Goal: Task Accomplishment & Management: Manage account settings

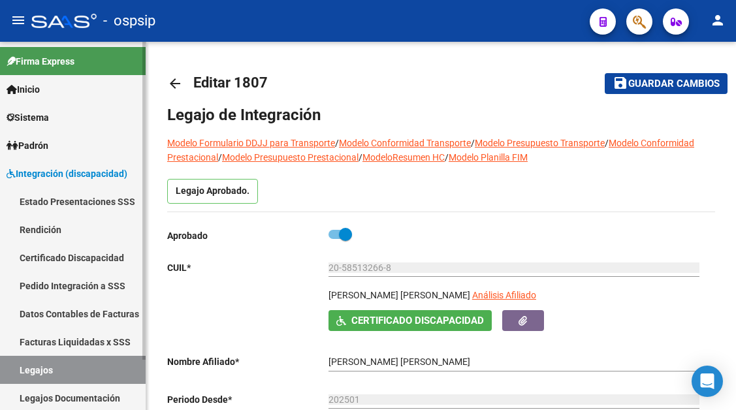
scroll to position [522, 0]
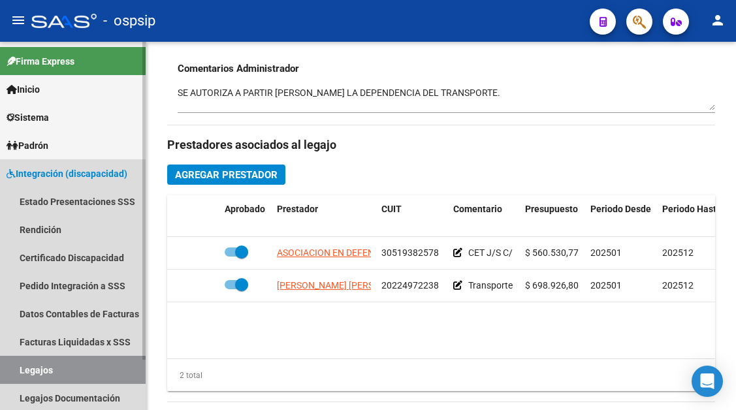
click at [54, 360] on link "Legajos" at bounding box center [73, 370] width 146 height 28
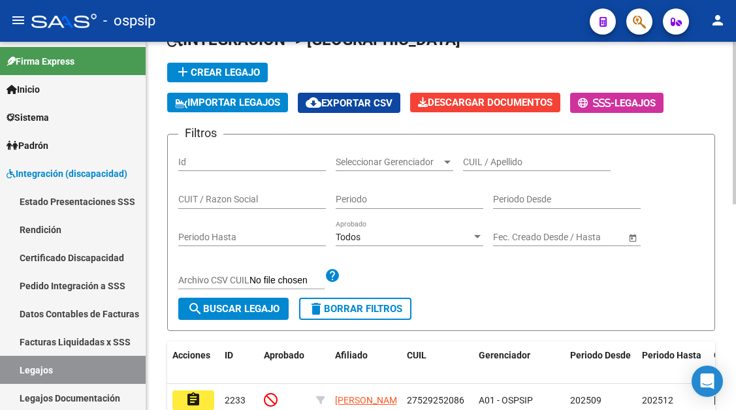
scroll to position [75, 0]
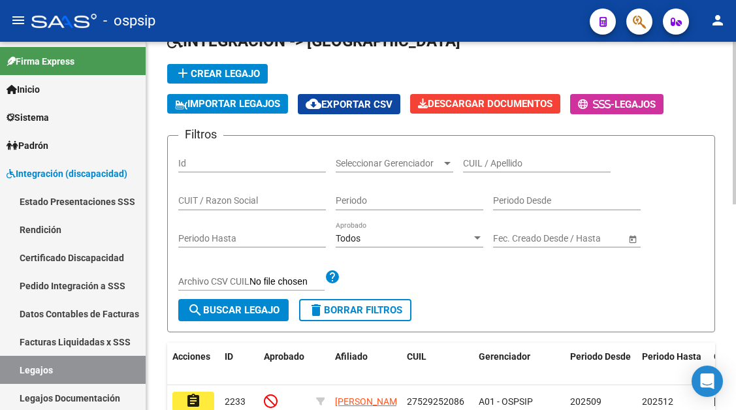
click at [492, 165] on input "CUIL / Apellido" at bounding box center [537, 163] width 148 height 11
type input "C"
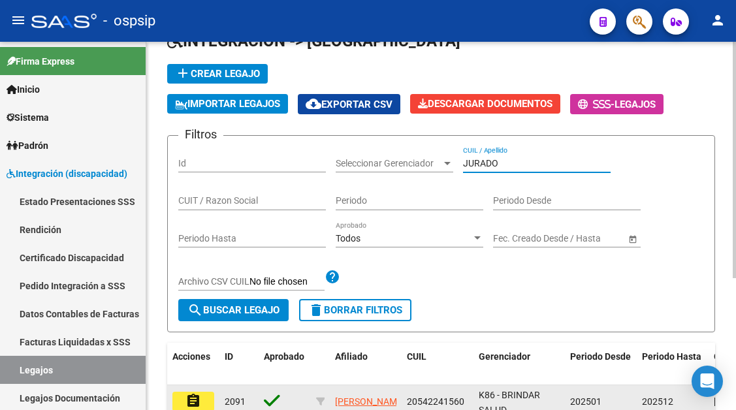
type input "JURADO"
click at [189, 403] on mat-icon "assignment" at bounding box center [193, 401] width 16 height 16
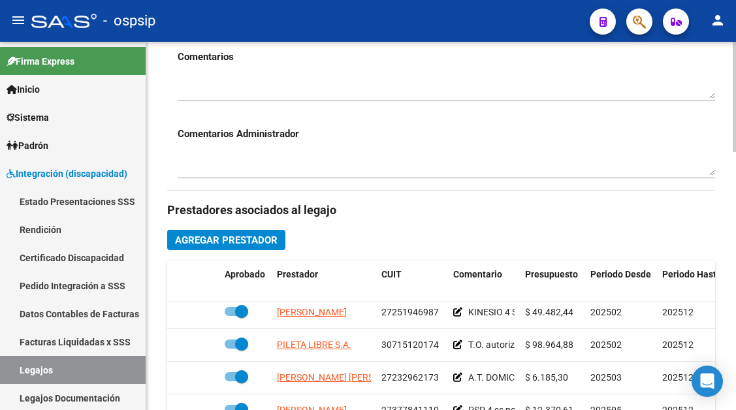
scroll to position [121, 0]
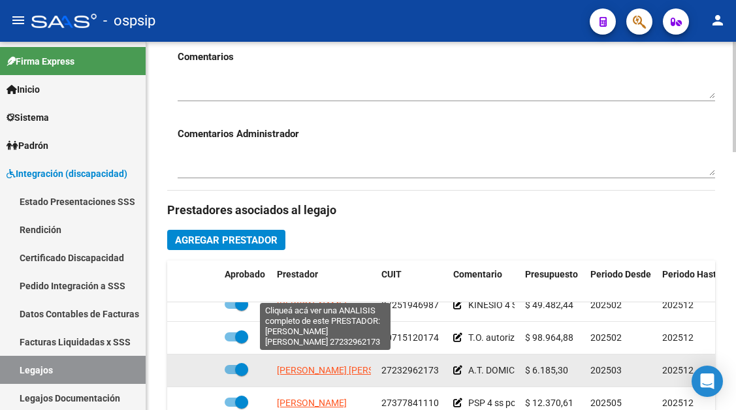
click at [348, 365] on span "[PERSON_NAME] [PERSON_NAME]" at bounding box center [348, 370] width 142 height 10
type textarea "27232962173"
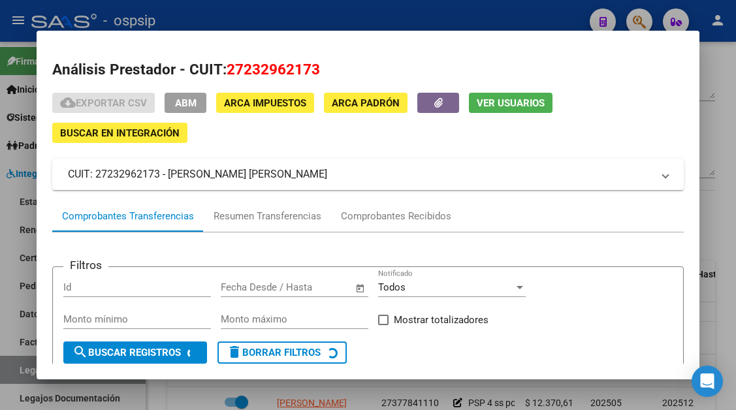
click at [495, 108] on span "Ver Usuarios" at bounding box center [511, 103] width 68 height 12
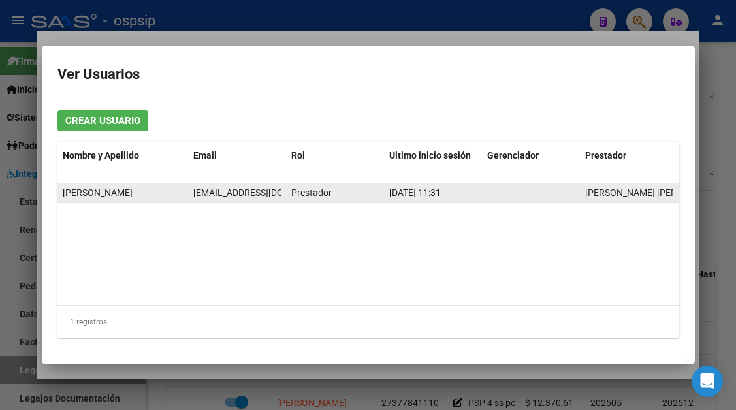
click at [245, 193] on span "[EMAIL_ADDRESS][DOMAIN_NAME]" at bounding box center [265, 192] width 145 height 10
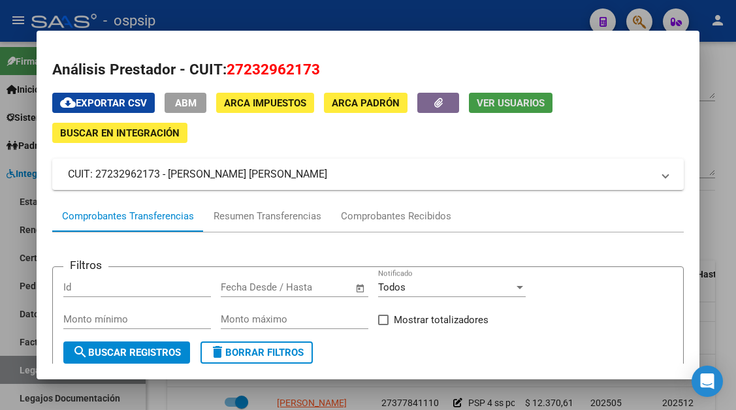
click at [13, 369] on div at bounding box center [368, 205] width 736 height 410
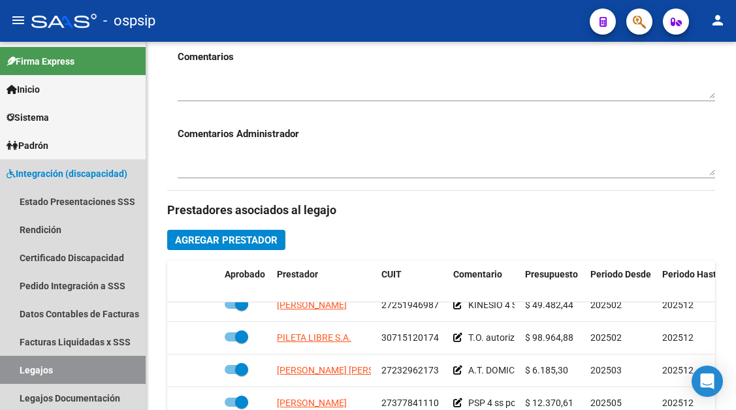
click at [13, 369] on link "Legajos" at bounding box center [73, 370] width 146 height 28
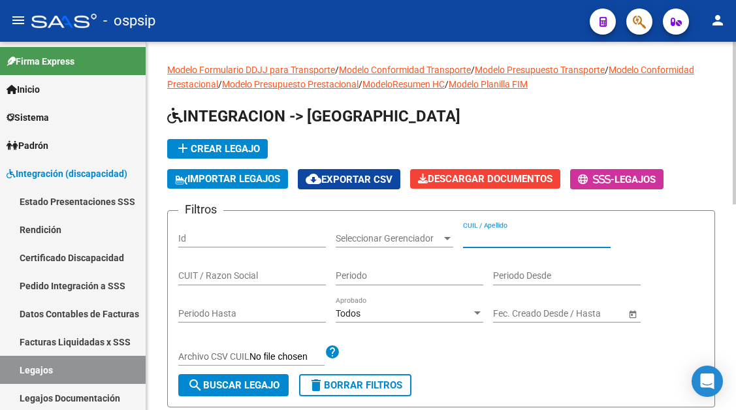
click at [473, 239] on input "CUIL / Apellido" at bounding box center [537, 238] width 148 height 11
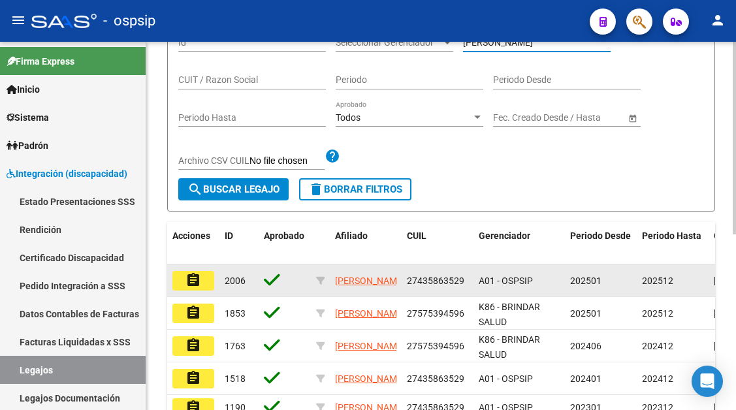
type input "[PERSON_NAME]"
click at [195, 275] on mat-icon "assignment" at bounding box center [193, 280] width 16 height 16
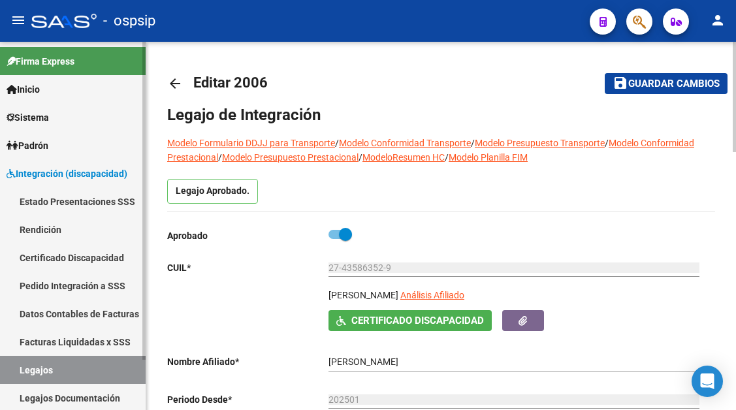
click at [57, 362] on link "Legajos" at bounding box center [73, 370] width 146 height 28
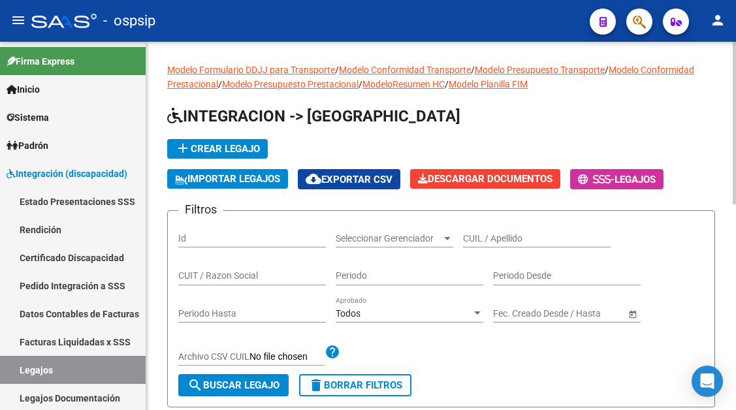
click at [471, 231] on div "CUIL / Apellido" at bounding box center [537, 234] width 148 height 26
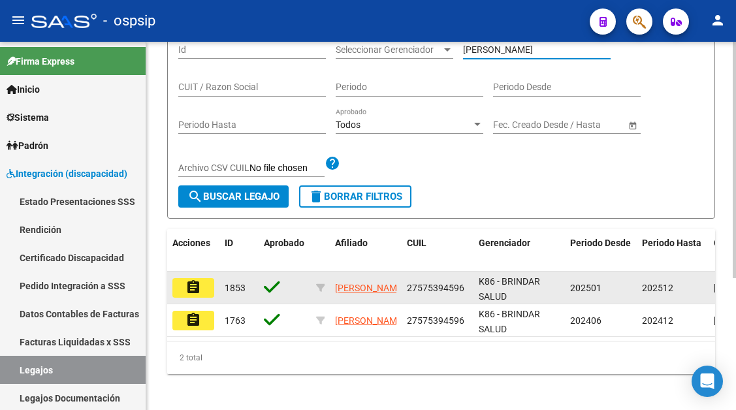
scroll to position [196, 0]
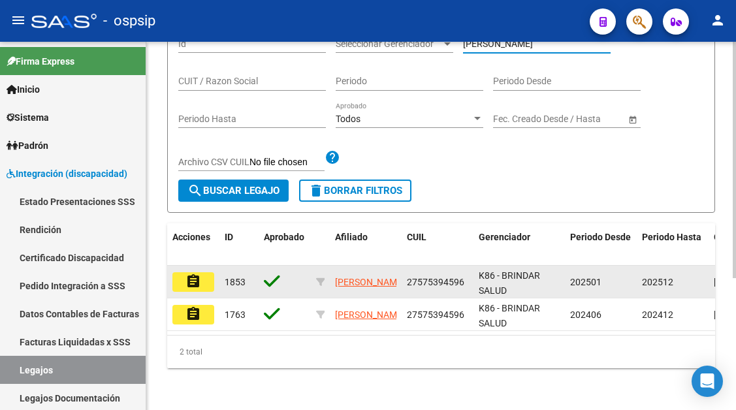
type input "[PERSON_NAME]"
click at [200, 287] on mat-icon "assignment" at bounding box center [193, 282] width 16 height 16
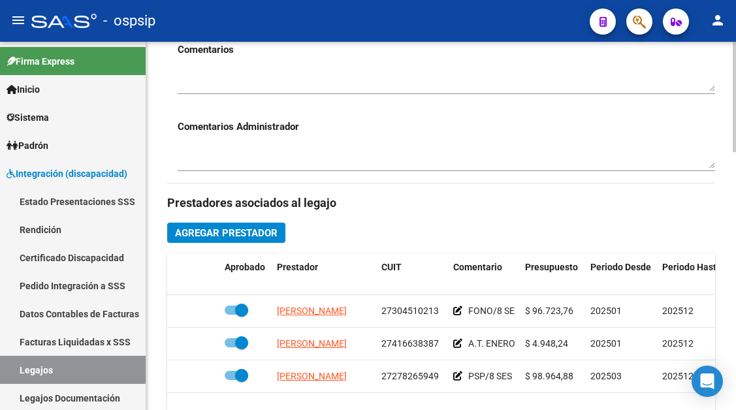
scroll to position [522, 0]
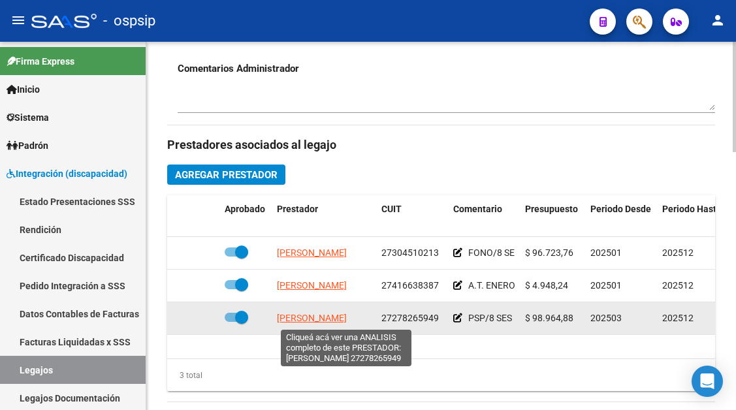
click at [331, 315] on span "[PERSON_NAME]" at bounding box center [312, 318] width 70 height 10
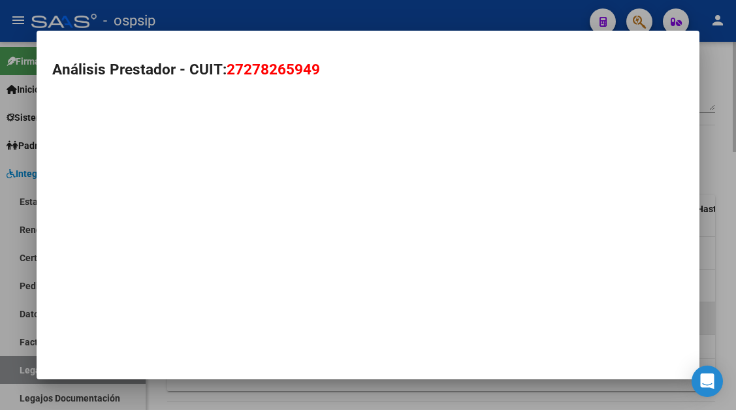
type textarea "27278265949"
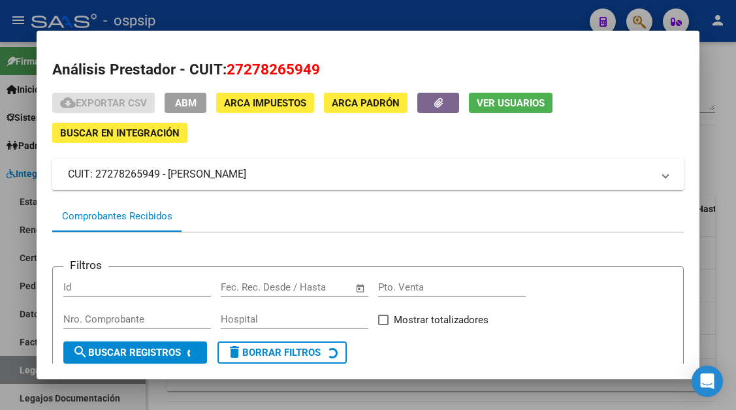
scroll to position [125, 0]
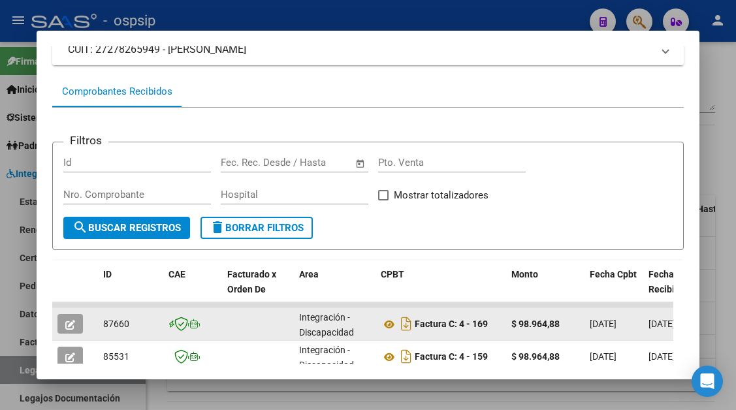
click at [67, 318] on span "button" at bounding box center [70, 324] width 10 height 12
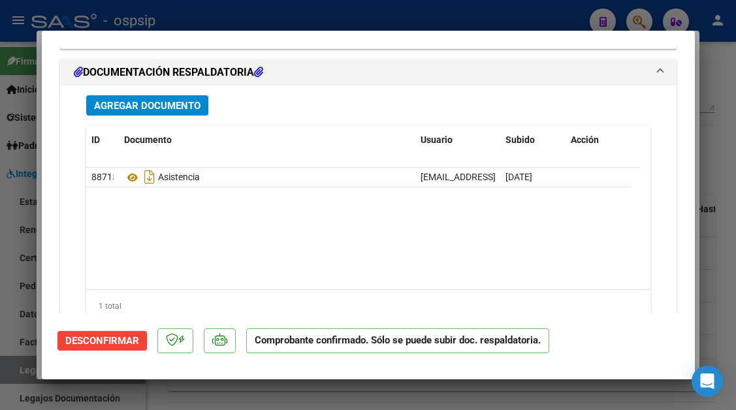
scroll to position [1632, 0]
type input "$ 0,00"
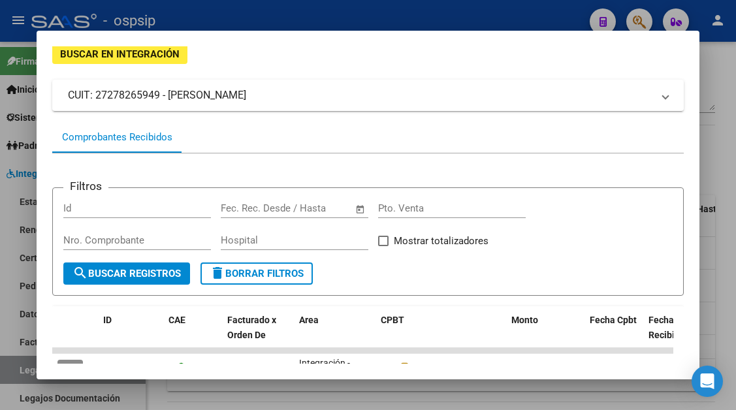
scroll to position [59, 0]
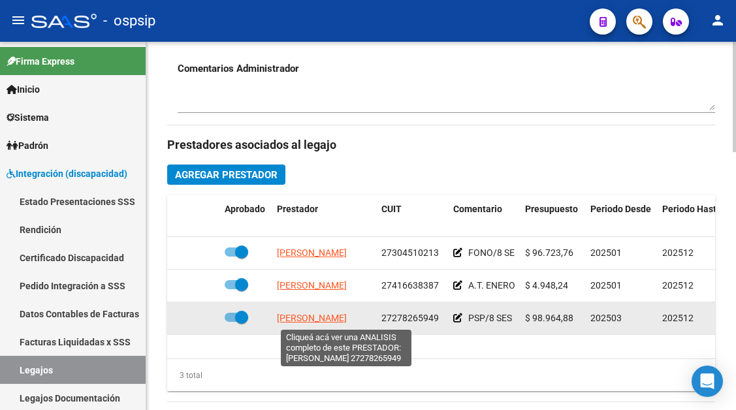
click at [318, 320] on span "[PERSON_NAME]" at bounding box center [312, 318] width 70 height 10
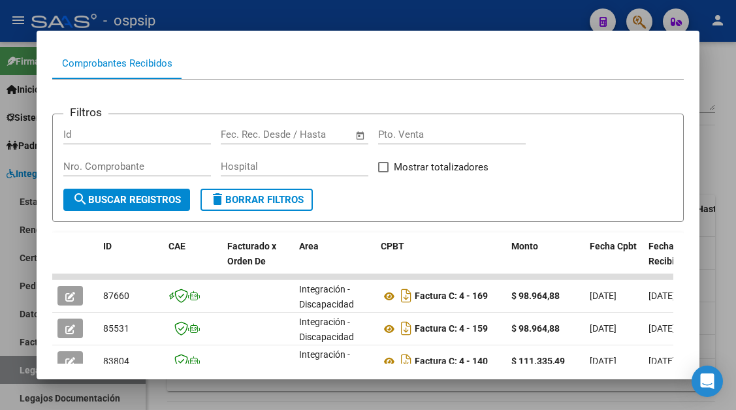
scroll to position [154, 0]
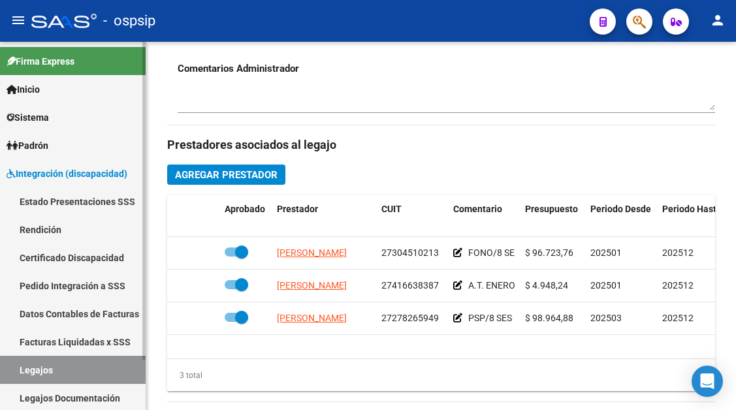
click at [99, 356] on link "Legajos" at bounding box center [73, 370] width 146 height 28
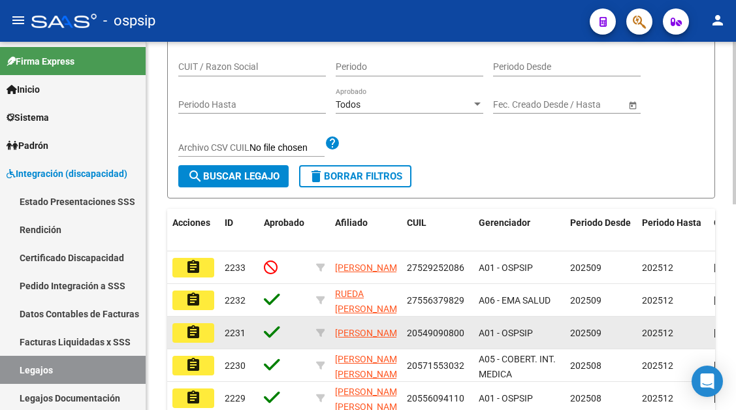
scroll to position [140, 0]
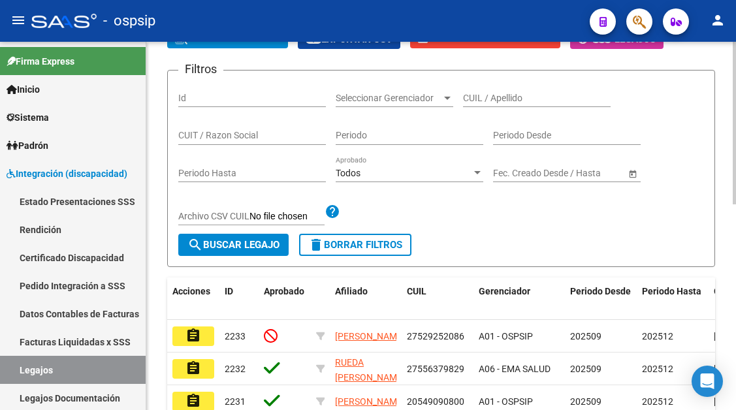
click at [478, 95] on input "CUIL / Apellido" at bounding box center [537, 98] width 148 height 11
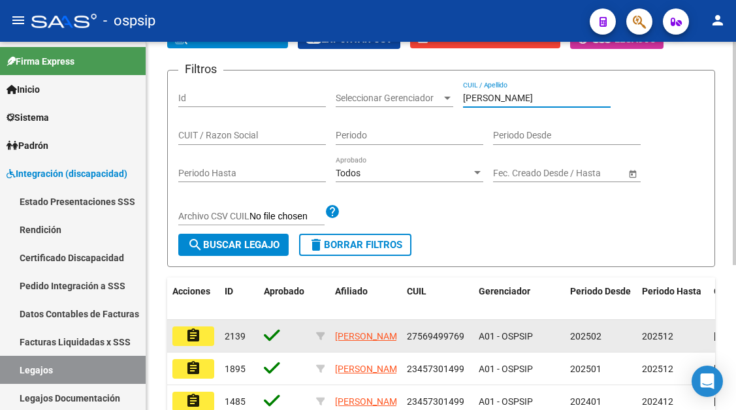
type input "[PERSON_NAME]"
click at [187, 340] on mat-icon "assignment" at bounding box center [193, 336] width 16 height 16
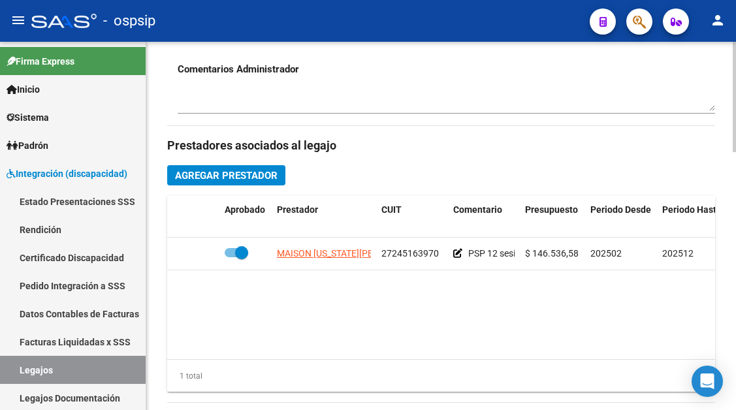
scroll to position [522, 0]
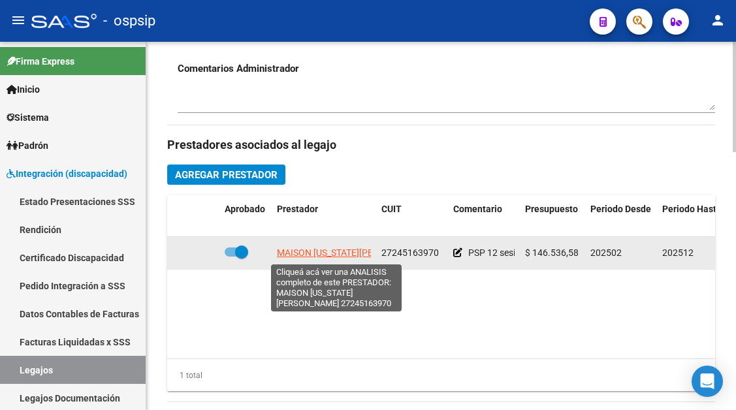
click at [336, 256] on span "MAISON [US_STATE][PERSON_NAME]" at bounding box center [353, 252] width 152 height 10
type textarea "27245163970"
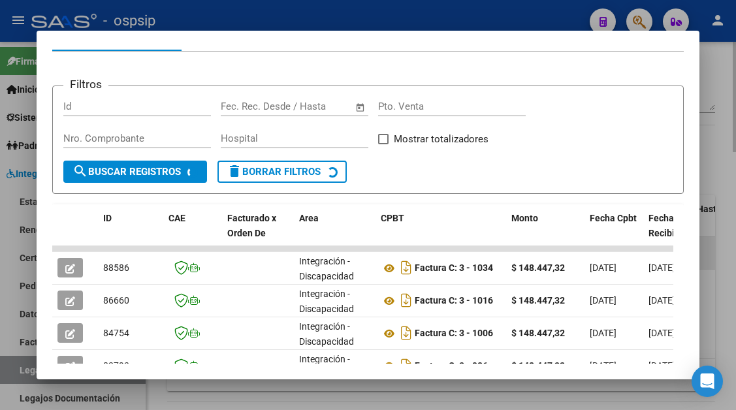
scroll to position [255, 0]
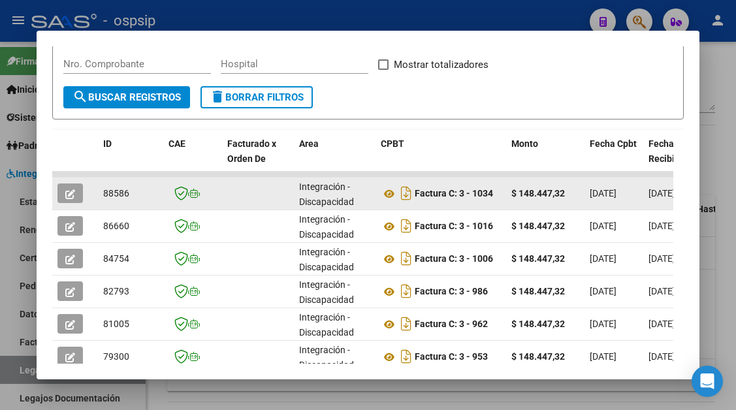
click at [69, 195] on icon "button" at bounding box center [70, 194] width 10 height 10
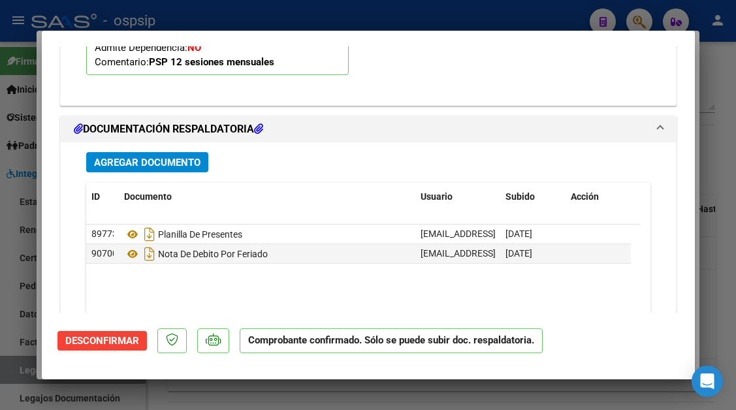
scroll to position [1763, 0]
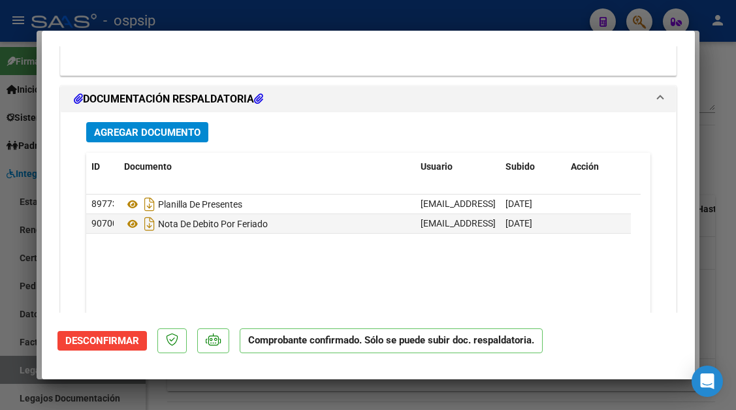
type input "$ 0,00"
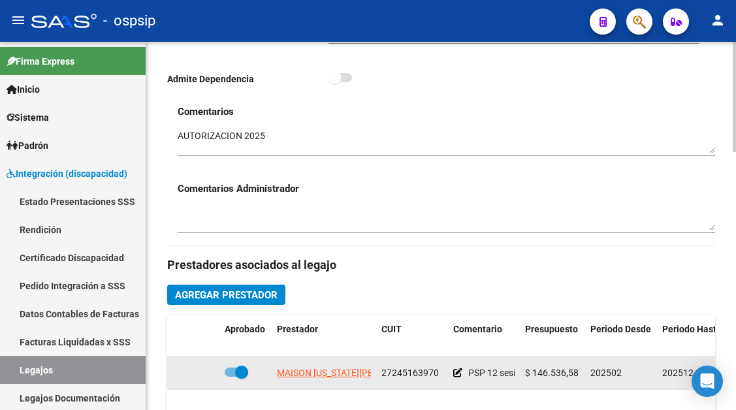
scroll to position [392, 0]
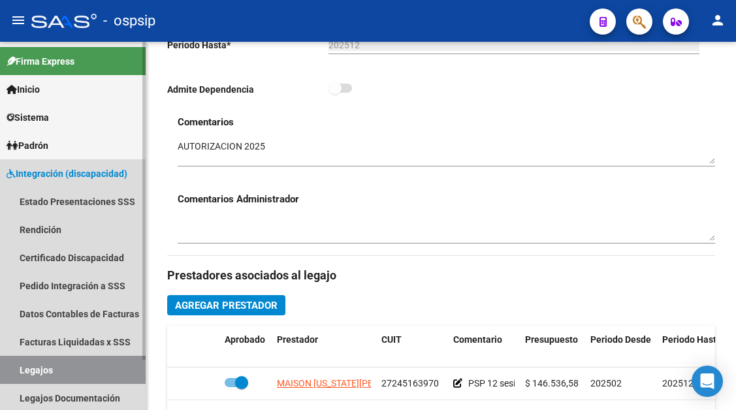
click at [39, 377] on link "Legajos" at bounding box center [73, 370] width 146 height 28
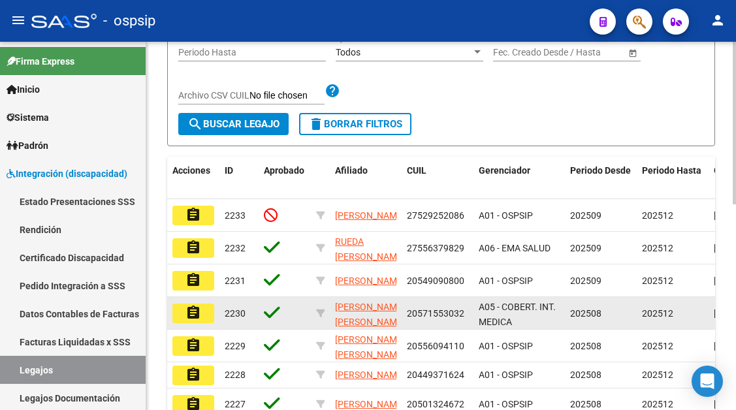
scroll to position [131, 0]
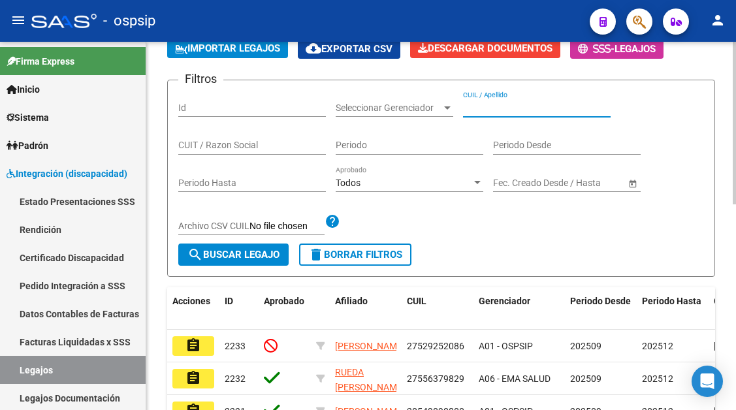
click at [465, 109] on input "CUIL / Apellido" at bounding box center [537, 107] width 148 height 11
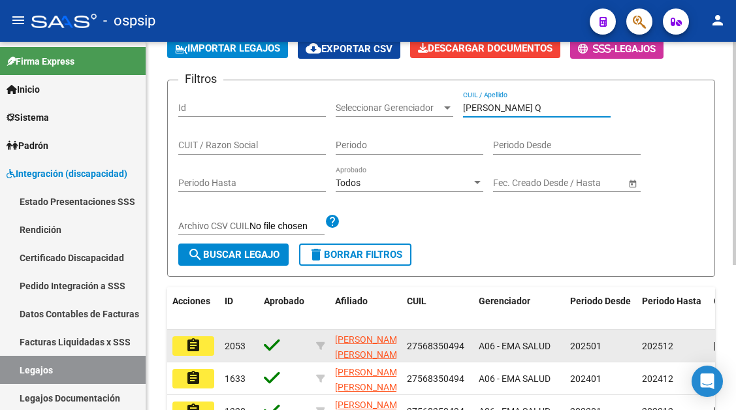
type input "[PERSON_NAME] Q"
click at [182, 343] on button "assignment" at bounding box center [193, 346] width 42 height 20
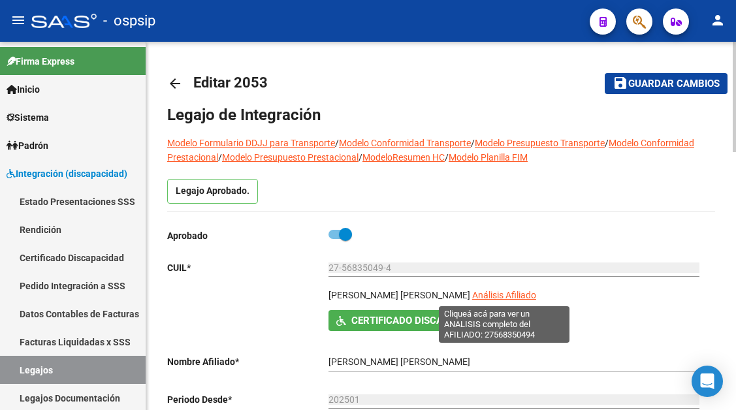
click at [477, 298] on span "Análisis Afiliado" at bounding box center [504, 295] width 64 height 10
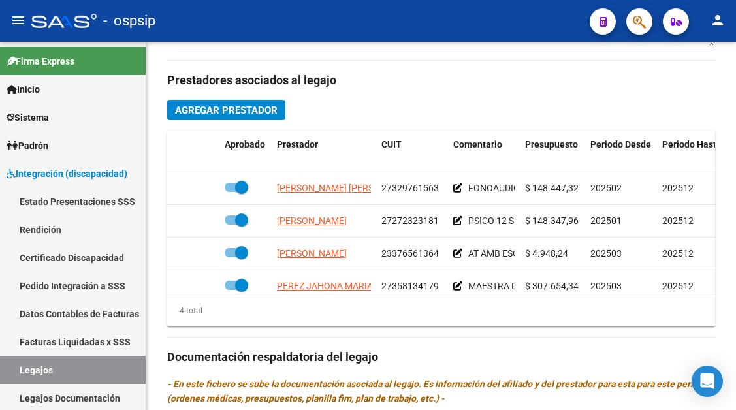
scroll to position [588, 0]
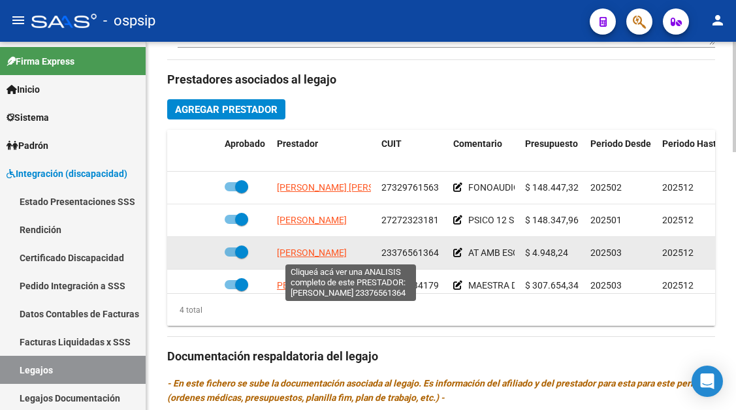
click at [346, 255] on span "[PERSON_NAME]" at bounding box center [312, 252] width 70 height 10
type textarea "23376561364"
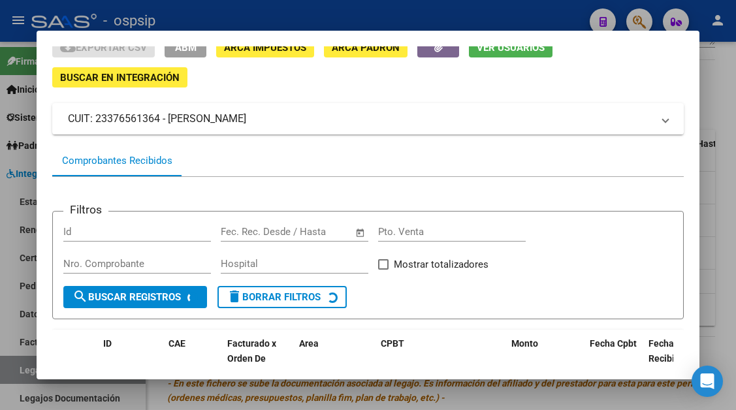
scroll to position [125, 0]
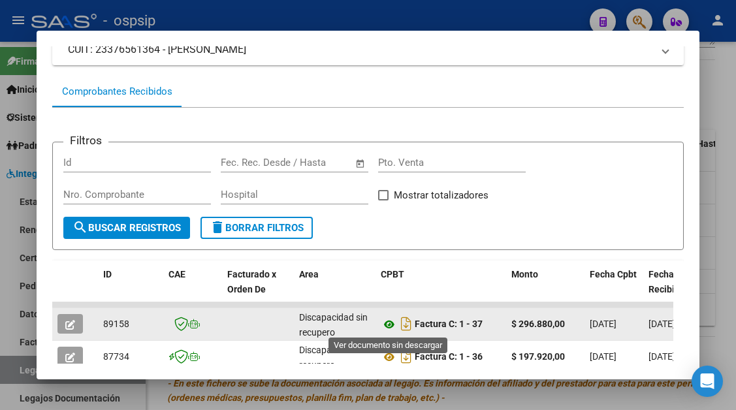
click at [388, 320] on icon at bounding box center [389, 325] width 17 height 16
click at [63, 315] on button "button" at bounding box center [69, 324] width 25 height 20
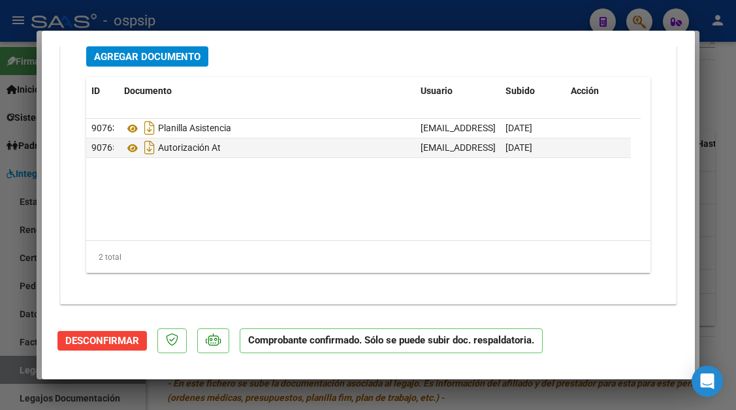
scroll to position [1175, 0]
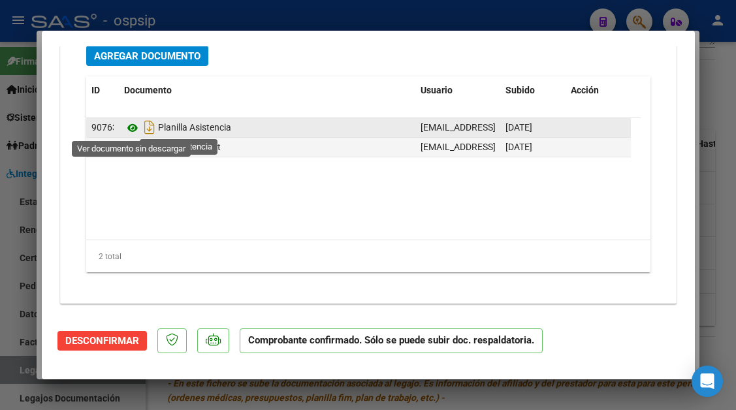
click at [134, 127] on icon at bounding box center [132, 128] width 17 height 16
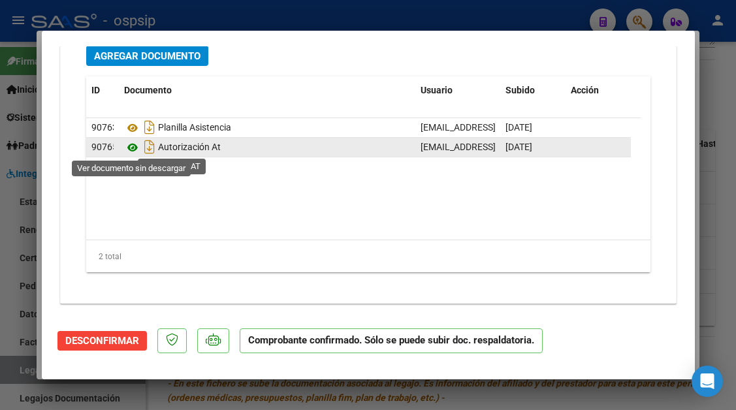
click at [138, 149] on icon at bounding box center [132, 148] width 17 height 16
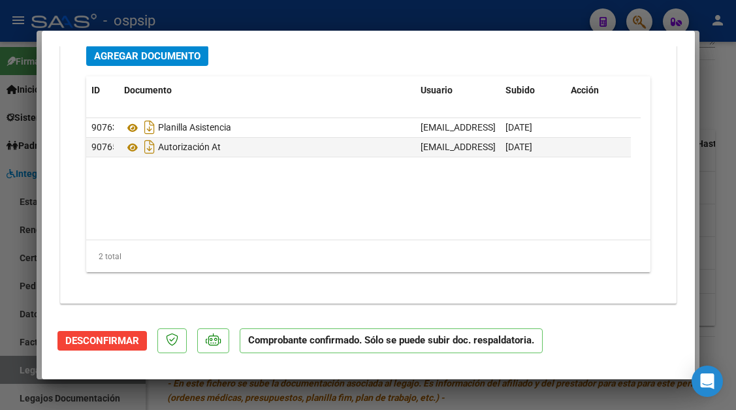
click at [23, 364] on div at bounding box center [368, 205] width 736 height 410
type input "$ 0,00"
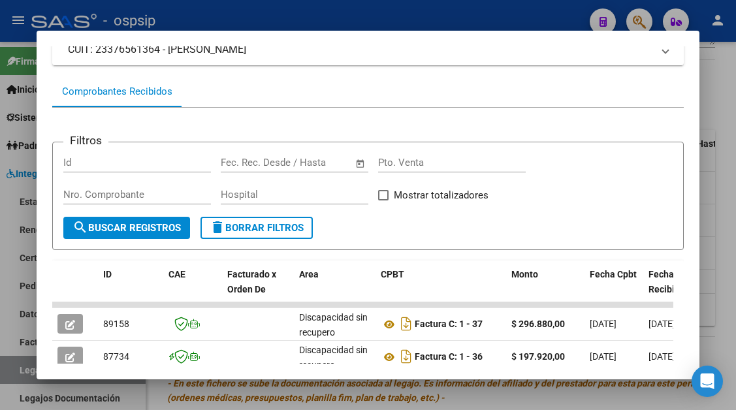
click at [23, 364] on div at bounding box center [368, 205] width 736 height 410
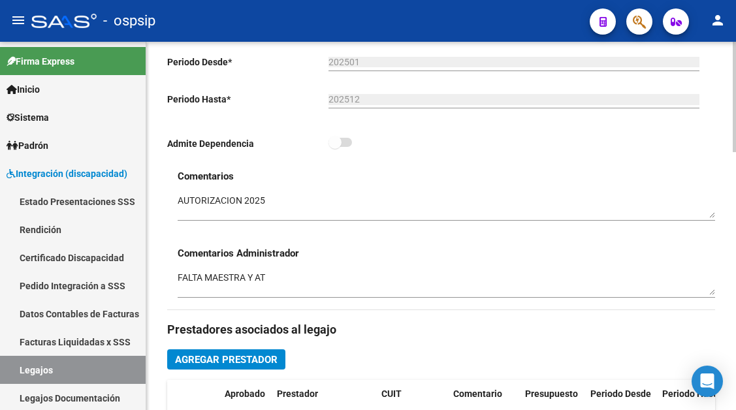
scroll to position [261, 0]
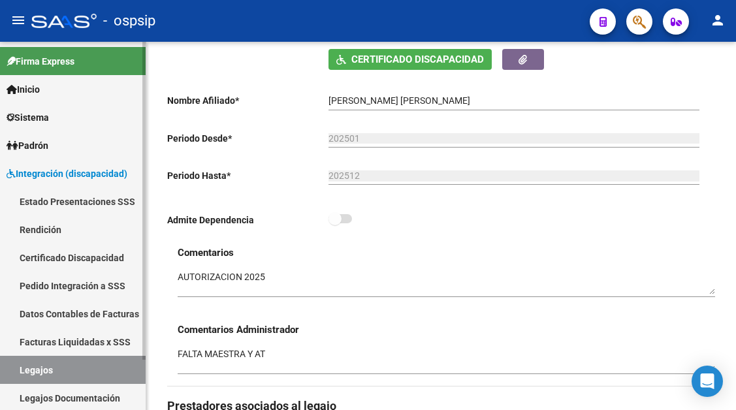
click at [63, 366] on link "Legajos" at bounding box center [73, 370] width 146 height 28
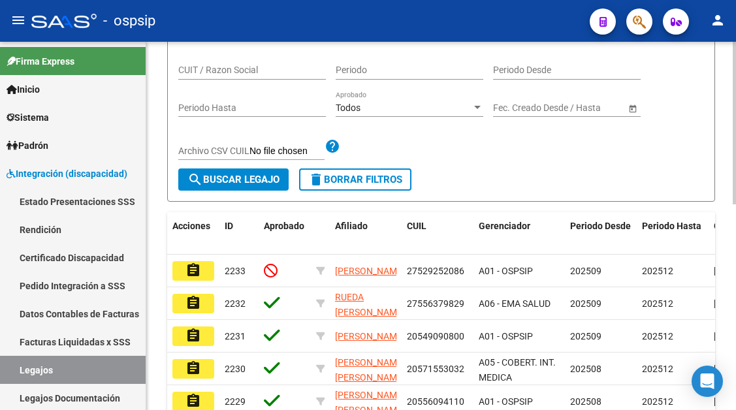
scroll to position [65, 0]
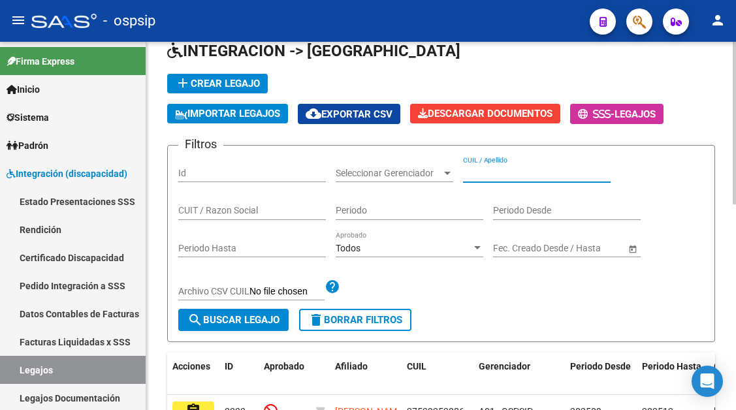
click at [481, 178] on input "CUIL / Apellido" at bounding box center [537, 173] width 148 height 11
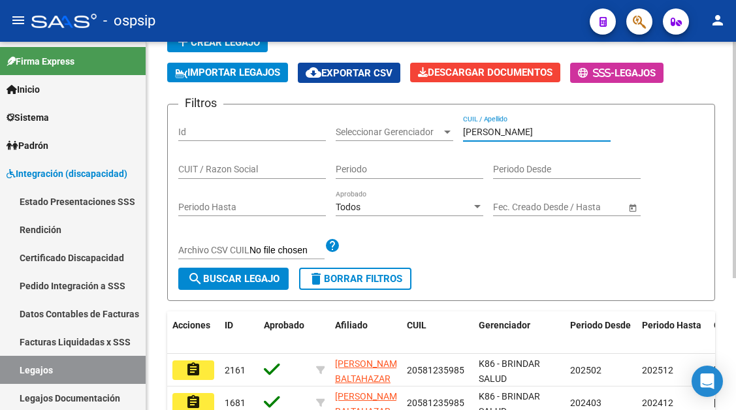
scroll to position [206, 0]
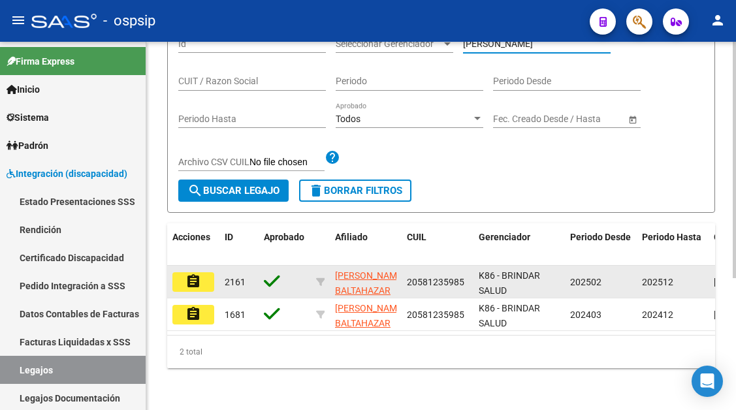
type input "[PERSON_NAME]"
click at [189, 274] on mat-icon "assignment" at bounding box center [193, 282] width 16 height 16
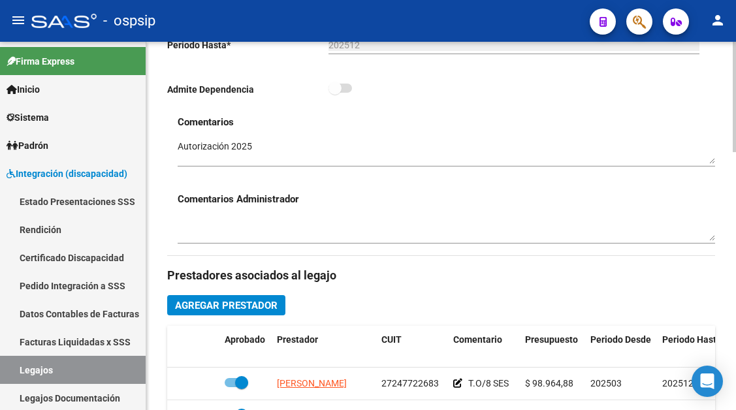
scroll to position [588, 0]
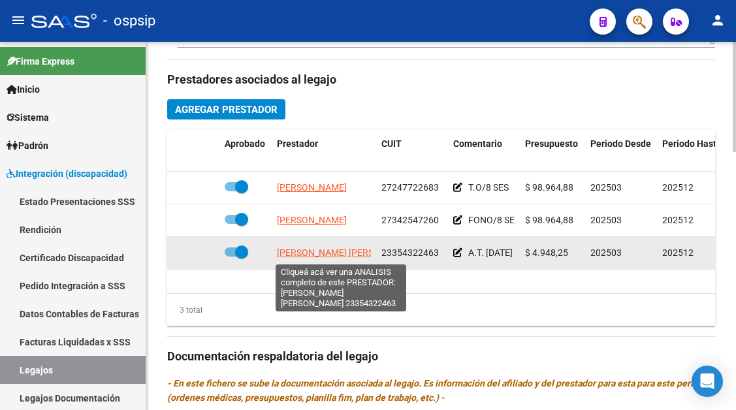
click at [338, 250] on span "[PERSON_NAME] [PERSON_NAME]" at bounding box center [348, 252] width 142 height 10
type textarea "23354322463"
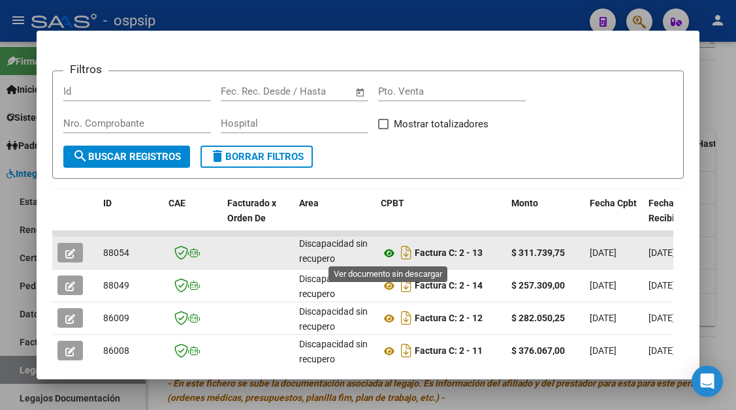
scroll to position [131, 0]
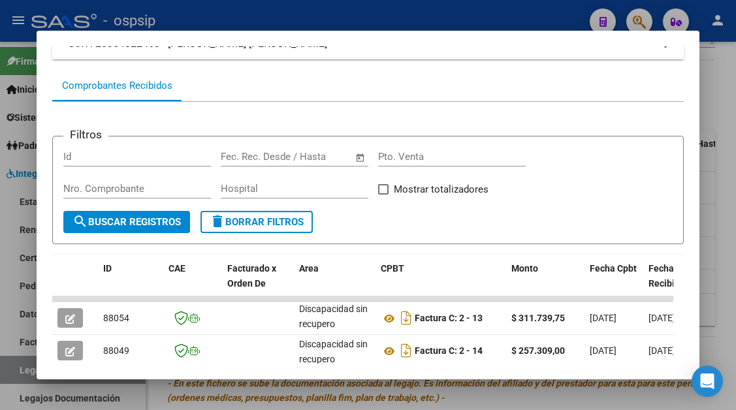
click at [24, 372] on div at bounding box center [368, 205] width 736 height 410
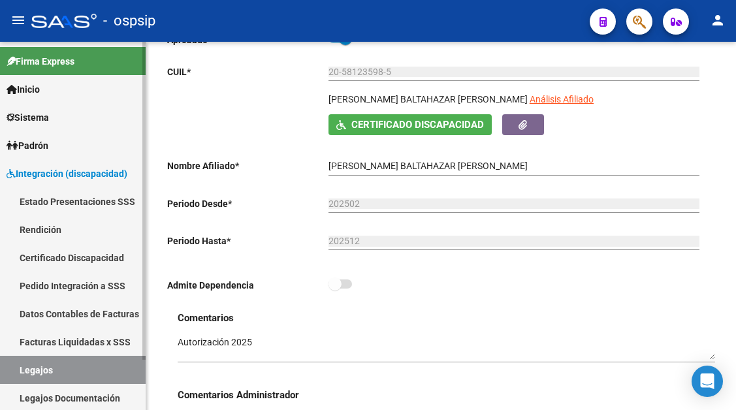
click at [67, 377] on link "Legajos" at bounding box center [73, 370] width 146 height 28
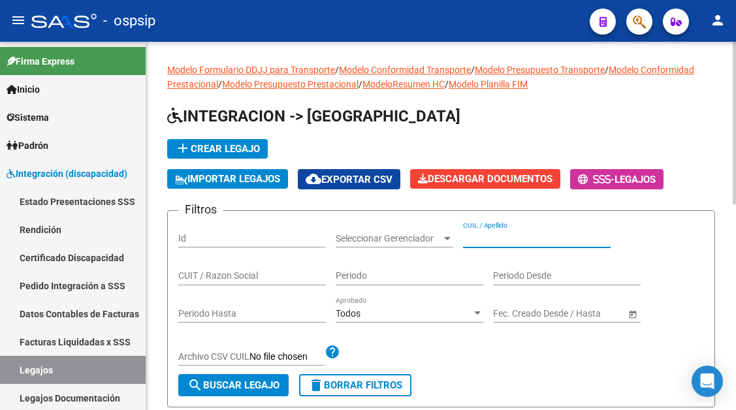
click at [471, 236] on input "CUIL / Apellido" at bounding box center [537, 238] width 148 height 11
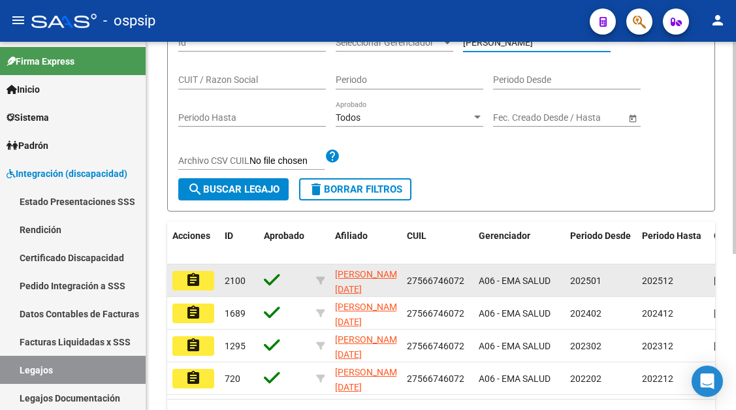
type input "[PERSON_NAME]"
click at [208, 287] on button "assignment" at bounding box center [193, 281] width 42 height 20
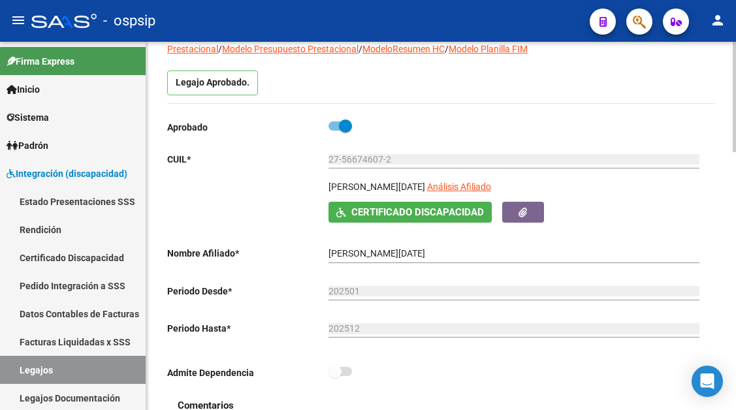
scroll to position [131, 0]
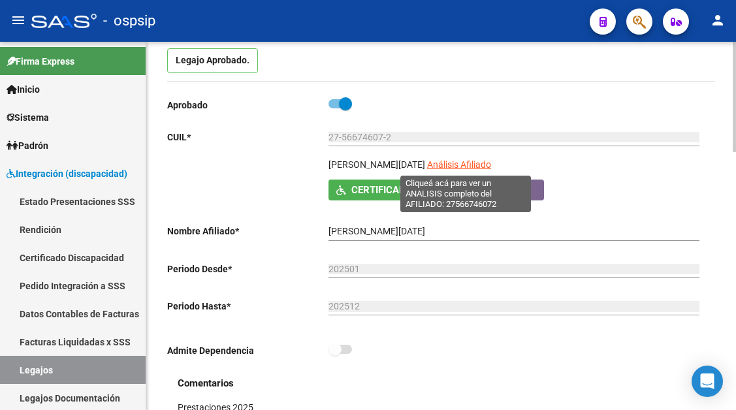
click at [463, 163] on span "Análisis Afiliado" at bounding box center [459, 164] width 64 height 10
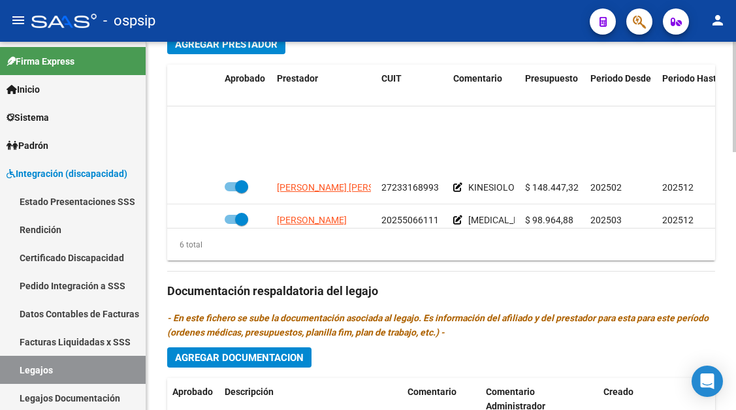
scroll to position [89, 0]
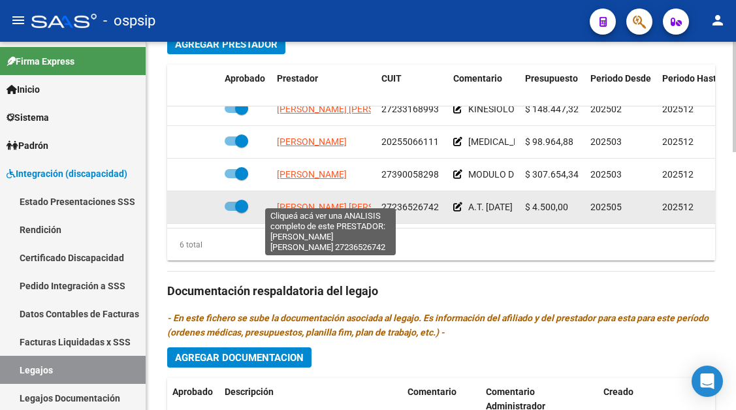
click at [347, 202] on span "[PERSON_NAME] [PERSON_NAME]" at bounding box center [348, 207] width 142 height 10
type textarea "27236526742"
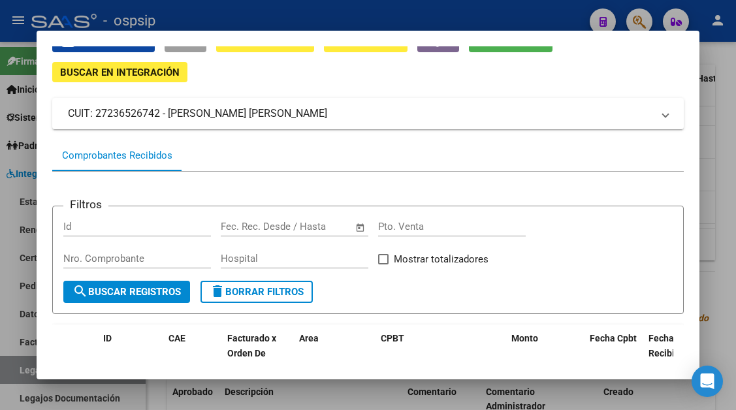
scroll to position [59, 0]
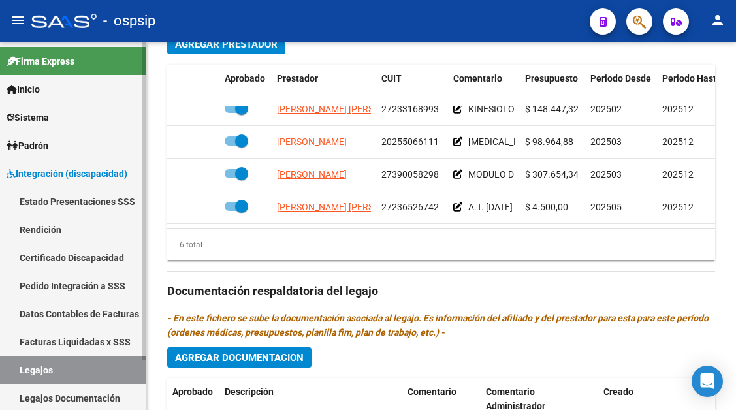
click at [50, 364] on link "Legajos" at bounding box center [73, 370] width 146 height 28
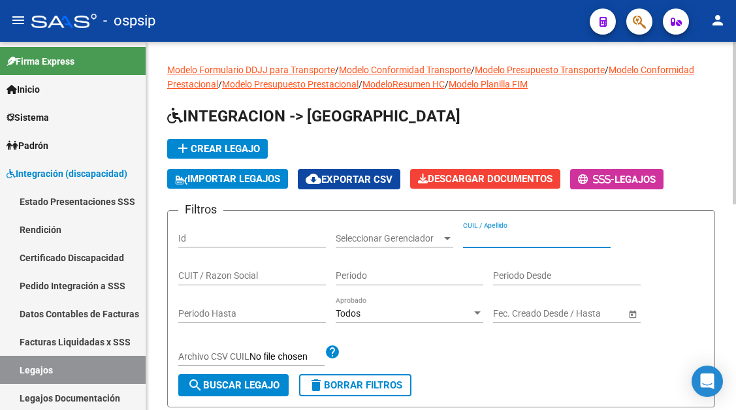
click at [480, 233] on input "CUIL / Apellido" at bounding box center [537, 238] width 148 height 11
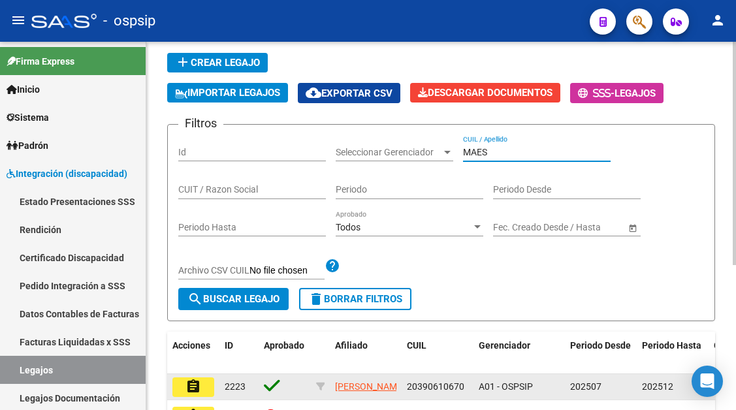
scroll to position [238, 0]
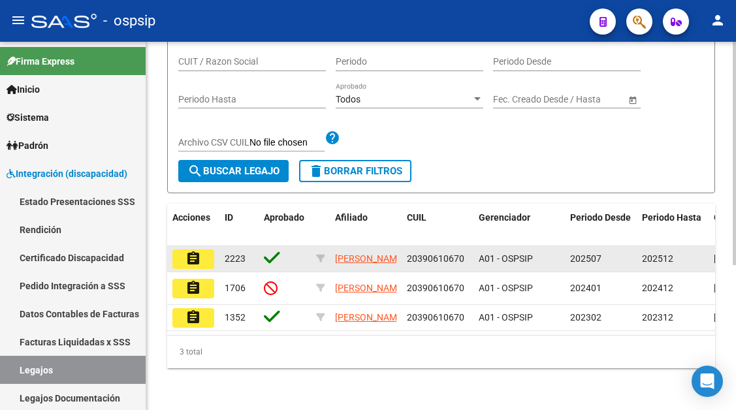
type input "MAES"
click at [200, 251] on mat-icon "assignment" at bounding box center [193, 259] width 16 height 16
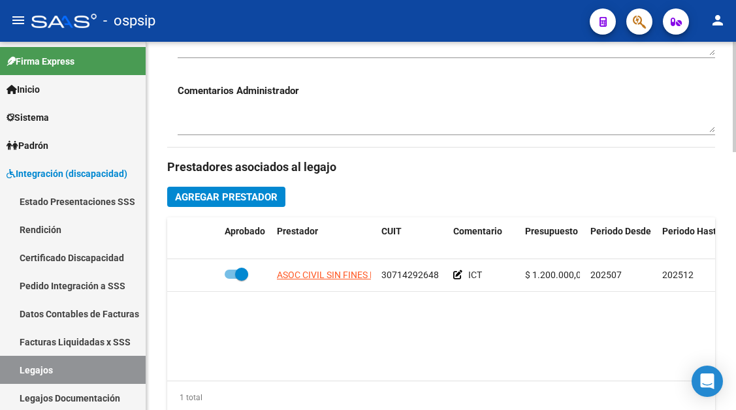
scroll to position [522, 0]
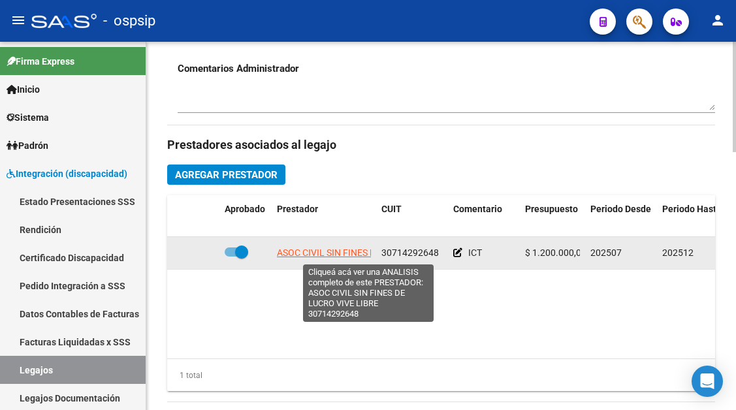
click at [324, 253] on span "ASOC CIVIL SIN FINES DE LUCRO VIVE LIBRE" at bounding box center [368, 252] width 183 height 10
type textarea "30714292648"
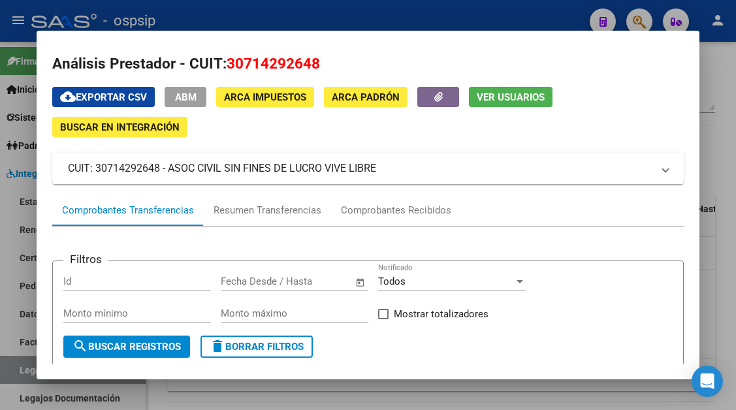
scroll to position [1, 0]
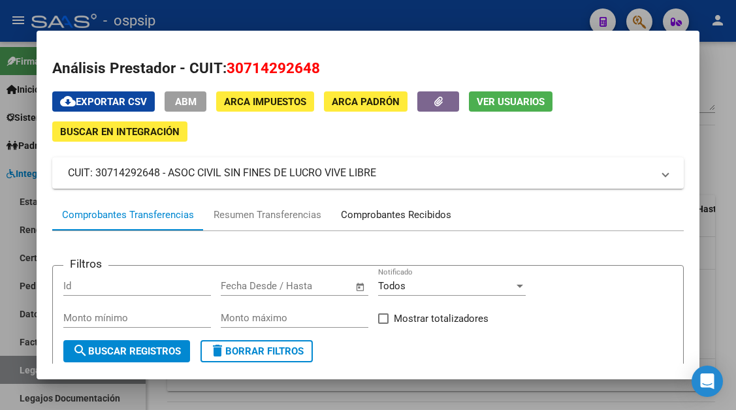
click at [408, 215] on div "Comprobantes Recibidos" at bounding box center [396, 215] width 110 height 15
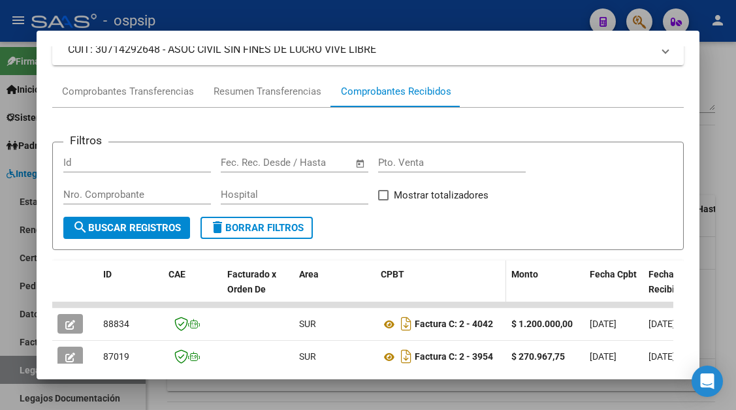
scroll to position [321, 0]
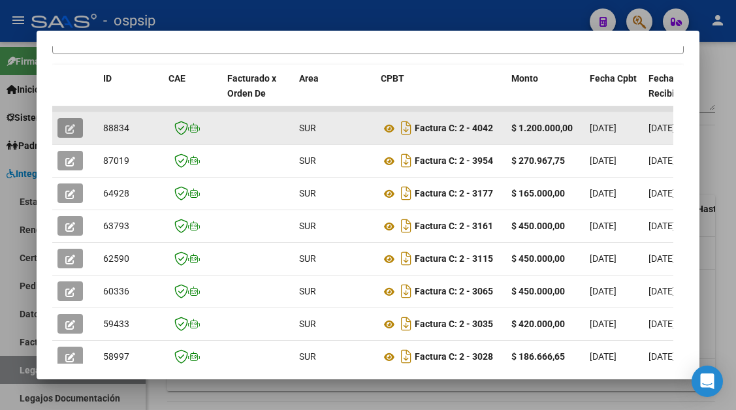
click at [64, 131] on button "button" at bounding box center [69, 128] width 25 height 20
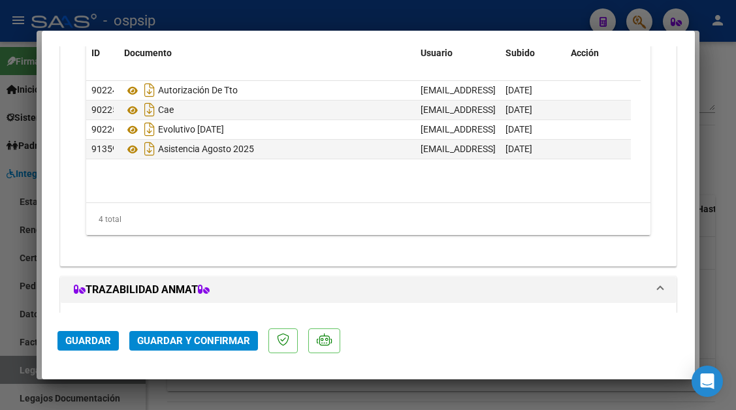
scroll to position [1461, 0]
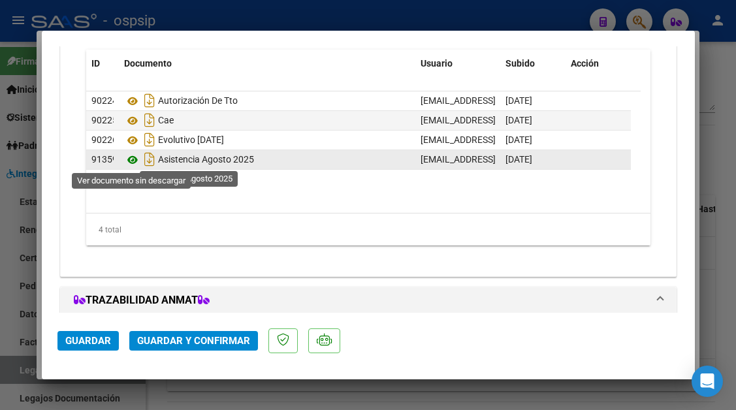
click at [133, 161] on icon at bounding box center [132, 160] width 17 height 16
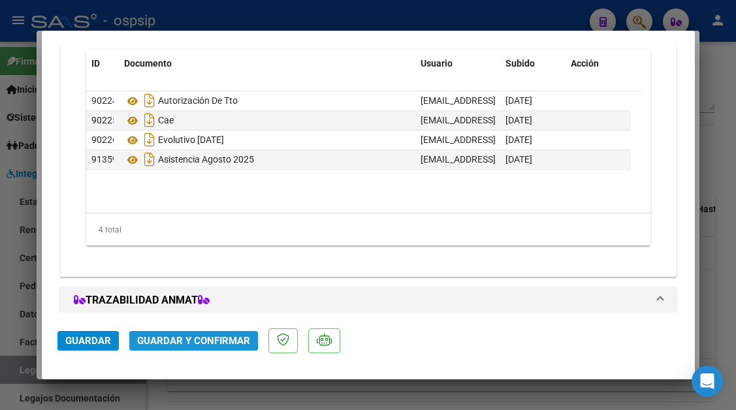
click at [165, 334] on button "Guardar y Confirmar" at bounding box center [193, 341] width 129 height 20
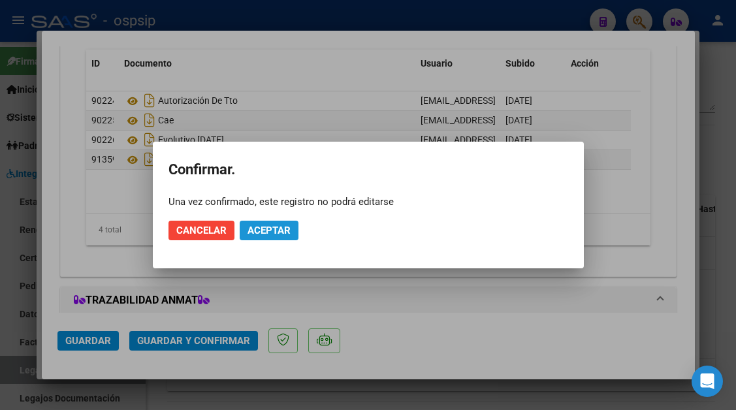
click at [260, 225] on span "Aceptar" at bounding box center [268, 231] width 43 height 12
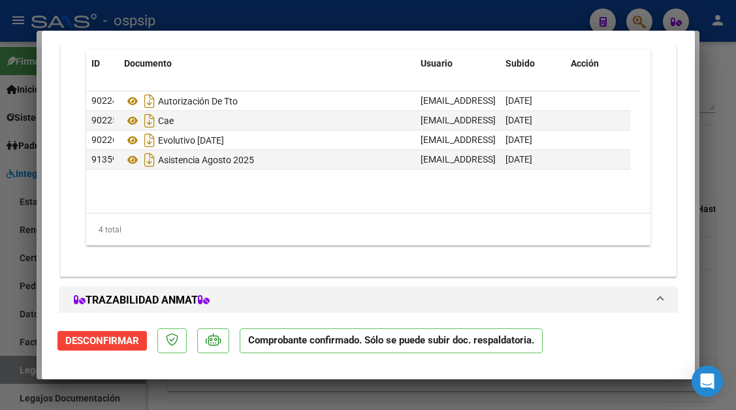
click at [15, 376] on div at bounding box center [368, 205] width 736 height 410
type input "$ 0,00"
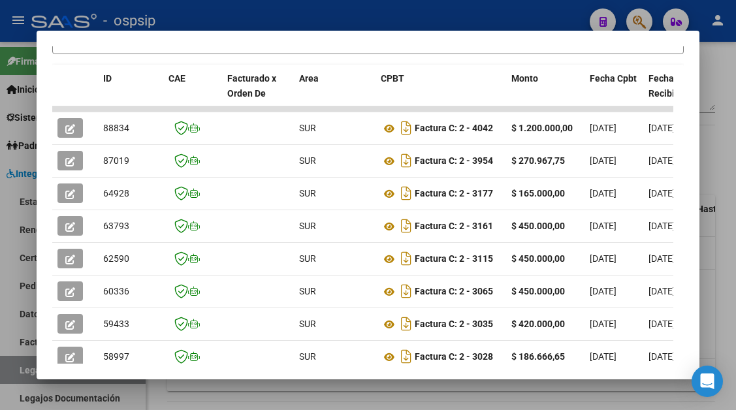
click at [14, 369] on div at bounding box center [368, 205] width 736 height 410
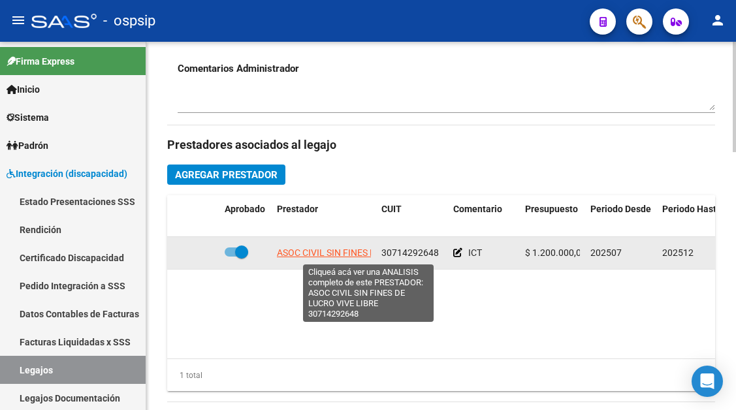
click at [334, 251] on span "ASOC CIVIL SIN FINES DE LUCRO VIVE LIBRE" at bounding box center [368, 252] width 183 height 10
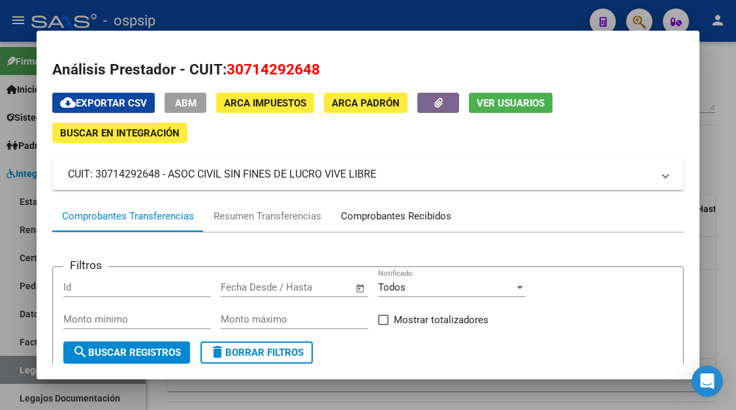
click at [387, 218] on div "Comprobantes Recibidos" at bounding box center [396, 216] width 110 height 15
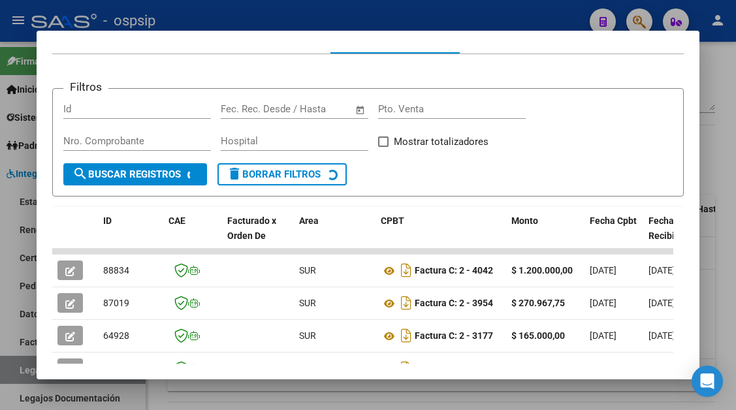
scroll to position [255, 0]
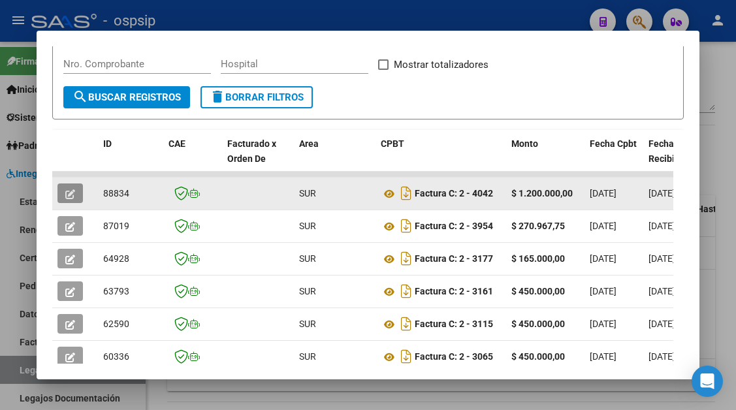
click at [62, 191] on button "button" at bounding box center [69, 193] width 25 height 20
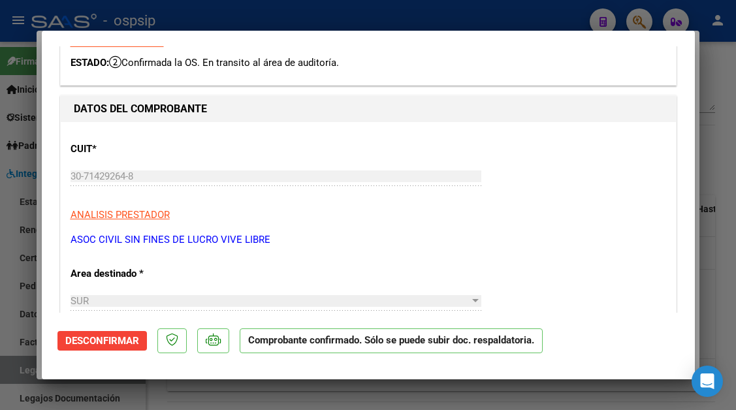
scroll to position [0, 0]
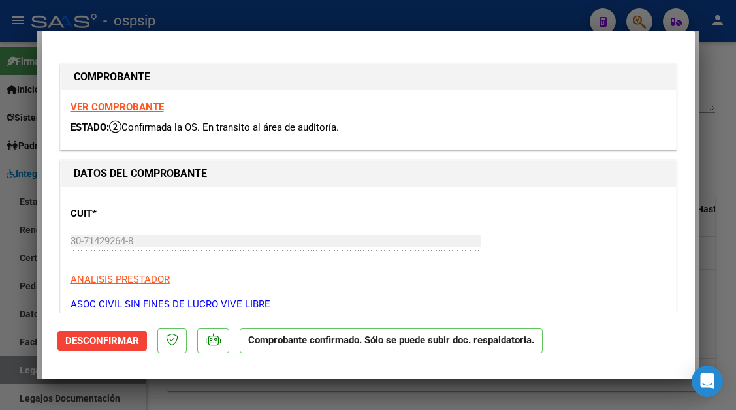
type input "$ 0,00"
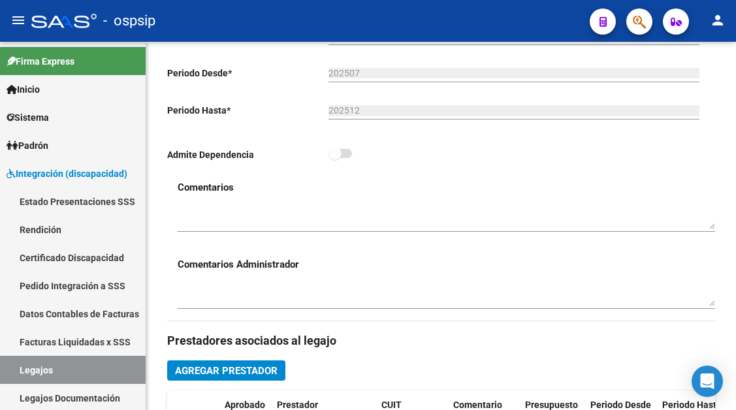
scroll to position [65, 0]
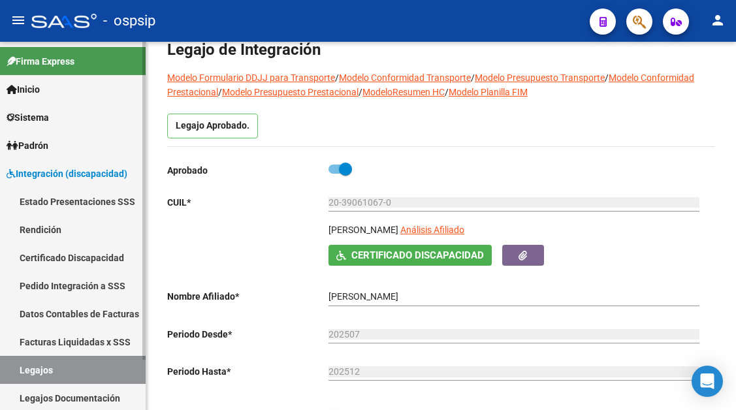
click at [25, 368] on link "Legajos" at bounding box center [73, 370] width 146 height 28
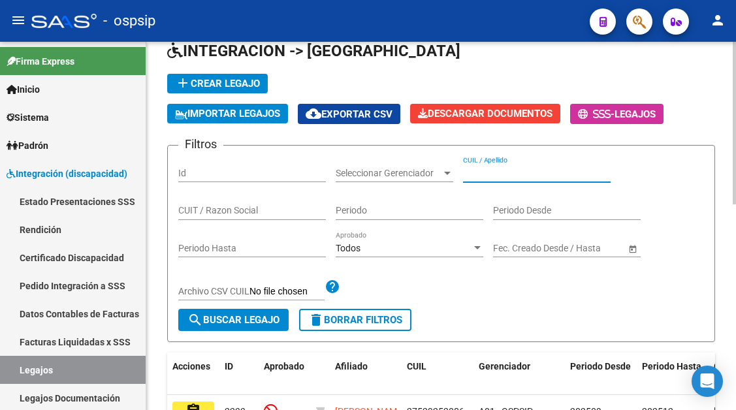
click at [480, 173] on input "CUIL / Apellido" at bounding box center [537, 173] width 148 height 11
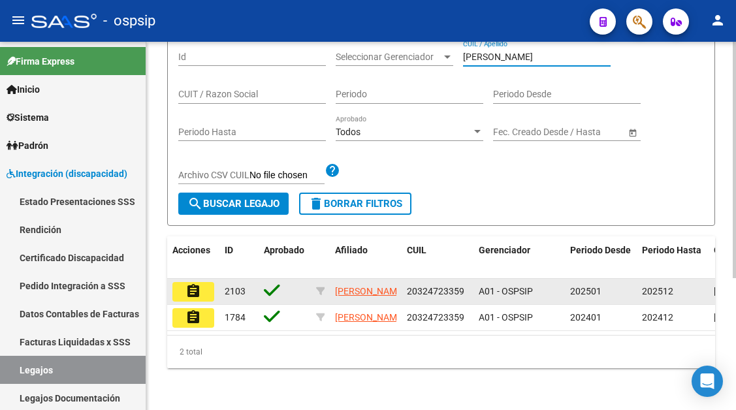
scroll to position [196, 0]
type input "[PERSON_NAME]"
click at [170, 279] on datatable-body-cell "assignment" at bounding box center [193, 291] width 52 height 25
click at [193, 283] on mat-icon "assignment" at bounding box center [193, 291] width 16 height 16
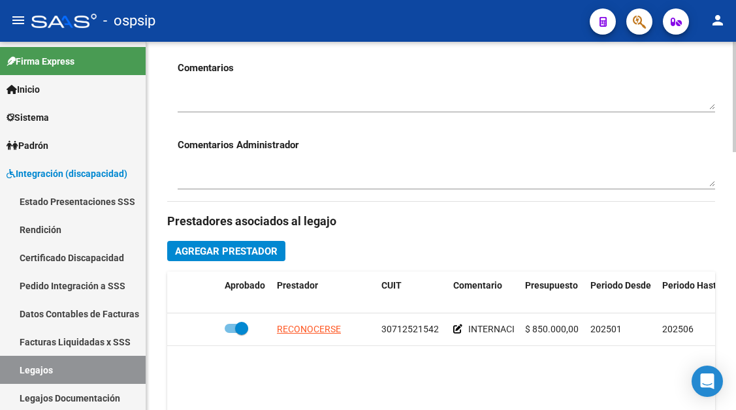
scroll to position [522, 0]
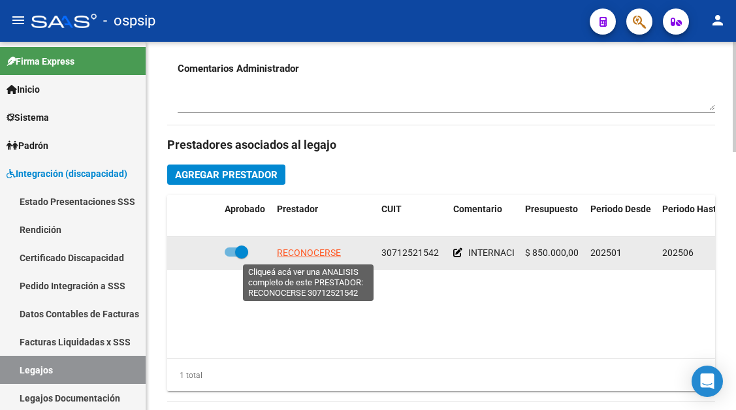
click at [313, 248] on span "RECONOCERSE" at bounding box center [309, 252] width 64 height 10
type textarea "30712521542"
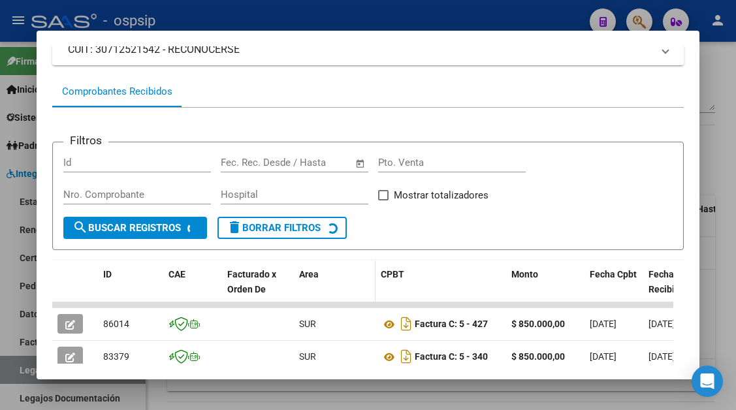
scroll to position [190, 0]
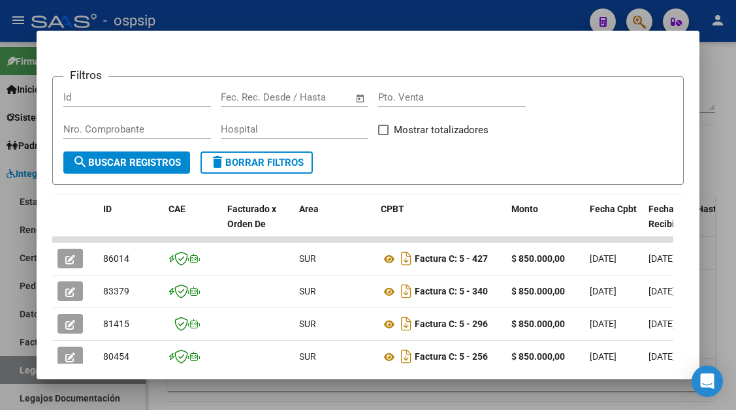
click at [20, 370] on div at bounding box center [368, 205] width 736 height 410
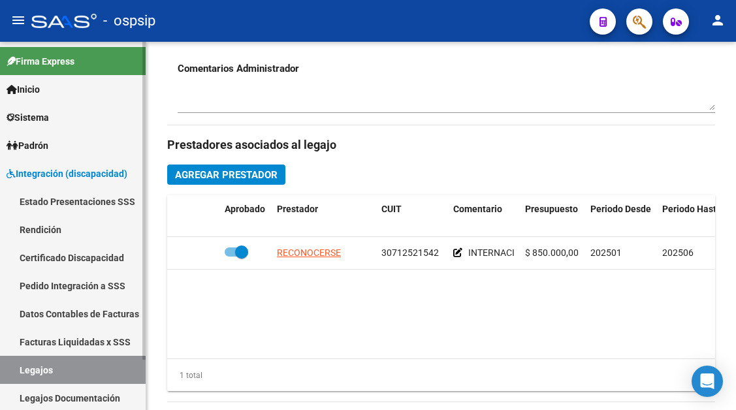
click at [54, 367] on link "Legajos" at bounding box center [73, 370] width 146 height 28
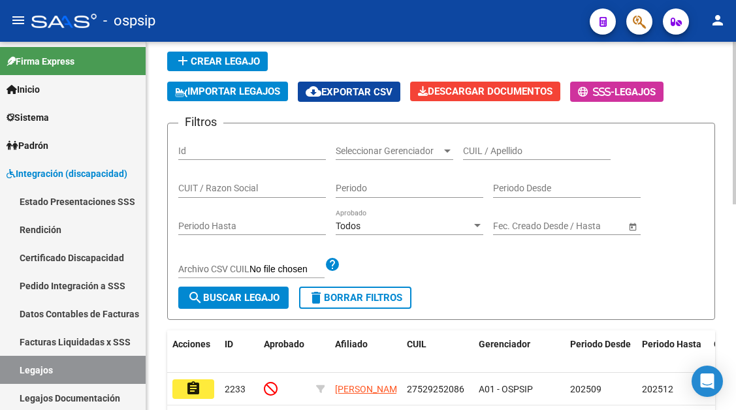
scroll to position [64, 0]
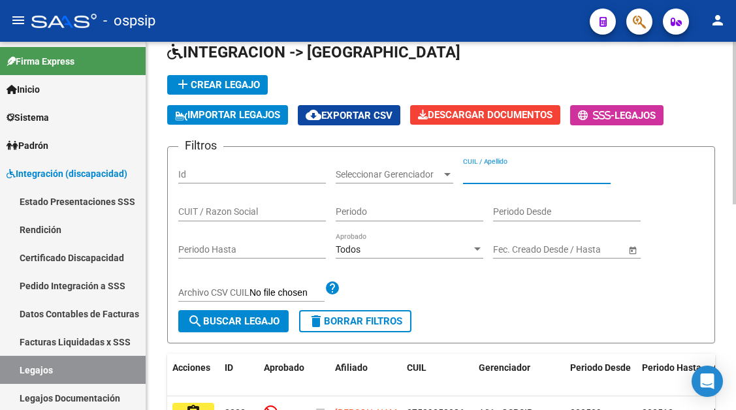
click at [496, 176] on input "CUIL / Apellido" at bounding box center [537, 174] width 148 height 11
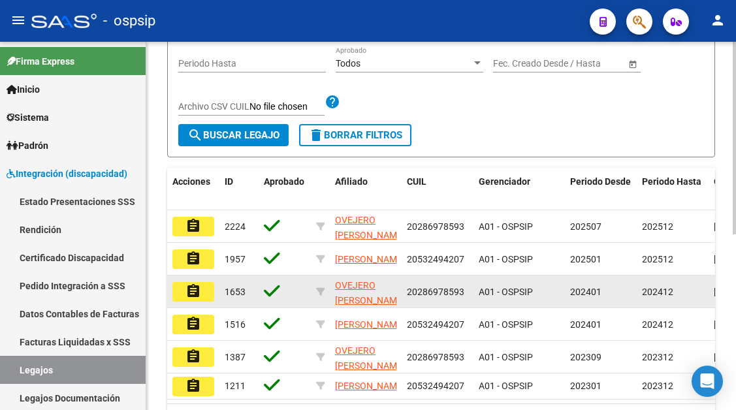
scroll to position [260, 0]
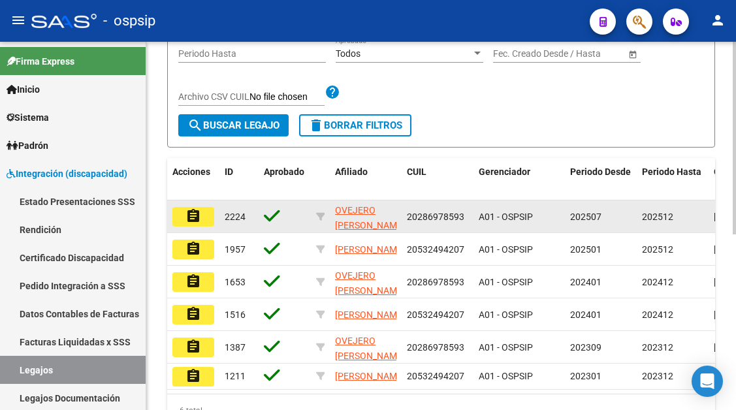
type input "OVEJERO"
click at [197, 224] on mat-icon "assignment" at bounding box center [193, 216] width 16 height 16
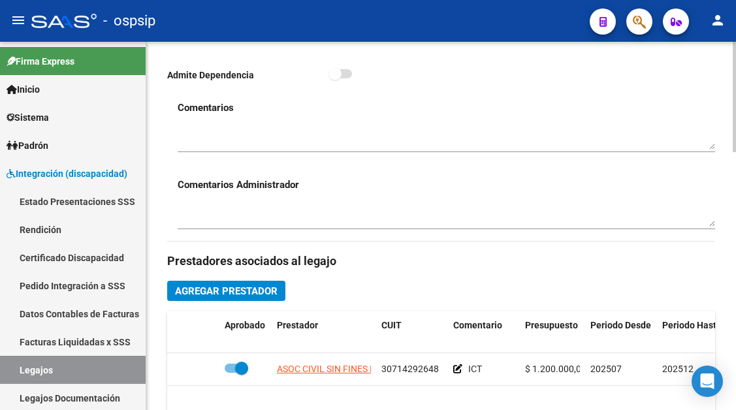
scroll to position [588, 0]
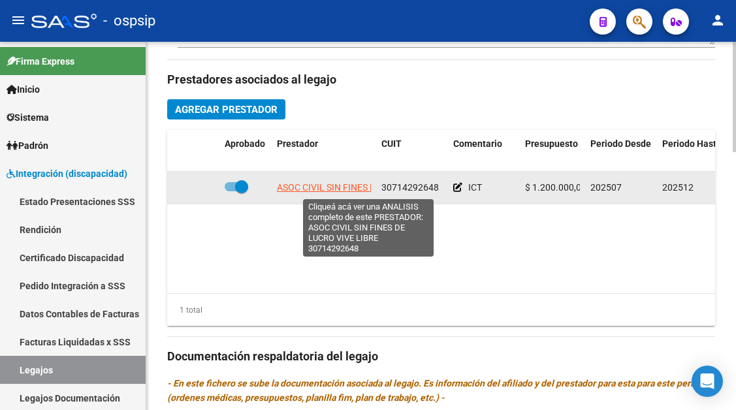
click at [302, 188] on span "ASOC CIVIL SIN FINES DE LUCRO VIVE LIBRE" at bounding box center [368, 187] width 183 height 10
type textarea "30714292648"
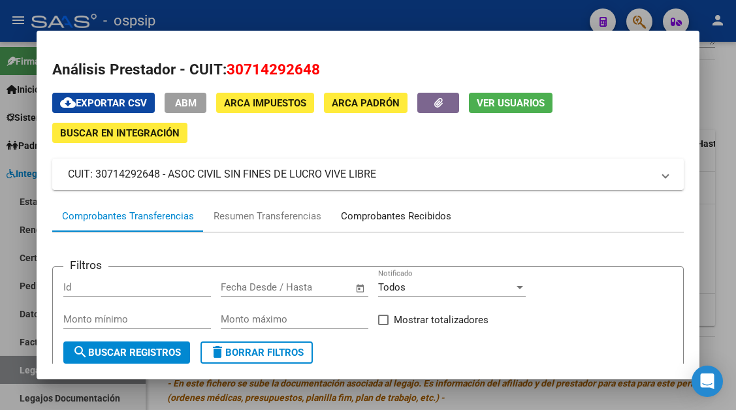
click at [369, 213] on div "Comprobantes Recibidos" at bounding box center [396, 216] width 110 height 15
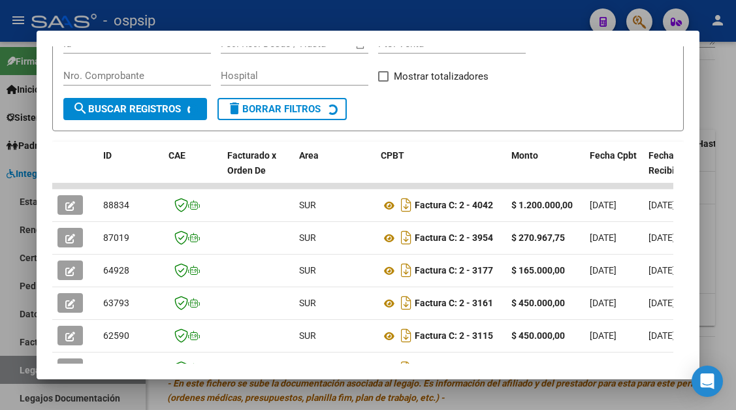
scroll to position [255, 0]
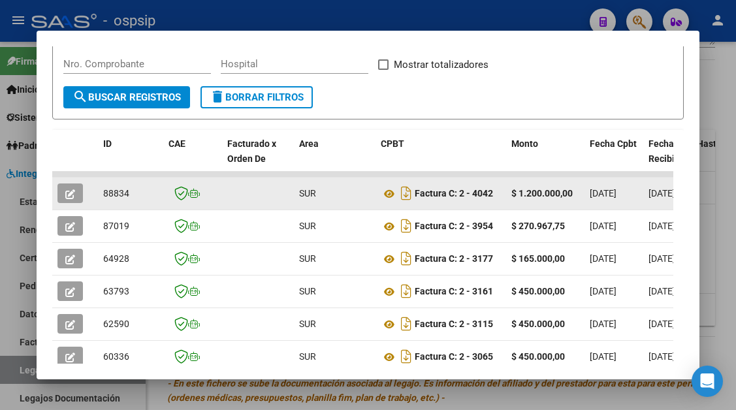
click at [69, 192] on icon "button" at bounding box center [70, 194] width 10 height 10
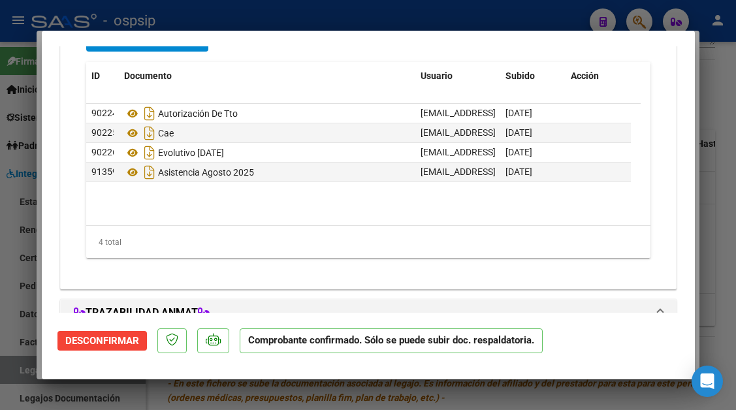
scroll to position [1371, 0]
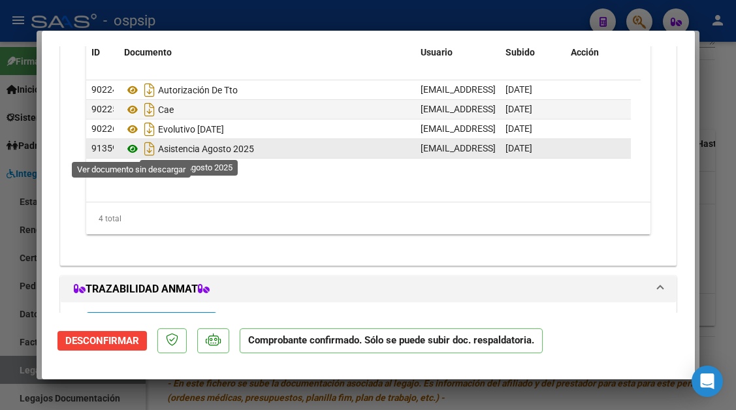
click at [134, 147] on icon at bounding box center [132, 149] width 17 height 16
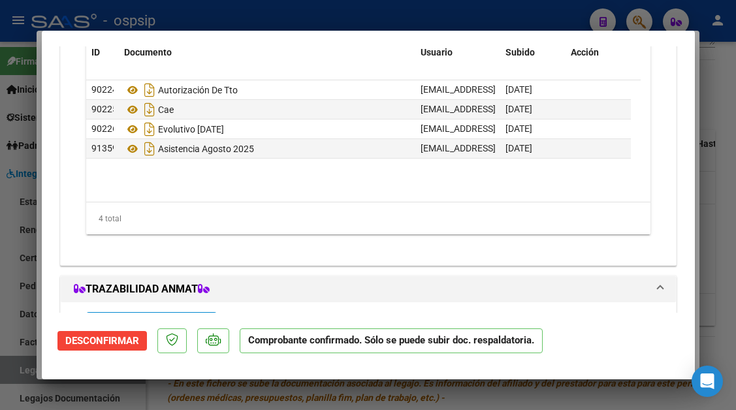
click at [21, 371] on div at bounding box center [368, 205] width 736 height 410
type input "$ 0,00"
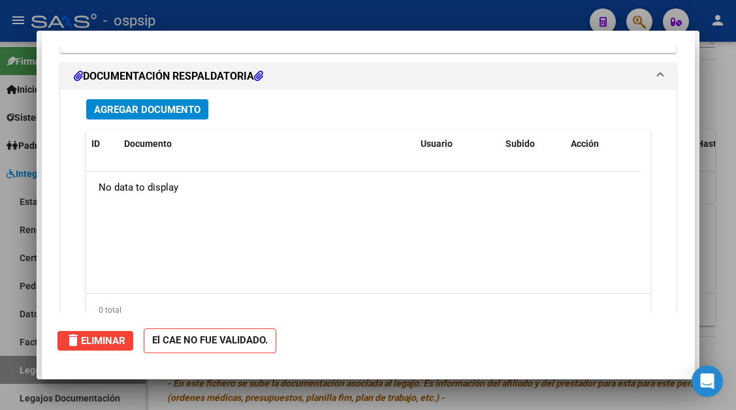
scroll to position [0, 0]
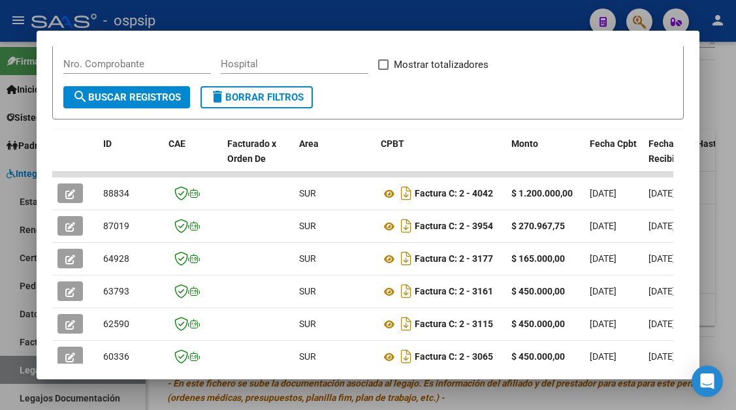
click at [21, 371] on div at bounding box center [368, 205] width 736 height 410
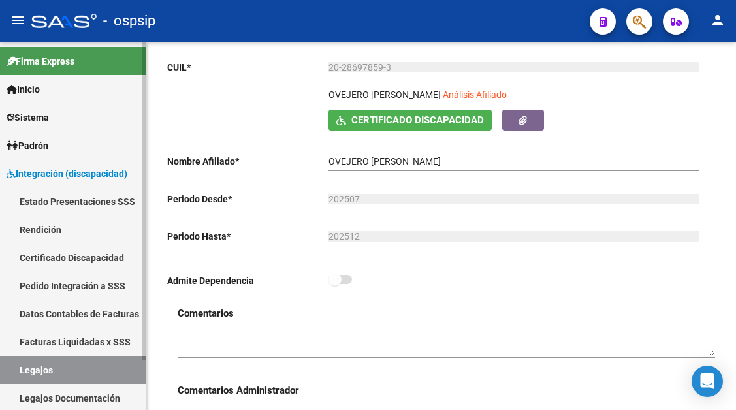
scroll to position [196, 0]
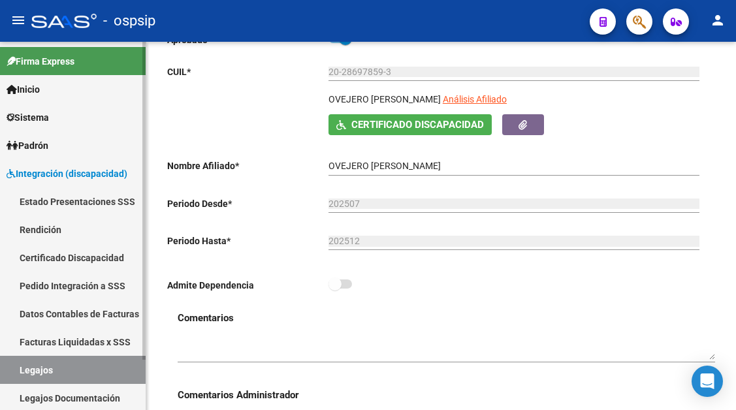
click at [50, 376] on link "Legajos" at bounding box center [73, 370] width 146 height 28
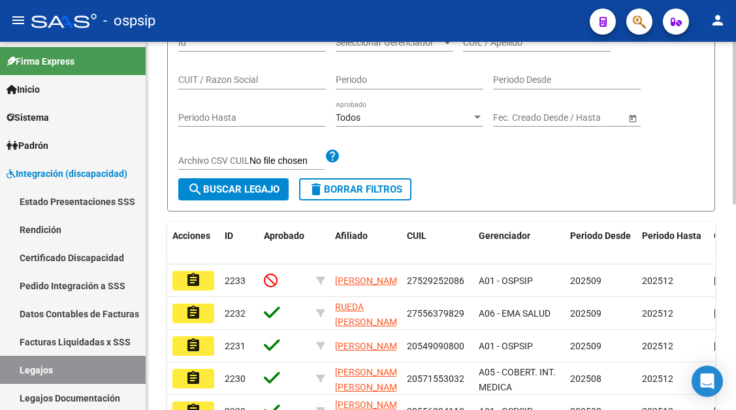
scroll to position [65, 0]
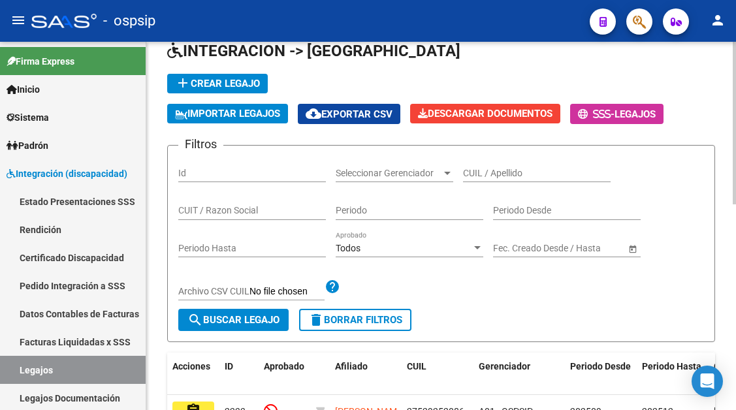
click at [475, 180] on div "CUIL / Apellido" at bounding box center [537, 169] width 148 height 26
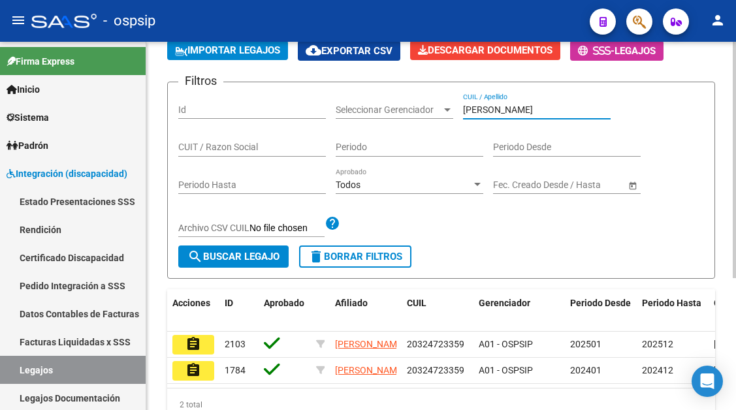
scroll to position [206, 0]
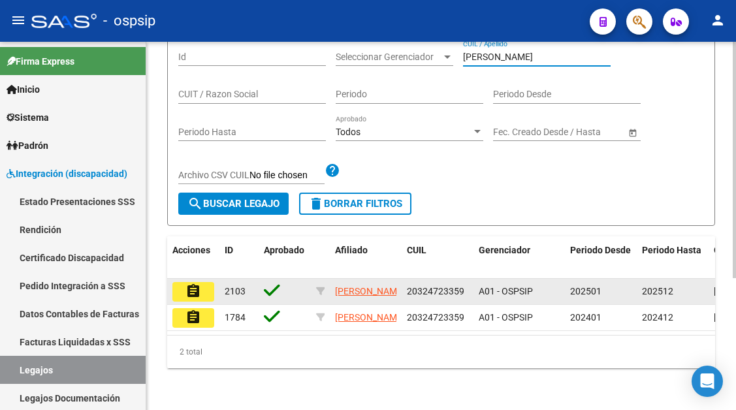
type input "[PERSON_NAME]"
click at [191, 283] on mat-icon "assignment" at bounding box center [193, 291] width 16 height 16
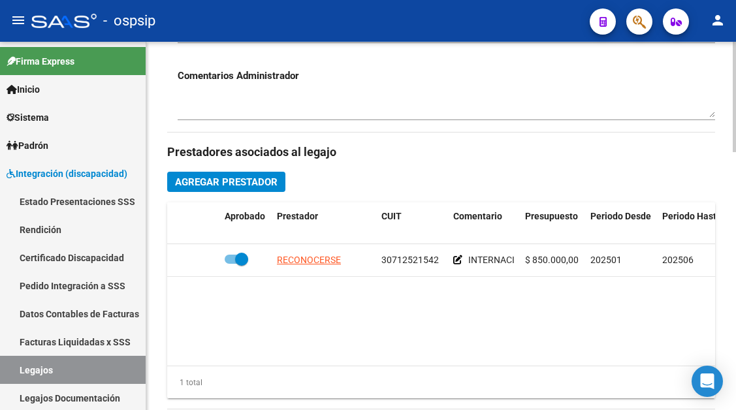
scroll to position [522, 0]
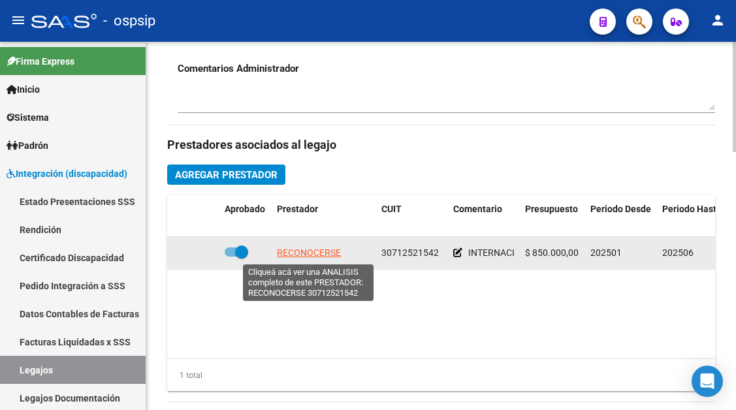
click at [302, 258] on span "RECONOCERSE" at bounding box center [309, 252] width 64 height 10
type textarea "30712521542"
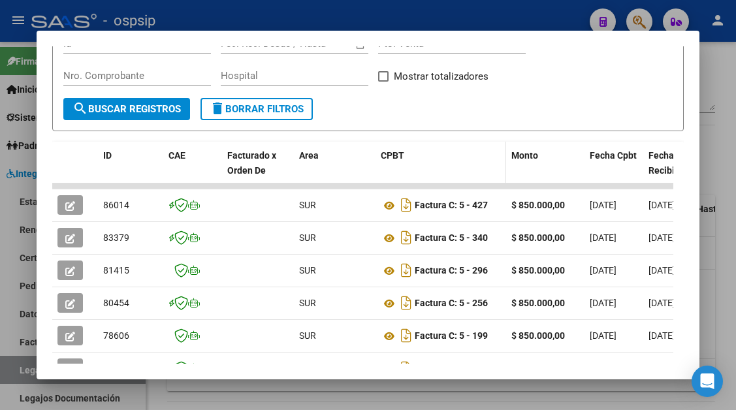
scroll to position [255, 0]
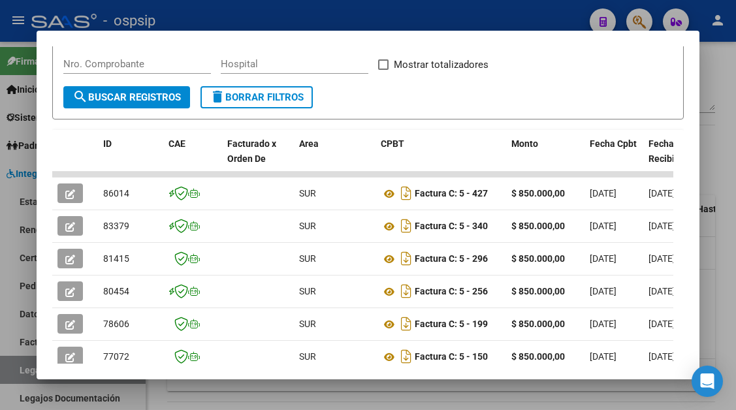
click at [17, 372] on div at bounding box center [368, 205] width 736 height 410
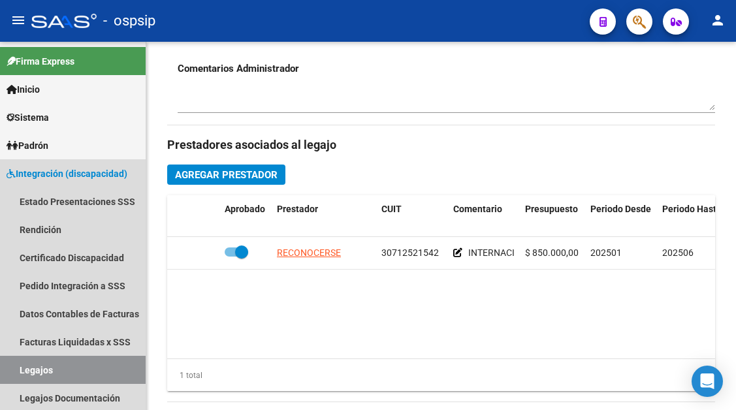
click at [17, 372] on link "Legajos" at bounding box center [73, 370] width 146 height 28
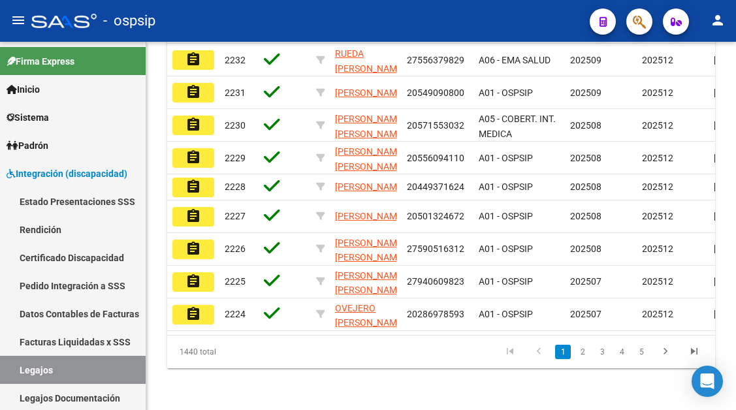
click at [17, 372] on link "Legajos" at bounding box center [73, 370] width 146 height 28
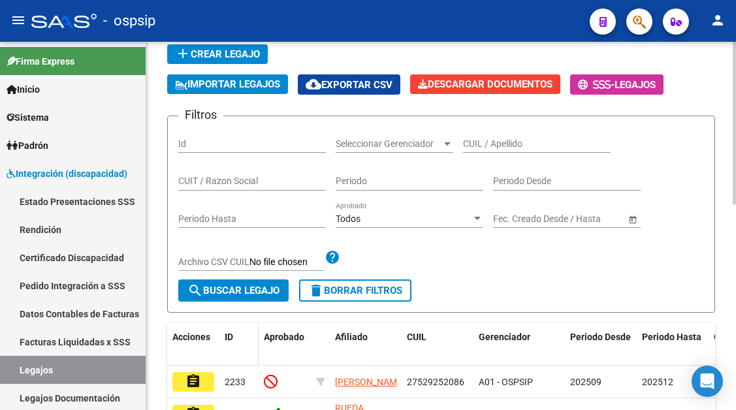
scroll to position [75, 0]
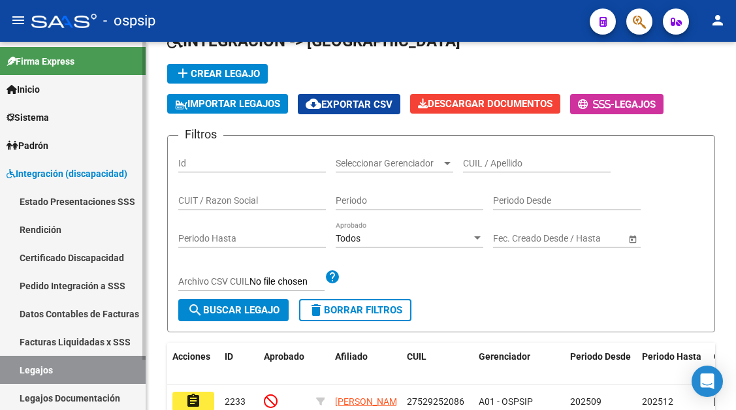
click at [35, 377] on link "Legajos" at bounding box center [73, 370] width 146 height 28
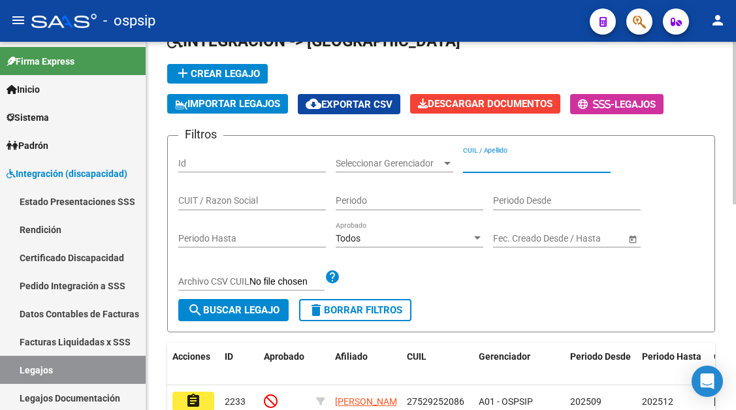
click at [492, 166] on input "CUIL / Apellido" at bounding box center [537, 163] width 148 height 11
type input "A"
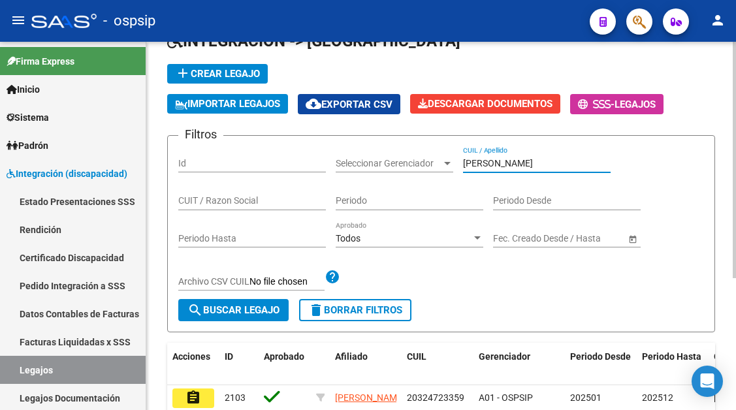
scroll to position [206, 0]
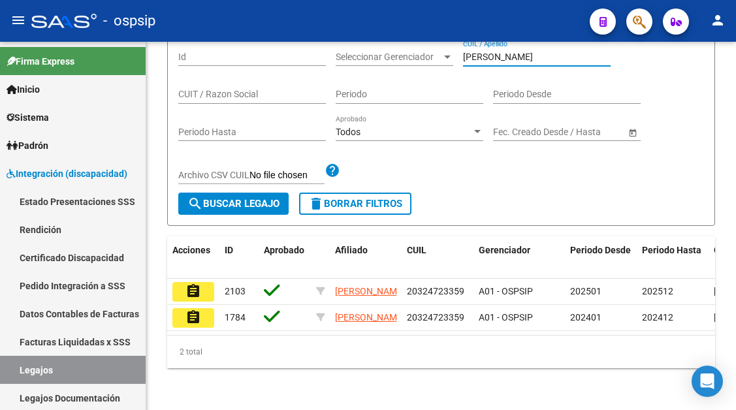
type input "[PERSON_NAME]"
click at [200, 282] on button "assignment" at bounding box center [193, 292] width 42 height 20
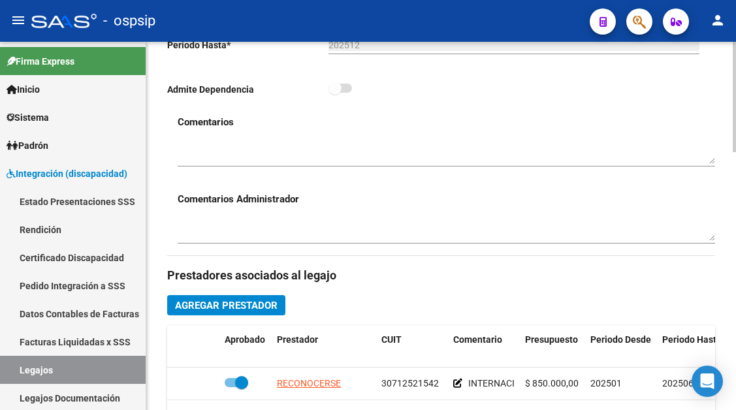
scroll to position [522, 0]
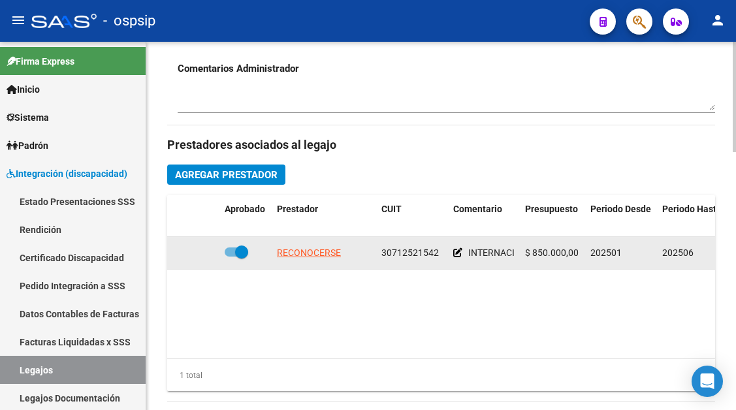
click at [234, 253] on span at bounding box center [237, 251] width 24 height 9
click at [231, 257] on input "checkbox" at bounding box center [230, 257] width 1 height 1
checkbox input "false"
drag, startPoint x: 441, startPoint y: 251, endPoint x: 373, endPoint y: 251, distance: 67.9
click at [373, 251] on div "RECONOCERSE 30712521542 INTERNACION EN COMUNIDAD TERAPEUTICA $ 850.000,00 20250…" at bounding box center [568, 253] width 803 height 33
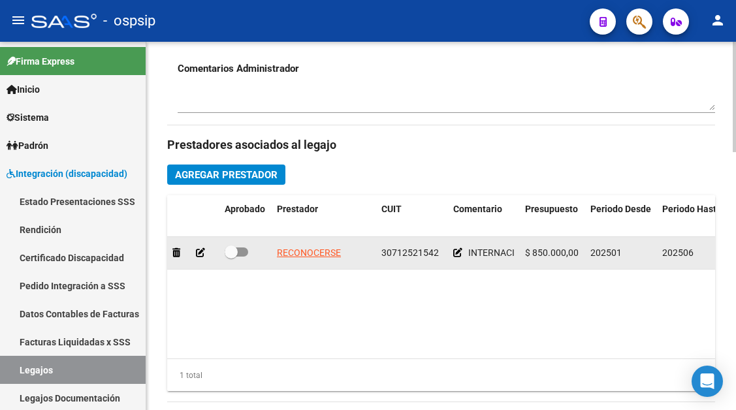
copy div "30712521542"
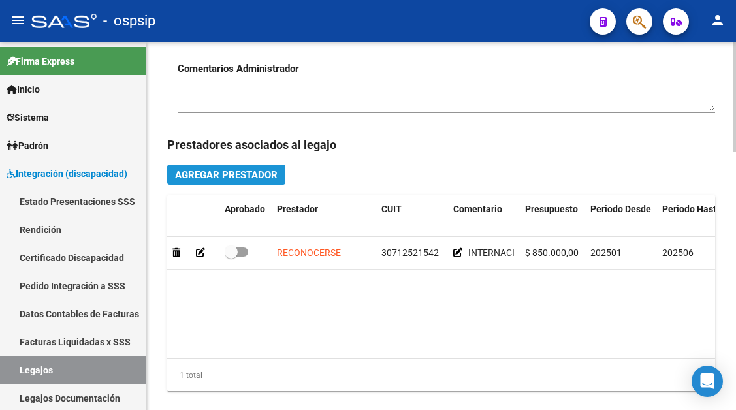
click at [264, 178] on span "Agregar Prestador" at bounding box center [226, 175] width 102 height 12
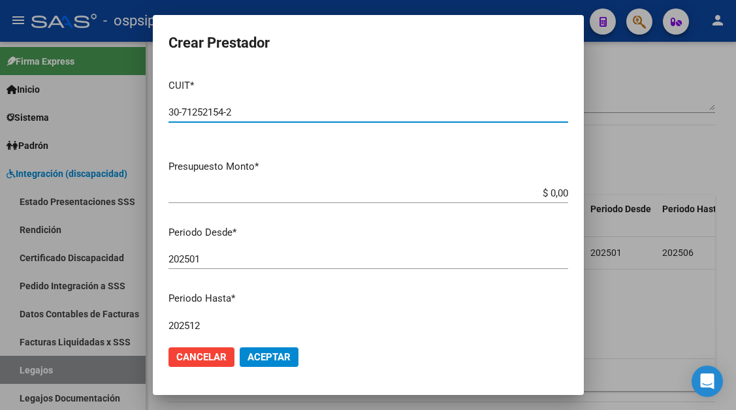
type input "30-71252154-2"
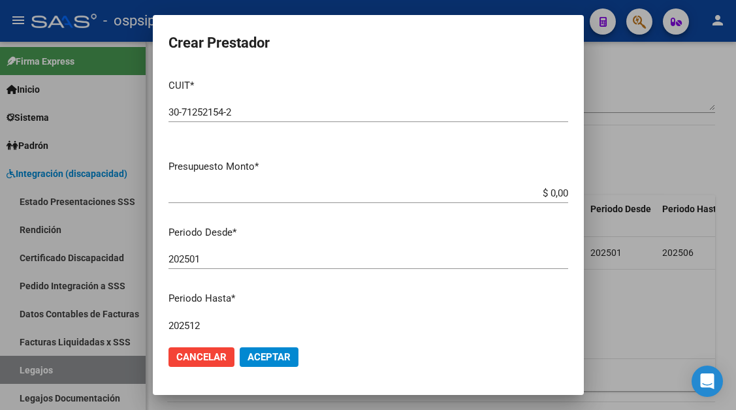
click at [558, 195] on app-form-text-field "Presupuesto Monto * $ 0,00 Ingresar el monto" at bounding box center [373, 179] width 410 height 40
click at [558, 194] on app-form-text-field "Presupuesto Monto * $ 0,00 Ingresar el monto" at bounding box center [373, 179] width 410 height 40
click at [558, 191] on app-form-text-field "Presupuesto Monto * $ 0,00 Ingresar el monto" at bounding box center [373, 179] width 410 height 40
click at [556, 192] on input "$ 0,00" at bounding box center [368, 193] width 400 height 12
type input "$ 1.800.000,00"
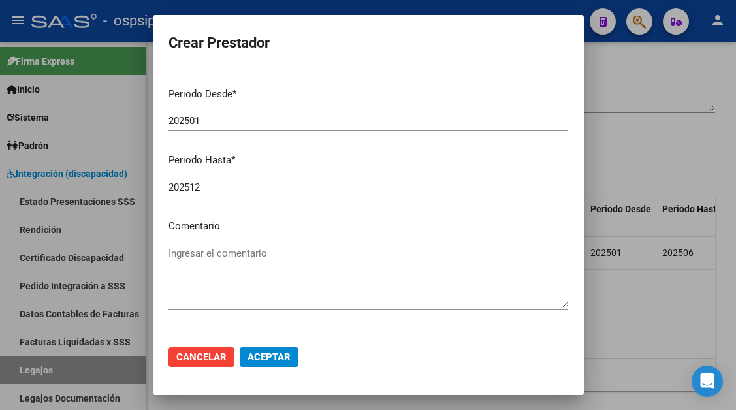
scroll to position [116, 0]
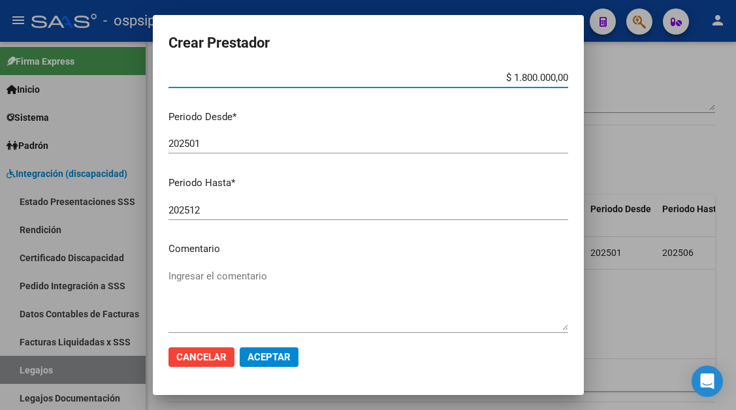
click at [210, 288] on textarea "Ingresar el comentario" at bounding box center [368, 299] width 400 height 61
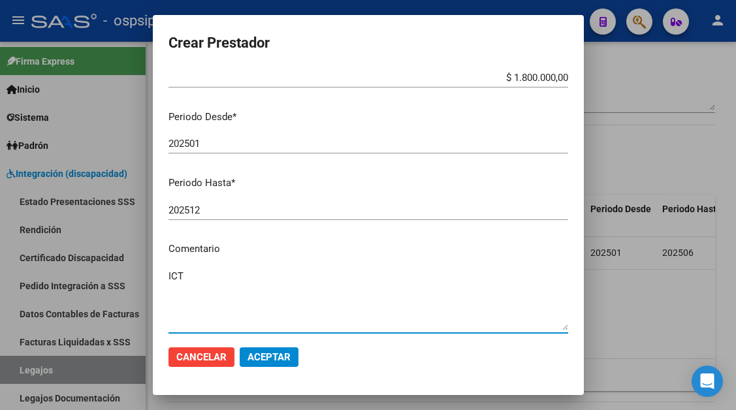
type textarea "ICT"
click at [270, 352] on span "Aceptar" at bounding box center [268, 357] width 43 height 12
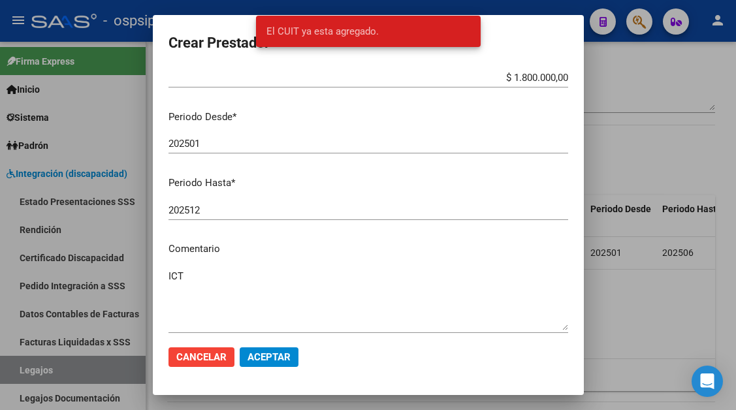
scroll to position [0, 0]
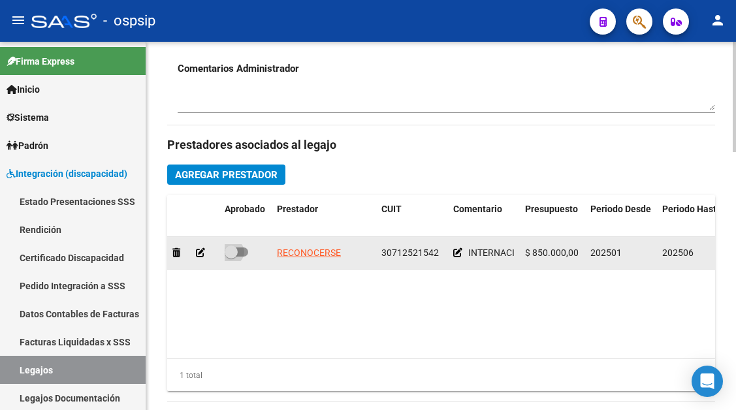
click at [236, 255] on span at bounding box center [231, 251] width 13 height 13
click at [231, 257] on input "checkbox" at bounding box center [230, 257] width 1 height 1
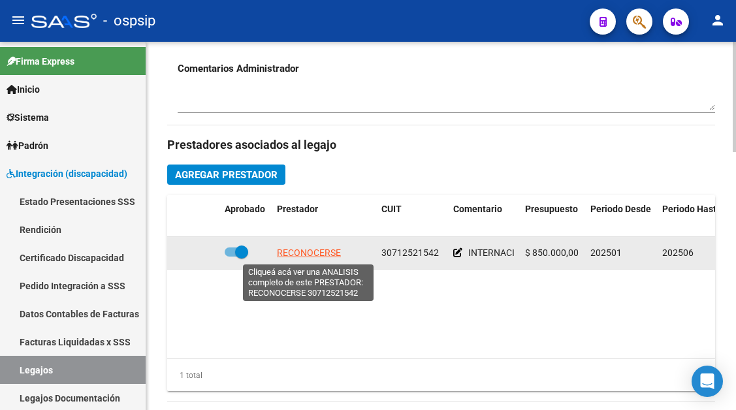
click at [319, 252] on span "RECONOCERSE" at bounding box center [309, 252] width 64 height 10
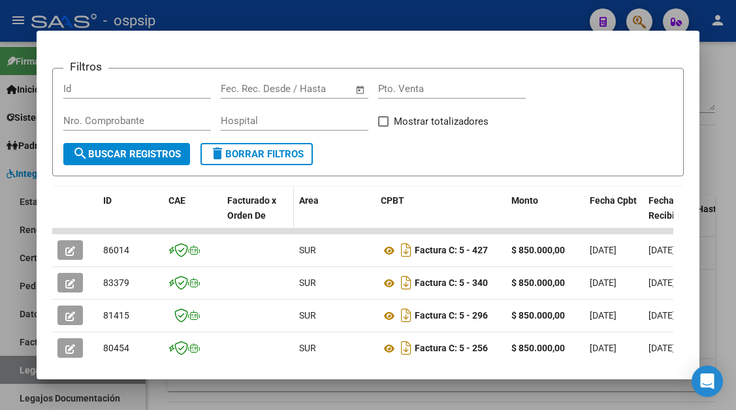
scroll to position [261, 0]
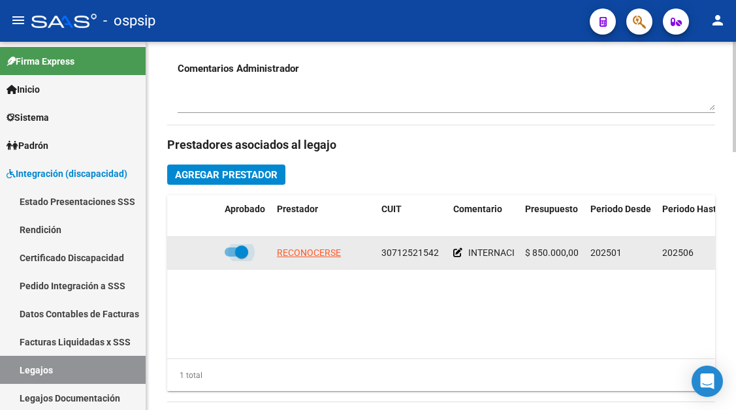
click at [242, 257] on span at bounding box center [241, 251] width 13 height 13
click at [231, 257] on input "checkbox" at bounding box center [230, 257] width 1 height 1
checkbox input "false"
click at [180, 256] on icon at bounding box center [176, 252] width 8 height 9
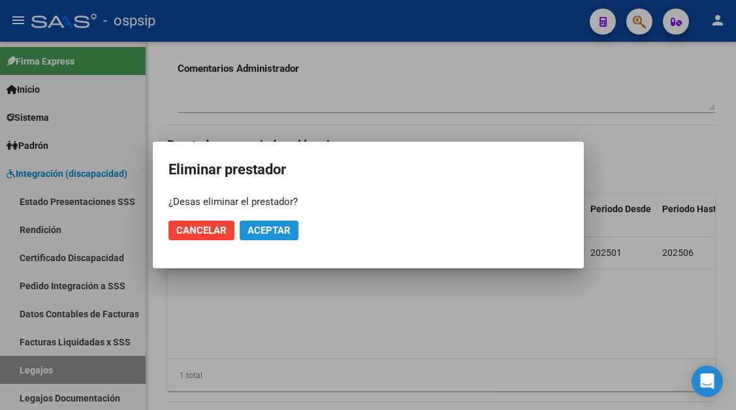
click at [259, 237] on button "Aceptar" at bounding box center [269, 231] width 59 height 20
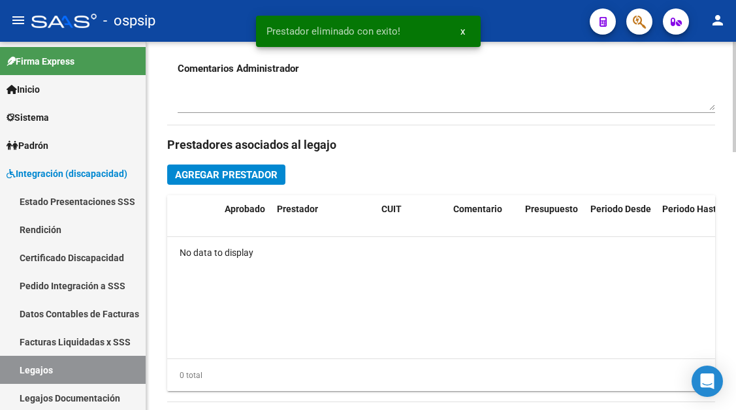
click at [264, 173] on span "Agregar Prestador" at bounding box center [226, 175] width 102 height 12
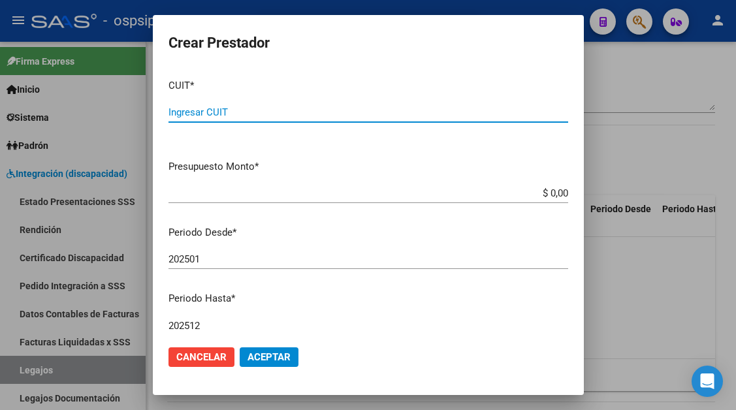
paste input "30-71252154-2"
type input "30-71252154-2"
click at [557, 195] on input "$ 0,00" at bounding box center [368, 193] width 400 height 12
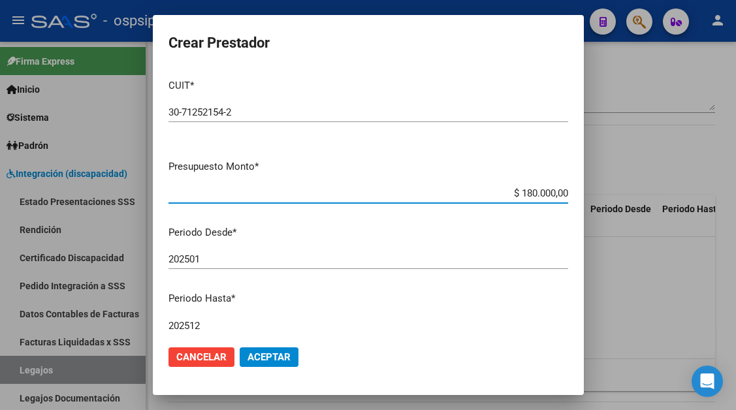
type input "$ 1.800.000,00"
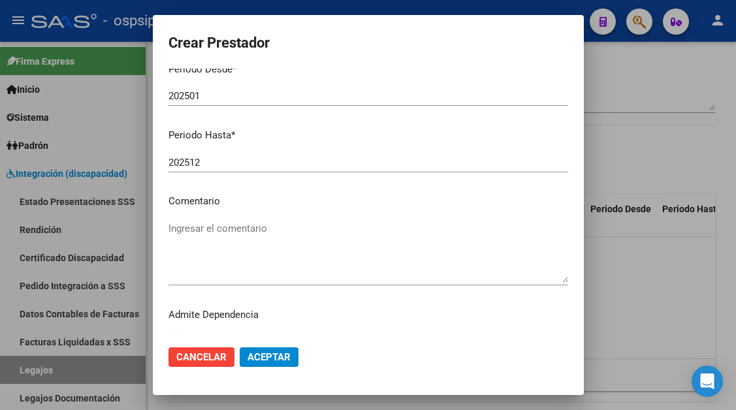
scroll to position [181, 0]
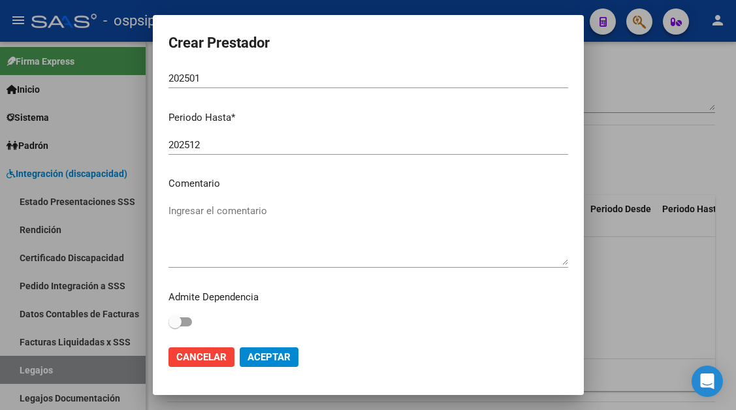
click at [227, 217] on textarea "Ingresar el comentario" at bounding box center [368, 234] width 400 height 61
type textarea "ICT"
click at [248, 351] on span "Aceptar" at bounding box center [268, 357] width 43 height 12
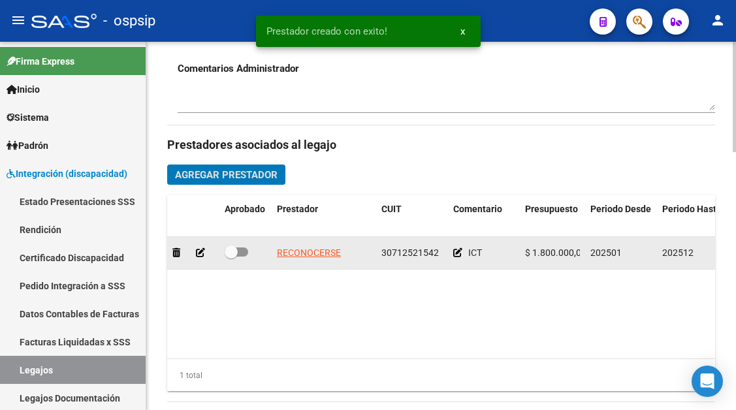
click at [238, 255] on span at bounding box center [237, 251] width 24 height 9
click at [231, 257] on input "checkbox" at bounding box center [230, 257] width 1 height 1
checkbox input "true"
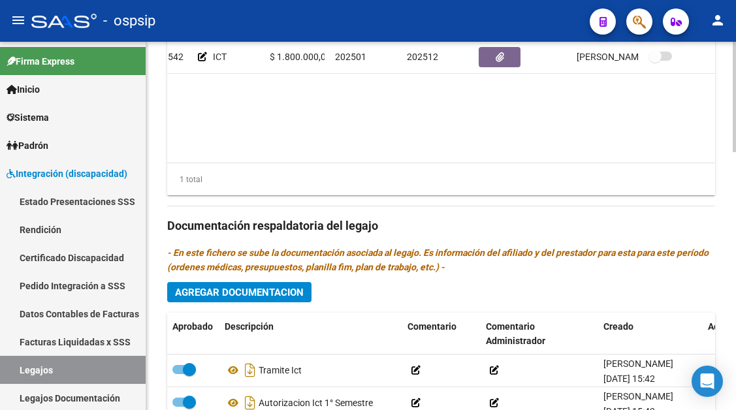
scroll to position [783, 0]
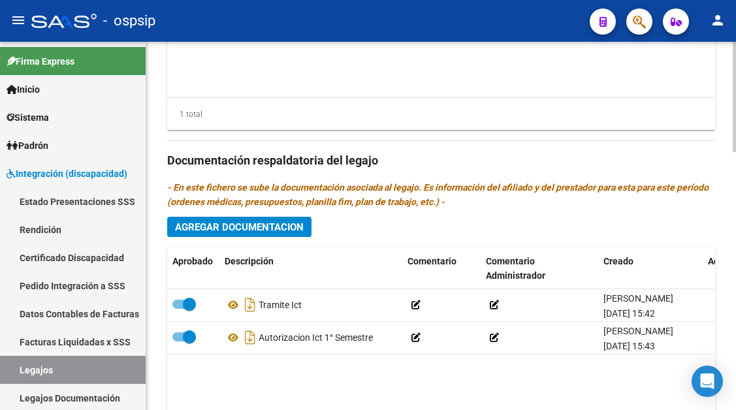
click at [257, 228] on span "Agregar Documentacion" at bounding box center [239, 227] width 129 height 12
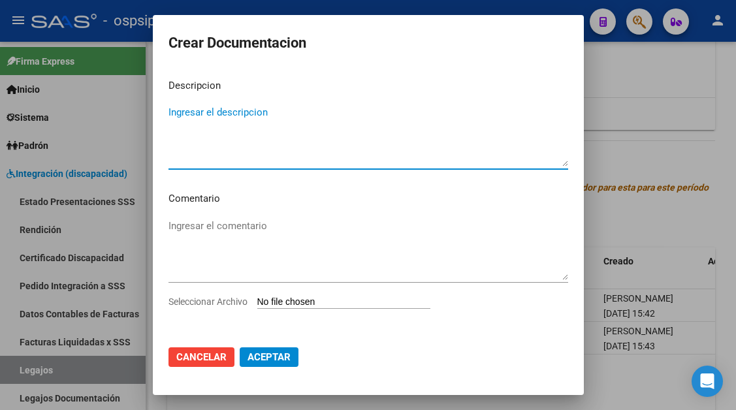
type input "C:\fakepath\AUTORIZACION [PERSON_NAME] 2025.pdf"
click at [189, 118] on textarea "Ingresar el descripcion" at bounding box center [368, 135] width 400 height 61
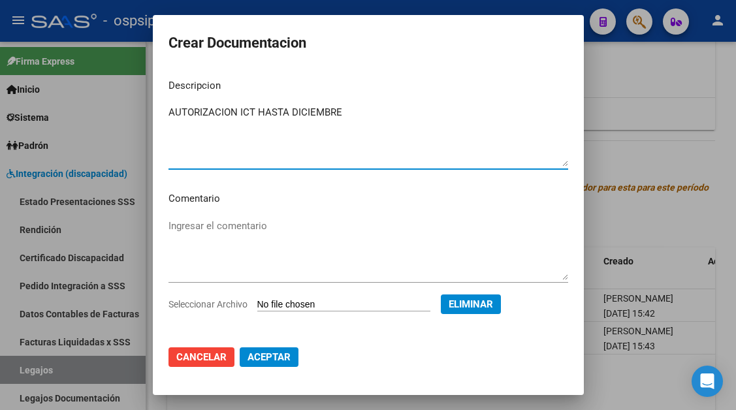
type textarea "AUTORIZACION ICT HASTA DICIEMBRE"
click at [261, 357] on span "Aceptar" at bounding box center [268, 357] width 43 height 12
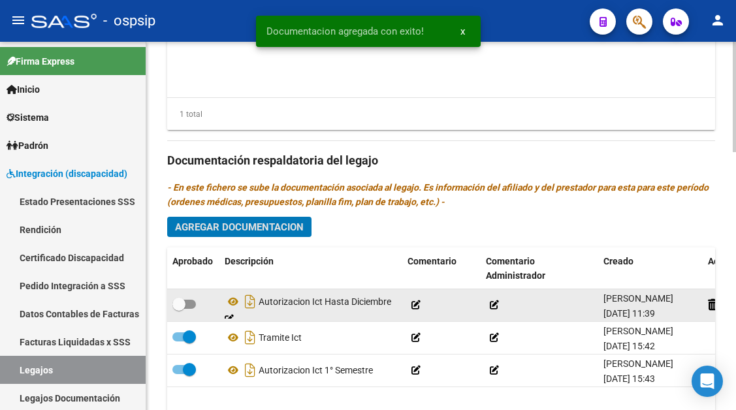
click at [176, 304] on span at bounding box center [178, 304] width 13 height 13
click at [178, 309] on input "checkbox" at bounding box center [178, 309] width 1 height 1
checkbox input "true"
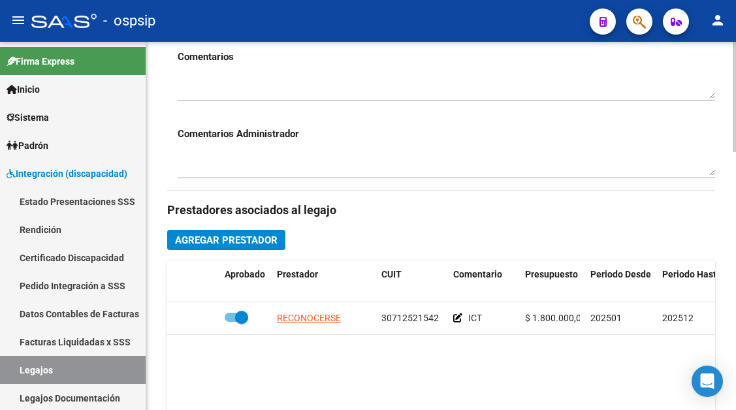
scroll to position [653, 0]
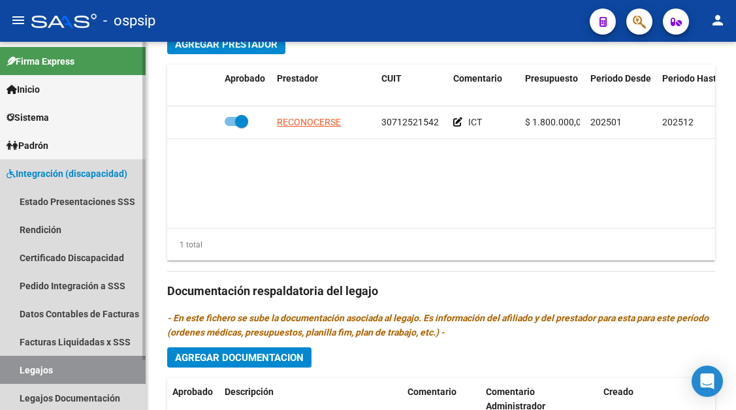
click at [64, 366] on link "Legajos" at bounding box center [73, 370] width 146 height 28
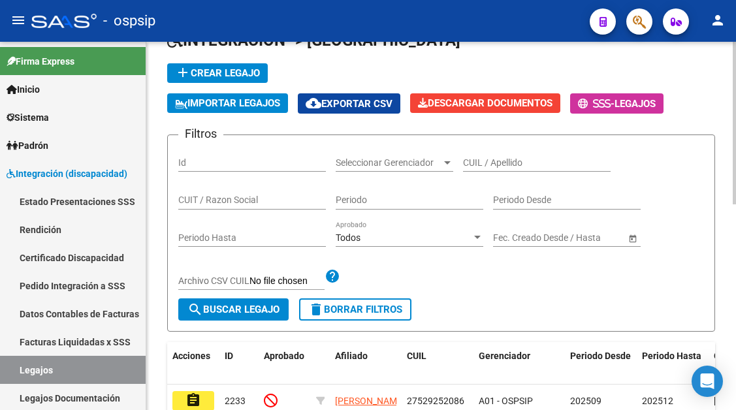
scroll to position [75, 0]
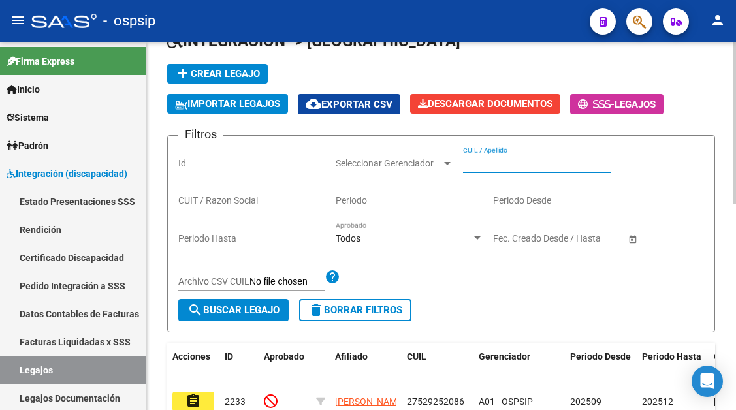
click at [479, 162] on input "CUIL / Apellido" at bounding box center [537, 163] width 148 height 11
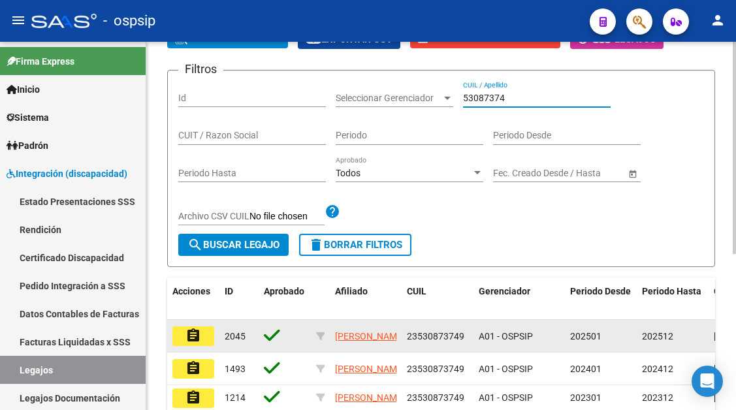
type input "53087374"
click at [204, 341] on button "assignment" at bounding box center [193, 336] width 42 height 20
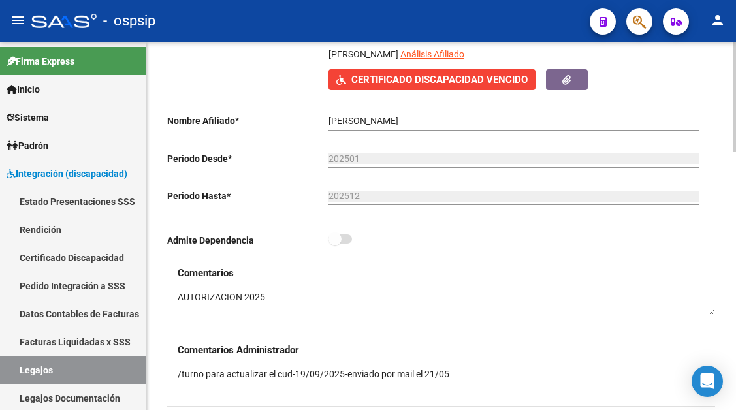
scroll to position [196, 0]
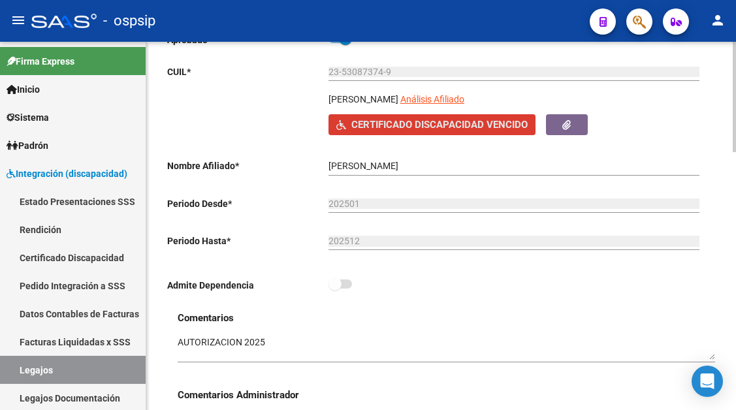
click at [475, 128] on span "Certificado Discapacidad Vencido" at bounding box center [439, 125] width 176 height 12
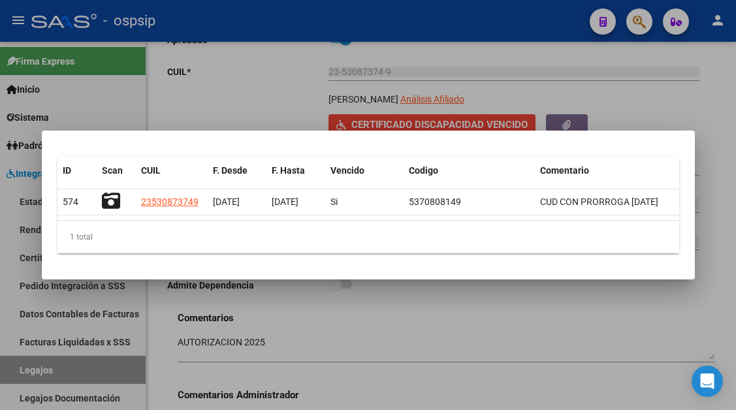
click at [354, 334] on div at bounding box center [368, 205] width 736 height 410
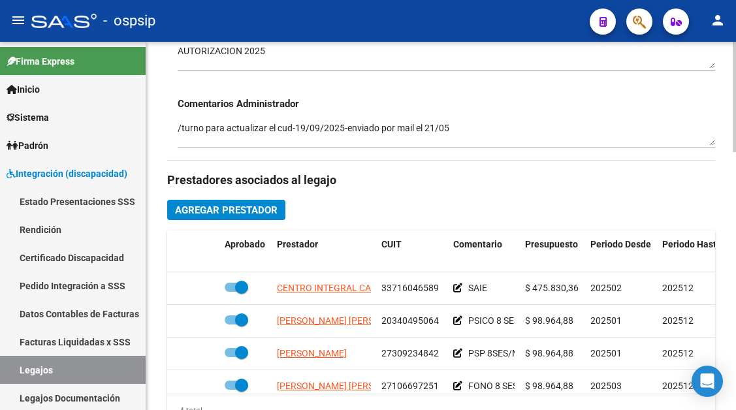
scroll to position [522, 0]
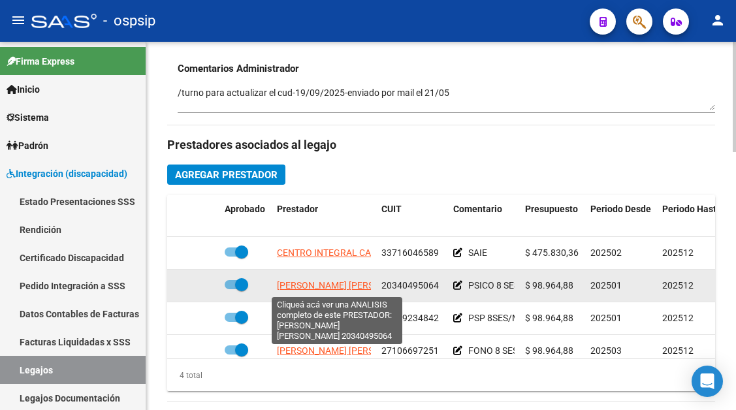
click at [304, 289] on span "[PERSON_NAME] [PERSON_NAME]" at bounding box center [348, 285] width 142 height 10
type textarea "20340495064"
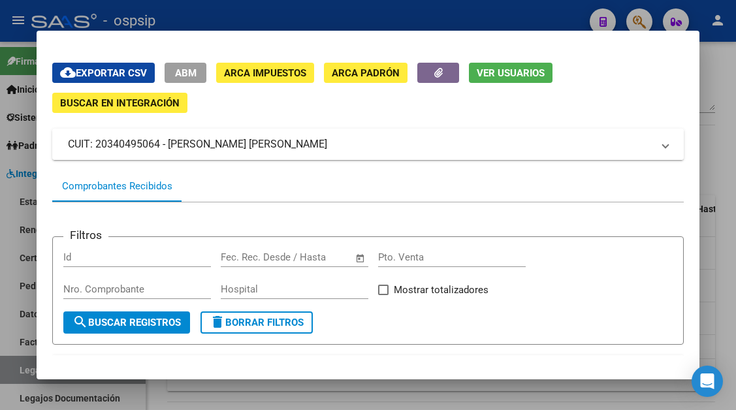
scroll to position [0, 0]
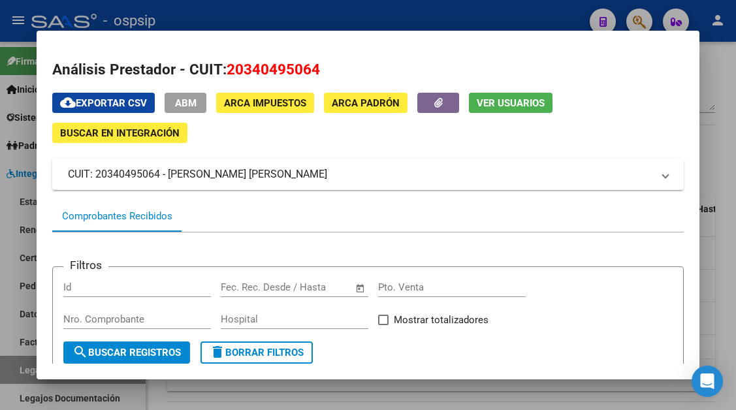
click at [516, 109] on span "Ver Usuarios" at bounding box center [511, 103] width 68 height 12
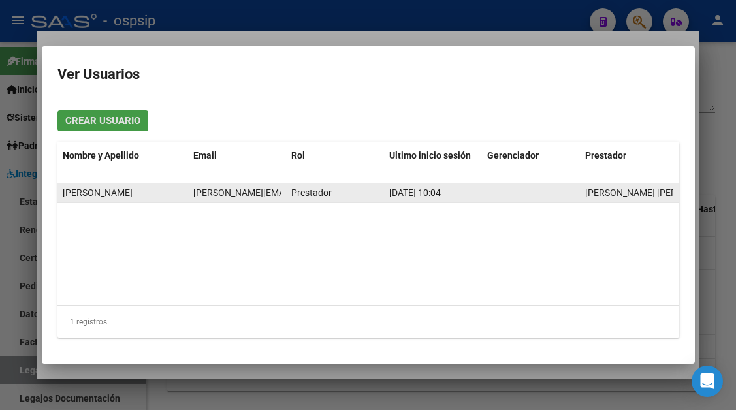
click at [204, 193] on span "[PERSON_NAME][EMAIL_ADDRESS][PERSON_NAME][DOMAIN_NAME]" at bounding box center [335, 192] width 285 height 10
copy span "[PERSON_NAME][EMAIL_ADDRESS][PERSON_NAME][DOMAIN_NAME]"
click at [279, 202] on div "martin wior [EMAIL_ADDRESS][PERSON_NAME][DOMAIN_NAME] Prestador [DATE] 10:04 [P…" at bounding box center [416, 193] width 718 height 20
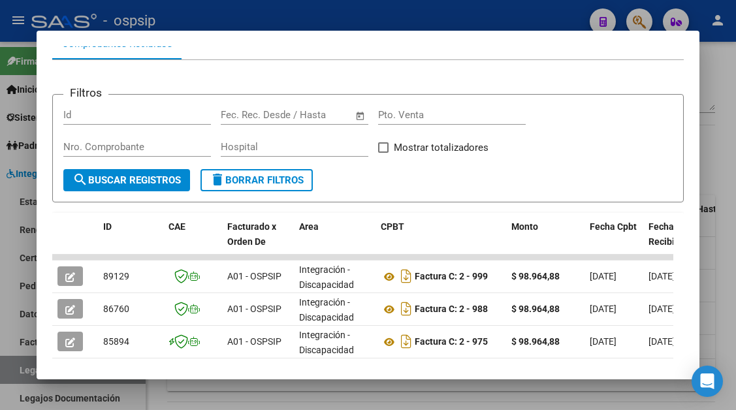
scroll to position [196, 0]
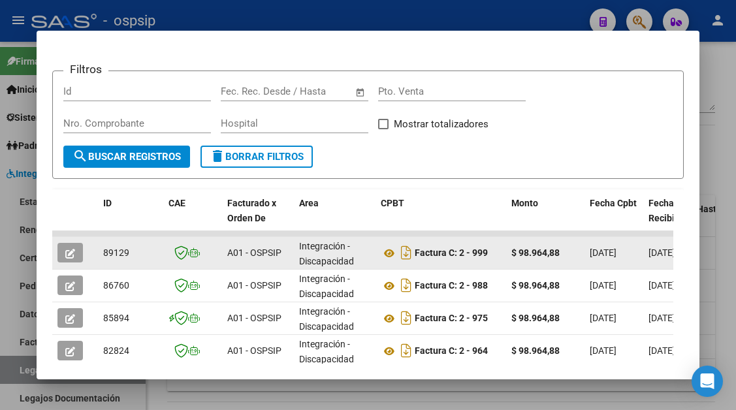
click at [65, 259] on span "button" at bounding box center [70, 253] width 10 height 12
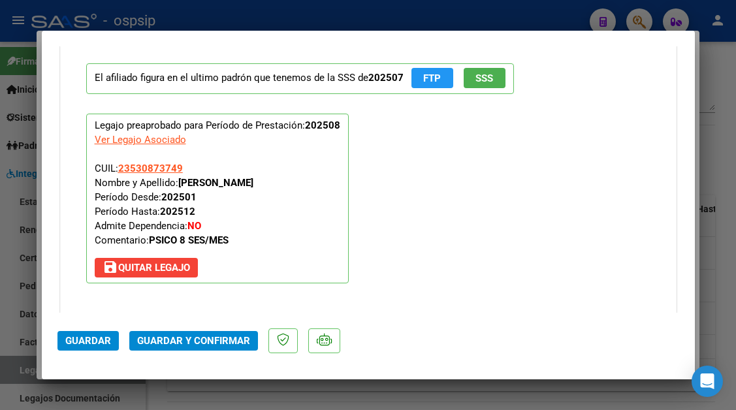
scroll to position [1526, 0]
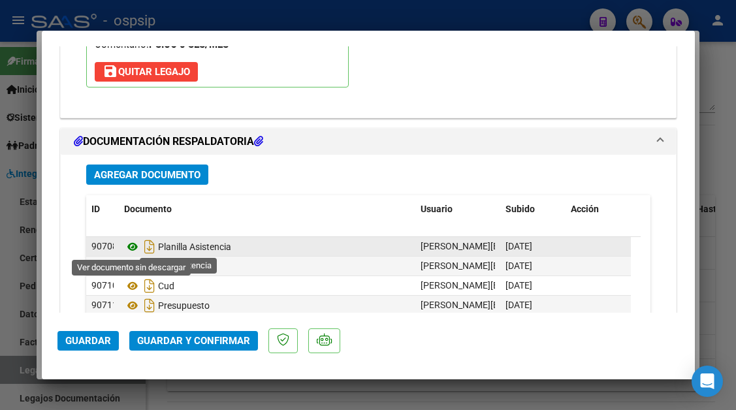
click at [133, 247] on icon at bounding box center [132, 247] width 17 height 16
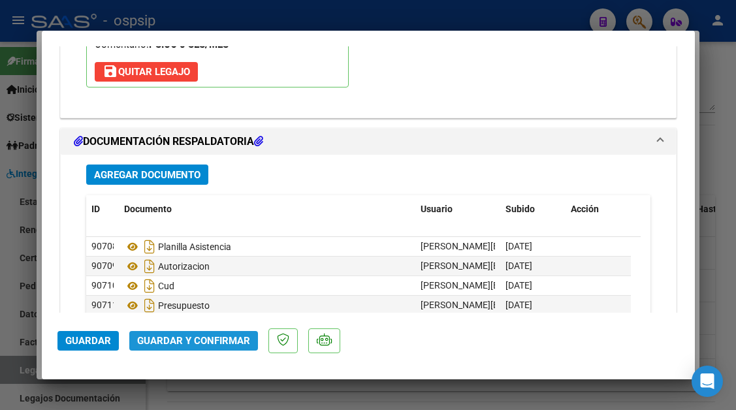
click at [205, 334] on button "Guardar y Confirmar" at bounding box center [193, 341] width 129 height 20
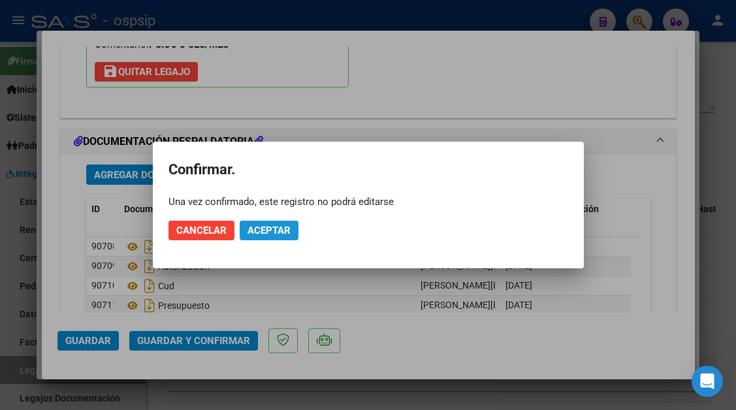
click at [260, 232] on span "Aceptar" at bounding box center [268, 231] width 43 height 12
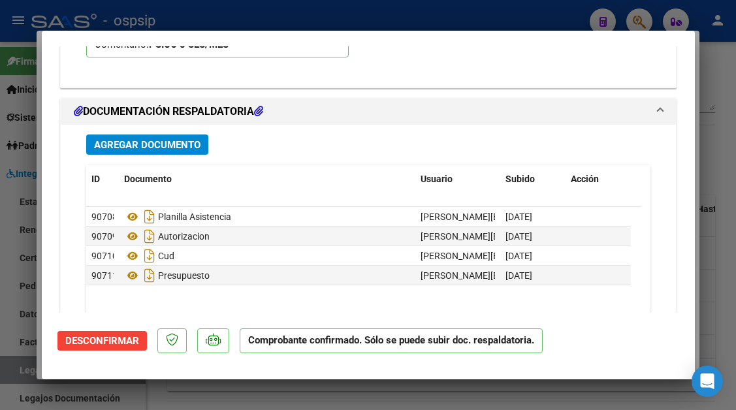
scroll to position [1497, 0]
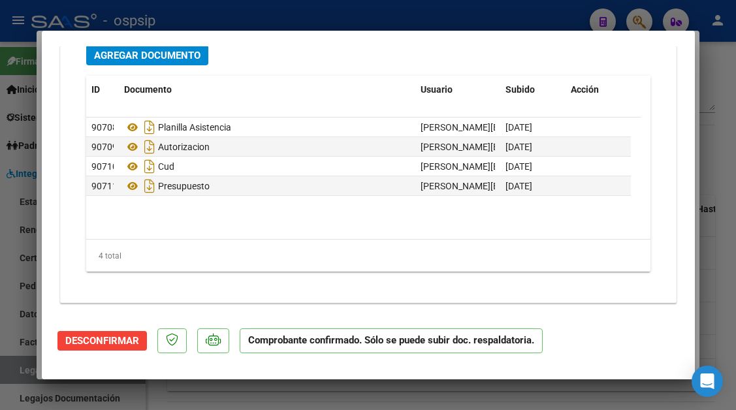
click at [13, 364] on div at bounding box center [368, 205] width 736 height 410
type input "$ 0,00"
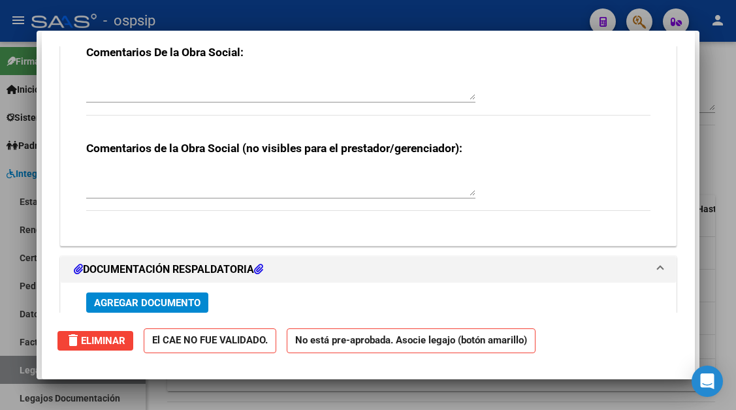
scroll to position [0, 0]
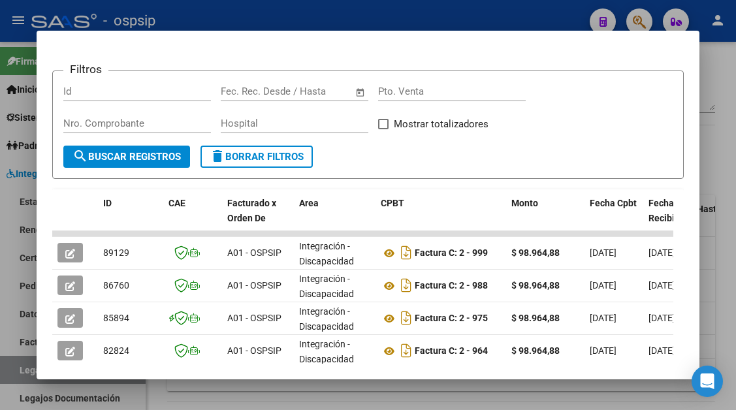
click at [17, 366] on div at bounding box center [368, 205] width 736 height 410
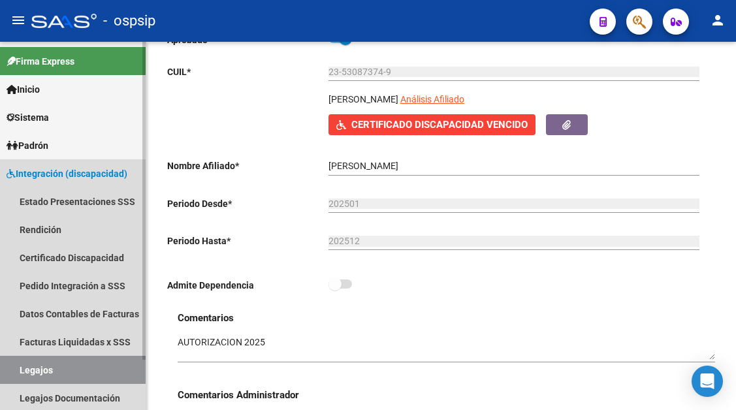
click at [41, 369] on link "Legajos" at bounding box center [73, 370] width 146 height 28
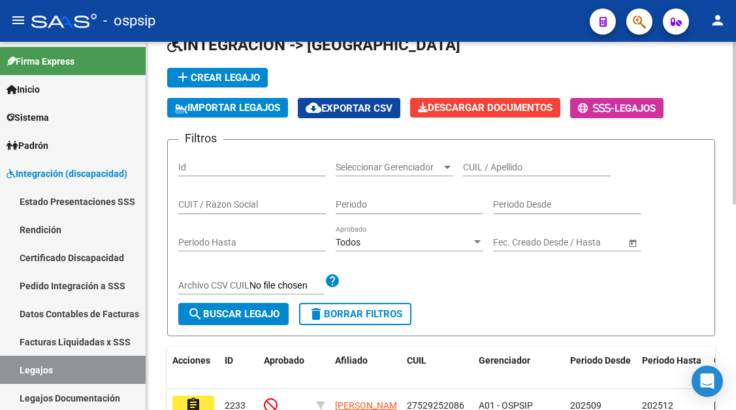
scroll to position [65, 0]
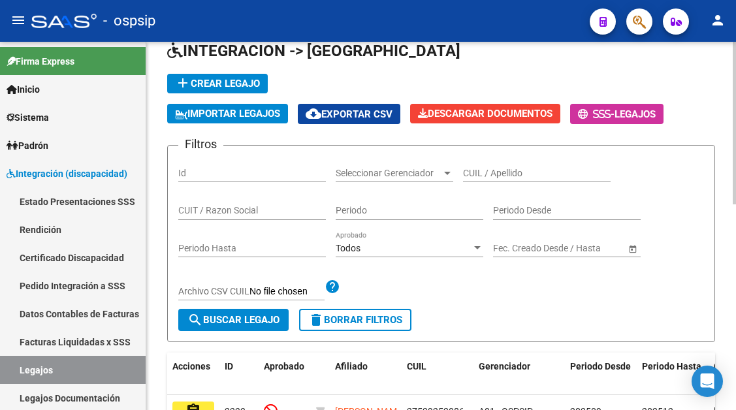
click at [479, 170] on input "CUIL / Apellido" at bounding box center [537, 173] width 148 height 11
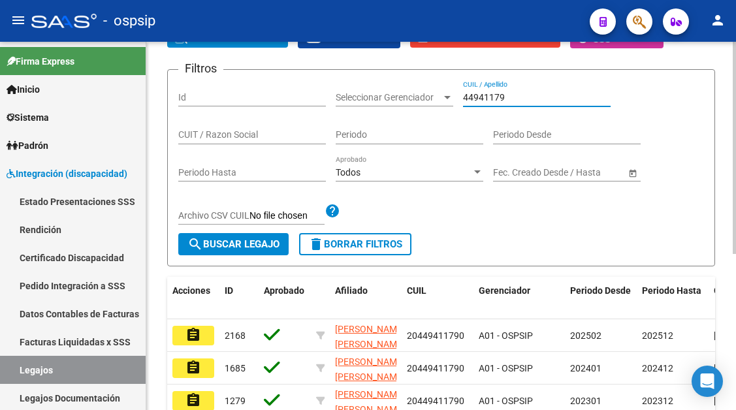
scroll to position [196, 0]
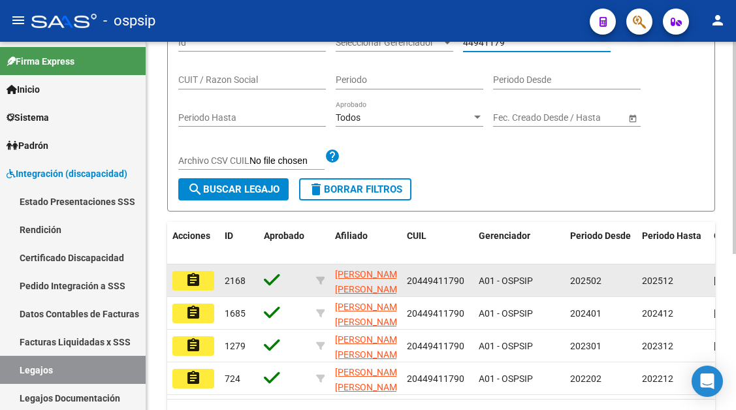
type input "44941179"
click at [193, 287] on mat-icon "assignment" at bounding box center [193, 280] width 16 height 16
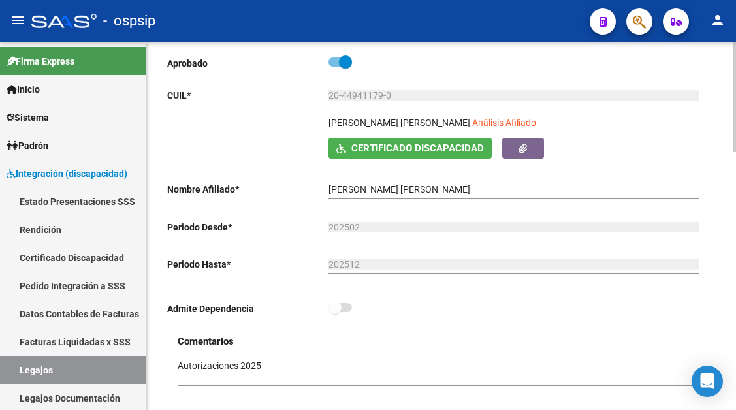
scroll to position [196, 0]
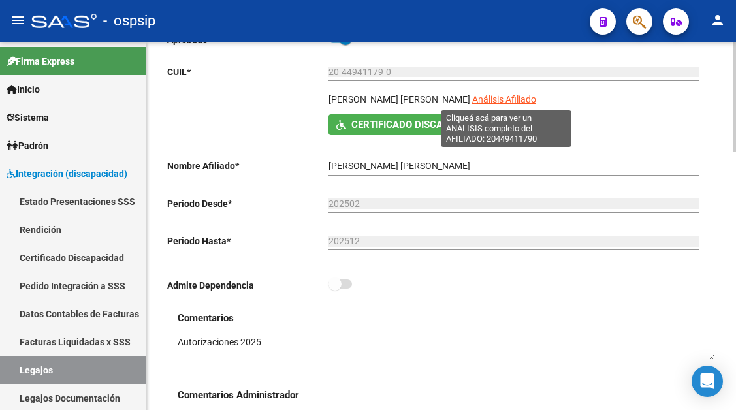
click at [491, 97] on span "Análisis Afiliado" at bounding box center [504, 99] width 64 height 10
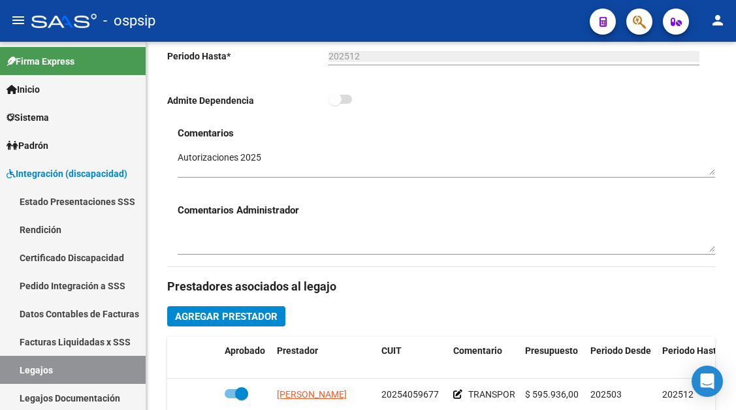
scroll to position [457, 0]
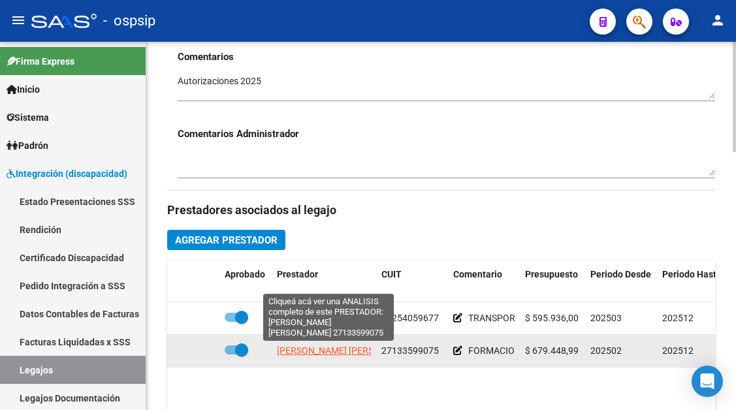
click at [295, 347] on span "[PERSON_NAME] [PERSON_NAME]" at bounding box center [348, 350] width 142 height 10
type textarea "27133599075"
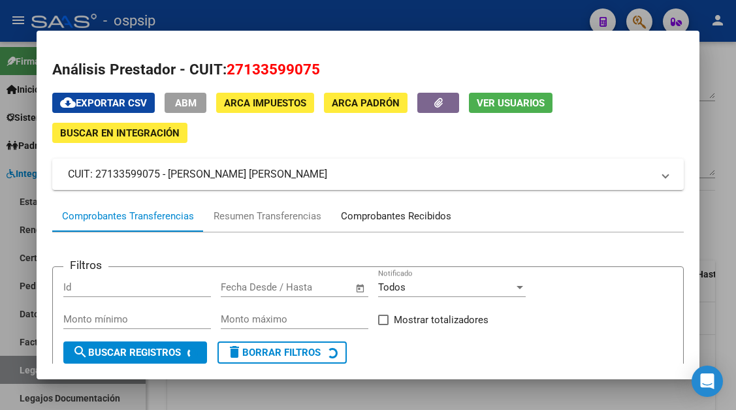
drag, startPoint x: 380, startPoint y: 209, endPoint x: 380, endPoint y: 217, distance: 7.8
click at [380, 217] on div "Comprobantes Recibidos" at bounding box center [396, 216] width 110 height 15
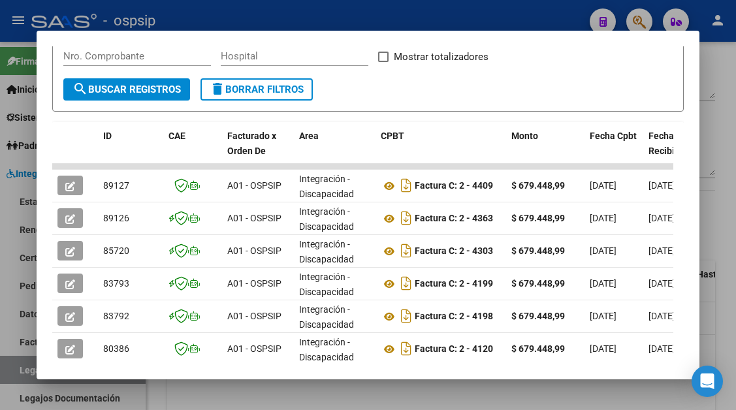
scroll to position [261, 0]
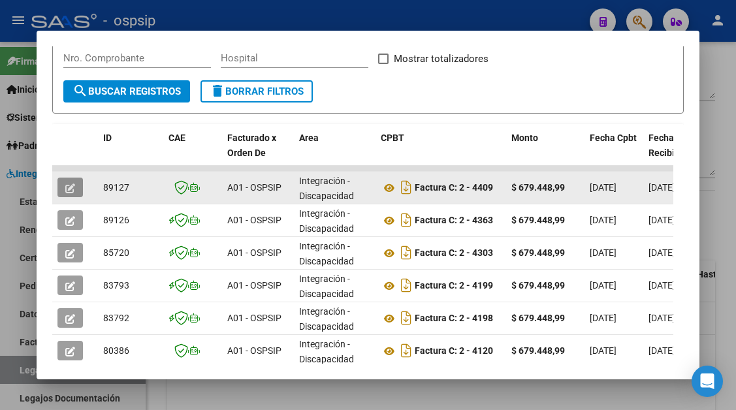
click at [74, 182] on span "button" at bounding box center [70, 187] width 10 height 12
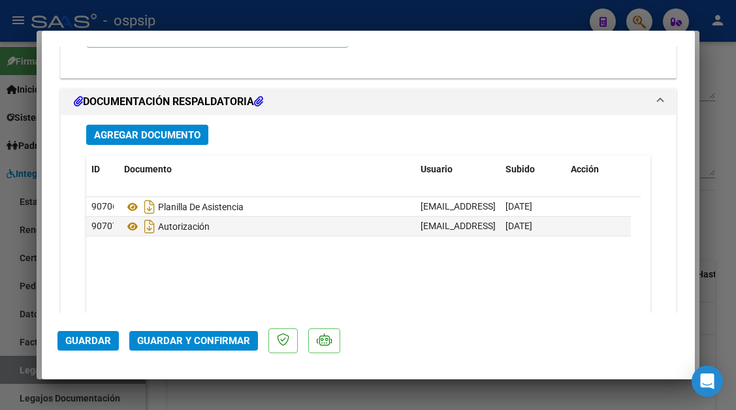
scroll to position [1567, 0]
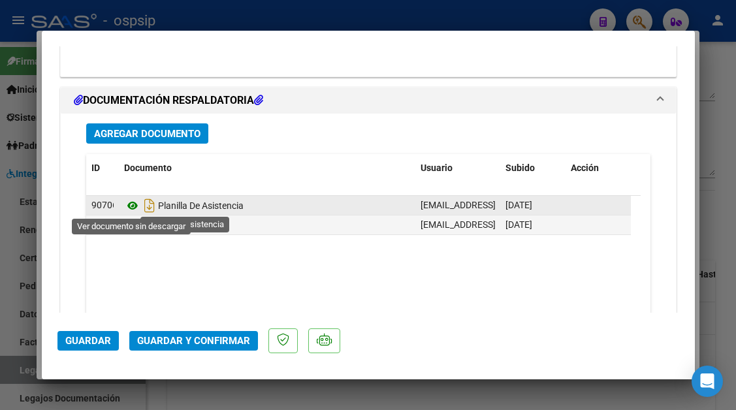
click at [134, 203] on icon at bounding box center [132, 206] width 17 height 16
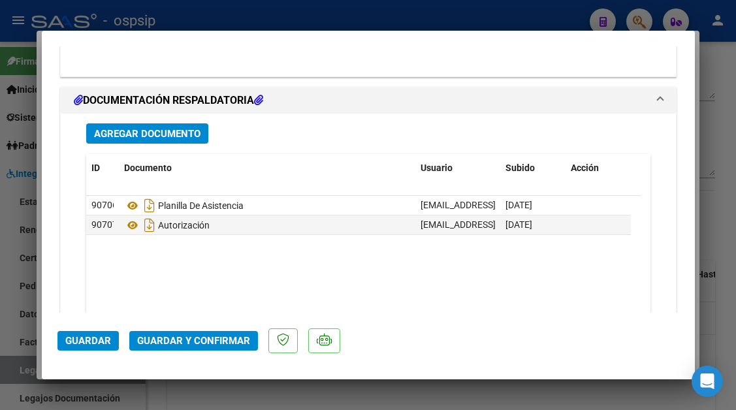
click at [203, 338] on span "Guardar y Confirmar" at bounding box center [193, 341] width 113 height 12
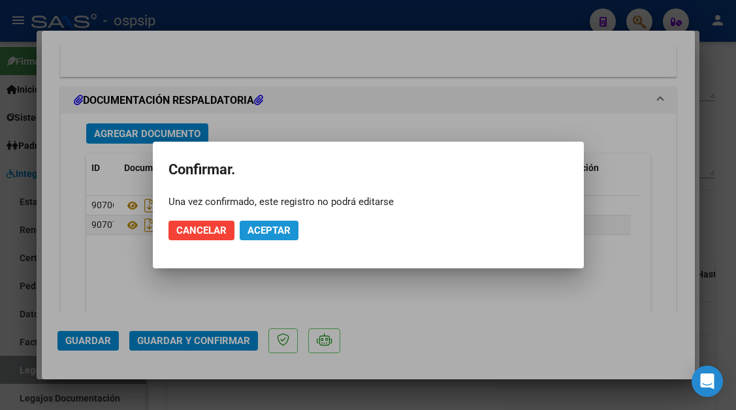
click at [294, 231] on button "Aceptar" at bounding box center [269, 231] width 59 height 20
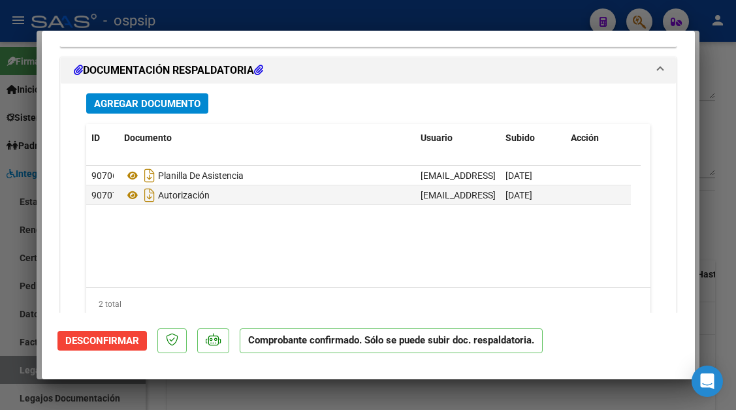
click at [14, 371] on div at bounding box center [368, 205] width 736 height 410
type input "$ 0,00"
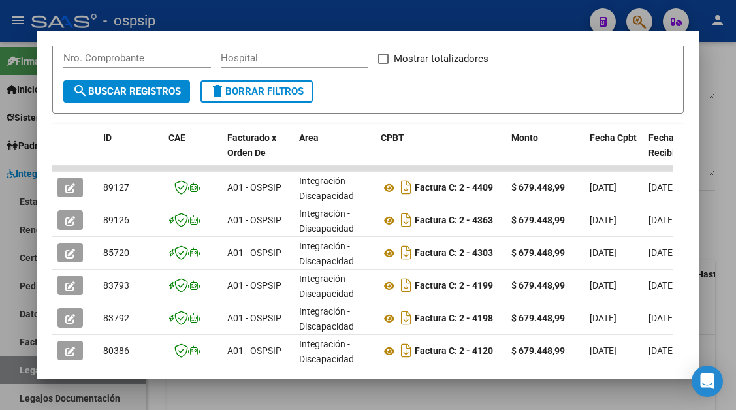
click at [14, 371] on div at bounding box center [368, 205] width 736 height 410
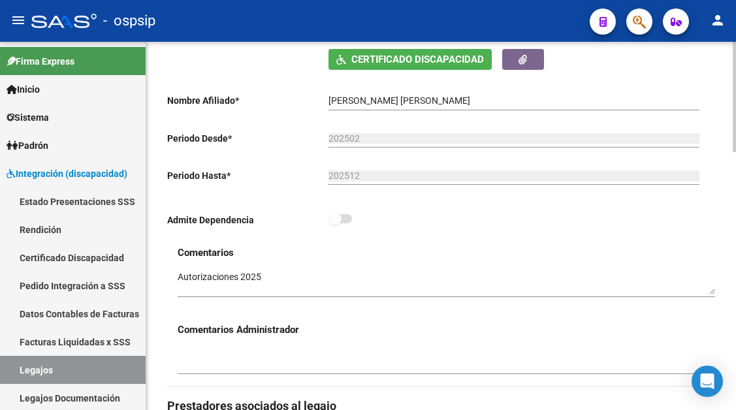
scroll to position [131, 0]
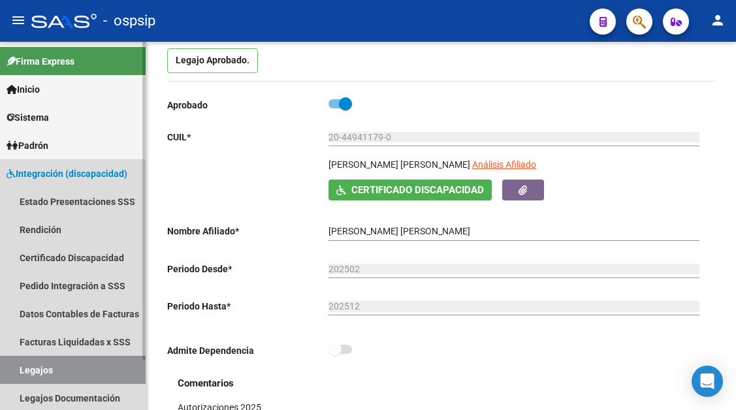
click at [51, 369] on link "Legajos" at bounding box center [73, 370] width 146 height 28
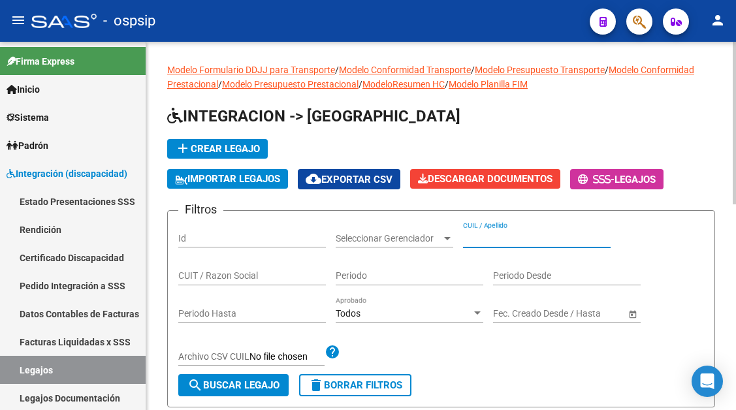
click at [488, 240] on input "CUIL / Apellido" at bounding box center [537, 238] width 148 height 11
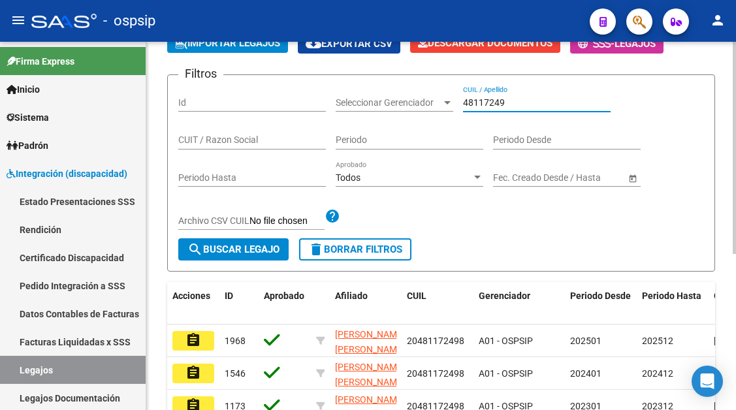
scroll to position [261, 0]
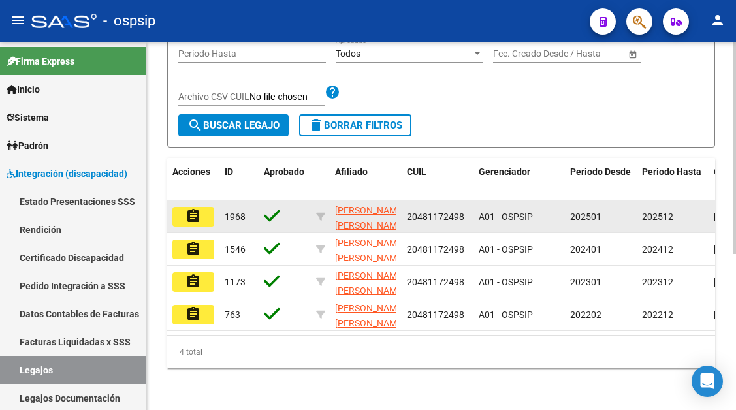
type input "48117249"
click at [201, 217] on button "assignment" at bounding box center [193, 217] width 42 height 20
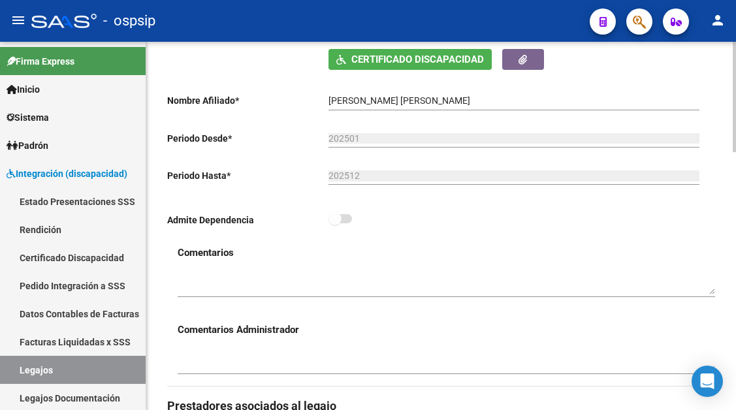
scroll to position [457, 0]
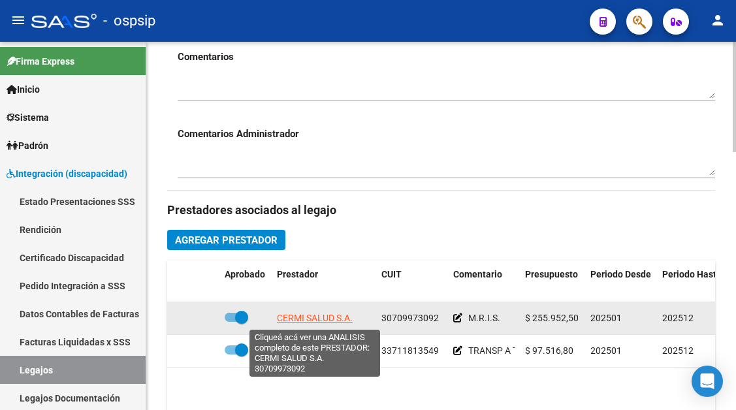
click at [285, 323] on span "CERMI SALUD S.A." at bounding box center [315, 318] width 76 height 10
type textarea "30709973092"
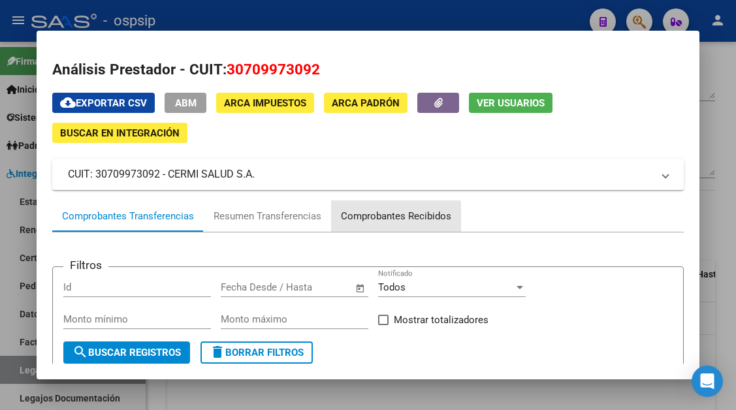
click at [387, 217] on div "Comprobantes Recibidos" at bounding box center [396, 216] width 110 height 15
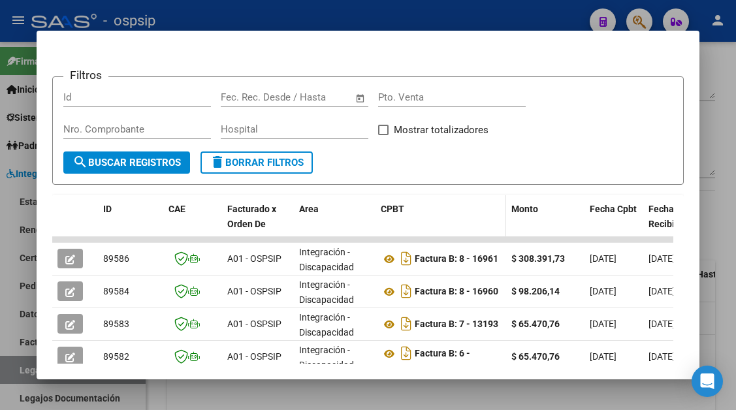
scroll to position [255, 0]
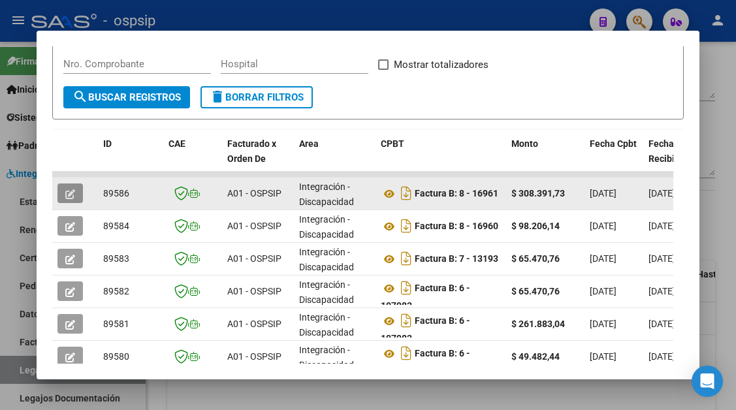
click at [73, 194] on icon "button" at bounding box center [70, 194] width 10 height 10
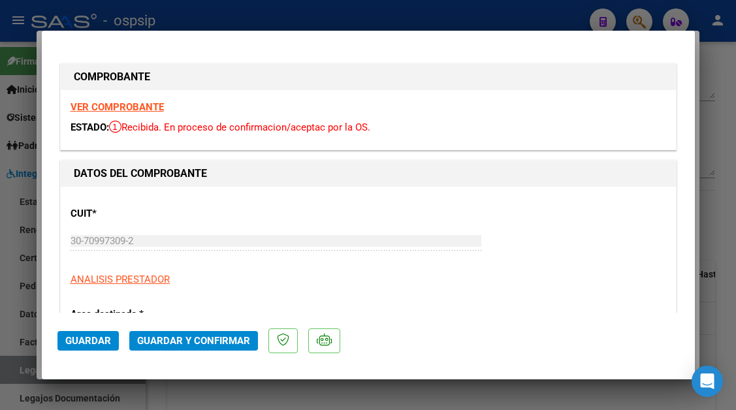
scroll to position [131, 0]
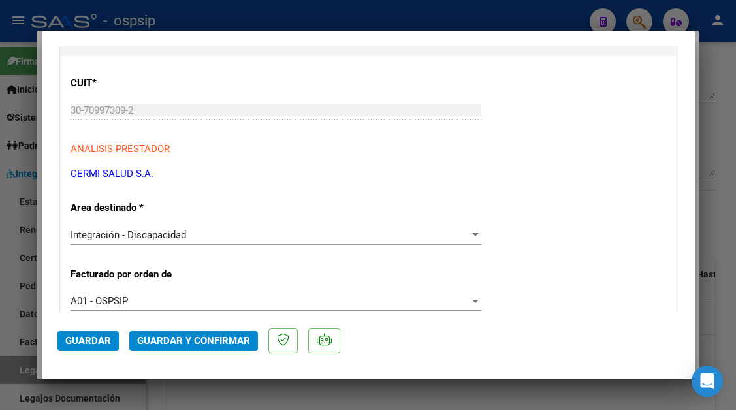
click at [25, 359] on div at bounding box center [368, 205] width 736 height 410
type input "$ 0,00"
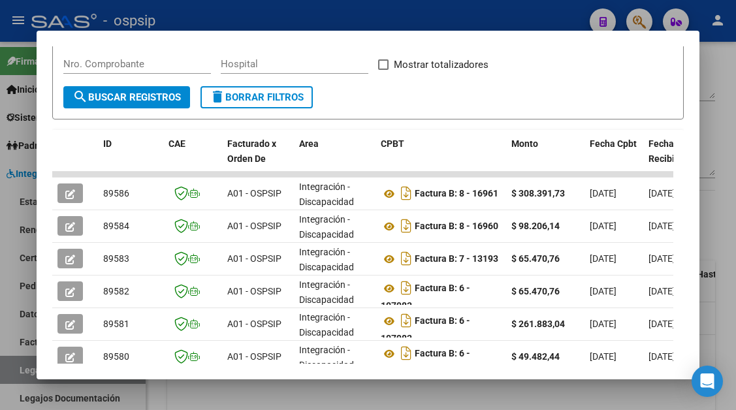
click at [22, 370] on div at bounding box center [368, 205] width 736 height 410
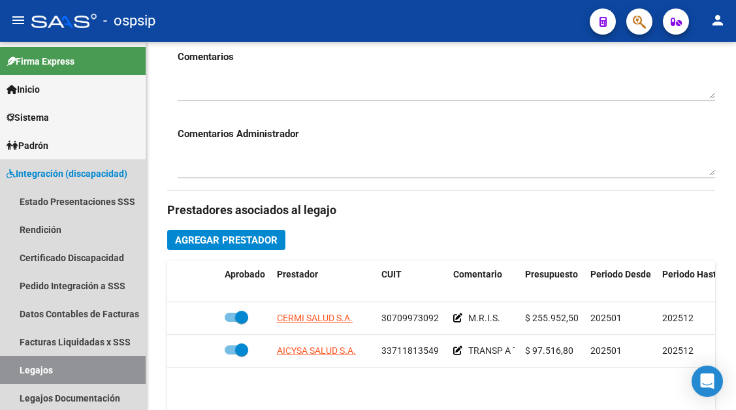
click at [22, 370] on link "Legajos" at bounding box center [73, 370] width 146 height 28
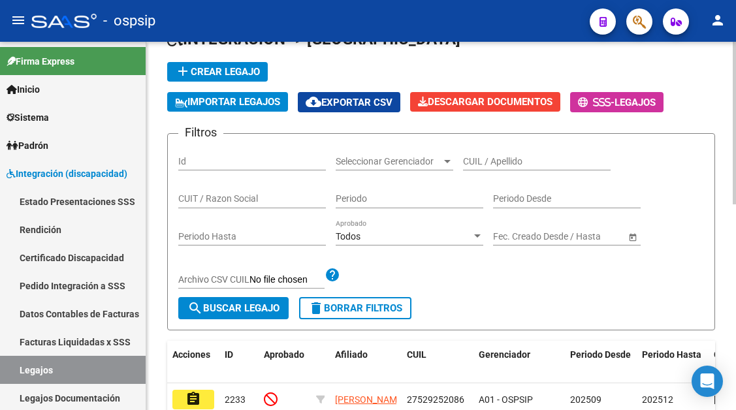
scroll to position [65, 0]
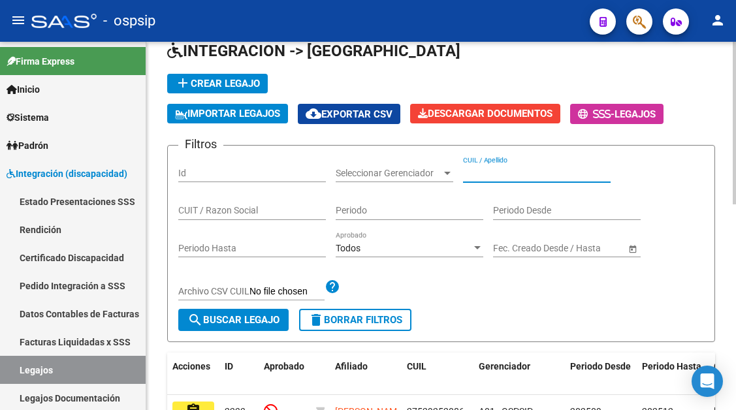
click at [483, 178] on input "CUIL / Apellido" at bounding box center [537, 173] width 148 height 11
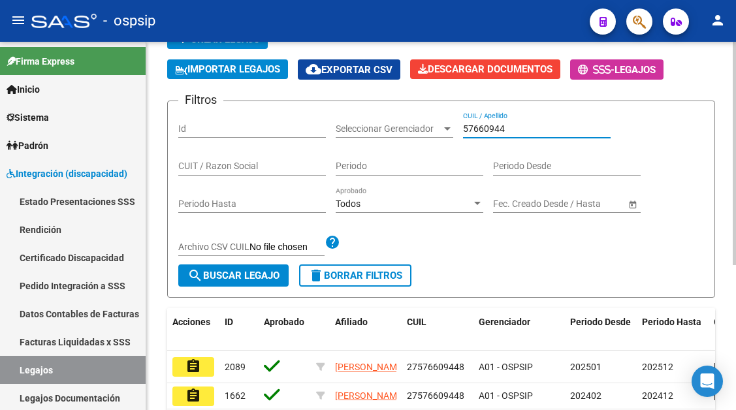
scroll to position [131, 0]
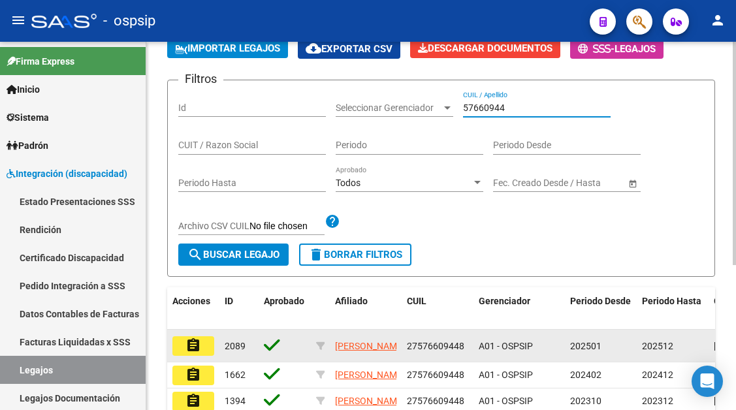
type input "57660944"
click at [183, 341] on button "assignment" at bounding box center [193, 346] width 42 height 20
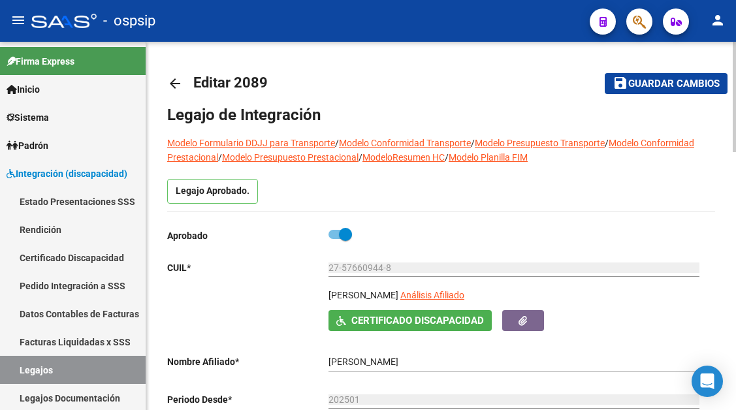
scroll to position [131, 0]
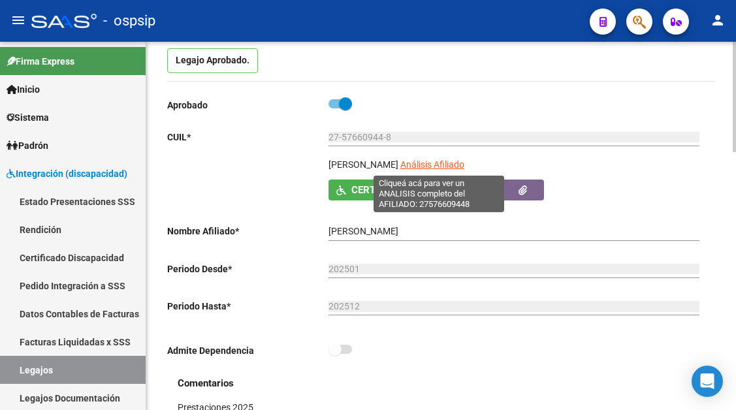
click at [434, 161] on span "Análisis Afiliado" at bounding box center [432, 164] width 64 height 10
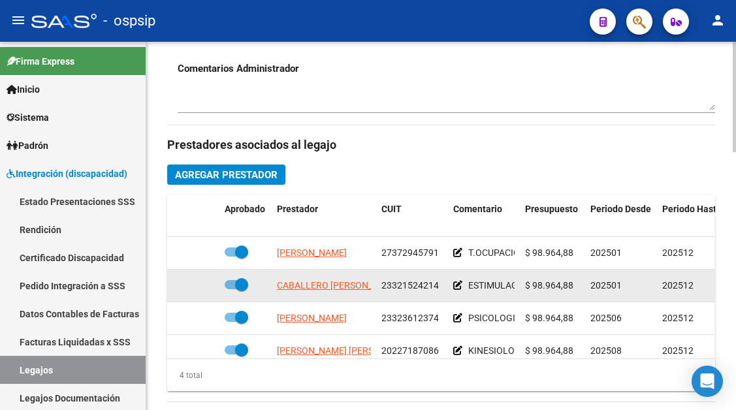
scroll to position [24, 0]
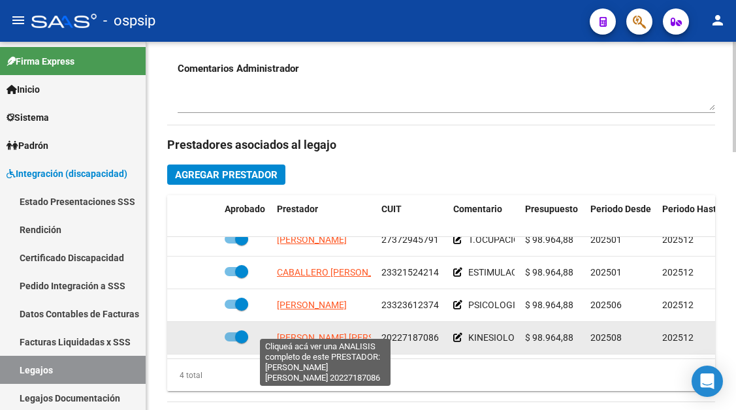
click at [307, 332] on span "[PERSON_NAME] [PERSON_NAME]" at bounding box center [348, 337] width 142 height 10
type textarea "20227187086"
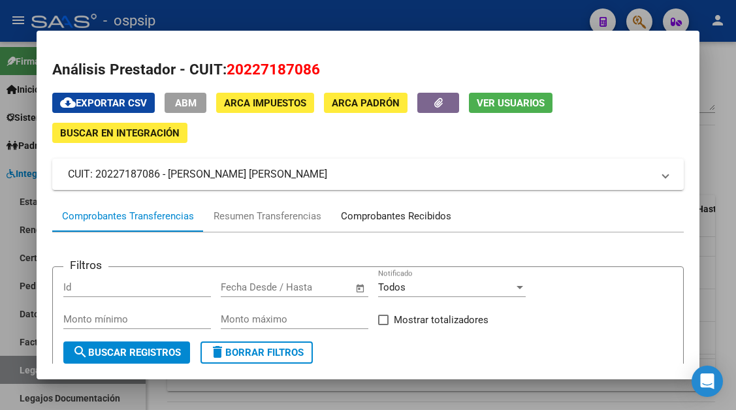
click at [369, 221] on div "Comprobantes Recibidos" at bounding box center [396, 216] width 110 height 15
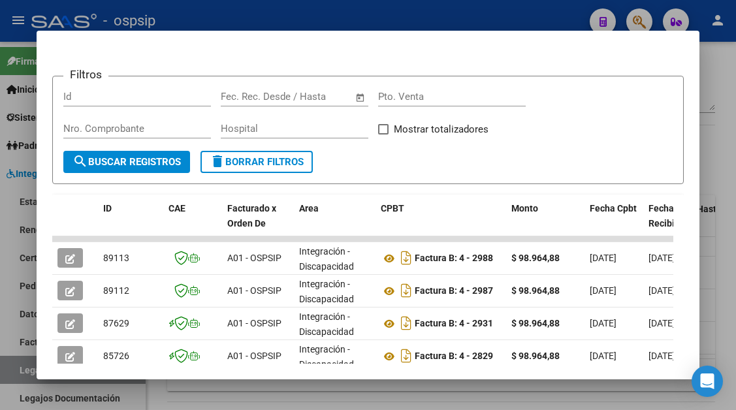
scroll to position [321, 0]
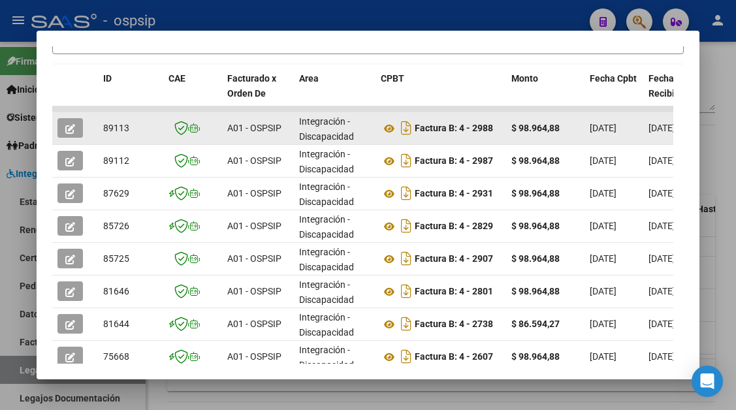
click at [60, 131] on button "button" at bounding box center [69, 128] width 25 height 20
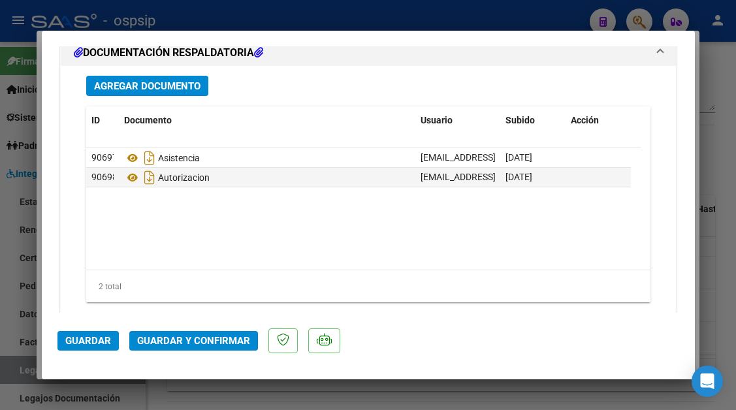
scroll to position [1632, 0]
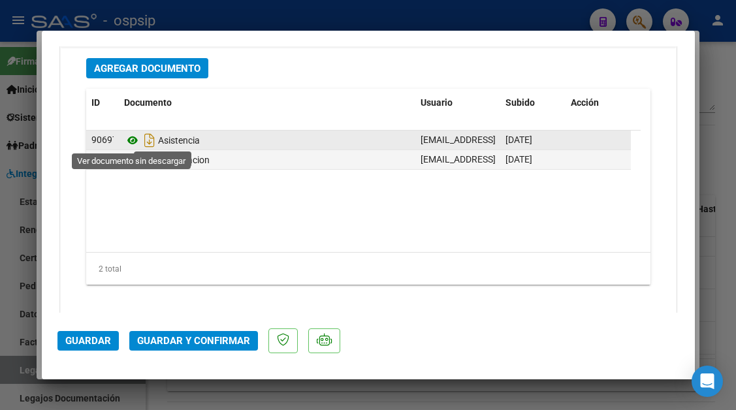
click at [132, 144] on icon at bounding box center [132, 141] width 17 height 16
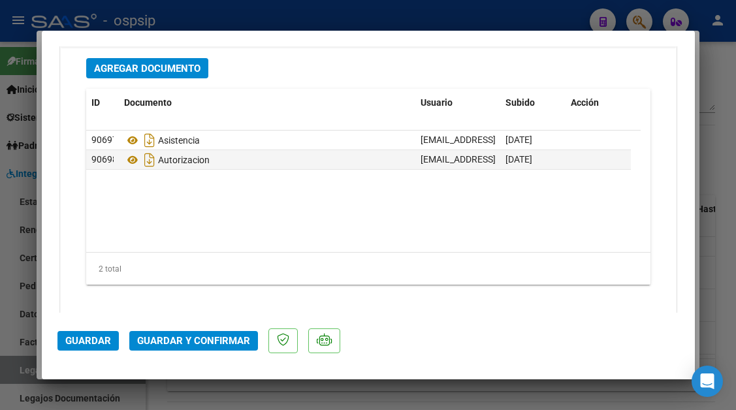
click at [206, 341] on span "Guardar y Confirmar" at bounding box center [193, 341] width 113 height 12
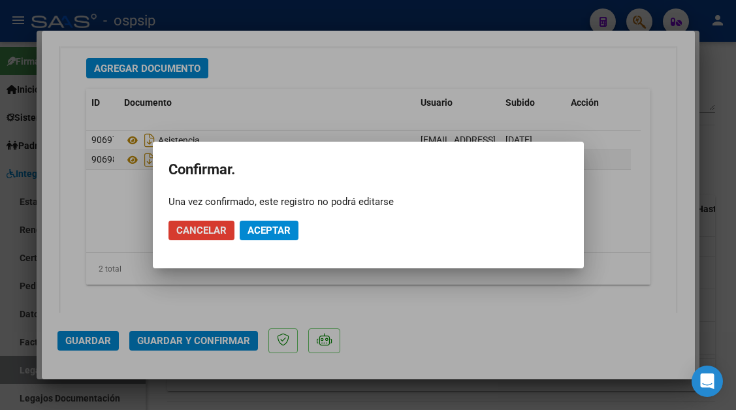
click at [253, 228] on span "Aceptar" at bounding box center [268, 231] width 43 height 12
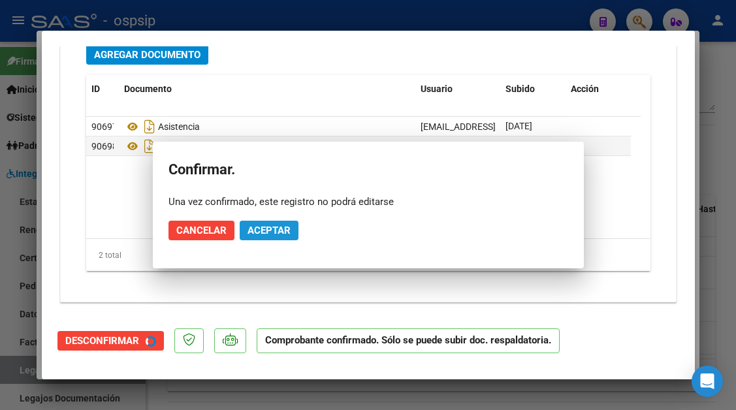
scroll to position [1484, 0]
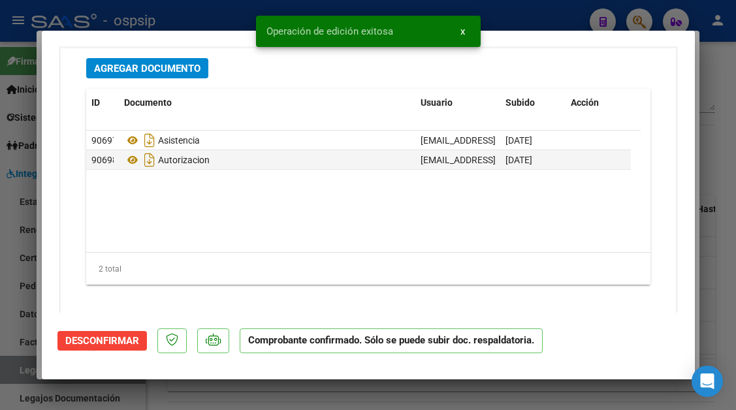
click at [24, 366] on div at bounding box center [368, 205] width 736 height 410
type input "$ 0,00"
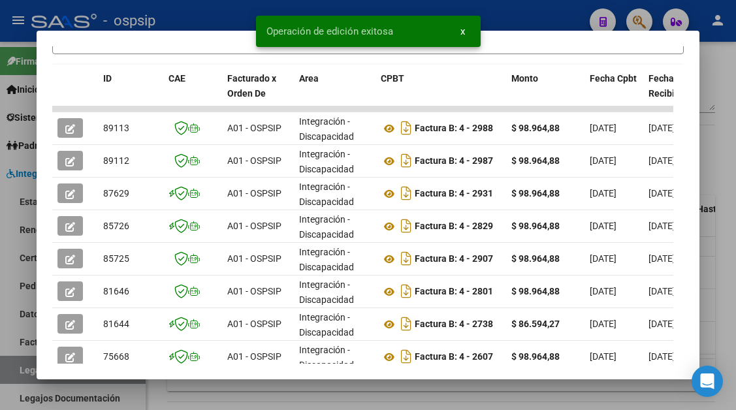
click at [24, 366] on div at bounding box center [368, 205] width 736 height 410
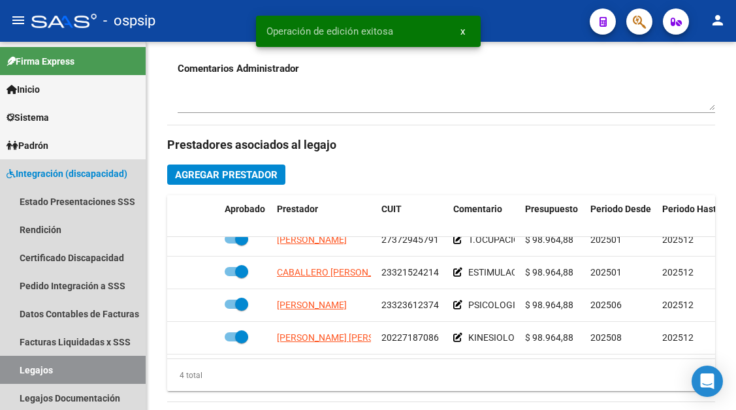
click at [24, 366] on link "Legajos" at bounding box center [73, 370] width 146 height 28
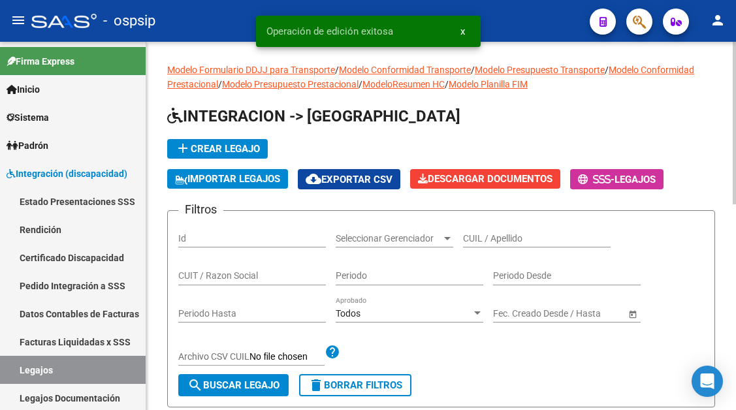
click at [511, 237] on input "CUIL / Apellido" at bounding box center [537, 238] width 148 height 11
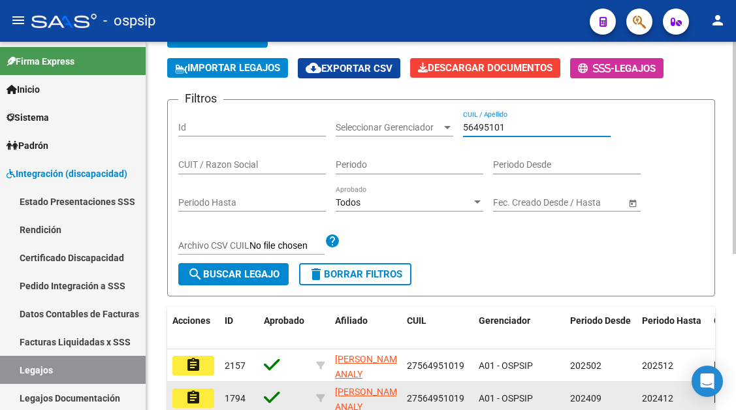
scroll to position [196, 0]
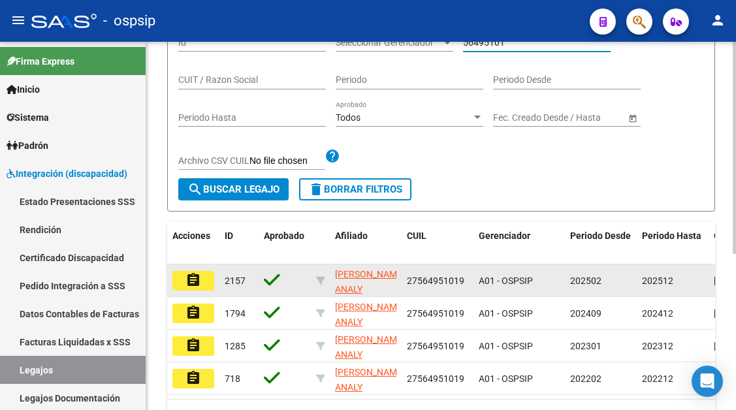
type input "56495101"
click at [198, 285] on mat-icon "assignment" at bounding box center [193, 280] width 16 height 16
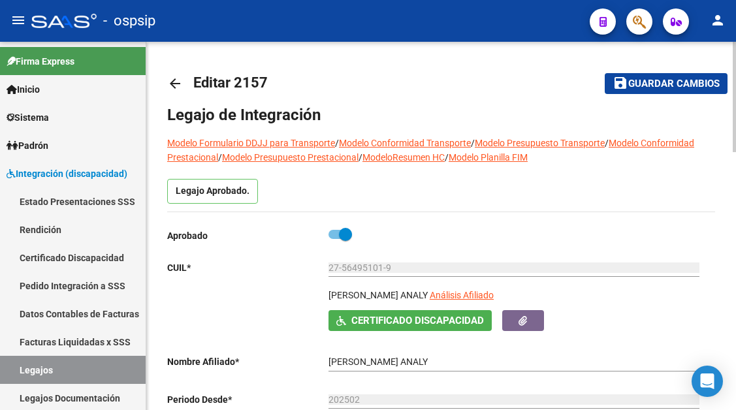
scroll to position [65, 0]
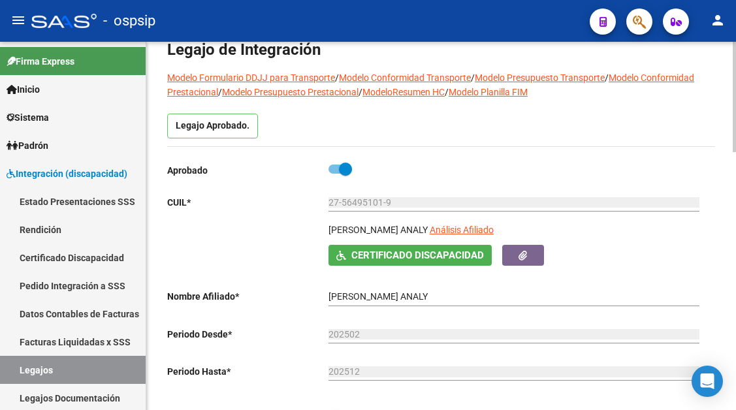
click at [497, 205] on input "27-56495101-9" at bounding box center [513, 202] width 371 height 11
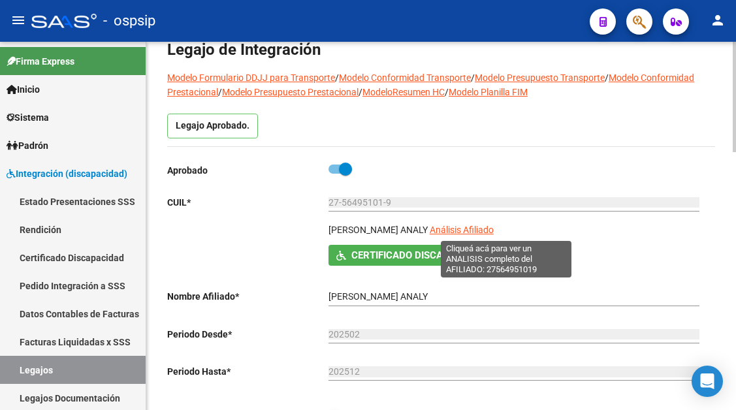
click at [494, 235] on span "Análisis Afiliado" at bounding box center [462, 230] width 64 height 10
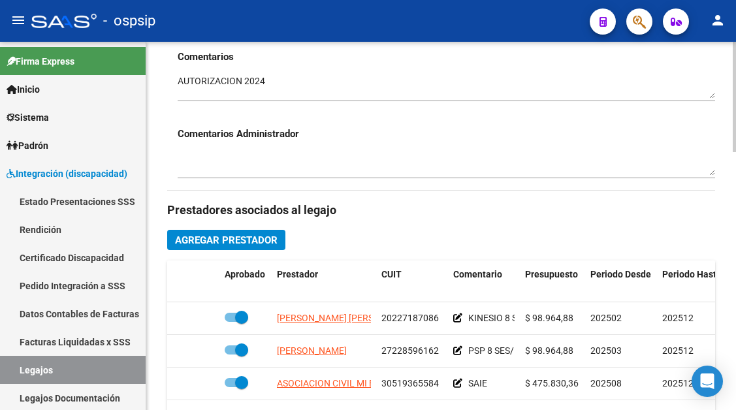
scroll to position [588, 0]
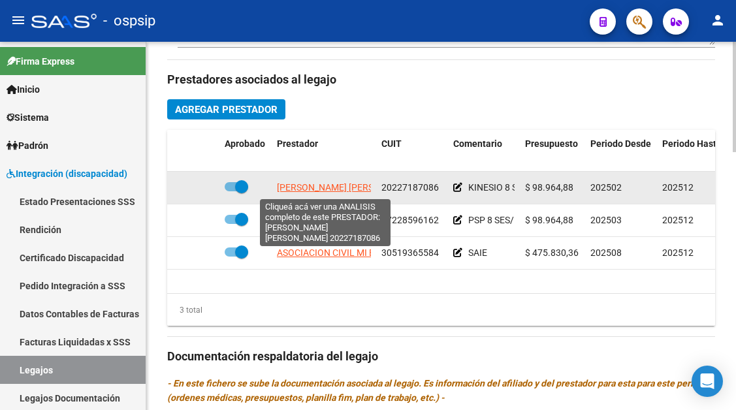
click at [351, 185] on span "[PERSON_NAME] [PERSON_NAME]" at bounding box center [348, 187] width 142 height 10
type textarea "20227187086"
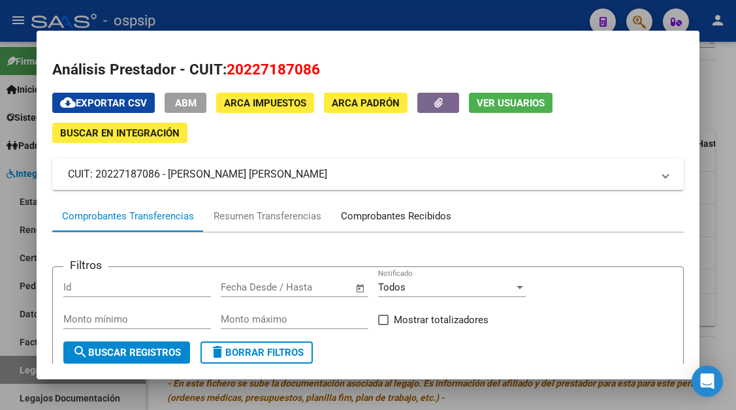
click at [384, 213] on div "Comprobantes Recibidos" at bounding box center [396, 216] width 110 height 15
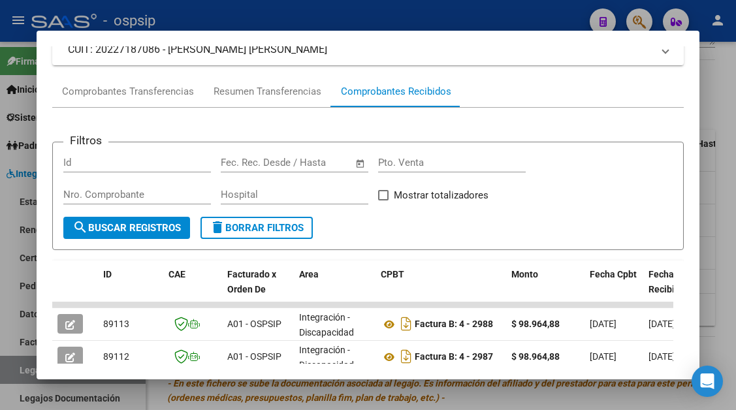
scroll to position [190, 0]
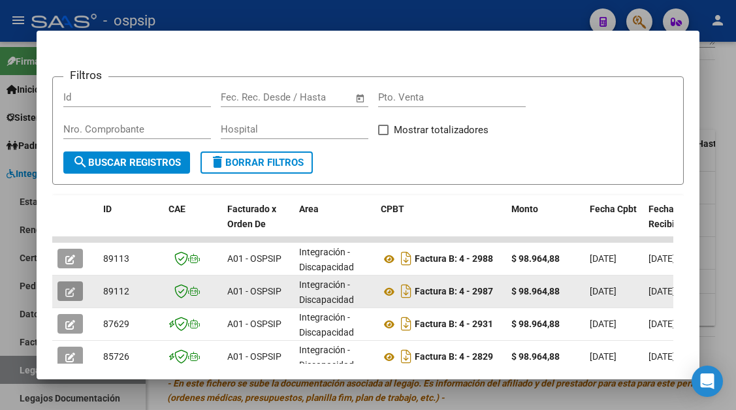
click at [72, 292] on icon "button" at bounding box center [70, 292] width 10 height 10
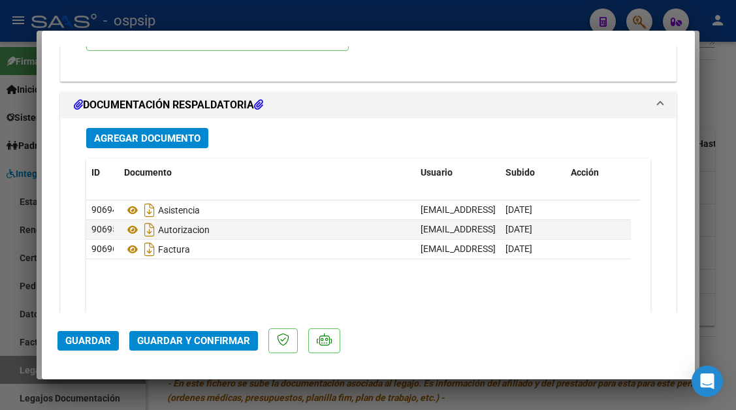
scroll to position [1567, 0]
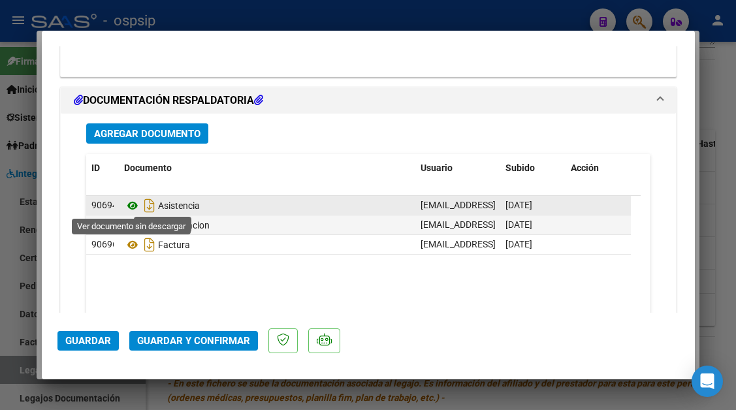
click at [134, 205] on icon at bounding box center [132, 206] width 17 height 16
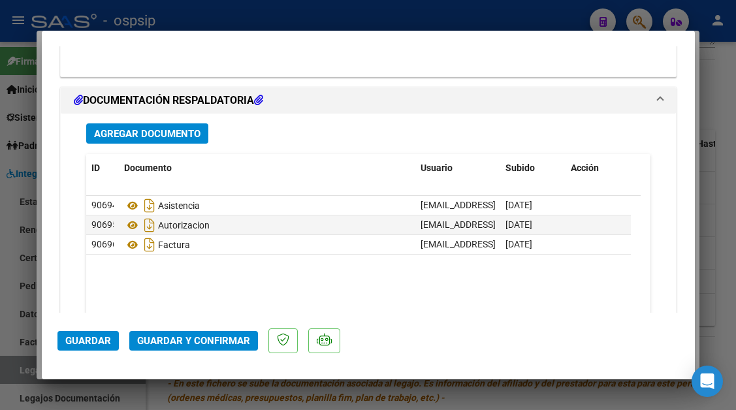
click at [193, 340] on span "Guardar y Confirmar" at bounding box center [193, 341] width 113 height 12
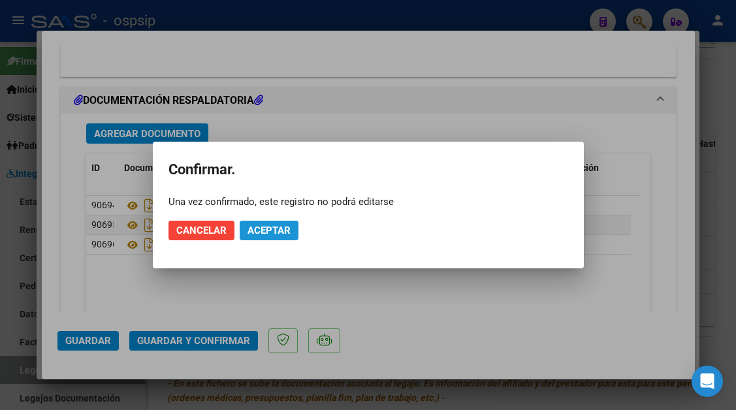
click at [256, 231] on span "Aceptar" at bounding box center [268, 231] width 43 height 12
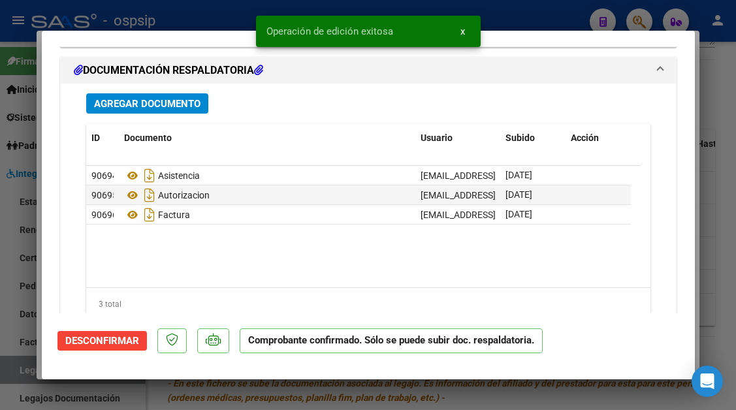
type input "$ 0,00"
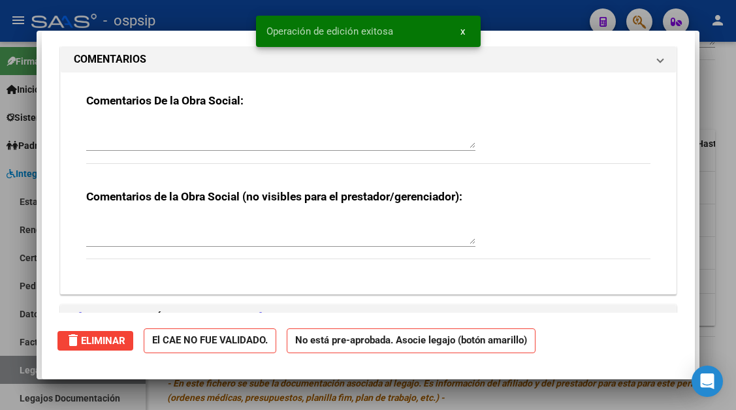
scroll to position [0, 0]
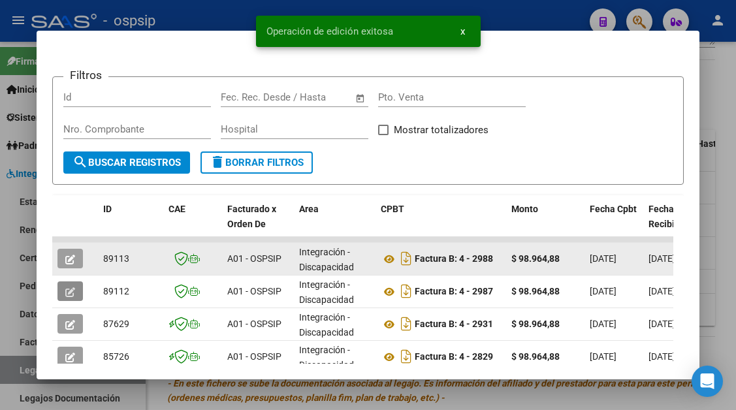
click at [72, 255] on icon "button" at bounding box center [70, 260] width 10 height 10
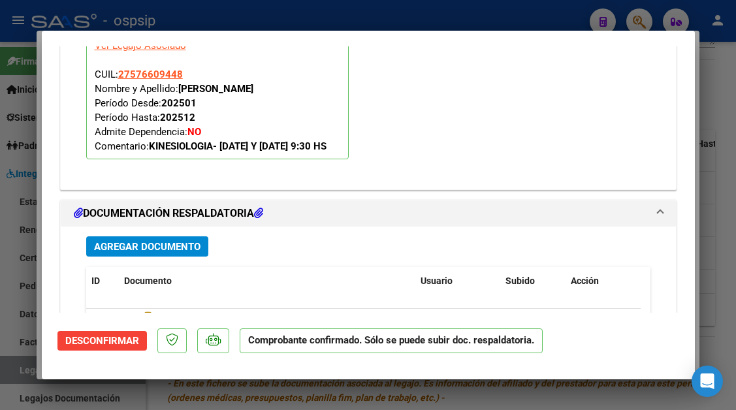
scroll to position [1497, 0]
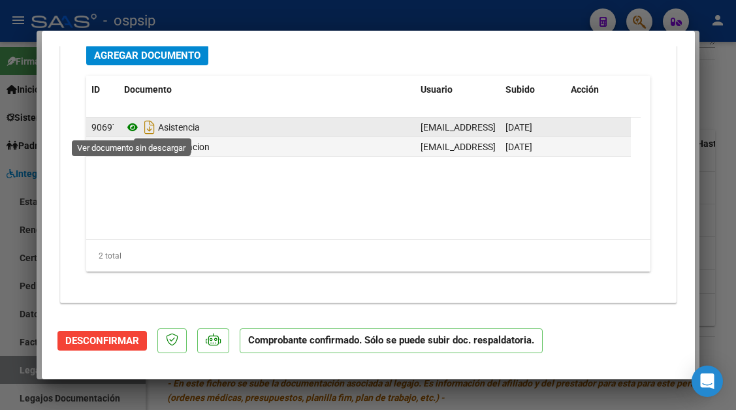
click at [136, 127] on icon at bounding box center [132, 127] width 17 height 16
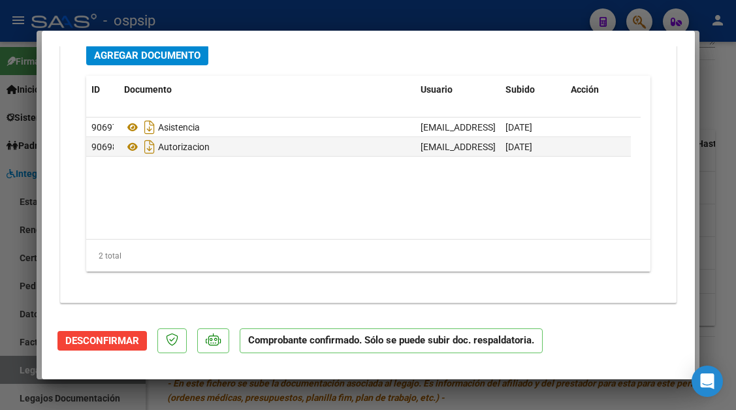
type input "$ 0,00"
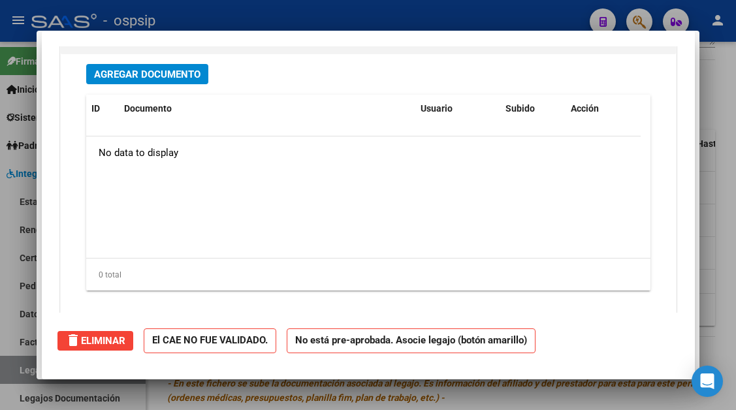
scroll to position [0, 0]
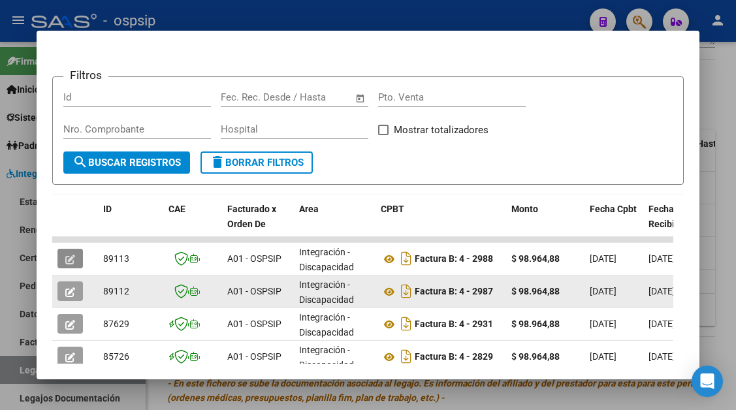
click at [77, 291] on button "button" at bounding box center [69, 291] width 25 height 20
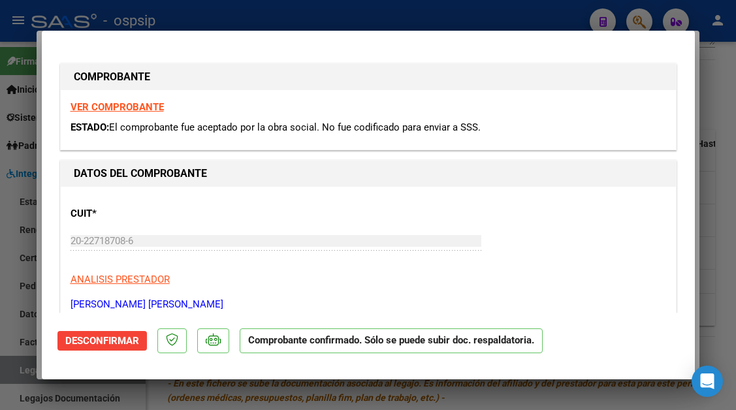
type input "$ 0,00"
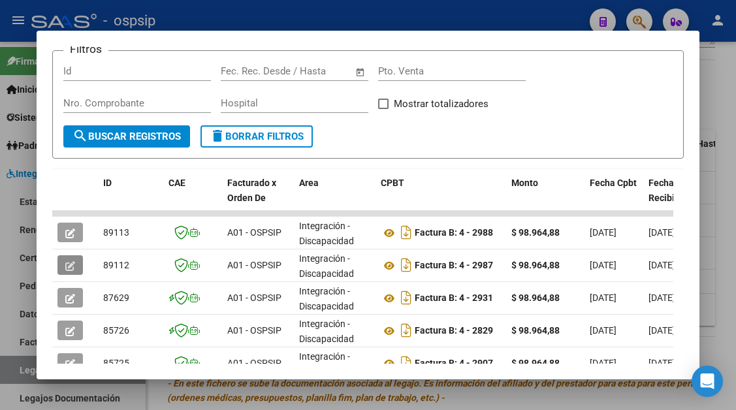
scroll to position [255, 0]
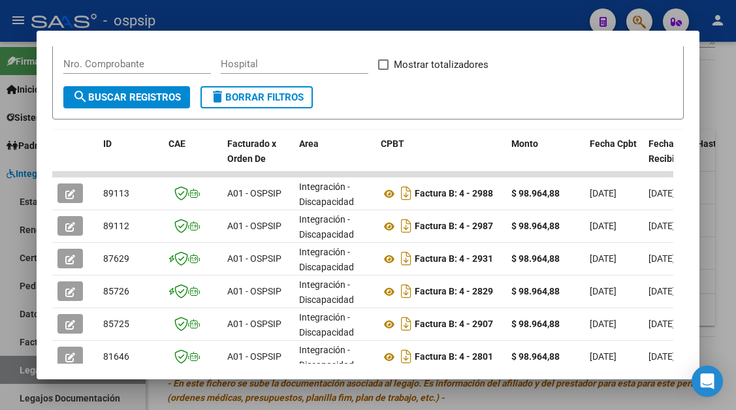
click at [29, 373] on div at bounding box center [368, 205] width 736 height 410
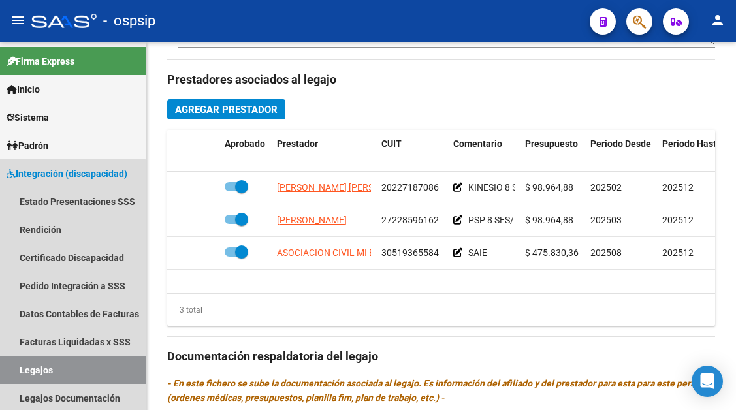
click at [29, 373] on link "Legajos" at bounding box center [73, 370] width 146 height 28
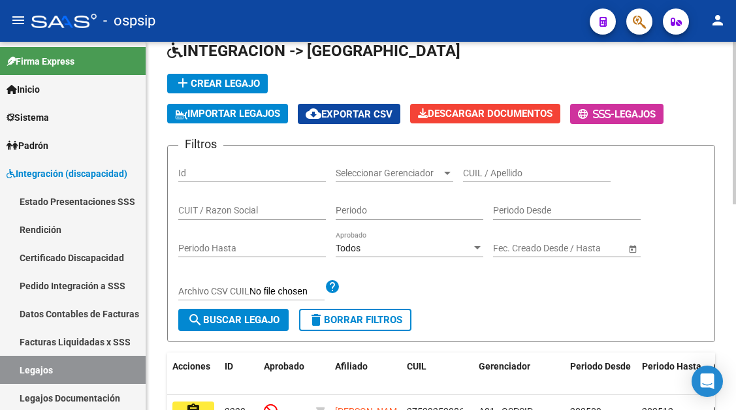
scroll to position [10, 0]
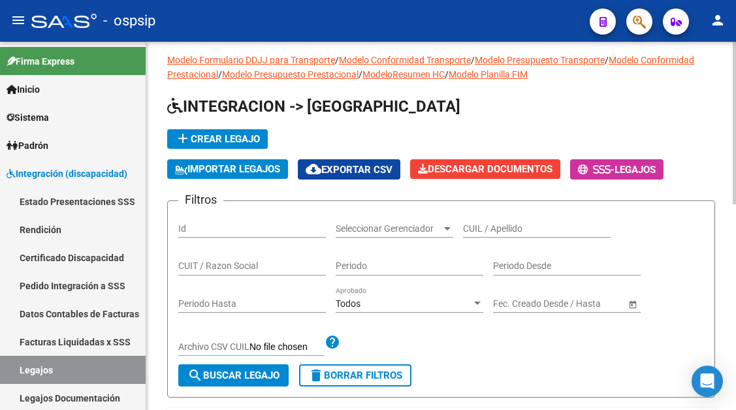
click at [474, 220] on div "CUIL / Apellido" at bounding box center [537, 225] width 148 height 26
click at [476, 228] on input "CUIL / Apellido" at bounding box center [537, 228] width 148 height 11
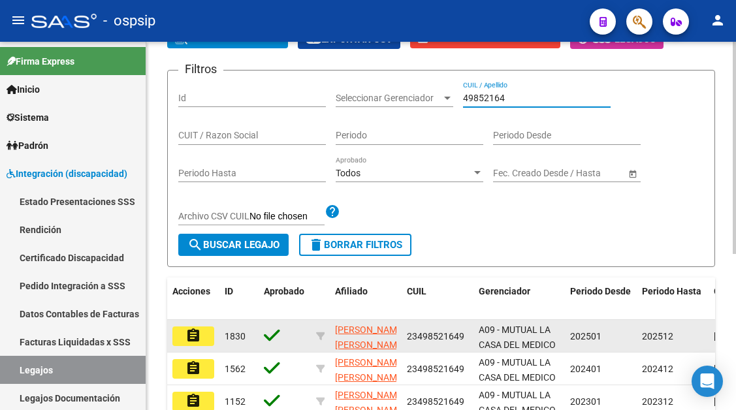
type input "49852164"
click at [192, 337] on mat-icon "assignment" at bounding box center [193, 336] width 16 height 16
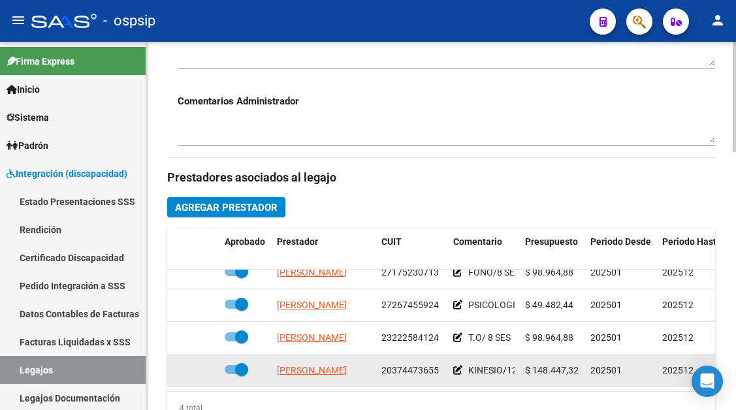
scroll to position [522, 0]
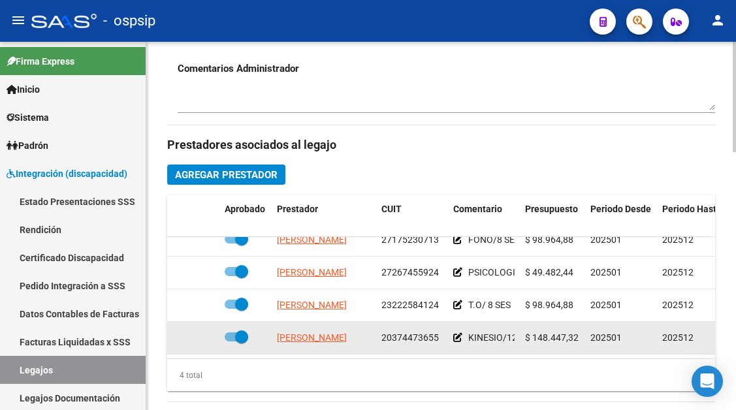
click at [311, 334] on app-link-go-to "[PERSON_NAME]" at bounding box center [312, 337] width 70 height 15
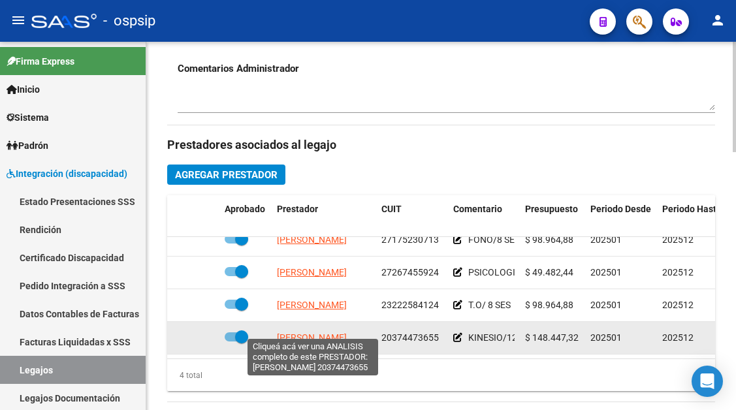
click at [311, 332] on span "[PERSON_NAME]" at bounding box center [312, 337] width 70 height 10
type textarea "20374473655"
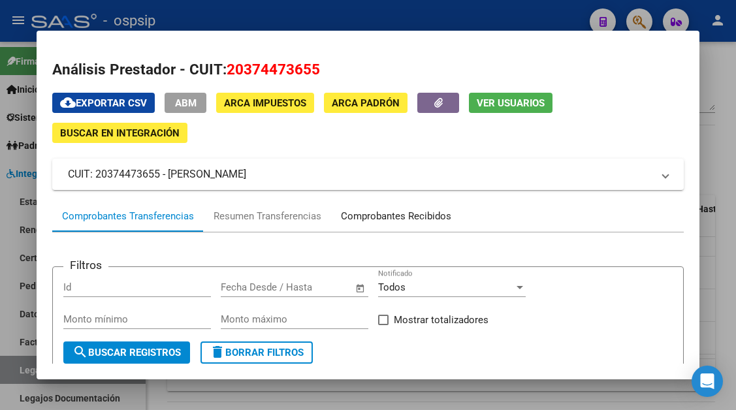
click at [398, 221] on div "Comprobantes Recibidos" at bounding box center [396, 216] width 110 height 15
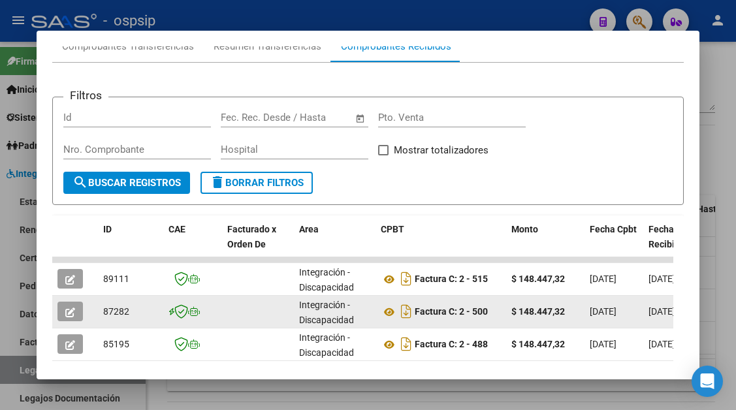
scroll to position [255, 0]
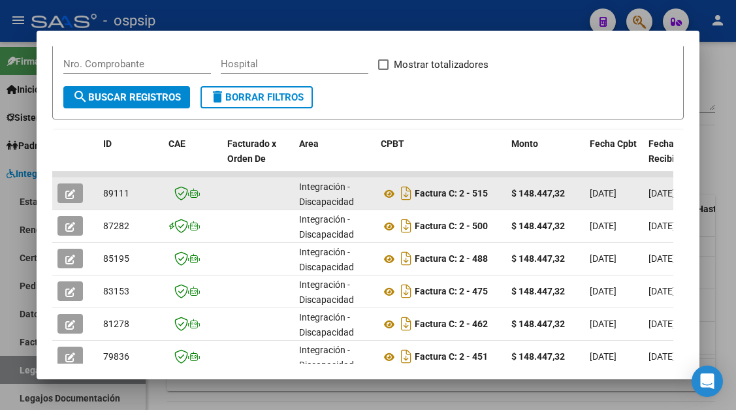
click at [72, 195] on icon "button" at bounding box center [70, 194] width 10 height 10
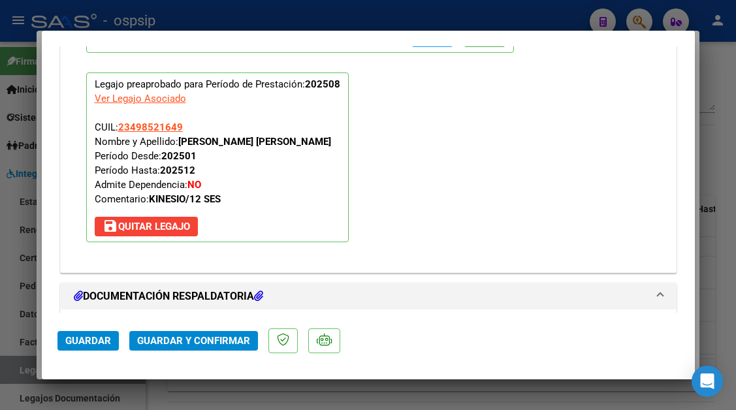
scroll to position [1567, 0]
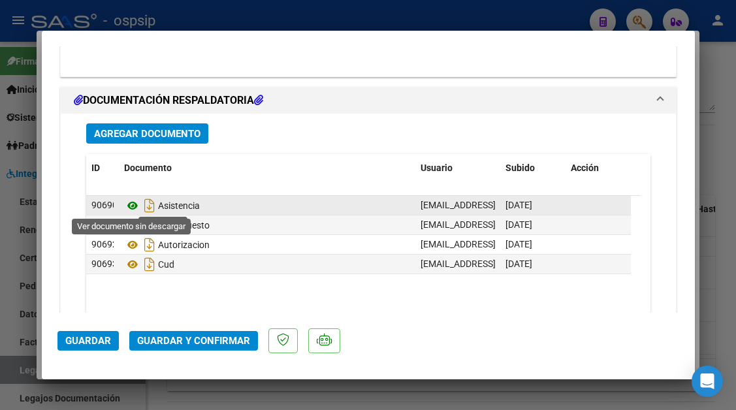
click at [132, 203] on icon at bounding box center [132, 206] width 17 height 16
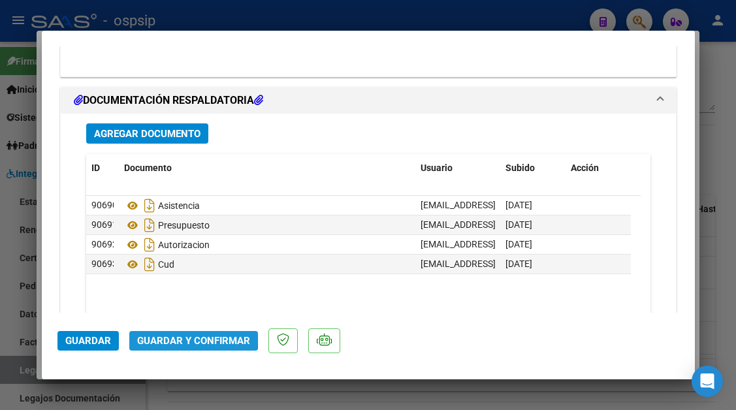
click at [187, 337] on span "Guardar y Confirmar" at bounding box center [193, 341] width 113 height 12
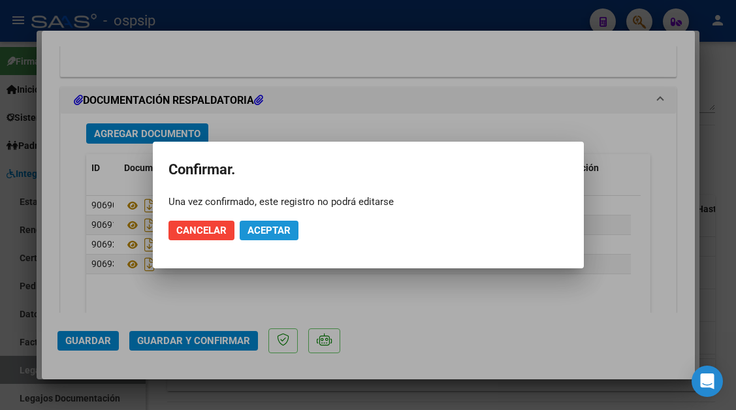
click at [272, 223] on button "Aceptar" at bounding box center [269, 231] width 59 height 20
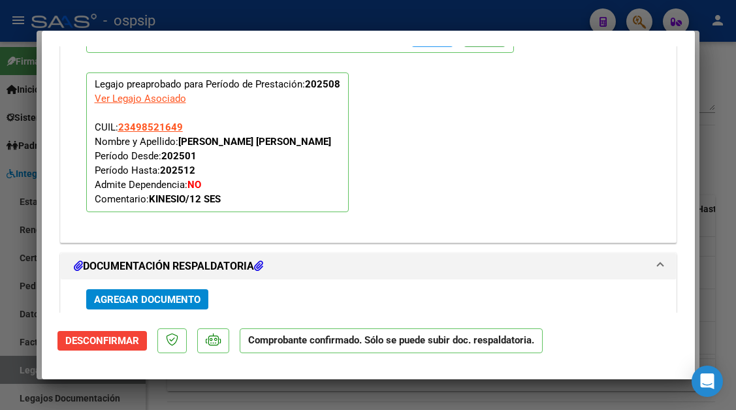
scroll to position [1449, 0]
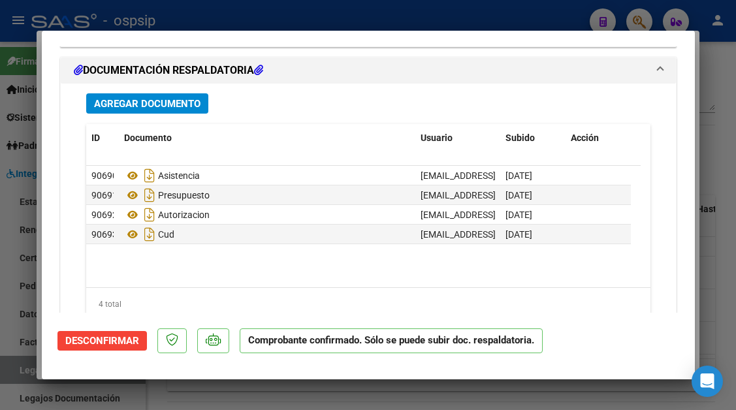
click at [14, 369] on div at bounding box center [368, 205] width 736 height 410
type input "$ 0,00"
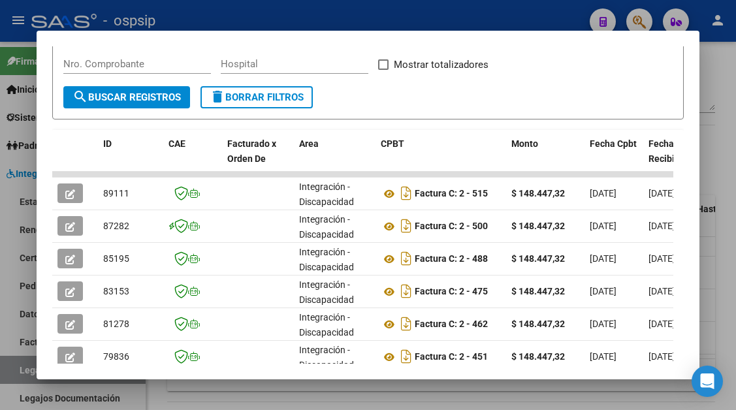
click at [14, 369] on div at bounding box center [368, 205] width 736 height 410
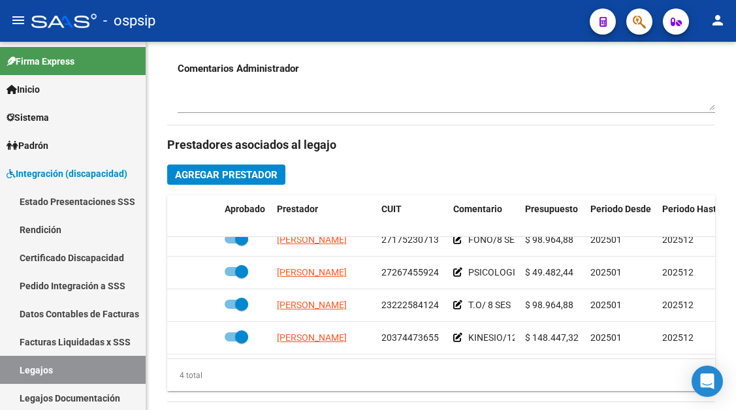
click at [14, 369] on link "Legajos" at bounding box center [73, 370] width 146 height 28
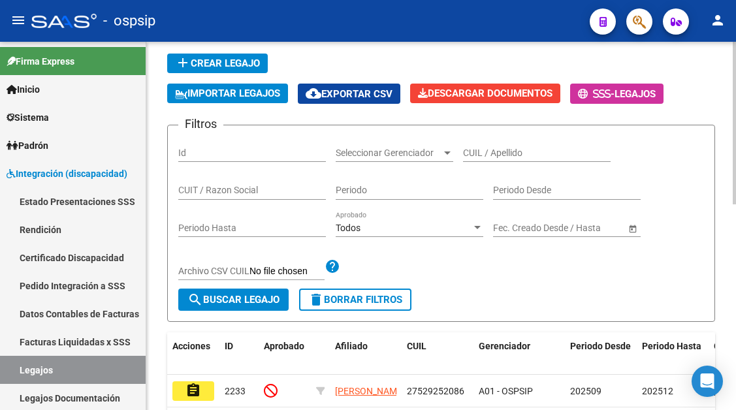
scroll to position [75, 0]
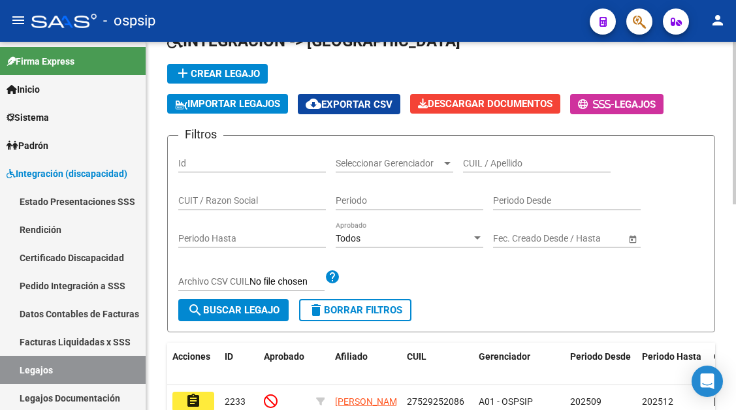
click at [507, 159] on input "CUIL / Apellido" at bounding box center [537, 163] width 148 height 11
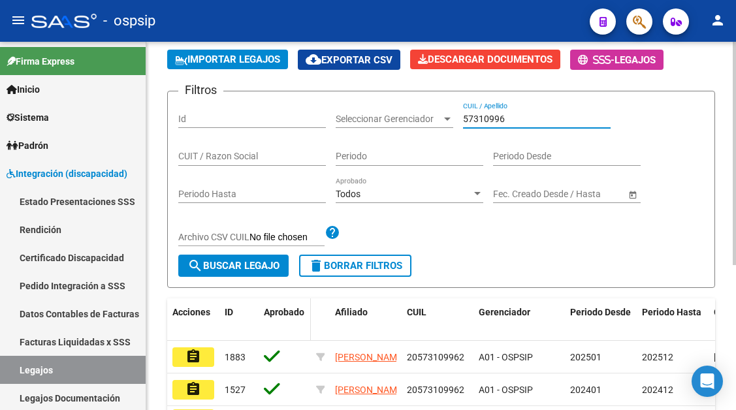
scroll to position [140, 0]
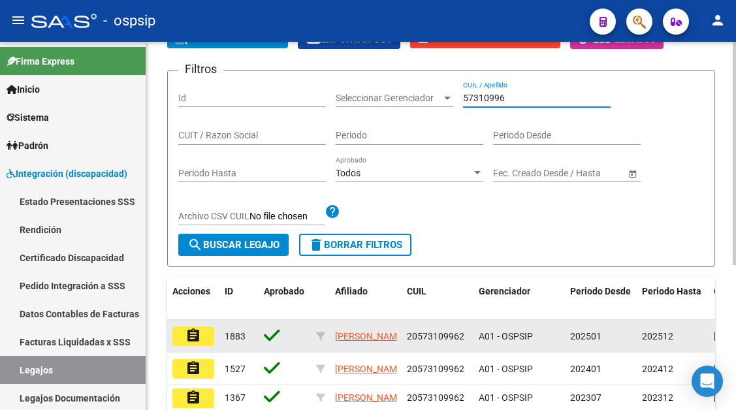
type input "57310996"
click at [200, 339] on mat-icon "assignment" at bounding box center [193, 336] width 16 height 16
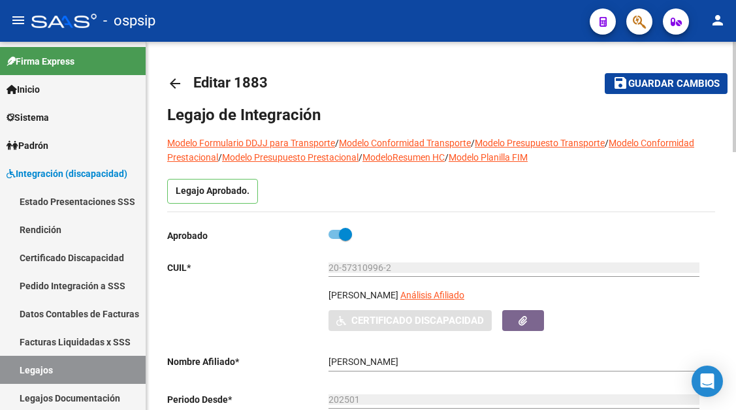
scroll to position [196, 0]
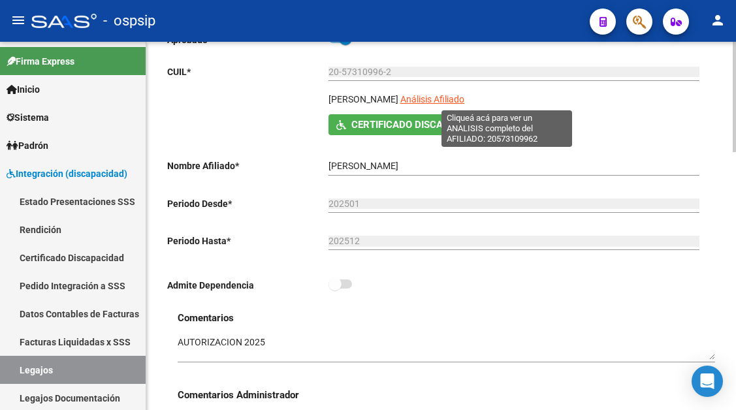
click at [464, 101] on span "Análisis Afiliado" at bounding box center [432, 99] width 64 height 10
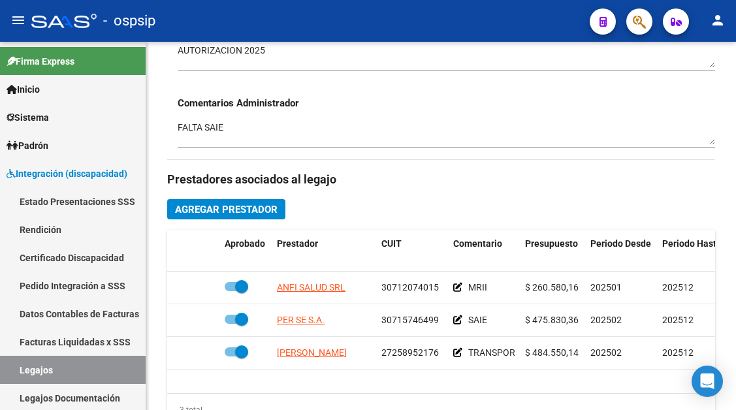
scroll to position [522, 0]
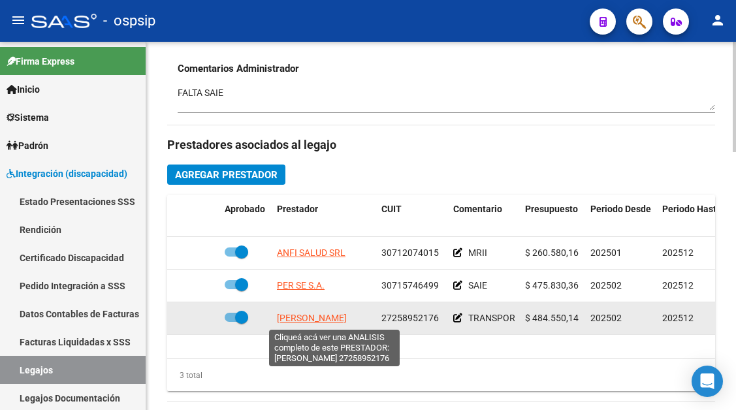
click at [316, 320] on span "[PERSON_NAME]" at bounding box center [312, 318] width 70 height 10
type textarea "27258952176"
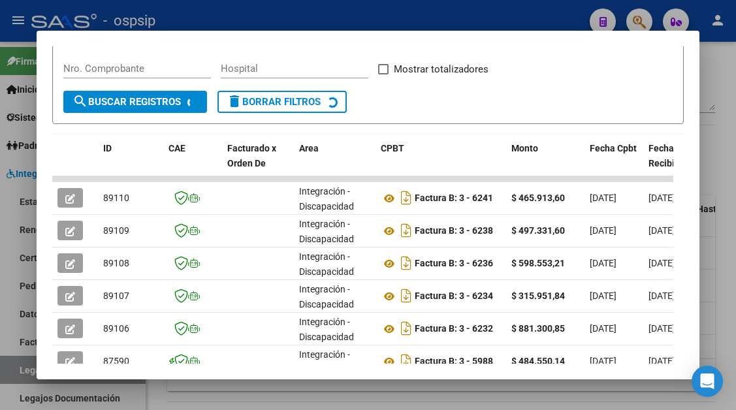
scroll to position [255, 0]
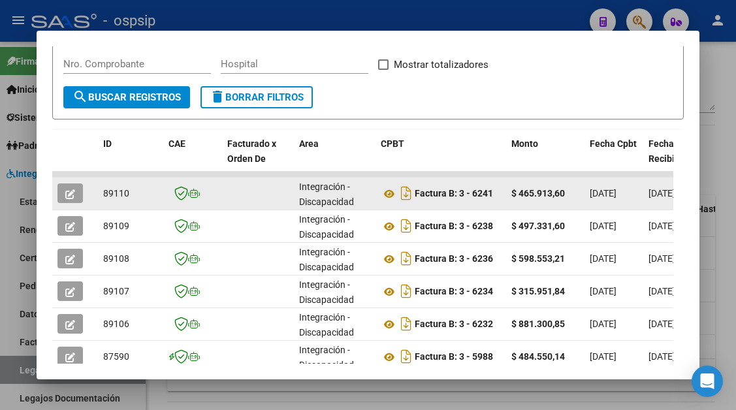
click at [76, 195] on button "button" at bounding box center [69, 193] width 25 height 20
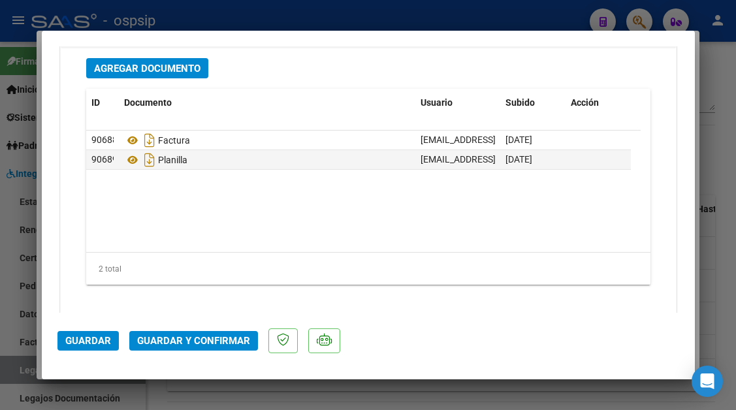
scroll to position [1645, 0]
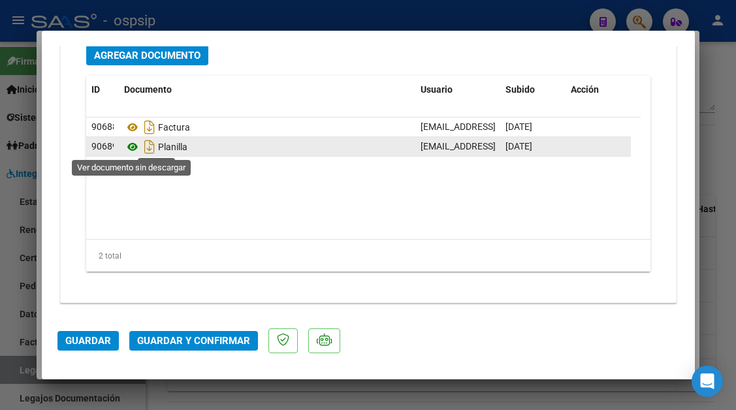
click at [125, 144] on icon at bounding box center [132, 147] width 17 height 16
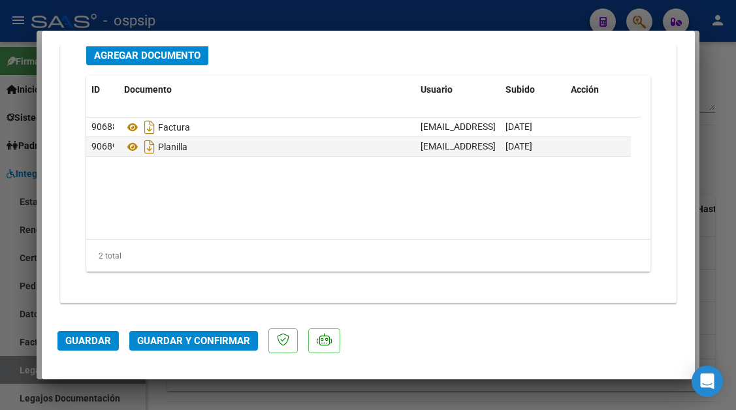
click at [20, 373] on div at bounding box center [368, 205] width 736 height 410
type input "$ 0,00"
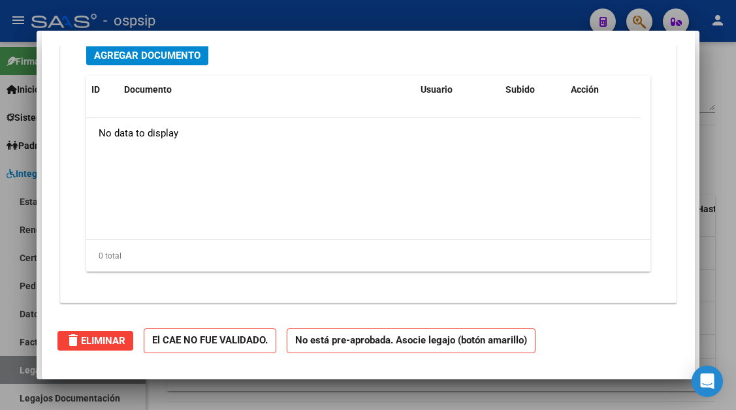
scroll to position [0, 0]
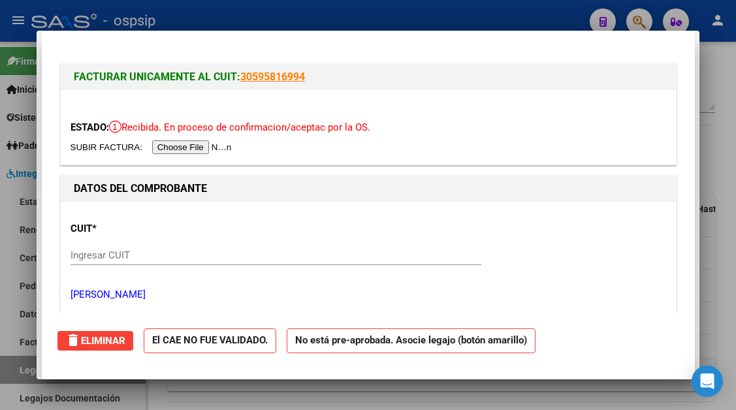
click at [20, 373] on div at bounding box center [368, 205] width 736 height 410
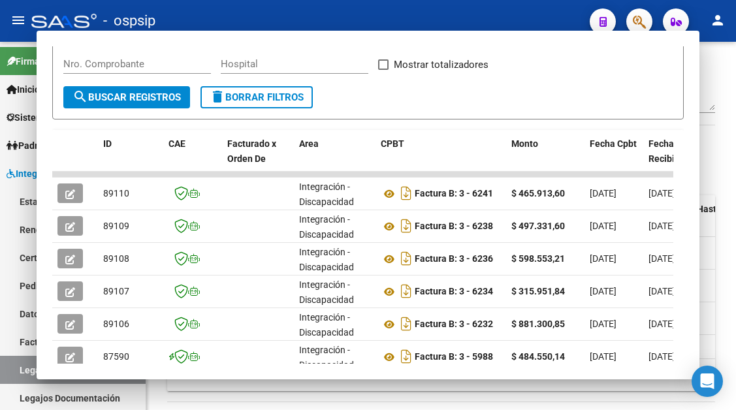
click at [20, 373] on link "Legajos" at bounding box center [73, 370] width 146 height 28
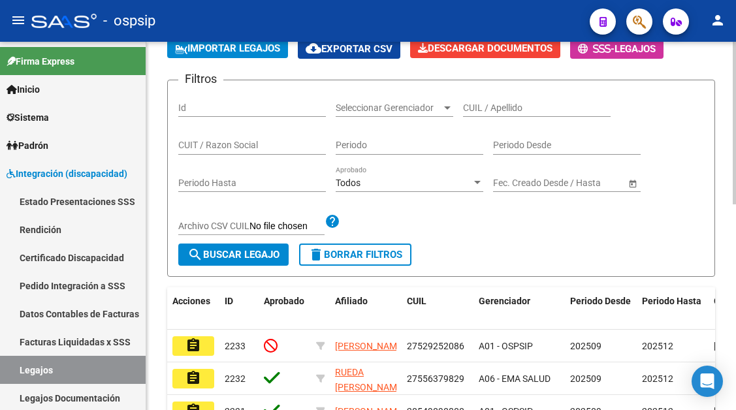
scroll to position [75, 0]
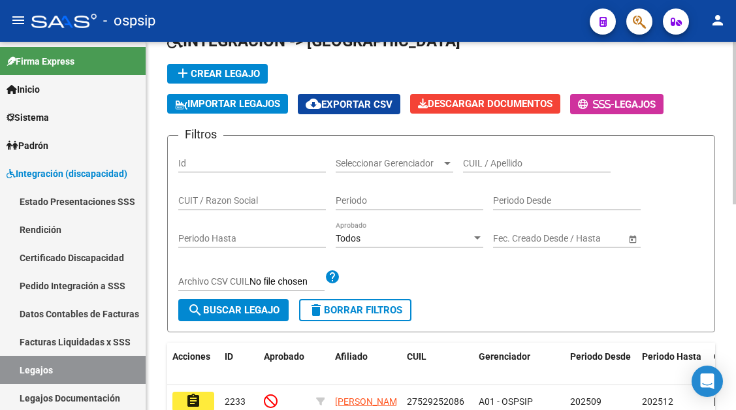
click at [488, 166] on input "CUIL / Apellido" at bounding box center [537, 163] width 148 height 11
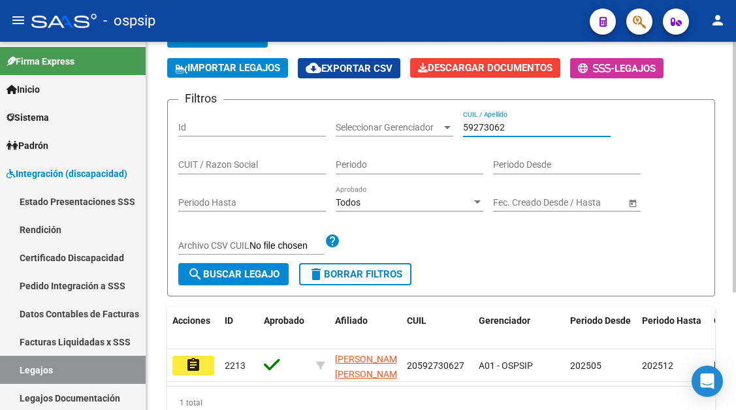
scroll to position [140, 0]
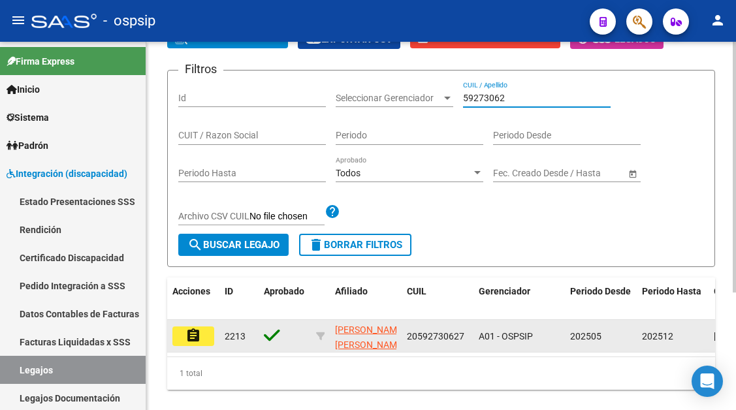
type input "59273062"
click at [199, 334] on mat-icon "assignment" at bounding box center [193, 336] width 16 height 16
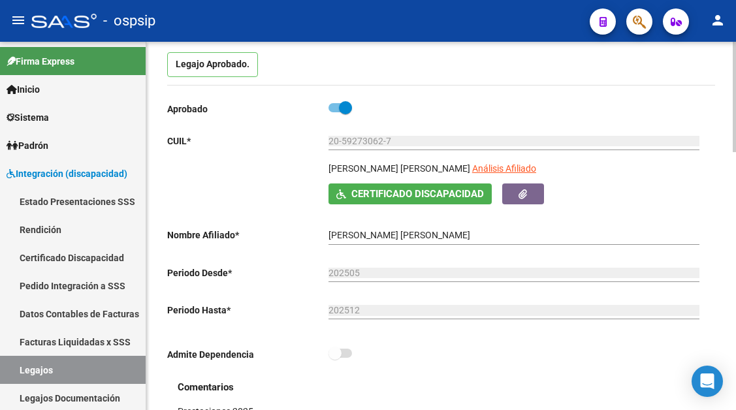
scroll to position [131, 0]
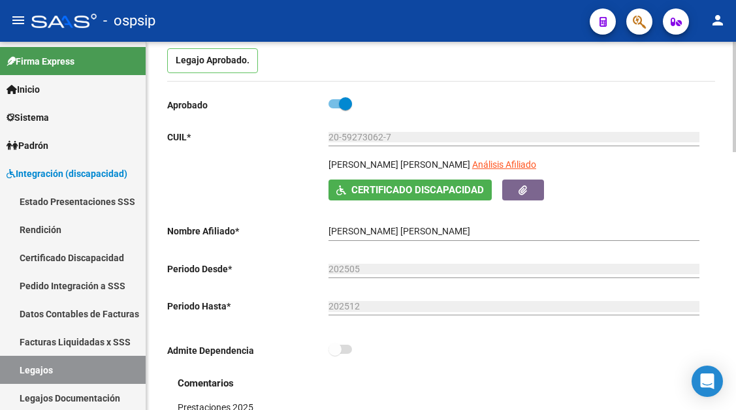
click at [472, 159] on app-link-go-to "Análisis Afiliado" at bounding box center [504, 168] width 64 height 22
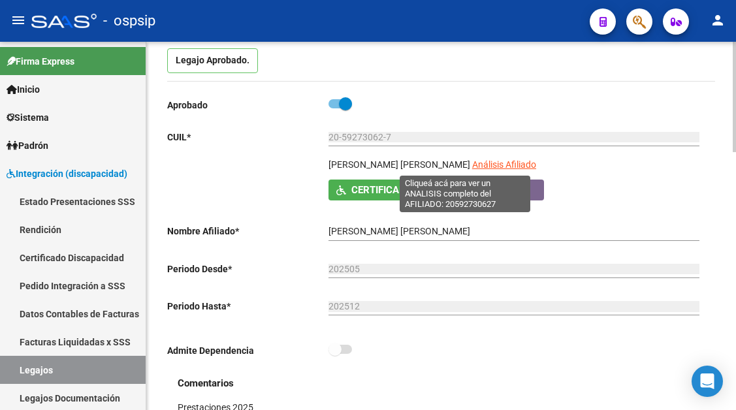
click at [472, 161] on span "Análisis Afiliado" at bounding box center [504, 164] width 64 height 10
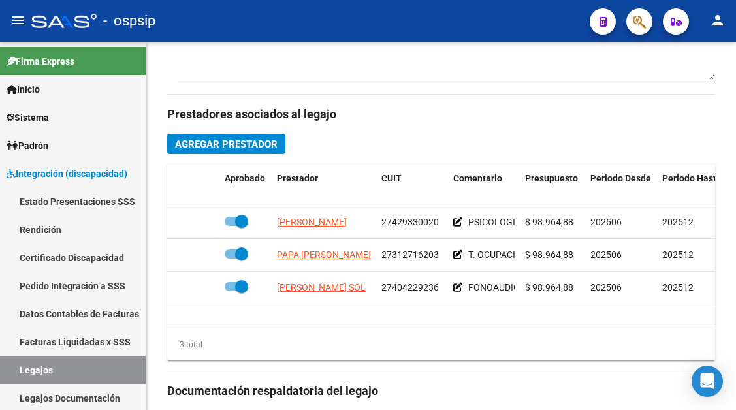
scroll to position [653, 0]
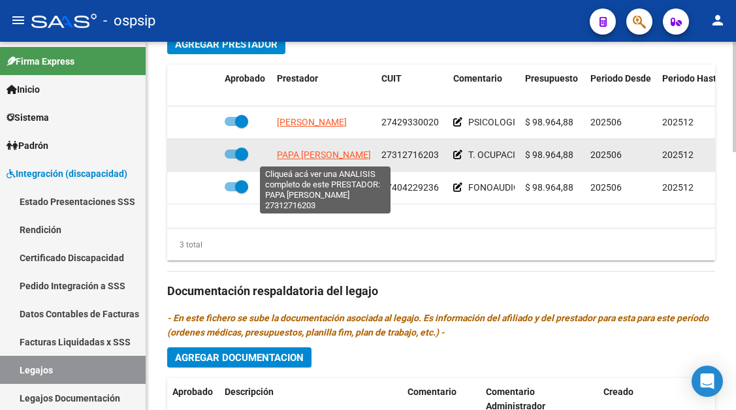
click at [320, 155] on span "PAPA [PERSON_NAME]" at bounding box center [324, 154] width 94 height 10
type textarea "27312716203"
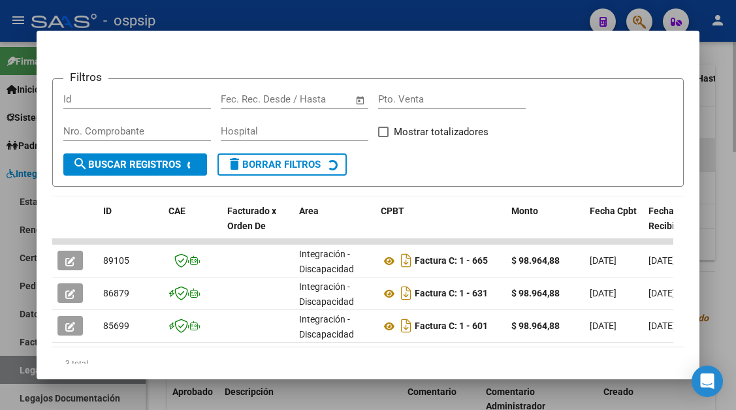
scroll to position [240, 0]
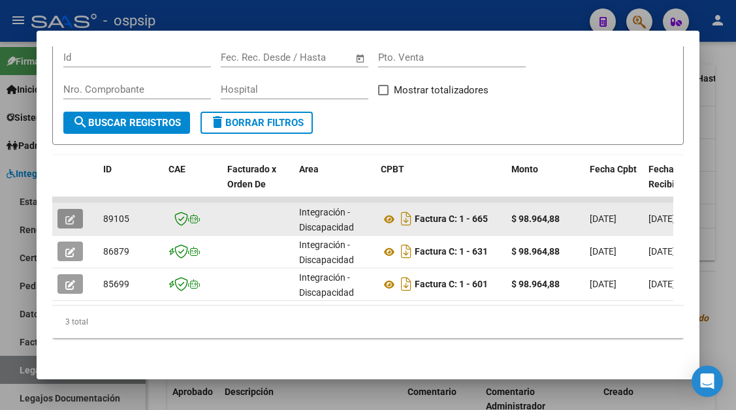
click at [69, 215] on icon "button" at bounding box center [70, 220] width 10 height 10
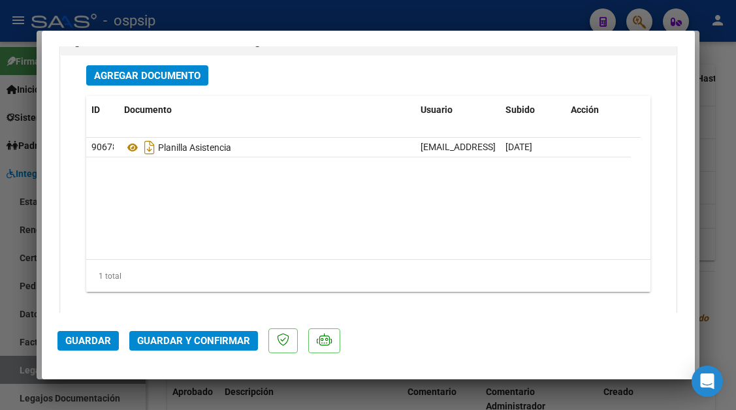
scroll to position [1632, 0]
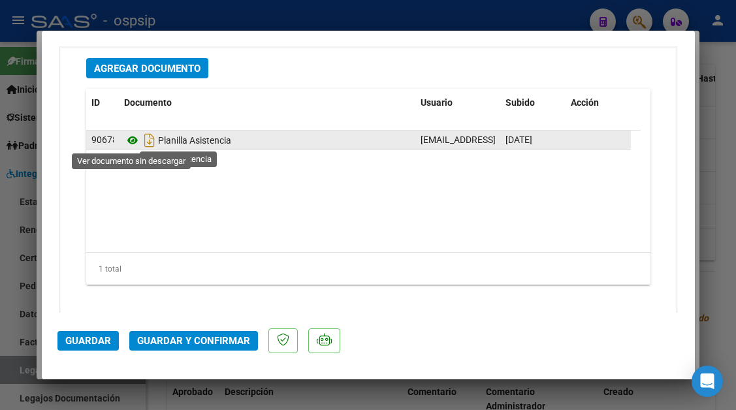
click at [133, 136] on icon at bounding box center [132, 141] width 17 height 16
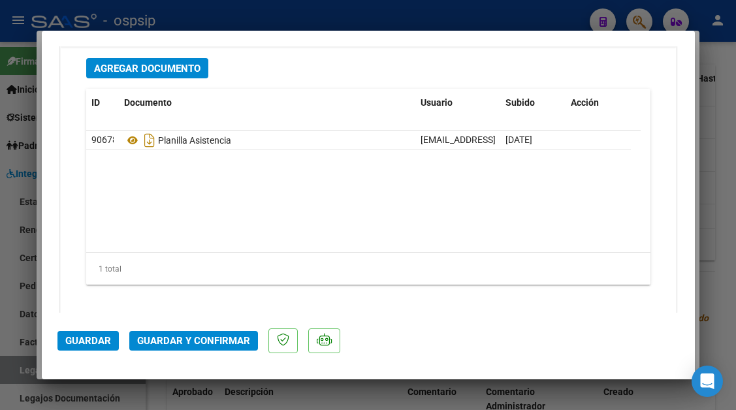
click at [191, 334] on button "Guardar y Confirmar" at bounding box center [193, 341] width 129 height 20
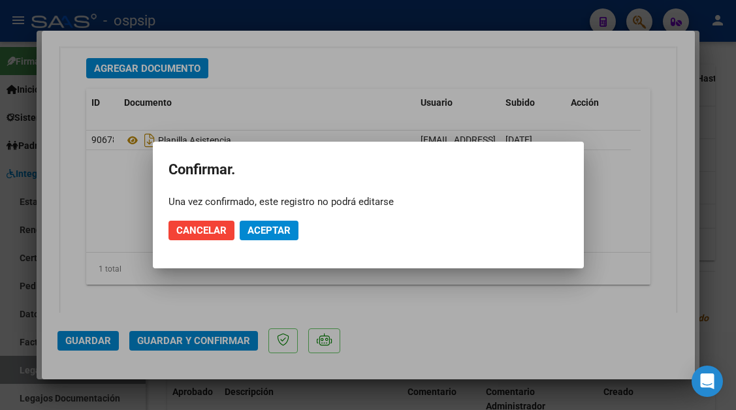
click at [264, 241] on mat-dialog-actions "Cancelar Aceptar" at bounding box center [368, 230] width 400 height 44
click at [264, 236] on button "Aceptar" at bounding box center [269, 231] width 59 height 20
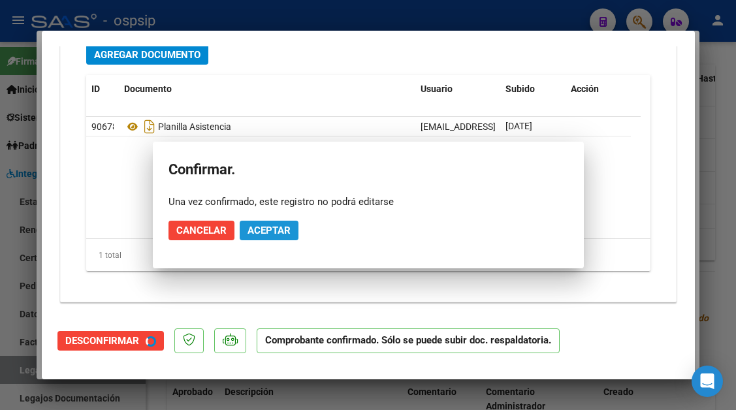
scroll to position [1484, 0]
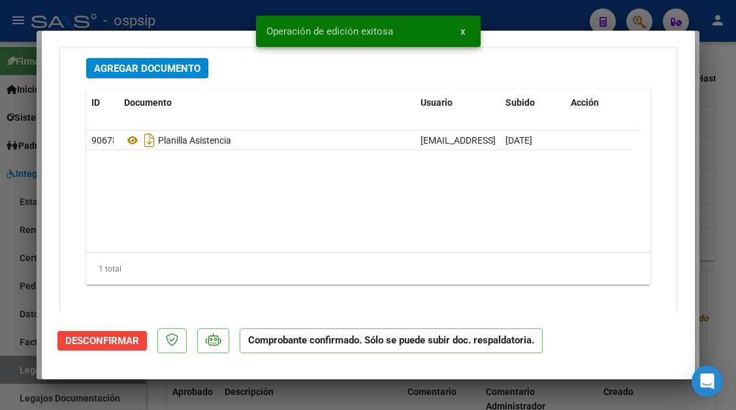
click at [15, 370] on div at bounding box center [368, 205] width 736 height 410
type input "$ 0,00"
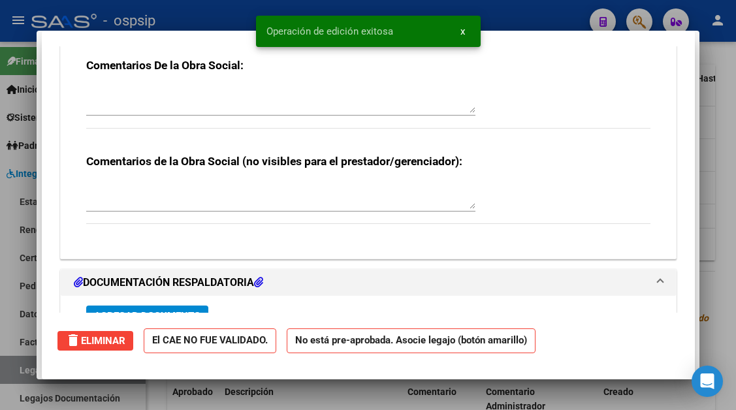
scroll to position [0, 0]
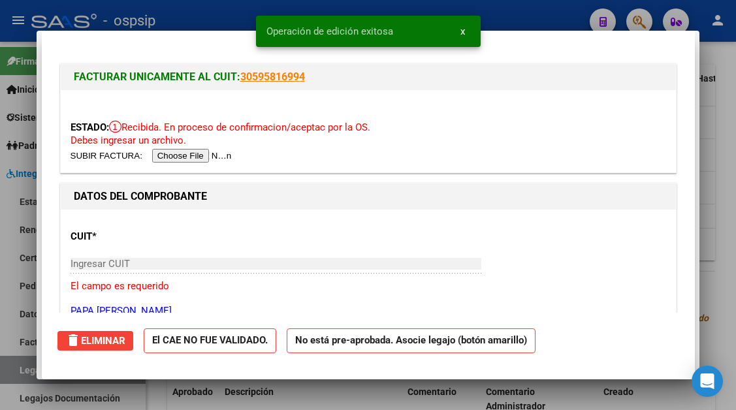
click at [15, 370] on div at bounding box center [368, 205] width 736 height 410
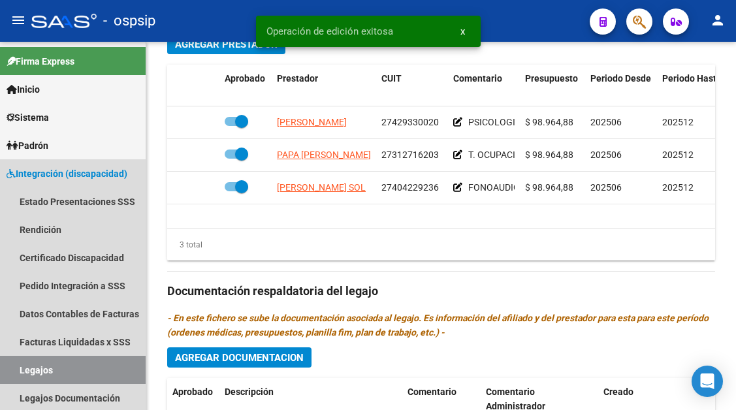
click at [15, 370] on link "Legajos" at bounding box center [73, 370] width 146 height 28
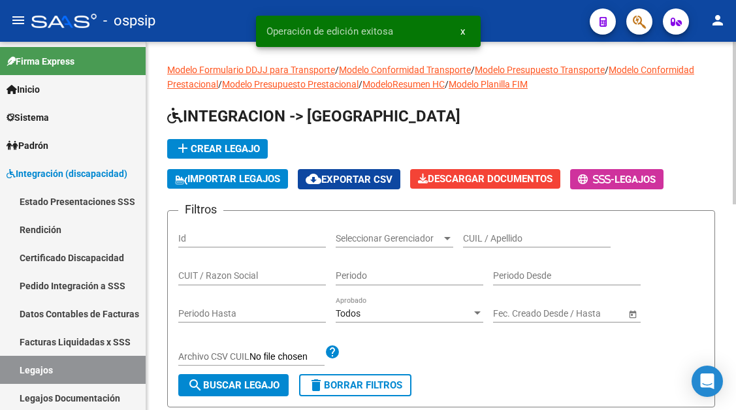
click at [484, 243] on input "CUIL / Apellido" at bounding box center [537, 238] width 148 height 11
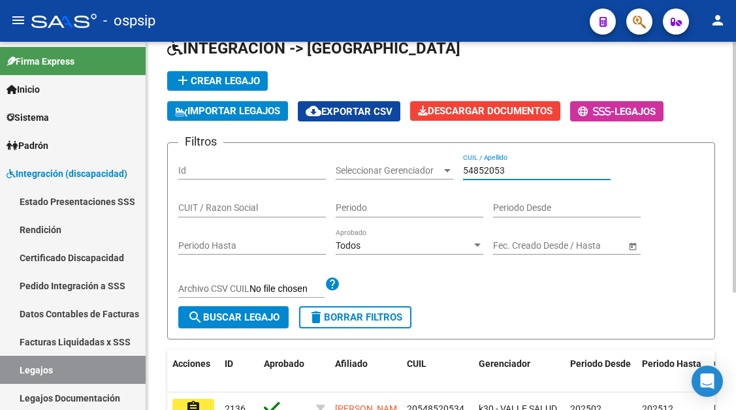
scroll to position [131, 0]
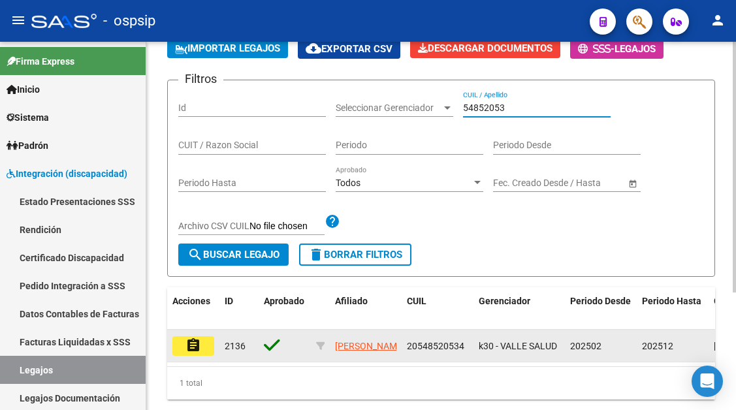
type input "54852053"
click at [200, 340] on mat-icon "assignment" at bounding box center [193, 346] width 16 height 16
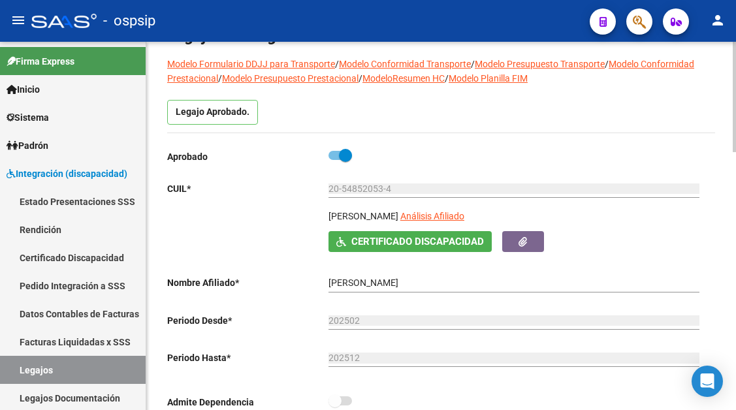
scroll to position [65, 0]
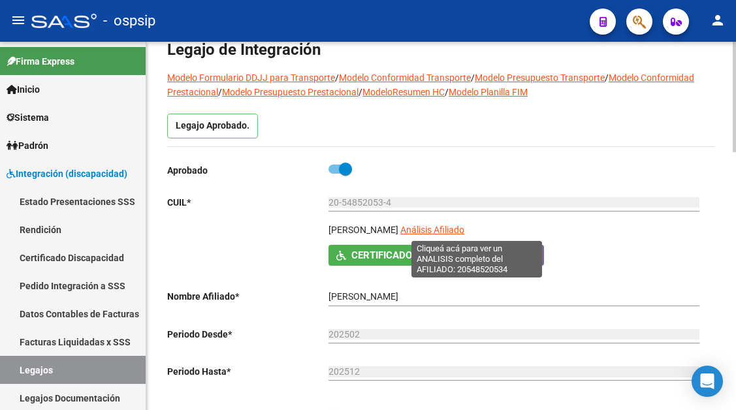
click at [456, 232] on span "Análisis Afiliado" at bounding box center [432, 230] width 64 height 10
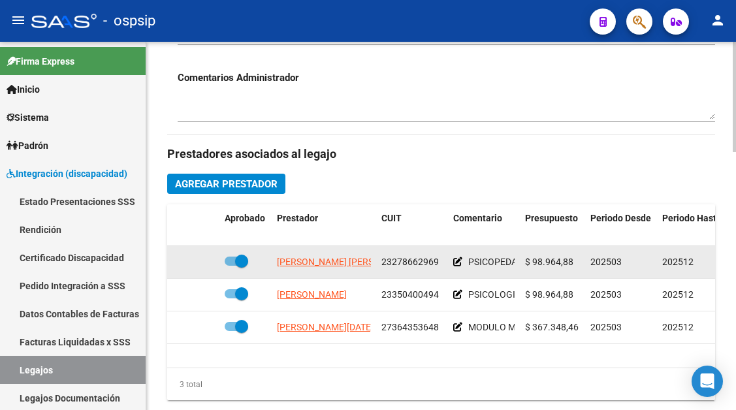
scroll to position [522, 0]
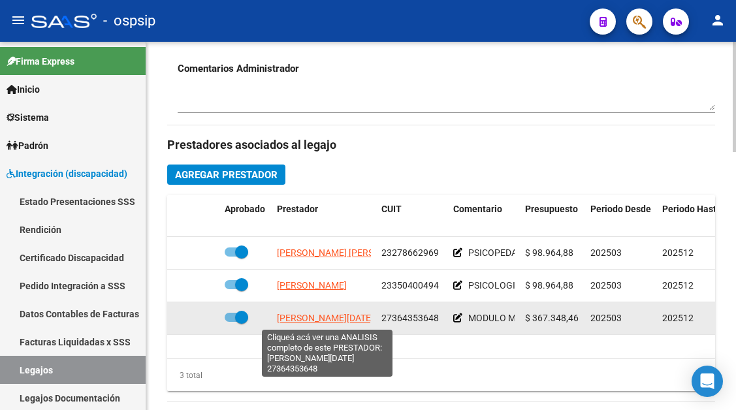
click at [332, 315] on span "[PERSON_NAME][DATE]" at bounding box center [325, 318] width 97 height 10
type textarea "27364353648"
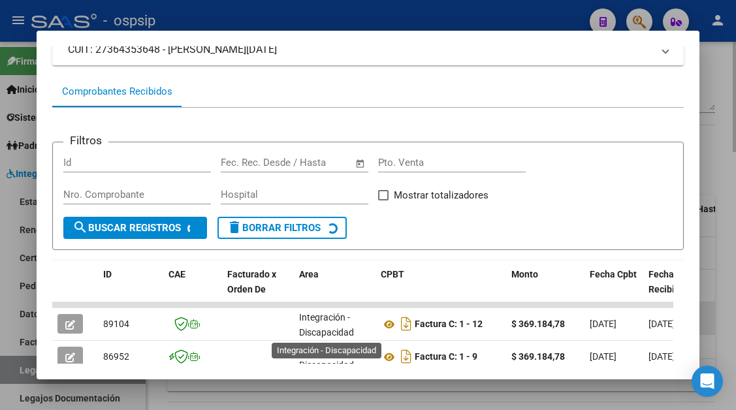
scroll to position [3, 0]
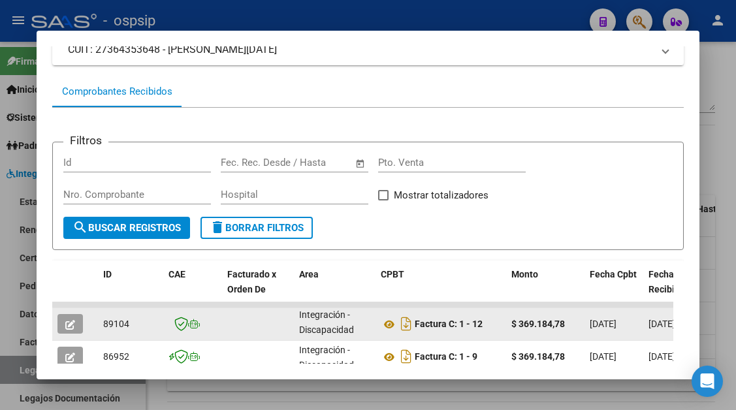
click at [80, 324] on button "button" at bounding box center [69, 324] width 25 height 20
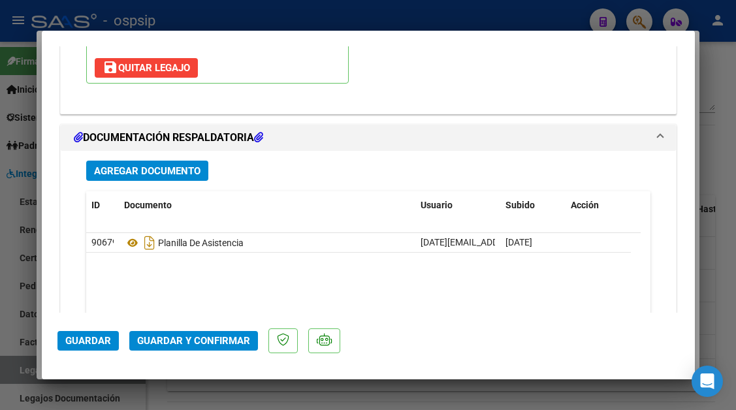
scroll to position [1645, 0]
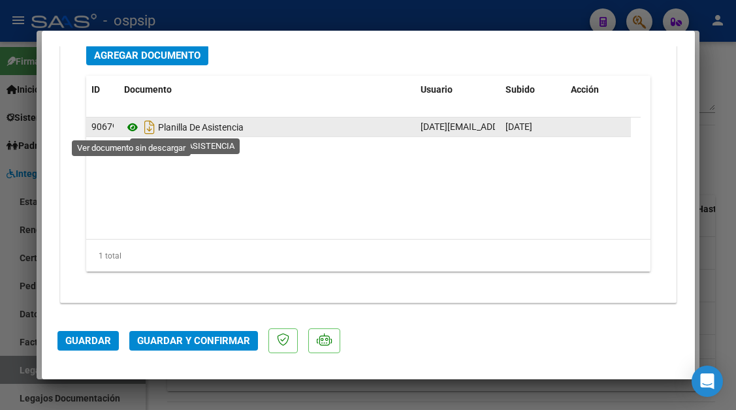
click at [132, 131] on icon at bounding box center [132, 127] width 17 height 16
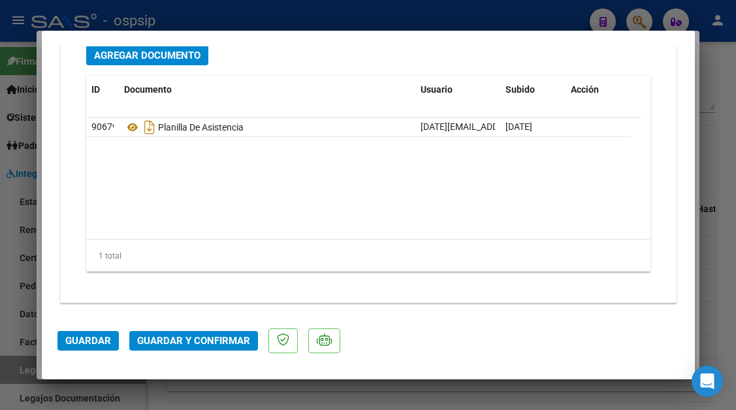
click at [185, 338] on span "Guardar y Confirmar" at bounding box center [193, 341] width 113 height 12
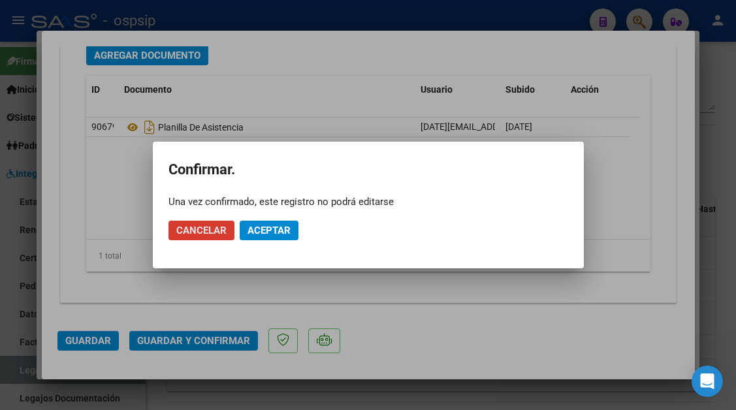
click at [261, 230] on span "Aceptar" at bounding box center [268, 231] width 43 height 12
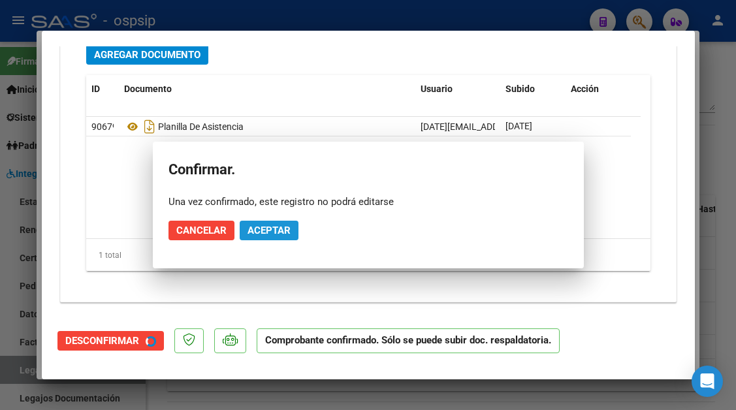
scroll to position [1497, 0]
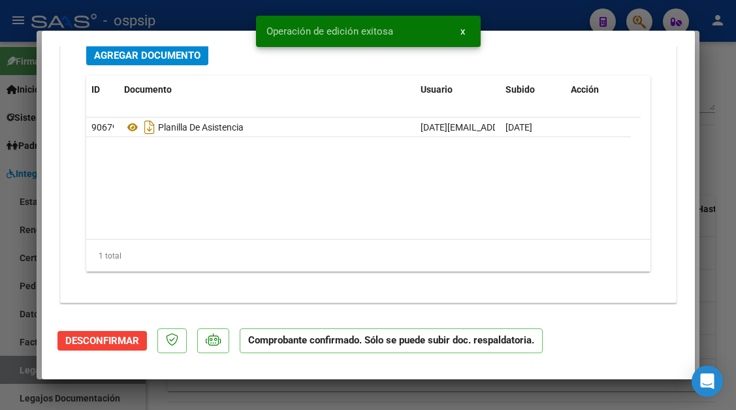
click at [18, 369] on div at bounding box center [368, 205] width 736 height 410
type input "$ 0,00"
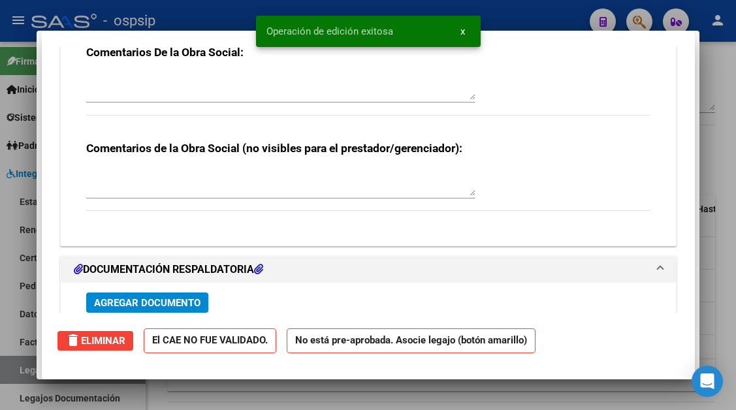
scroll to position [0, 0]
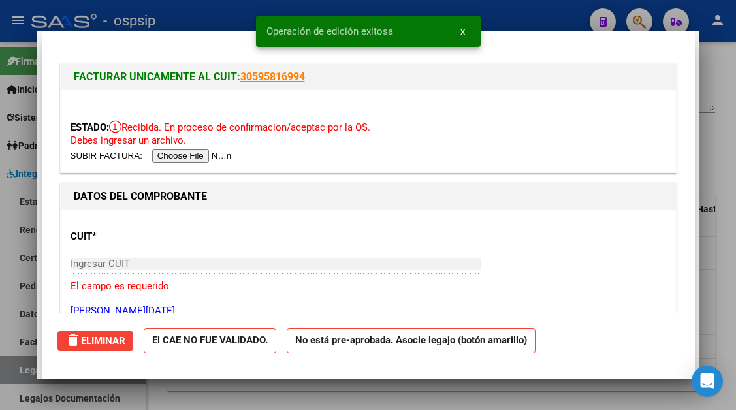
click at [18, 369] on div at bounding box center [368, 205] width 736 height 410
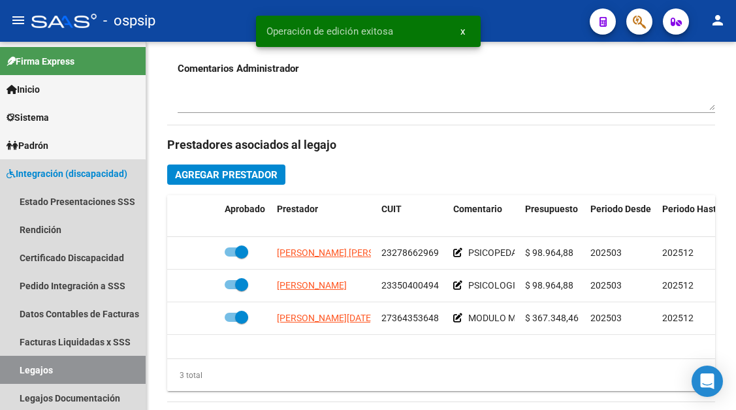
click at [18, 369] on link "Legajos" at bounding box center [73, 370] width 146 height 28
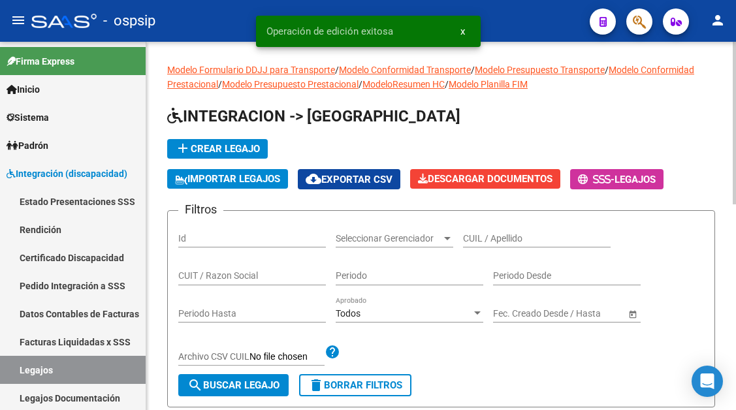
click at [476, 239] on input "CUIL / Apellido" at bounding box center [537, 238] width 148 height 11
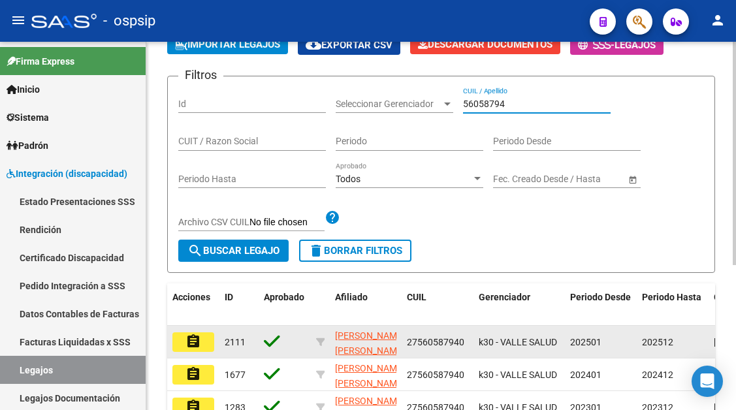
scroll to position [196, 0]
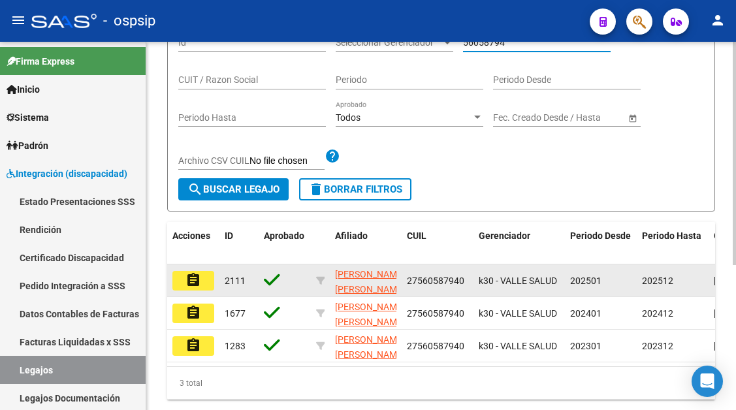
type input "56058794"
click at [195, 283] on mat-icon "assignment" at bounding box center [193, 280] width 16 height 16
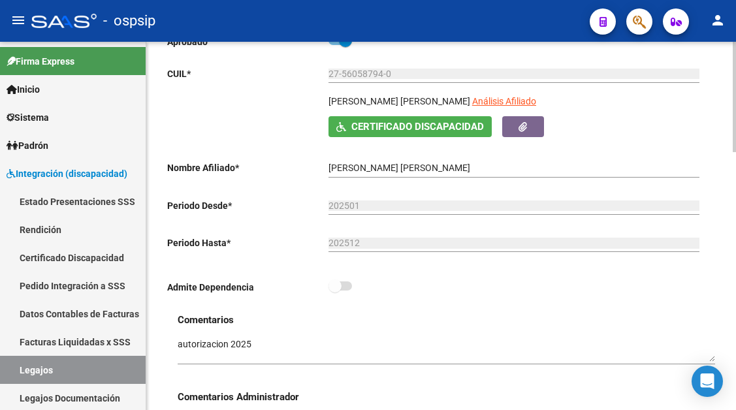
scroll to position [196, 0]
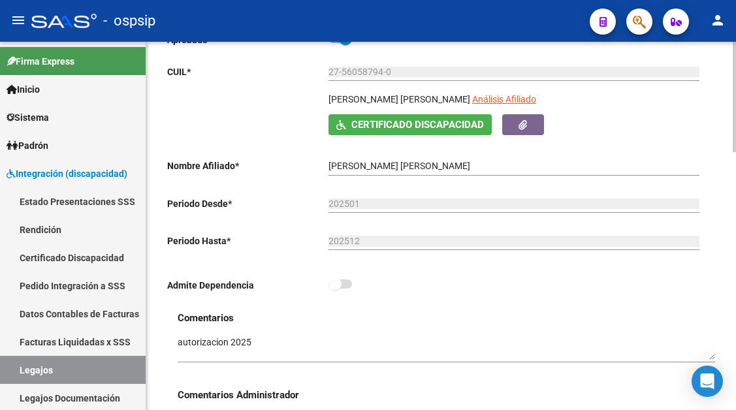
click at [472, 93] on app-link-go-to "Análisis Afiliado" at bounding box center [504, 103] width 64 height 22
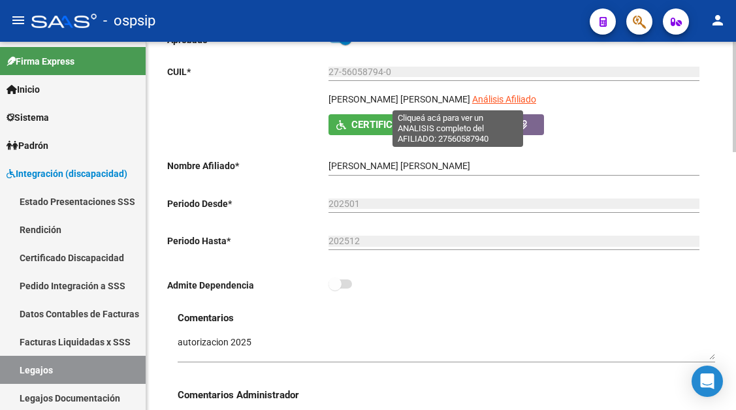
click at [472, 102] on span "Análisis Afiliado" at bounding box center [504, 99] width 64 height 10
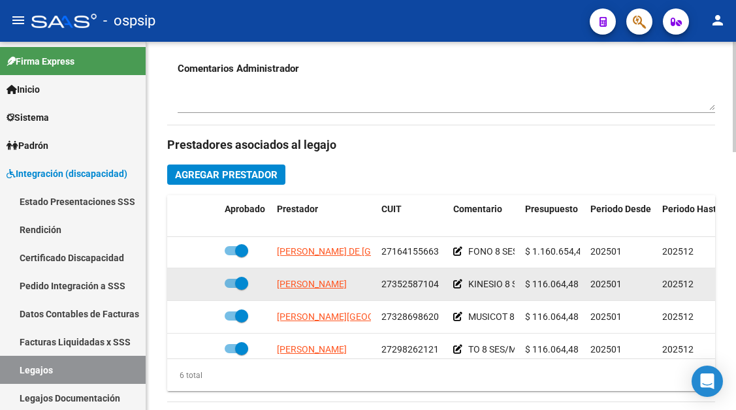
scroll to position [65, 0]
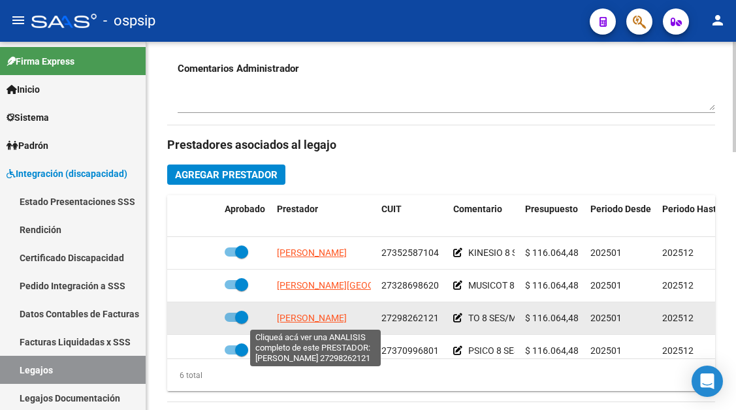
click at [319, 315] on span "[PERSON_NAME]" at bounding box center [312, 318] width 70 height 10
type textarea "27298262121"
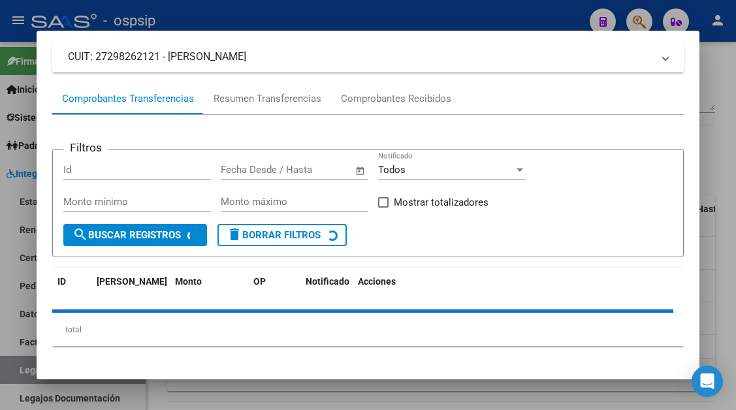
scroll to position [125, 0]
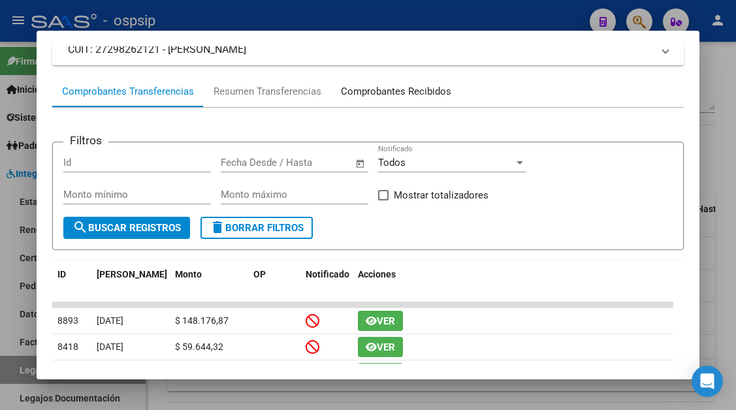
click at [394, 91] on div "Comprobantes Recibidos" at bounding box center [396, 91] width 110 height 15
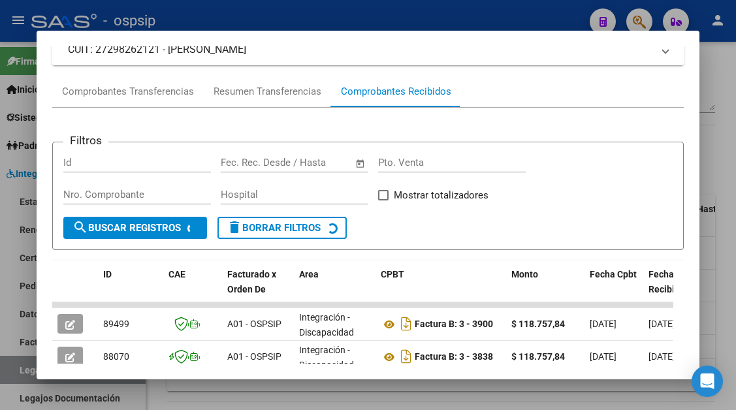
scroll to position [255, 0]
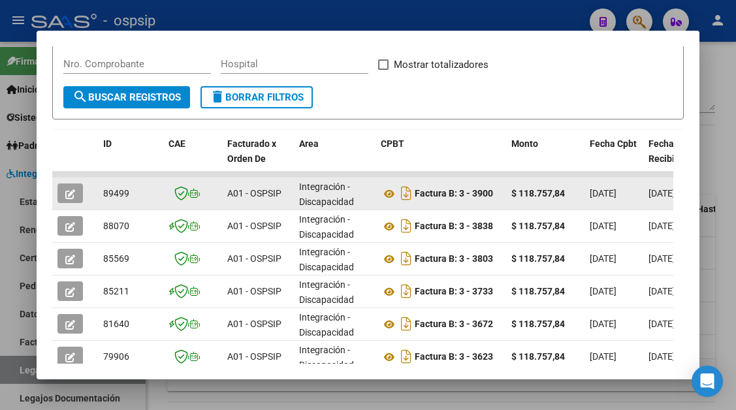
click at [69, 196] on icon "button" at bounding box center [70, 194] width 10 height 10
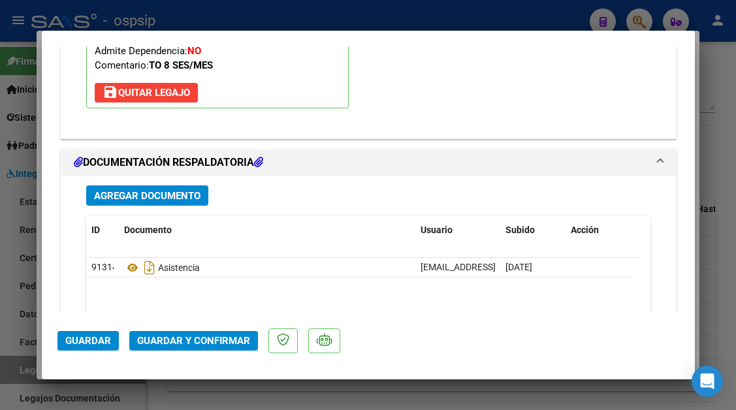
scroll to position [1632, 0]
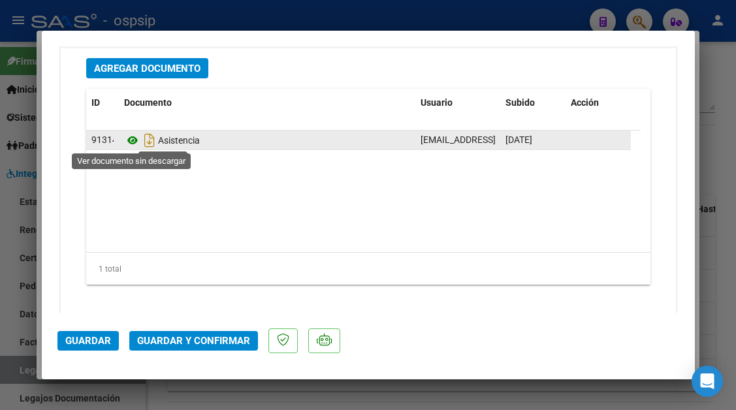
click at [125, 141] on icon at bounding box center [132, 141] width 17 height 16
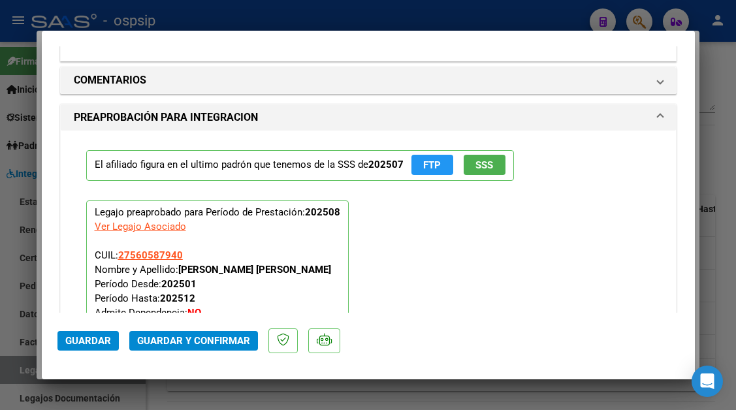
scroll to position [1240, 0]
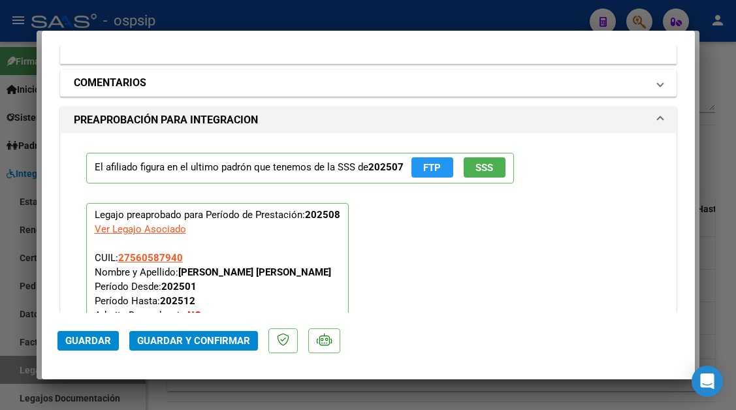
click at [639, 82] on span "COMENTARIOS" at bounding box center [366, 83] width 584 height 16
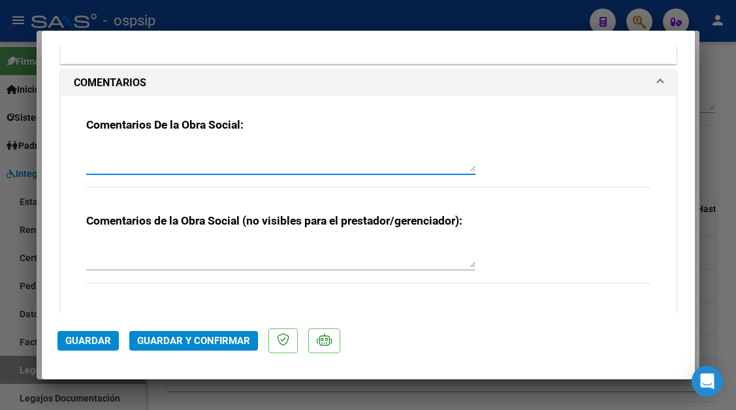
click at [268, 156] on textarea at bounding box center [280, 159] width 389 height 26
type textarea "PLANILLA ADULTERADA"
click at [66, 343] on span "Guardar" at bounding box center [88, 341] width 46 height 12
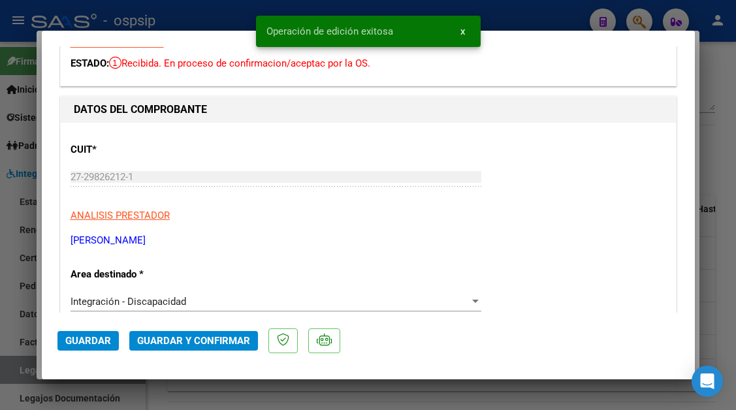
scroll to position [0, 0]
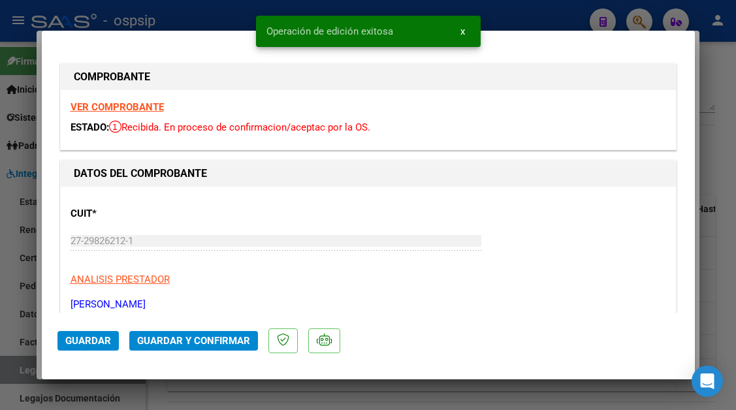
type input "$ 0,00"
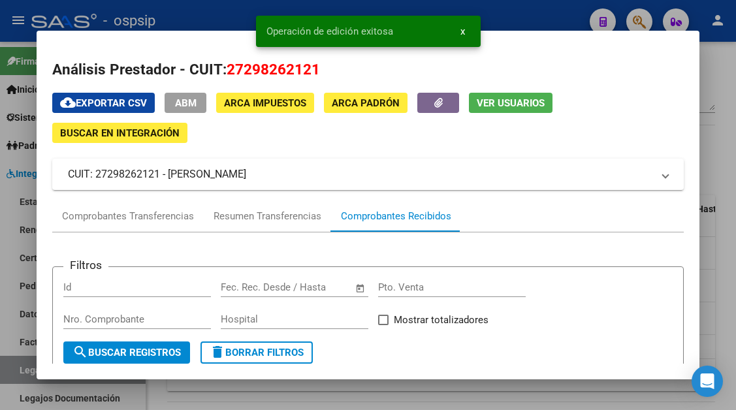
click at [497, 106] on span "Ver Usuarios" at bounding box center [511, 103] width 68 height 12
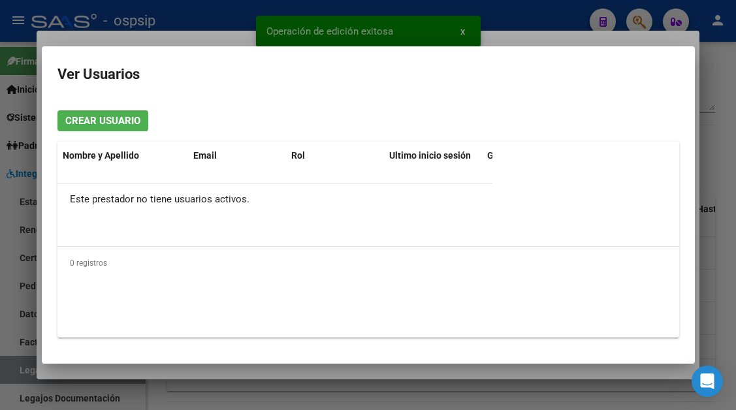
click at [497, 106] on mat-dialog-content "Crear Usuario Nombre y Apellido Email Rol Ultimo inicio sesión Gerenciador Pres…" at bounding box center [368, 223] width 653 height 247
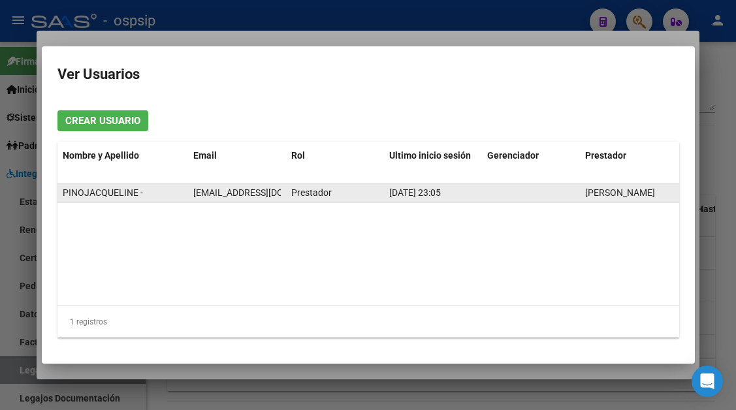
click at [230, 193] on span "[EMAIL_ADDRESS][DOMAIN_NAME]" at bounding box center [265, 192] width 145 height 10
copy span "[EMAIL_ADDRESS][DOMAIN_NAME]"
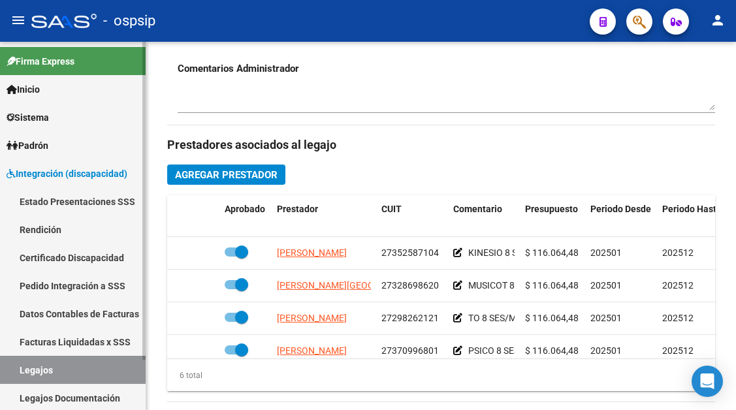
click at [43, 376] on link "Legajos" at bounding box center [73, 370] width 146 height 28
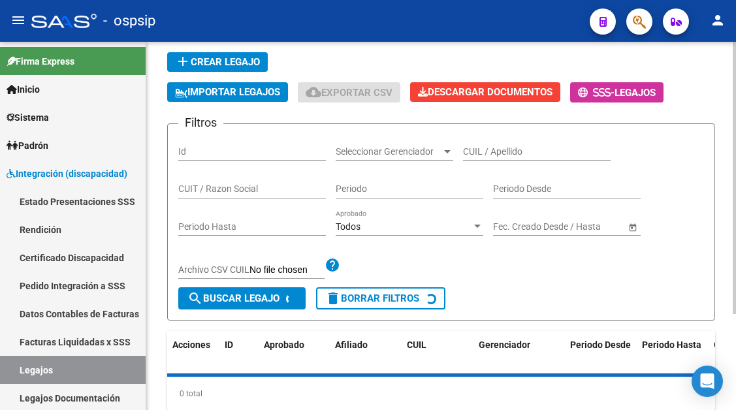
scroll to position [64, 0]
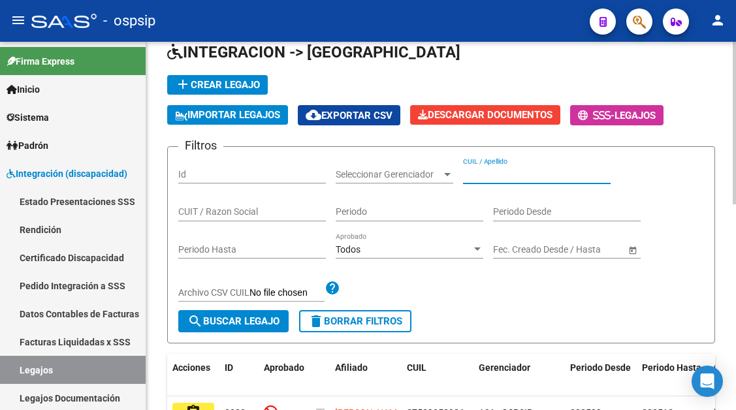
click at [505, 178] on input "CUIL / Apellido" at bounding box center [537, 174] width 148 height 11
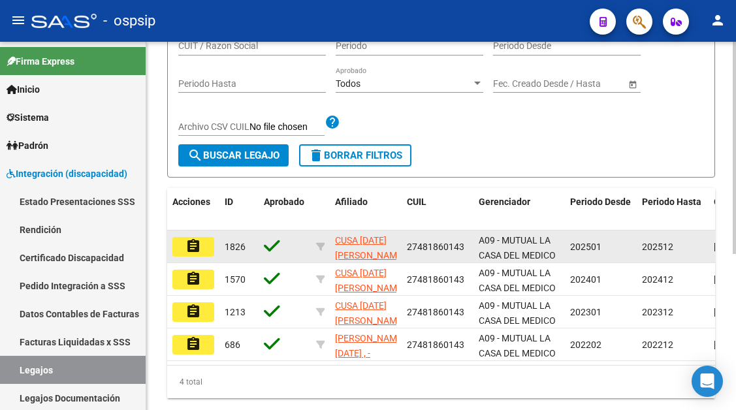
scroll to position [260, 0]
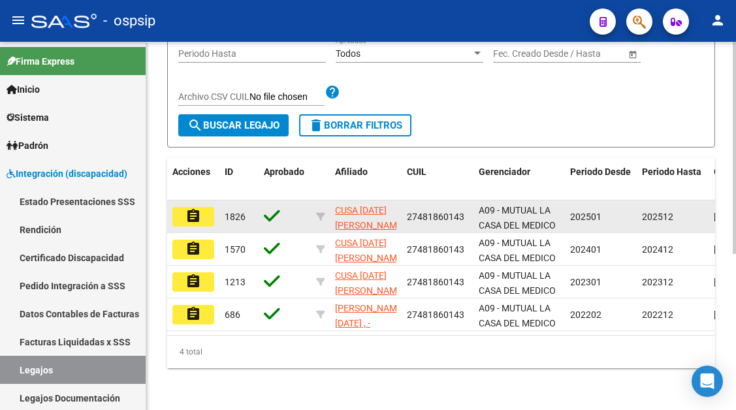
click at [199, 215] on mat-icon "assignment" at bounding box center [193, 216] width 16 height 16
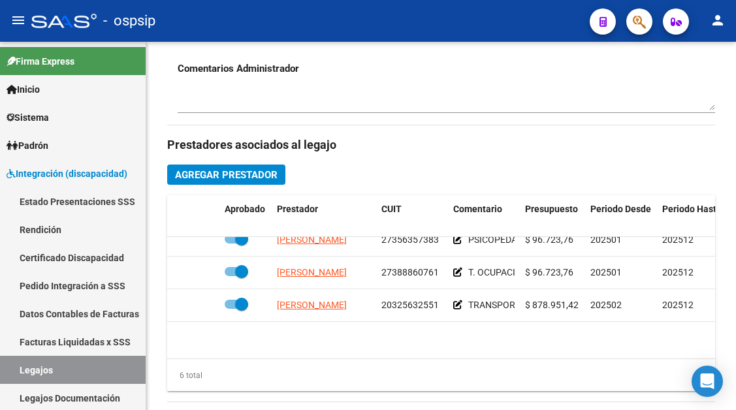
scroll to position [89, 0]
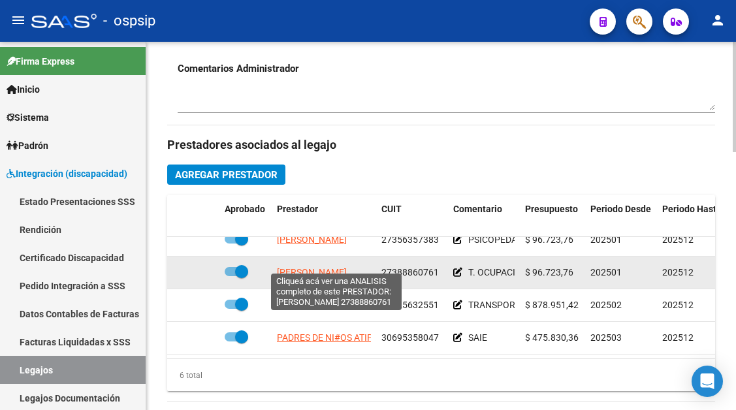
click at [335, 267] on span "[PERSON_NAME]" at bounding box center [312, 272] width 70 height 10
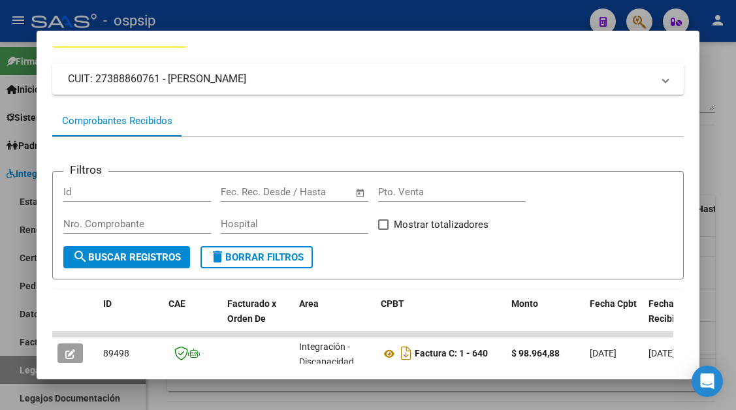
scroll to position [261, 0]
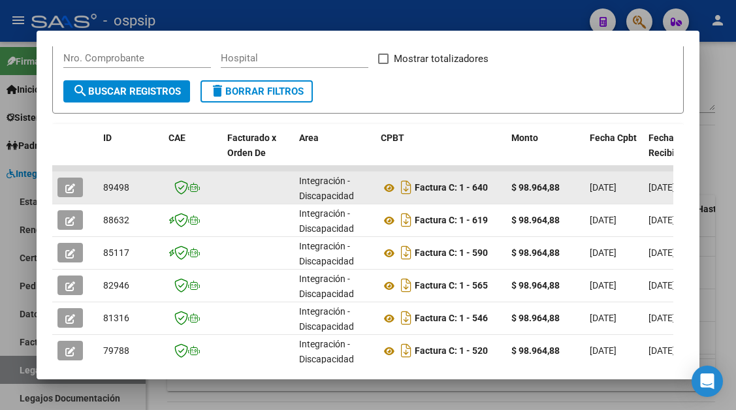
click at [64, 193] on button "button" at bounding box center [69, 188] width 25 height 20
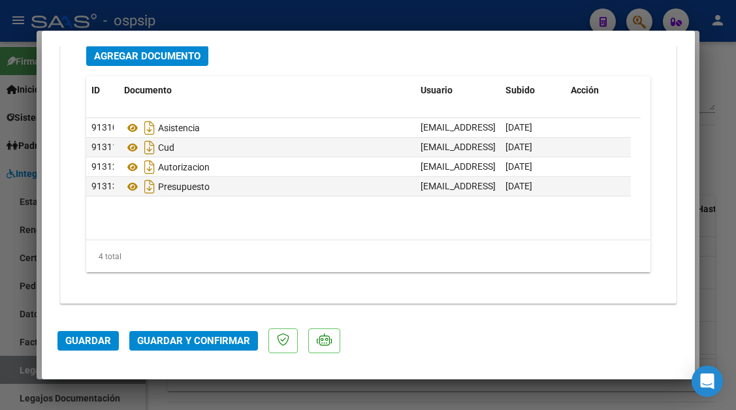
scroll to position [1645, 0]
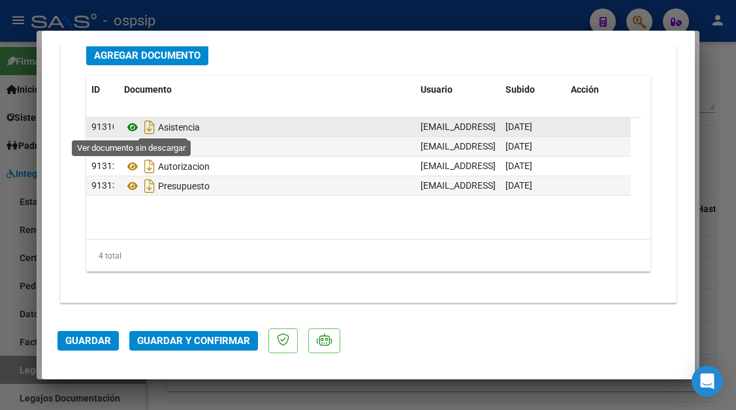
click at [129, 129] on icon at bounding box center [132, 127] width 17 height 16
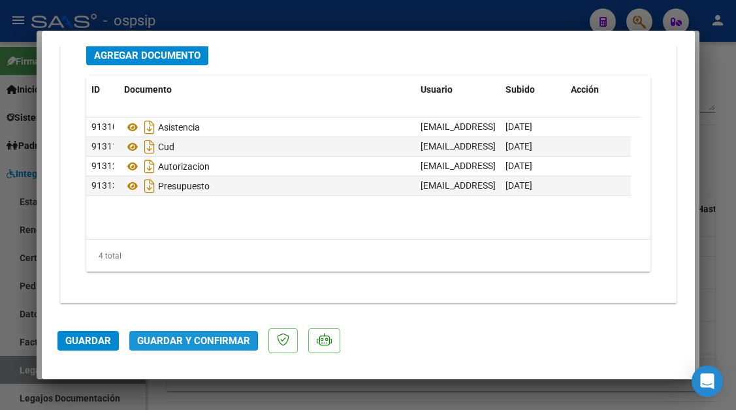
click at [173, 342] on span "Guardar y Confirmar" at bounding box center [193, 341] width 113 height 12
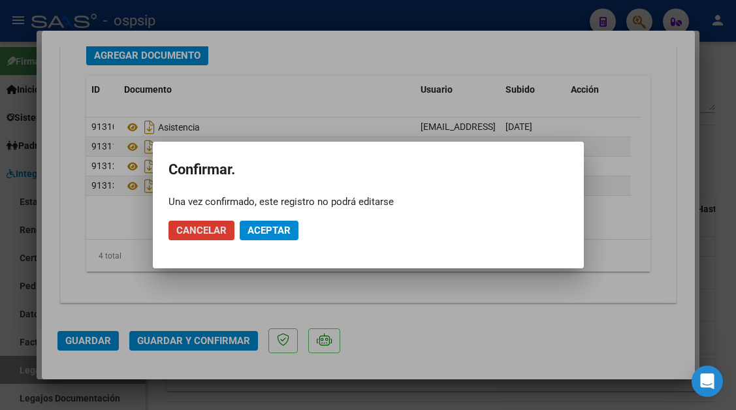
click at [253, 232] on span "Aceptar" at bounding box center [268, 231] width 43 height 12
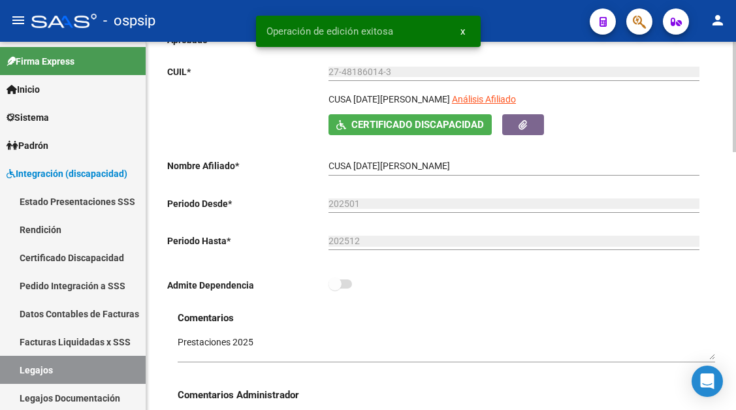
scroll to position [65, 0]
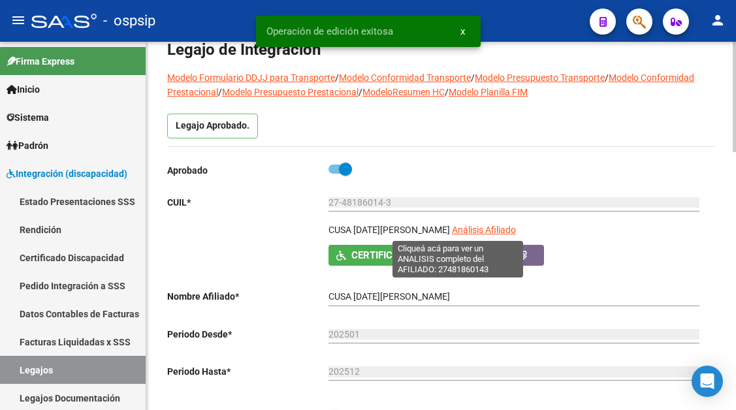
click at [456, 229] on span "Análisis Afiliado" at bounding box center [484, 230] width 64 height 10
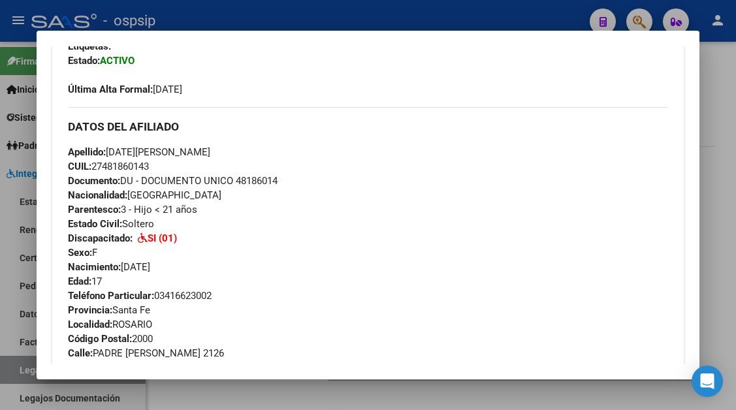
scroll to position [326, 0]
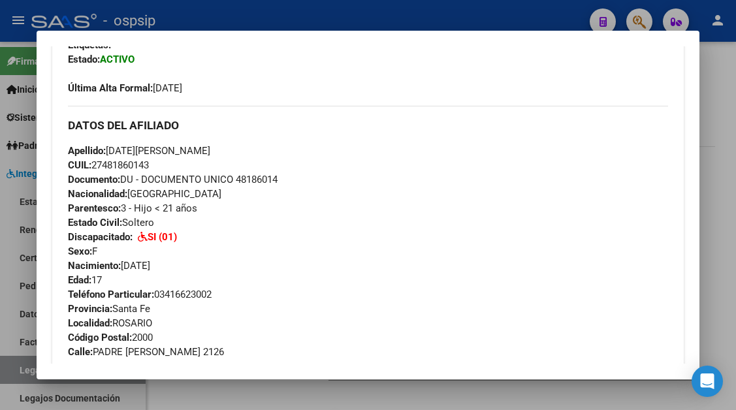
click at [7, 372] on div at bounding box center [368, 205] width 736 height 410
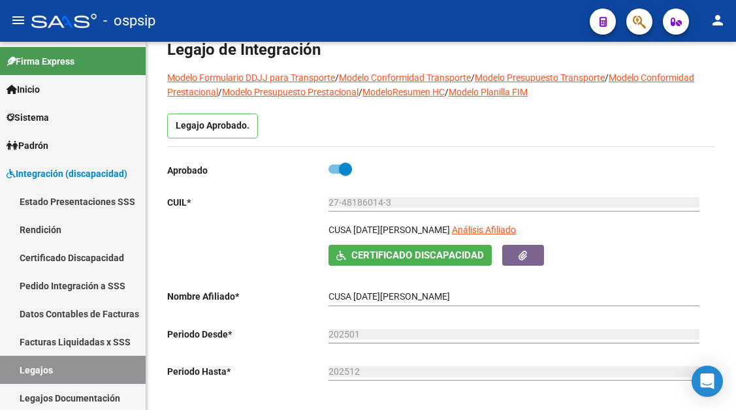
click at [7, 372] on link "Legajos" at bounding box center [73, 370] width 146 height 28
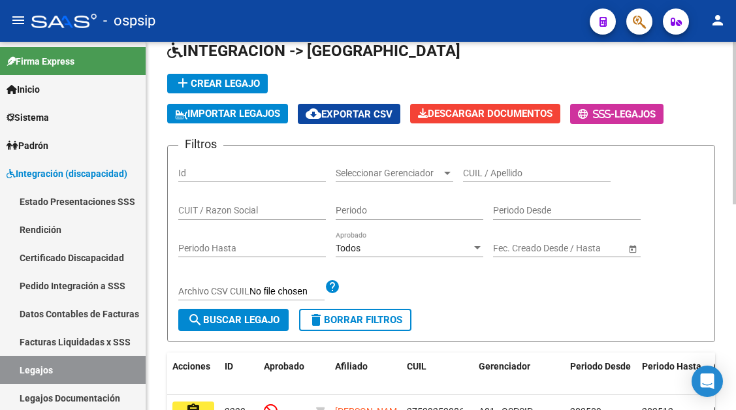
click at [461, 180] on app-drop-down-list "Seleccionar Gerenciador Seleccionar Gerenciador" at bounding box center [399, 174] width 127 height 37
click at [473, 174] on input "CUIL / Apellido" at bounding box center [537, 173] width 148 height 11
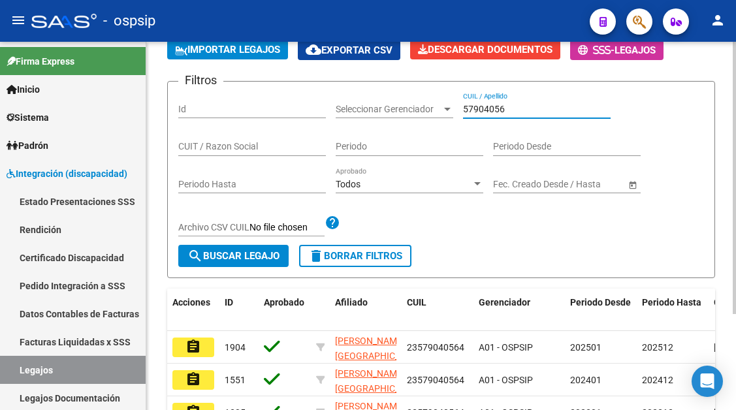
scroll to position [159, 0]
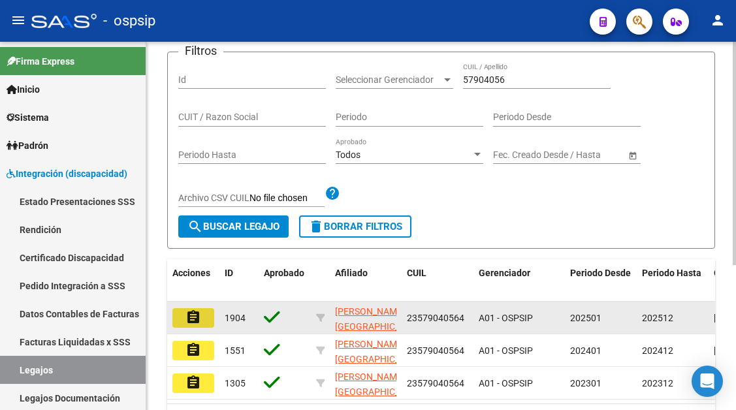
click at [191, 315] on mat-icon "assignment" at bounding box center [193, 317] width 16 height 16
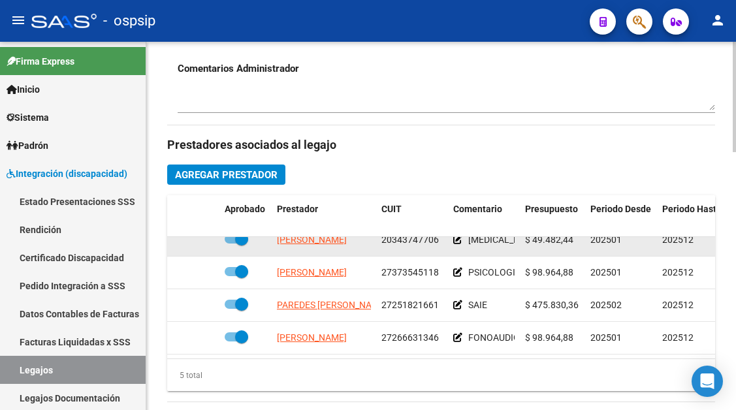
scroll to position [588, 0]
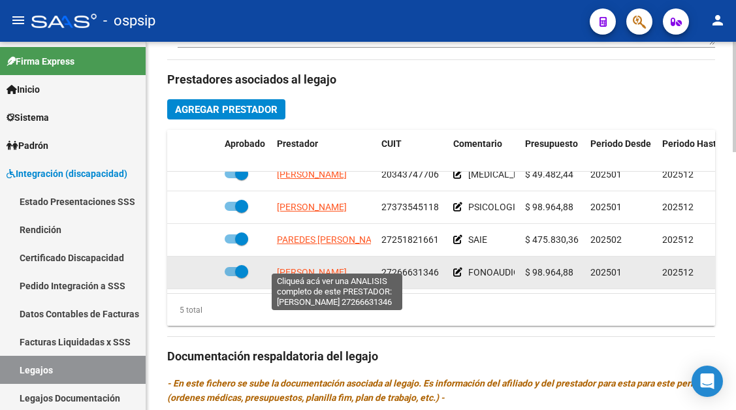
click at [339, 267] on span "[PERSON_NAME]" at bounding box center [312, 272] width 70 height 10
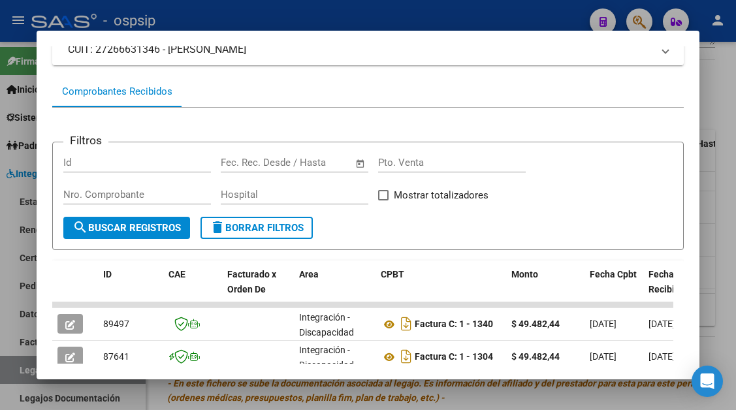
scroll to position [255, 0]
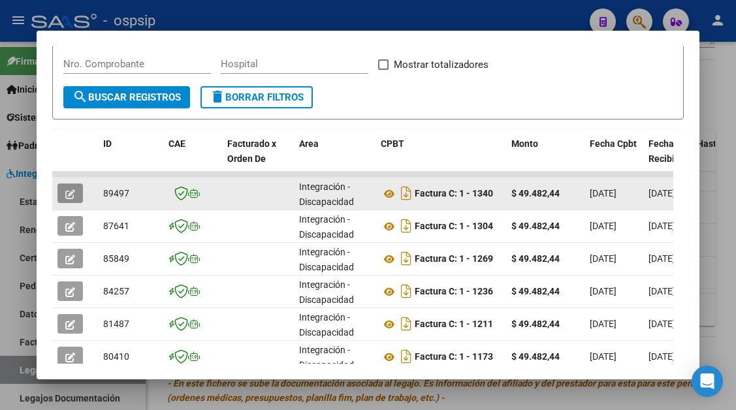
click at [60, 191] on button "button" at bounding box center [69, 193] width 25 height 20
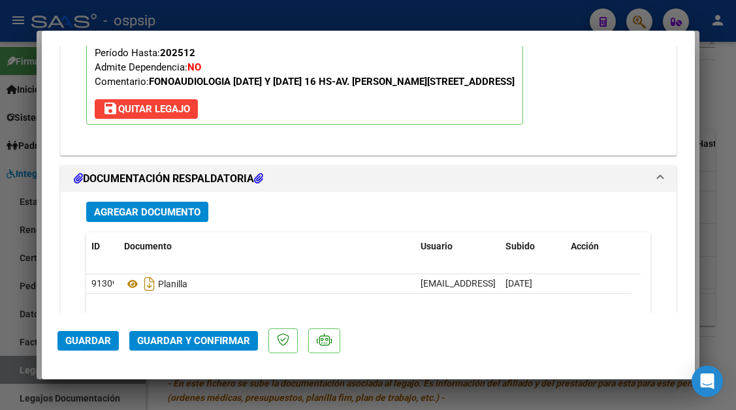
scroll to position [1567, 0]
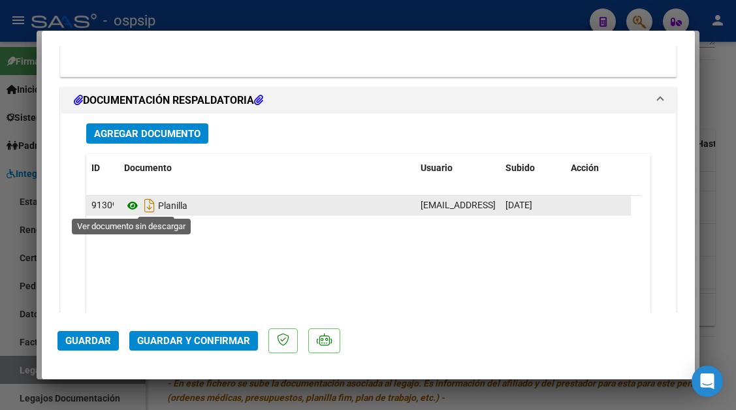
click at [133, 206] on icon at bounding box center [132, 206] width 17 height 16
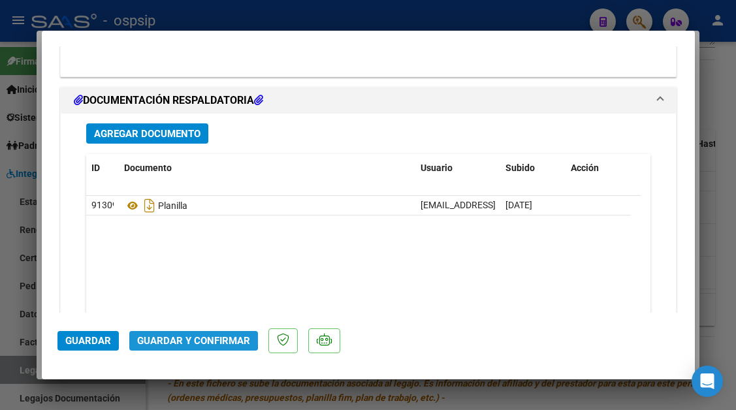
click at [185, 336] on span "Guardar y Confirmar" at bounding box center [193, 341] width 113 height 12
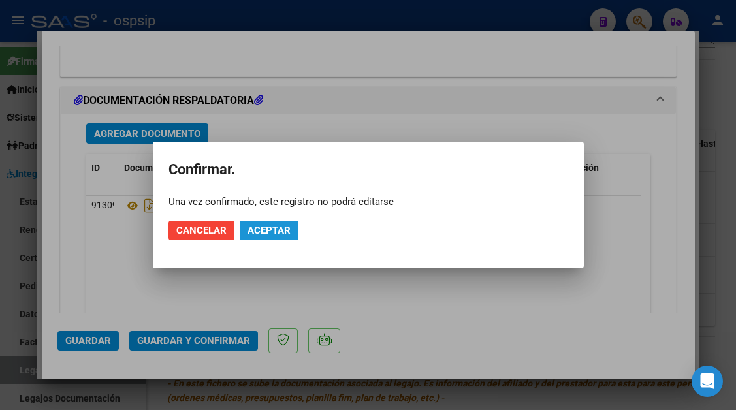
click at [251, 228] on span "Aceptar" at bounding box center [268, 231] width 43 height 12
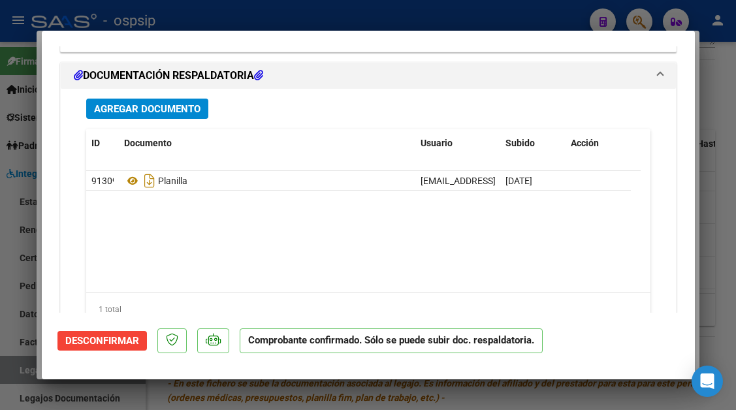
scroll to position [1449, 0]
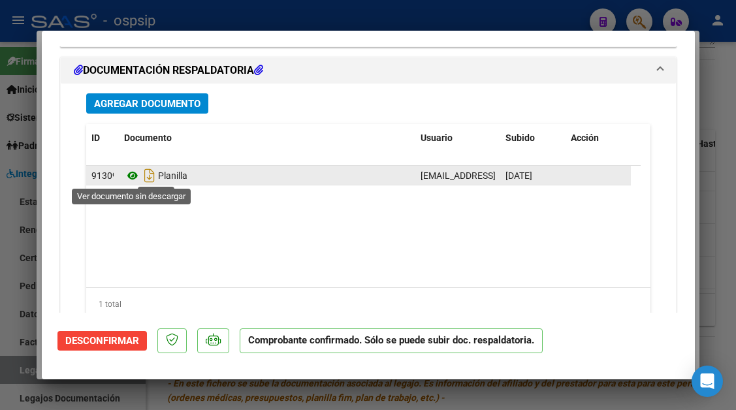
click at [126, 178] on icon at bounding box center [132, 176] width 17 height 16
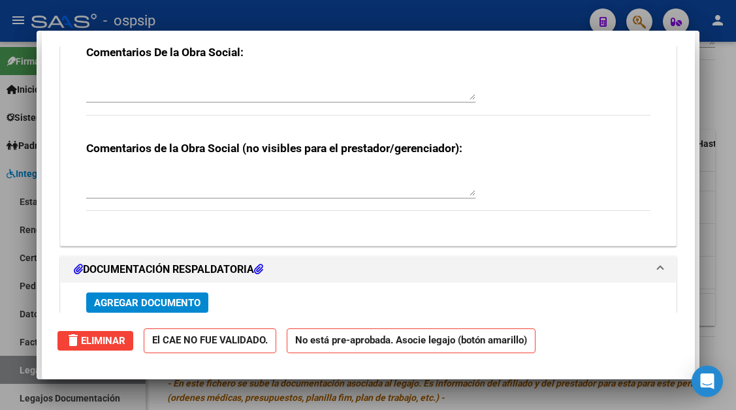
scroll to position [0, 0]
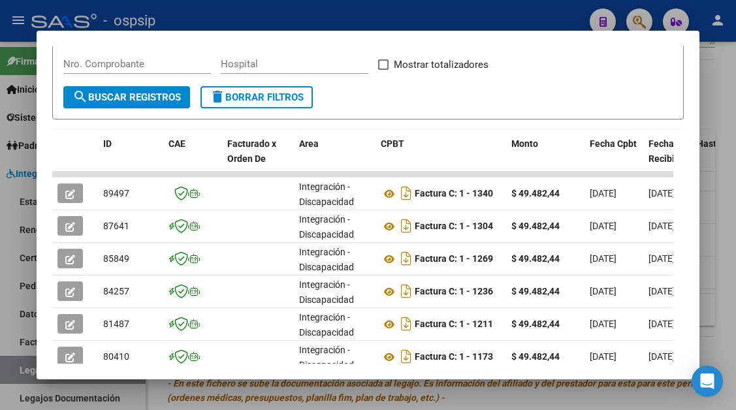
click at [19, 369] on div at bounding box center [368, 205] width 736 height 410
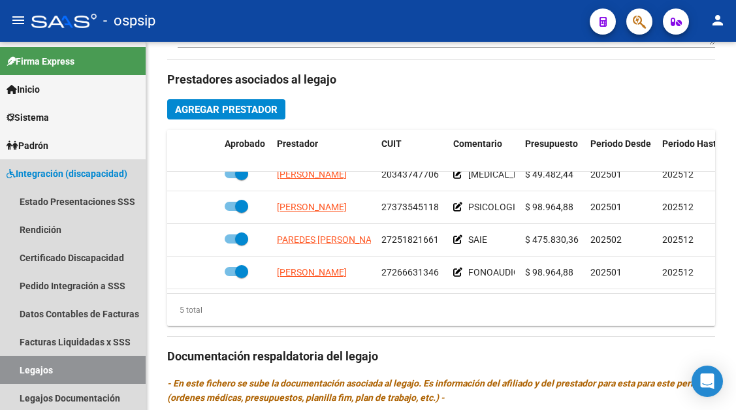
click at [19, 369] on link "Legajos" at bounding box center [73, 370] width 146 height 28
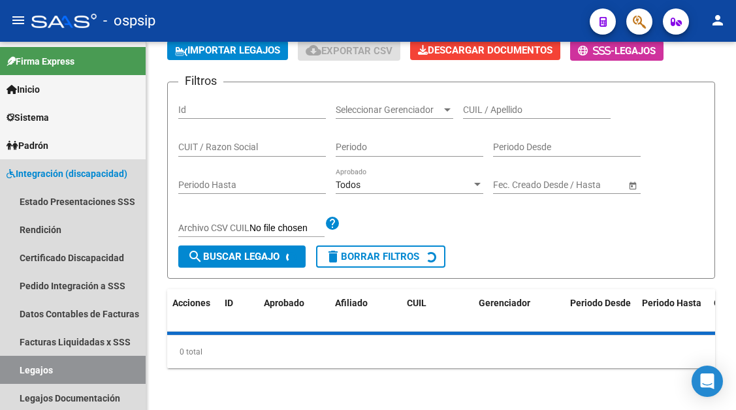
click at [19, 369] on link "Legajos" at bounding box center [73, 370] width 146 height 28
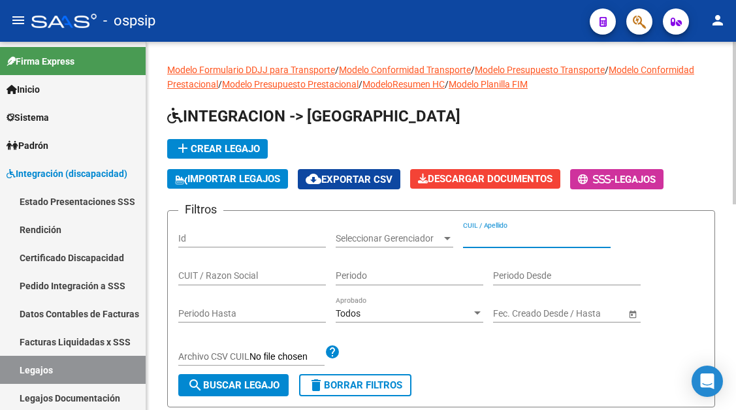
click at [473, 242] on input "CUIL / Apellido" at bounding box center [537, 238] width 148 height 11
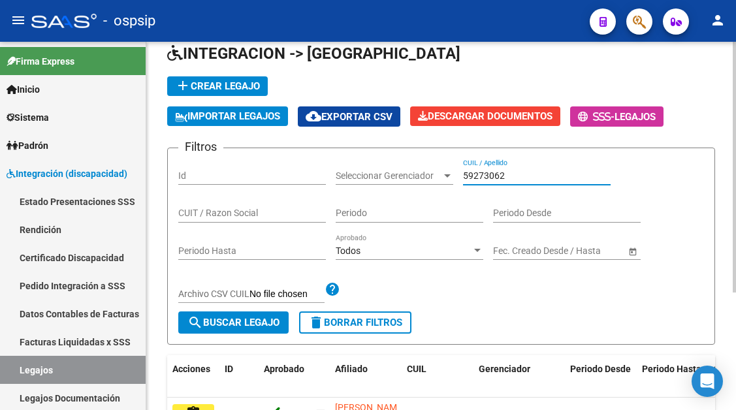
scroll to position [131, 0]
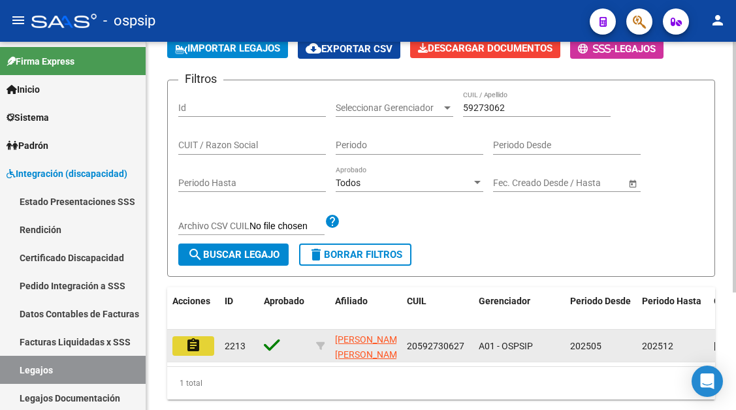
click at [195, 352] on mat-icon "assignment" at bounding box center [193, 346] width 16 height 16
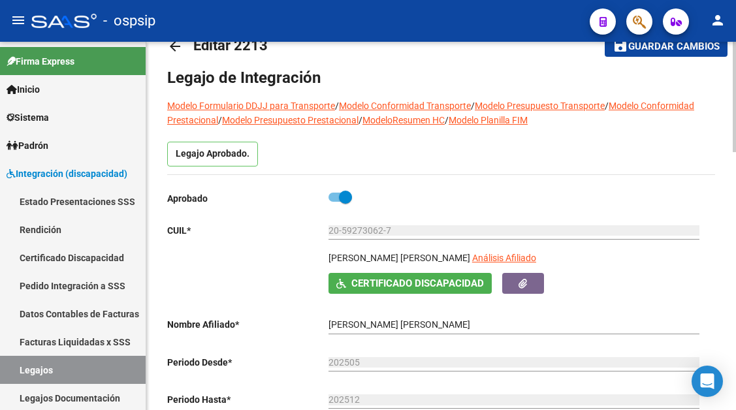
scroll to position [65, 0]
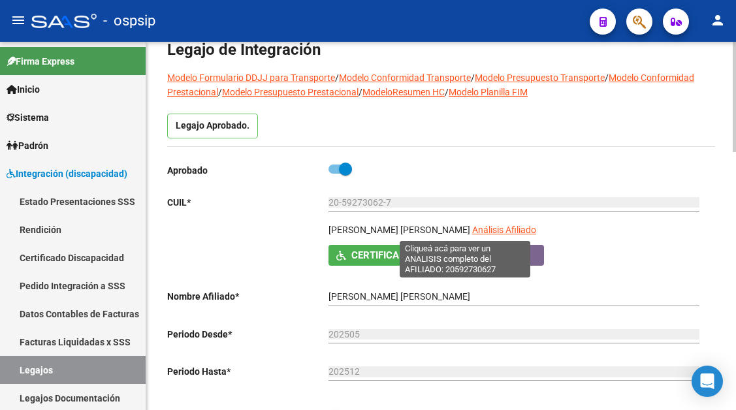
click at [472, 233] on span "Análisis Afiliado" at bounding box center [504, 230] width 64 height 10
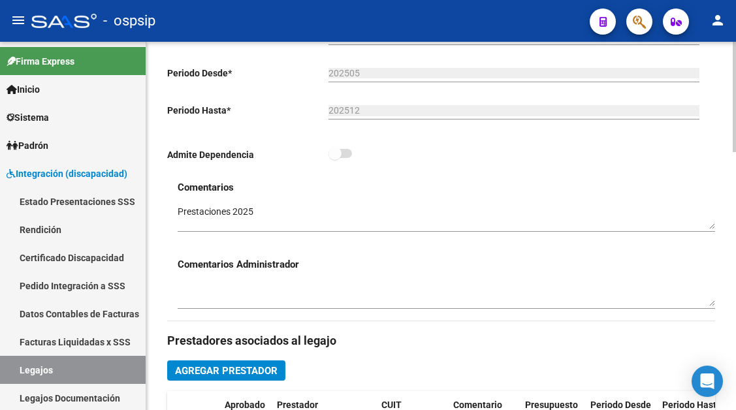
scroll to position [522, 0]
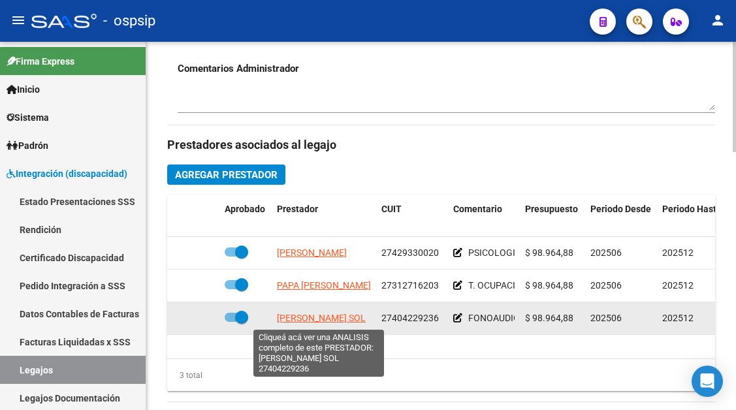
click at [314, 321] on span "[PERSON_NAME] SOL" at bounding box center [321, 318] width 89 height 10
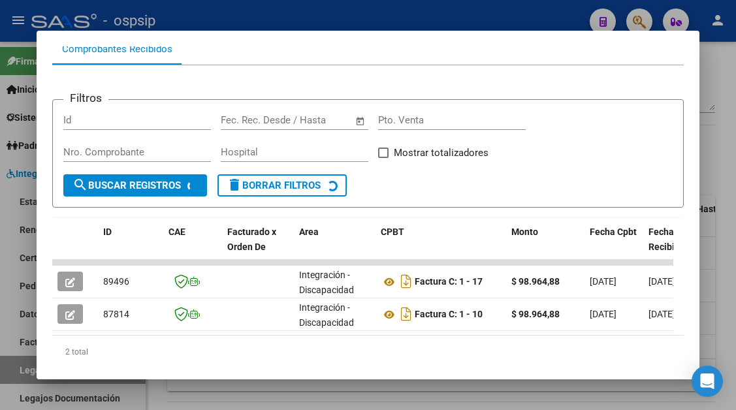
scroll to position [207, 0]
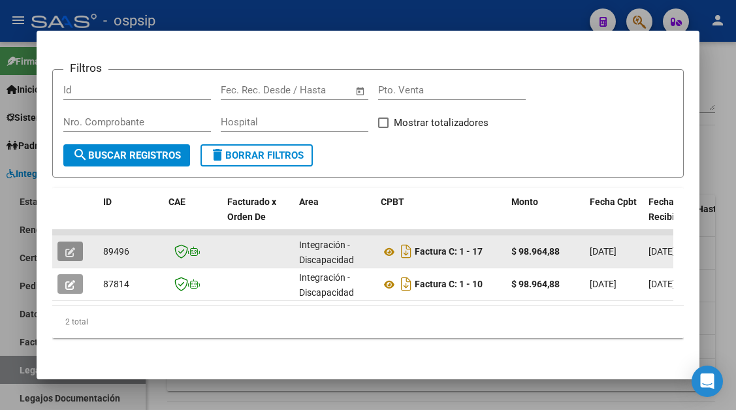
click at [62, 242] on button "button" at bounding box center [69, 252] width 25 height 20
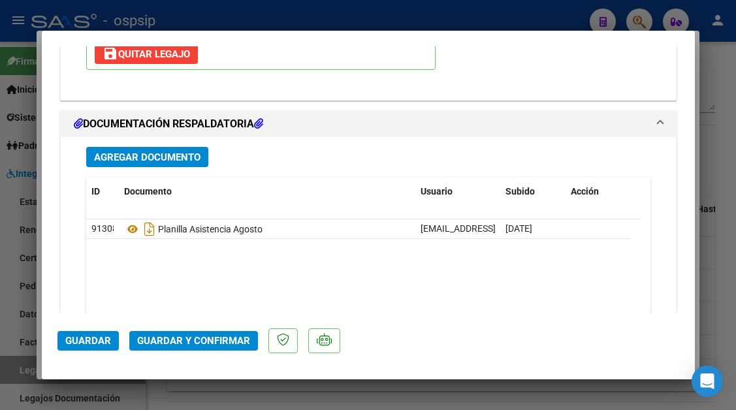
scroll to position [1567, 0]
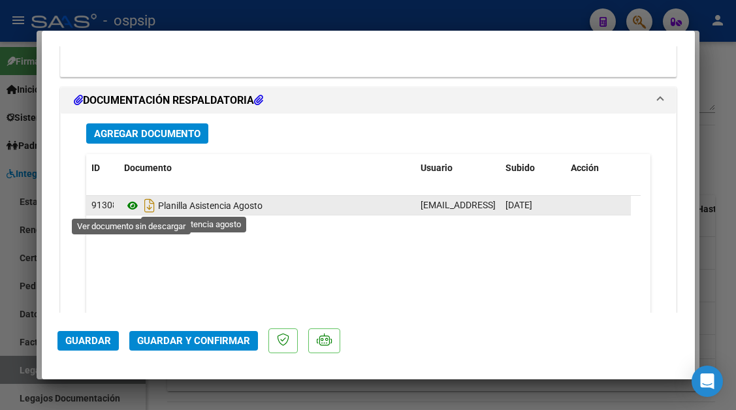
click at [136, 202] on icon at bounding box center [132, 206] width 17 height 16
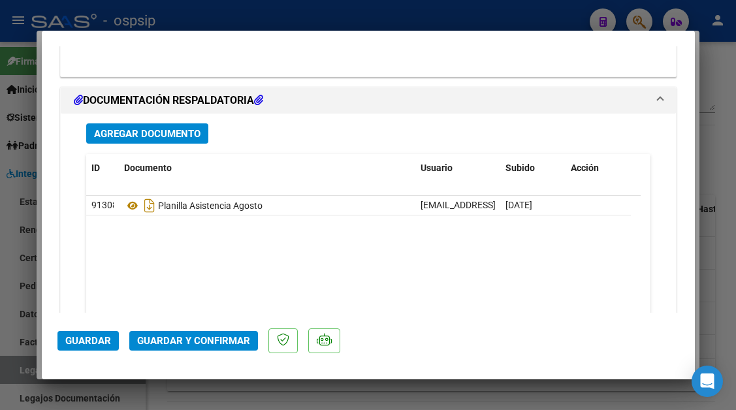
click at [168, 348] on button "Guardar y Confirmar" at bounding box center [193, 341] width 129 height 20
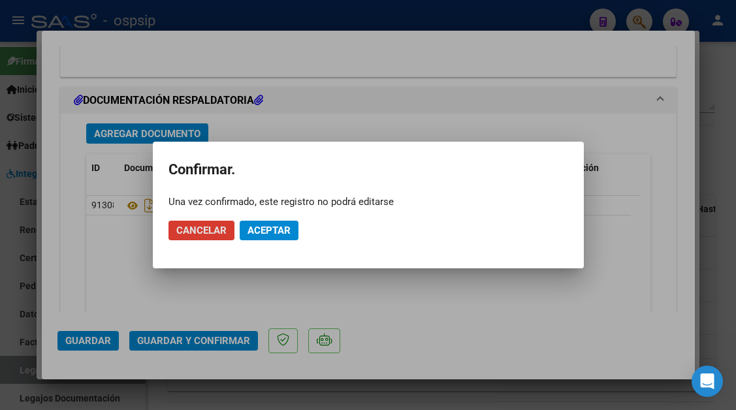
click at [283, 225] on span "Aceptar" at bounding box center [268, 231] width 43 height 12
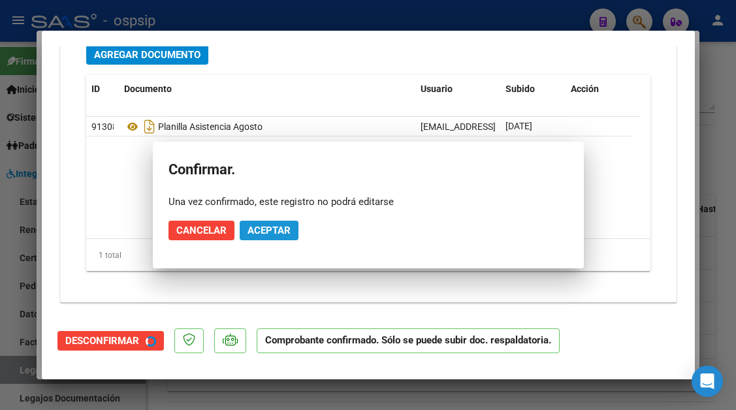
scroll to position [1449, 0]
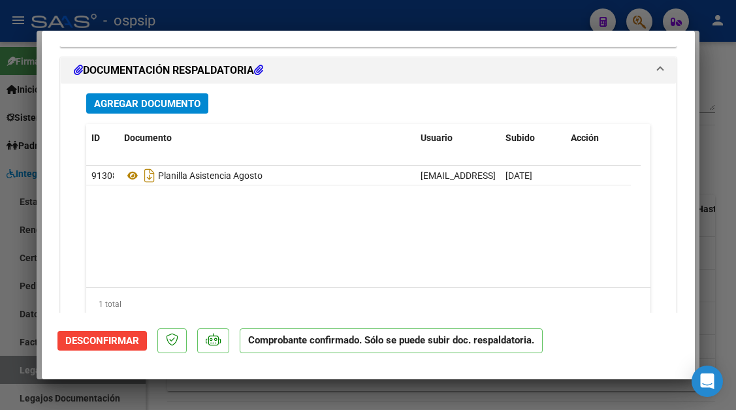
click at [14, 373] on div at bounding box center [368, 205] width 736 height 410
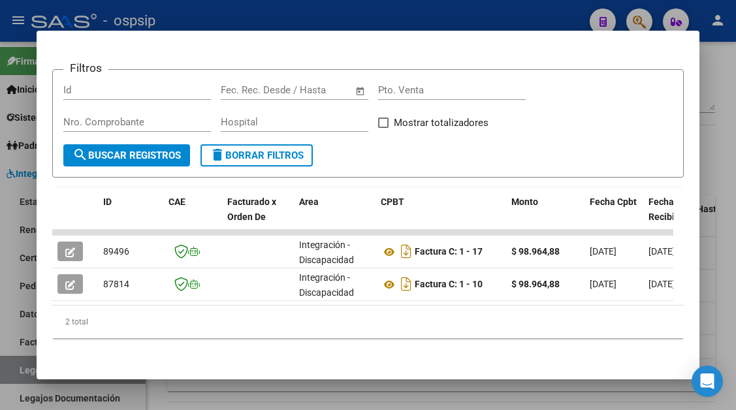
click at [14, 373] on div at bounding box center [368, 205] width 736 height 410
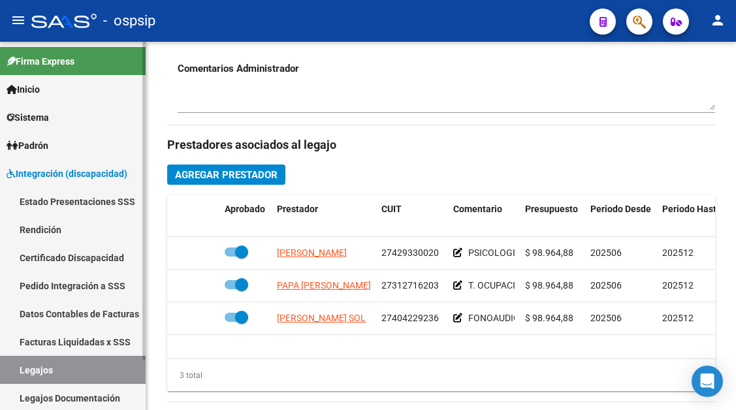
click at [14, 373] on link "Legajos" at bounding box center [73, 370] width 146 height 28
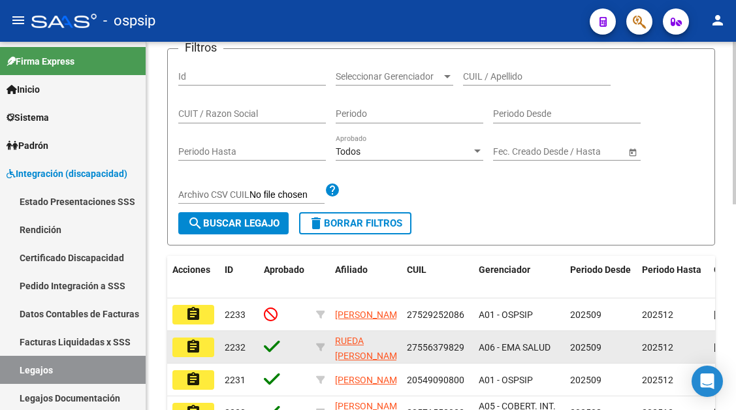
scroll to position [140, 0]
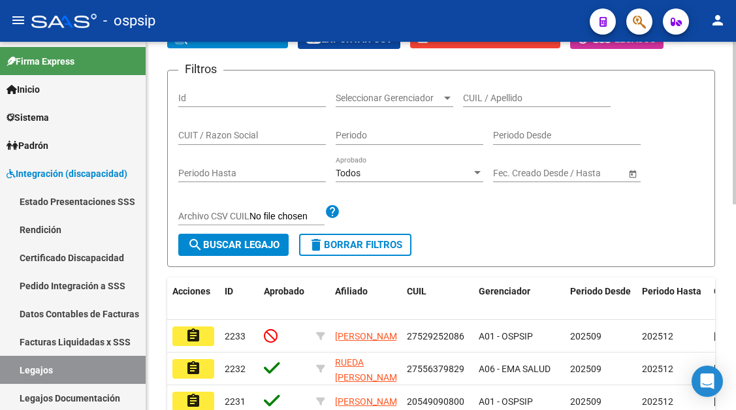
click at [489, 98] on input "CUIL / Apellido" at bounding box center [537, 98] width 148 height 11
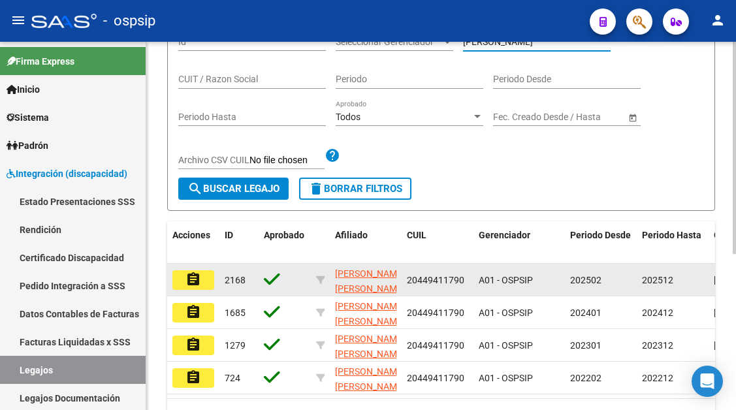
scroll to position [271, 0]
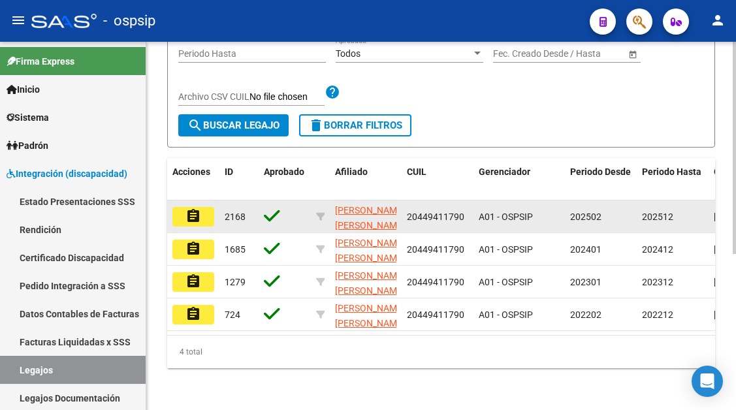
click at [181, 208] on button "assignment" at bounding box center [193, 217] width 42 height 20
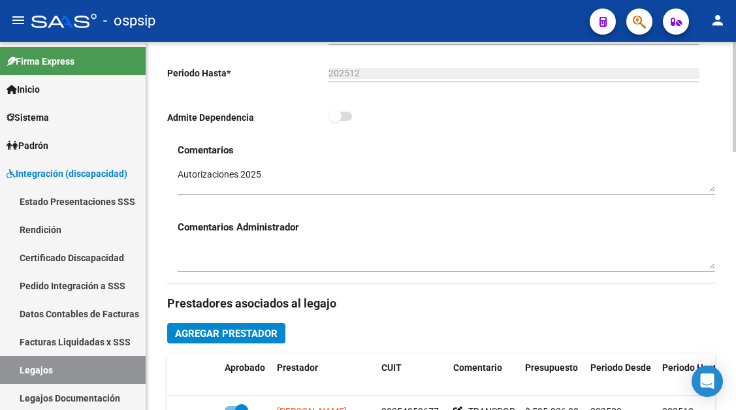
scroll to position [457, 0]
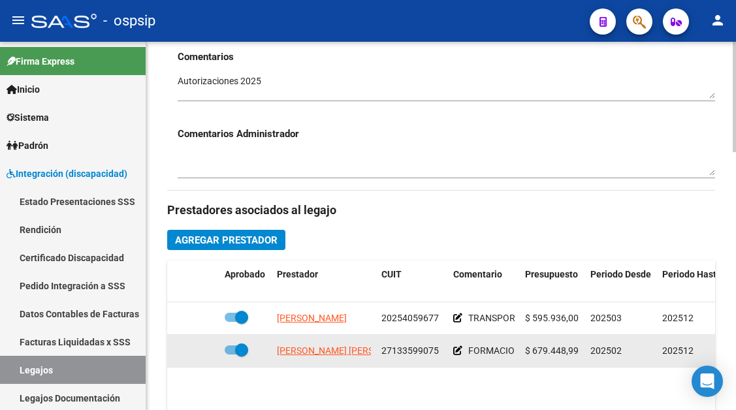
click at [335, 342] on datatable-body-cell "[PERSON_NAME] [PERSON_NAME]" at bounding box center [324, 351] width 104 height 32
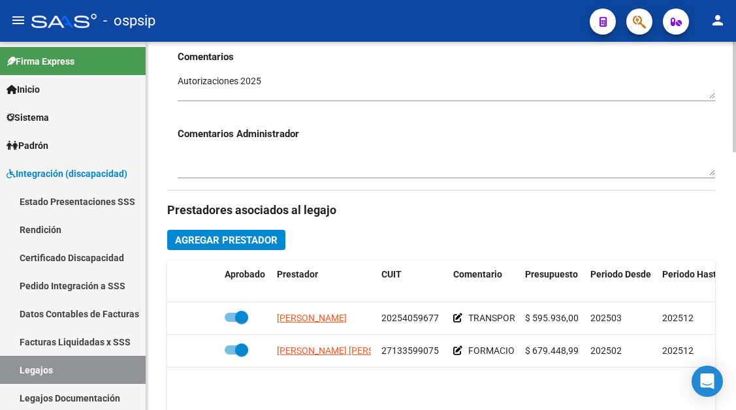
scroll to position [718, 0]
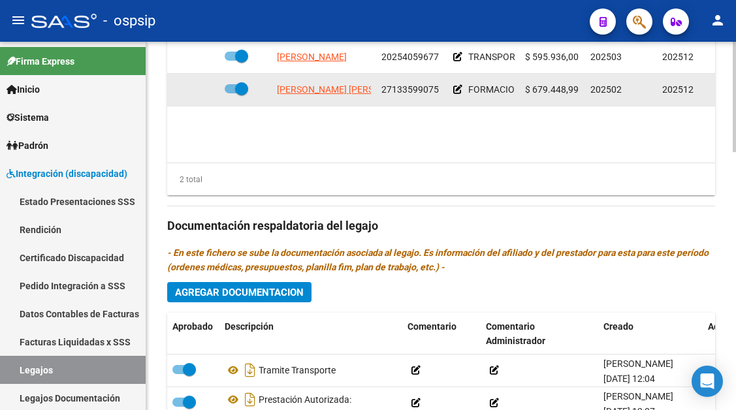
click at [328, 97] on app-link-go-to "[PERSON_NAME] [PERSON_NAME]" at bounding box center [348, 89] width 142 height 15
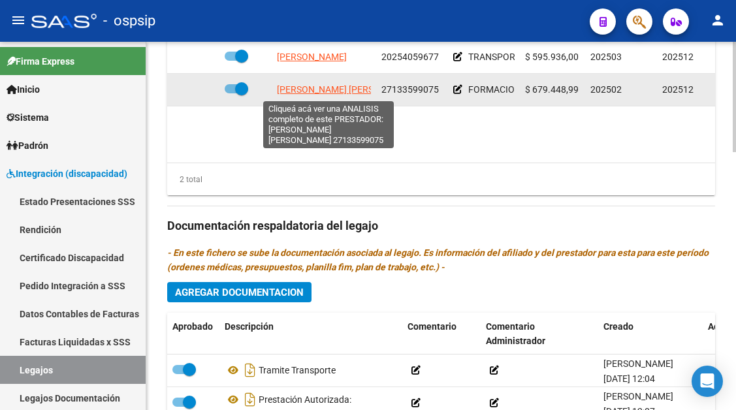
click at [328, 86] on span "[PERSON_NAME] [PERSON_NAME]" at bounding box center [348, 89] width 142 height 10
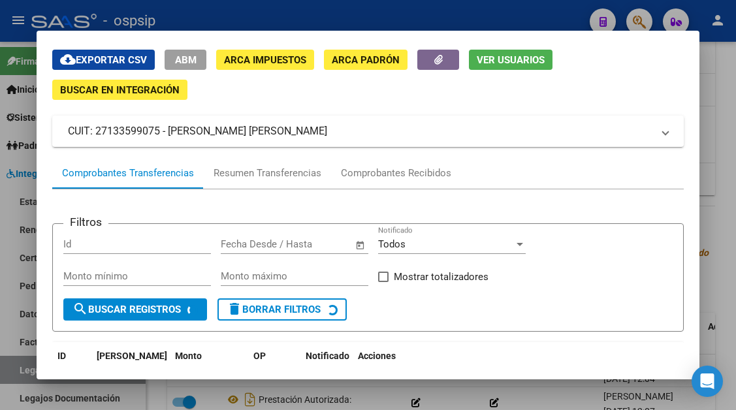
scroll to position [65, 0]
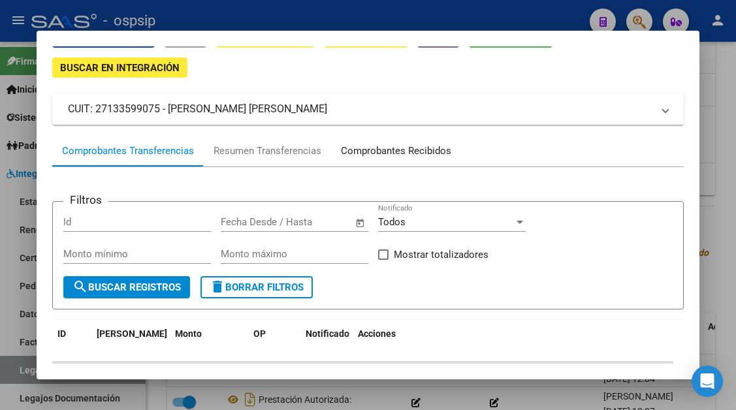
drag, startPoint x: 388, startPoint y: 156, endPoint x: 380, endPoint y: 179, distance: 24.4
click at [380, 179] on mat-tab-group "Comprobantes Transferencias Resumen Transferencias Comprobantes Recibidos Filtr…" at bounding box center [367, 405] width 631 height 541
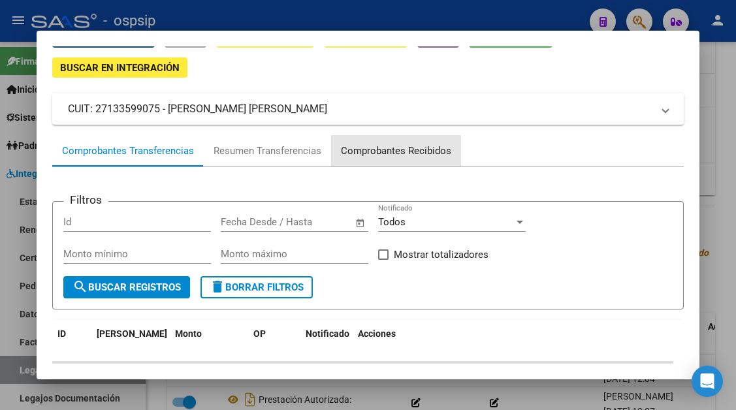
click at [380, 151] on div "Comprobantes Recibidos" at bounding box center [396, 151] width 110 height 15
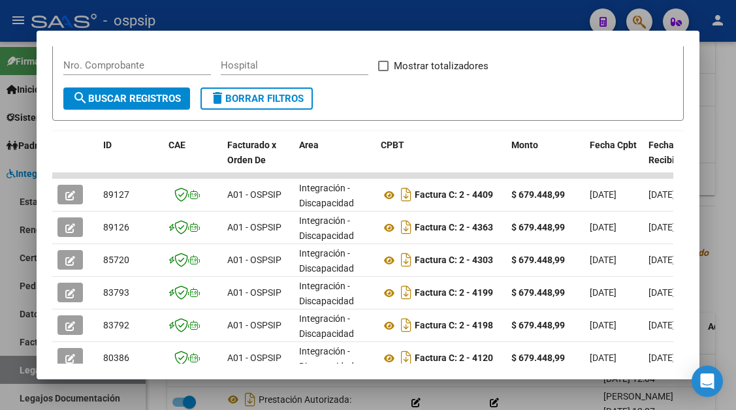
scroll to position [255, 0]
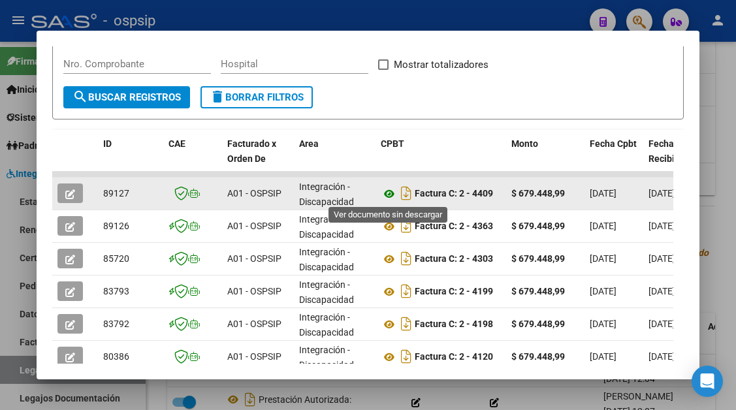
click at [392, 193] on icon at bounding box center [389, 194] width 17 height 16
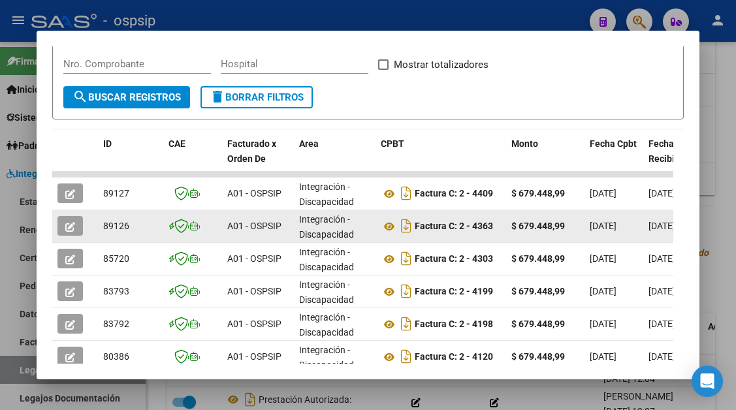
click at [65, 223] on icon "button" at bounding box center [70, 227] width 10 height 10
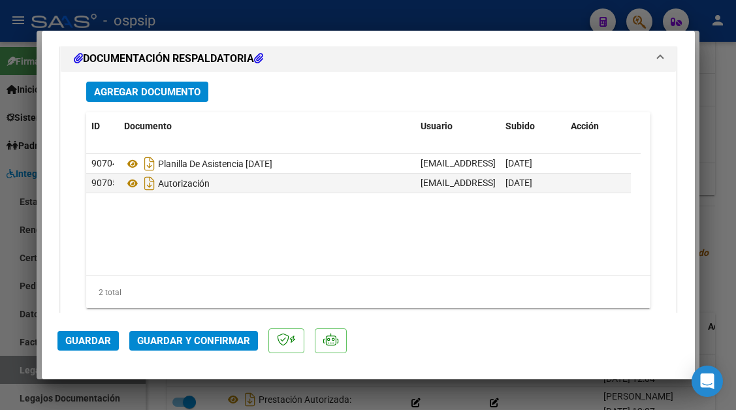
scroll to position [1632, 0]
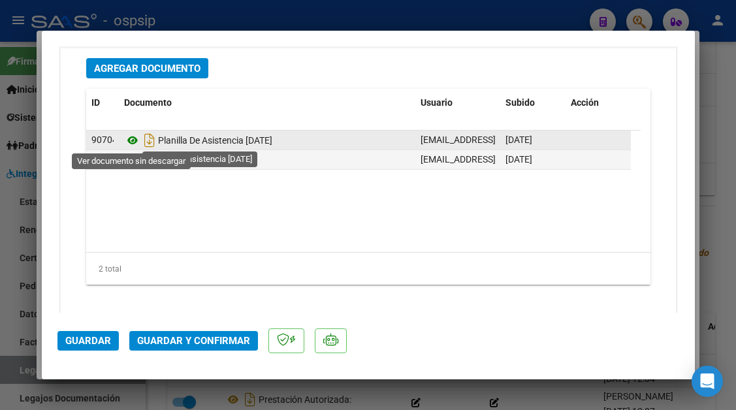
click at [131, 141] on icon at bounding box center [132, 141] width 17 height 16
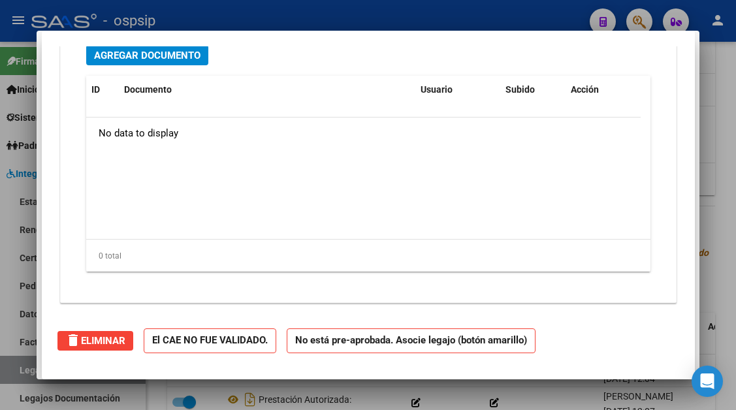
scroll to position [0, 0]
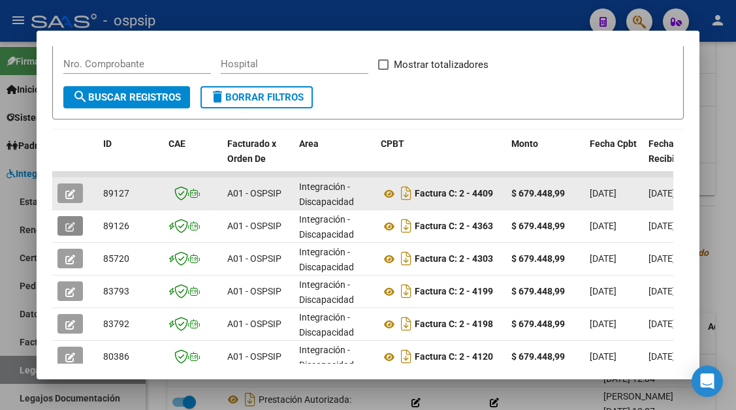
click at [69, 189] on icon "button" at bounding box center [70, 194] width 10 height 10
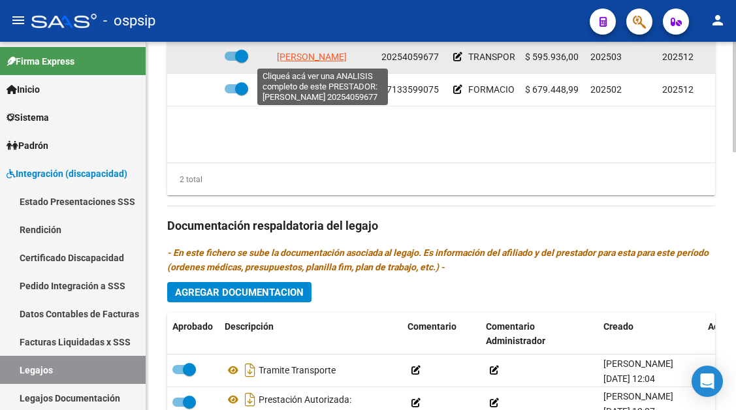
click at [332, 57] on span "[PERSON_NAME]" at bounding box center [312, 57] width 70 height 10
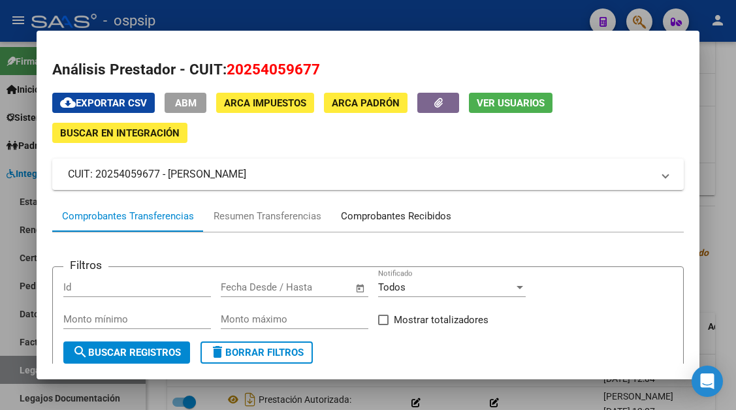
click at [378, 219] on div "Comprobantes Recibidos" at bounding box center [396, 216] width 110 height 15
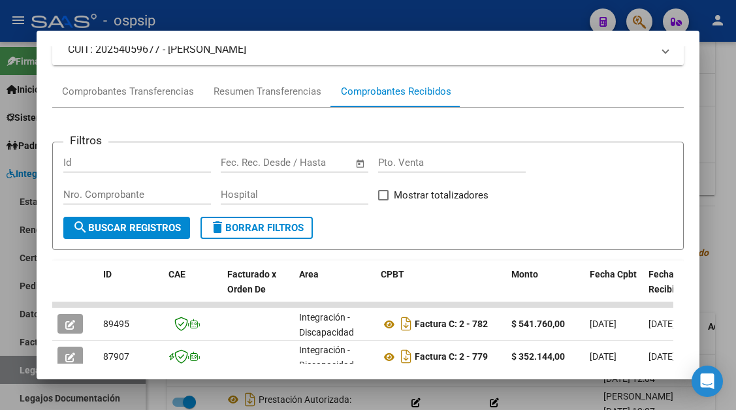
scroll to position [190, 0]
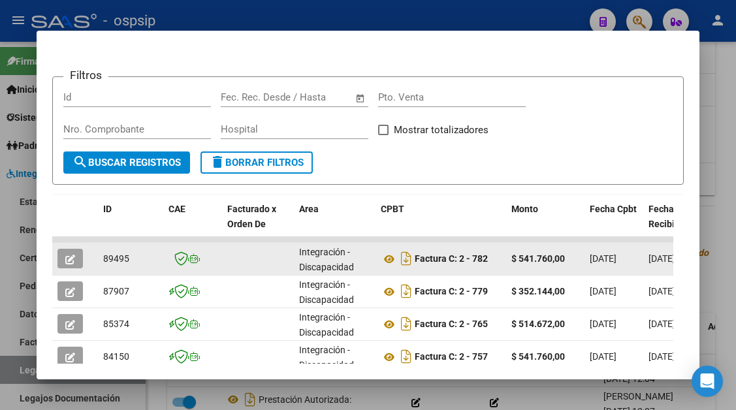
click at [60, 261] on button "button" at bounding box center [69, 259] width 25 height 20
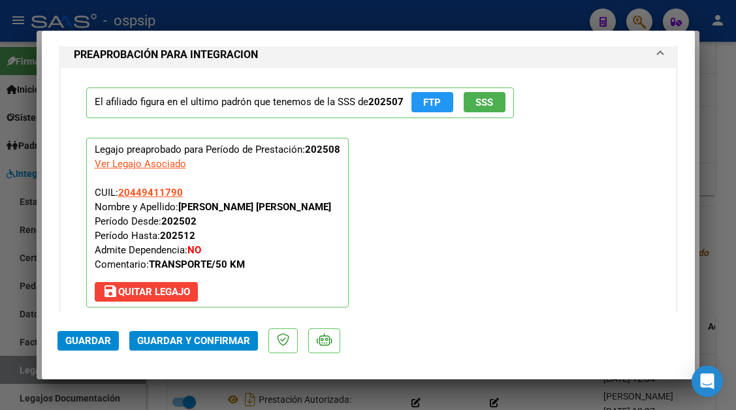
scroll to position [1567, 0]
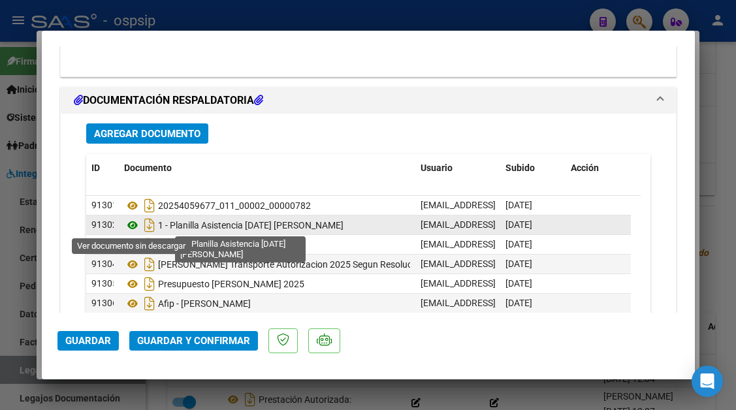
click at [136, 222] on icon at bounding box center [132, 225] width 17 height 16
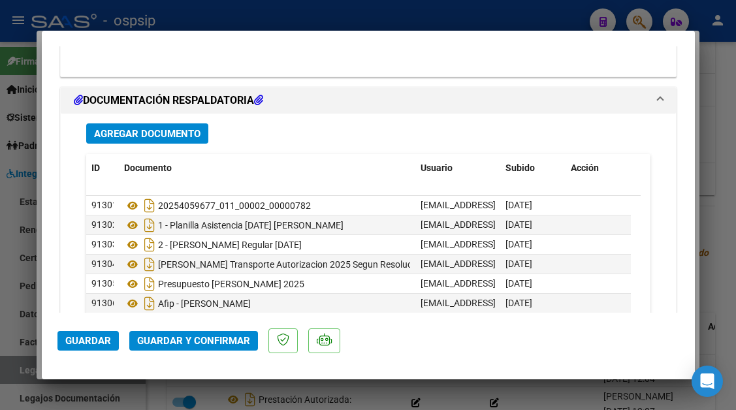
click at [188, 335] on span "Guardar y Confirmar" at bounding box center [193, 341] width 113 height 12
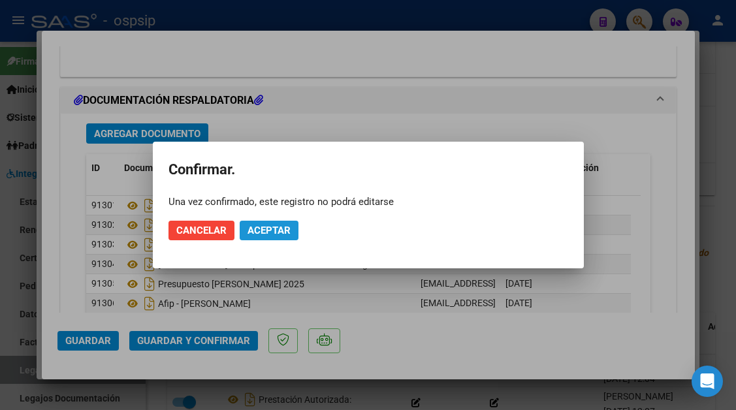
click at [255, 232] on span "Aceptar" at bounding box center [268, 231] width 43 height 12
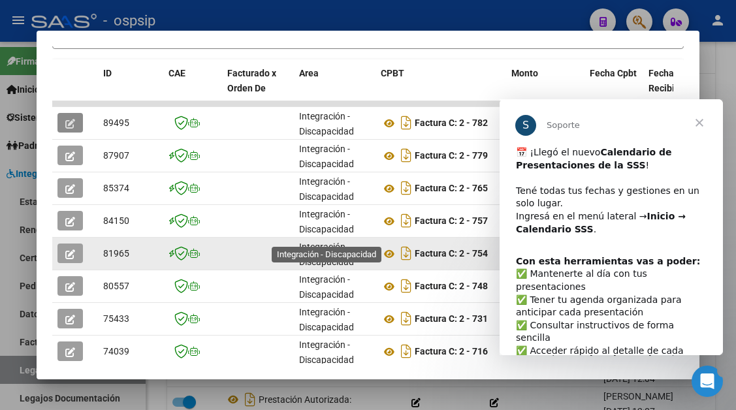
scroll to position [386, 0]
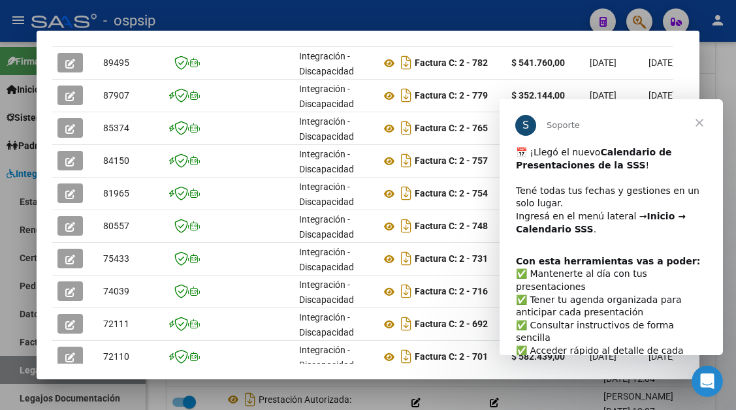
click at [697, 124] on span "Cerrar" at bounding box center [699, 122] width 47 height 47
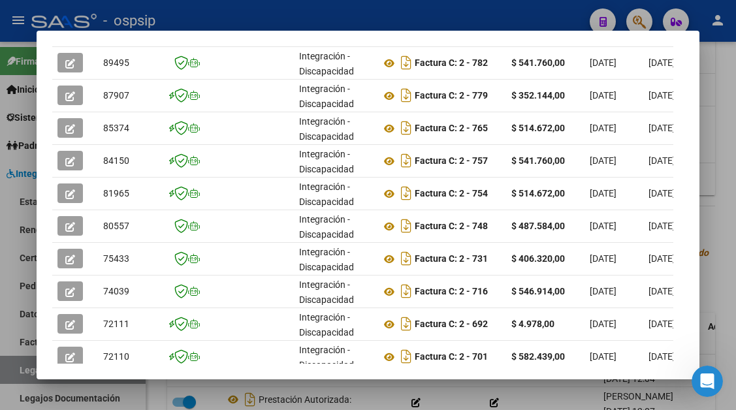
click at [18, 370] on div at bounding box center [368, 205] width 736 height 410
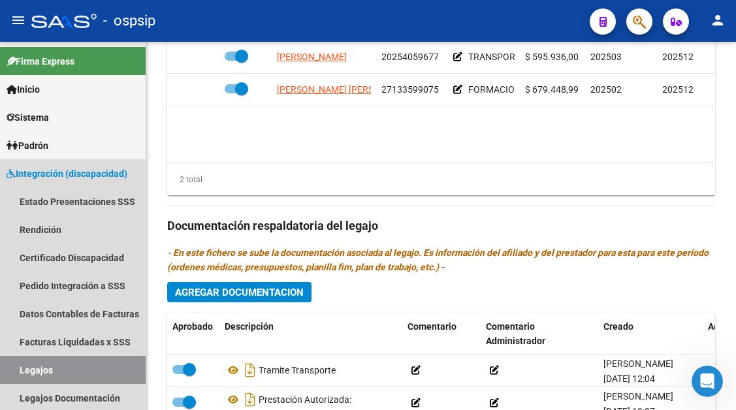
click at [18, 370] on link "Legajos" at bounding box center [73, 370] width 146 height 28
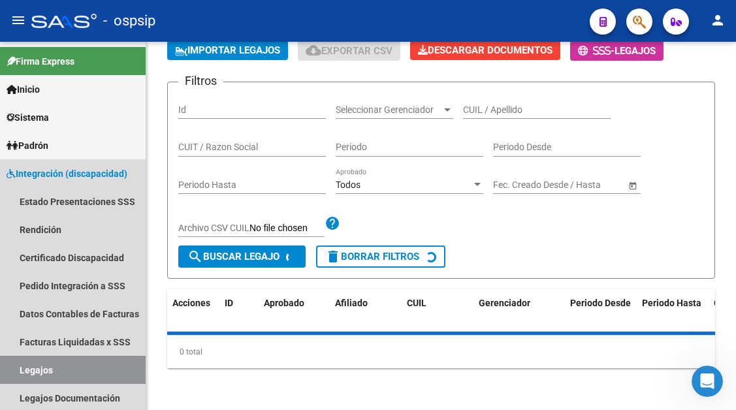
click at [18, 370] on link "Legajos" at bounding box center [73, 370] width 146 height 28
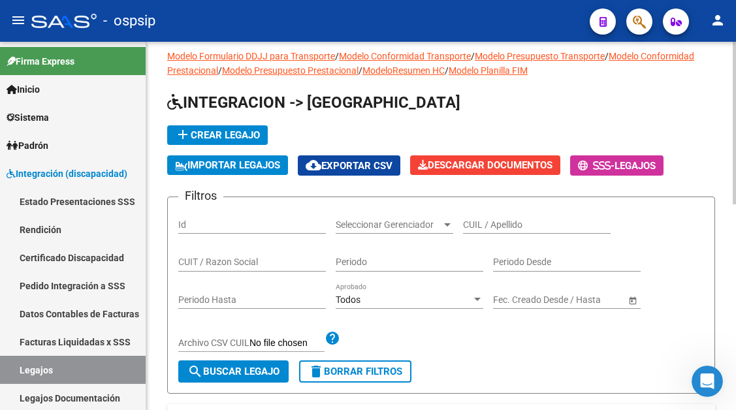
scroll to position [10, 0]
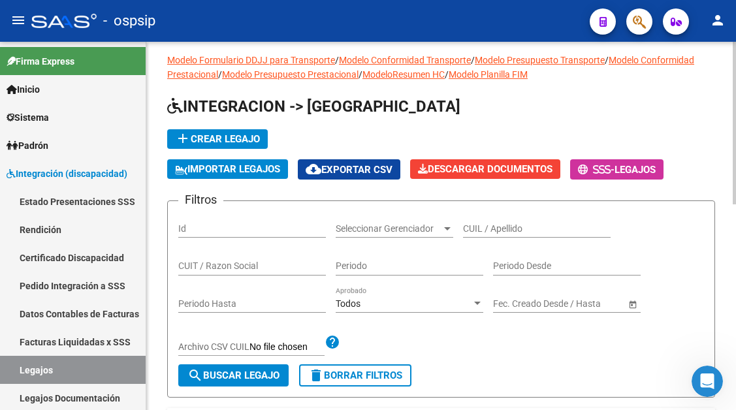
click at [479, 232] on input "CUIL / Apellido" at bounding box center [537, 228] width 148 height 11
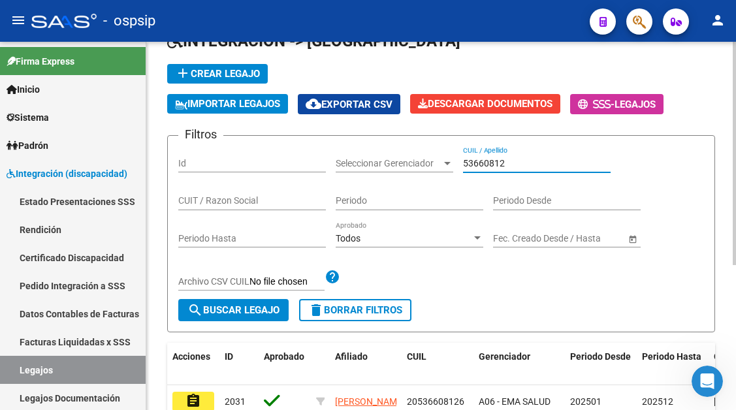
scroll to position [206, 0]
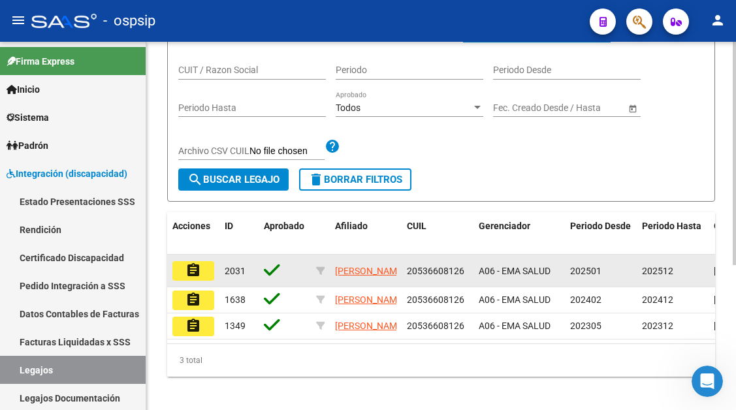
click at [193, 269] on mat-icon "assignment" at bounding box center [193, 270] width 16 height 16
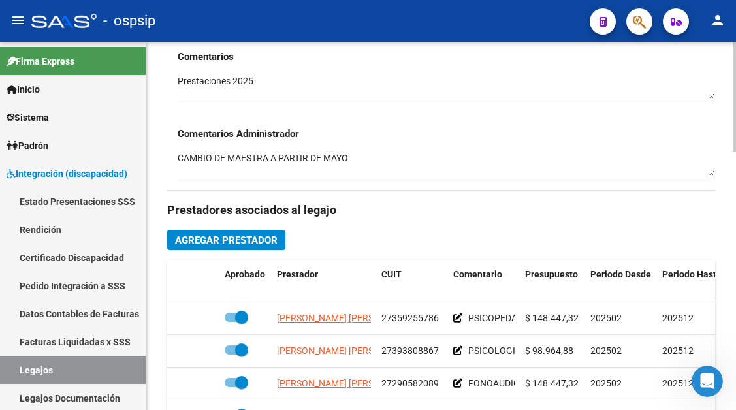
scroll to position [522, 0]
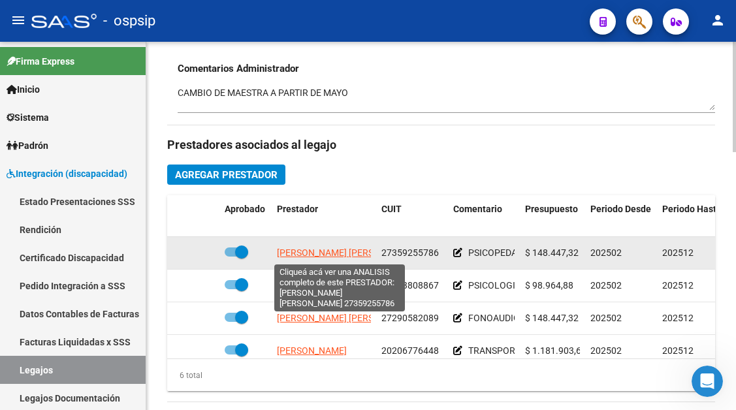
click at [311, 248] on span "[PERSON_NAME] [PERSON_NAME]" at bounding box center [348, 252] width 142 height 10
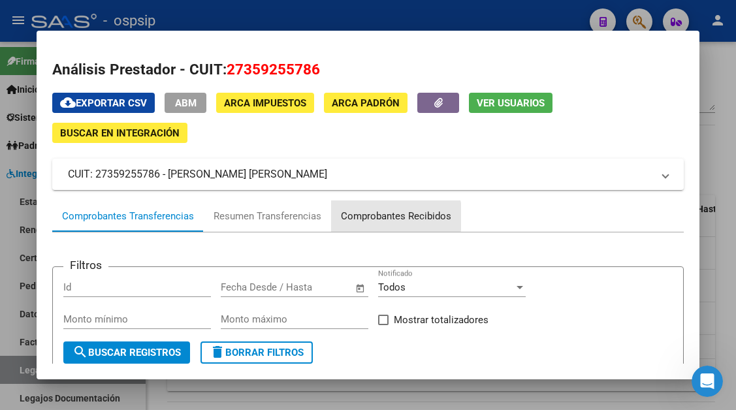
click at [388, 217] on div "Comprobantes Recibidos" at bounding box center [396, 216] width 110 height 15
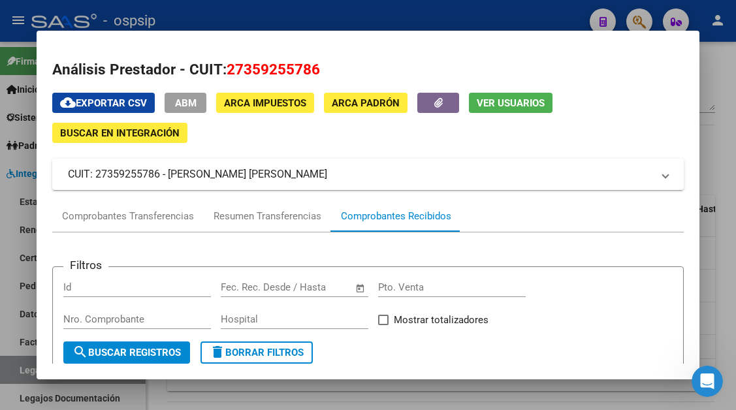
scroll to position [196, 0]
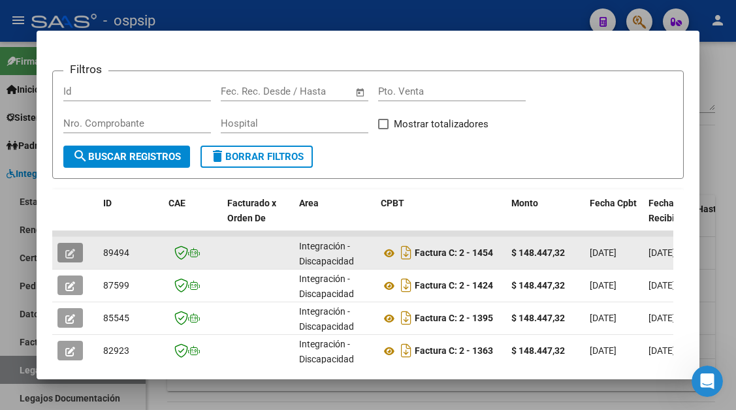
click at [64, 253] on button "button" at bounding box center [69, 253] width 25 height 20
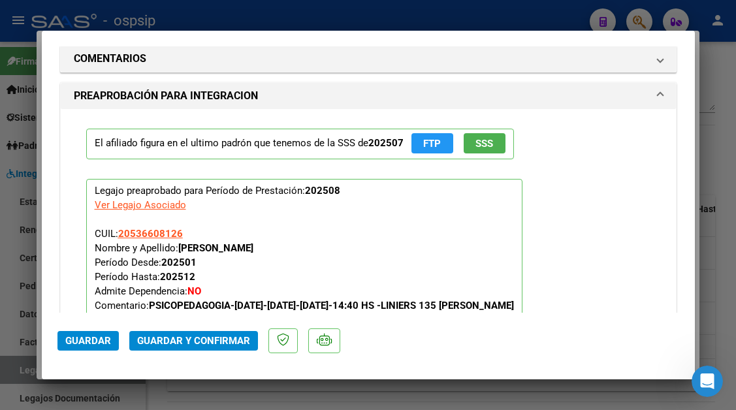
scroll to position [1526, 0]
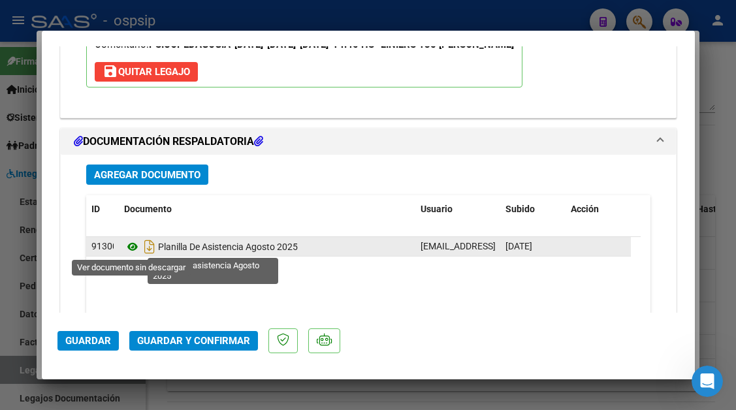
click at [129, 242] on icon at bounding box center [132, 247] width 17 height 16
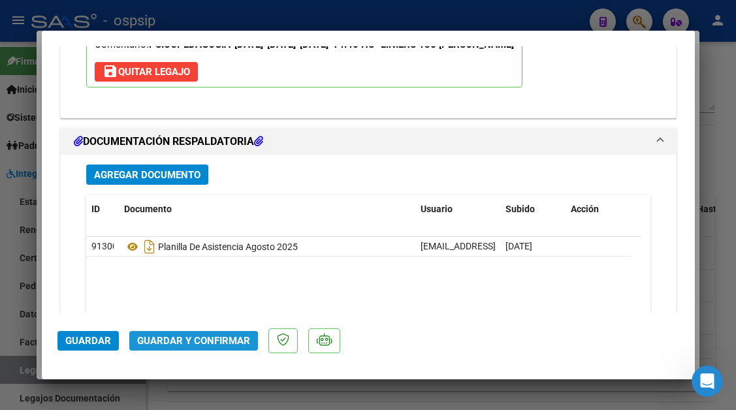
click at [168, 348] on button "Guardar y Confirmar" at bounding box center [193, 341] width 129 height 20
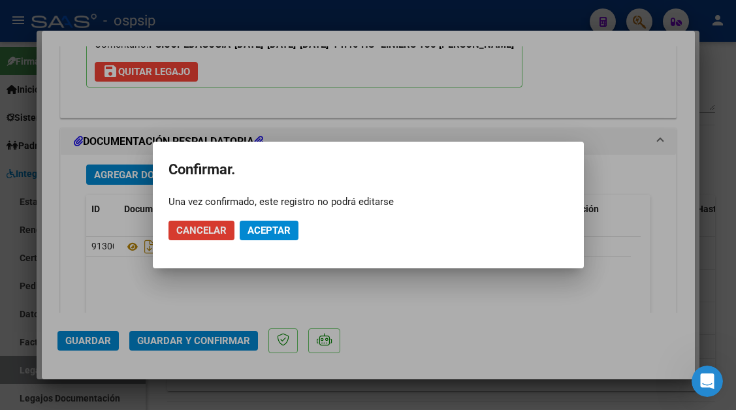
click at [257, 228] on span "Aceptar" at bounding box center [268, 231] width 43 height 12
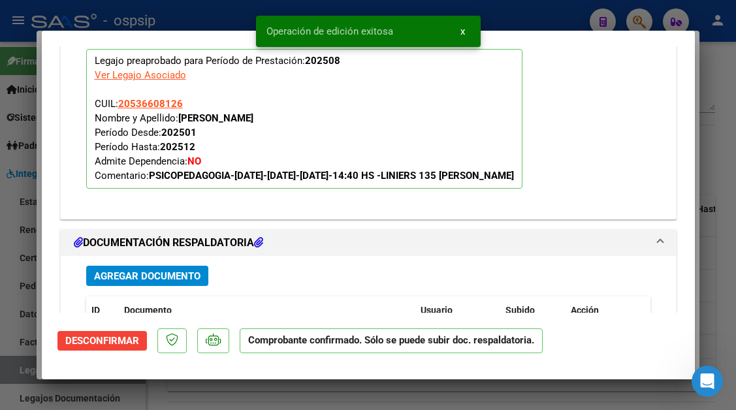
scroll to position [1277, 0]
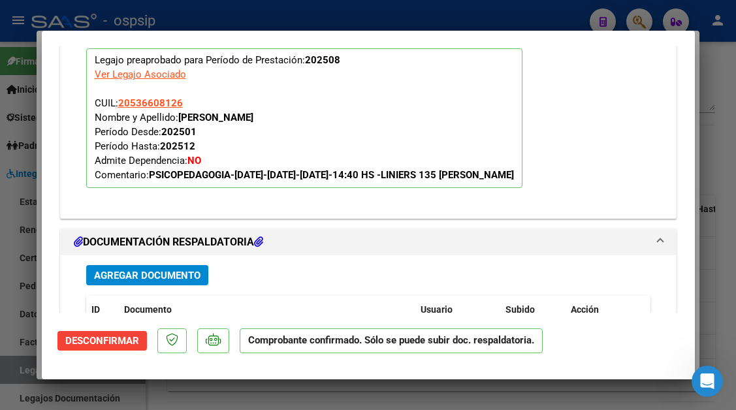
click at [19, 366] on div at bounding box center [368, 205] width 736 height 410
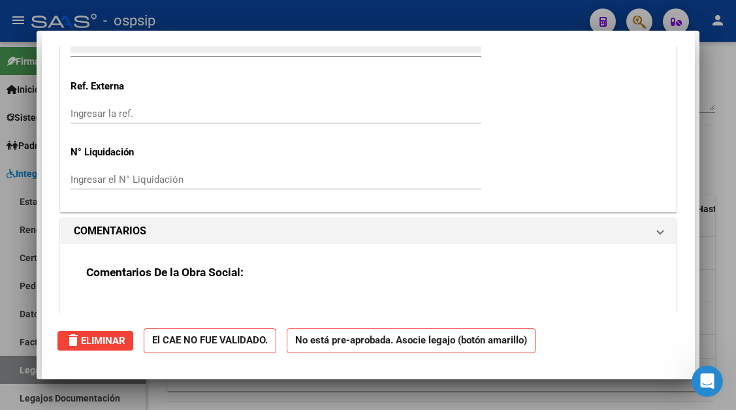
scroll to position [0, 0]
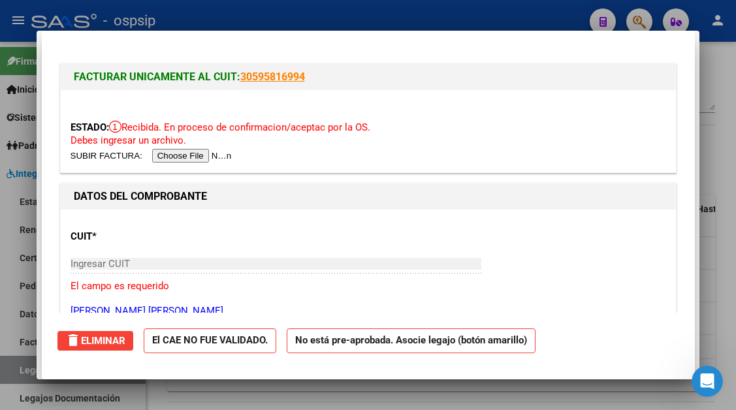
click at [19, 366] on div at bounding box center [368, 205] width 736 height 410
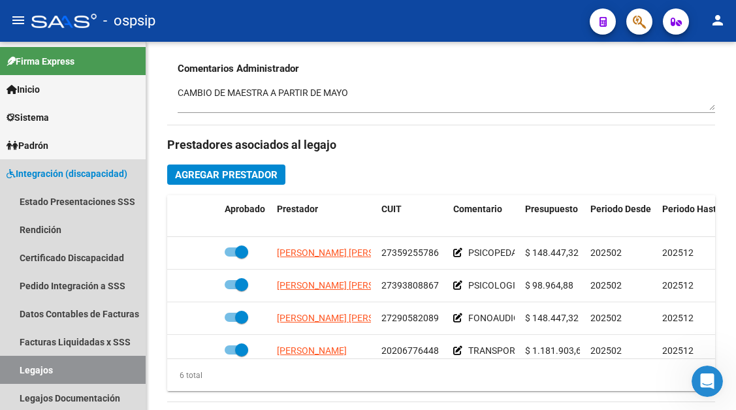
click at [19, 366] on link "Legajos" at bounding box center [73, 370] width 146 height 28
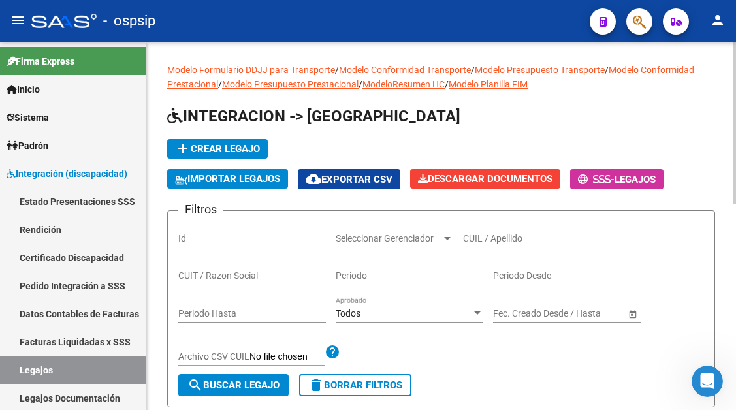
click at [489, 229] on div "CUIL / Apellido" at bounding box center [537, 234] width 148 height 26
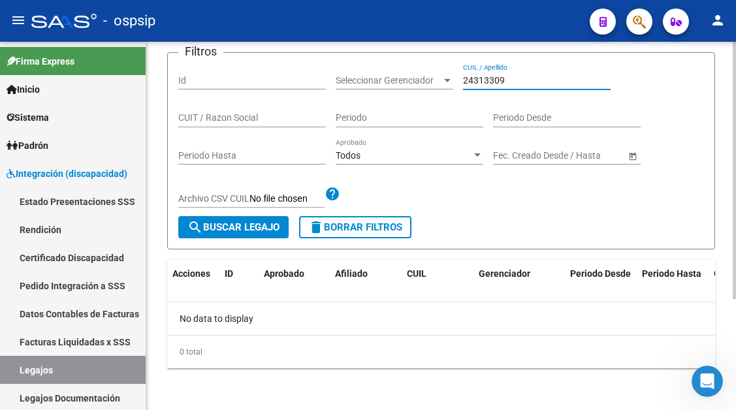
click at [528, 80] on input "24313309" at bounding box center [537, 80] width 148 height 11
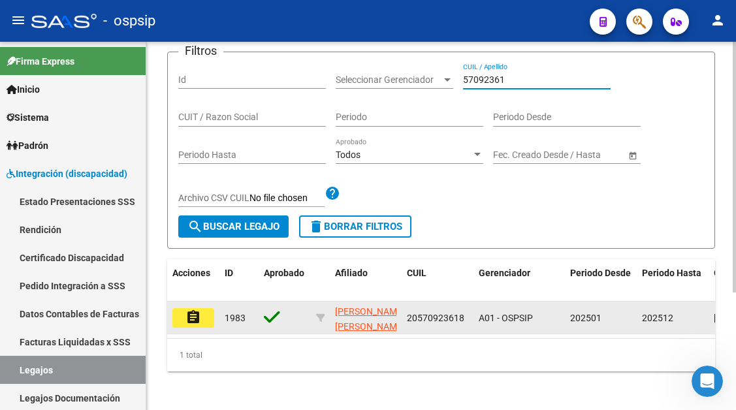
click at [201, 322] on button "assignment" at bounding box center [193, 318] width 42 height 20
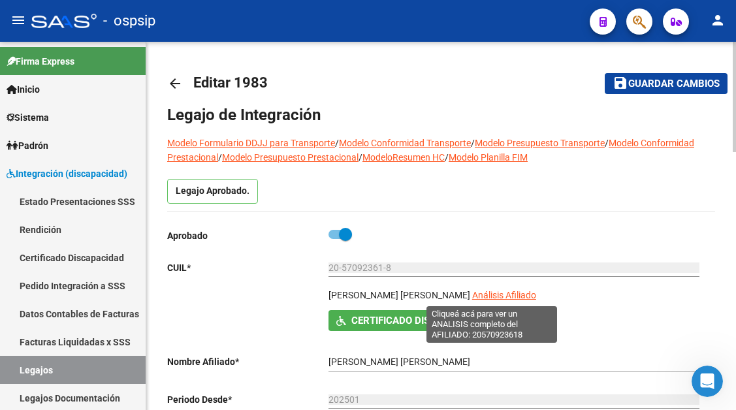
click at [479, 294] on span "Análisis Afiliado" at bounding box center [504, 295] width 64 height 10
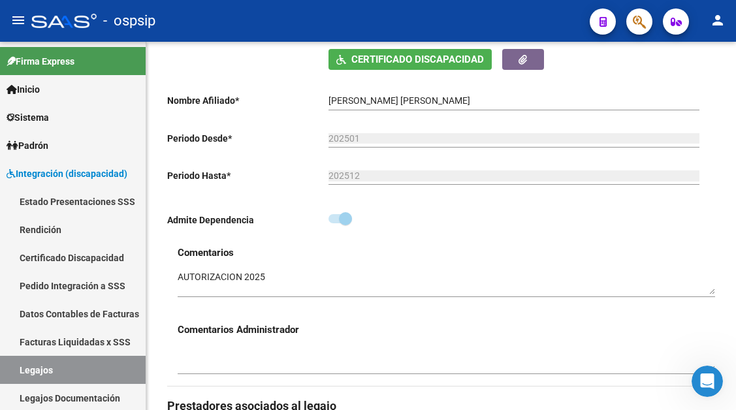
scroll to position [457, 0]
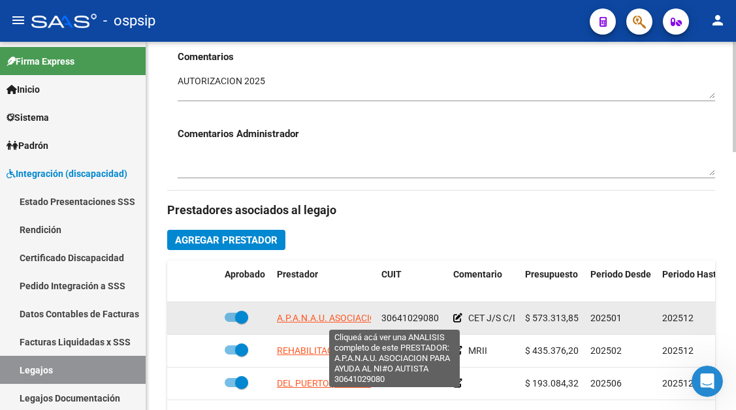
click at [293, 315] on span "A.P.A.N.A.U. ASOCIACION PARA AYUDA AL NI#O AUTISTA" at bounding box center [394, 318] width 234 height 10
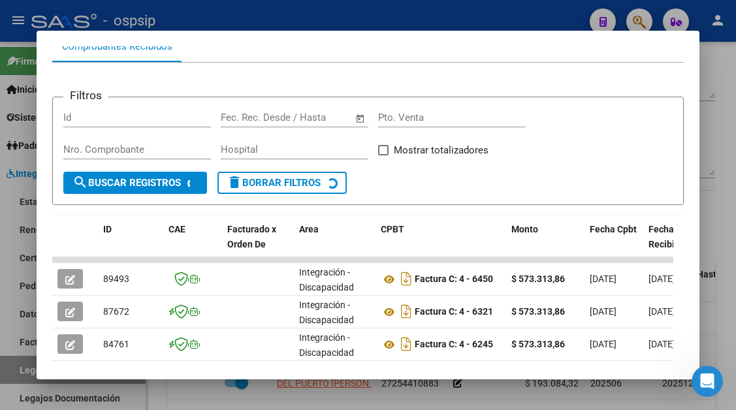
scroll to position [190, 0]
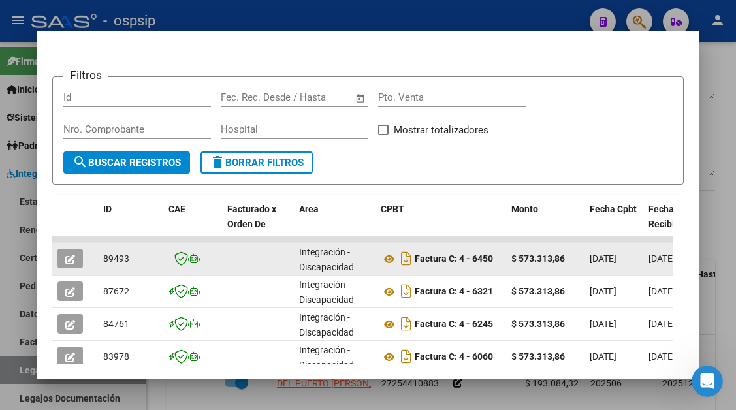
click at [71, 263] on icon "button" at bounding box center [70, 260] width 10 height 10
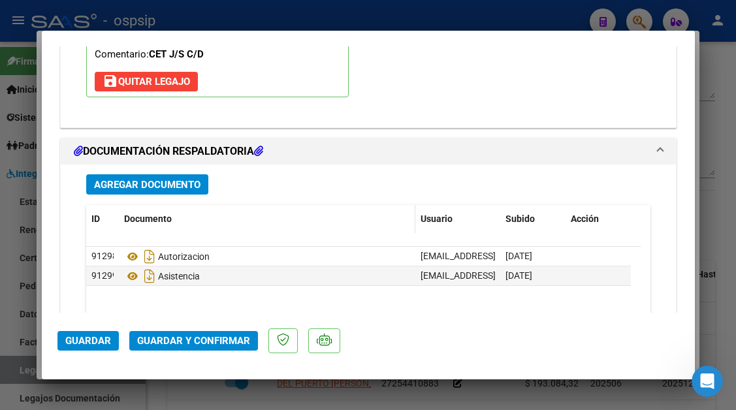
scroll to position [1592, 0]
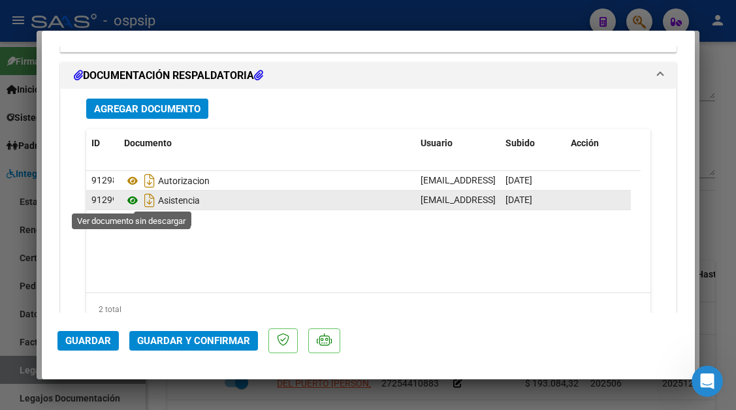
click at [134, 198] on icon at bounding box center [132, 201] width 17 height 16
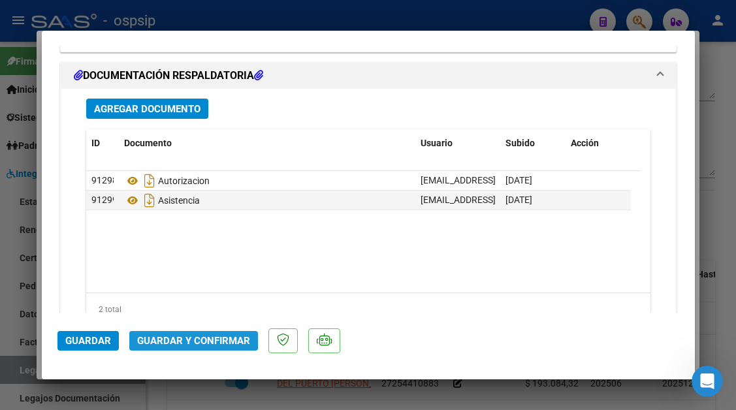
click at [171, 338] on span "Guardar y Confirmar" at bounding box center [193, 341] width 113 height 12
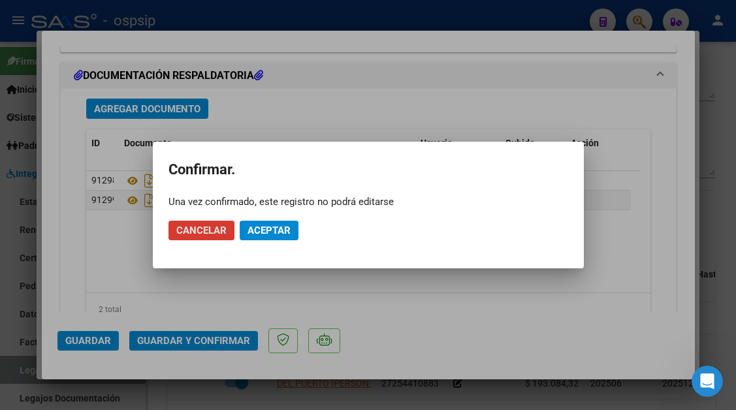
click at [270, 230] on span "Aceptar" at bounding box center [268, 231] width 43 height 12
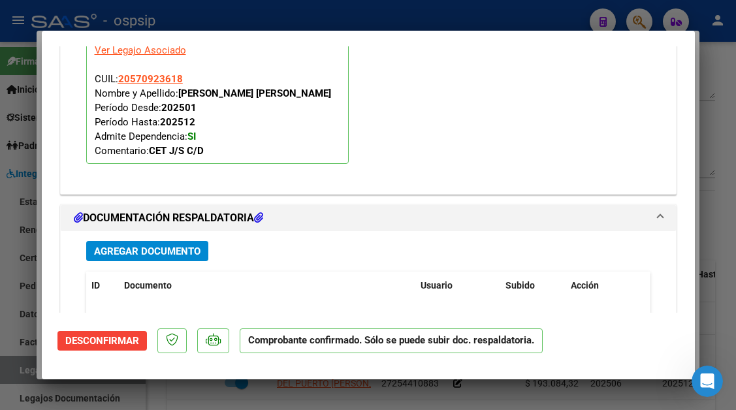
scroll to position [0, 0]
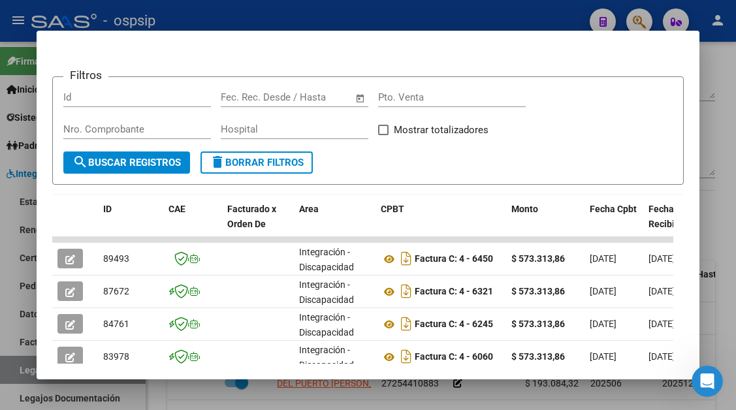
click at [18, 361] on div at bounding box center [368, 205] width 736 height 410
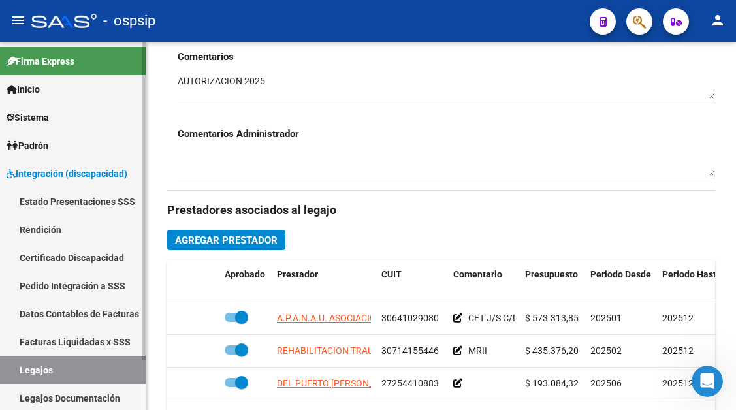
click at [18, 364] on link "Legajos" at bounding box center [73, 370] width 146 height 28
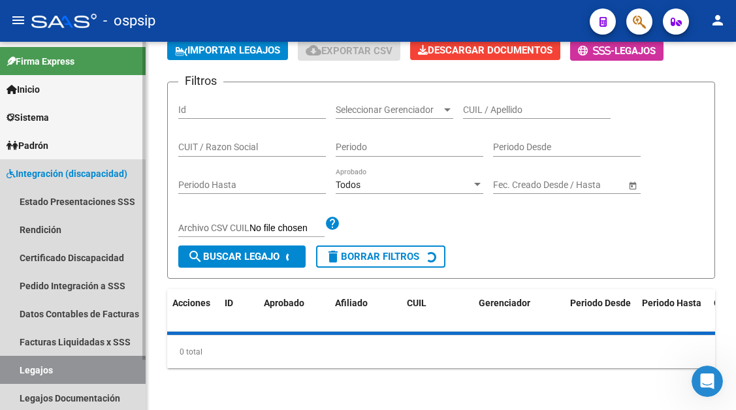
click at [18, 364] on link "Legajos" at bounding box center [73, 370] width 146 height 28
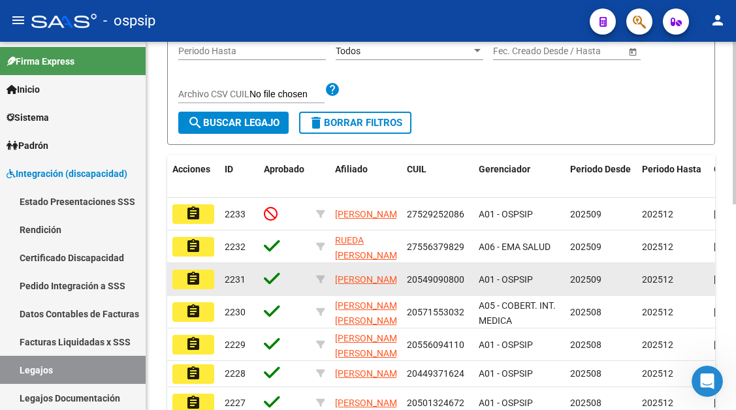
scroll to position [261, 0]
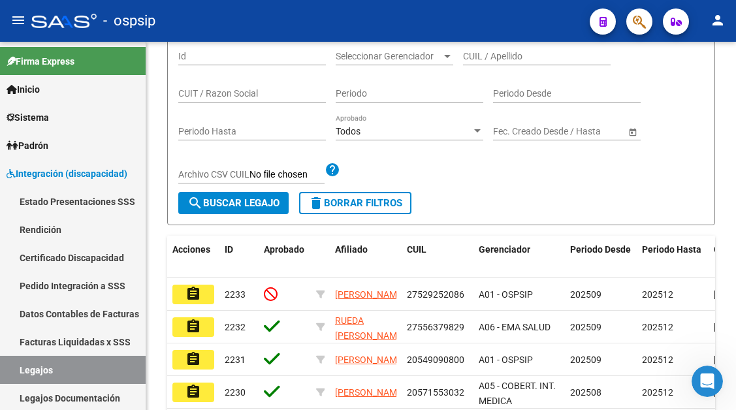
scroll to position [131, 0]
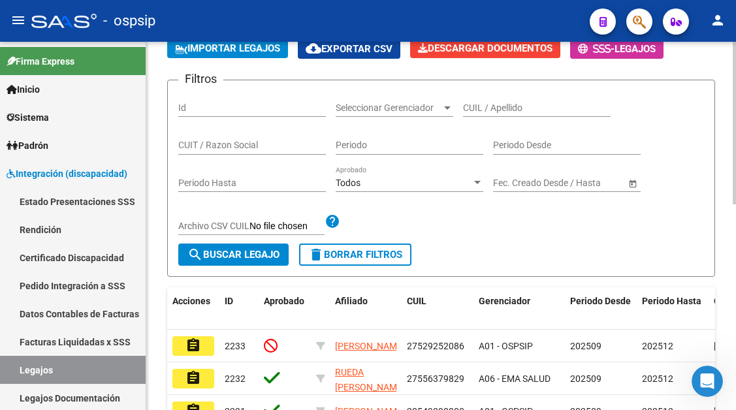
click at [480, 103] on input "CUIL / Apellido" at bounding box center [537, 107] width 148 height 11
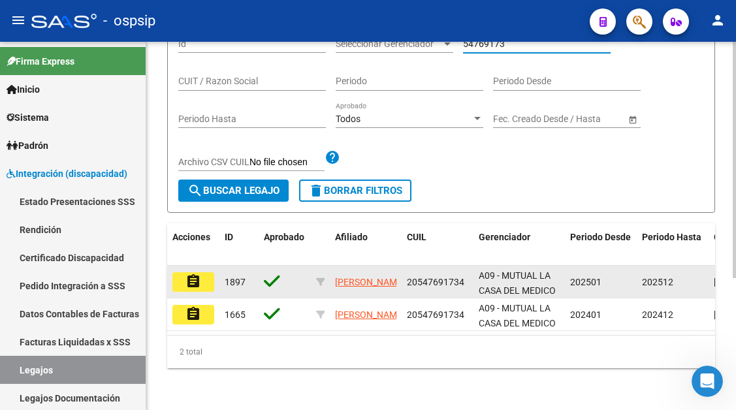
scroll to position [206, 0]
type input "54769173"
click at [188, 274] on mat-icon "assignment" at bounding box center [193, 282] width 16 height 16
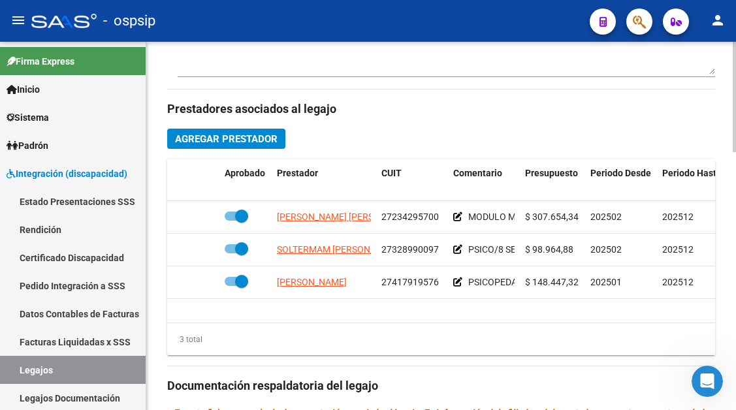
scroll to position [588, 0]
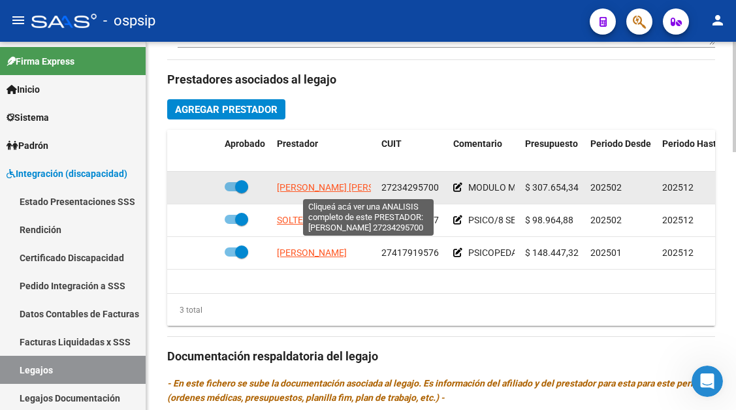
click at [324, 183] on span "PERREN SOLTERMANN CARINA ALEJANDRA" at bounding box center [348, 187] width 142 height 10
type textarea "27234295700"
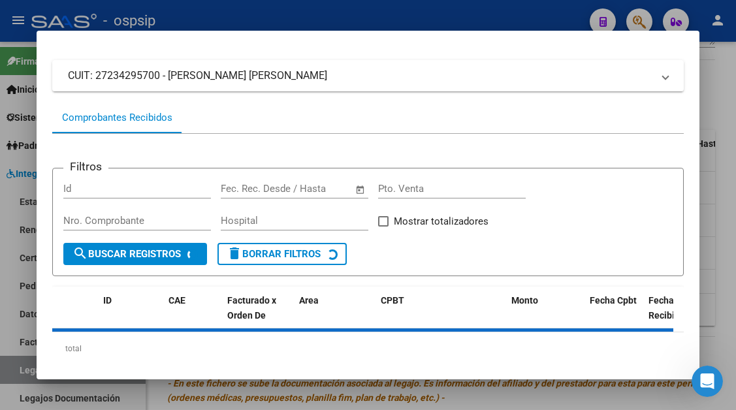
scroll to position [125, 0]
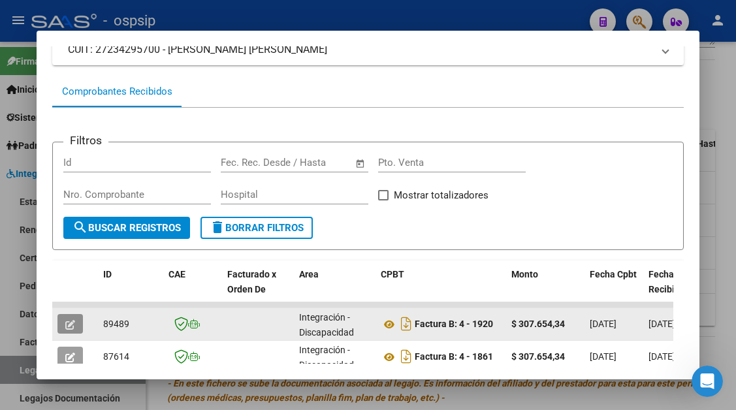
click at [70, 318] on span "button" at bounding box center [70, 324] width 10 height 12
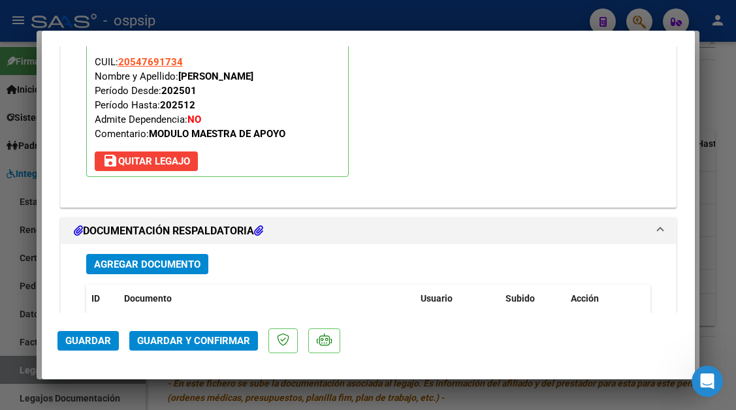
scroll to position [1501, 0]
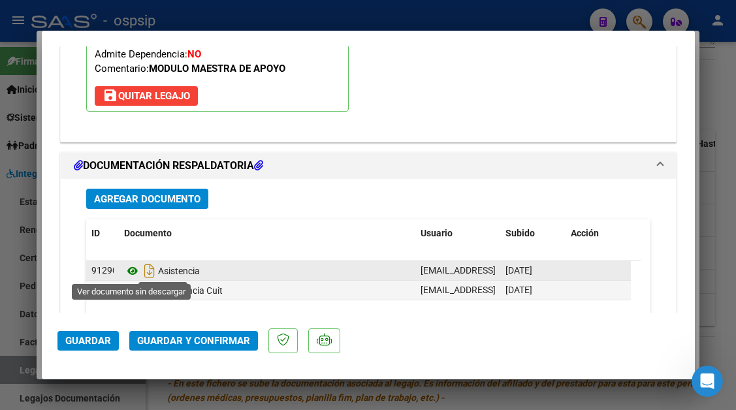
click at [134, 274] on icon at bounding box center [132, 271] width 17 height 16
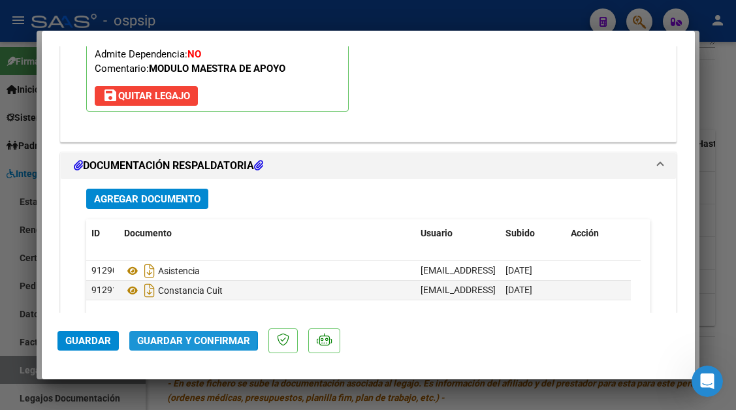
click at [178, 339] on span "Guardar y Confirmar" at bounding box center [193, 341] width 113 height 12
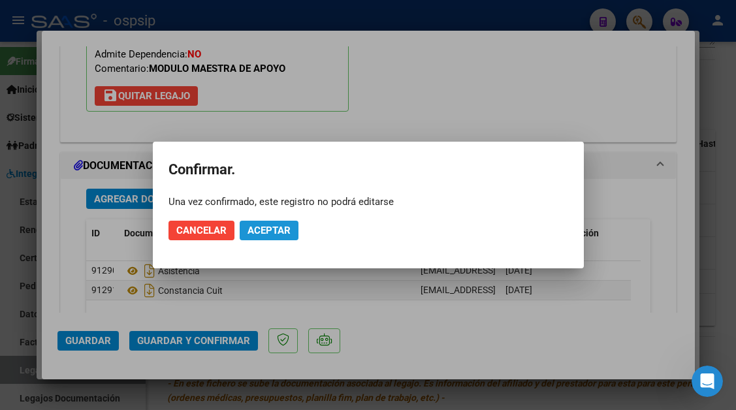
drag, startPoint x: 257, startPoint y: 224, endPoint x: 250, endPoint y: 247, distance: 24.4
click at [250, 247] on mat-dialog-actions "Cancelar Aceptar" at bounding box center [368, 230] width 400 height 44
click at [266, 232] on span "Aceptar" at bounding box center [268, 231] width 43 height 12
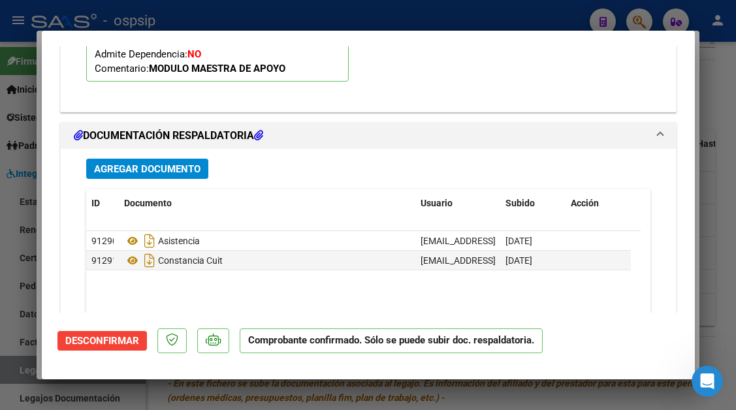
scroll to position [1253, 0]
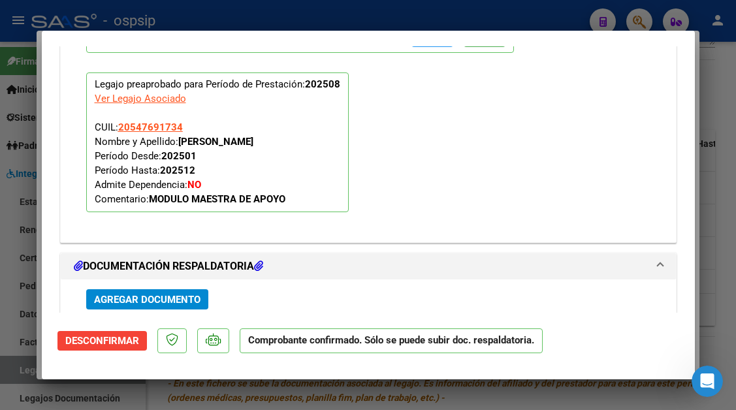
click at [18, 360] on div at bounding box center [368, 205] width 736 height 410
type input "$ 0,00"
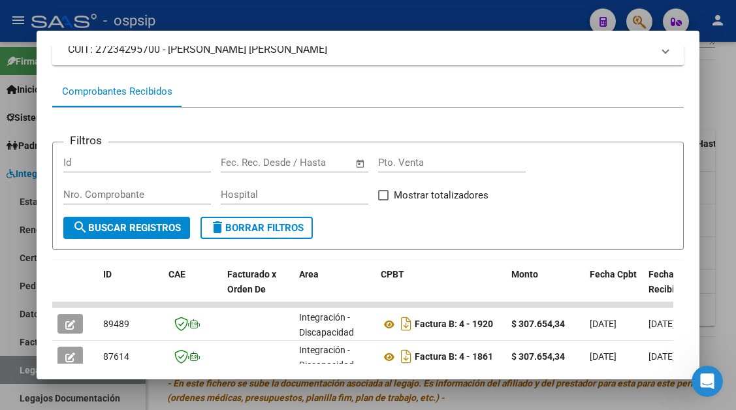
click at [18, 360] on div at bounding box center [368, 205] width 736 height 410
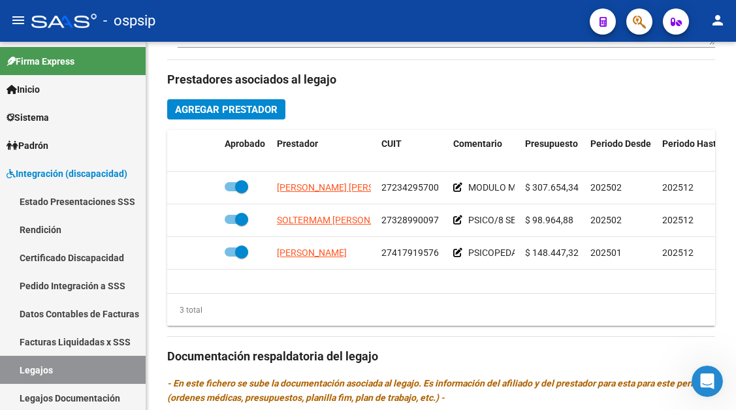
click at [18, 360] on link "Legajos" at bounding box center [73, 370] width 146 height 28
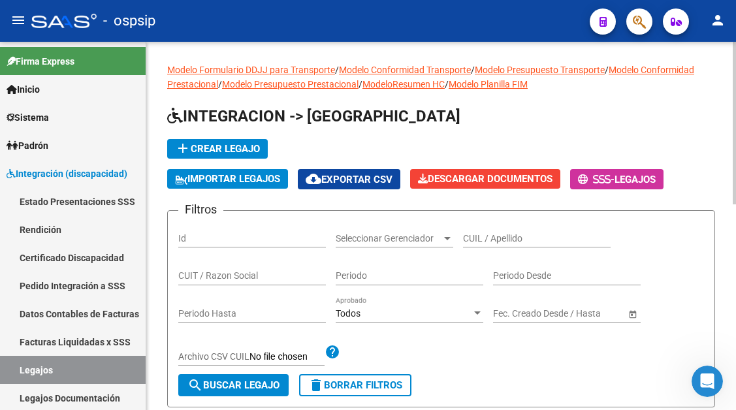
click at [473, 240] on input "CUIL / Apellido" at bounding box center [537, 238] width 148 height 11
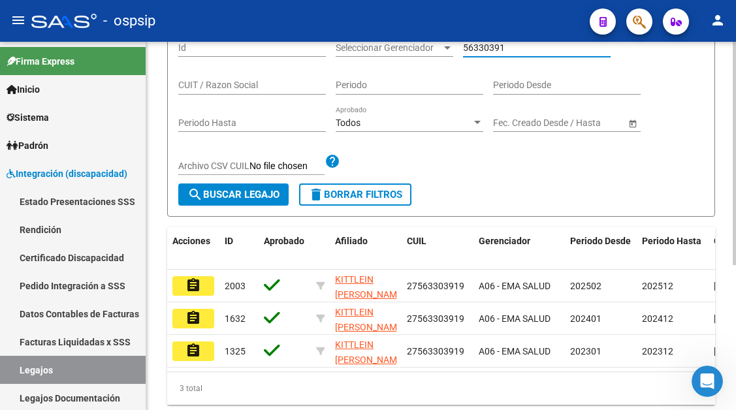
scroll to position [196, 0]
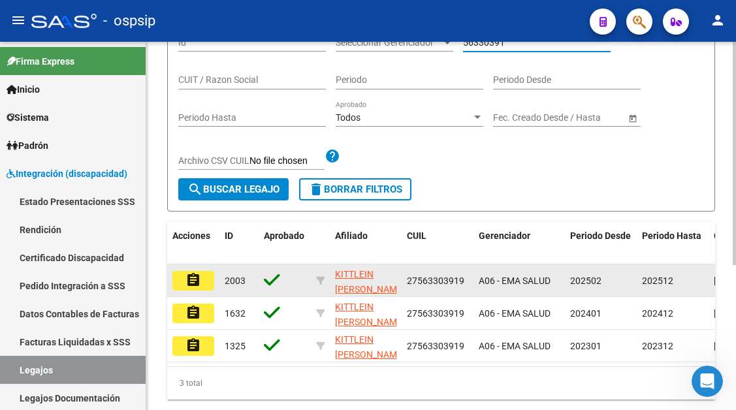
type input "56330391"
click at [197, 280] on mat-icon "assignment" at bounding box center [193, 280] width 16 height 16
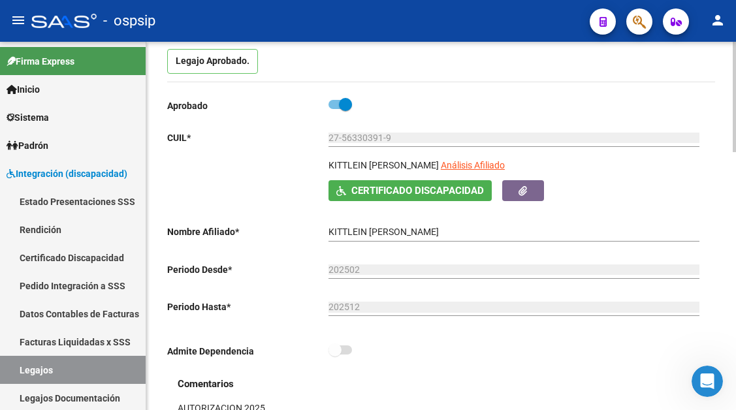
scroll to position [131, 0]
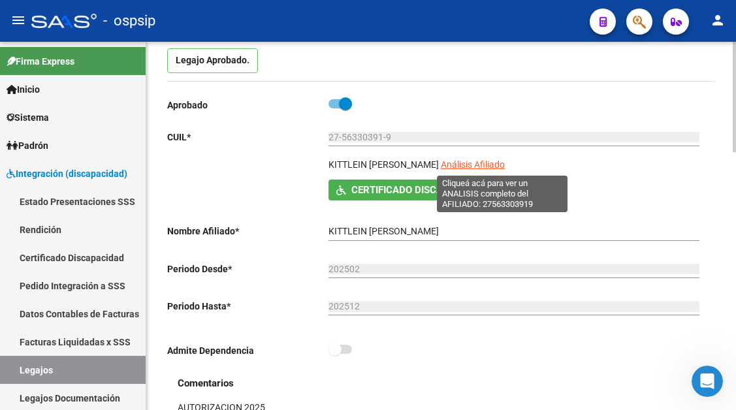
click at [478, 162] on span "Análisis Afiliado" at bounding box center [473, 164] width 64 height 10
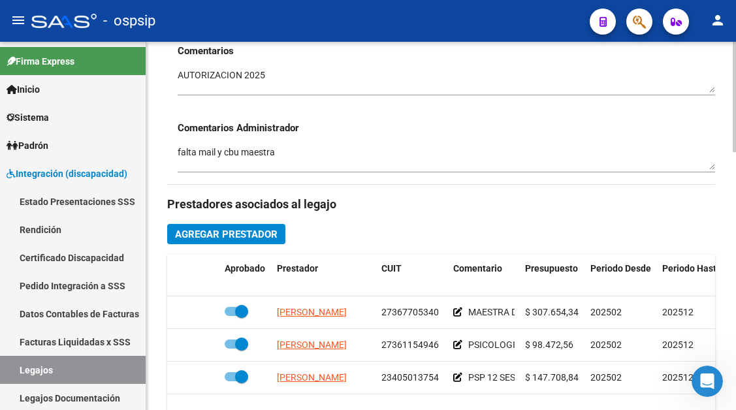
scroll to position [588, 0]
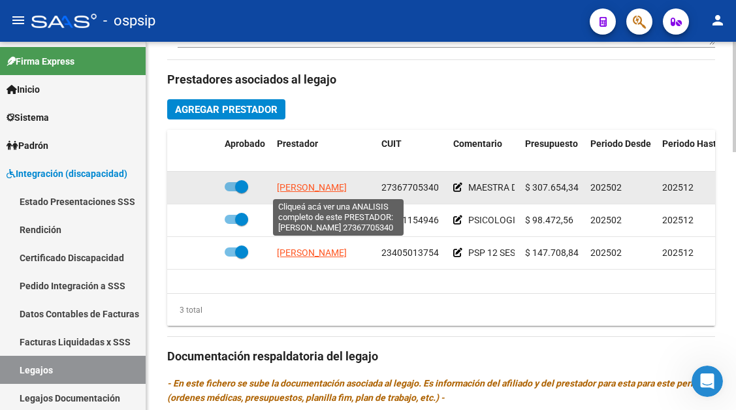
click at [309, 184] on span "BERNARDIS GABRIELA BELEN" at bounding box center [312, 187] width 70 height 10
type textarea "27367705340"
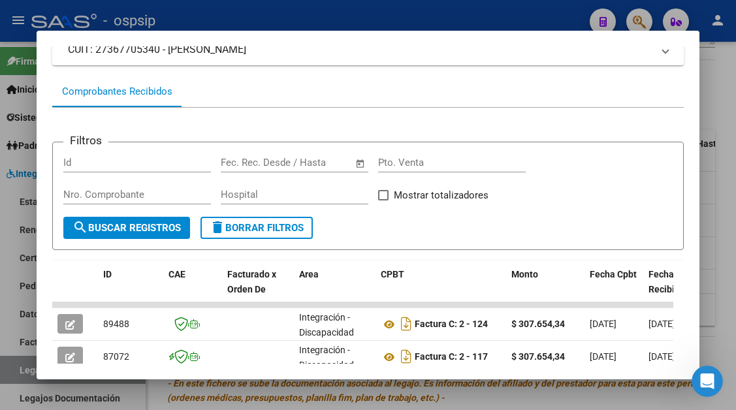
scroll to position [190, 0]
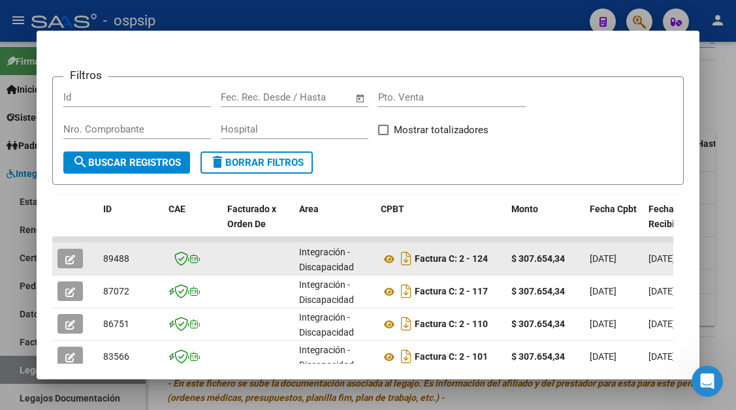
click at [65, 255] on icon "button" at bounding box center [70, 260] width 10 height 10
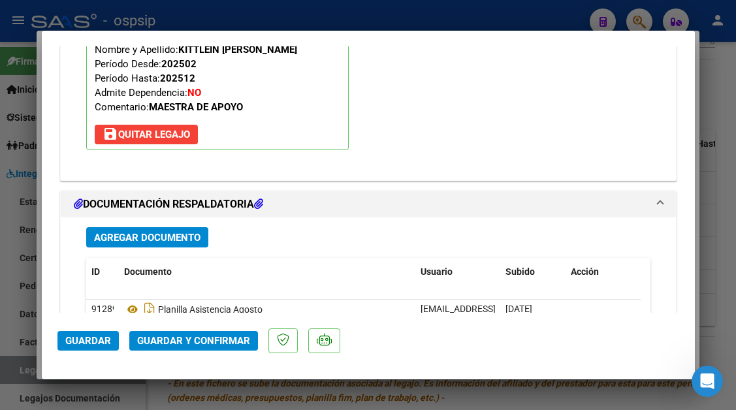
scroll to position [1501, 0]
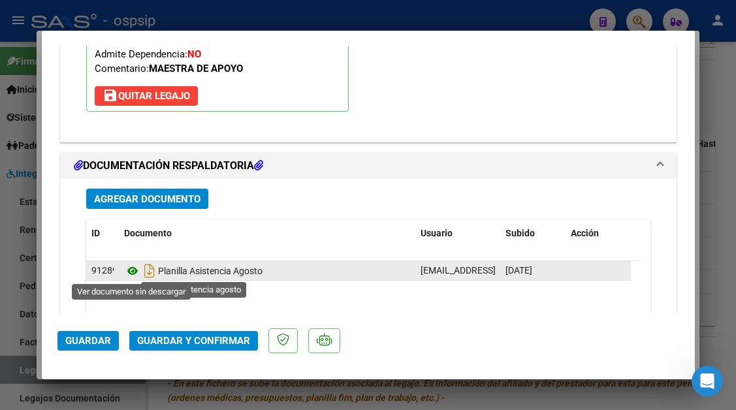
click at [131, 273] on icon at bounding box center [132, 271] width 17 height 16
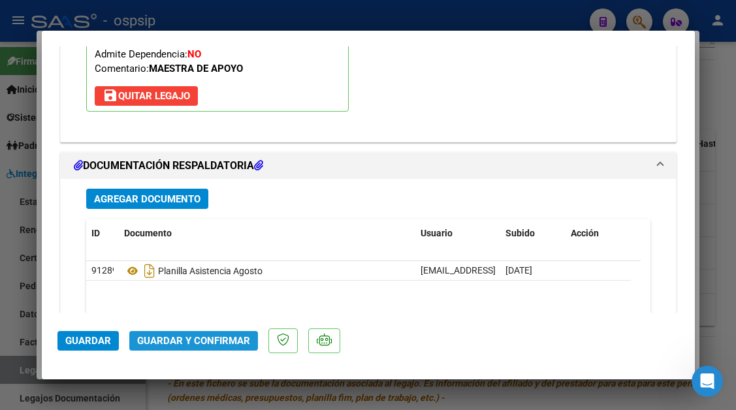
click at [227, 335] on span "Guardar y Confirmar" at bounding box center [193, 341] width 113 height 12
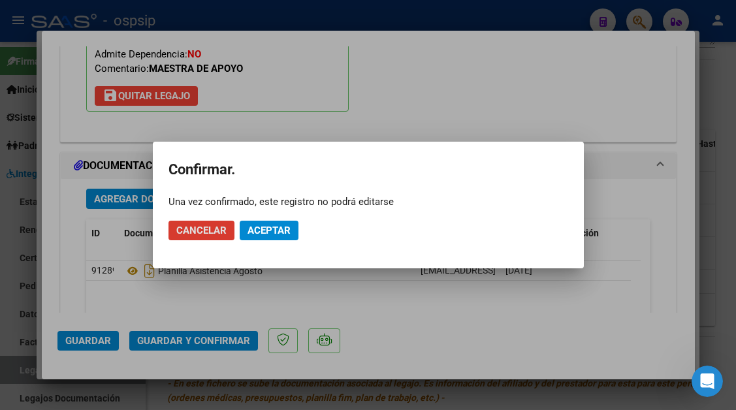
click at [272, 233] on span "Aceptar" at bounding box center [268, 231] width 43 height 12
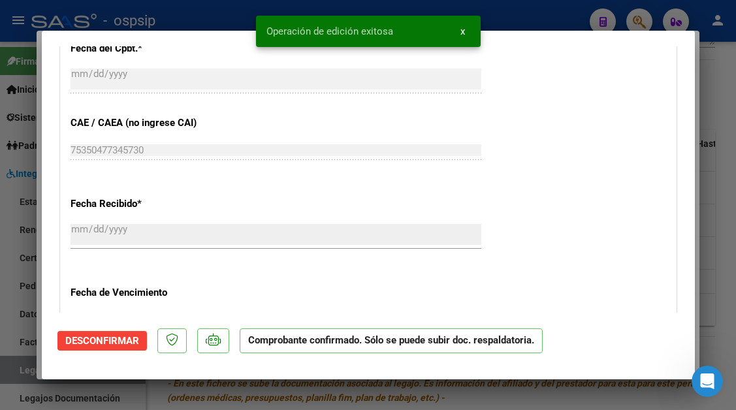
type input "$ 0,00"
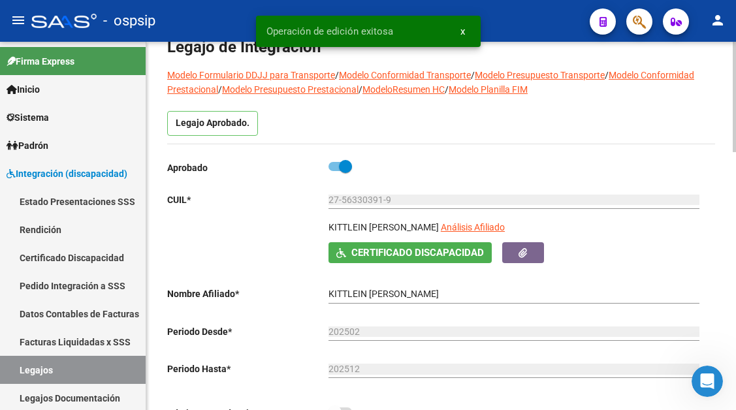
scroll to position [65, 0]
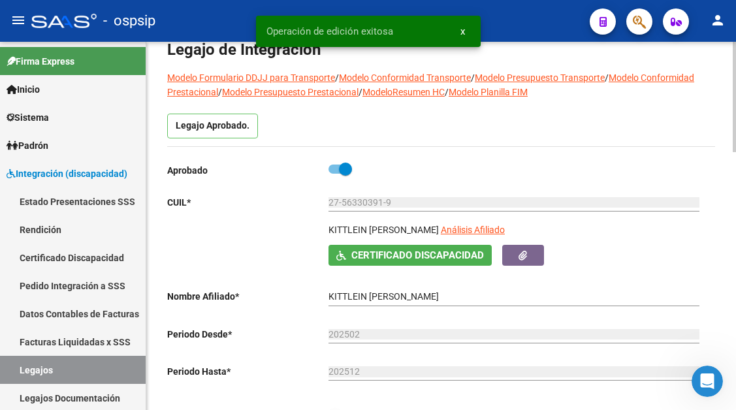
click at [499, 224] on app-link-go-to "Análisis Afiliado" at bounding box center [473, 234] width 64 height 22
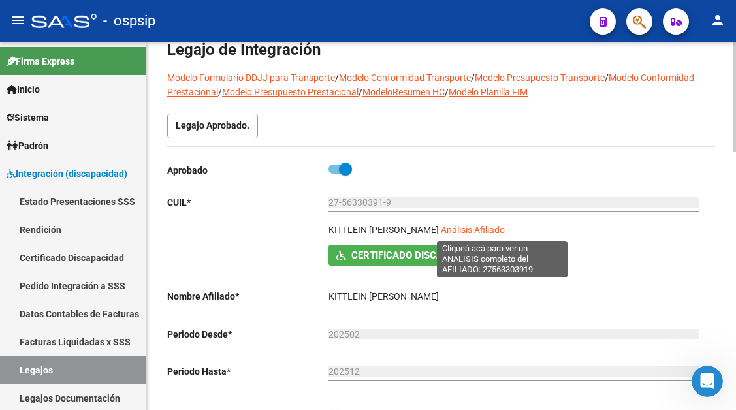
click at [493, 227] on span "Análisis Afiliado" at bounding box center [473, 230] width 64 height 10
type textarea "27563303919"
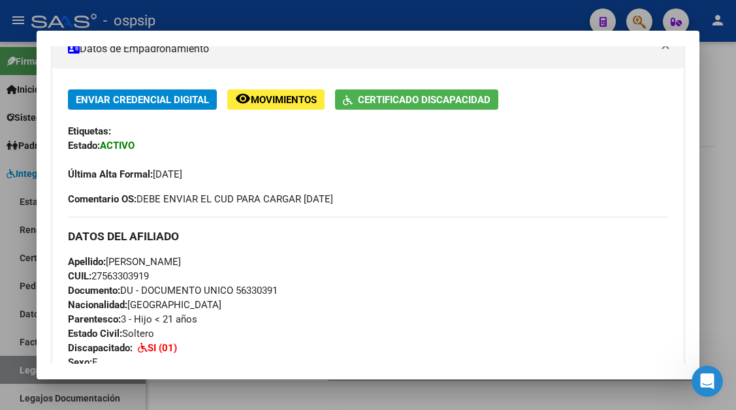
scroll to position [261, 0]
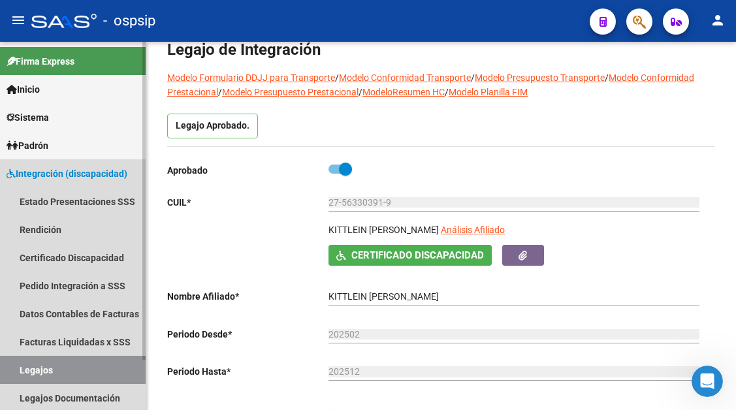
click at [16, 377] on link "Legajos" at bounding box center [73, 370] width 146 height 28
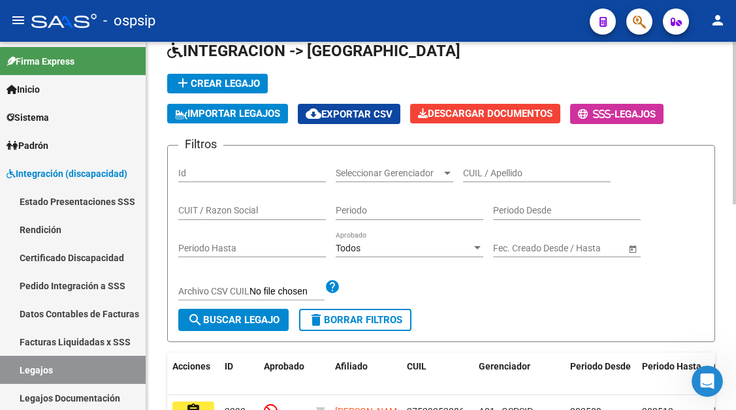
click at [483, 170] on input "CUIL / Apellido" at bounding box center [537, 173] width 148 height 11
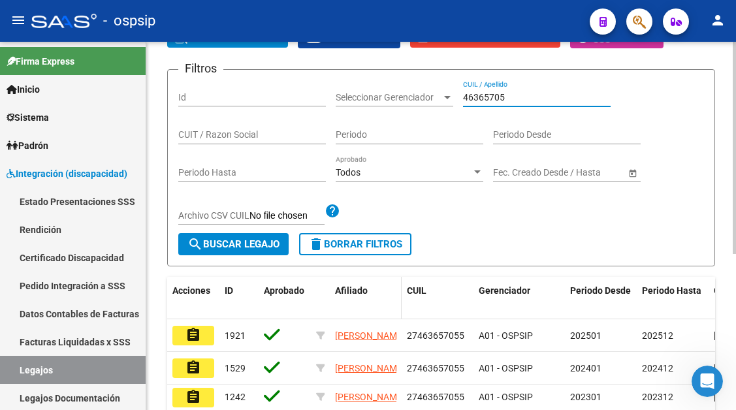
scroll to position [196, 0]
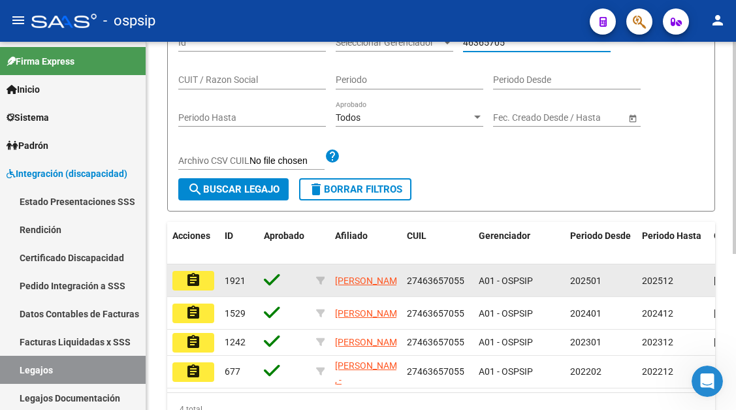
type input "46365705"
click at [198, 288] on mat-icon "assignment" at bounding box center [193, 280] width 16 height 16
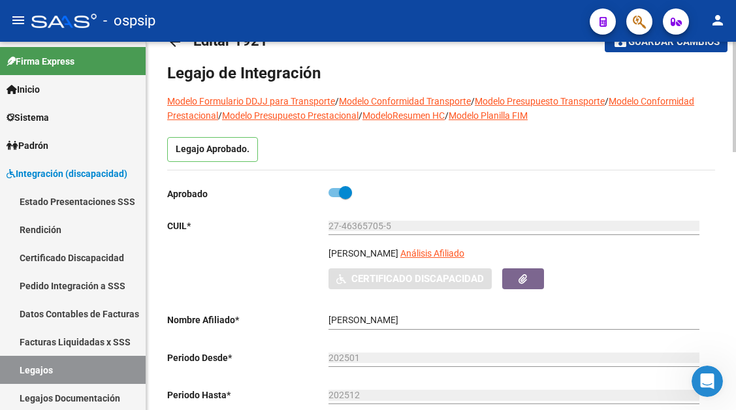
scroll to position [65, 0]
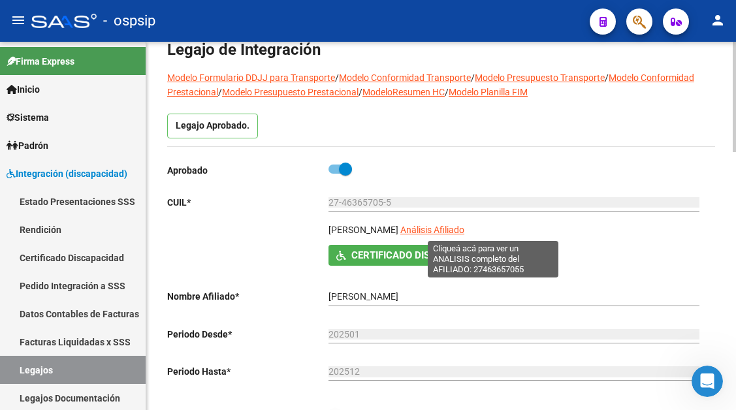
click at [464, 232] on span "Análisis Afiliado" at bounding box center [432, 230] width 64 height 10
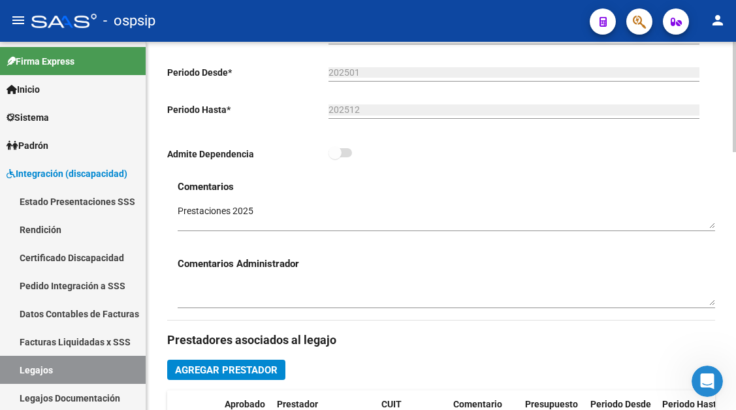
scroll to position [522, 0]
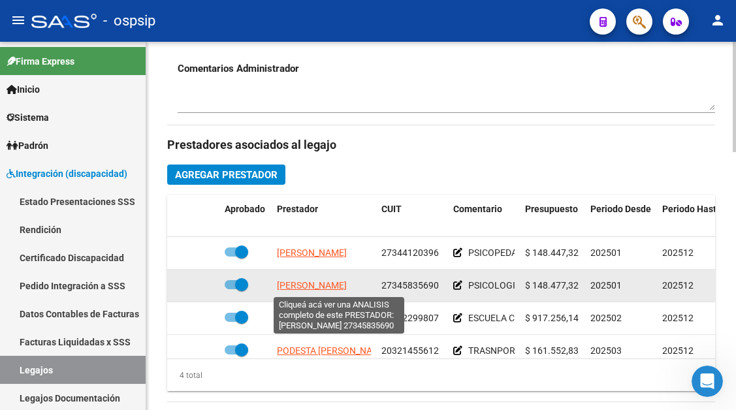
click at [322, 288] on span "CARREÑO BARBARA MELANIE" at bounding box center [312, 285] width 70 height 10
type textarea "27345835690"
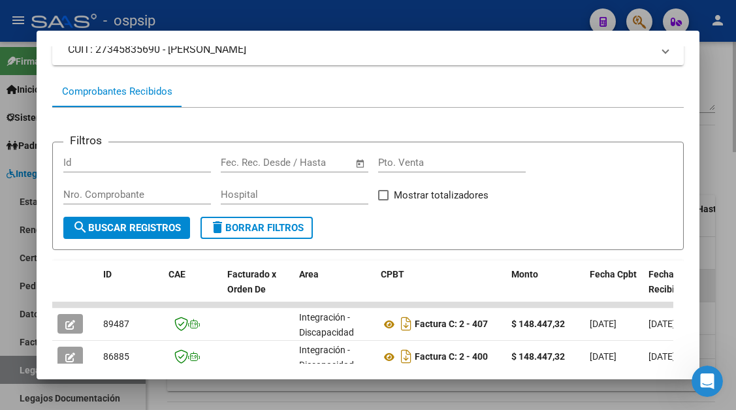
scroll to position [190, 0]
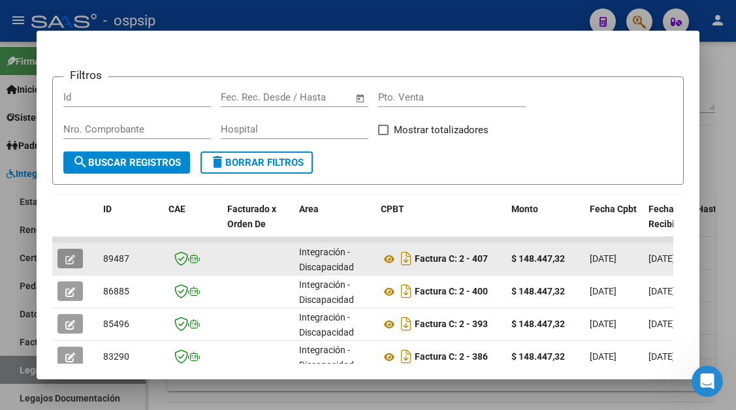
click at [67, 259] on icon "button" at bounding box center [70, 260] width 10 height 10
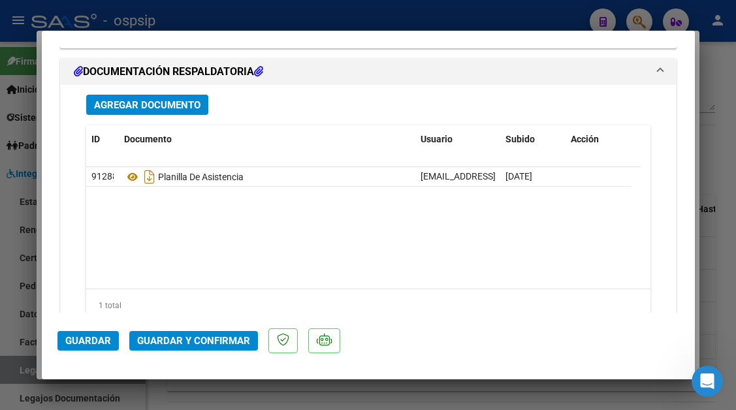
scroll to position [1645, 0]
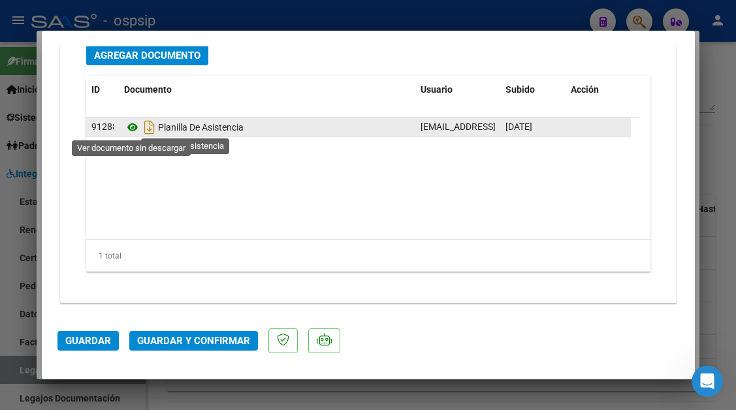
click at [135, 125] on icon at bounding box center [132, 127] width 17 height 16
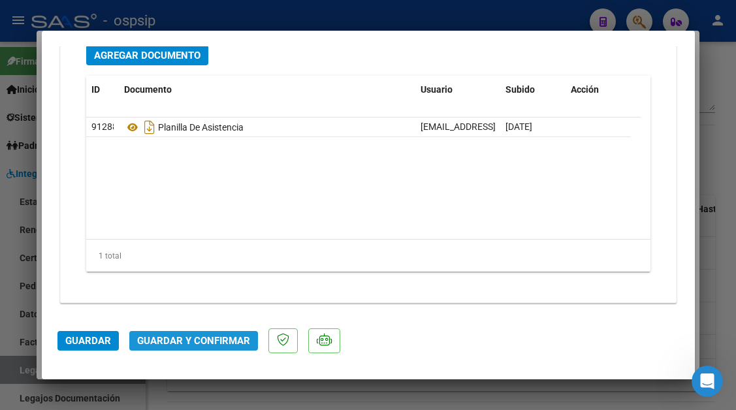
click at [186, 346] on span "Guardar y Confirmar" at bounding box center [193, 341] width 113 height 12
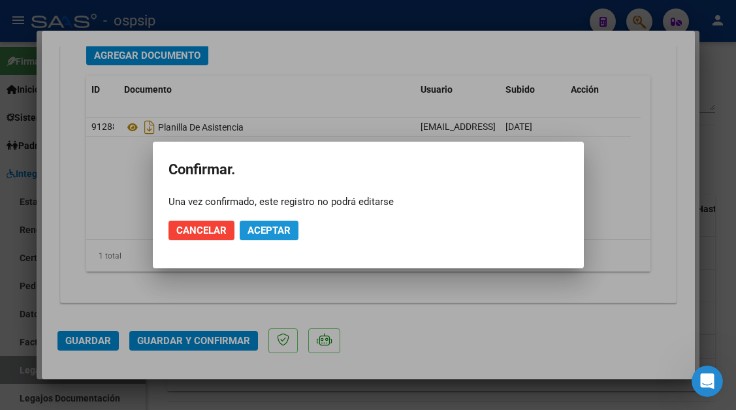
click at [262, 237] on button "Aceptar" at bounding box center [269, 231] width 59 height 20
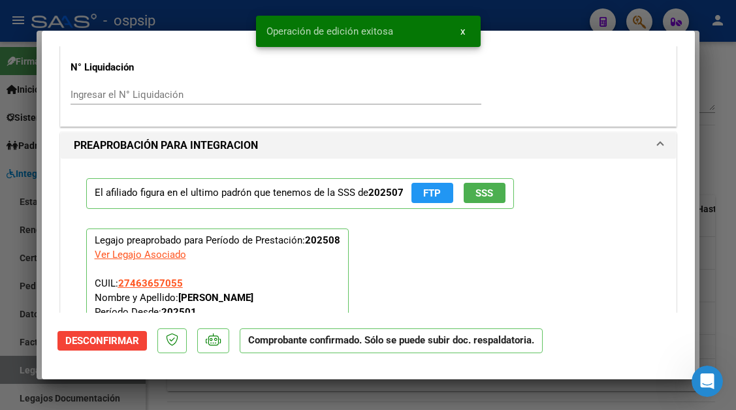
type input "$ 0,00"
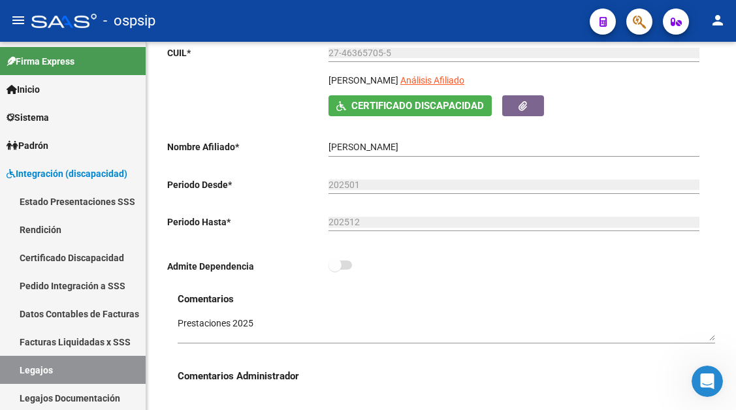
scroll to position [196, 0]
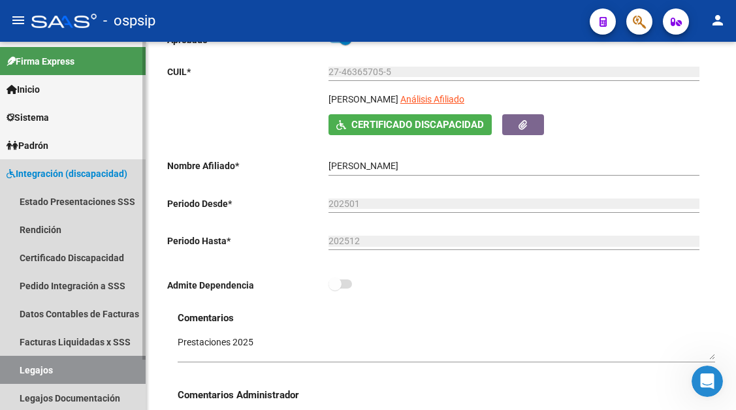
click at [35, 370] on link "Legajos" at bounding box center [73, 370] width 146 height 28
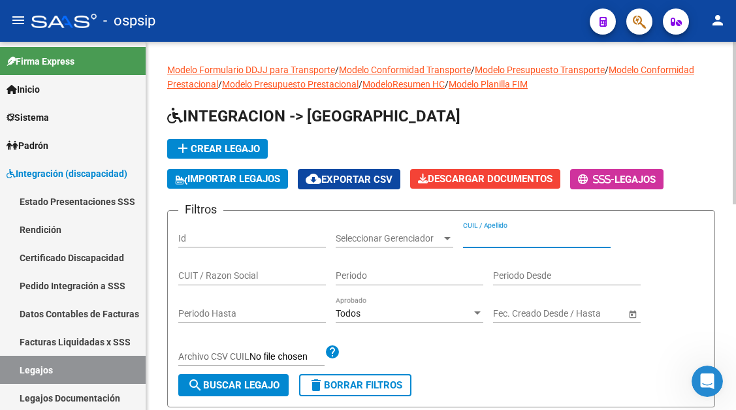
click at [482, 239] on input "CUIL / Apellido" at bounding box center [537, 238] width 148 height 11
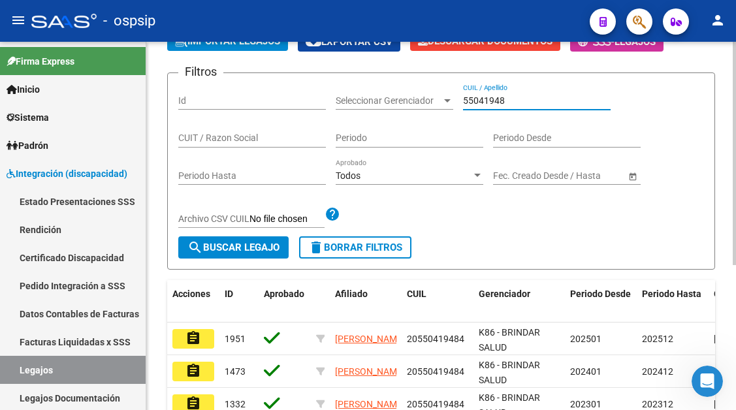
scroll to position [196, 0]
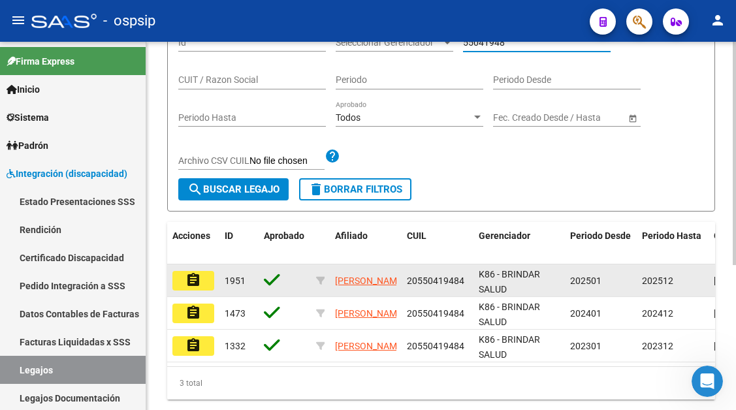
type input "55041948"
click at [191, 283] on mat-icon "assignment" at bounding box center [193, 280] width 16 height 16
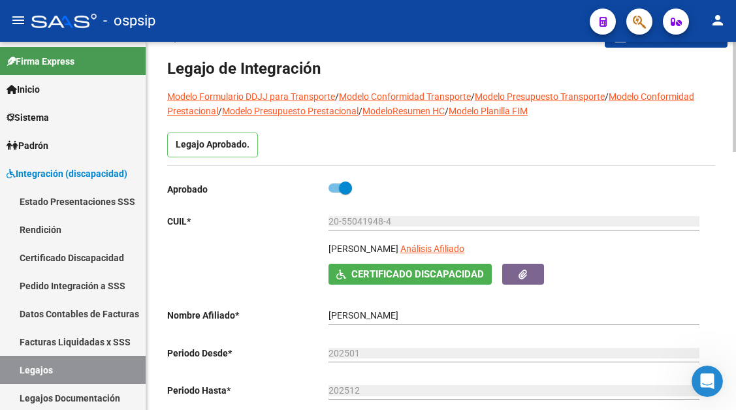
scroll to position [65, 0]
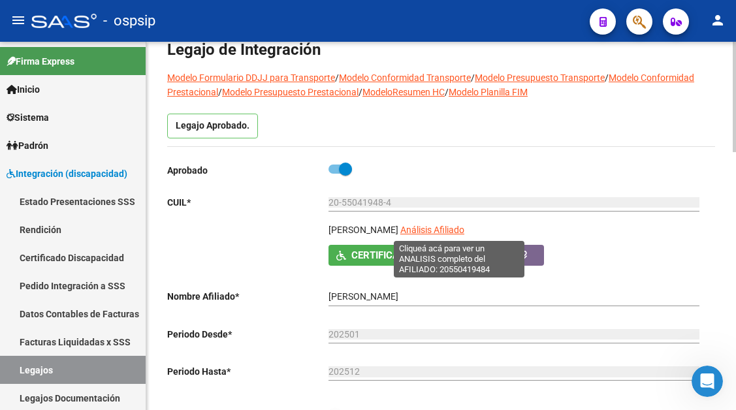
click at [452, 233] on span "Análisis Afiliado" at bounding box center [432, 230] width 64 height 10
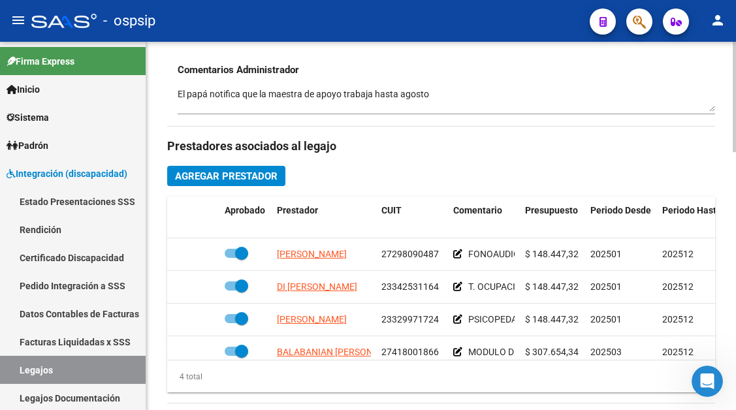
scroll to position [522, 0]
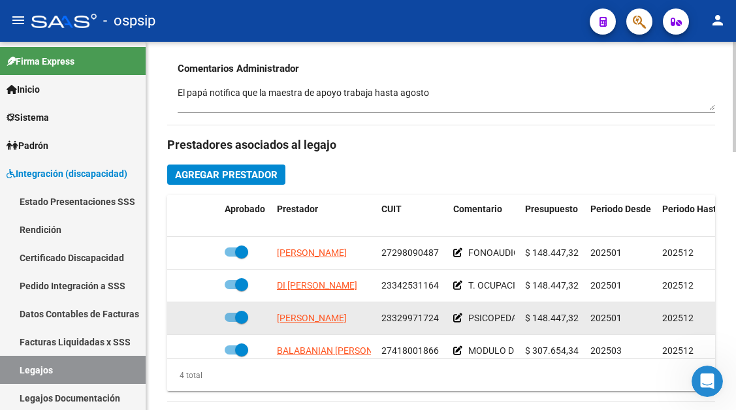
click at [300, 324] on app-link-go-to "DIAZ ROCIO JIMENA" at bounding box center [312, 318] width 70 height 15
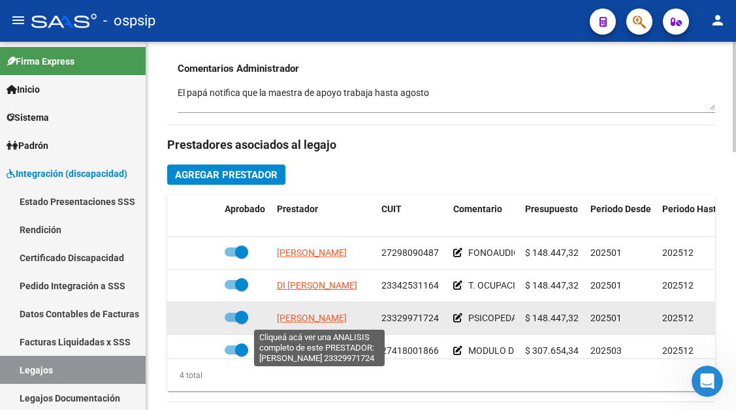
click at [301, 319] on span "DIAZ ROCIO JIMENA" at bounding box center [312, 318] width 70 height 10
type textarea "23329971724"
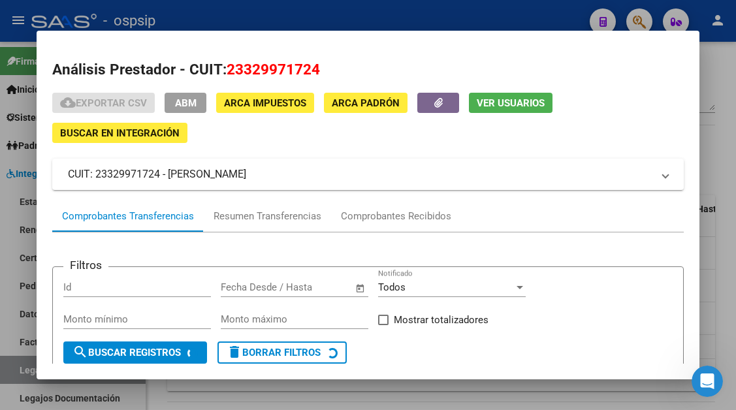
scroll to position [125, 0]
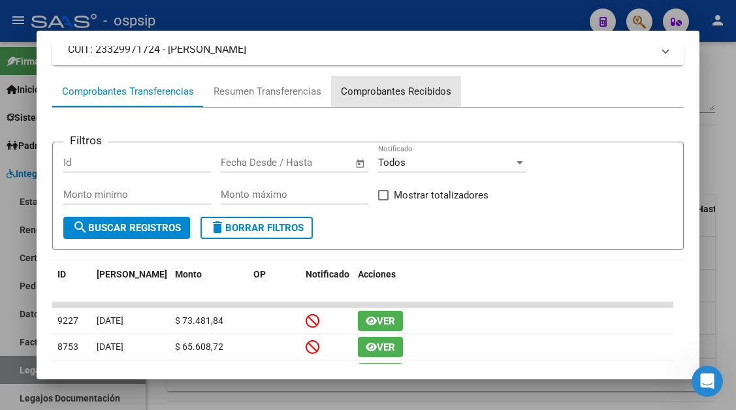
click at [373, 88] on div "Comprobantes Recibidos" at bounding box center [396, 91] width 110 height 15
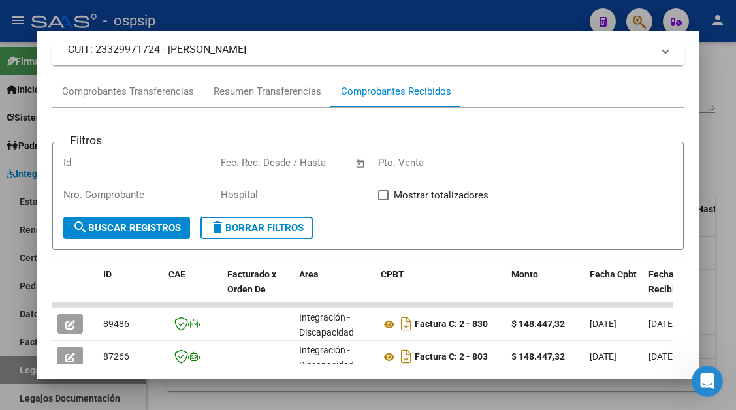
scroll to position [190, 0]
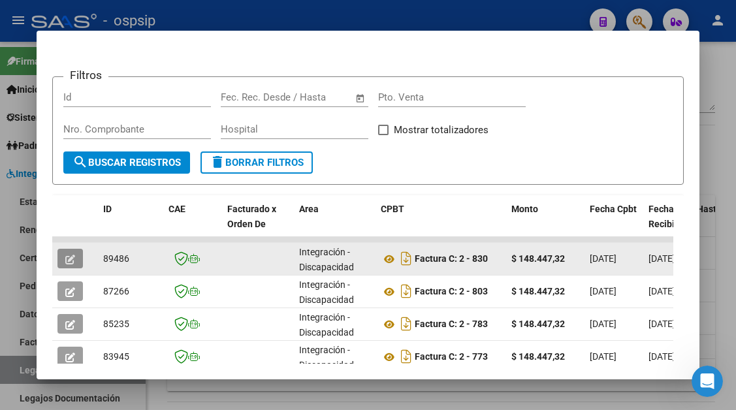
click at [76, 257] on button "button" at bounding box center [69, 259] width 25 height 20
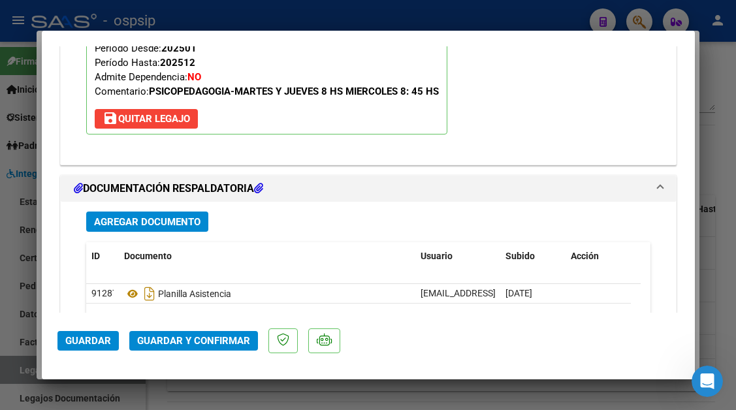
scroll to position [1501, 0]
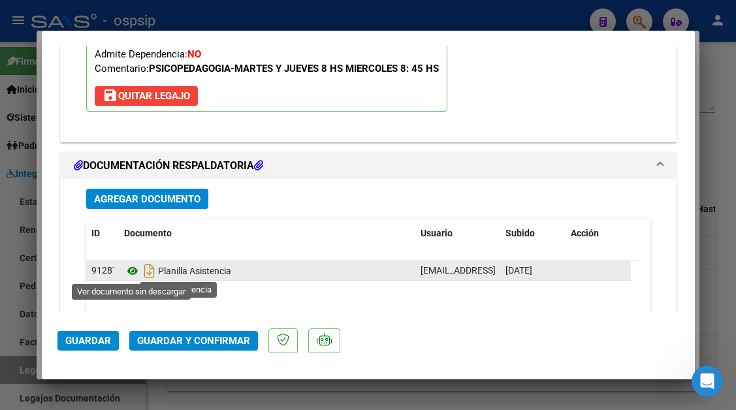
click at [131, 274] on icon at bounding box center [132, 271] width 17 height 16
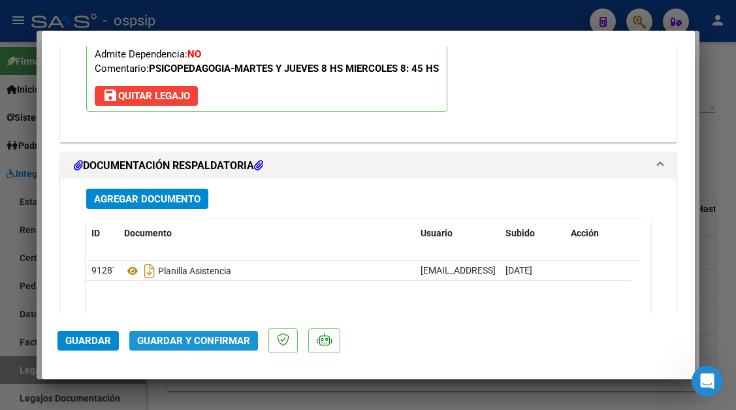
click at [183, 339] on span "Guardar y Confirmar" at bounding box center [193, 341] width 113 height 12
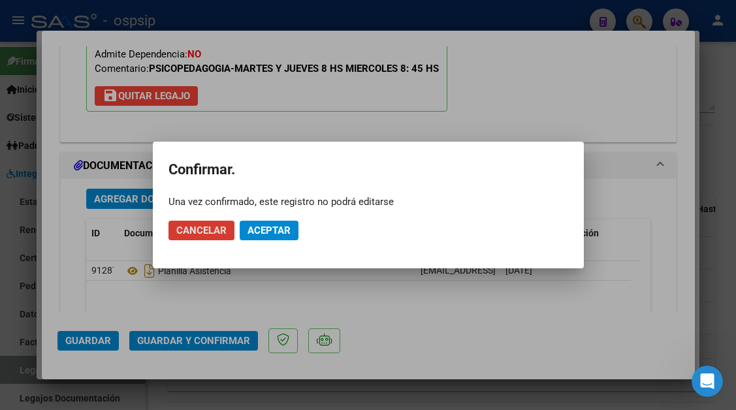
click at [281, 226] on span "Aceptar" at bounding box center [268, 231] width 43 height 12
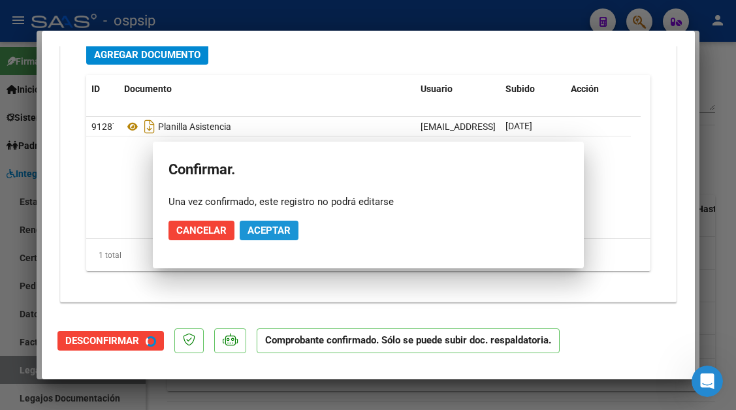
scroll to position [1383, 0]
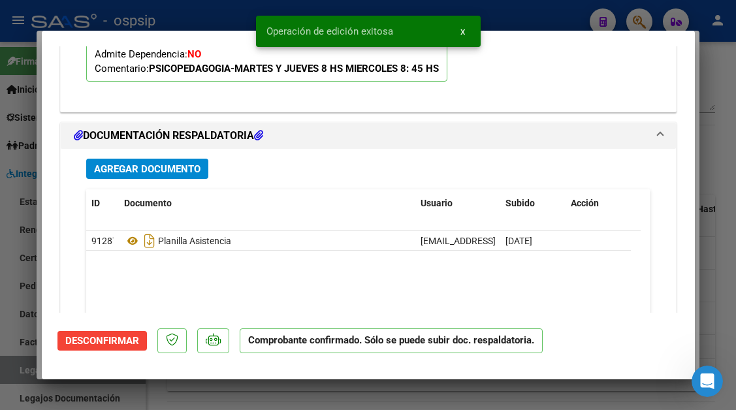
click at [22, 381] on div at bounding box center [368, 205] width 736 height 410
type input "$ 0,00"
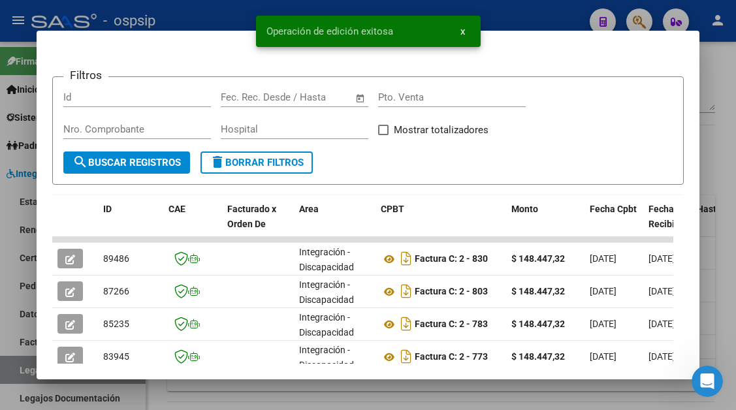
click at [22, 375] on div at bounding box center [368, 205] width 736 height 410
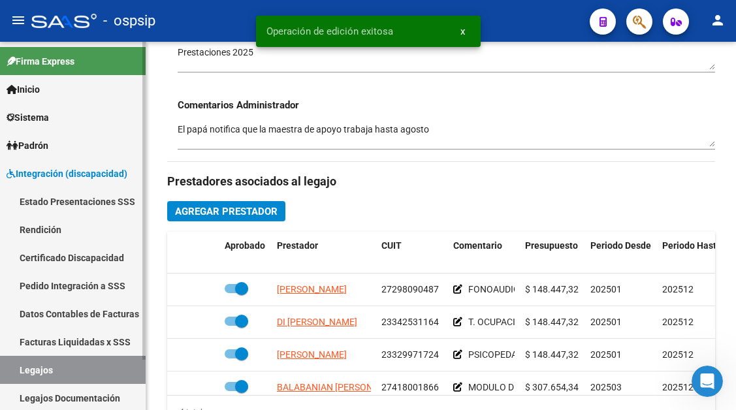
scroll to position [457, 0]
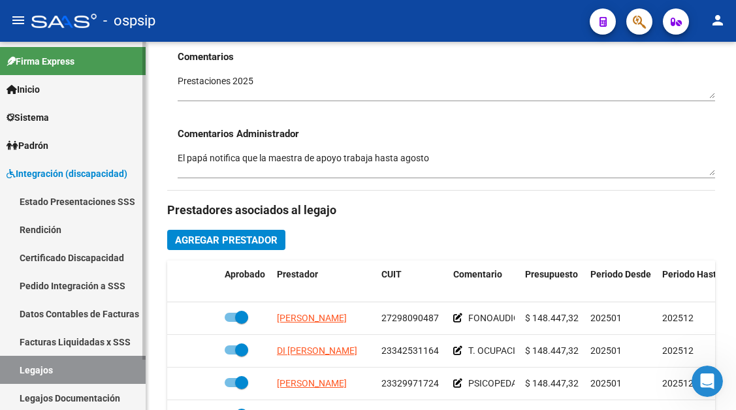
click at [18, 373] on link "Legajos" at bounding box center [73, 370] width 146 height 28
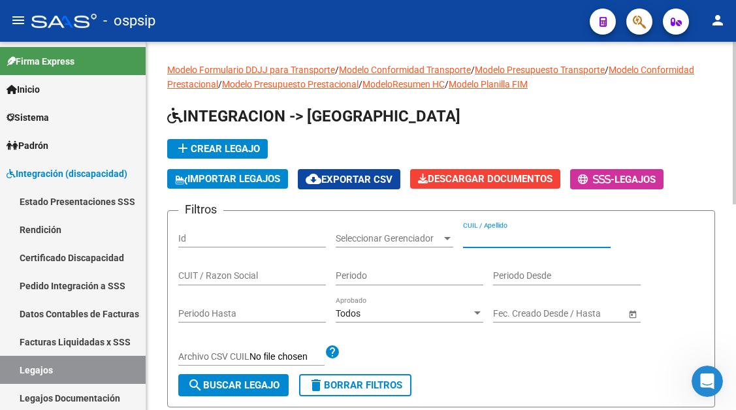
click at [475, 240] on input "CUIL / Apellido" at bounding box center [537, 238] width 148 height 11
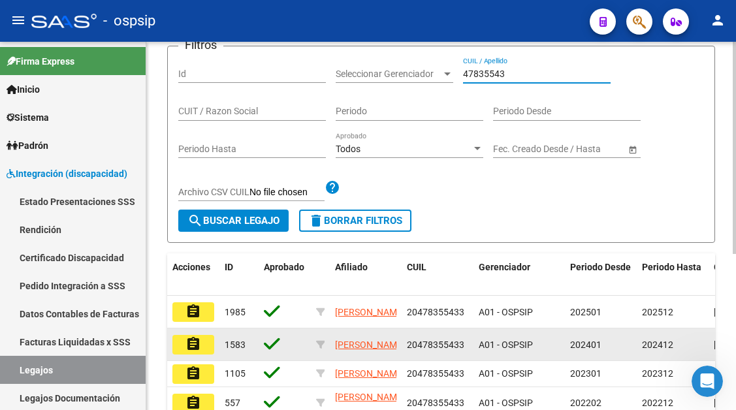
scroll to position [196, 0]
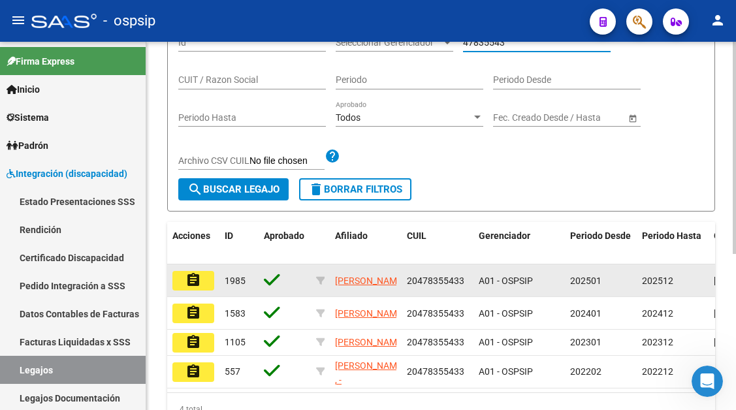
type input "47835543"
click at [203, 282] on button "assignment" at bounding box center [193, 281] width 42 height 20
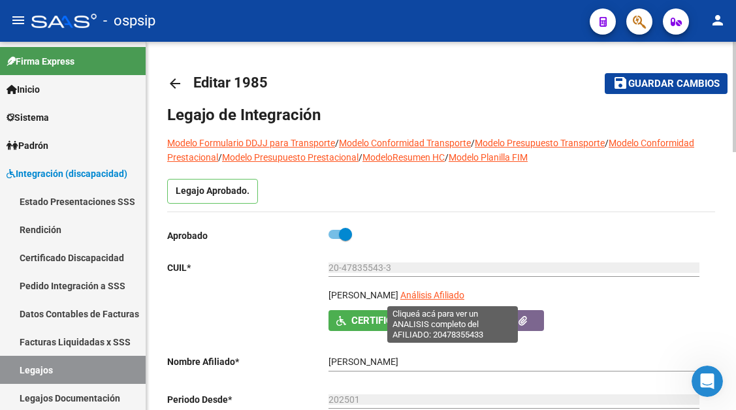
click at [461, 296] on span "Análisis Afiliado" at bounding box center [432, 295] width 64 height 10
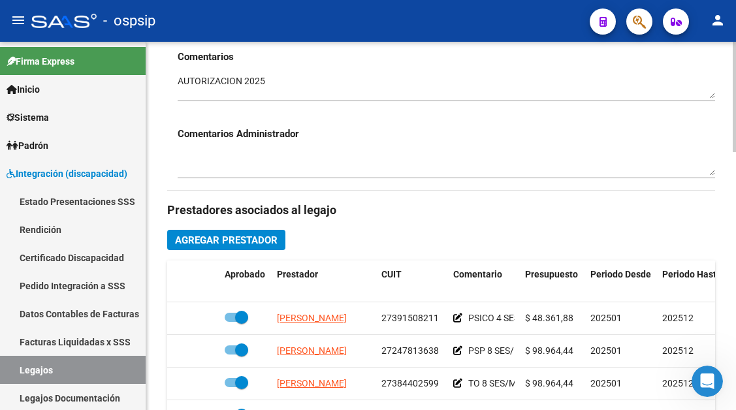
scroll to position [522, 0]
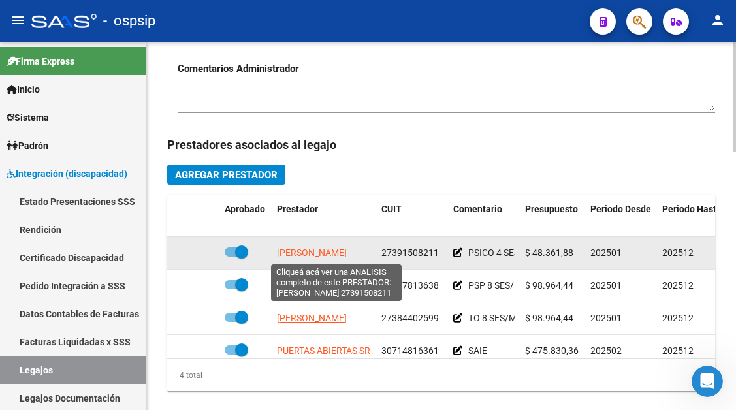
click at [328, 254] on span "ANTONUCCI ARIADNA SOFIA" at bounding box center [312, 252] width 70 height 10
type textarea "27391508211"
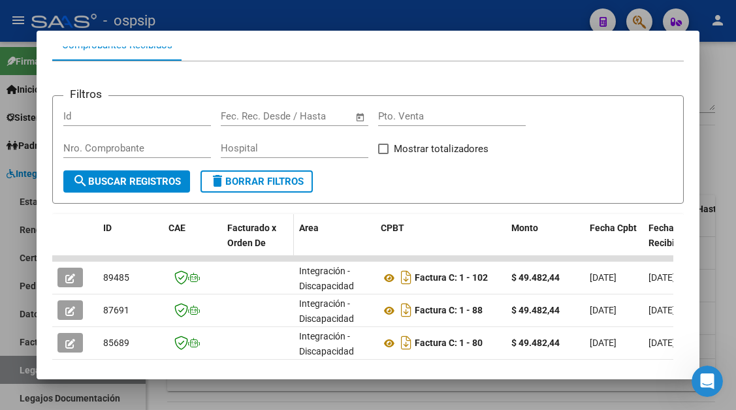
scroll to position [190, 0]
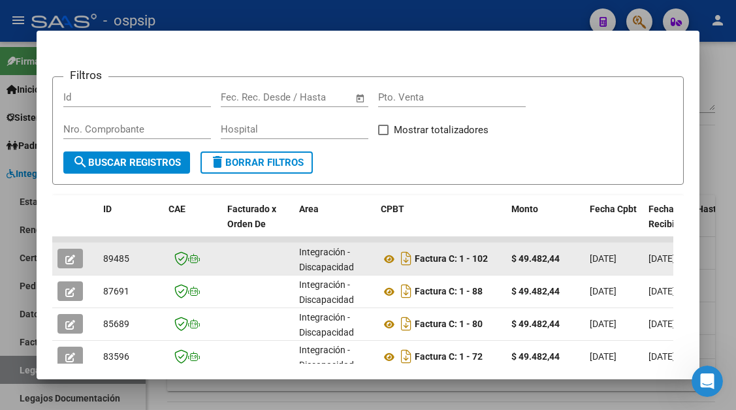
click at [78, 256] on button "button" at bounding box center [69, 259] width 25 height 20
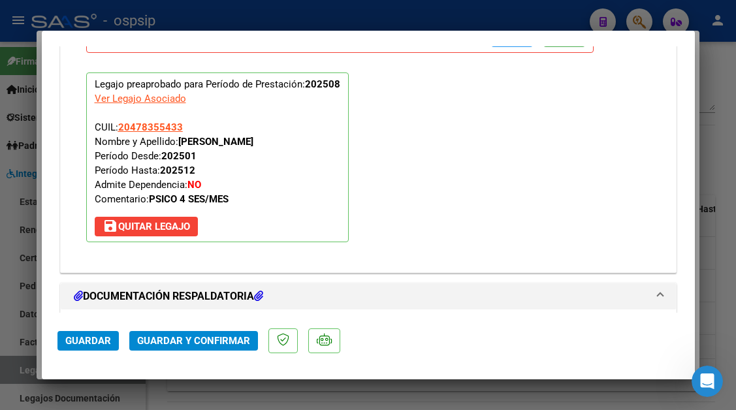
scroll to position [1501, 0]
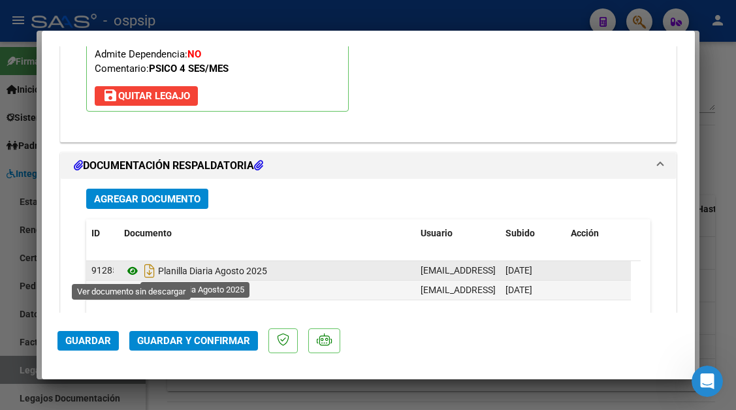
click at [134, 272] on icon at bounding box center [132, 271] width 17 height 16
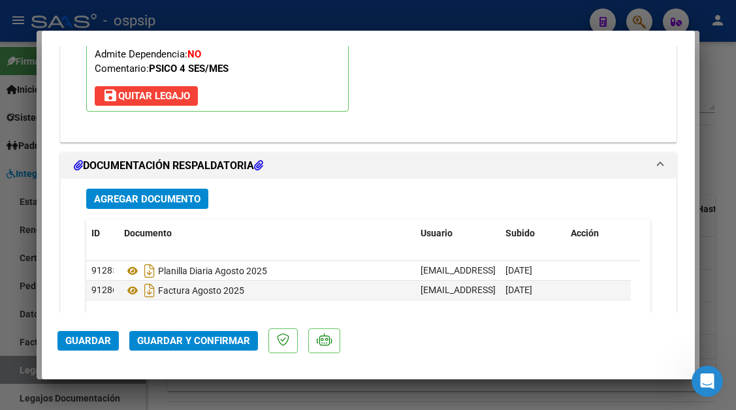
click at [195, 349] on button "Guardar y Confirmar" at bounding box center [193, 341] width 129 height 20
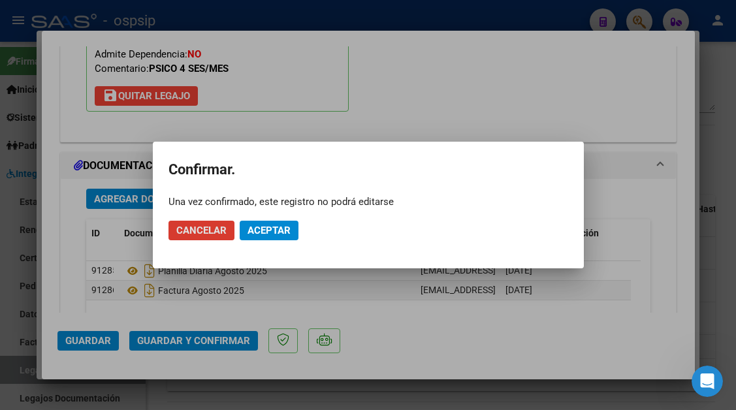
click at [260, 233] on span "Aceptar" at bounding box center [268, 231] width 43 height 12
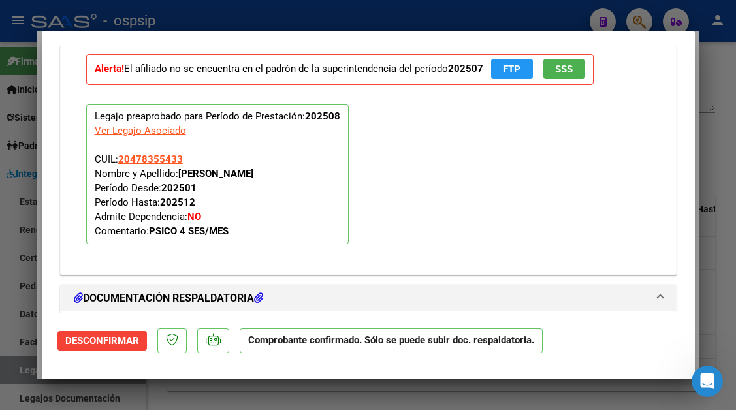
scroll to position [1253, 0]
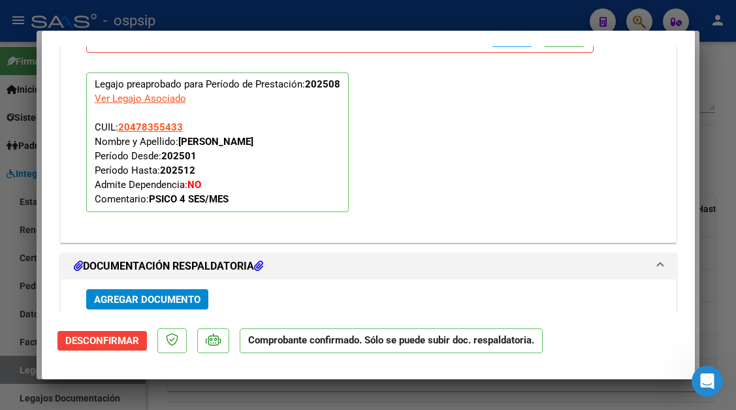
click at [20, 373] on div at bounding box center [368, 205] width 736 height 410
type input "$ 0,00"
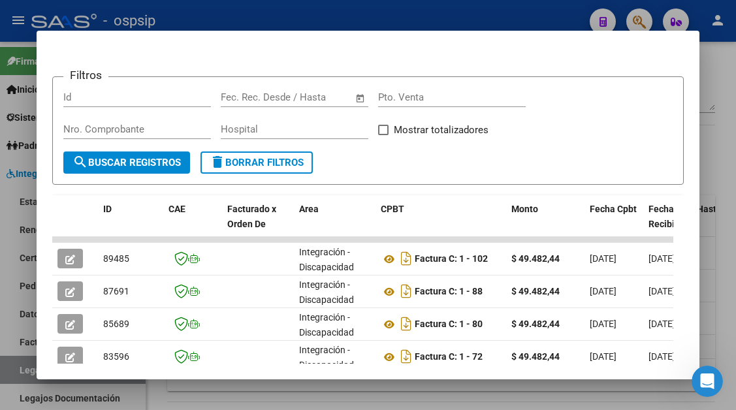
click at [20, 373] on div at bounding box center [368, 205] width 736 height 410
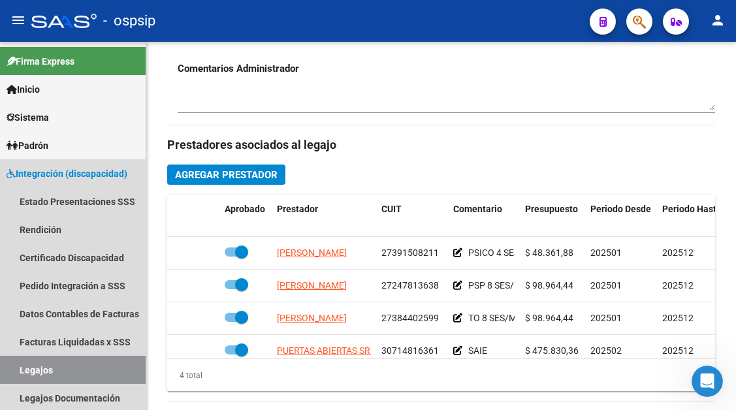
click at [20, 373] on link "Legajos" at bounding box center [73, 370] width 146 height 28
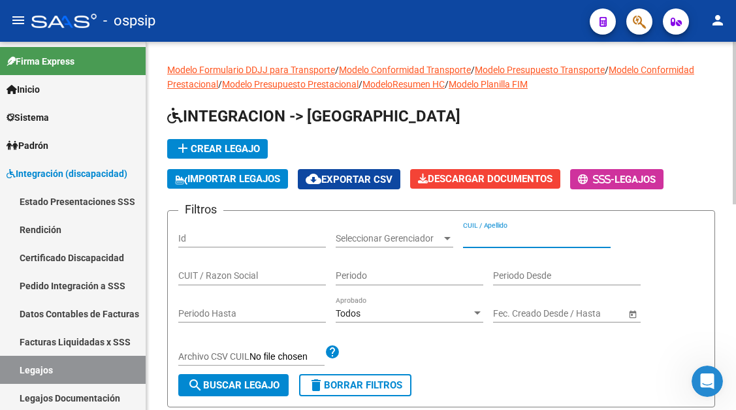
click at [500, 233] on input "CUIL / Apellido" at bounding box center [537, 238] width 148 height 11
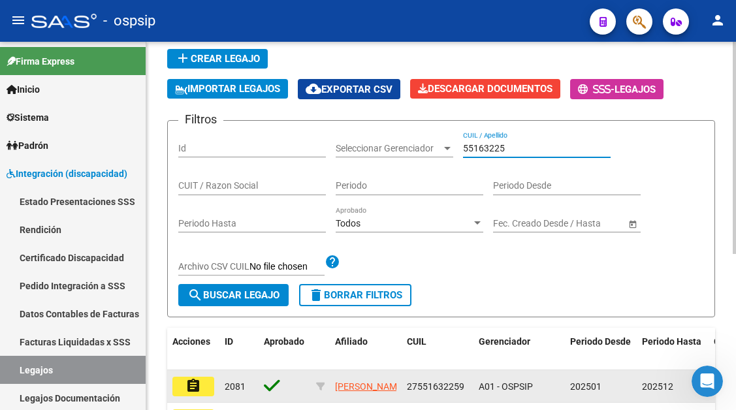
scroll to position [196, 0]
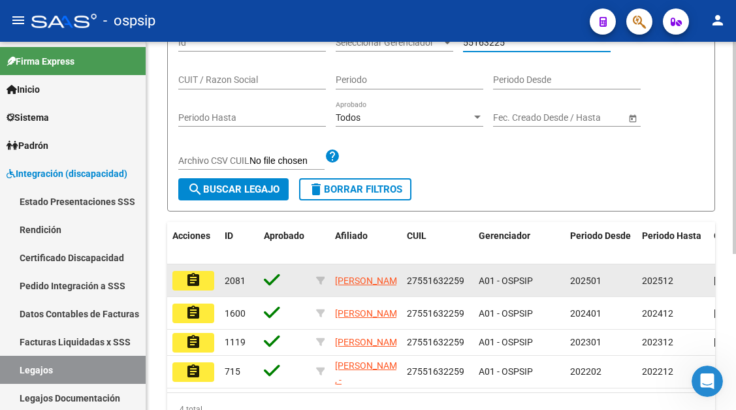
type input "55163225"
click at [199, 282] on mat-icon "assignment" at bounding box center [193, 280] width 16 height 16
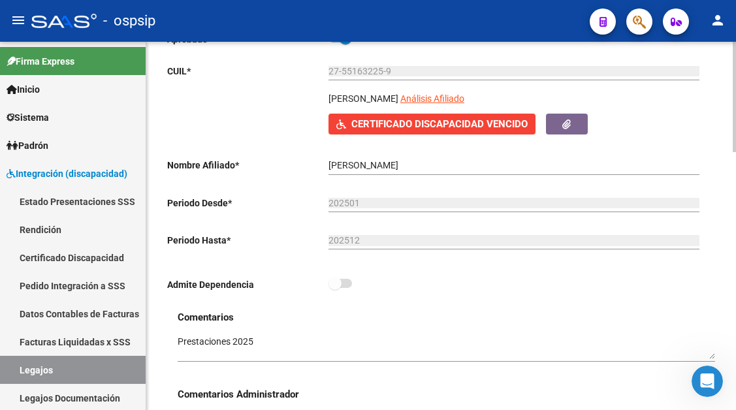
scroll to position [196, 0]
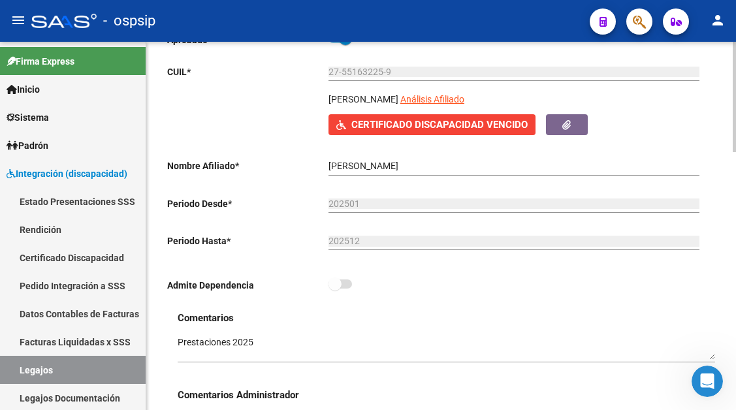
click at [453, 134] on button "Certificado Discapacidad Vencido" at bounding box center [431, 124] width 207 height 20
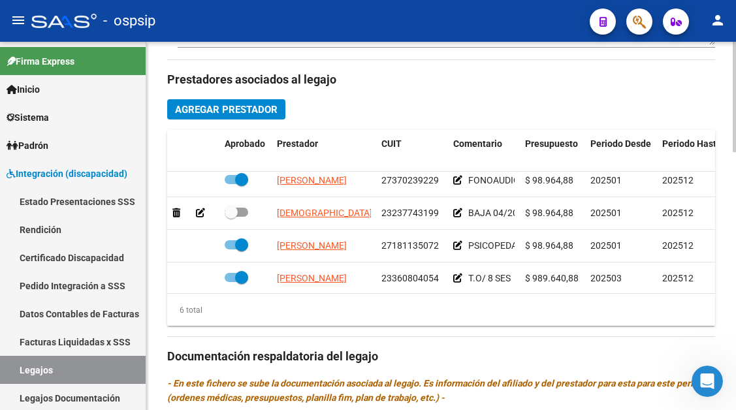
scroll to position [34, 0]
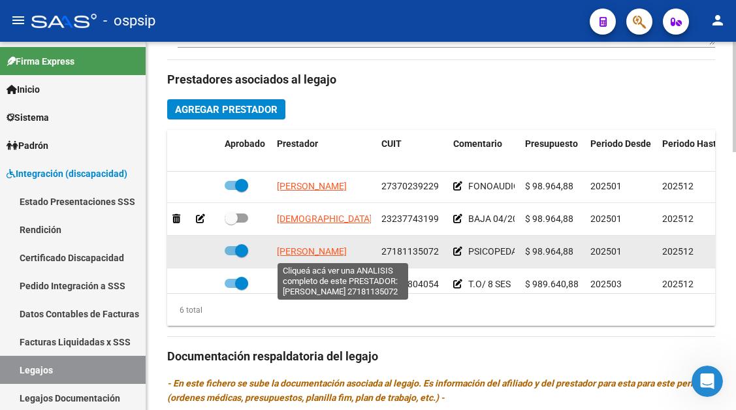
click at [347, 253] on span "VALENZUELA PATRICIA LILIANA" at bounding box center [312, 251] width 70 height 10
type textarea "27181135072"
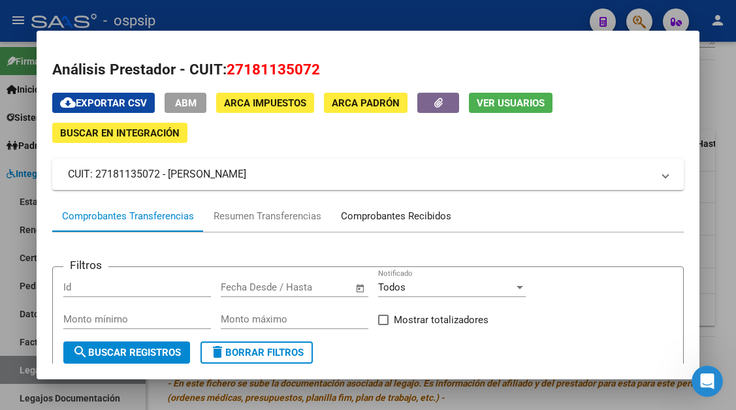
click at [406, 217] on div "Comprobantes Recibidos" at bounding box center [396, 216] width 110 height 15
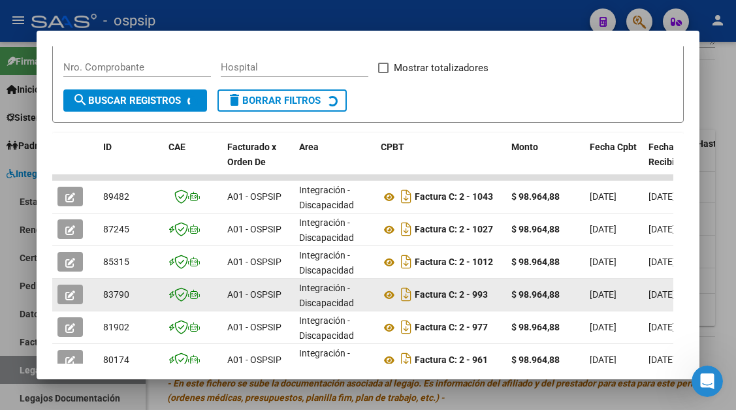
scroll to position [255, 0]
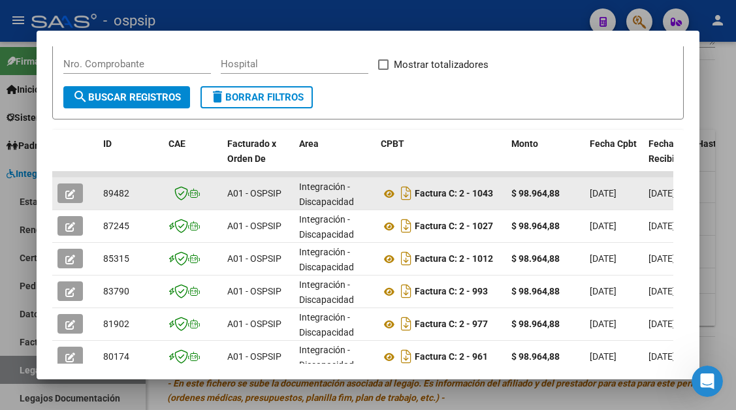
click at [72, 196] on icon "button" at bounding box center [70, 194] width 10 height 10
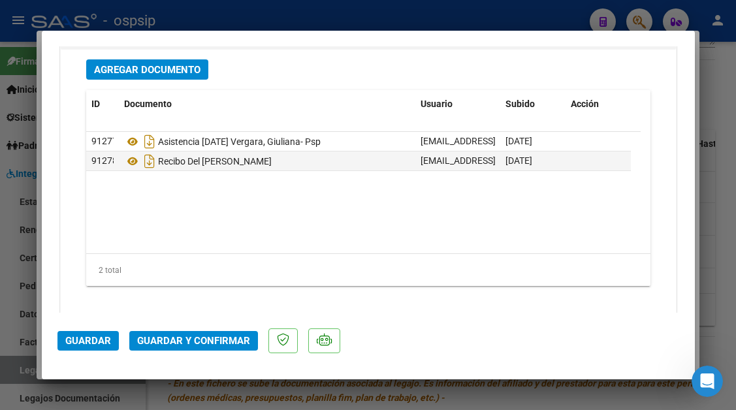
scroll to position [1632, 0]
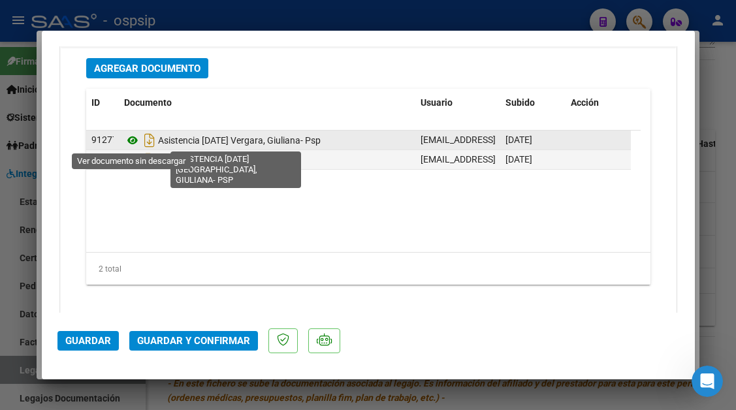
click at [134, 145] on icon at bounding box center [132, 141] width 17 height 16
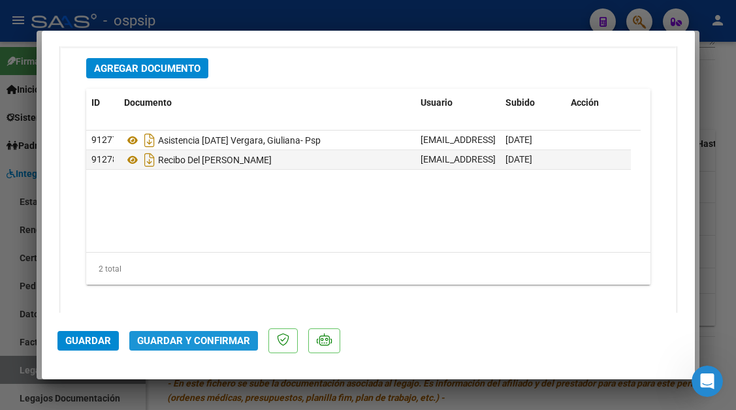
click at [215, 343] on span "Guardar y Confirmar" at bounding box center [193, 341] width 113 height 12
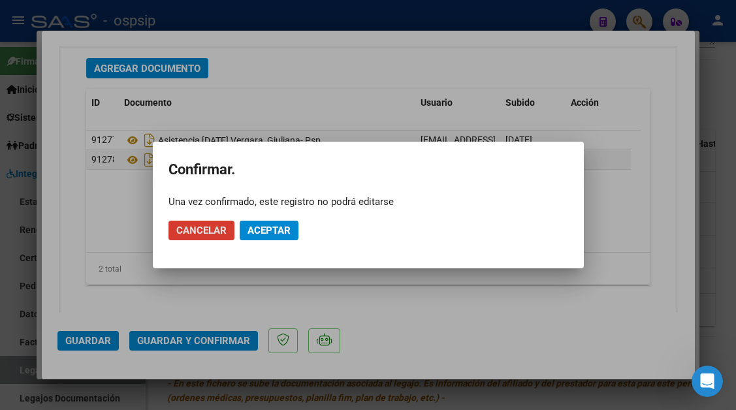
click at [272, 218] on mat-dialog-actions "Cancelar Aceptar" at bounding box center [368, 230] width 400 height 44
click at [264, 234] on span "Aceptar" at bounding box center [268, 231] width 43 height 12
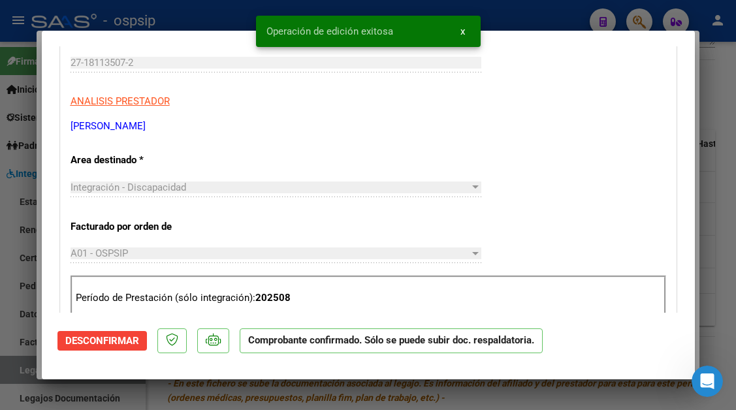
type input "$ 0,00"
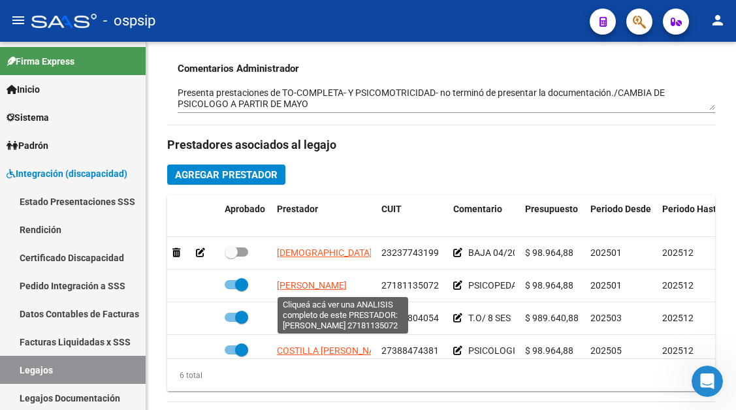
scroll to position [89, 0]
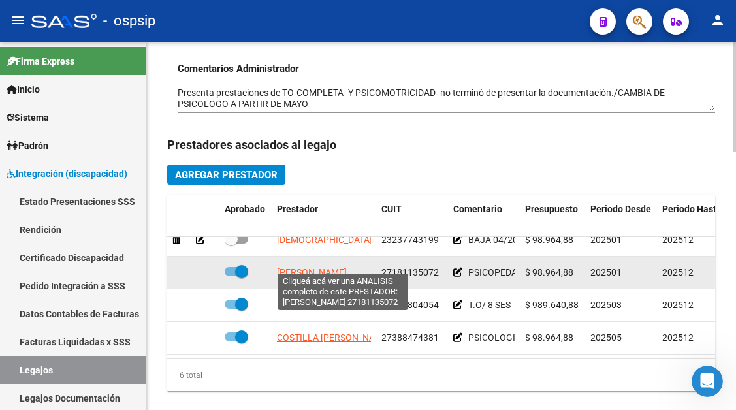
click at [308, 267] on span "VALENZUELA PATRICIA LILIANA" at bounding box center [312, 272] width 70 height 10
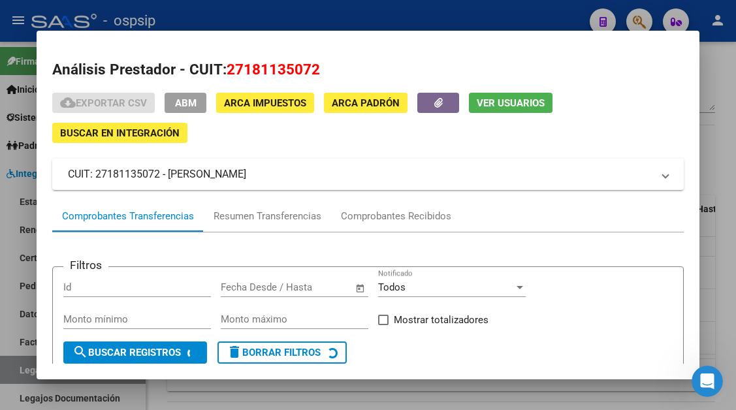
click at [497, 102] on span "Ver Usuarios" at bounding box center [511, 103] width 68 height 12
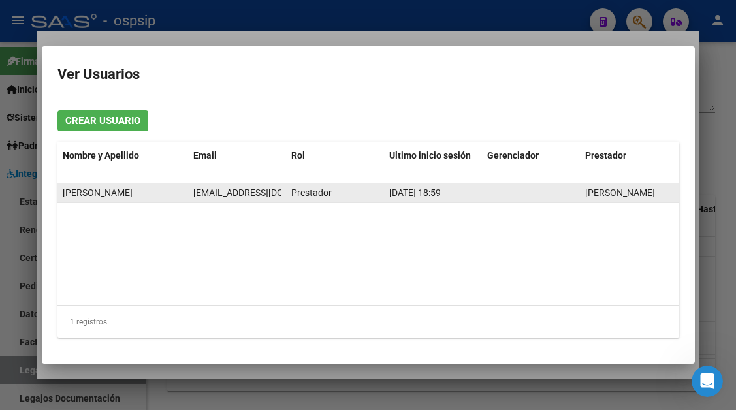
click at [257, 196] on span "patrival06@yahoo.com.ar" at bounding box center [265, 192] width 145 height 10
copy span "patrival06@yahoo.com.ar"
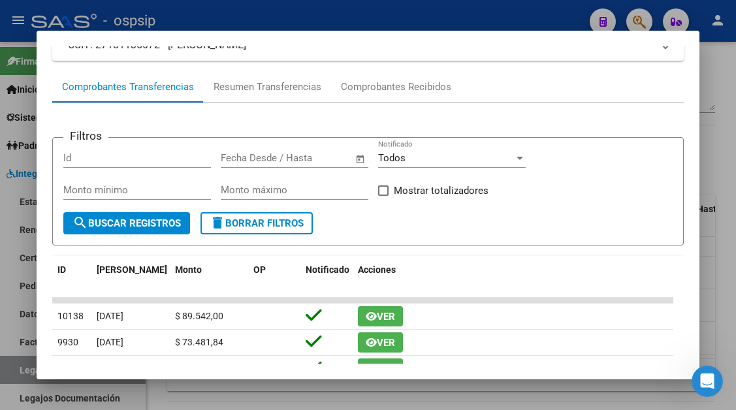
scroll to position [131, 0]
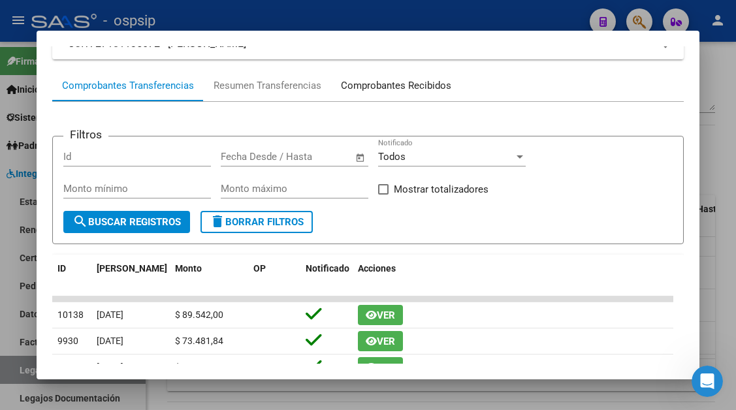
click at [369, 90] on div "Comprobantes Recibidos" at bounding box center [396, 85] width 110 height 15
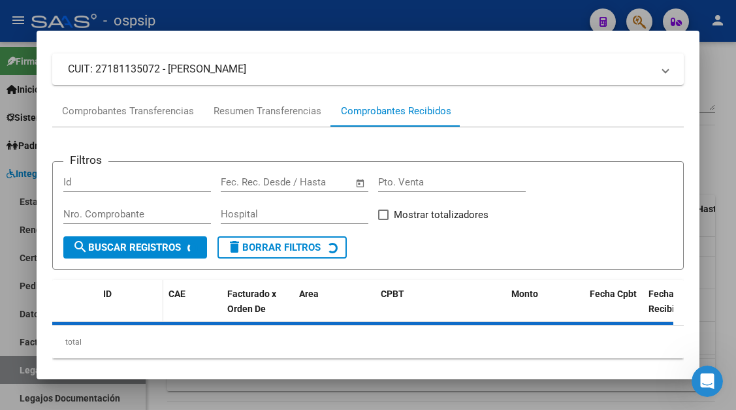
scroll to position [125, 0]
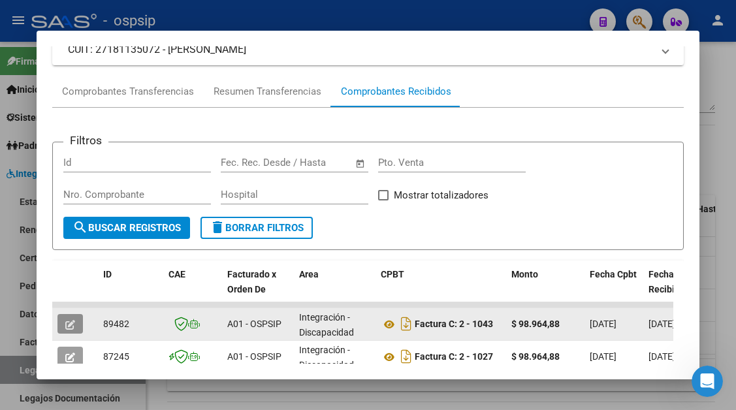
click at [67, 320] on icon "button" at bounding box center [70, 325] width 10 height 10
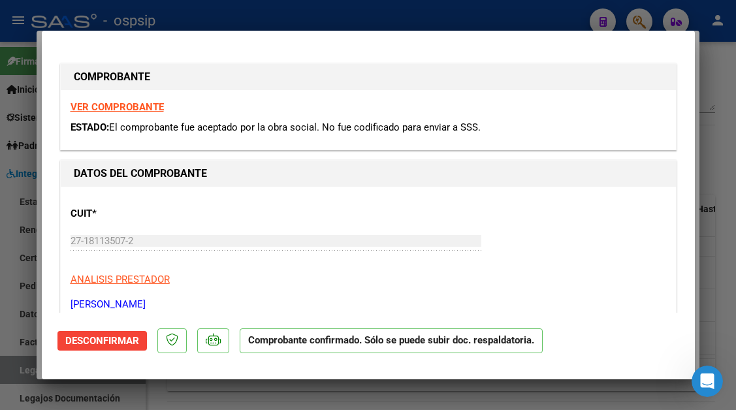
type input "$ 0,00"
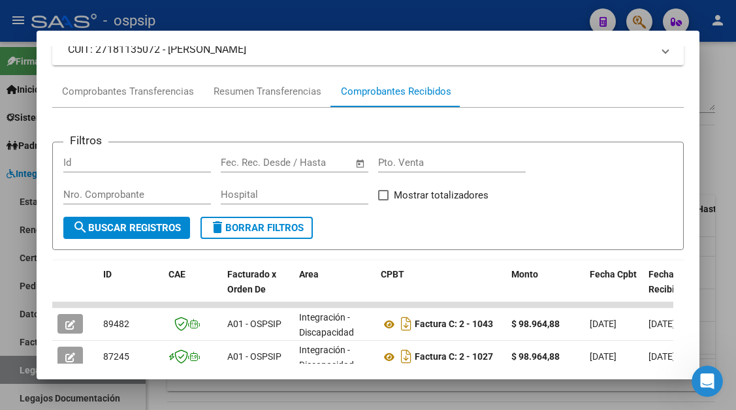
click at [19, 369] on div at bounding box center [368, 205] width 736 height 410
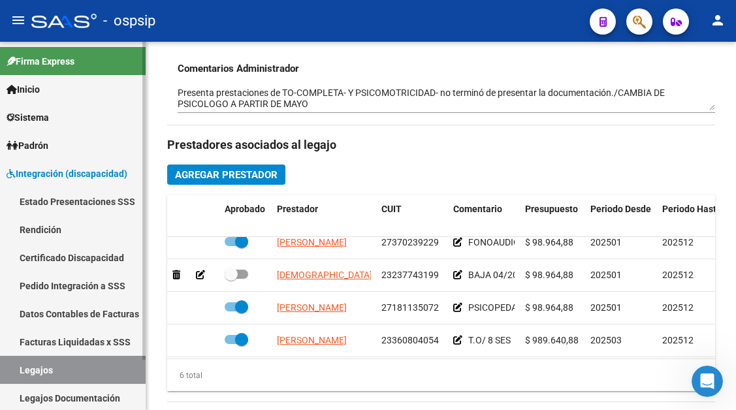
scroll to position [24, 0]
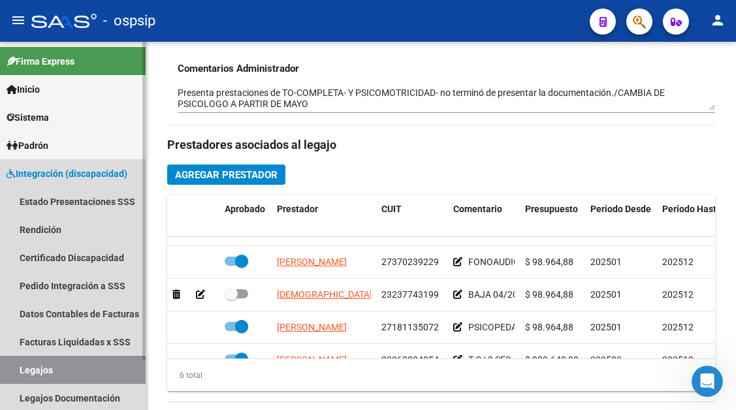
click at [39, 364] on link "Legajos" at bounding box center [73, 370] width 146 height 28
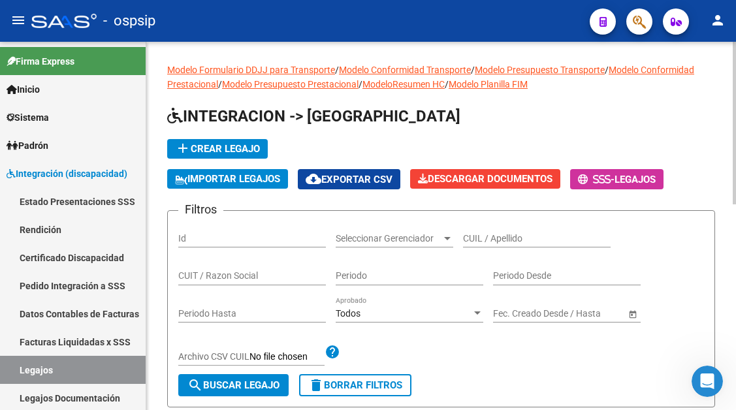
click at [479, 237] on input "CUIL / Apellido" at bounding box center [537, 238] width 148 height 11
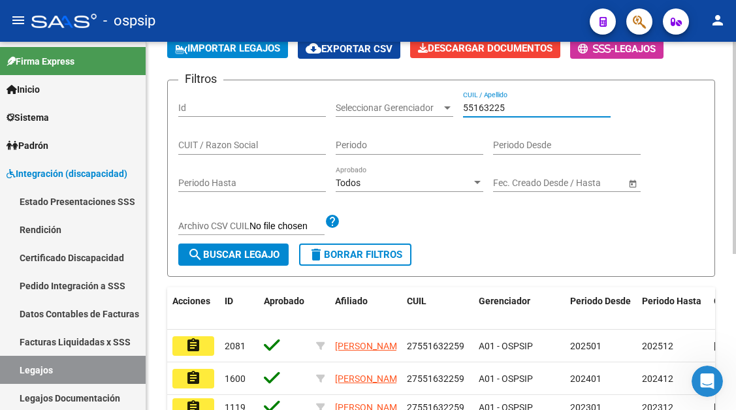
scroll to position [261, 0]
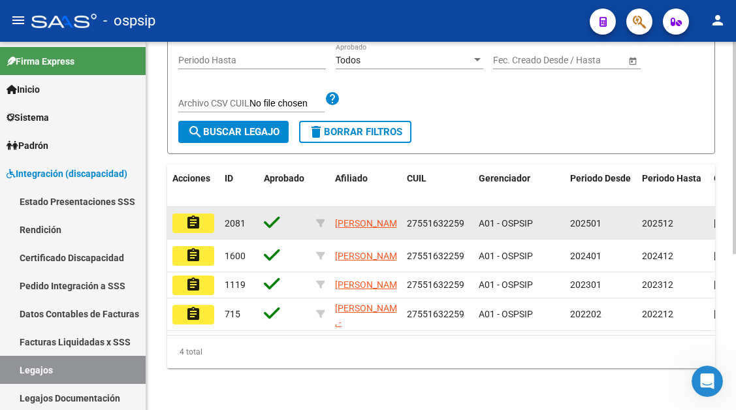
type input "55163225"
click at [196, 215] on mat-icon "assignment" at bounding box center [193, 223] width 16 height 16
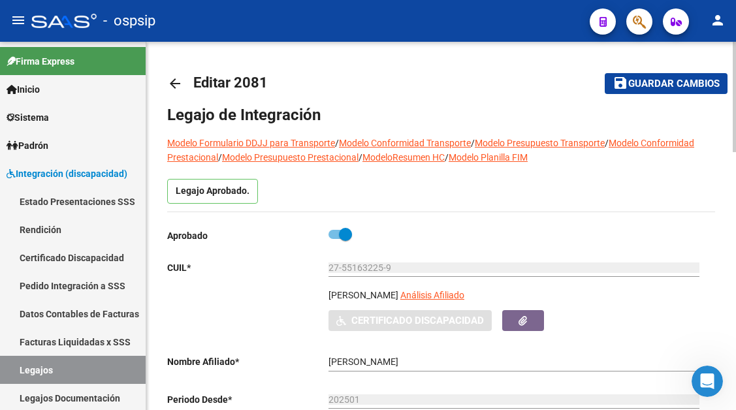
scroll to position [65, 0]
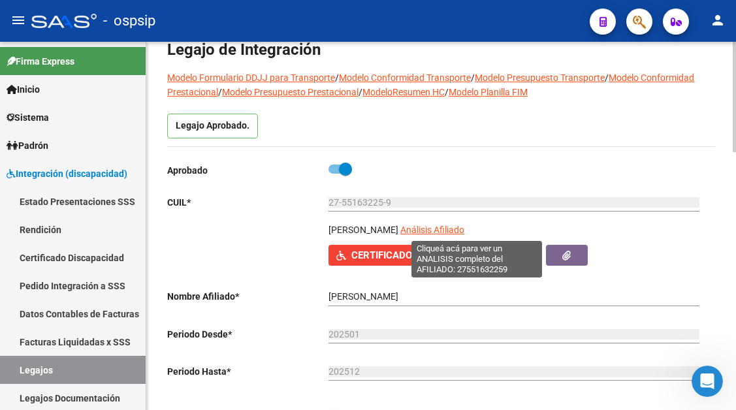
click at [460, 234] on span "Análisis Afiliado" at bounding box center [432, 230] width 64 height 10
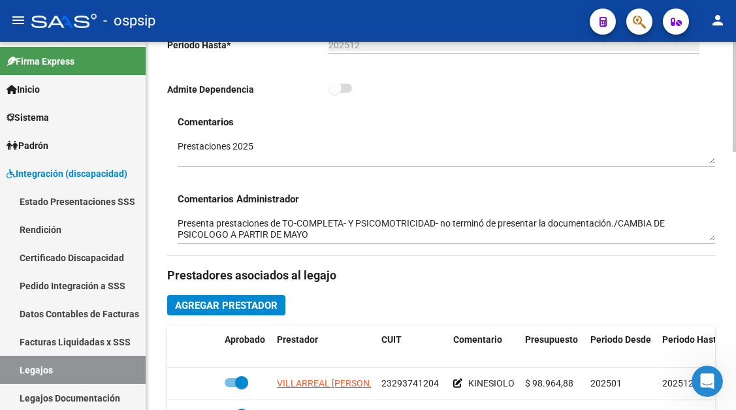
scroll to position [457, 0]
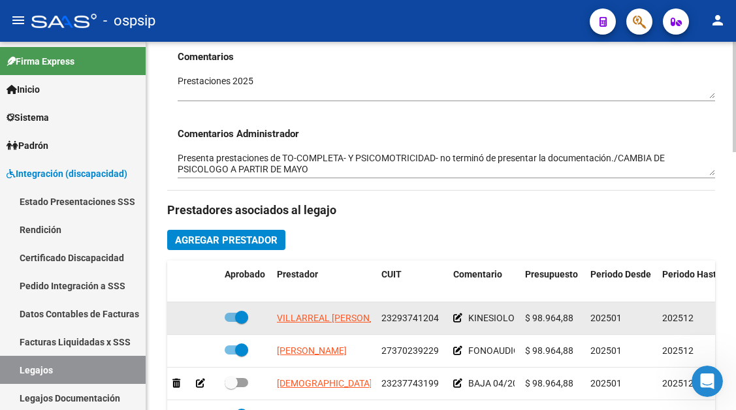
click at [306, 327] on datatable-body-cell "VILLARREAL CRISTINA DEL VALLE" at bounding box center [324, 318] width 104 height 32
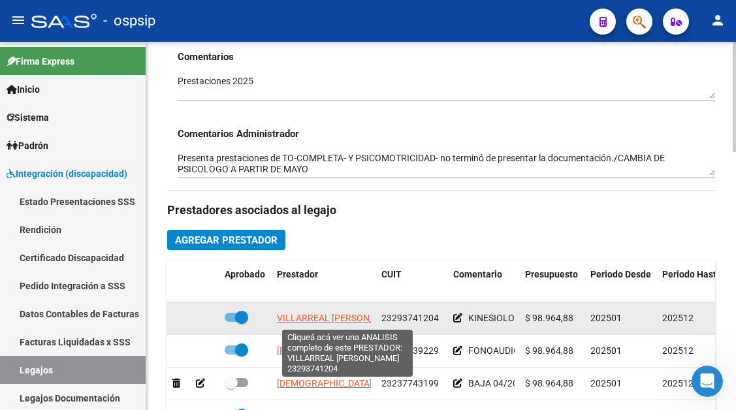
click at [307, 321] on span "VILLARREAL CRISTINA DEL VALLE" at bounding box center [339, 318] width 125 height 10
type textarea "23293741204"
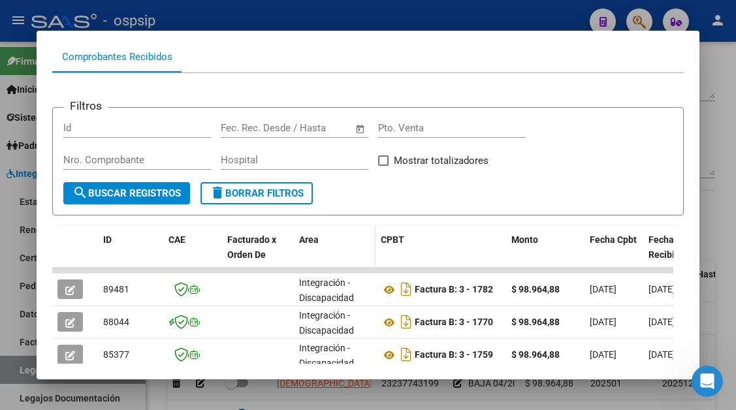
scroll to position [190, 0]
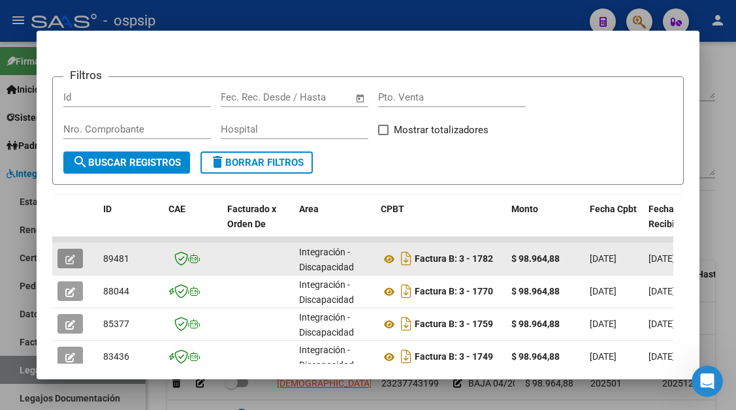
click at [75, 260] on icon "button" at bounding box center [70, 260] width 10 height 10
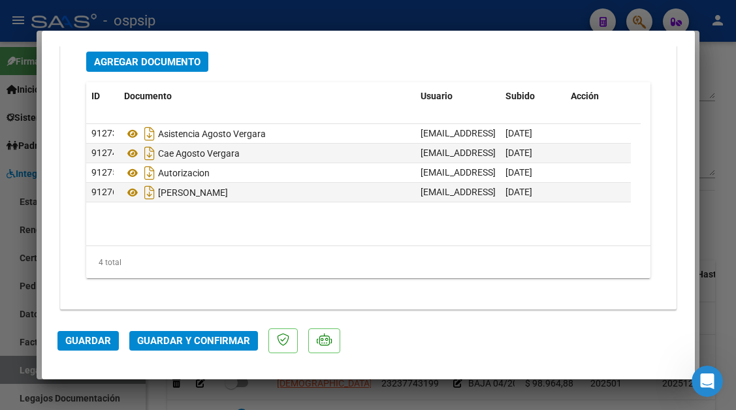
scroll to position [1645, 0]
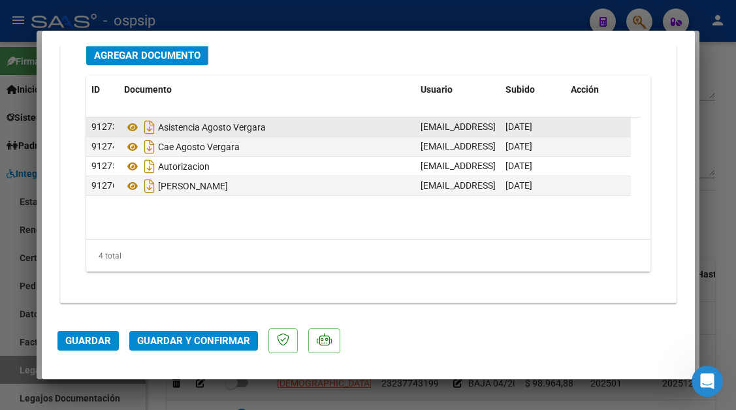
click at [137, 119] on div "Asistencia Agosto Vergara" at bounding box center [267, 127] width 286 height 21
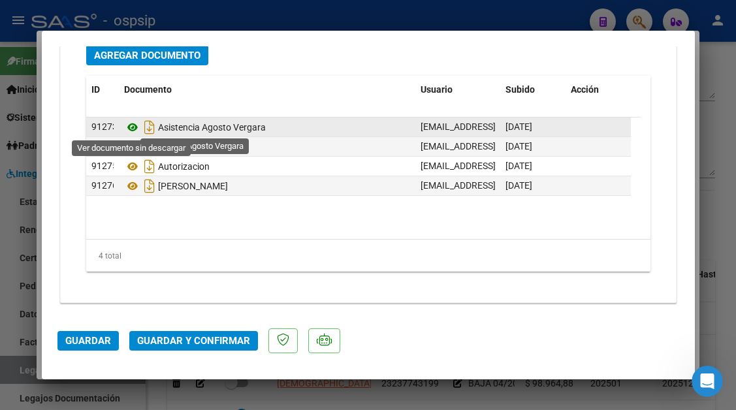
click at [133, 126] on icon at bounding box center [132, 127] width 17 height 16
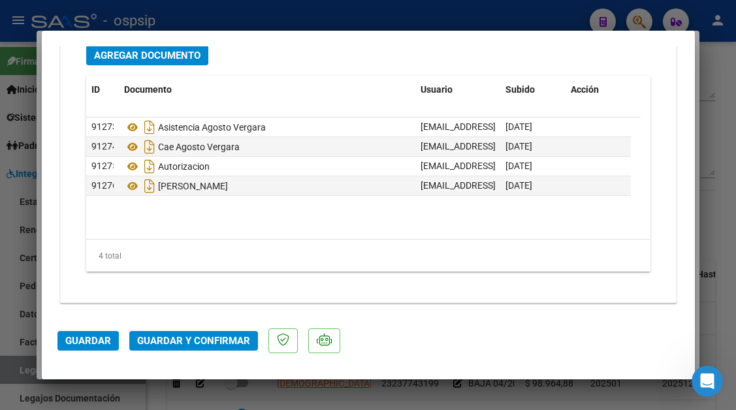
click at [199, 354] on mat-dialog-actions "Guardar Guardar y Confirmar" at bounding box center [367, 339] width 621 height 52
click at [199, 347] on span "Guardar y Confirmar" at bounding box center [193, 341] width 113 height 12
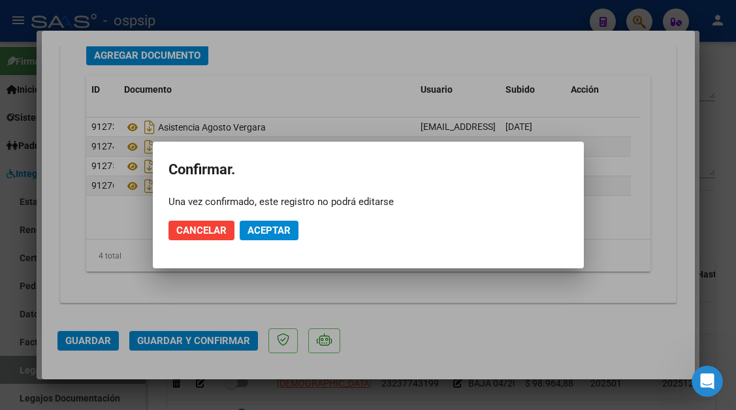
click at [268, 240] on mat-dialog-actions "Cancelar Aceptar" at bounding box center [368, 230] width 400 height 44
click at [268, 236] on span "Aceptar" at bounding box center [268, 231] width 43 height 12
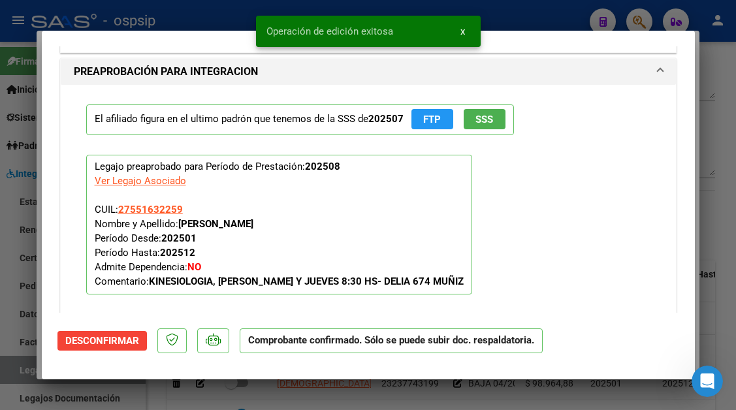
type input "$ 0,00"
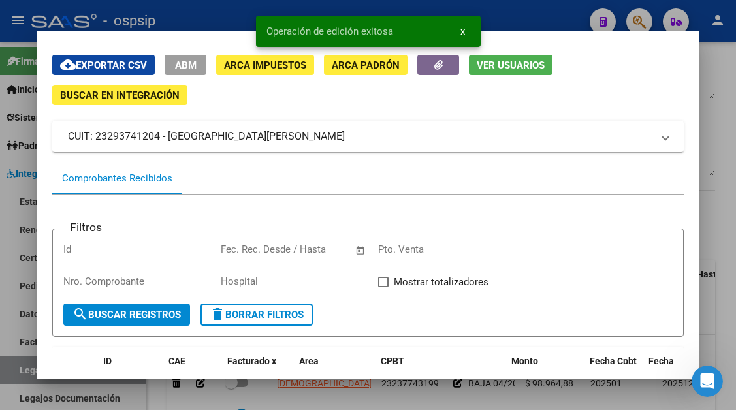
scroll to position [0, 0]
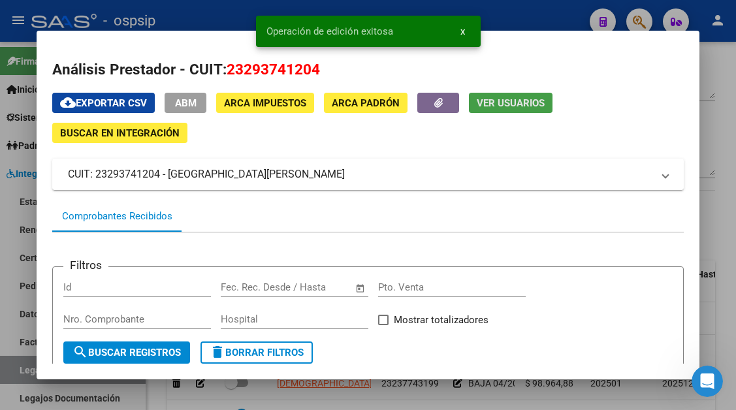
click at [507, 109] on span "Ver Usuarios" at bounding box center [511, 103] width 68 height 12
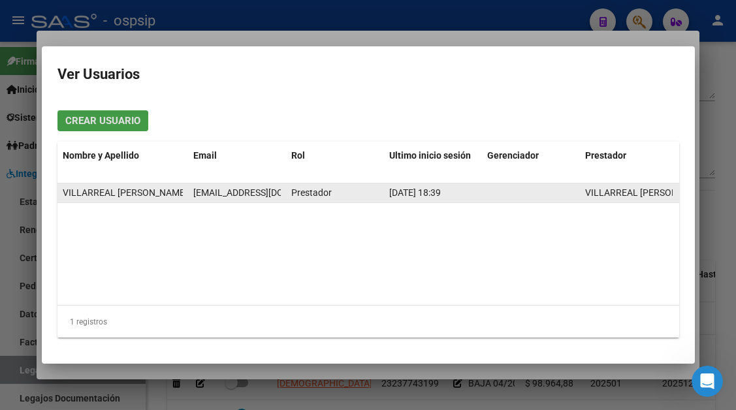
click at [248, 196] on span "cris_villarreal@hotmail.com" at bounding box center [265, 192] width 145 height 10
copy span "cris_villarreal@hotmail.com"
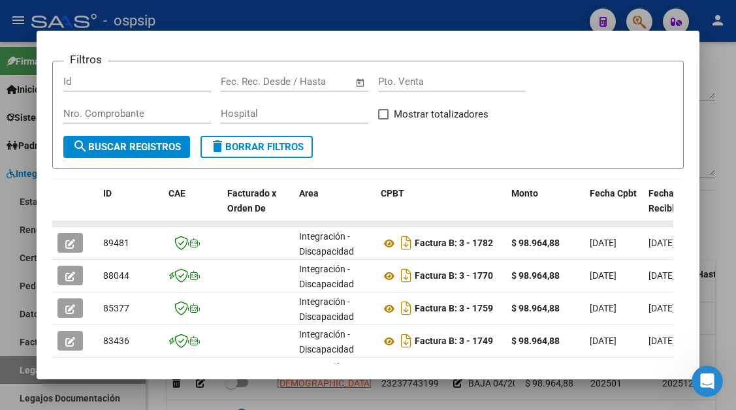
scroll to position [261, 0]
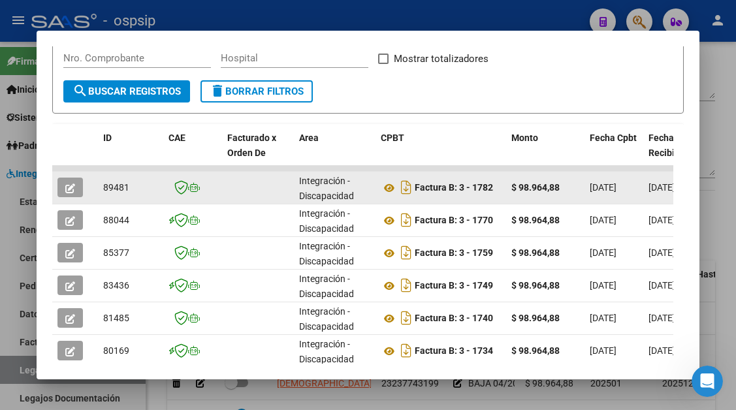
click at [79, 191] on button "button" at bounding box center [69, 188] width 25 height 20
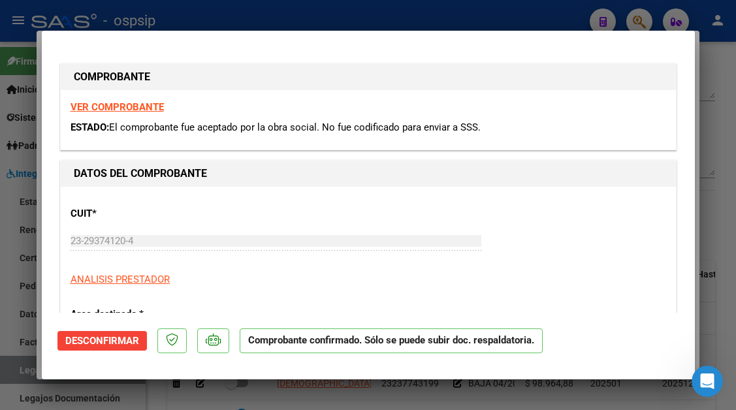
type input "$ 0,00"
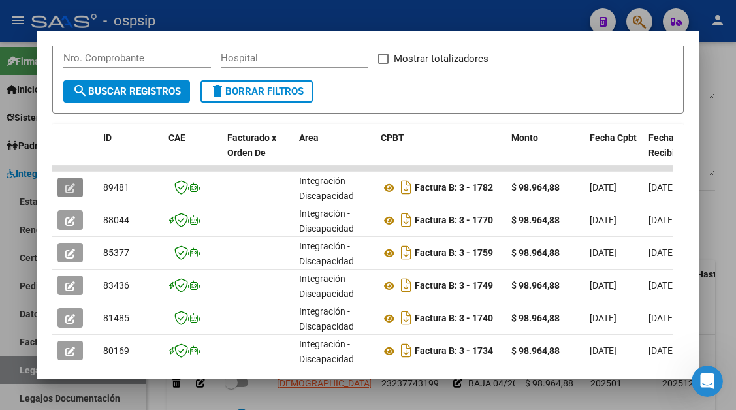
click at [22, 375] on div at bounding box center [368, 205] width 736 height 410
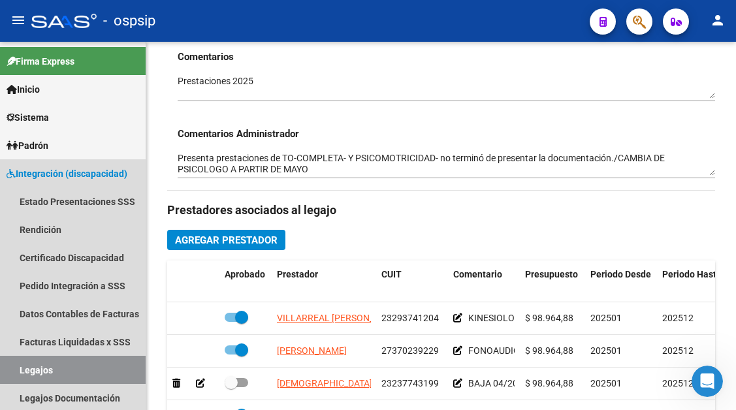
click at [22, 375] on link "Legajos" at bounding box center [73, 370] width 146 height 28
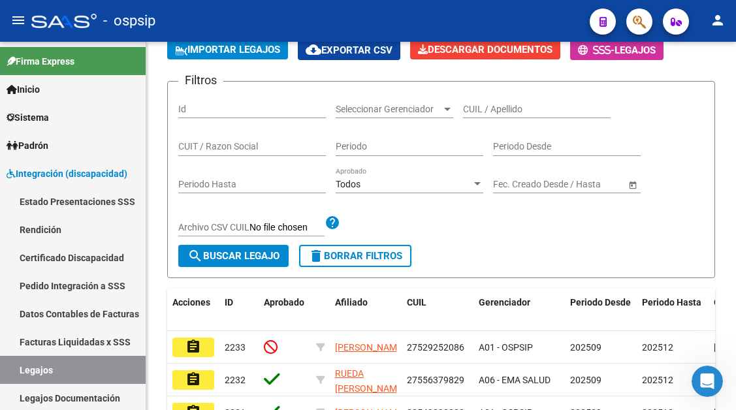
scroll to position [457, 0]
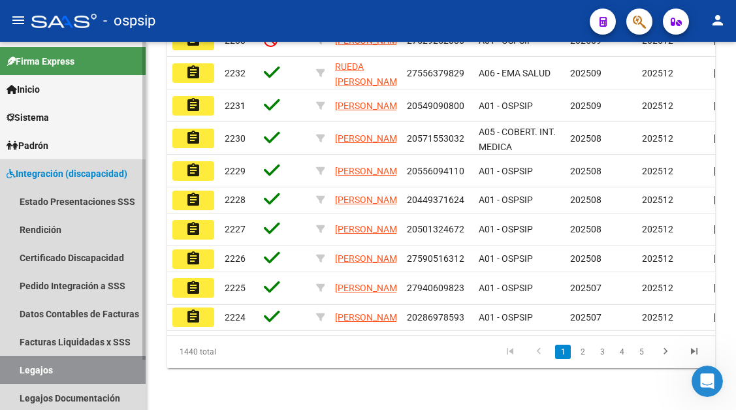
click at [43, 364] on link "Legajos" at bounding box center [73, 370] width 146 height 28
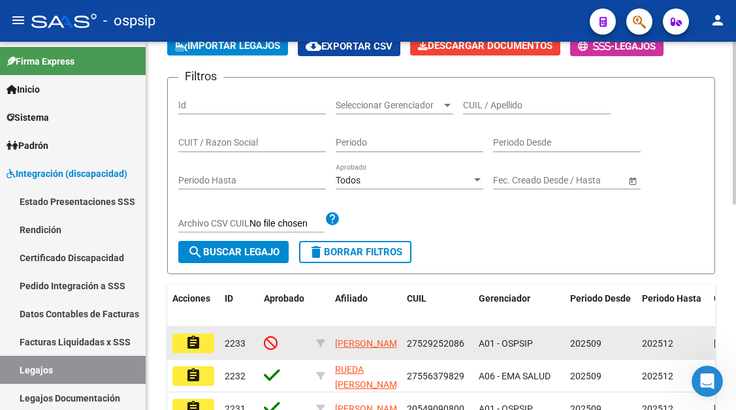
scroll to position [65, 0]
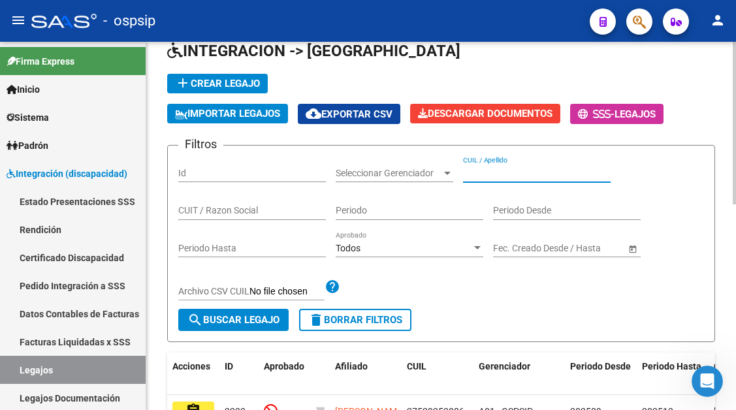
click at [495, 169] on input "CUIL / Apellido" at bounding box center [537, 173] width 148 height 11
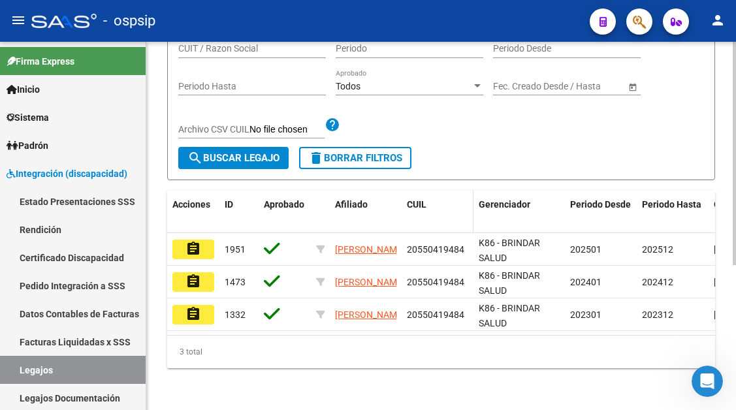
scroll to position [238, 0]
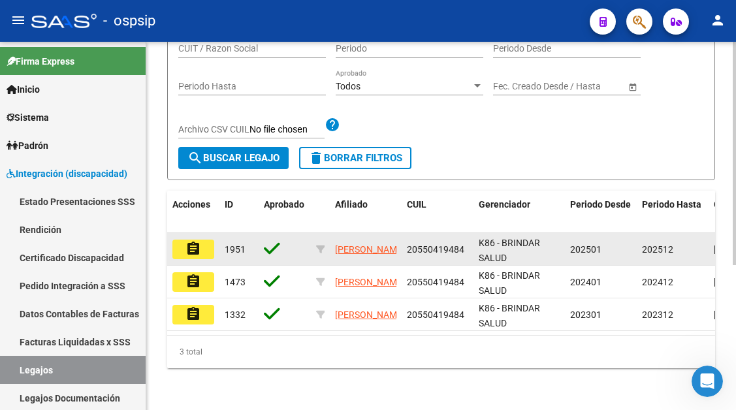
type input "55041948"
click at [195, 241] on mat-icon "assignment" at bounding box center [193, 249] width 16 height 16
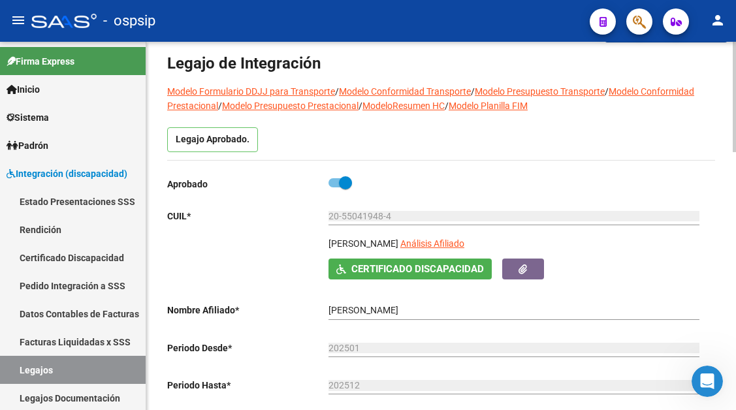
scroll to position [131, 0]
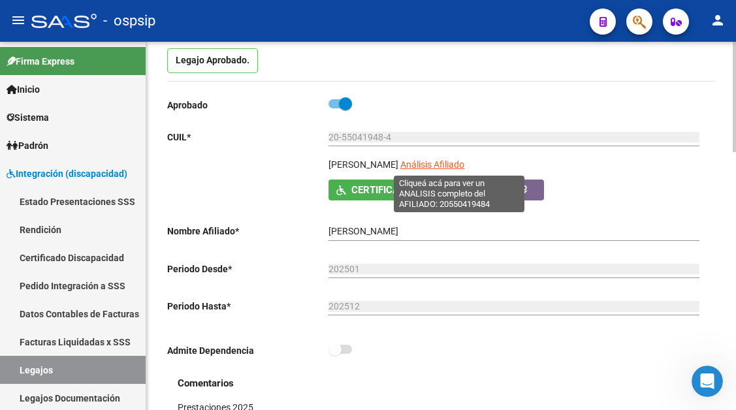
click at [459, 163] on span "Análisis Afiliado" at bounding box center [432, 164] width 64 height 10
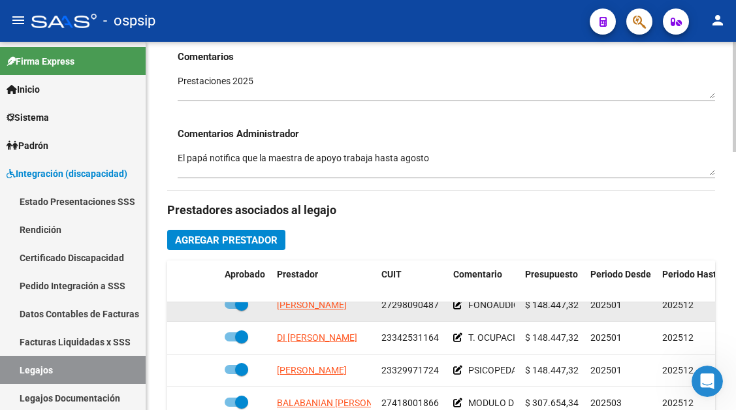
scroll to position [24, 0]
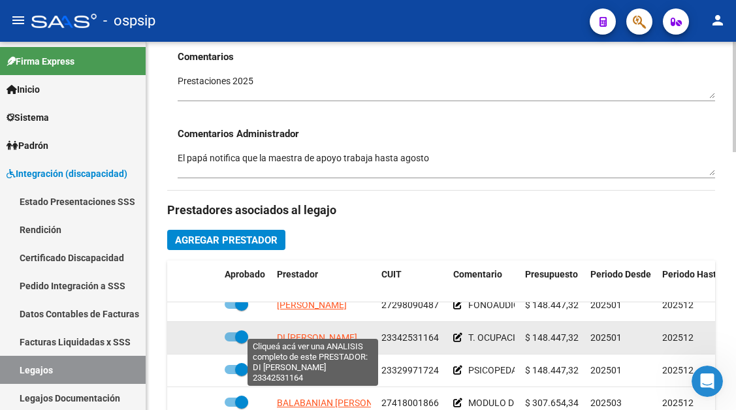
click at [328, 332] on span "DI SANTI AYELEN" at bounding box center [317, 337] width 80 height 10
type textarea "23342531164"
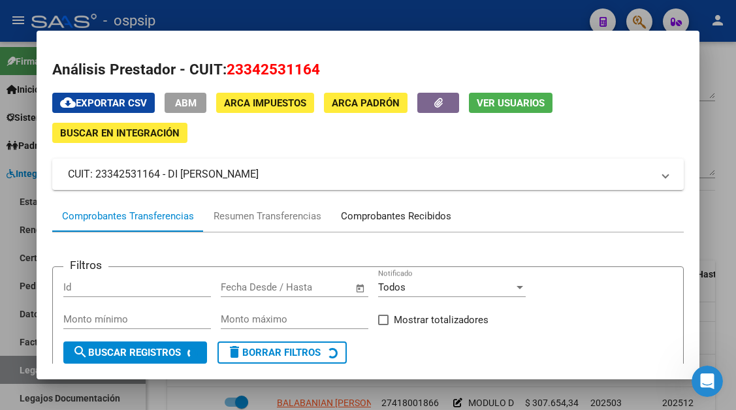
click at [366, 220] on div "Comprobantes Recibidos" at bounding box center [396, 216] width 110 height 15
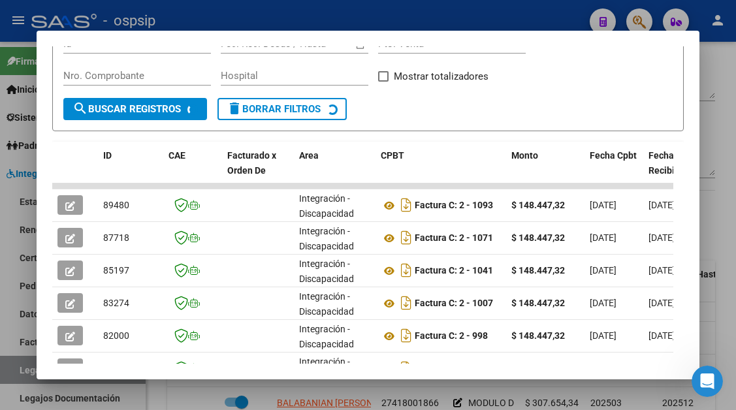
scroll to position [255, 0]
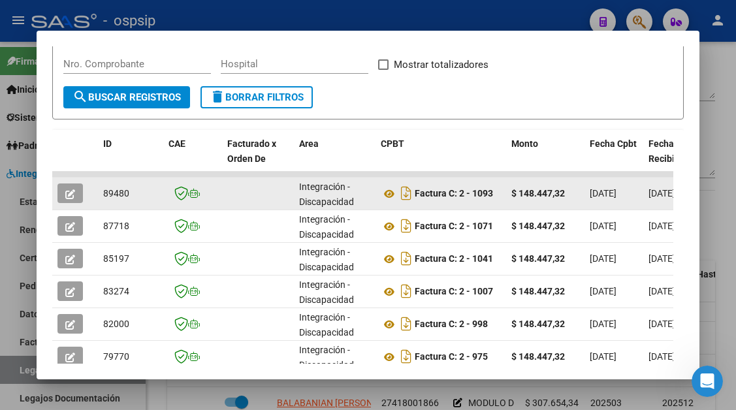
click at [77, 193] on button "button" at bounding box center [69, 193] width 25 height 20
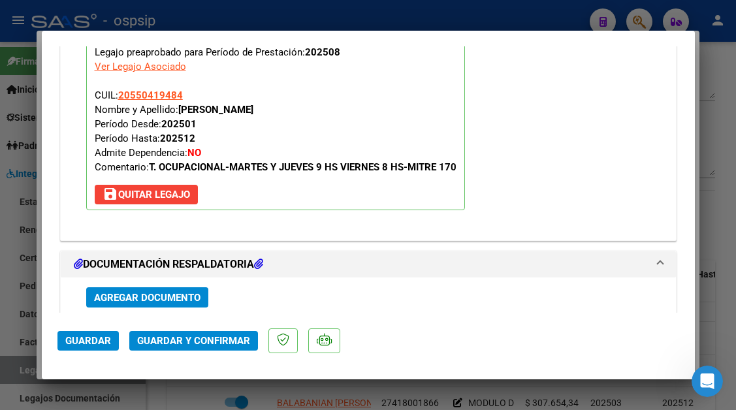
scroll to position [1501, 0]
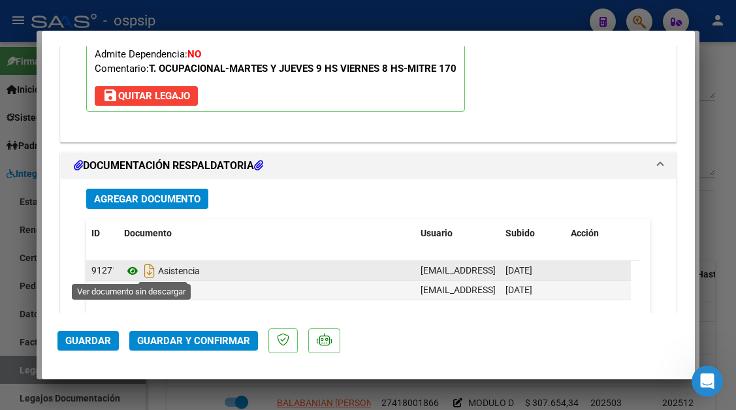
click at [137, 269] on icon at bounding box center [132, 271] width 17 height 16
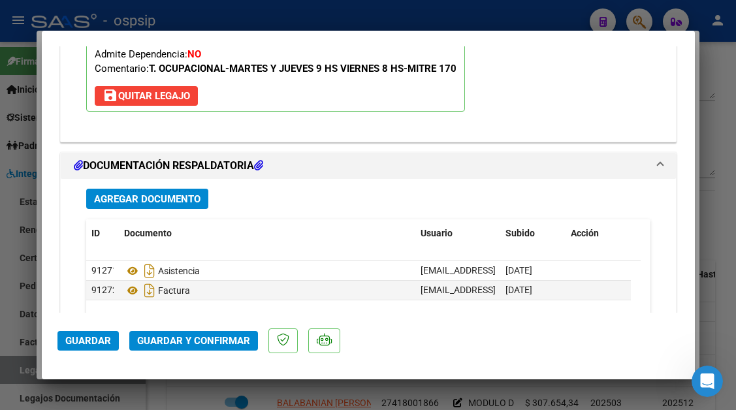
click at [194, 343] on span "Guardar y Confirmar" at bounding box center [193, 341] width 113 height 12
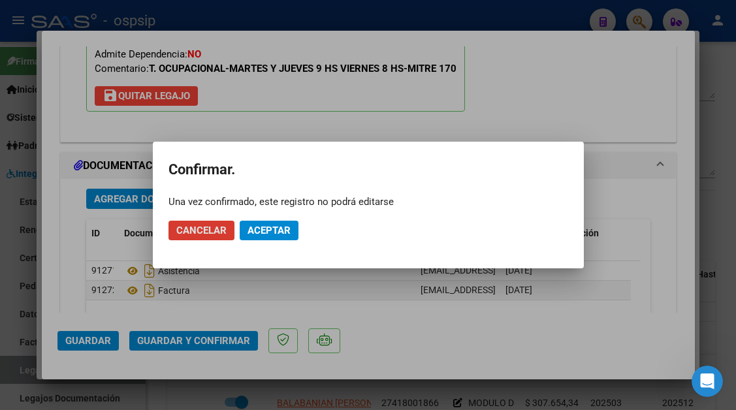
click at [256, 234] on span "Aceptar" at bounding box center [268, 231] width 43 height 12
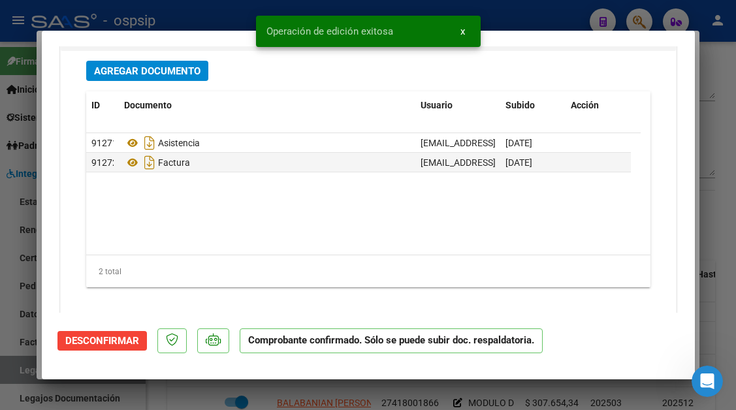
scroll to position [1497, 0]
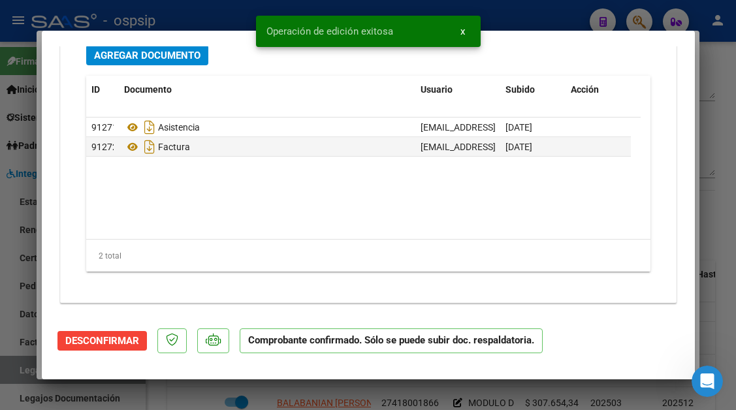
type input "$ 0,00"
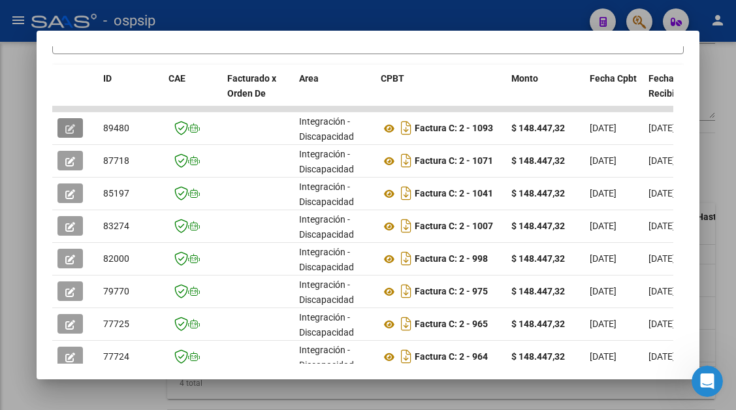
scroll to position [457, 0]
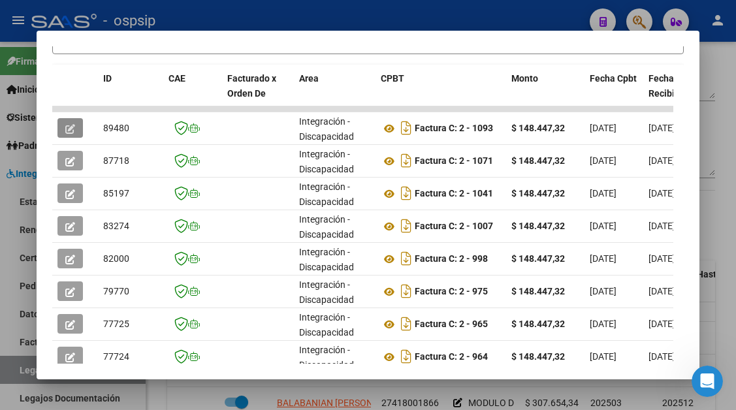
click at [16, 368] on div at bounding box center [368, 205] width 736 height 410
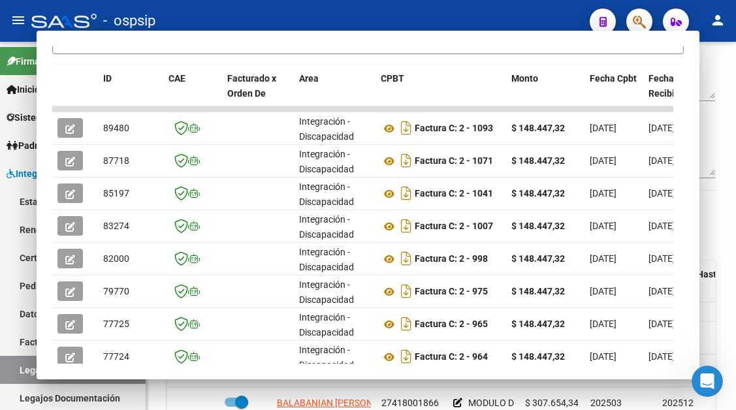
click at [16, 368] on link "Legajos" at bounding box center [73, 370] width 146 height 28
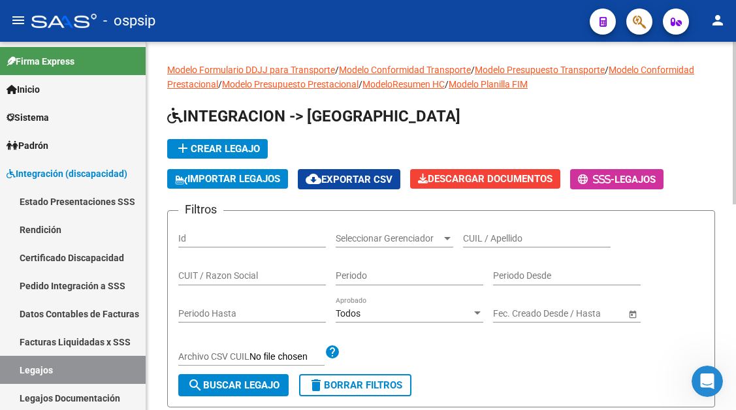
click at [475, 242] on input "CUIL / Apellido" at bounding box center [537, 238] width 148 height 11
click at [475, 242] on input "53590001" at bounding box center [537, 238] width 148 height 11
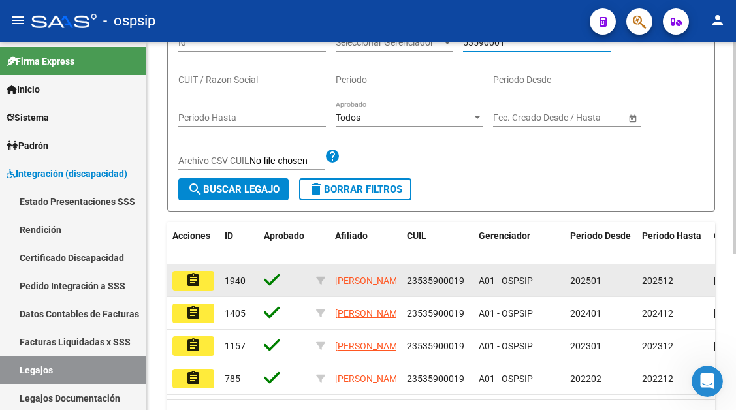
type input "53590001"
click at [190, 277] on mat-icon "assignment" at bounding box center [193, 280] width 16 height 16
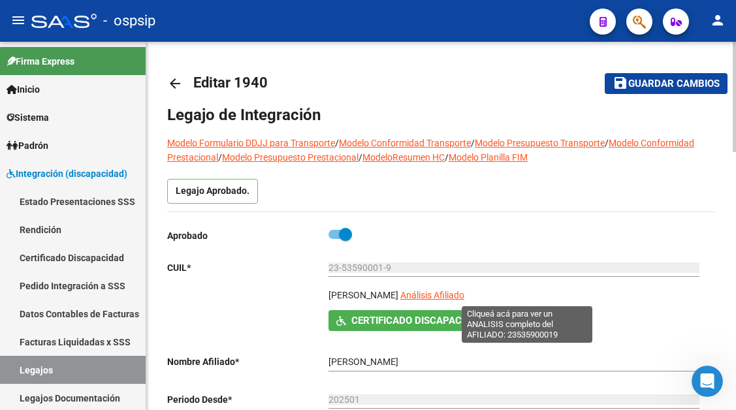
click at [464, 295] on span "Análisis Afiliado" at bounding box center [432, 295] width 64 height 10
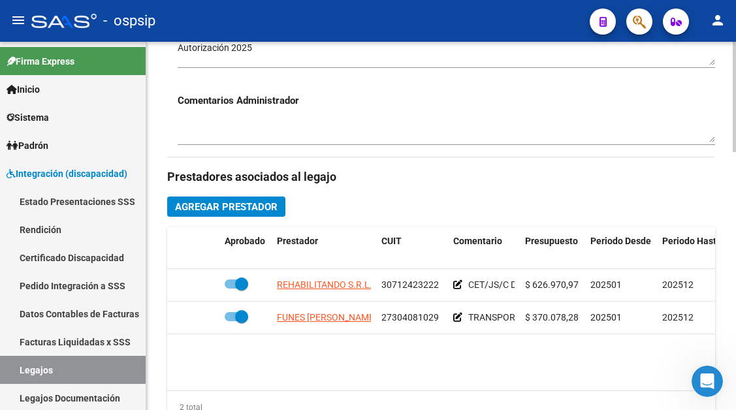
scroll to position [588, 0]
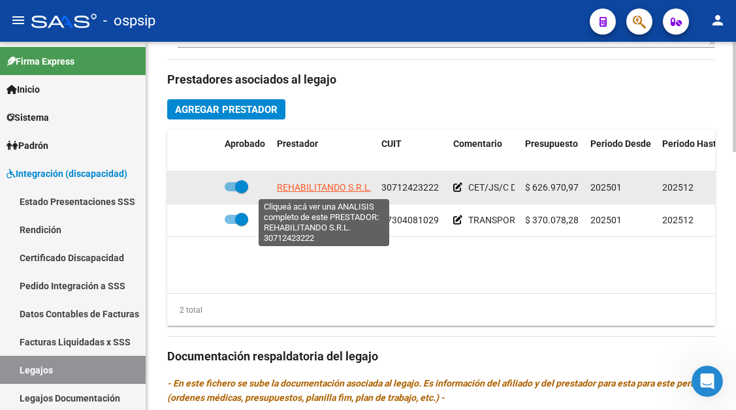
click at [308, 184] on span "REHABILITANDO S.R.L." at bounding box center [324, 187] width 95 height 10
type textarea "30712423222"
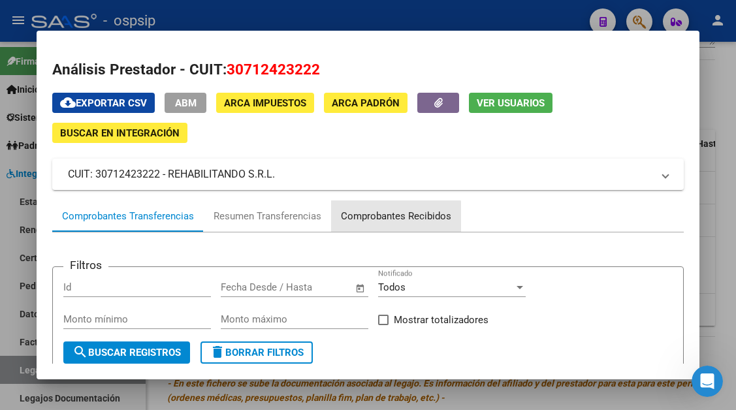
click at [360, 217] on div "Comprobantes Recibidos" at bounding box center [396, 216] width 110 height 15
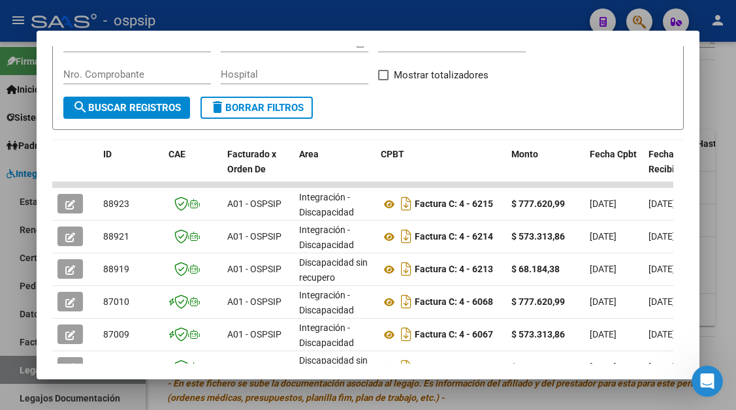
scroll to position [255, 0]
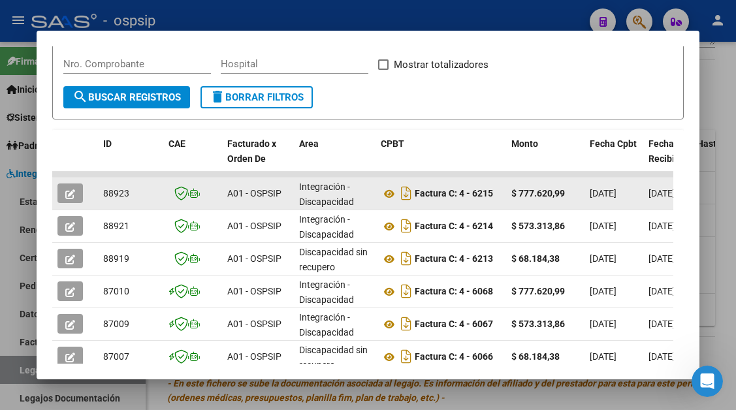
click at [65, 193] on icon "button" at bounding box center [70, 194] width 10 height 10
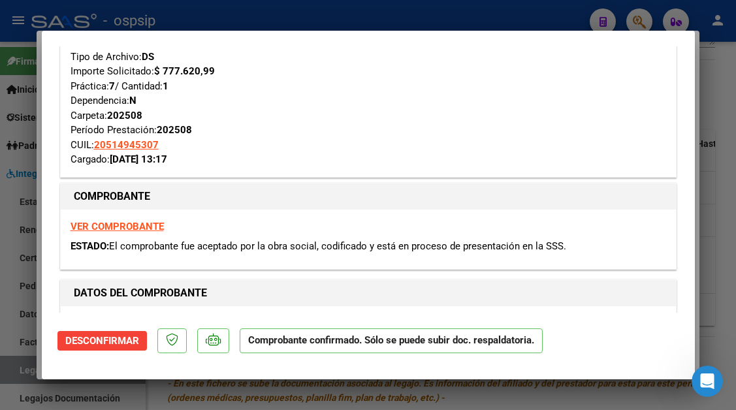
scroll to position [196, 0]
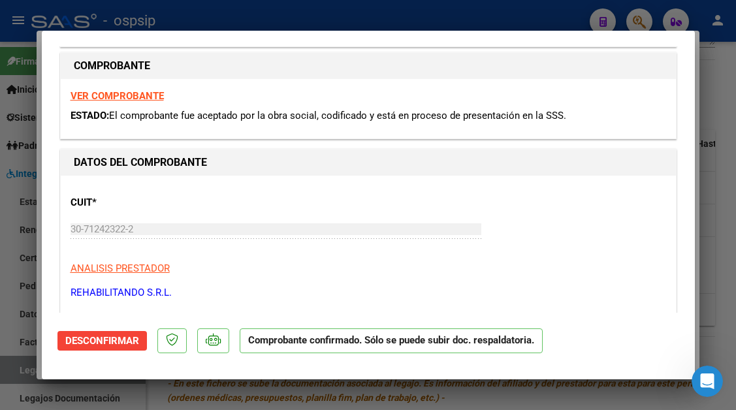
type input "$ 0,00"
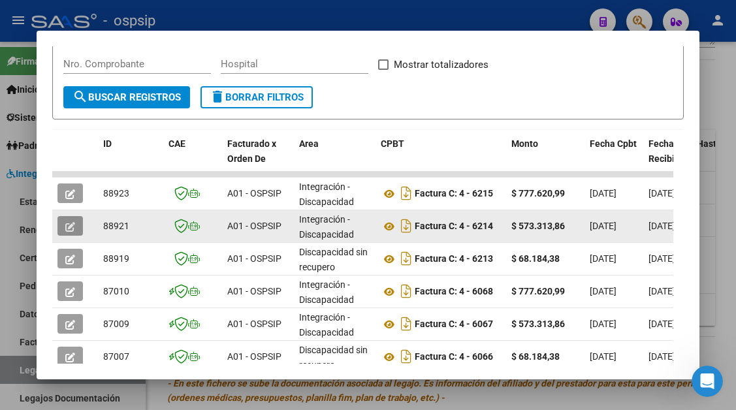
click at [81, 224] on button "button" at bounding box center [69, 226] width 25 height 20
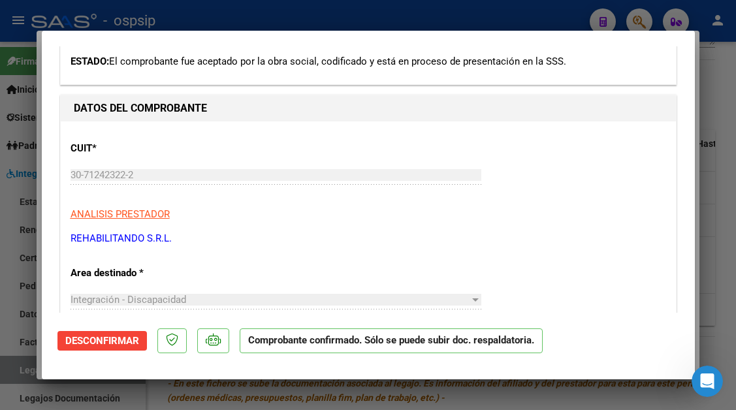
scroll to position [261, 0]
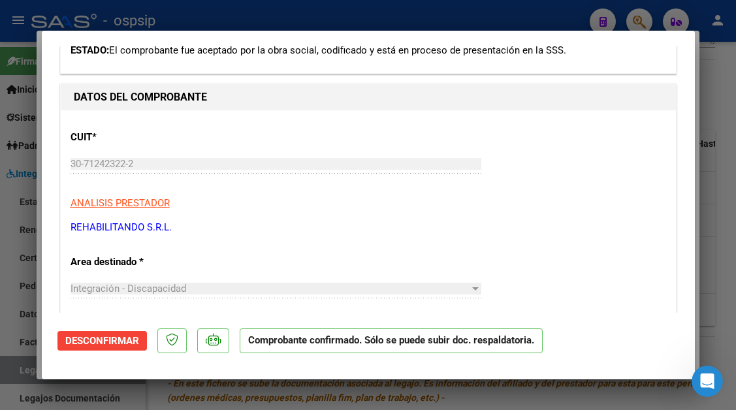
type input "$ 0,00"
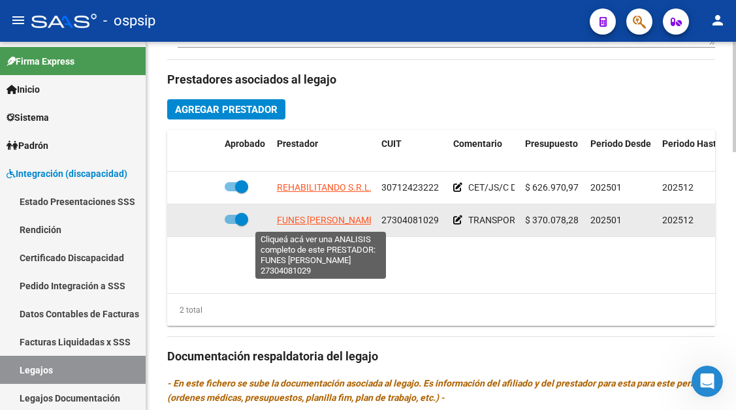
click at [331, 221] on span "FUNES ESTER ELENA" at bounding box center [327, 220] width 100 height 10
type textarea "27304081029"
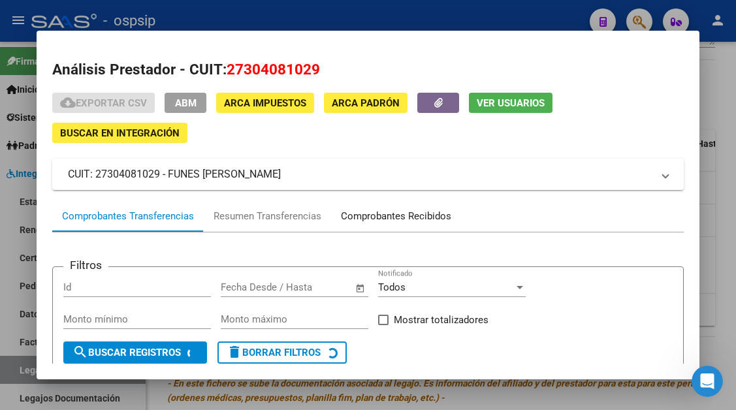
click at [363, 213] on div "Comprobantes Recibidos" at bounding box center [396, 216] width 110 height 15
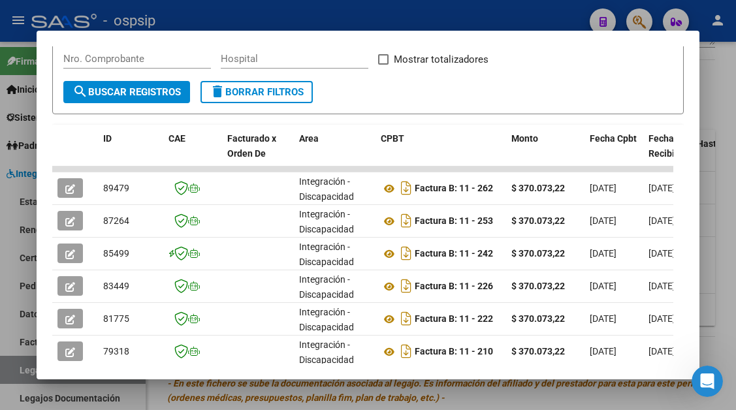
scroll to position [261, 0]
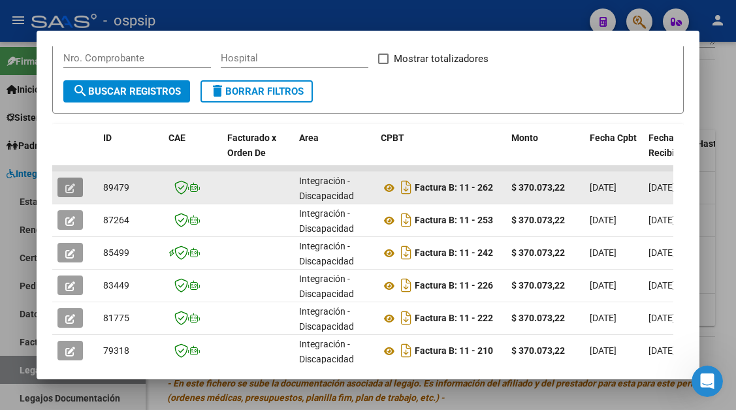
click at [64, 185] on button "button" at bounding box center [69, 188] width 25 height 20
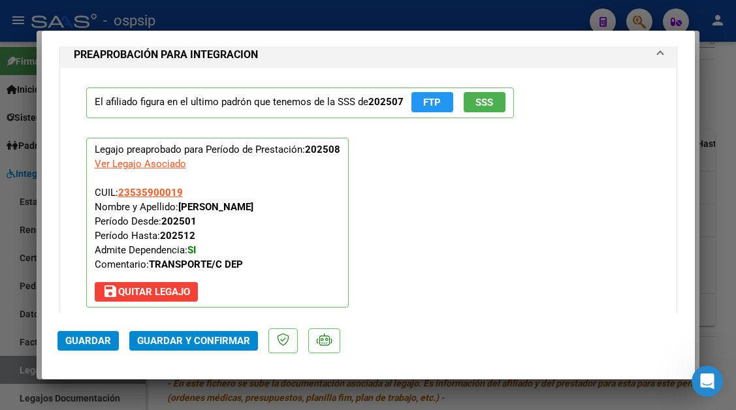
scroll to position [1501, 0]
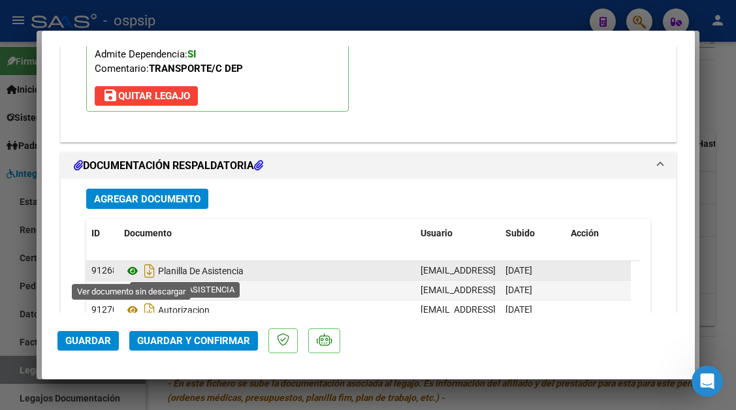
click at [132, 266] on icon at bounding box center [132, 271] width 17 height 16
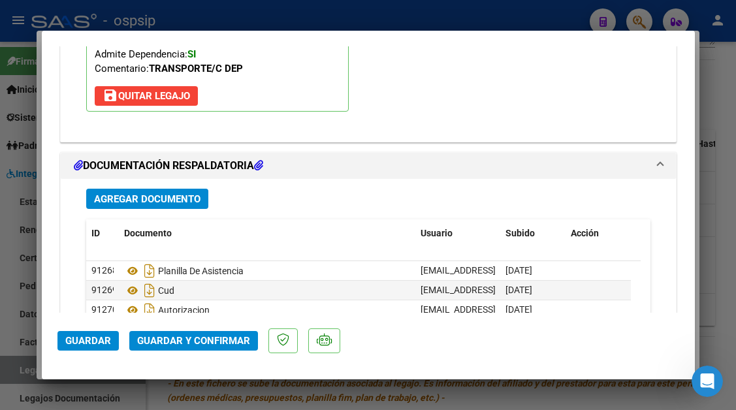
click at [180, 339] on span "Guardar y Confirmar" at bounding box center [193, 341] width 113 height 12
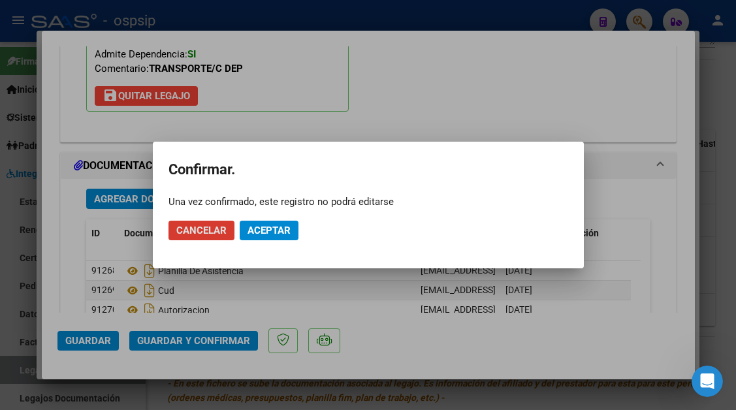
click at [249, 230] on span "Aceptar" at bounding box center [268, 231] width 43 height 12
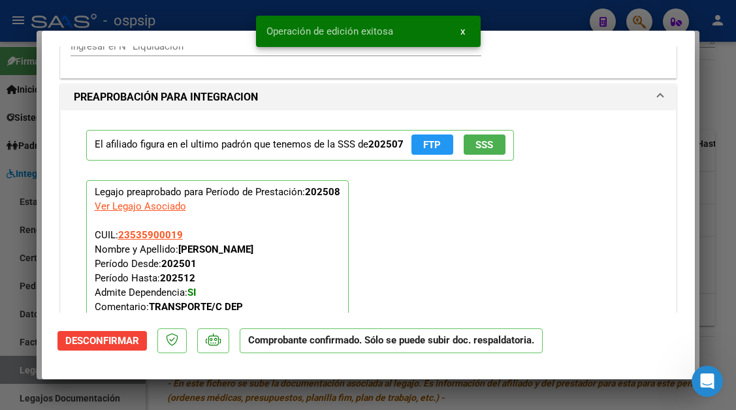
scroll to position [1122, 0]
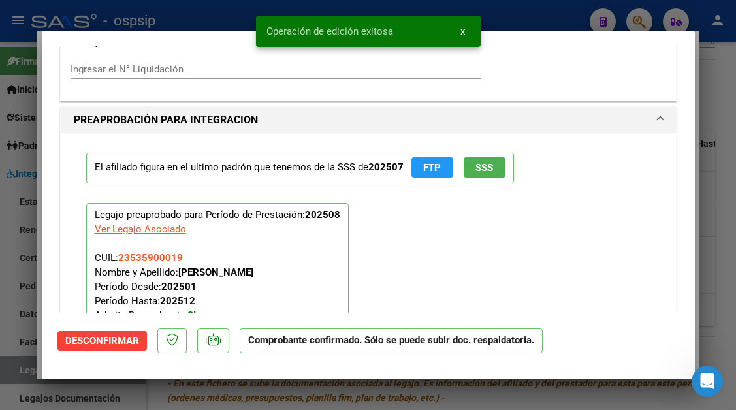
type input "$ 0,00"
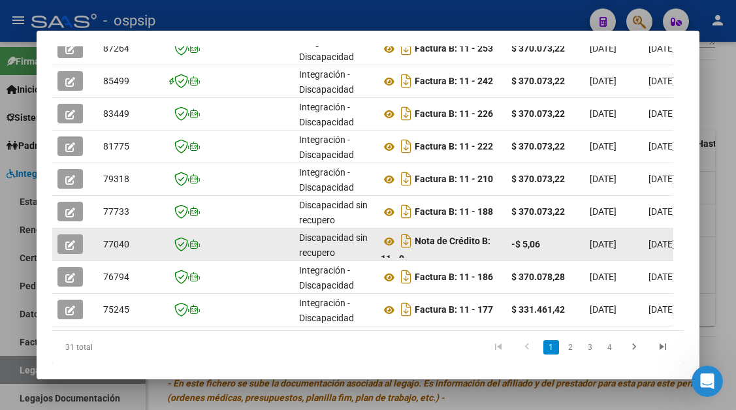
scroll to position [468, 0]
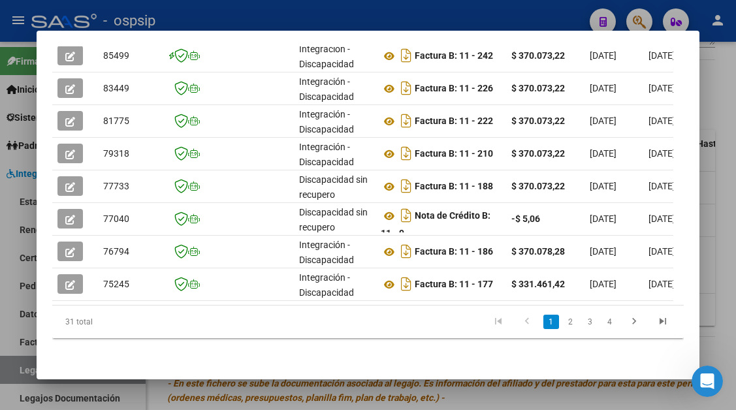
click at [18, 369] on div at bounding box center [368, 205] width 736 height 410
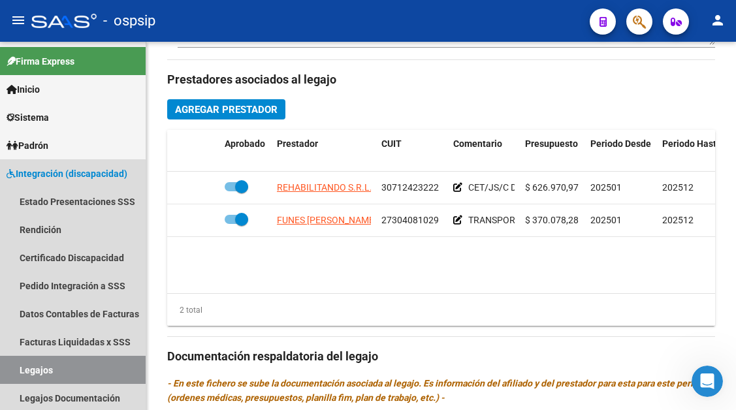
click at [18, 369] on link "Legajos" at bounding box center [73, 370] width 146 height 28
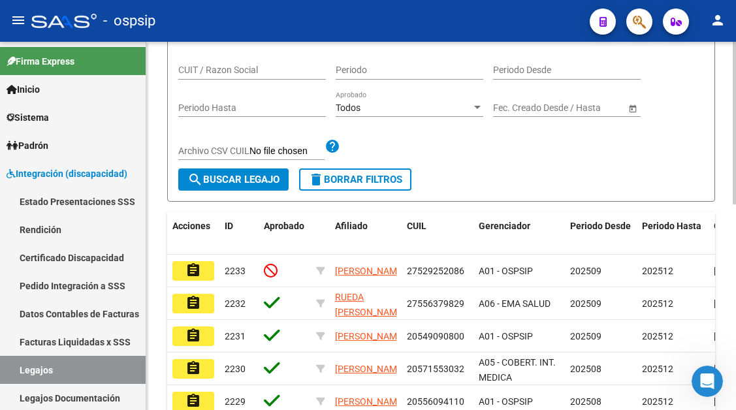
scroll to position [75, 0]
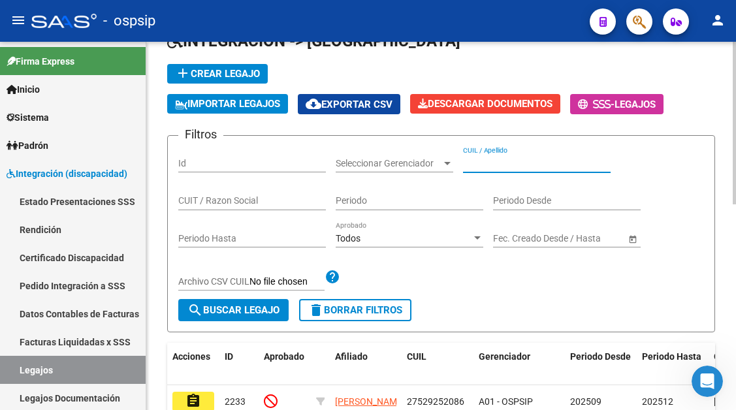
click at [480, 166] on input "CUIL / Apellido" at bounding box center [537, 163] width 148 height 11
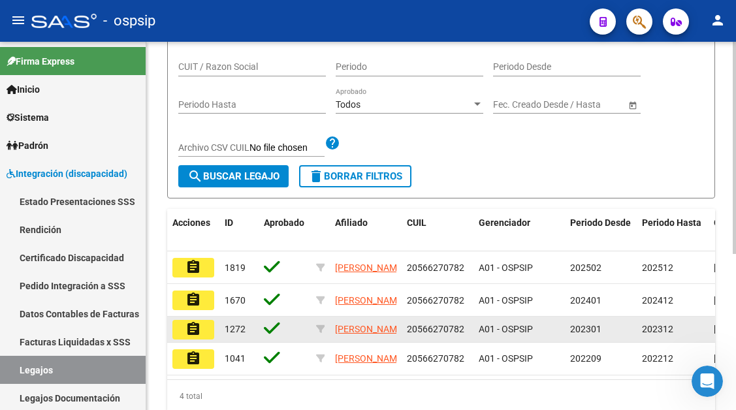
scroll to position [271, 0]
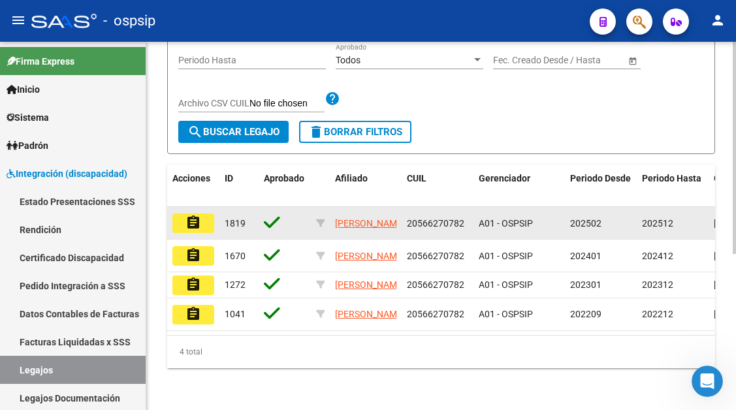
type input "56627078"
click at [203, 213] on button "assignment" at bounding box center [193, 223] width 42 height 20
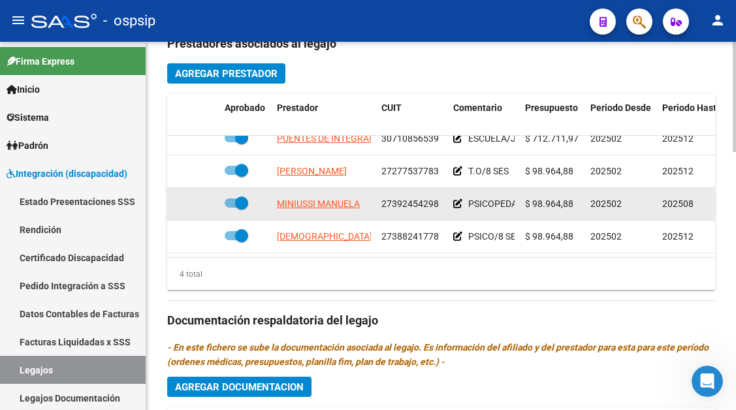
scroll to position [653, 0]
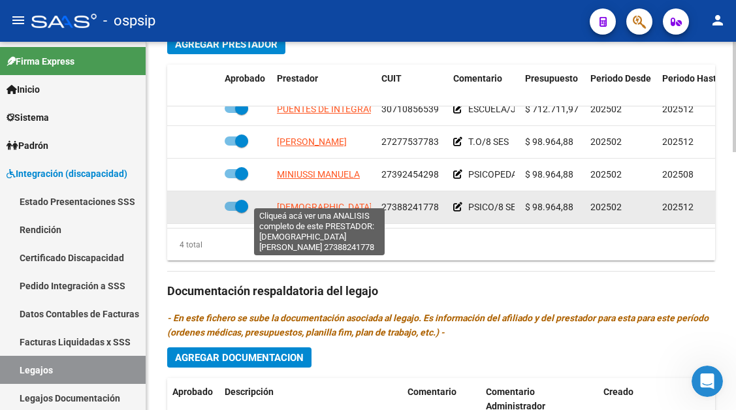
click at [305, 202] on span "iglesias camila belen" at bounding box center [360, 207] width 167 height 10
type textarea "27388241778"
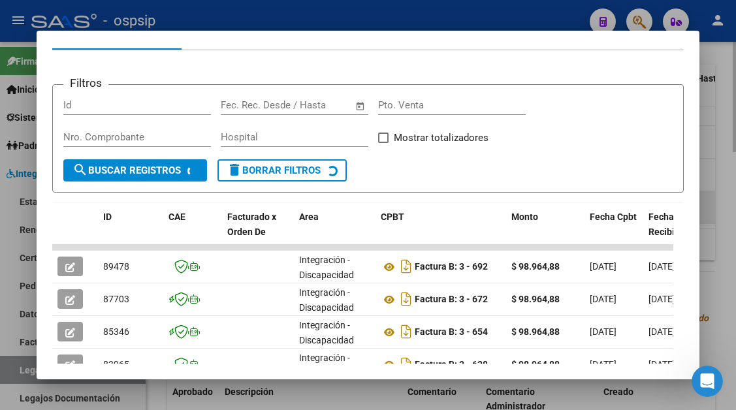
scroll to position [255, 0]
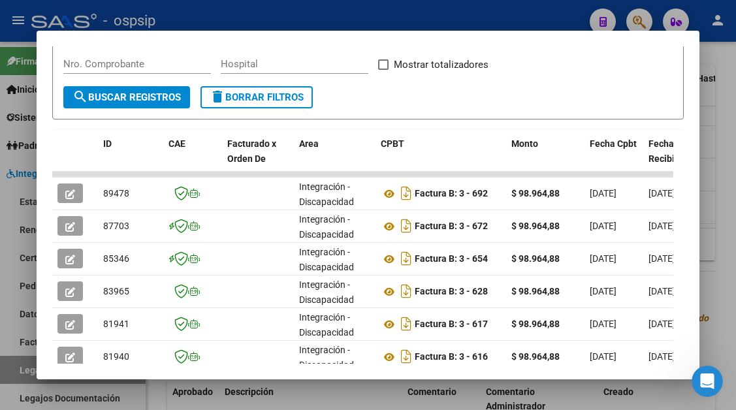
click at [41, 190] on mat-dialog-content "Análisis Prestador - CUIT: 27388241778 cloud_download Exportar CSV ABM ARCA Imp…" at bounding box center [368, 204] width 662 height 317
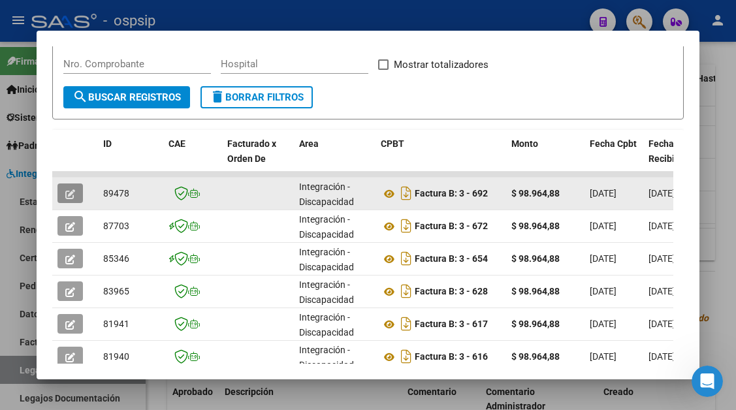
click at [78, 191] on button "button" at bounding box center [69, 193] width 25 height 20
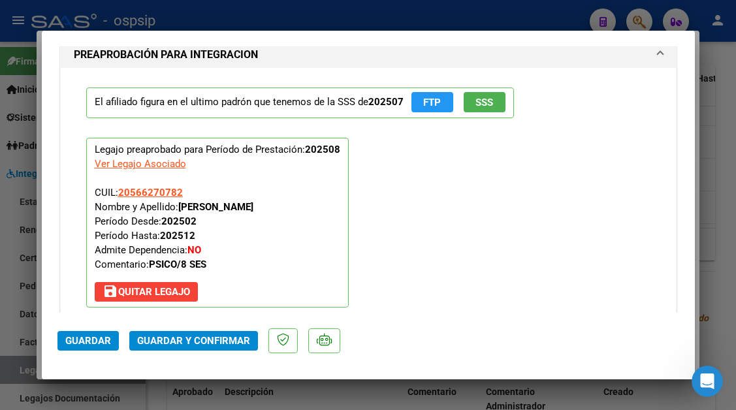
scroll to position [1567, 0]
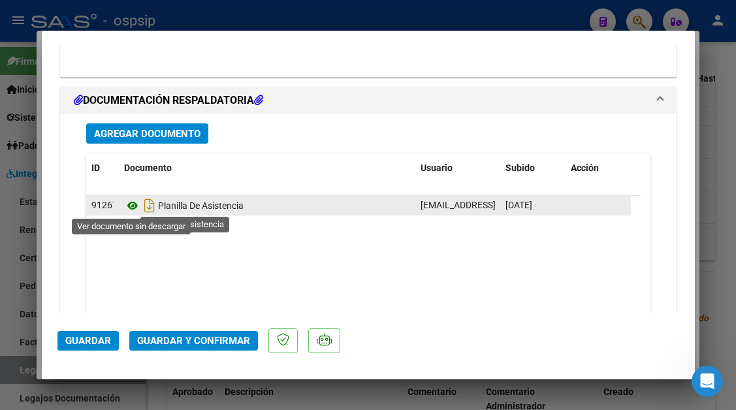
click at [129, 205] on icon at bounding box center [132, 206] width 17 height 16
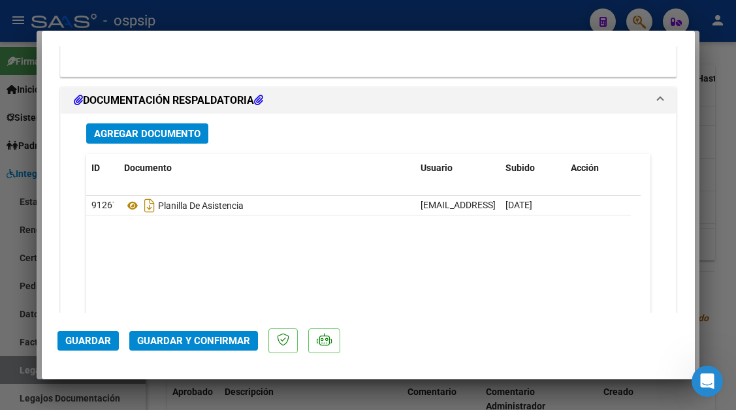
click at [194, 332] on button "Guardar y Confirmar" at bounding box center [193, 341] width 129 height 20
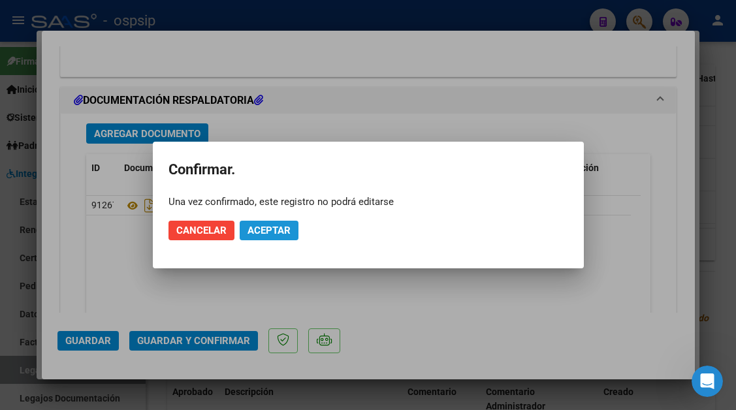
click at [268, 227] on span "Aceptar" at bounding box center [268, 231] width 43 height 12
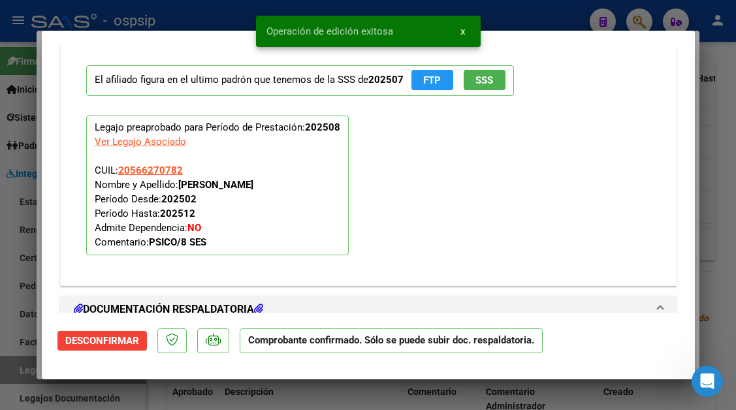
scroll to position [1187, 0]
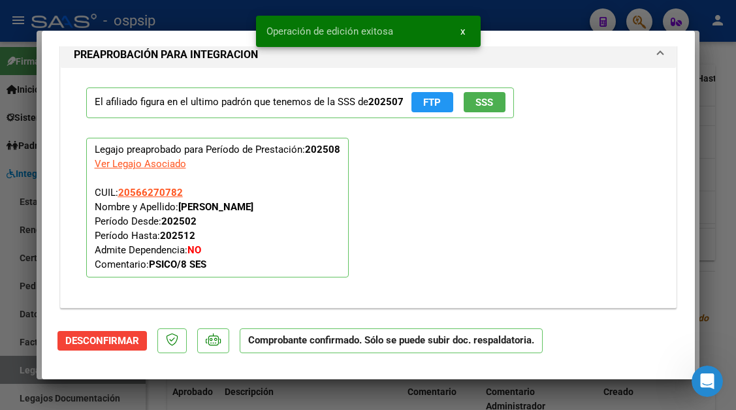
type input "$ 0,00"
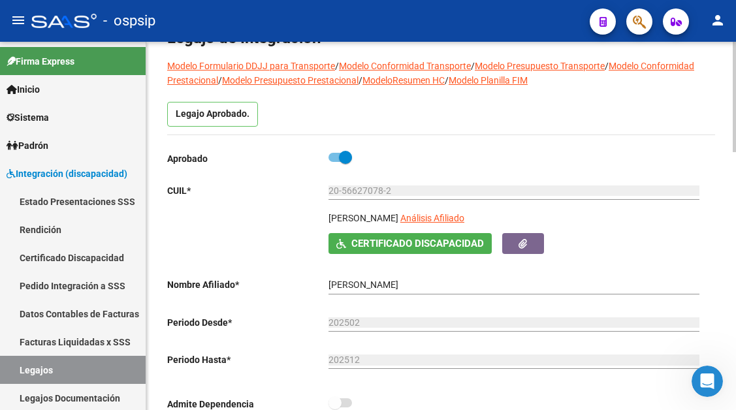
scroll to position [65, 0]
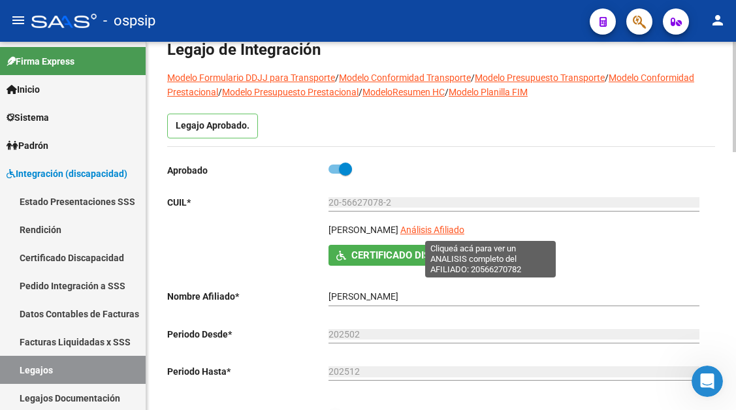
click at [464, 226] on span "Análisis Afiliado" at bounding box center [432, 230] width 64 height 10
type textarea "20566270782"
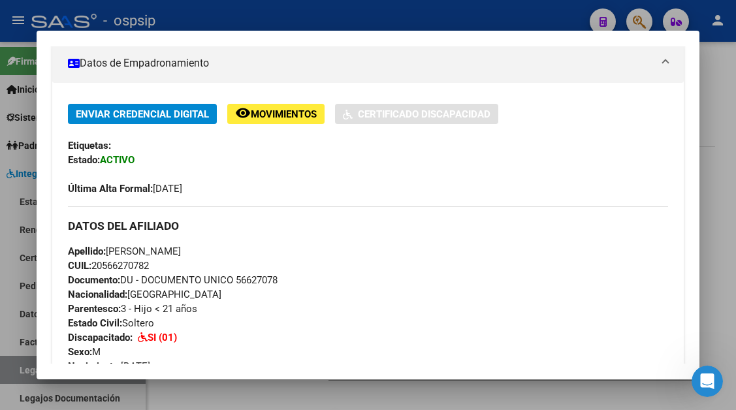
scroll to position [261, 0]
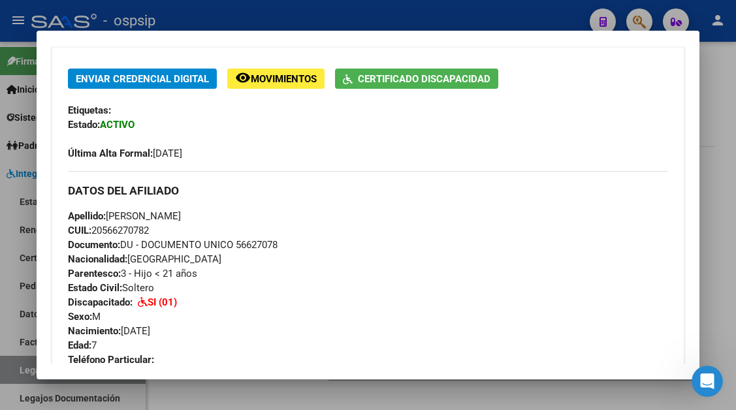
click at [11, 371] on div at bounding box center [368, 205] width 736 height 410
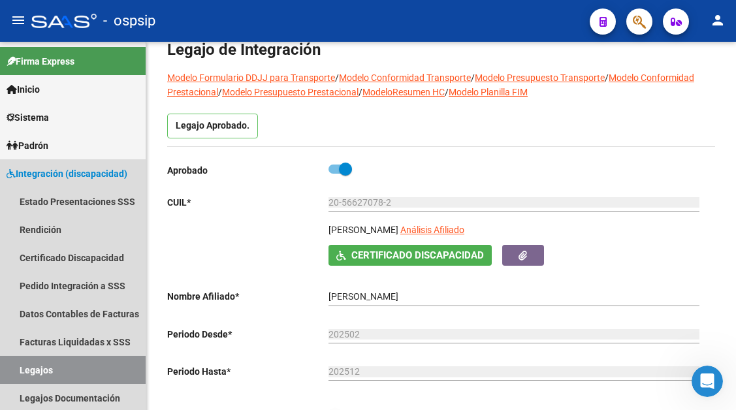
click at [11, 371] on link "Legajos" at bounding box center [73, 370] width 146 height 28
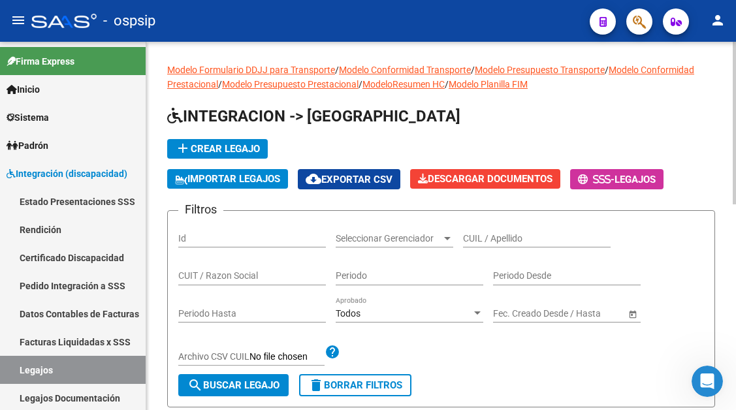
click at [478, 244] on div "CUIL / Apellido" at bounding box center [537, 234] width 148 height 26
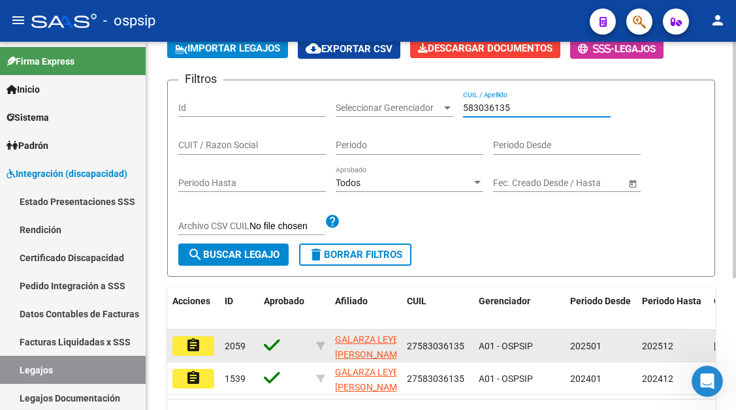
type input "583036135"
click at [189, 353] on mat-icon "assignment" at bounding box center [193, 346] width 16 height 16
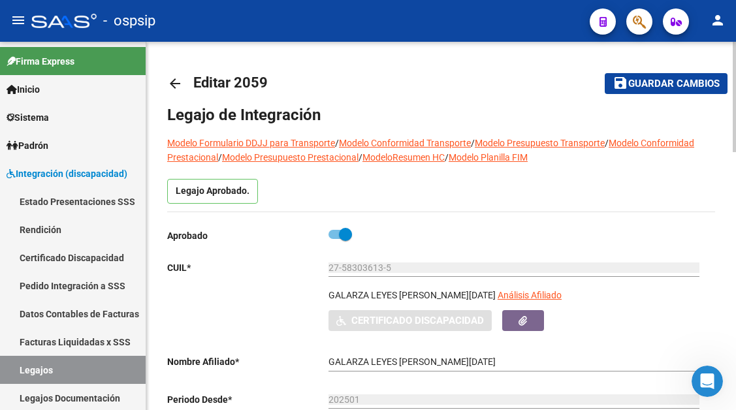
scroll to position [131, 0]
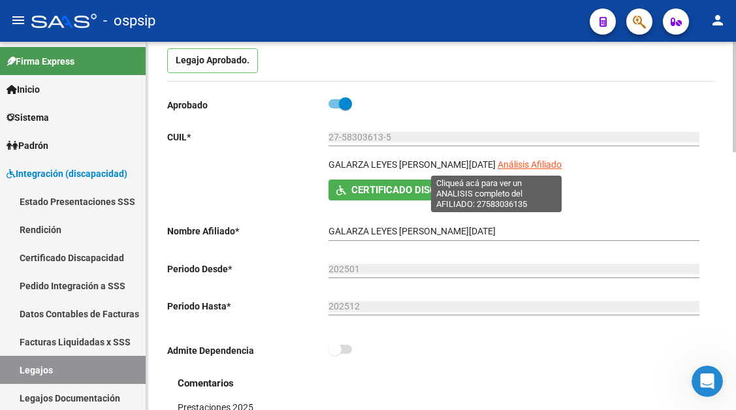
click at [503, 165] on span "Análisis Afiliado" at bounding box center [529, 164] width 64 height 10
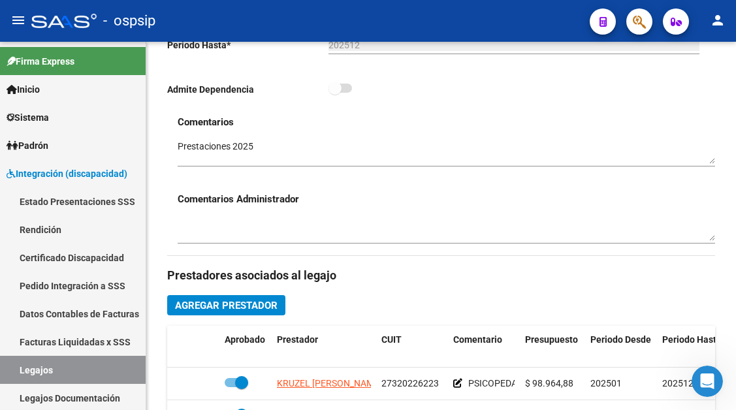
scroll to position [457, 0]
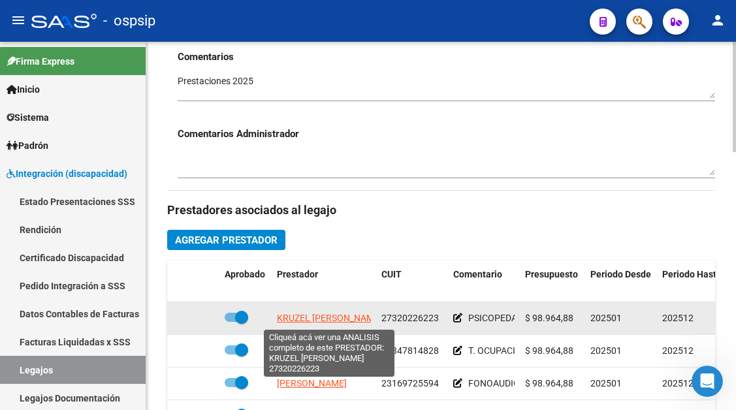
click at [311, 319] on span "KRUZEL ROMINA NOELIA" at bounding box center [329, 318] width 105 height 10
type textarea "27320226223"
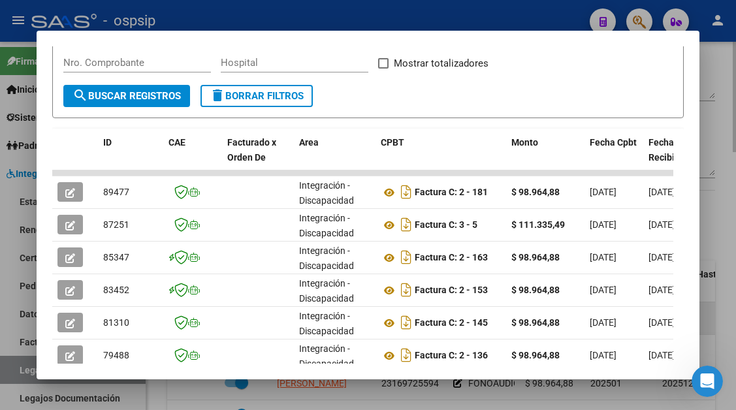
scroll to position [261, 0]
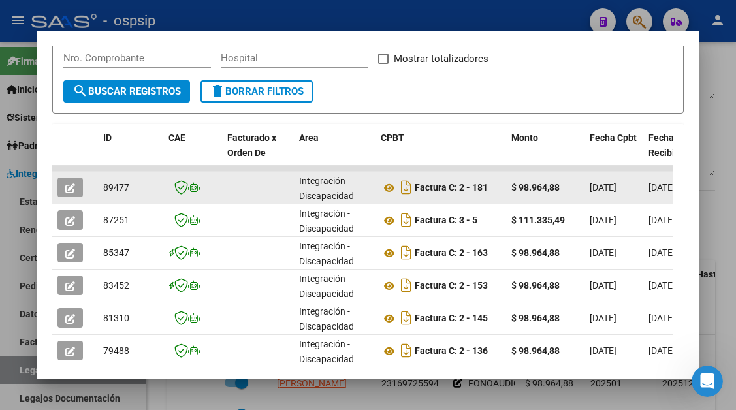
click at [66, 190] on icon "button" at bounding box center [70, 188] width 10 height 10
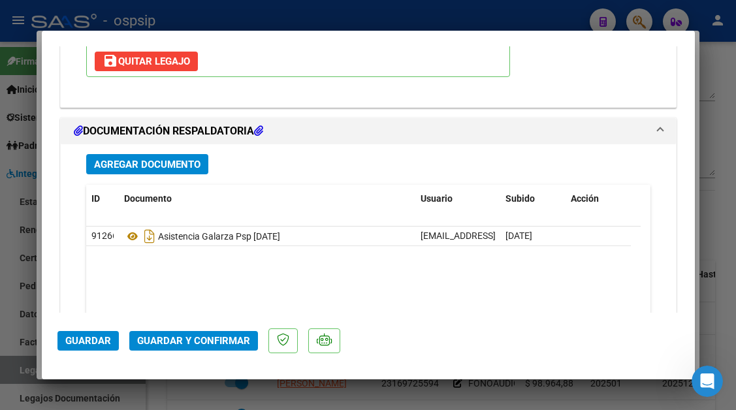
scroll to position [1567, 0]
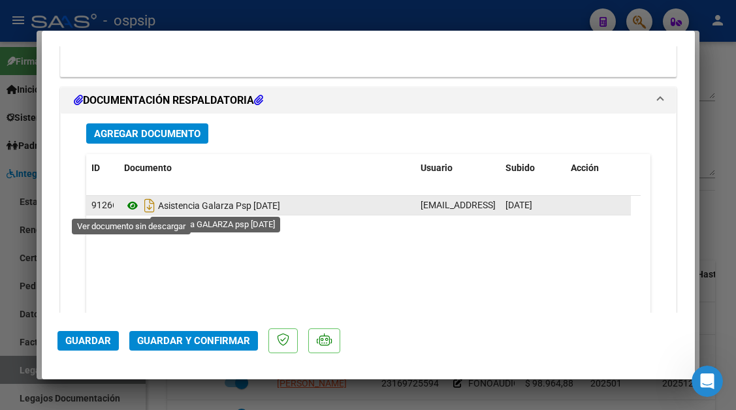
click at [134, 207] on icon at bounding box center [132, 206] width 17 height 16
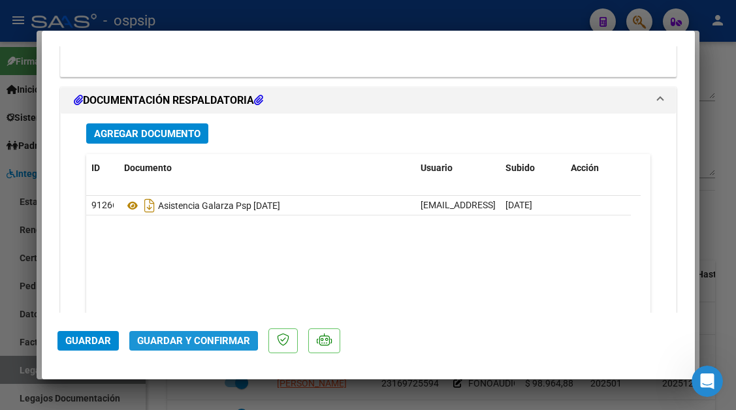
click at [179, 338] on span "Guardar y Confirmar" at bounding box center [193, 341] width 113 height 12
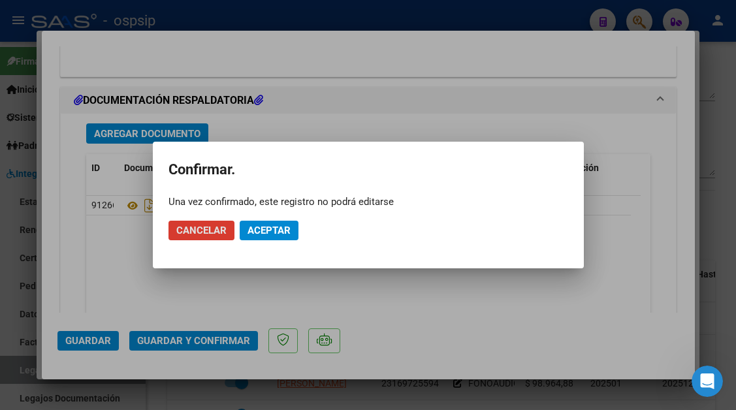
click at [253, 227] on span "Aceptar" at bounding box center [268, 231] width 43 height 12
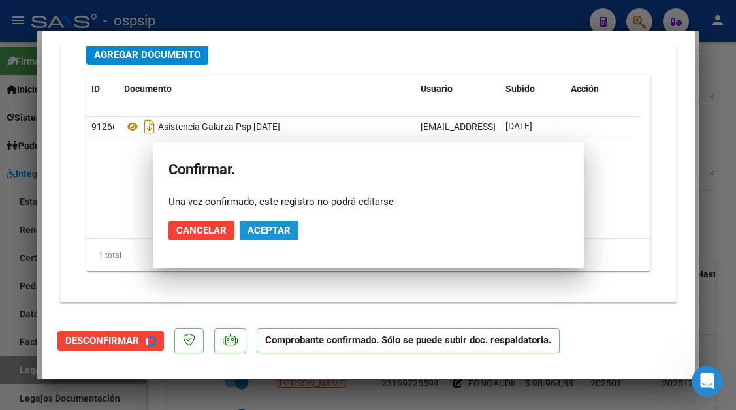
scroll to position [1449, 0]
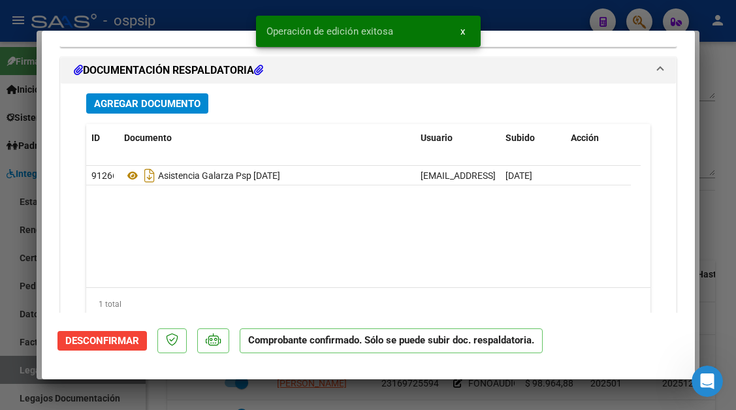
click at [14, 375] on div at bounding box center [368, 205] width 736 height 410
type input "$ 0,00"
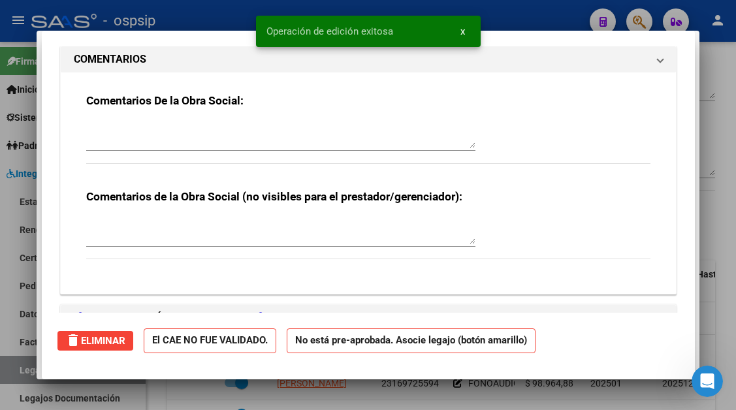
scroll to position [0, 0]
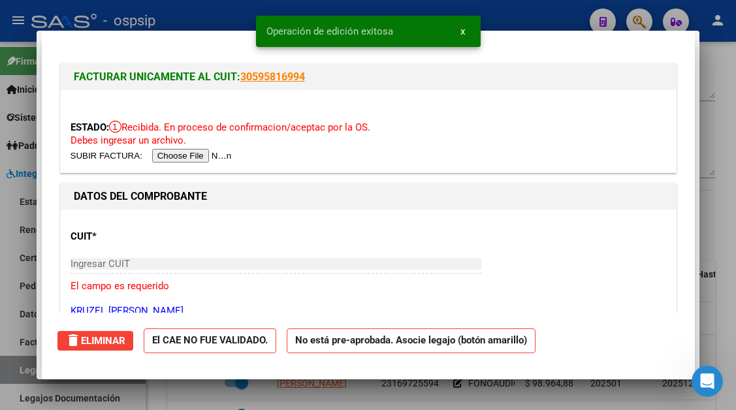
click at [14, 375] on div at bounding box center [368, 205] width 736 height 410
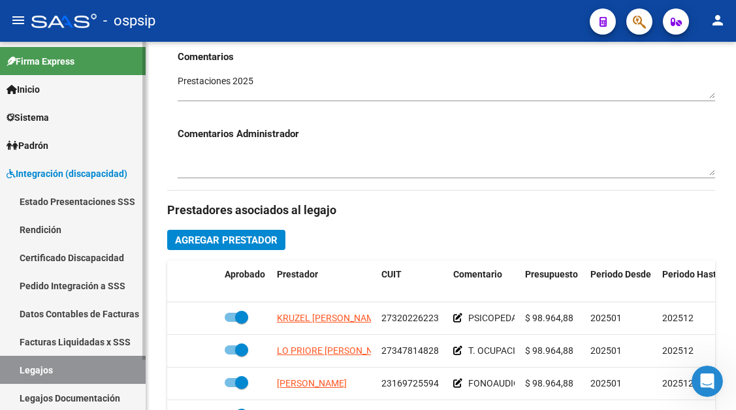
click at [58, 371] on link "Legajos" at bounding box center [73, 370] width 146 height 28
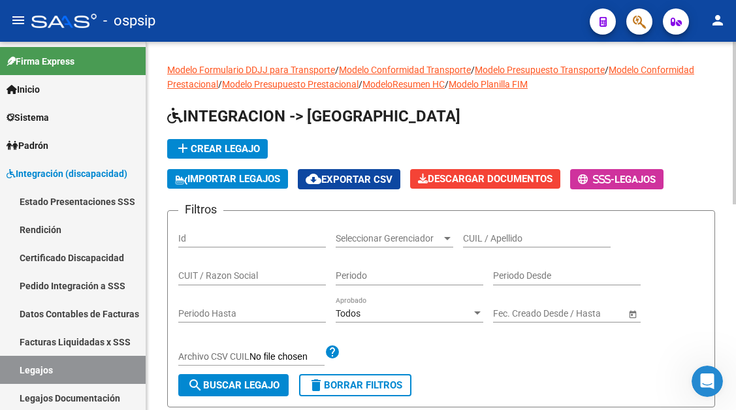
click at [499, 238] on input "CUIL / Apellido" at bounding box center [537, 238] width 148 height 11
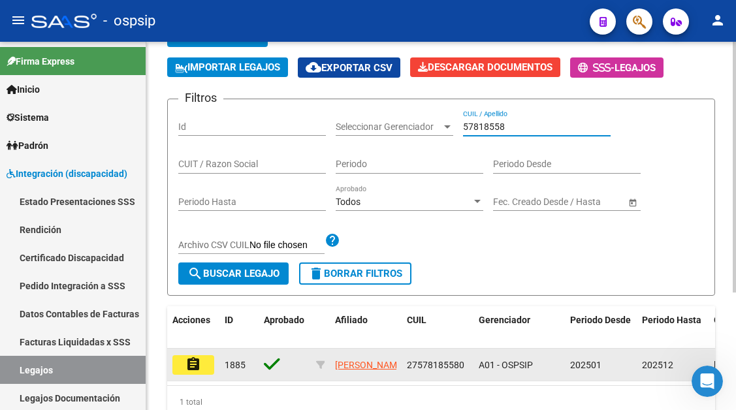
scroll to position [173, 0]
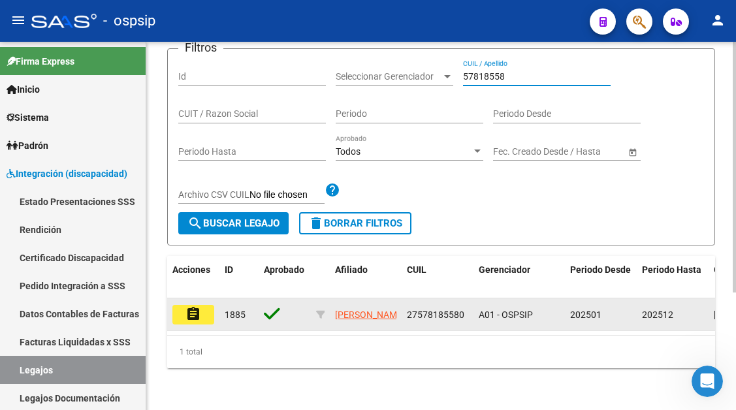
type input "57818558"
click at [193, 306] on mat-icon "assignment" at bounding box center [193, 314] width 16 height 16
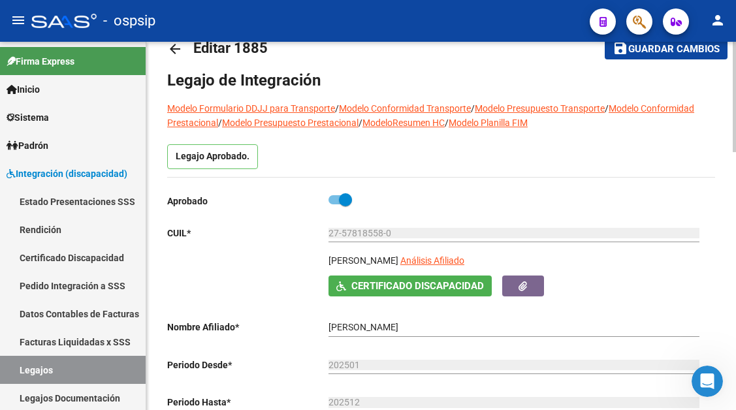
scroll to position [131, 0]
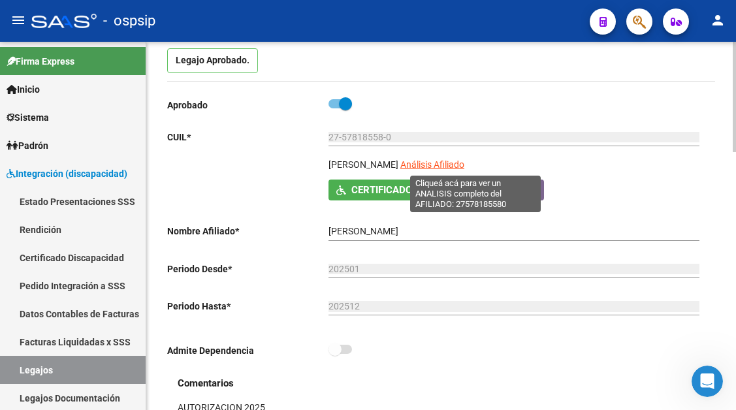
click at [452, 163] on span "Análisis Afiliado" at bounding box center [432, 164] width 64 height 10
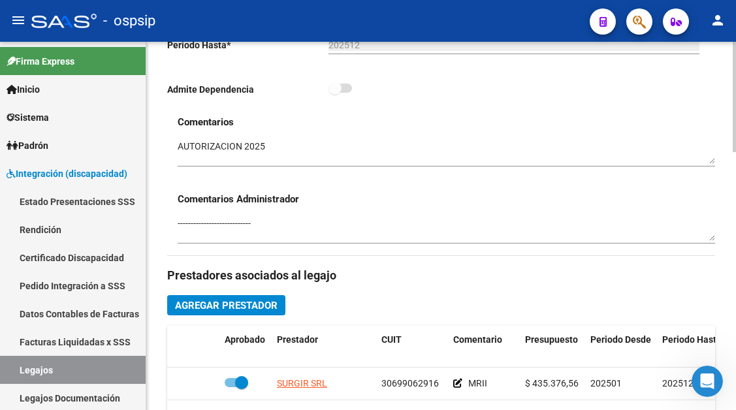
scroll to position [522, 0]
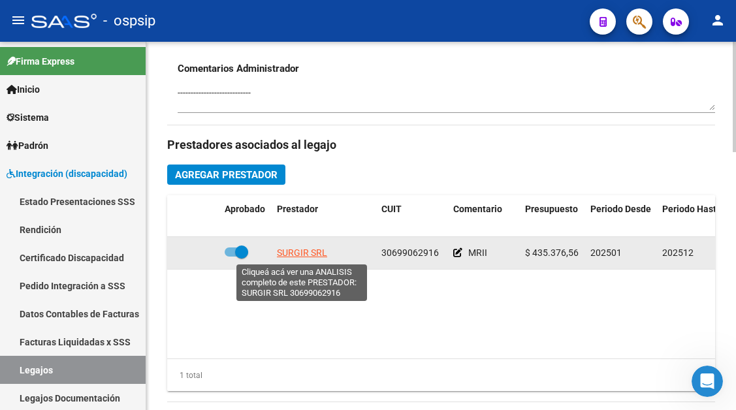
click at [304, 255] on span "SURGIR SRL" at bounding box center [302, 252] width 50 height 10
type textarea "30699062916"
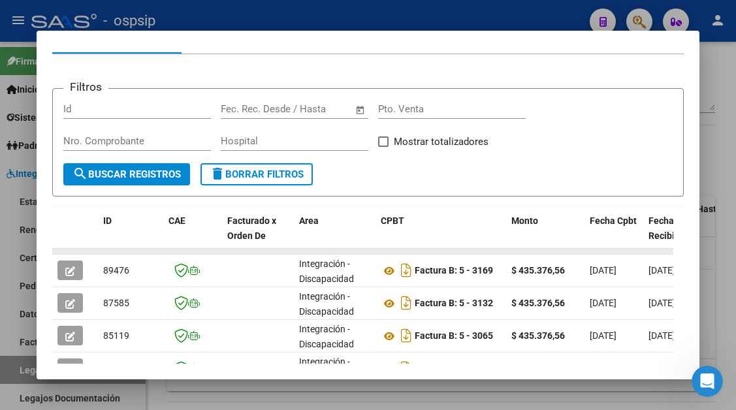
scroll to position [196, 0]
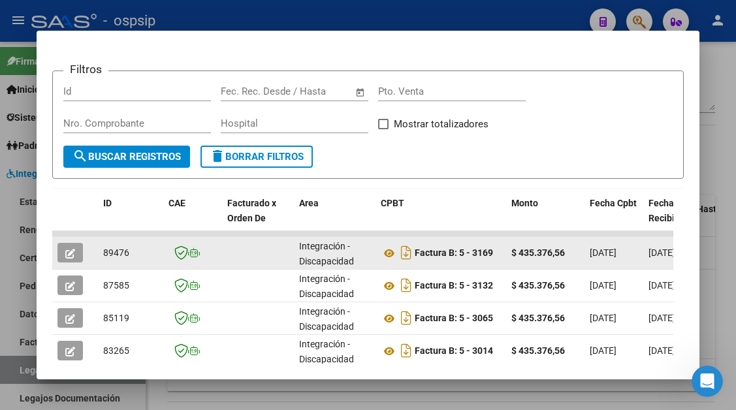
click at [66, 253] on icon "button" at bounding box center [70, 254] width 10 height 10
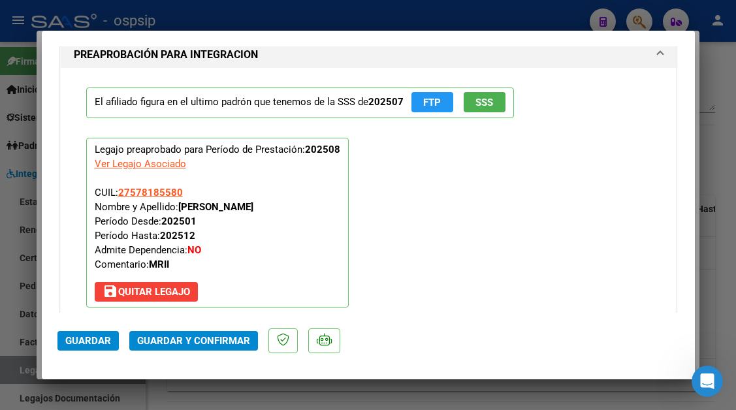
scroll to position [1567, 0]
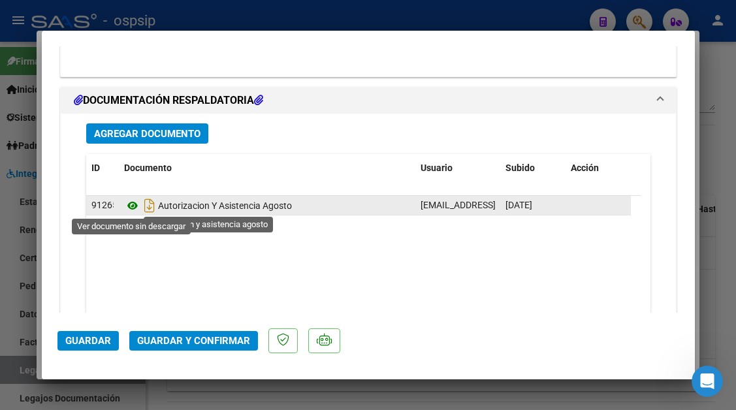
click at [134, 208] on icon at bounding box center [132, 206] width 17 height 16
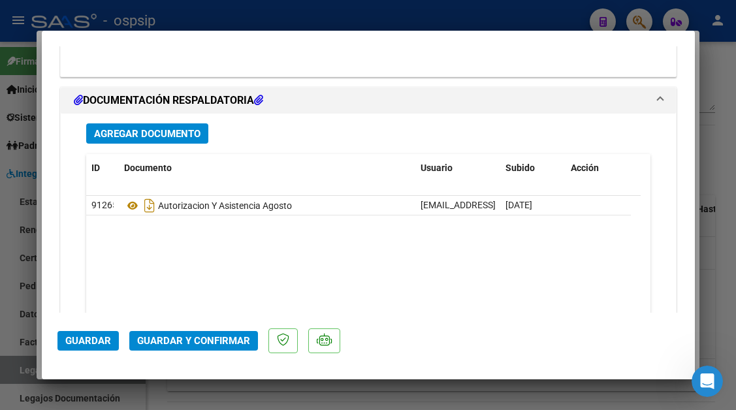
click at [184, 338] on span "Guardar y Confirmar" at bounding box center [193, 341] width 113 height 12
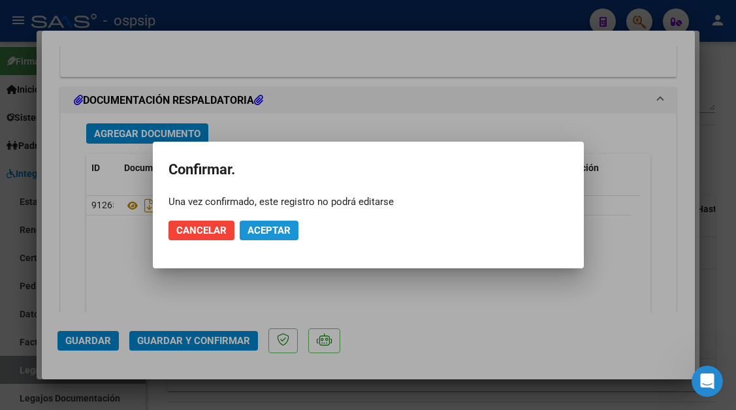
click at [264, 229] on span "Aceptar" at bounding box center [268, 231] width 43 height 12
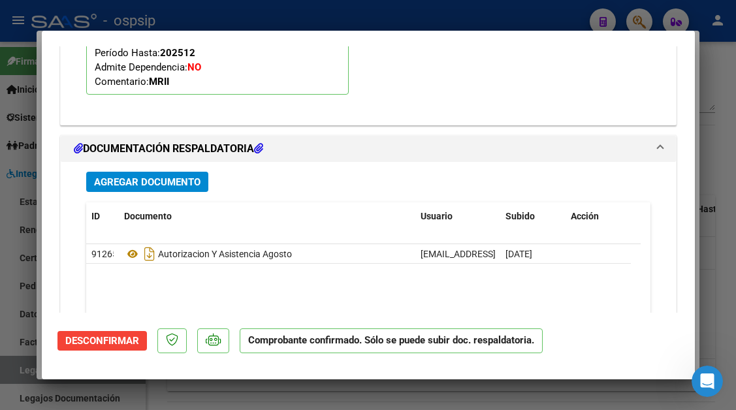
scroll to position [1383, 0]
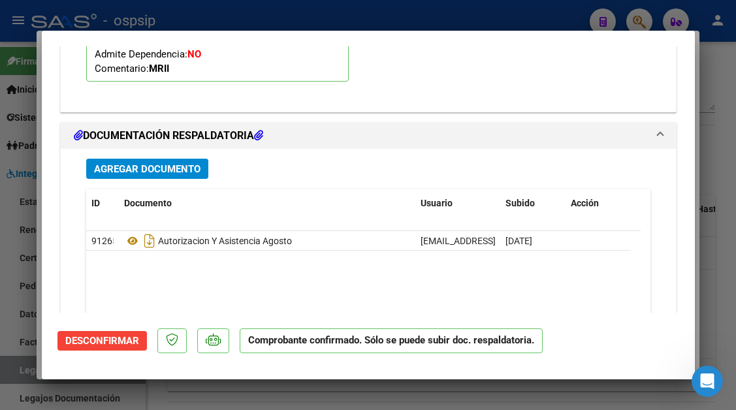
click at [22, 371] on div at bounding box center [368, 205] width 736 height 410
type input "$ 0,00"
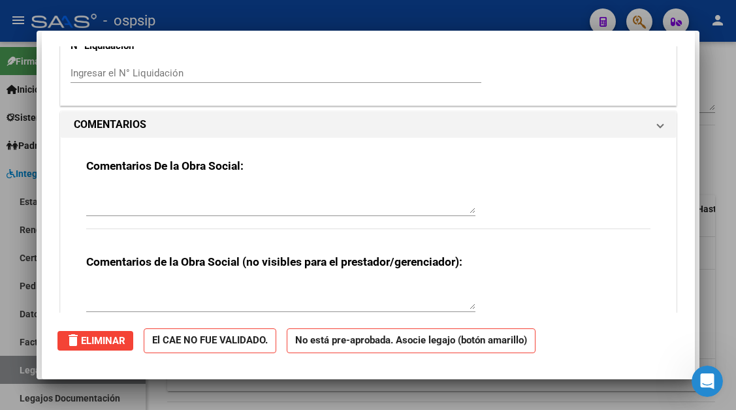
scroll to position [0, 0]
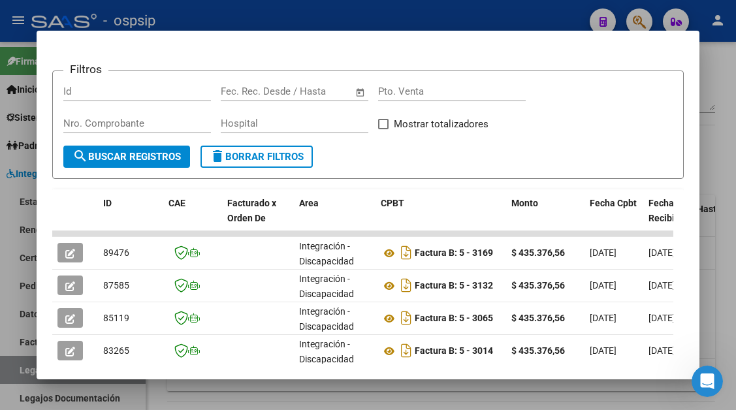
click at [22, 371] on div at bounding box center [368, 205] width 736 height 410
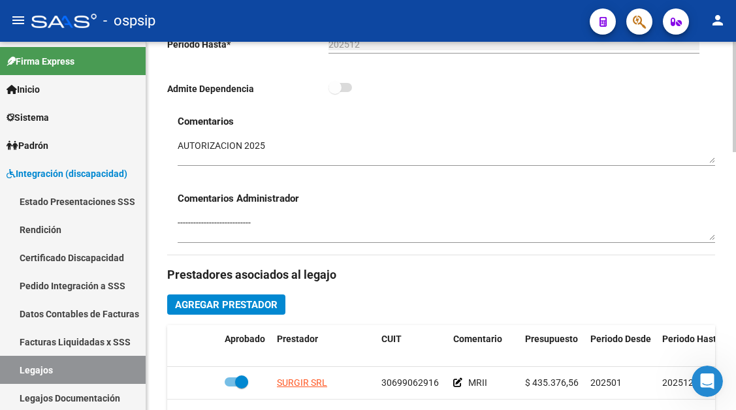
scroll to position [392, 0]
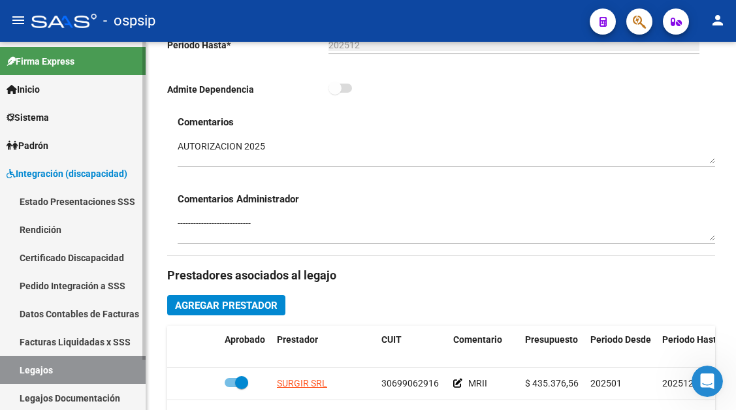
click at [31, 373] on link "Legajos" at bounding box center [73, 370] width 146 height 28
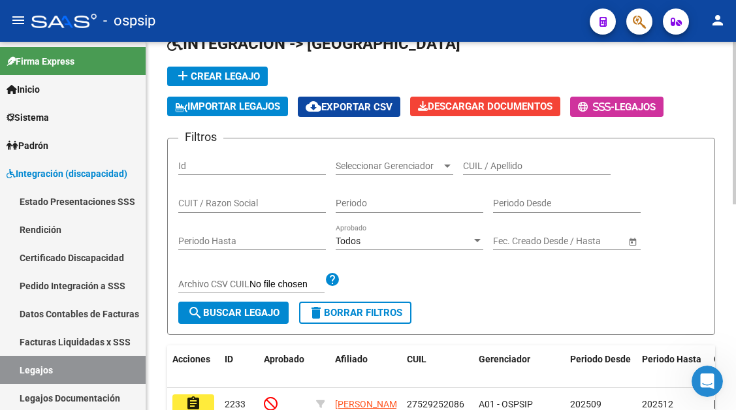
scroll to position [65, 0]
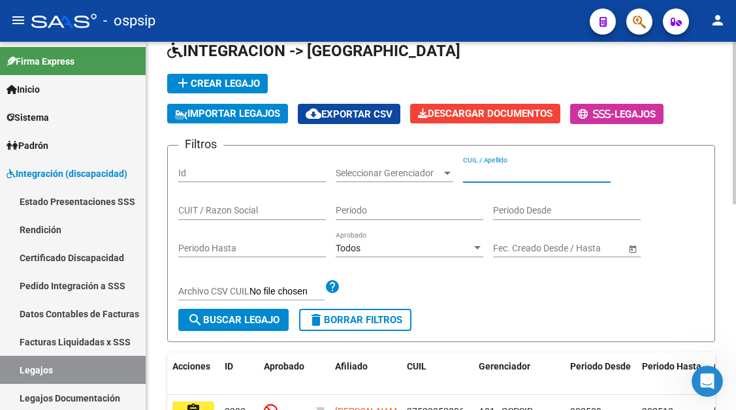
click at [487, 171] on input "CUIL / Apellido" at bounding box center [537, 173] width 148 height 11
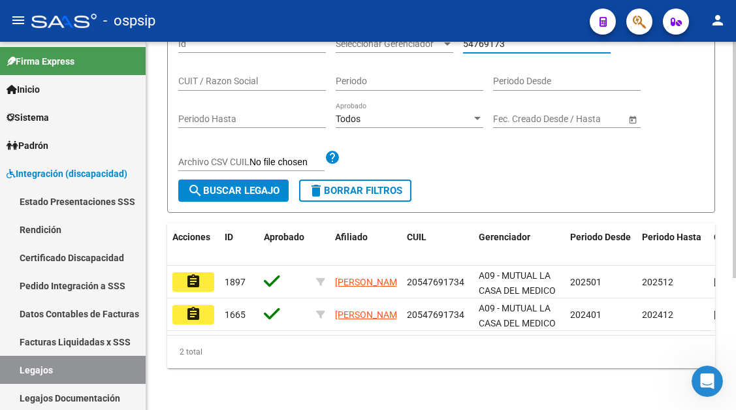
scroll to position [206, 0]
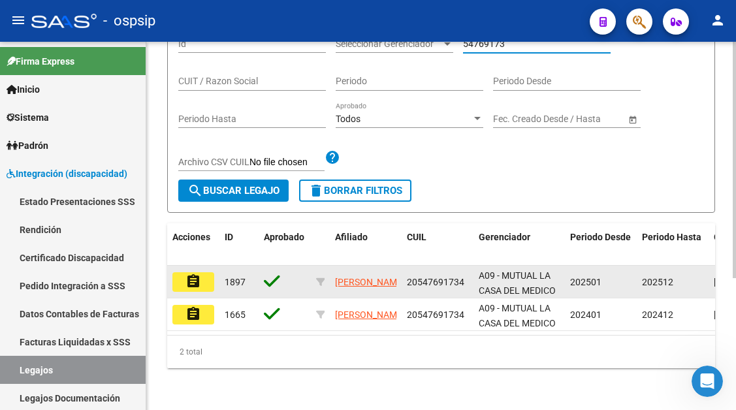
type input "54769173"
click at [189, 275] on mat-icon "assignment" at bounding box center [193, 282] width 16 height 16
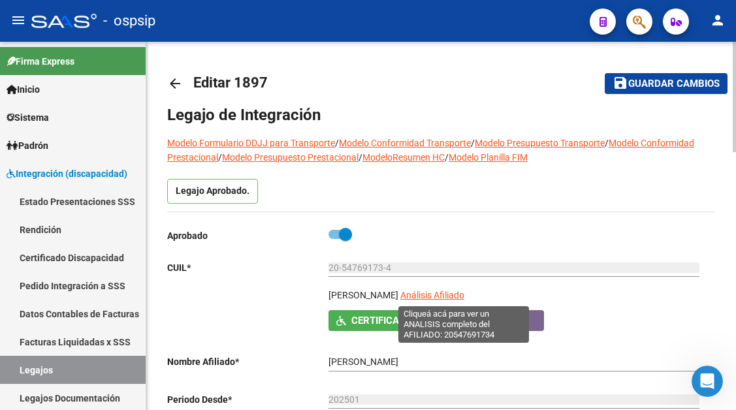
click at [445, 296] on span "Análisis Afiliado" at bounding box center [432, 295] width 64 height 10
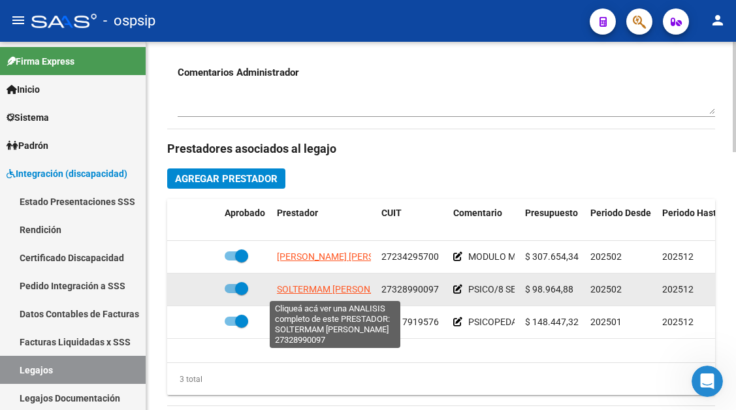
scroll to position [522, 0]
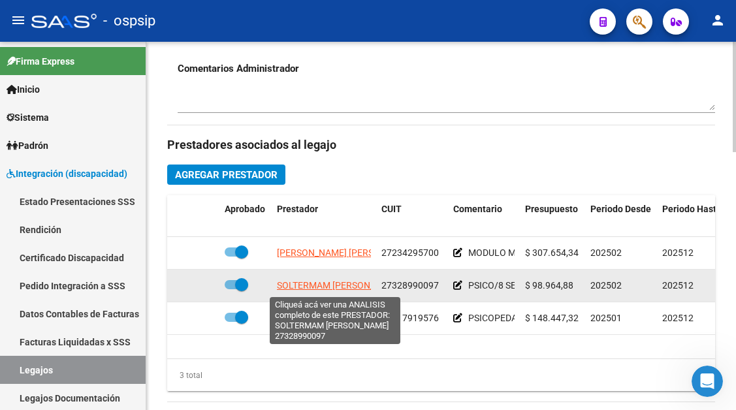
click at [319, 287] on span "SOLTERMAM JESICA LAURA" at bounding box center [339, 285] width 125 height 10
type textarea "27328990097"
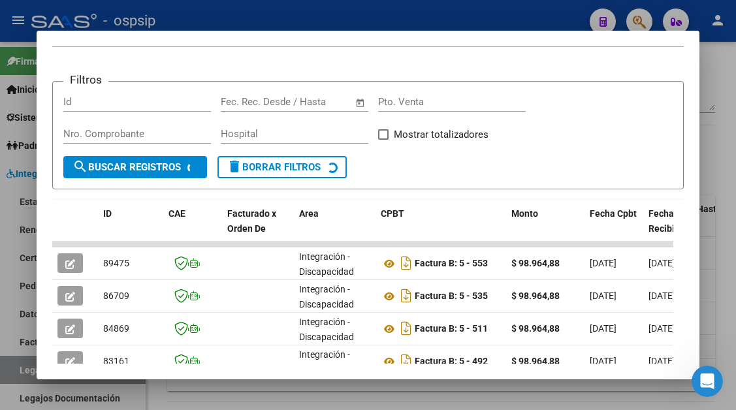
scroll to position [255, 0]
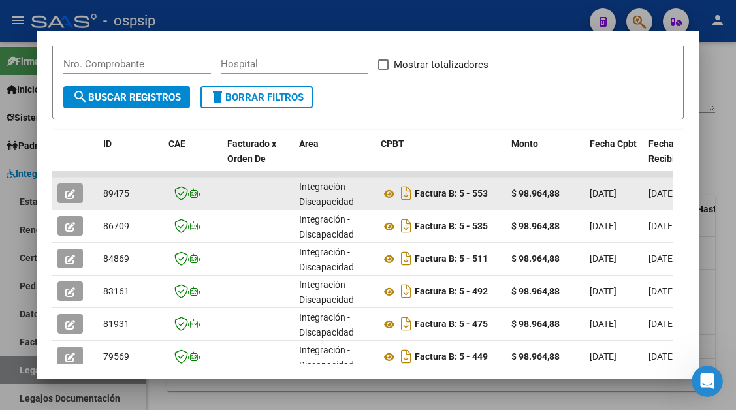
click at [62, 186] on button "button" at bounding box center [69, 193] width 25 height 20
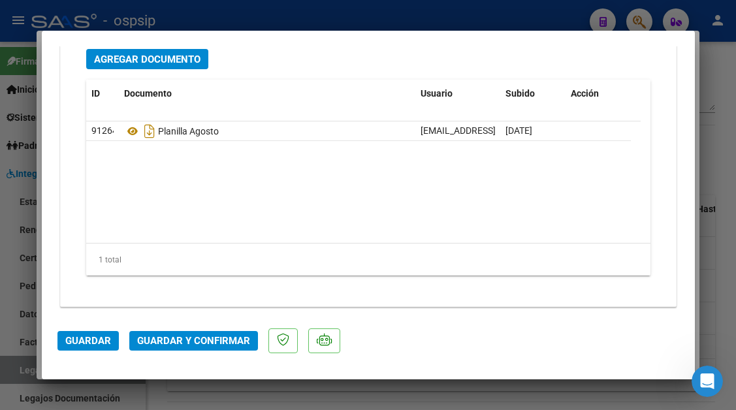
scroll to position [1645, 0]
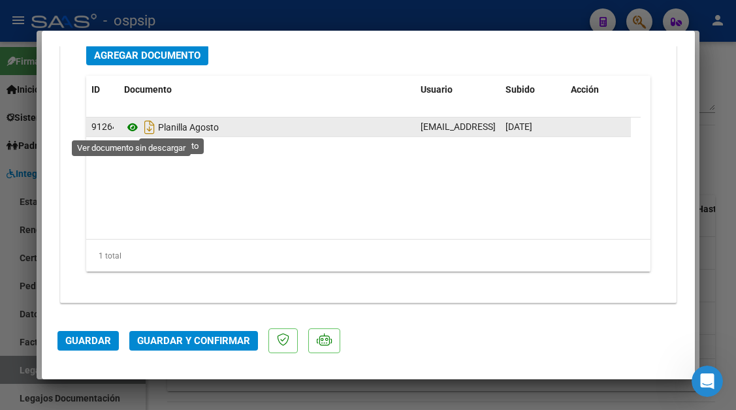
click at [129, 131] on icon at bounding box center [132, 127] width 17 height 16
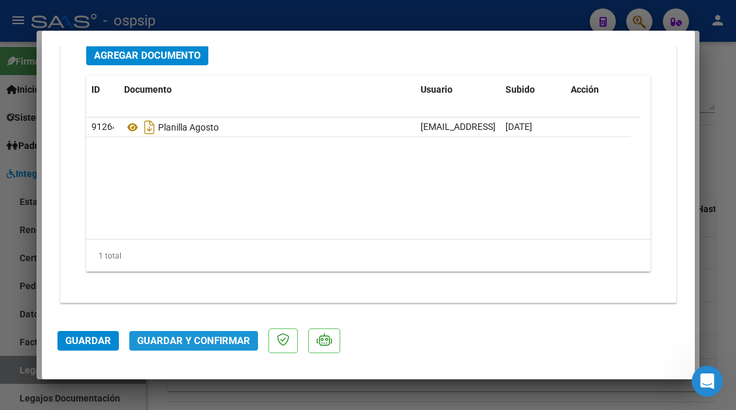
click at [169, 332] on button "Guardar y Confirmar" at bounding box center [193, 341] width 129 height 20
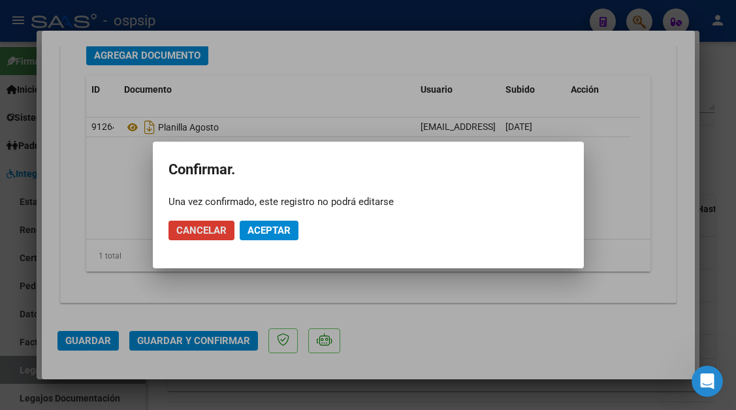
click at [263, 236] on span "Aceptar" at bounding box center [268, 231] width 43 height 12
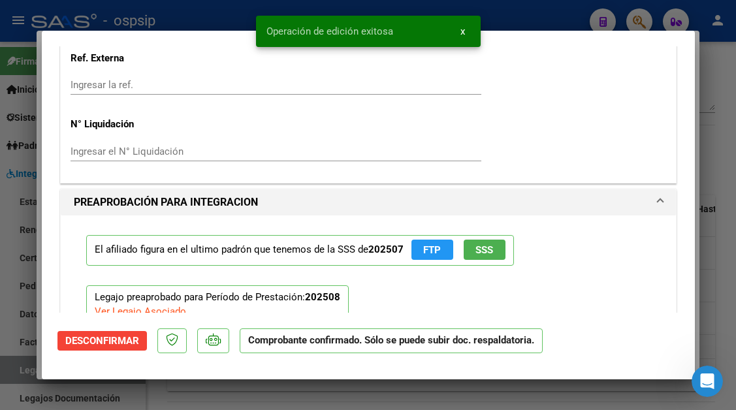
scroll to position [844, 0]
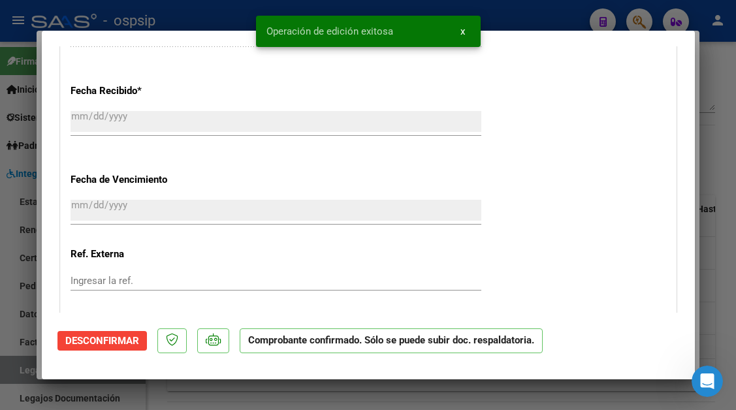
type input "$ 0,00"
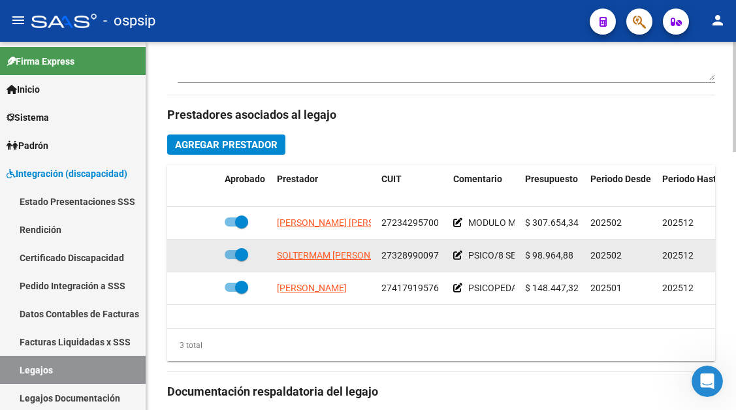
scroll to position [588, 0]
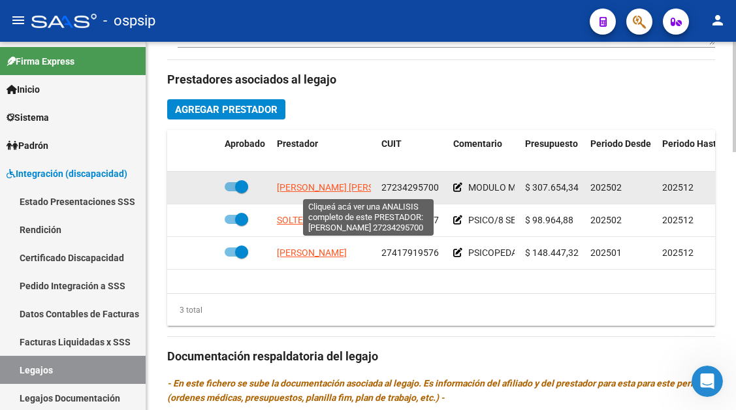
click at [339, 192] on span "PERREN SOLTERMANN CARINA ALEJANDRA" at bounding box center [348, 187] width 142 height 10
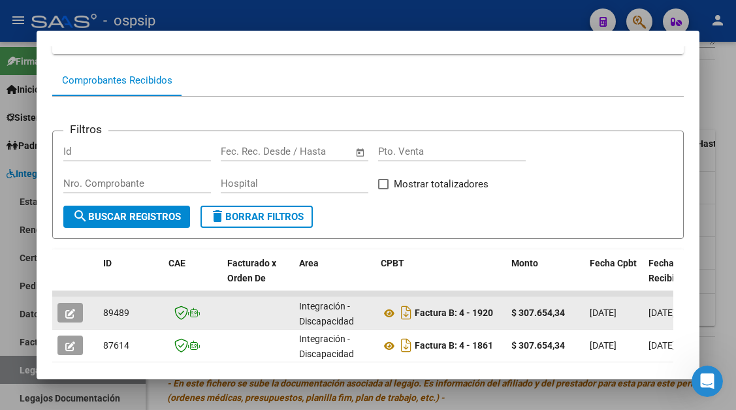
scroll to position [125, 0]
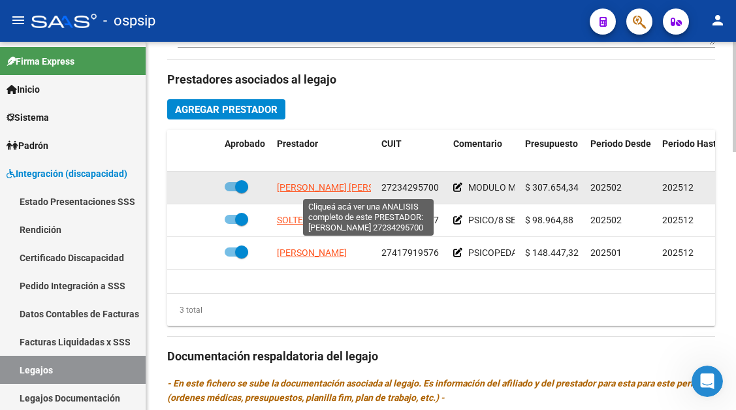
click at [312, 192] on span "PERREN SOLTERMANN CARINA ALEJANDRA" at bounding box center [348, 187] width 142 height 10
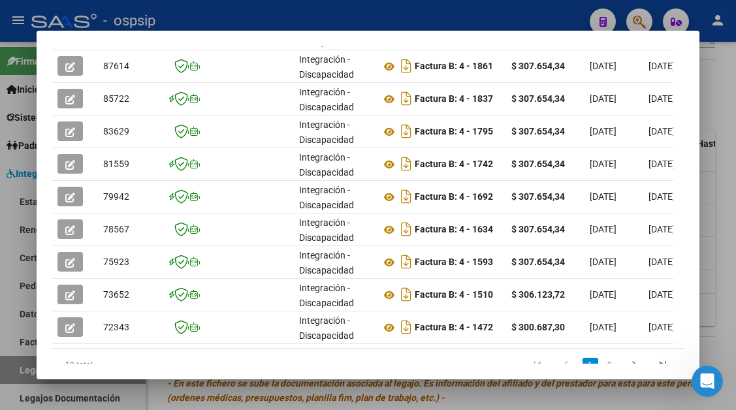
scroll to position [350, 0]
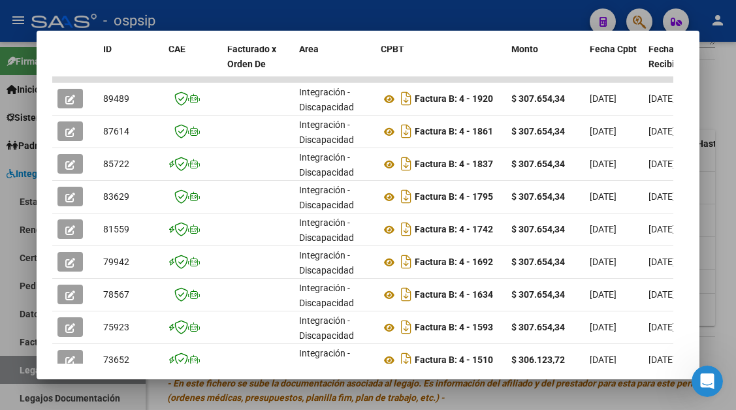
click at [9, 363] on div at bounding box center [368, 205] width 736 height 410
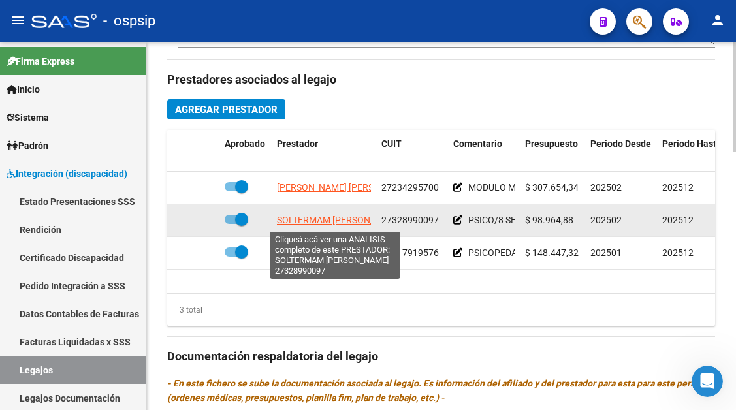
click at [309, 222] on span "SOLTERMAM JESICA LAURA" at bounding box center [339, 220] width 125 height 10
type textarea "27328990097"
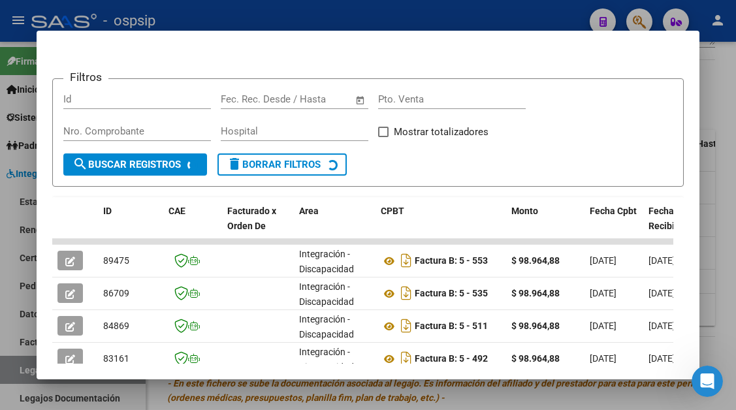
scroll to position [219, 0]
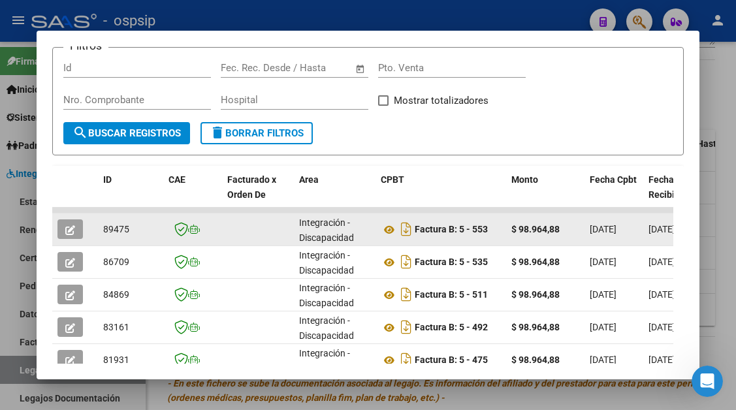
click at [76, 234] on button "button" at bounding box center [69, 229] width 25 height 20
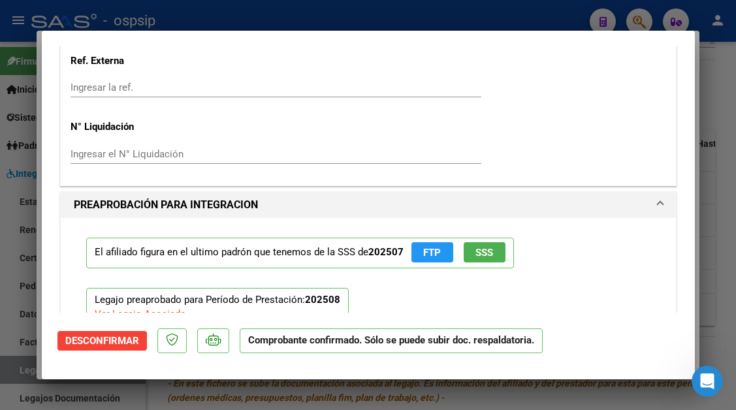
scroll to position [1110, 0]
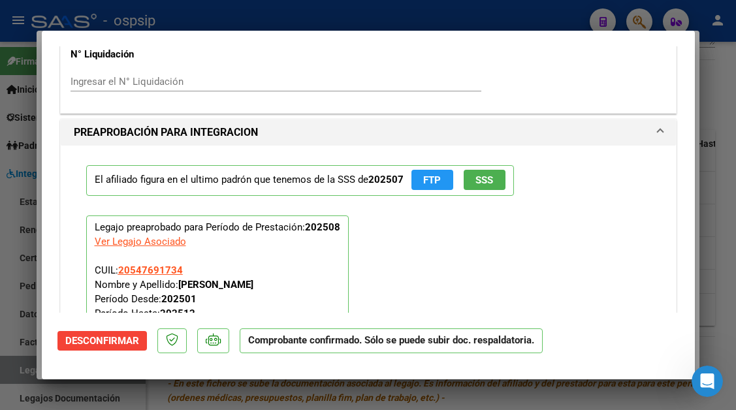
click at [14, 376] on div at bounding box center [368, 205] width 736 height 410
type input "$ 0,00"
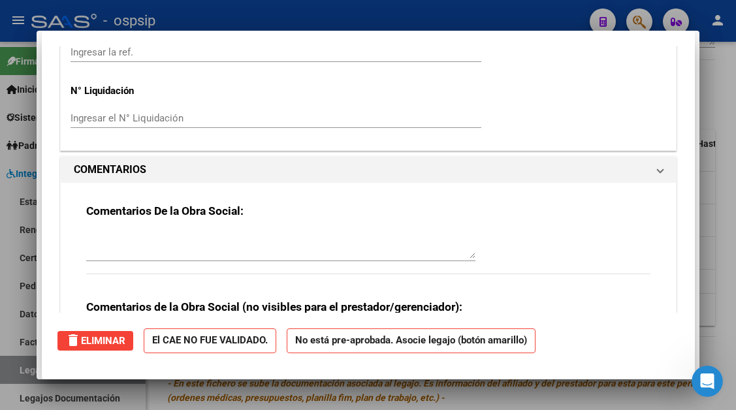
scroll to position [0, 0]
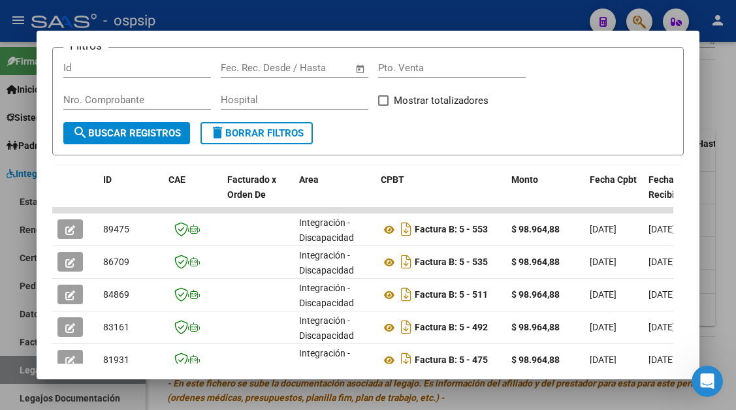
click at [19, 362] on div at bounding box center [368, 205] width 736 height 410
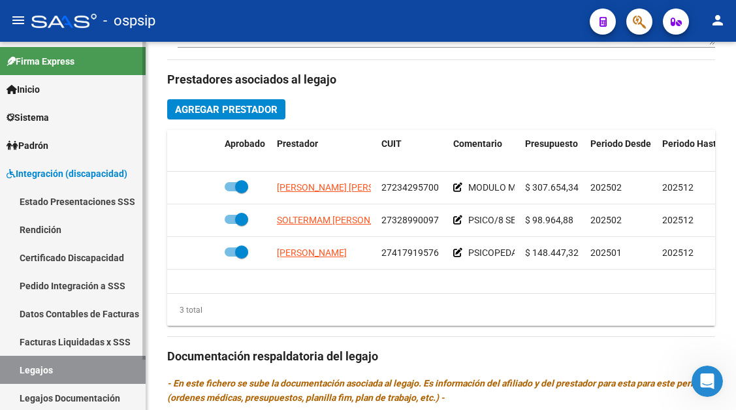
click at [19, 367] on link "Legajos" at bounding box center [73, 370] width 146 height 28
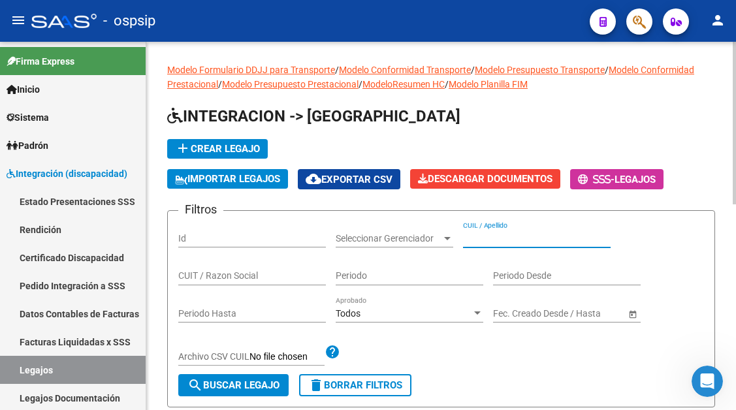
click at [482, 238] on input "CUIL / Apellido" at bounding box center [537, 238] width 148 height 11
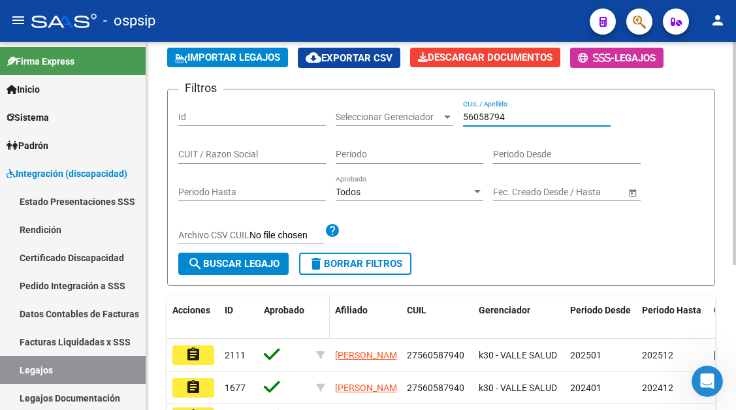
scroll to position [196, 0]
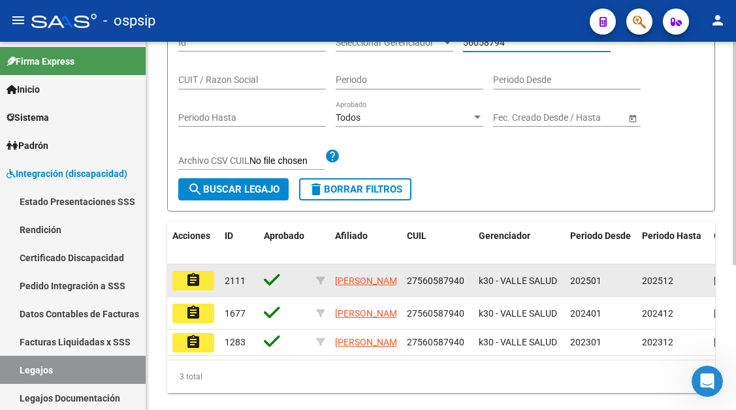
type input "56058794"
click at [193, 287] on mat-icon "assignment" at bounding box center [193, 280] width 16 height 16
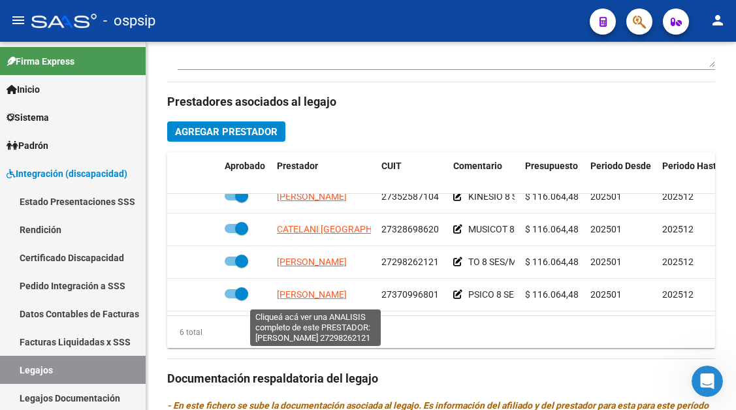
scroll to position [588, 0]
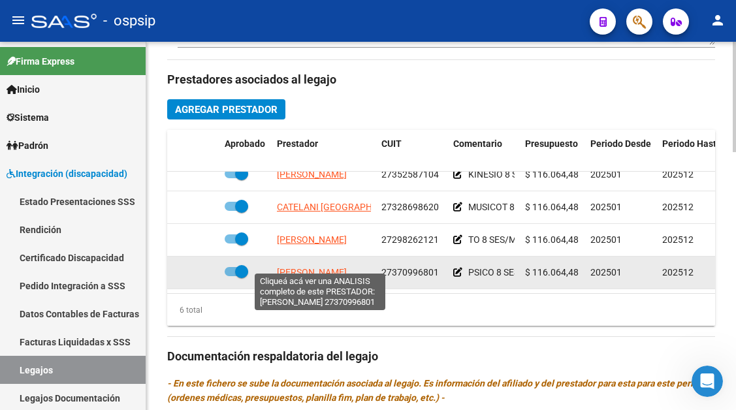
click at [317, 267] on span "[PERSON_NAME]" at bounding box center [312, 272] width 70 height 10
type textarea "27370996801"
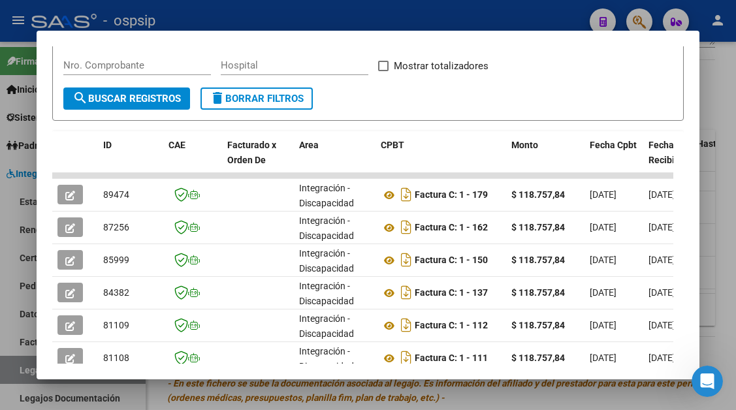
scroll to position [255, 0]
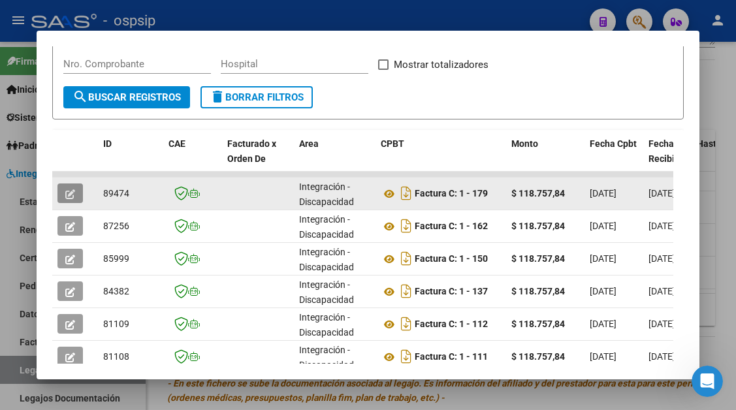
click at [79, 191] on button "button" at bounding box center [69, 193] width 25 height 20
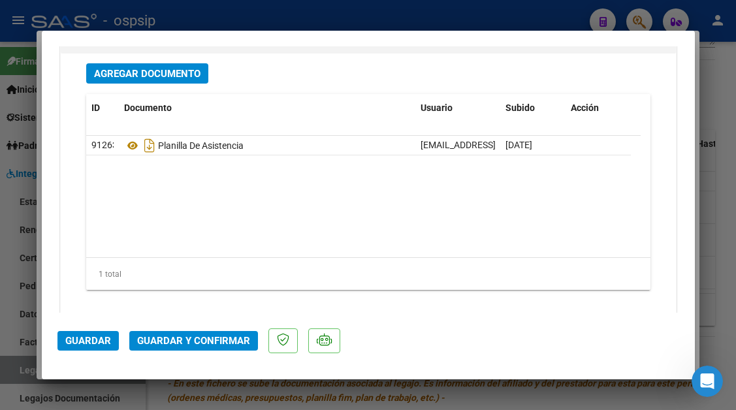
scroll to position [1632, 0]
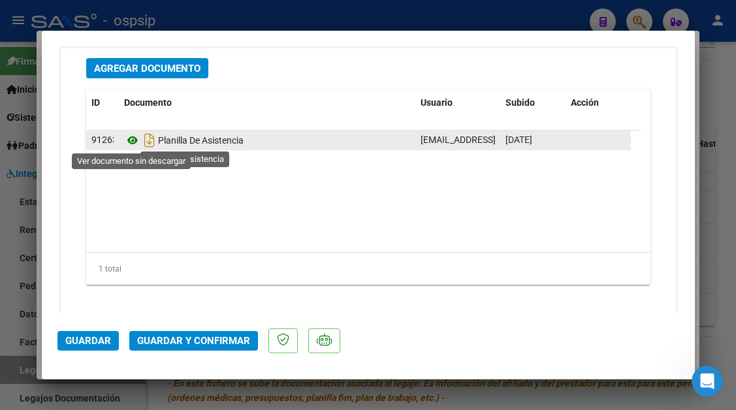
click at [131, 146] on icon at bounding box center [132, 141] width 17 height 16
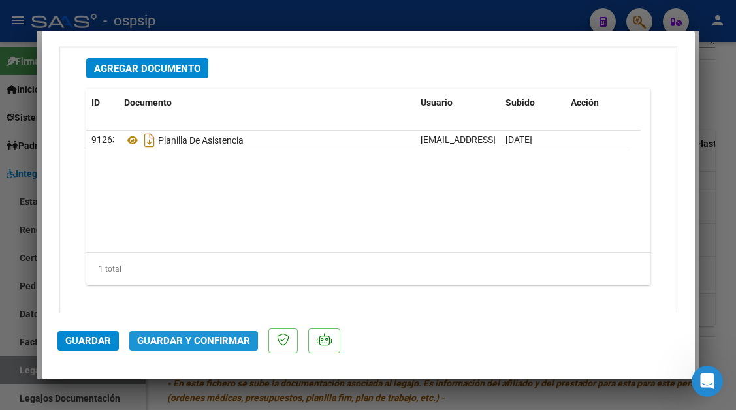
click at [178, 344] on span "Guardar y Confirmar" at bounding box center [193, 341] width 113 height 12
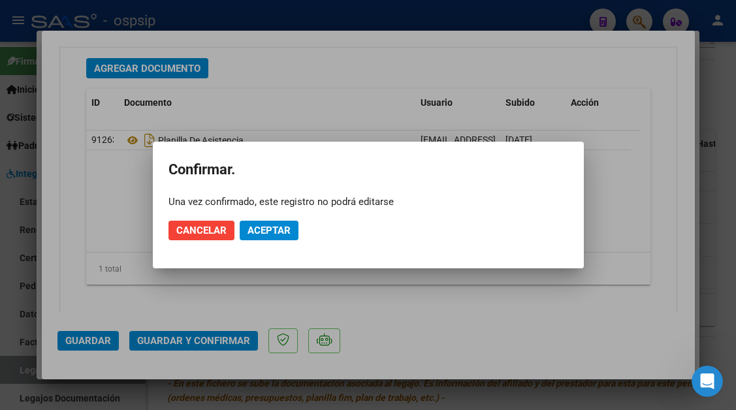
click at [289, 213] on mat-dialog-actions "Cancelar Aceptar" at bounding box center [368, 230] width 400 height 44
click at [283, 224] on button "Aceptar" at bounding box center [269, 231] width 59 height 20
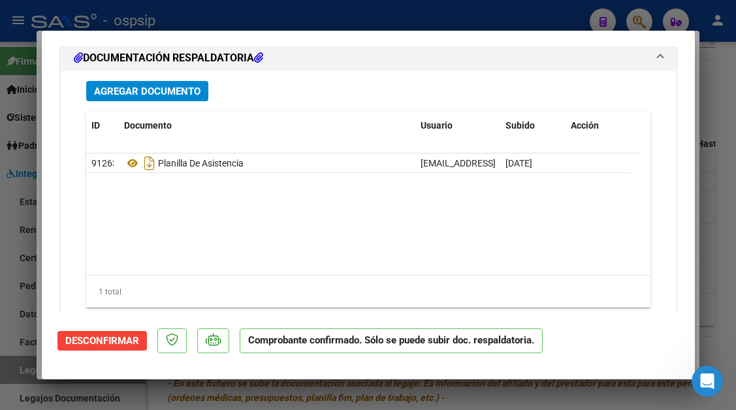
scroll to position [1484, 0]
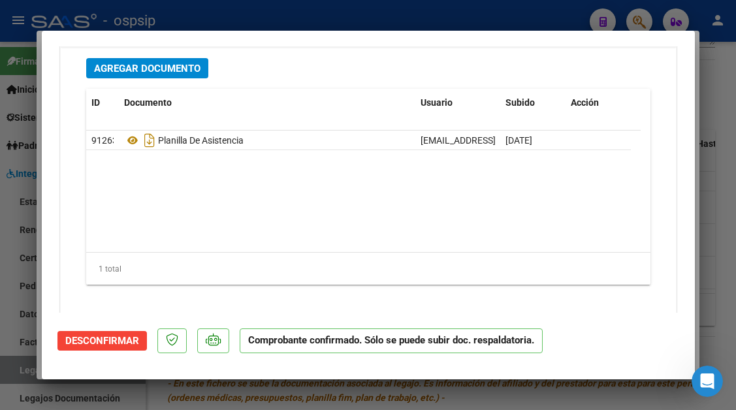
click at [23, 378] on div at bounding box center [368, 205] width 736 height 410
type input "$ 0,00"
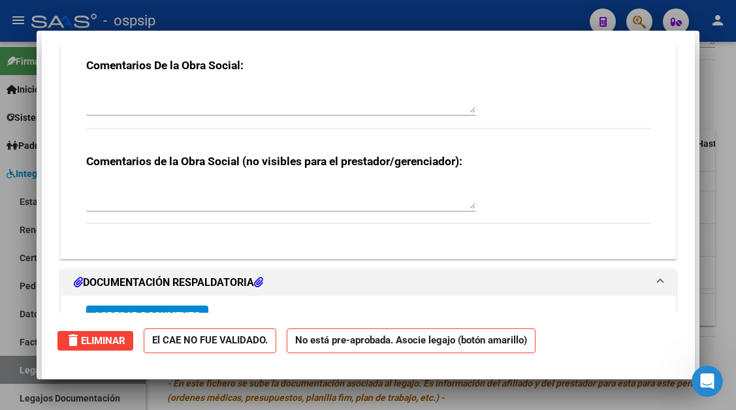
scroll to position [0, 0]
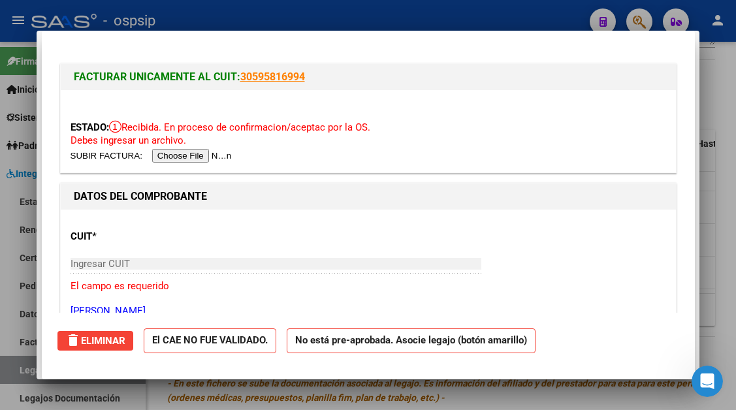
click at [23, 378] on div at bounding box center [368, 205] width 736 height 410
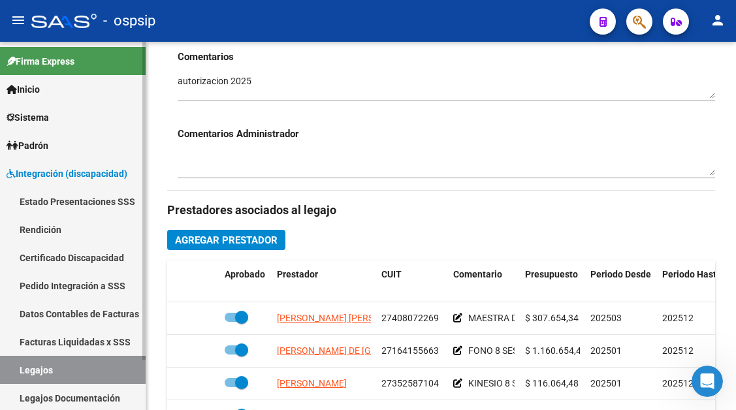
click at [44, 363] on link "Legajos" at bounding box center [73, 370] width 146 height 28
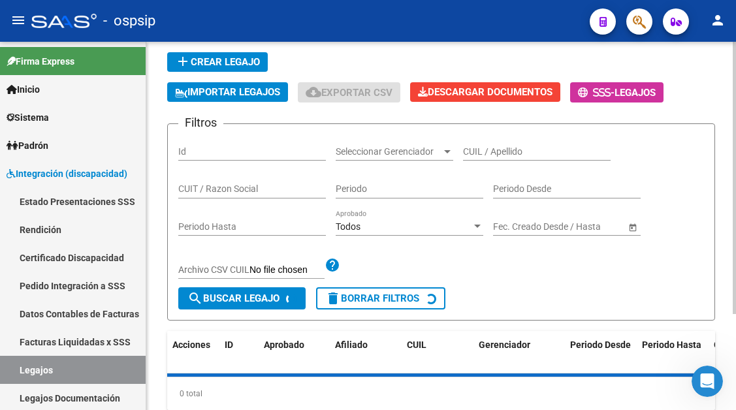
scroll to position [64, 0]
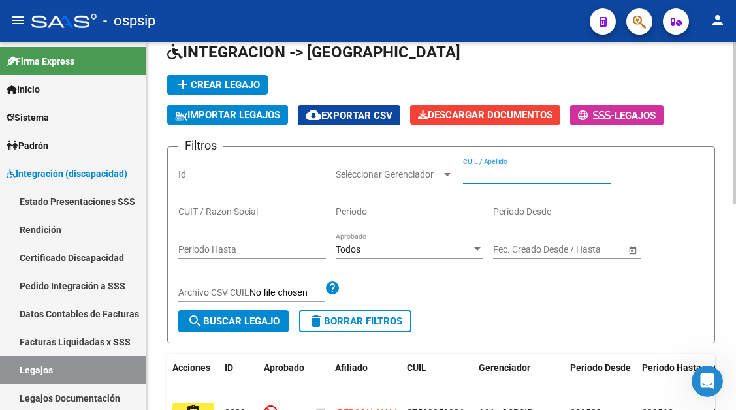
click at [483, 178] on input "CUIL / Apellido" at bounding box center [537, 174] width 148 height 11
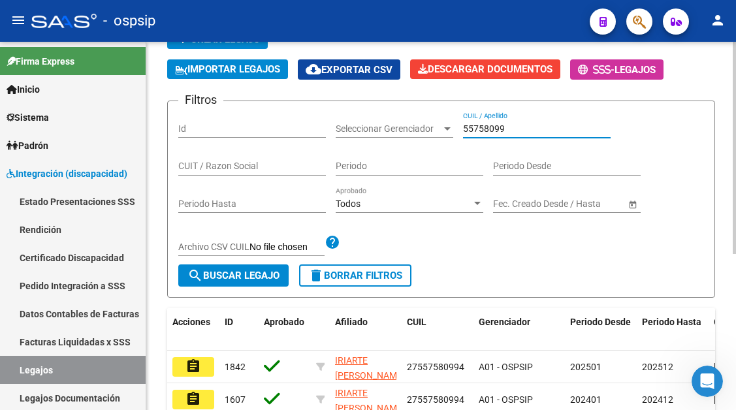
scroll to position [129, 0]
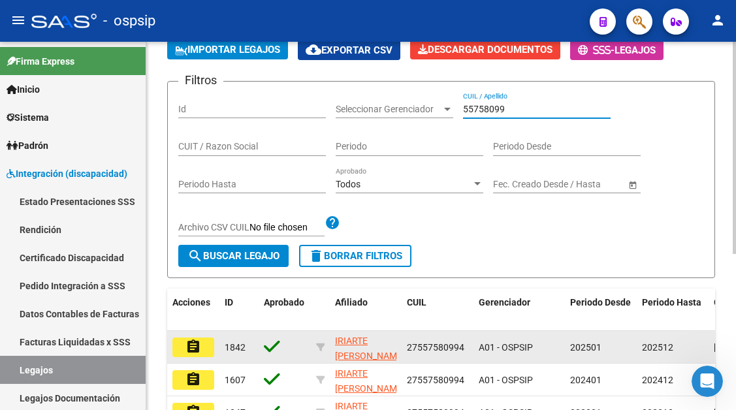
type input "55758099"
click at [194, 346] on mat-icon "assignment" at bounding box center [193, 347] width 16 height 16
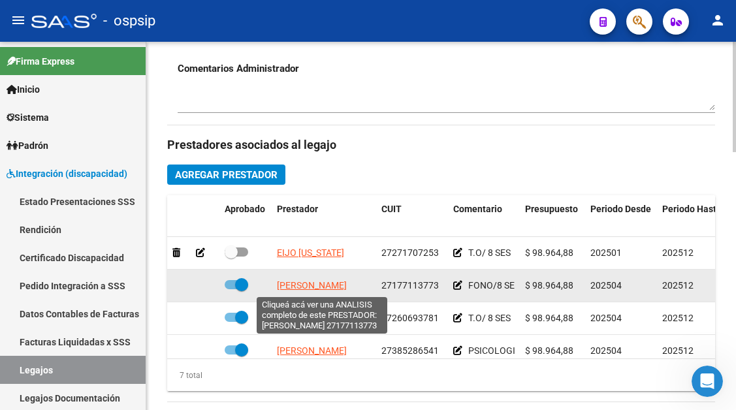
scroll to position [121, 0]
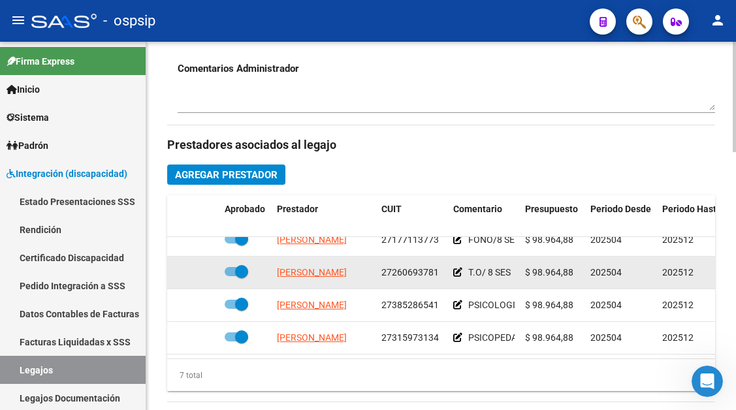
click at [317, 269] on app-link-go-to "LENCINA NATALIA SOLEDAD" at bounding box center [312, 272] width 70 height 15
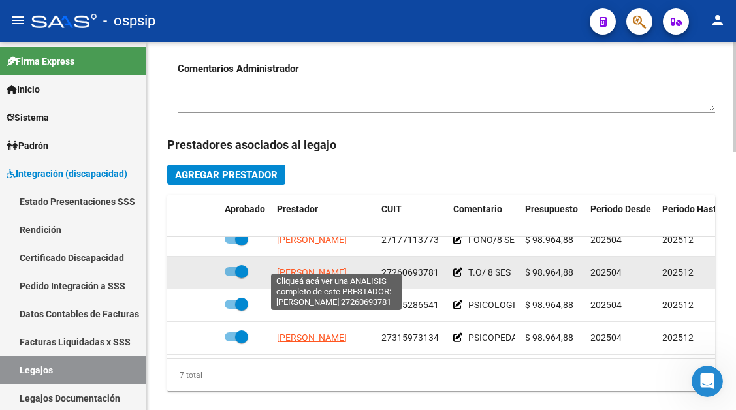
click at [317, 267] on span "LENCINA NATALIA SOLEDAD" at bounding box center [312, 272] width 70 height 10
type textarea "27260693781"
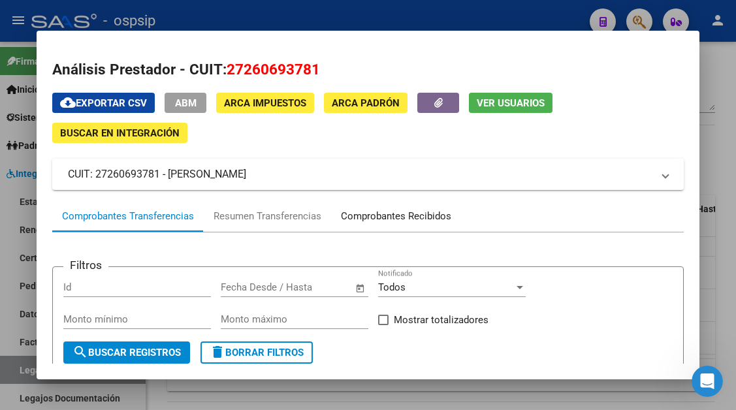
click at [405, 215] on div "Comprobantes Recibidos" at bounding box center [396, 216] width 110 height 15
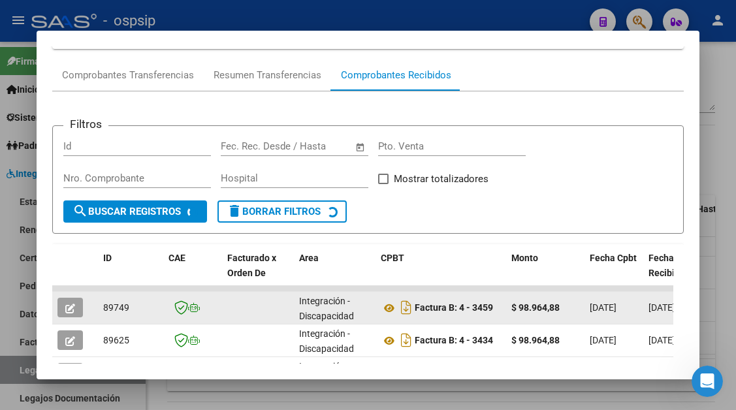
scroll to position [190, 0]
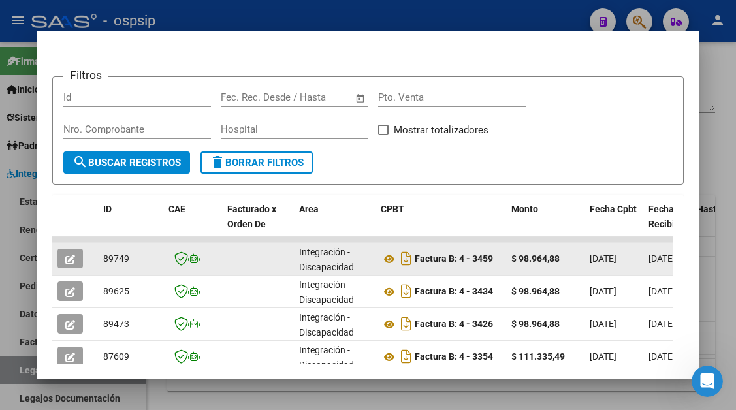
click at [70, 255] on icon "button" at bounding box center [70, 260] width 10 height 10
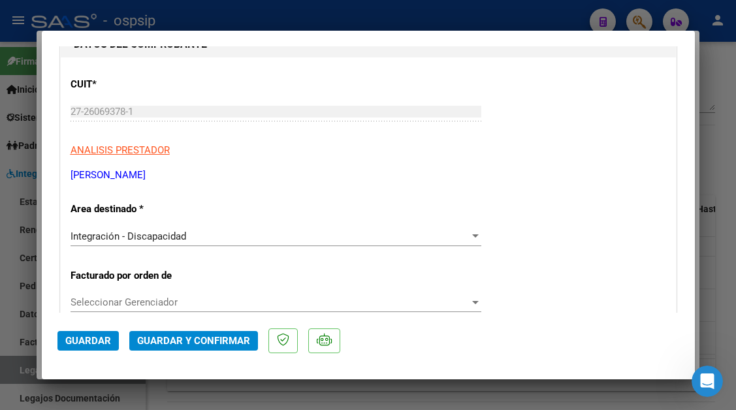
scroll to position [131, 0]
type input "$ 0,00"
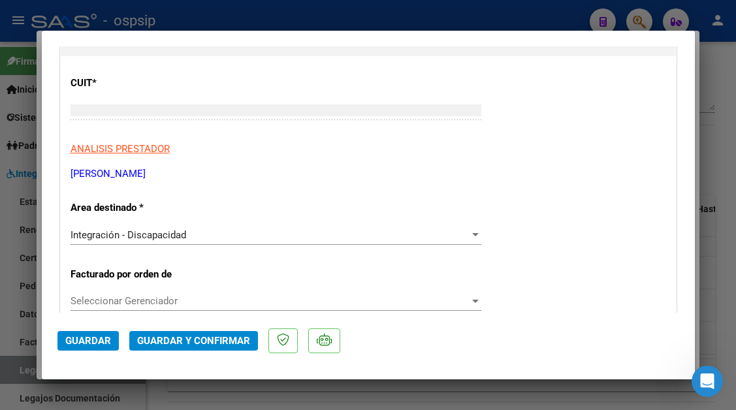
scroll to position [0, 0]
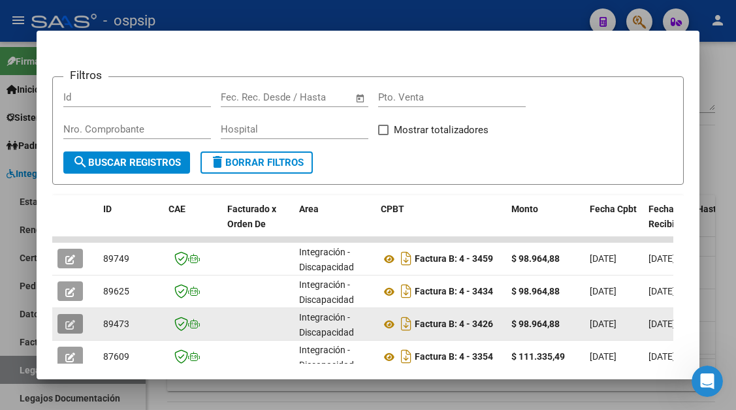
click at [68, 320] on icon "button" at bounding box center [70, 325] width 10 height 10
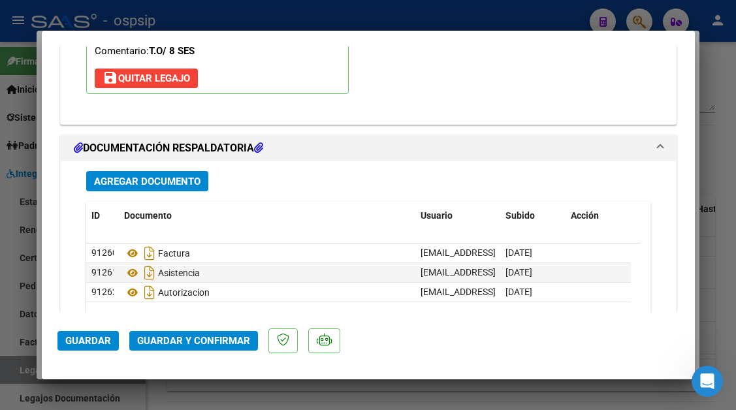
scroll to position [1567, 0]
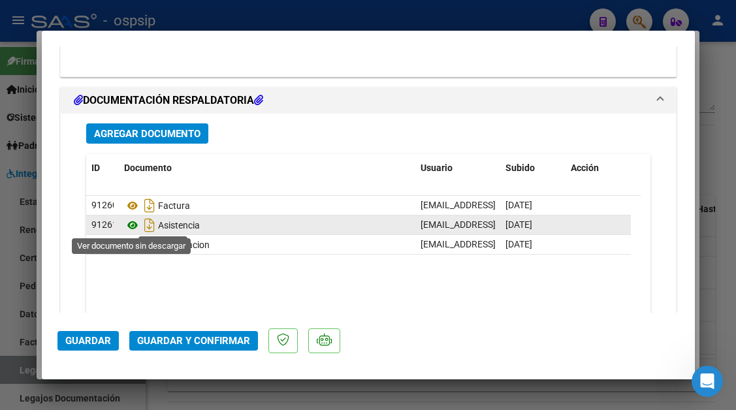
click at [129, 226] on icon at bounding box center [132, 225] width 17 height 16
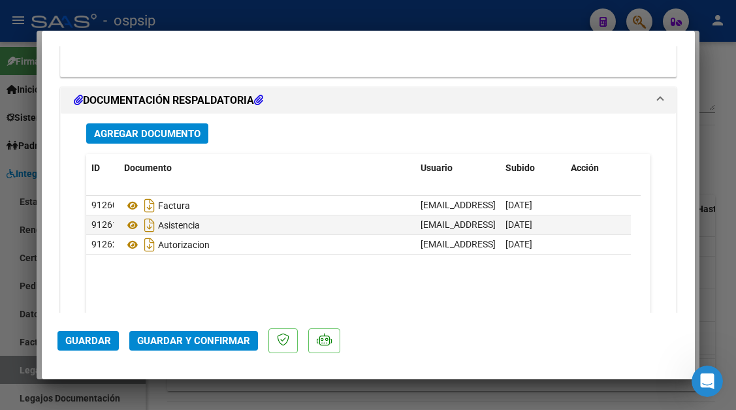
click at [178, 337] on span "Guardar y Confirmar" at bounding box center [193, 341] width 113 height 12
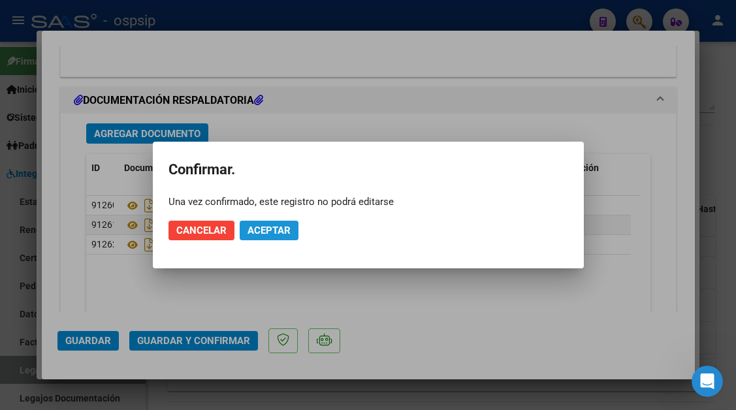
click at [252, 227] on span "Aceptar" at bounding box center [268, 231] width 43 height 12
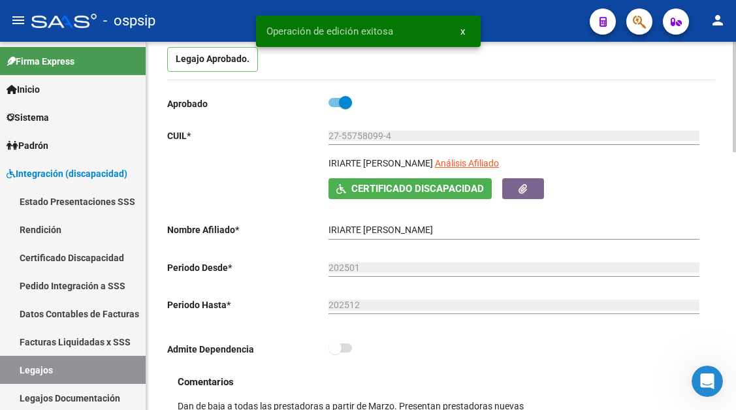
scroll to position [131, 0]
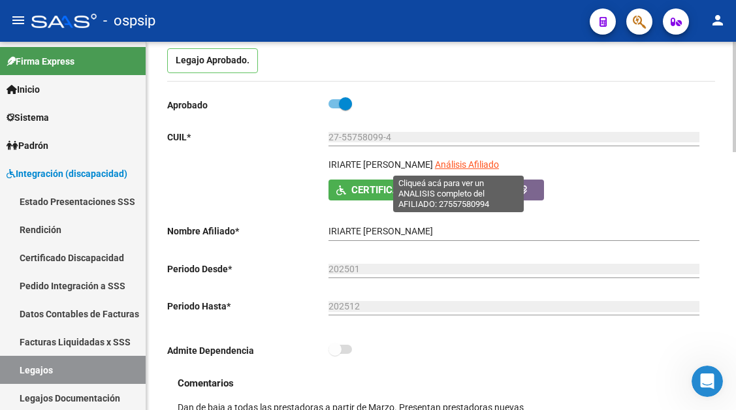
click at [456, 161] on span "Análisis Afiliado" at bounding box center [467, 164] width 64 height 10
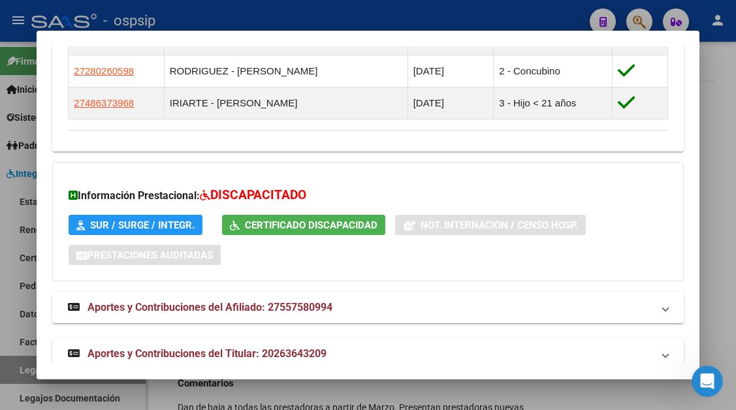
scroll to position [844, 0]
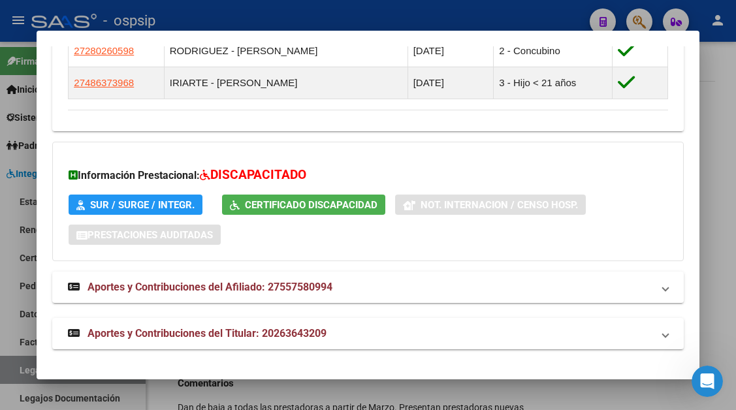
click at [23, 369] on div at bounding box center [368, 205] width 736 height 410
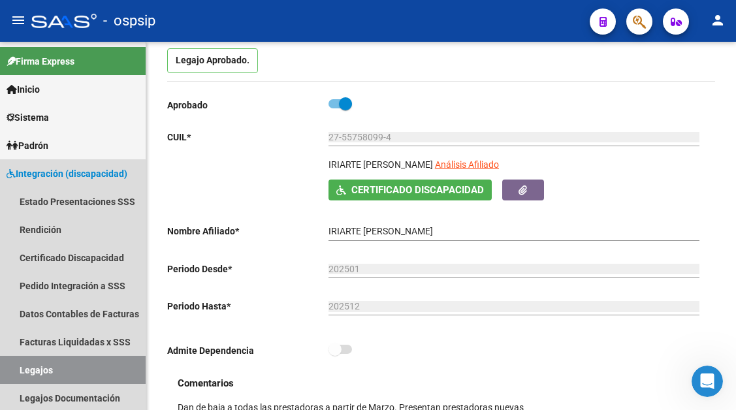
click at [23, 369] on link "Legajos" at bounding box center [73, 370] width 146 height 28
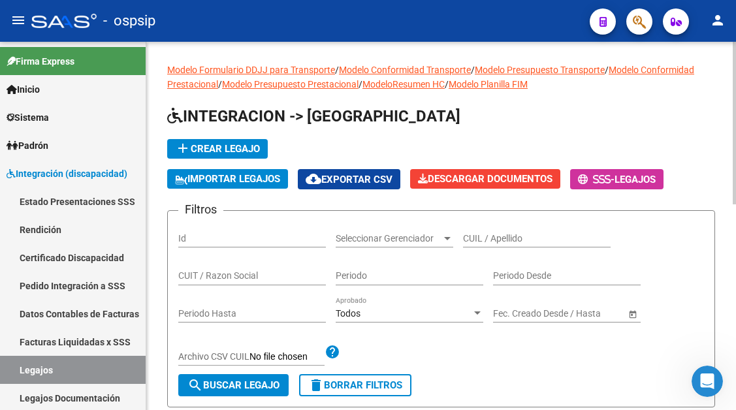
click at [483, 237] on input "CUIL / Apellido" at bounding box center [537, 238] width 148 height 11
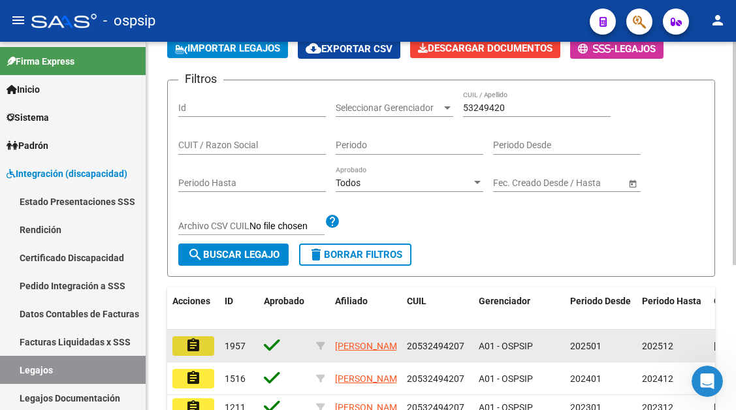
click at [187, 347] on mat-icon "assignment" at bounding box center [193, 346] width 16 height 16
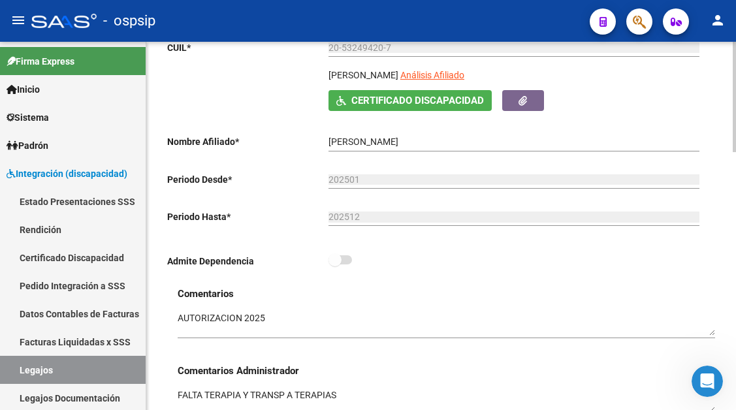
scroll to position [196, 0]
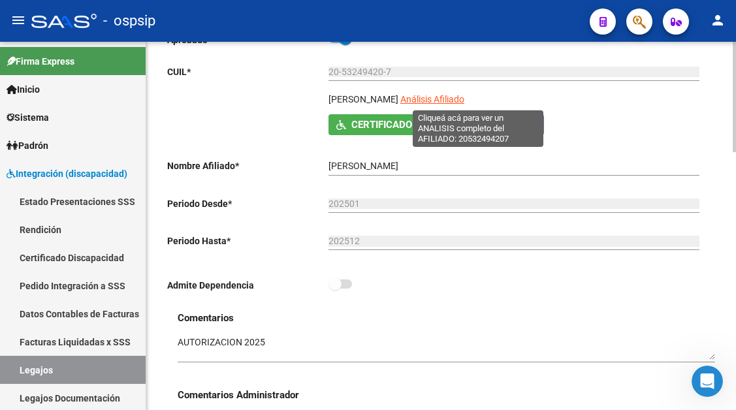
click at [464, 95] on span "Análisis Afiliado" at bounding box center [432, 99] width 64 height 10
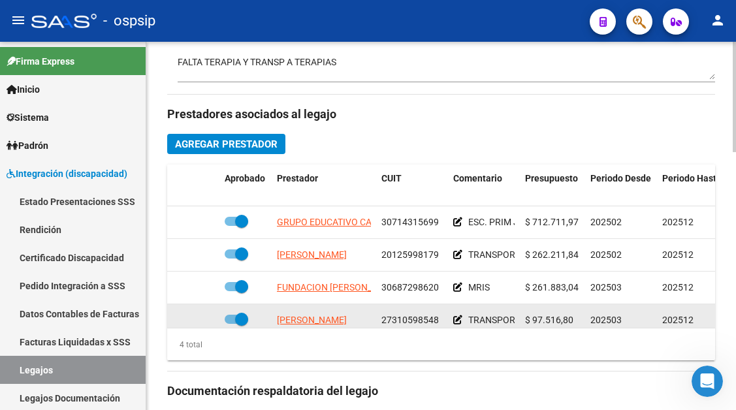
scroll to position [522, 0]
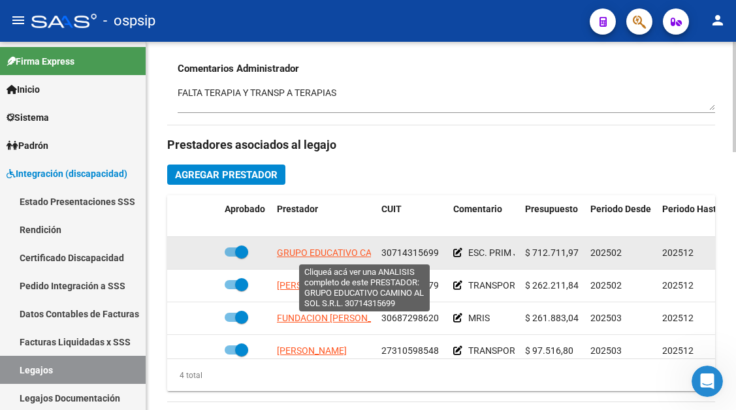
click at [330, 254] on span "GRUPO EDUCATIVO CAMINO AL SOL S.R.L." at bounding box center [365, 252] width 176 height 10
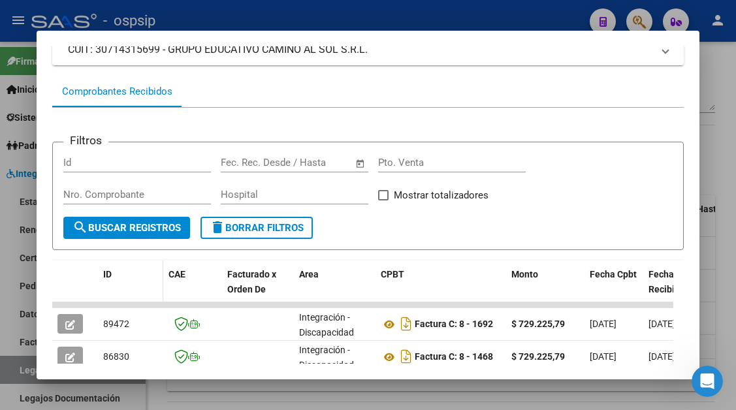
scroll to position [190, 0]
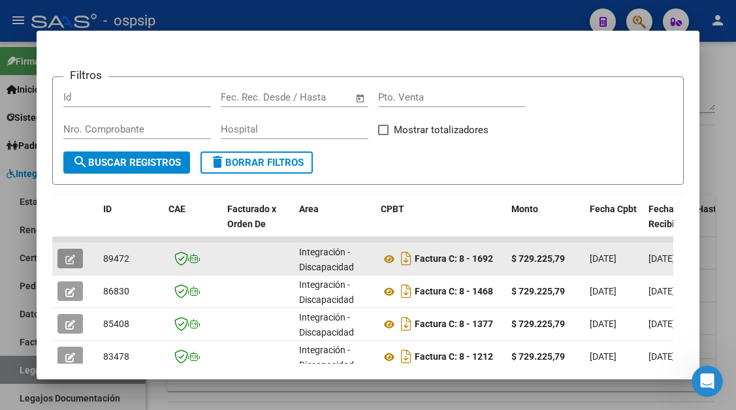
click at [59, 262] on button "button" at bounding box center [69, 259] width 25 height 20
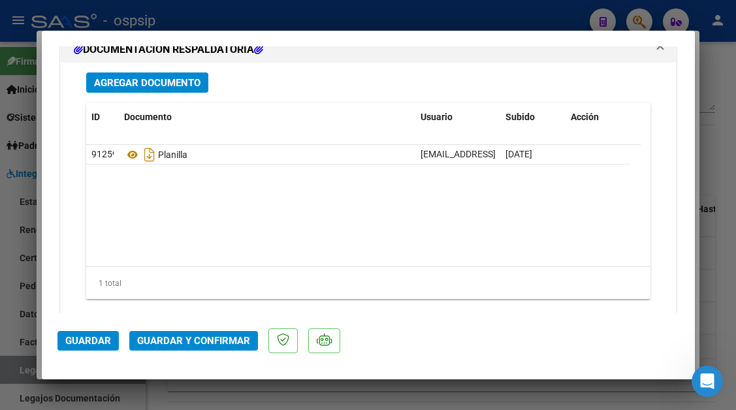
scroll to position [1632, 0]
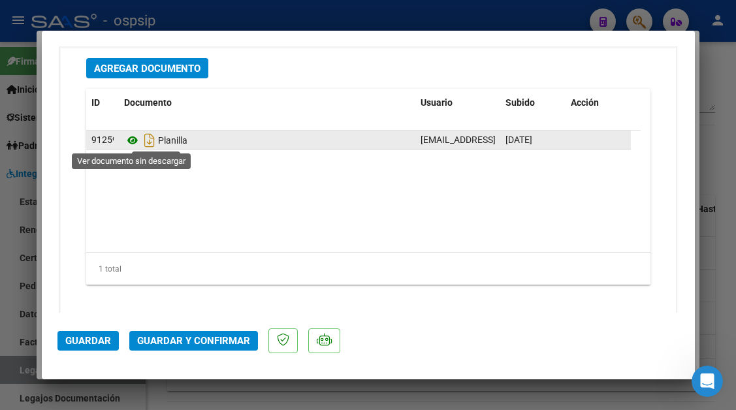
click at [128, 139] on icon at bounding box center [132, 141] width 17 height 16
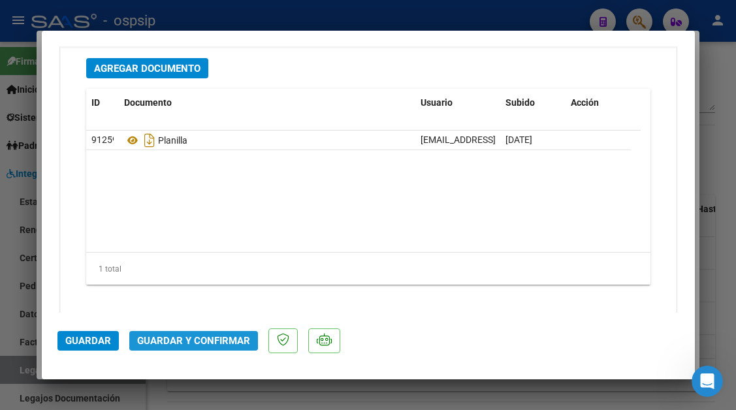
click at [164, 333] on button "Guardar y Confirmar" at bounding box center [193, 341] width 129 height 20
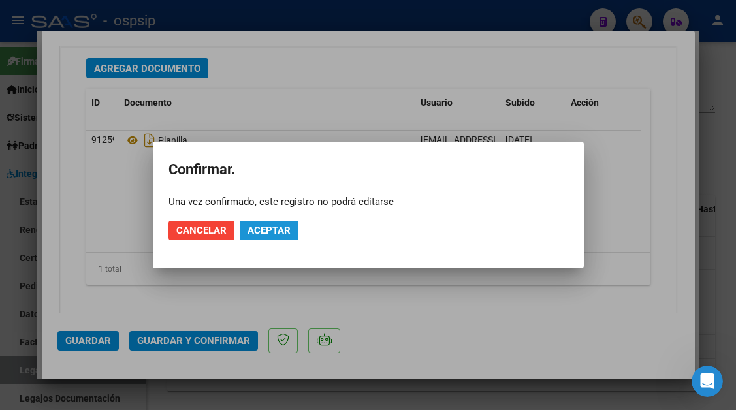
click at [266, 233] on span "Aceptar" at bounding box center [268, 231] width 43 height 12
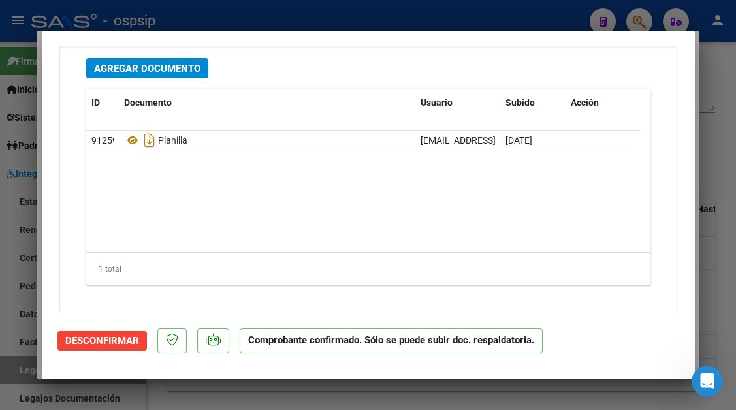
click at [15, 372] on div at bounding box center [368, 205] width 736 height 410
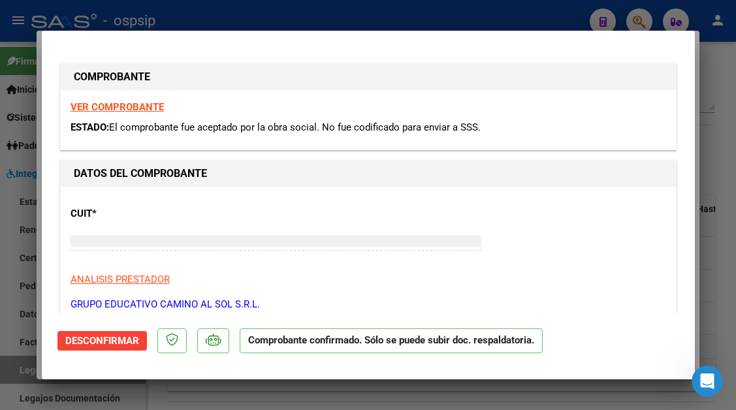
click at [15, 372] on div at bounding box center [368, 205] width 736 height 410
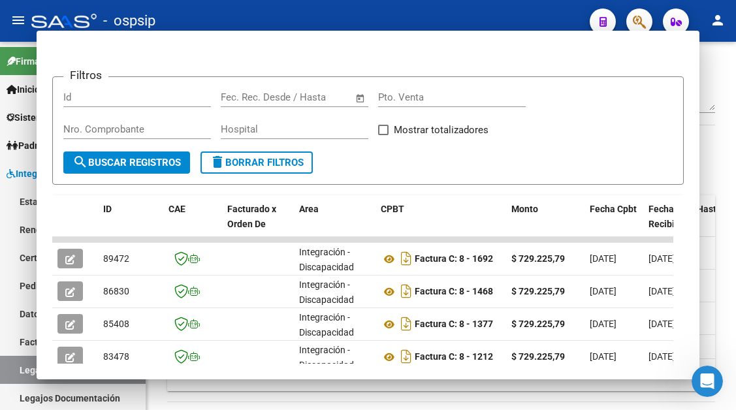
click at [15, 372] on link "Legajos" at bounding box center [73, 370] width 146 height 28
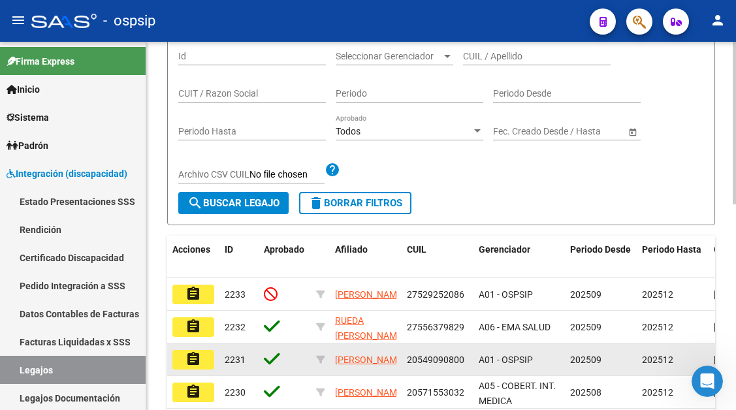
scroll to position [140, 0]
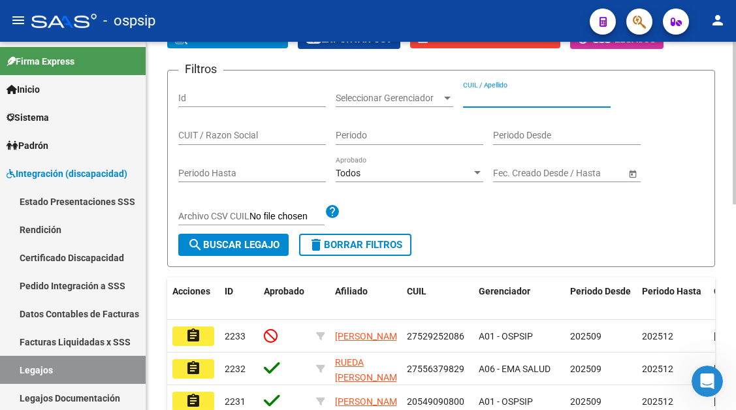
click at [479, 102] on input "CUIL / Apellido" at bounding box center [537, 98] width 148 height 11
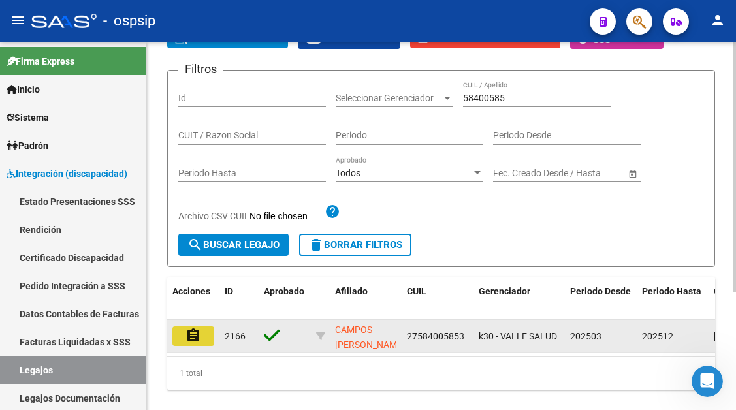
click at [181, 332] on button "assignment" at bounding box center [193, 336] width 42 height 20
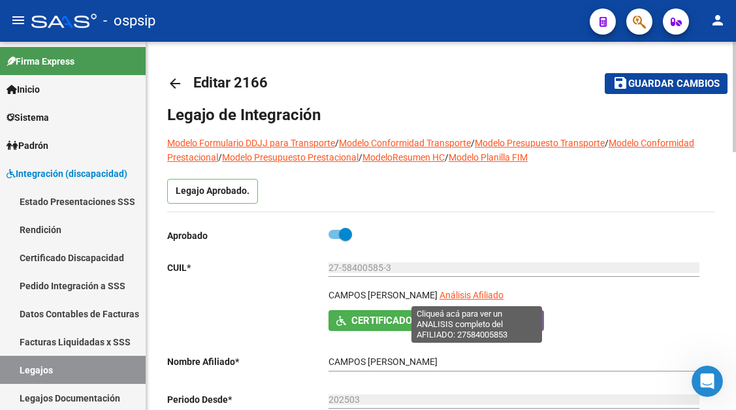
click at [462, 292] on span "Análisis Afiliado" at bounding box center [471, 295] width 64 height 10
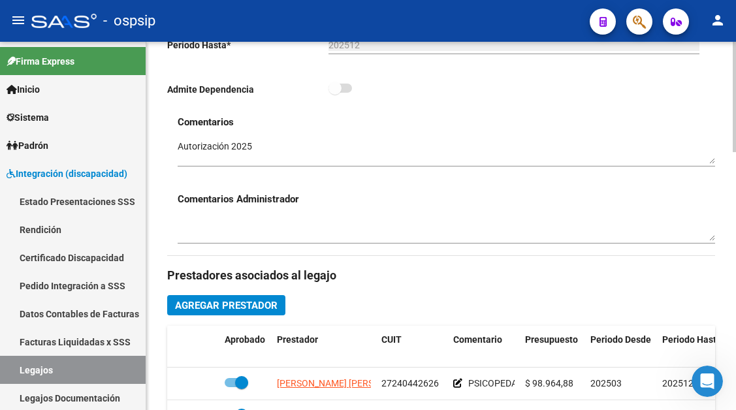
scroll to position [457, 0]
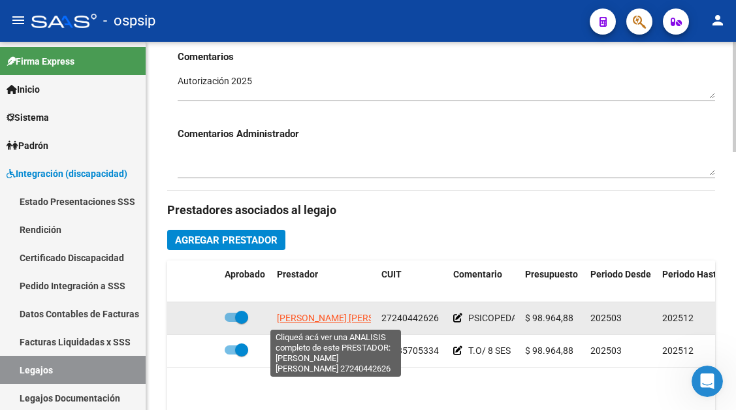
click at [319, 314] on span "GIOFFRE ALEJANDRA EDITH" at bounding box center [348, 318] width 142 height 10
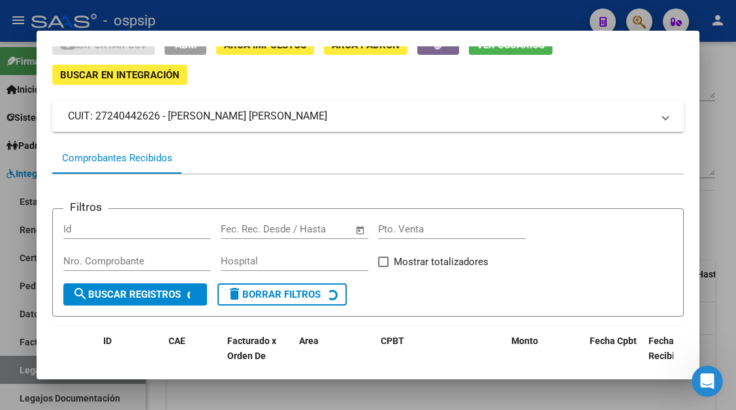
scroll to position [125, 0]
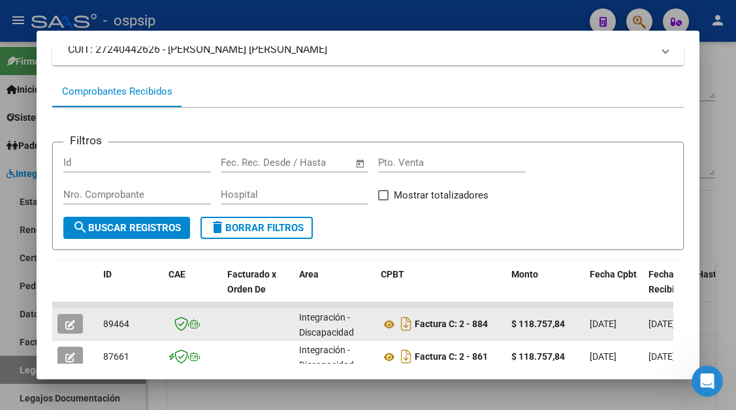
click at [69, 324] on icon "button" at bounding box center [70, 325] width 10 height 10
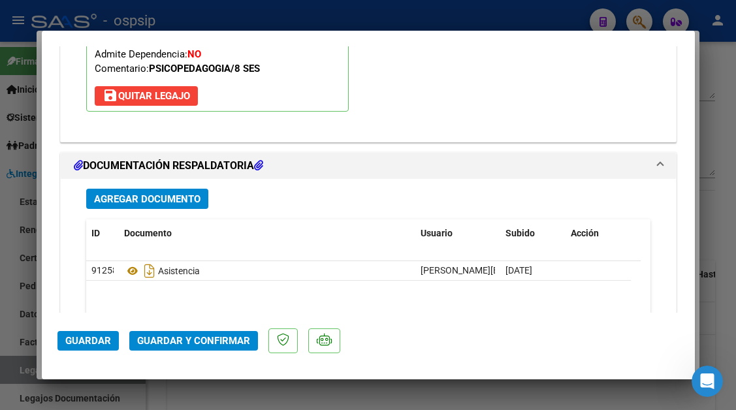
scroll to position [1632, 0]
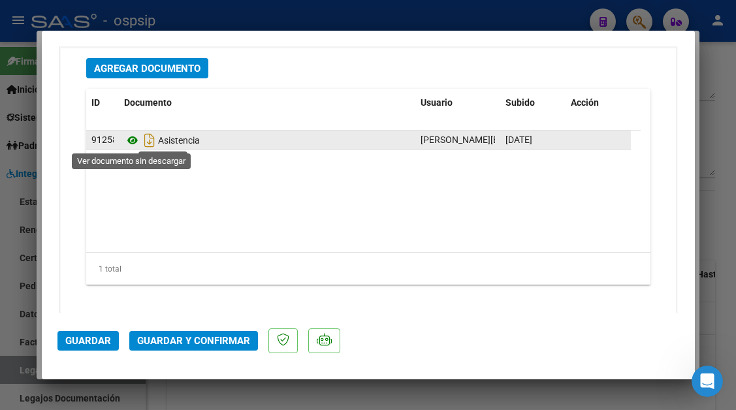
click at [127, 141] on icon at bounding box center [132, 141] width 17 height 16
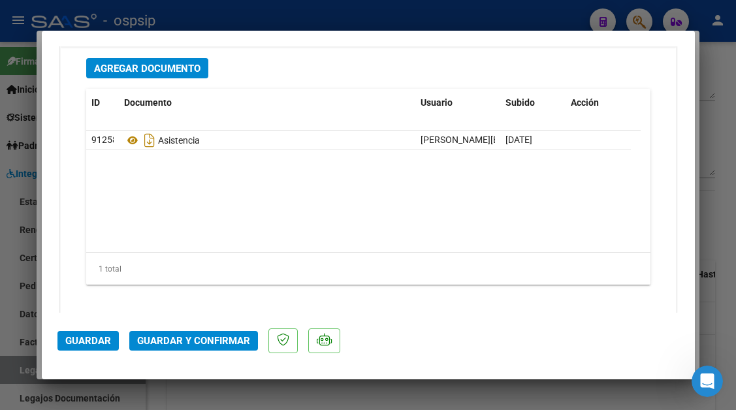
click at [166, 344] on span "Guardar y Confirmar" at bounding box center [193, 341] width 113 height 12
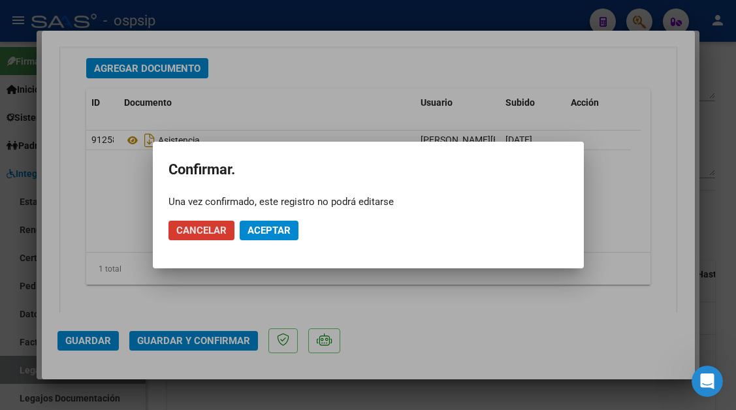
click at [270, 241] on mat-dialog-actions "Cancelar Aceptar" at bounding box center [368, 230] width 400 height 44
click at [268, 228] on span "Aceptar" at bounding box center [268, 231] width 43 height 12
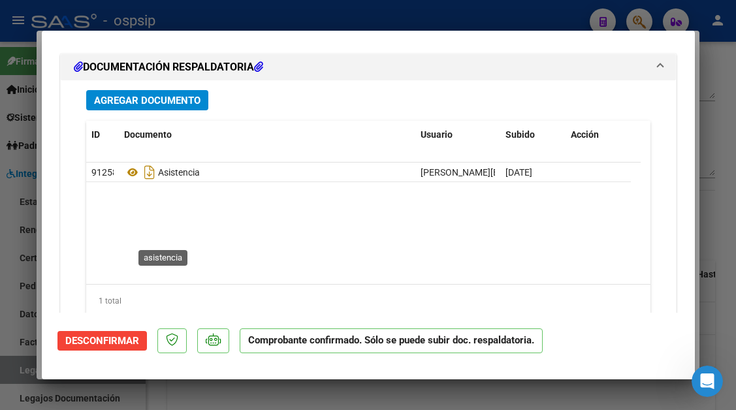
scroll to position [1497, 0]
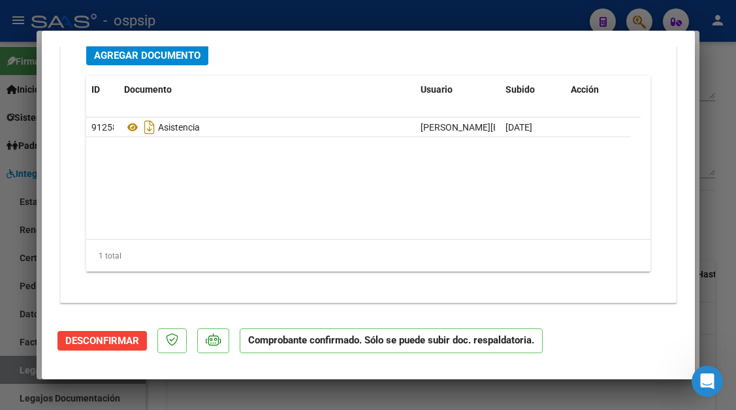
click at [23, 366] on div at bounding box center [368, 205] width 736 height 410
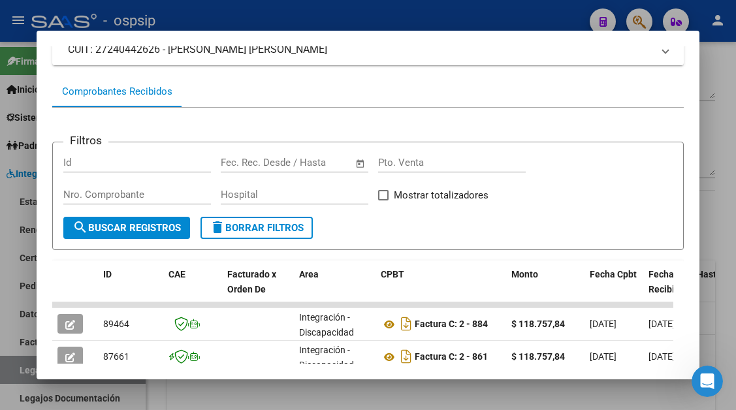
click at [23, 366] on div at bounding box center [368, 205] width 736 height 410
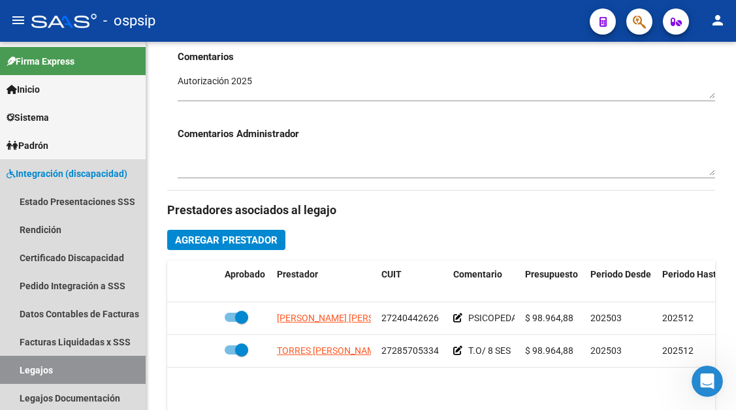
click at [23, 366] on link "Legajos" at bounding box center [73, 370] width 146 height 28
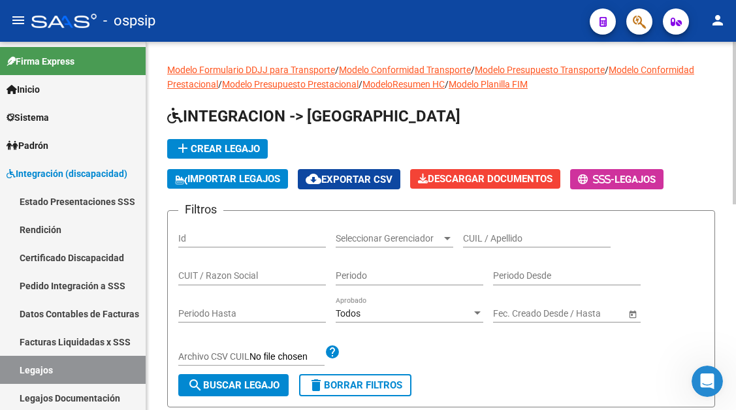
click at [502, 228] on div "CUIL / Apellido" at bounding box center [537, 234] width 148 height 26
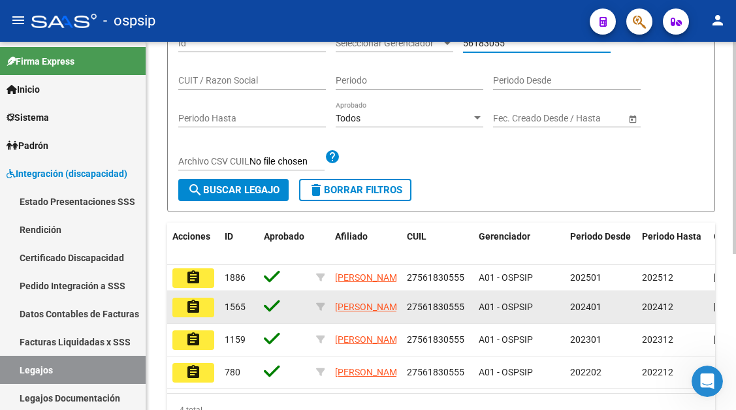
scroll to position [196, 0]
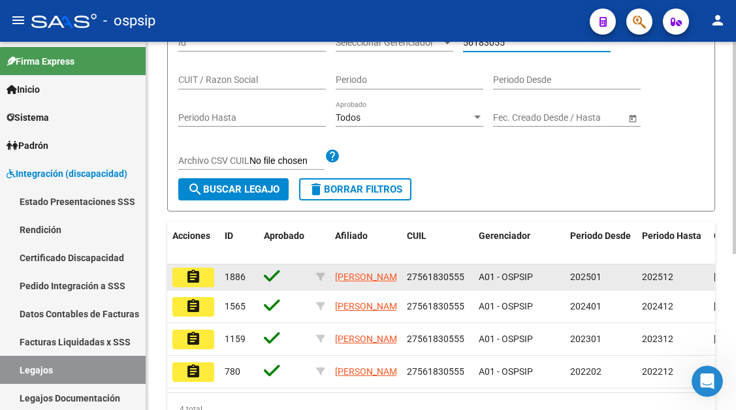
click at [193, 274] on mat-icon "assignment" at bounding box center [193, 277] width 16 height 16
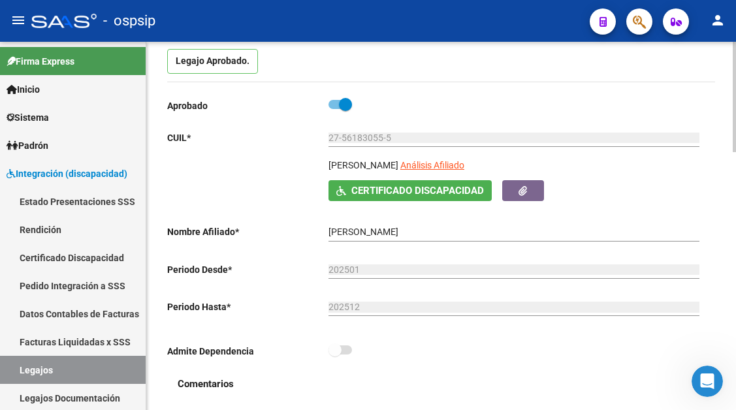
scroll to position [131, 0]
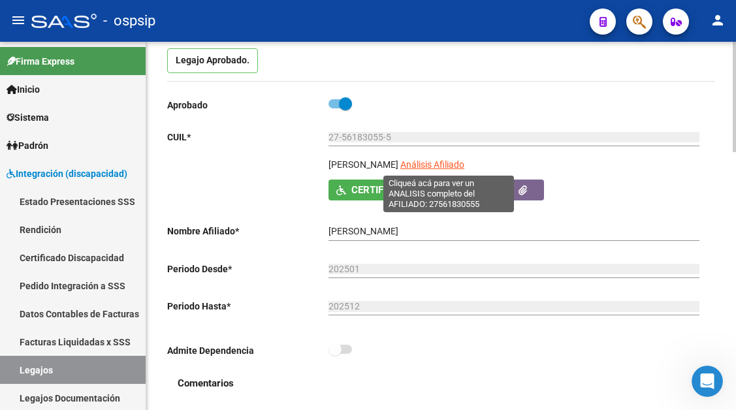
click at [432, 166] on span "Análisis Afiliado" at bounding box center [432, 164] width 64 height 10
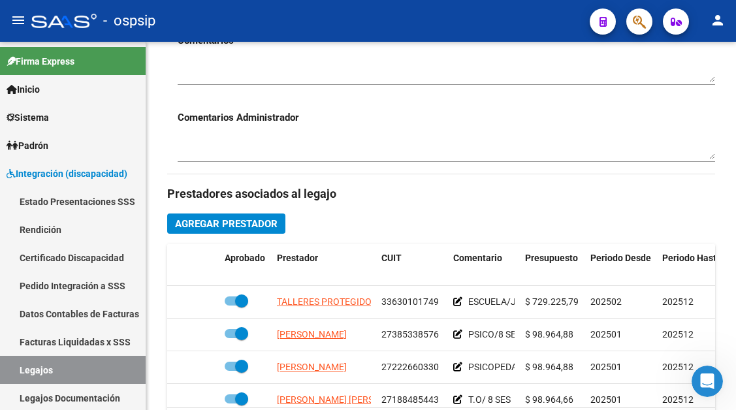
scroll to position [522, 0]
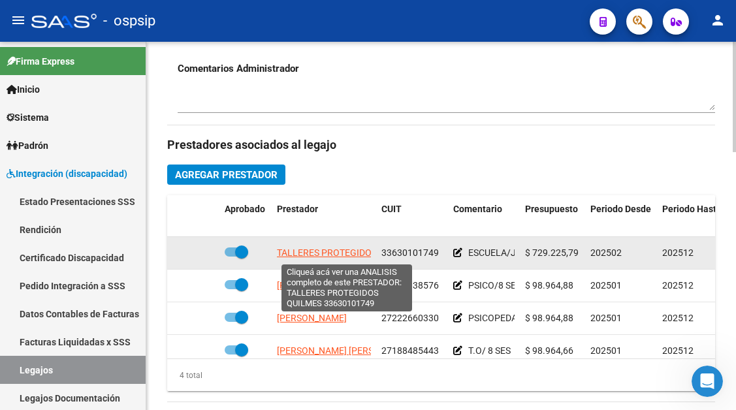
click at [344, 248] on span "TALLERES PROTEGIDOS QUILMES" at bounding box center [347, 252] width 140 height 10
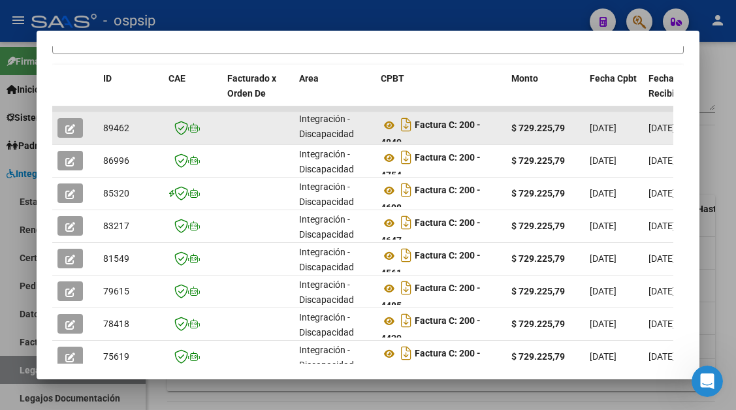
scroll to position [255, 0]
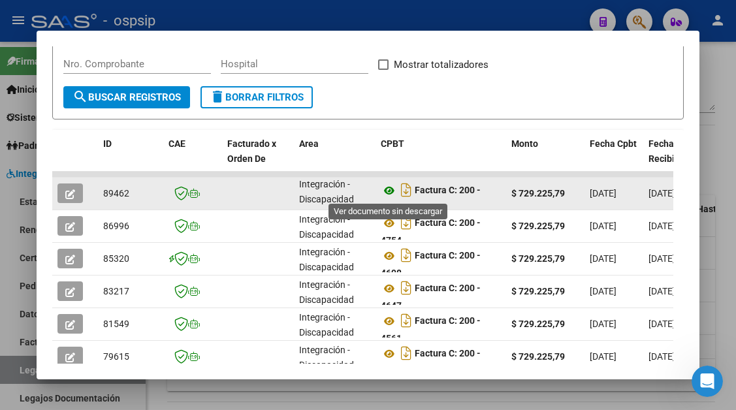
click at [390, 189] on icon at bounding box center [389, 191] width 17 height 16
click at [61, 191] on button "button" at bounding box center [69, 193] width 25 height 20
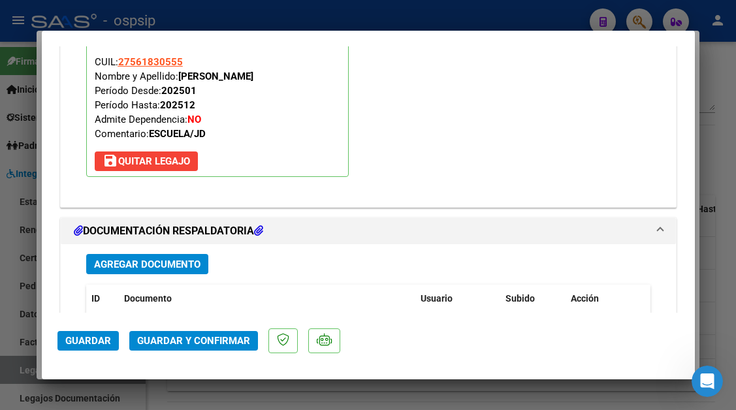
scroll to position [1501, 0]
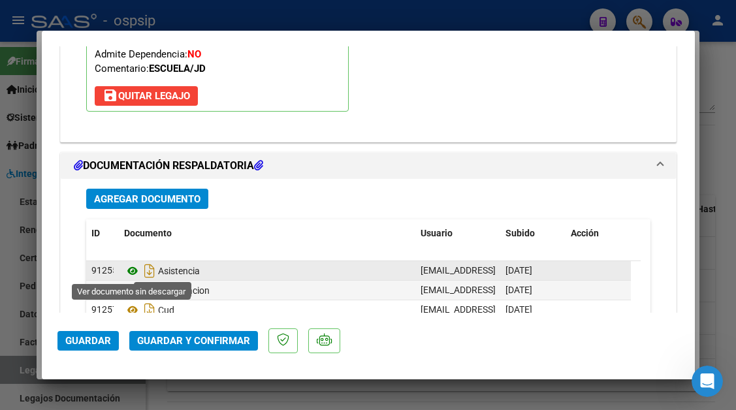
click at [127, 271] on icon at bounding box center [132, 271] width 17 height 16
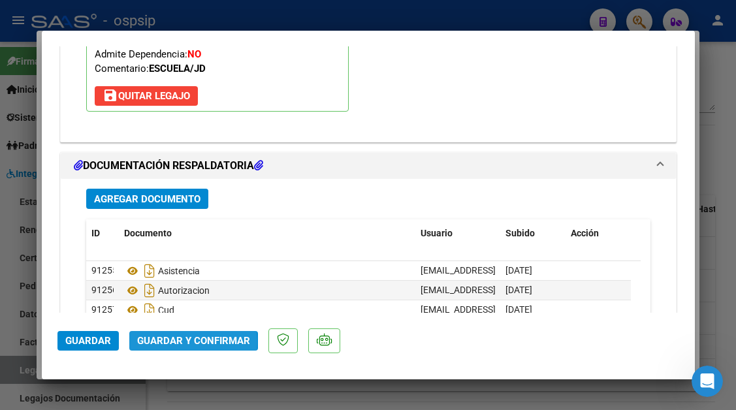
click at [140, 343] on span "Guardar y Confirmar" at bounding box center [193, 341] width 113 height 12
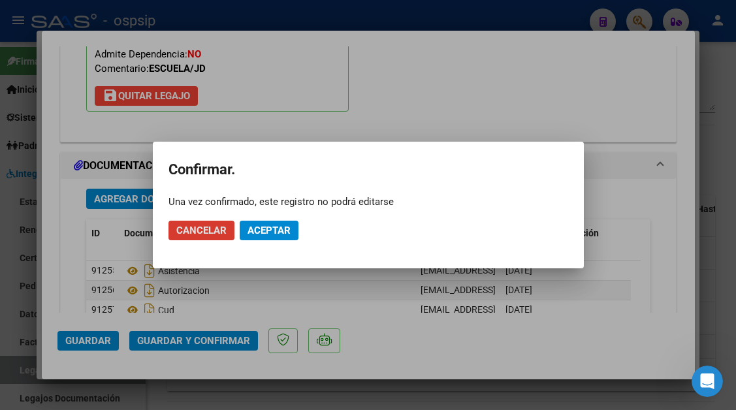
click at [274, 239] on button "Aceptar" at bounding box center [269, 231] width 59 height 20
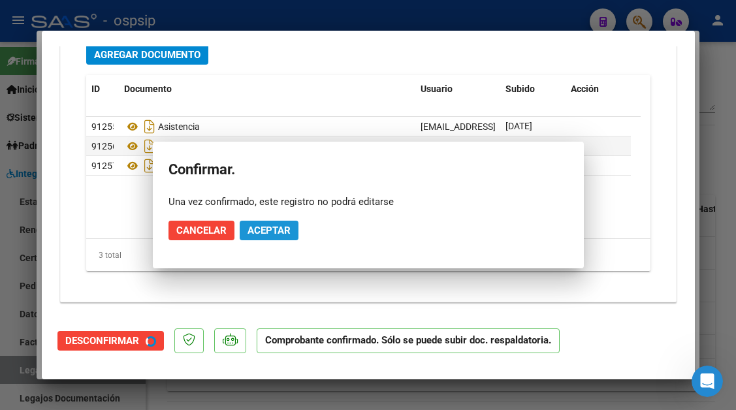
scroll to position [1383, 0]
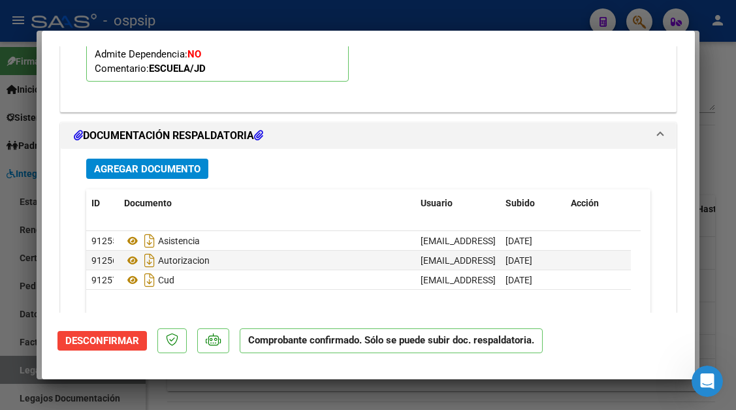
click at [29, 371] on div at bounding box center [368, 205] width 736 height 410
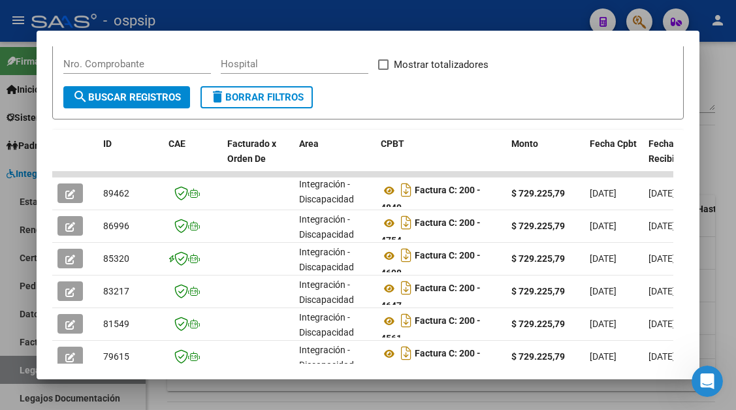
click at [29, 371] on div at bounding box center [368, 205] width 736 height 410
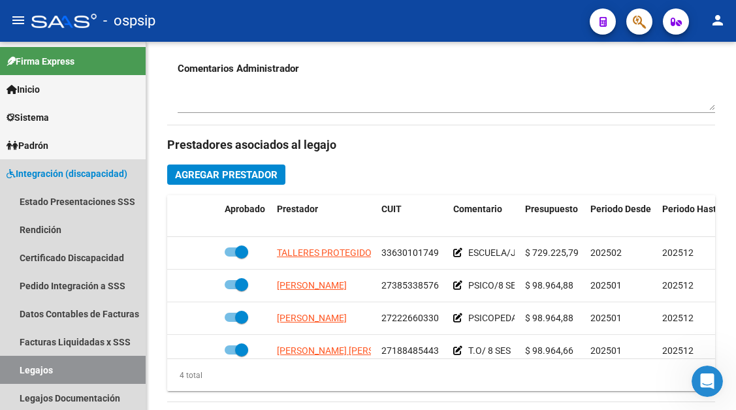
click at [29, 371] on link "Legajos" at bounding box center [73, 370] width 146 height 28
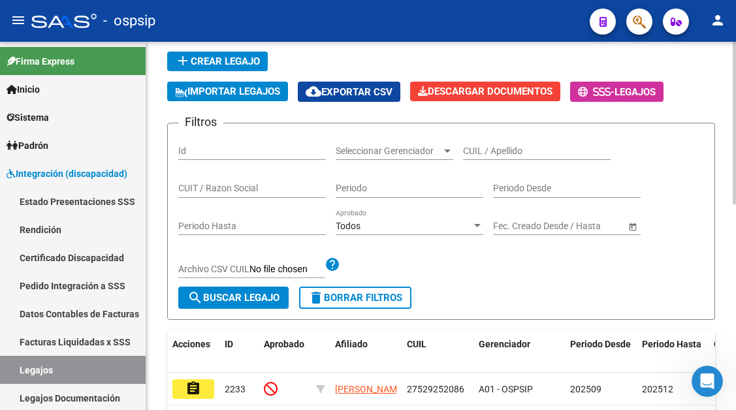
scroll to position [64, 0]
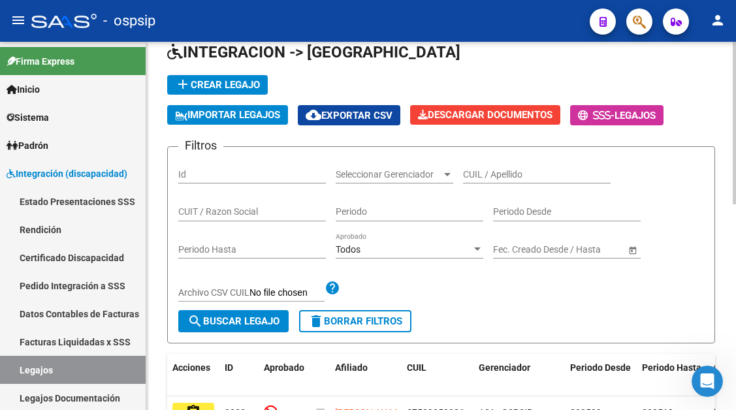
click at [473, 166] on div "CUIL / Apellido" at bounding box center [537, 170] width 148 height 26
click at [473, 172] on input "CUIL / Apellido" at bounding box center [537, 174] width 148 height 11
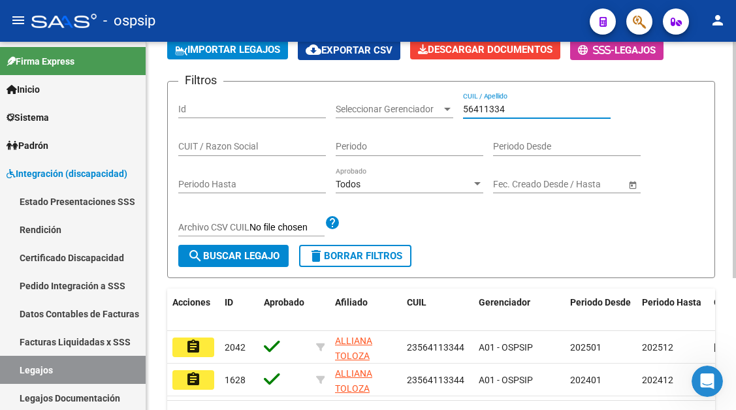
scroll to position [206, 0]
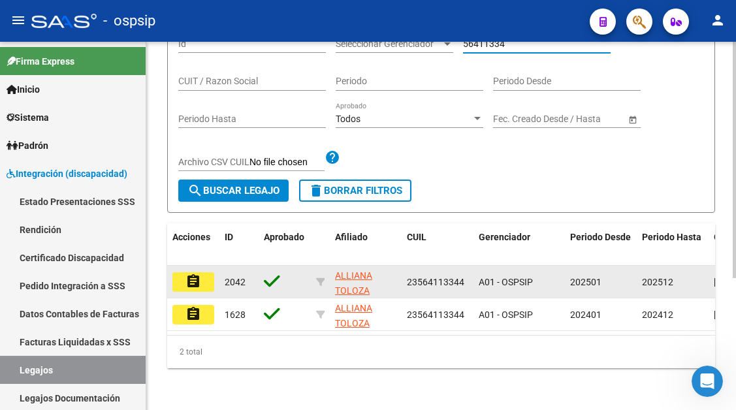
click at [200, 274] on mat-icon "assignment" at bounding box center [193, 282] width 16 height 16
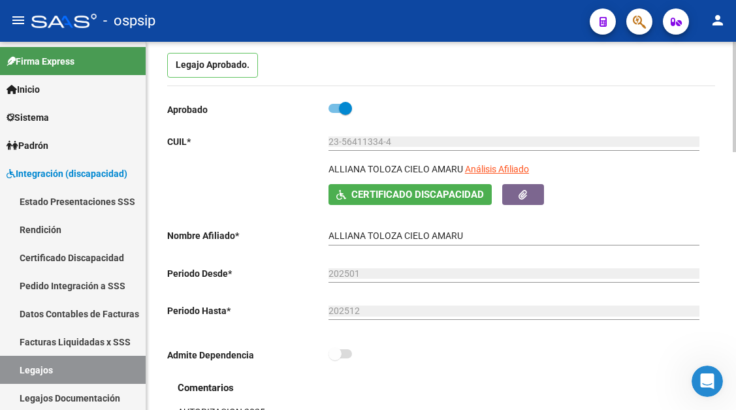
scroll to position [131, 0]
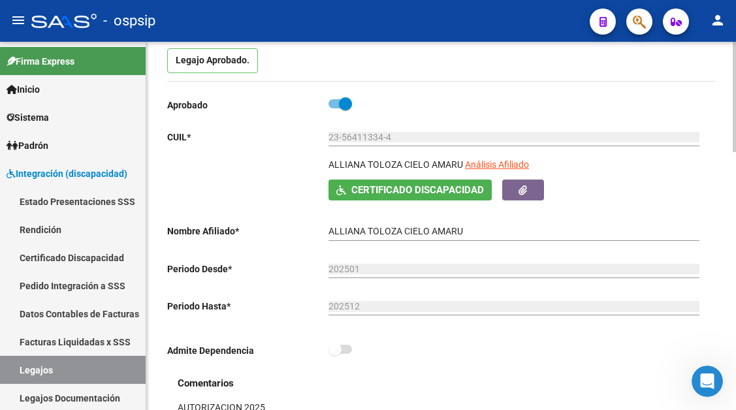
click at [477, 157] on div "23-56411334-4 Ingresar CUIL" at bounding box center [513, 138] width 371 height 37
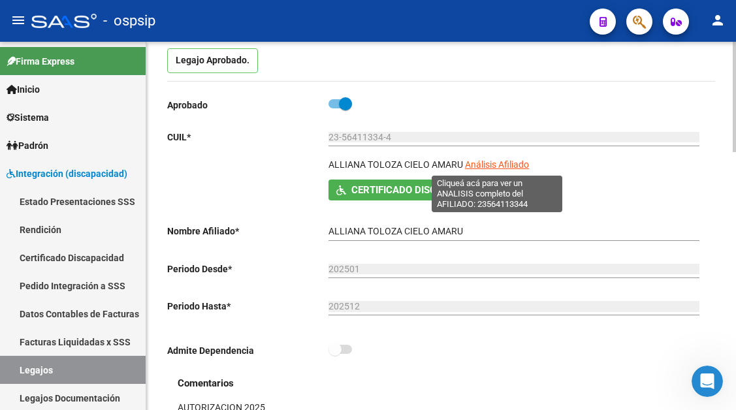
click at [476, 170] on span "Análisis Afiliado" at bounding box center [497, 164] width 64 height 10
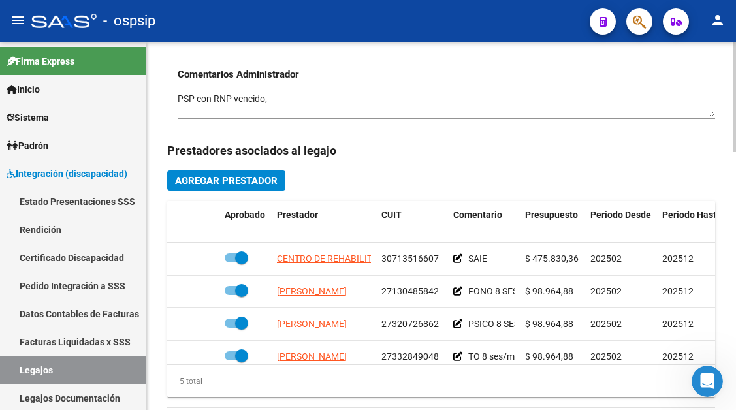
scroll to position [522, 0]
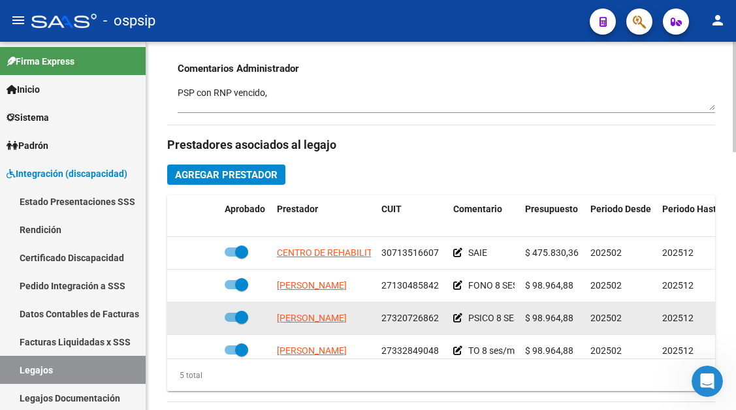
click at [304, 325] on app-link-go-to "TANA NATALIA ADRIANA" at bounding box center [312, 318] width 70 height 15
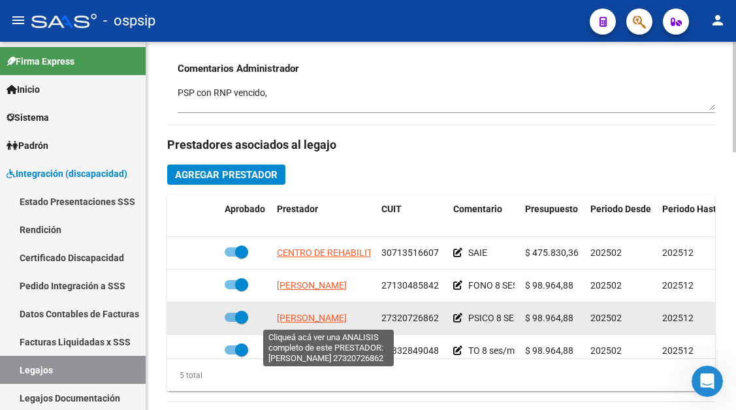
click at [304, 320] on span "TANA NATALIA ADRIANA" at bounding box center [312, 318] width 70 height 10
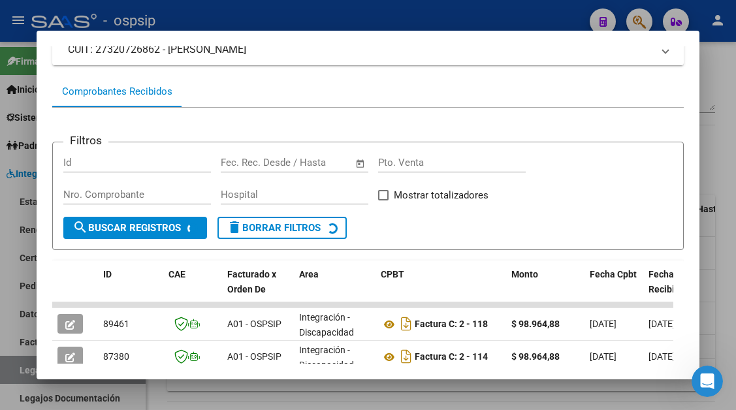
scroll to position [190, 0]
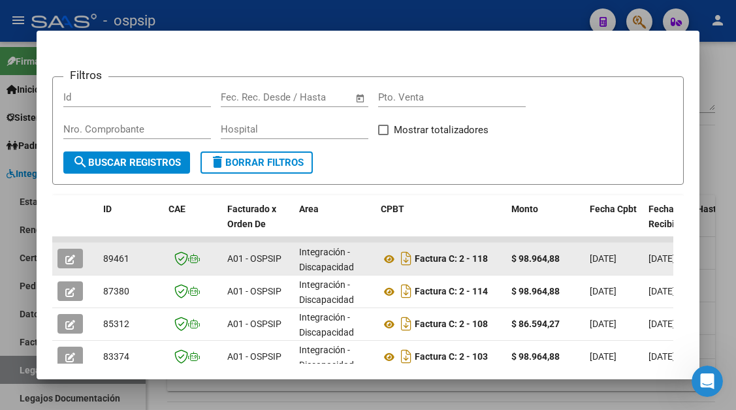
click at [60, 251] on button "button" at bounding box center [69, 259] width 25 height 20
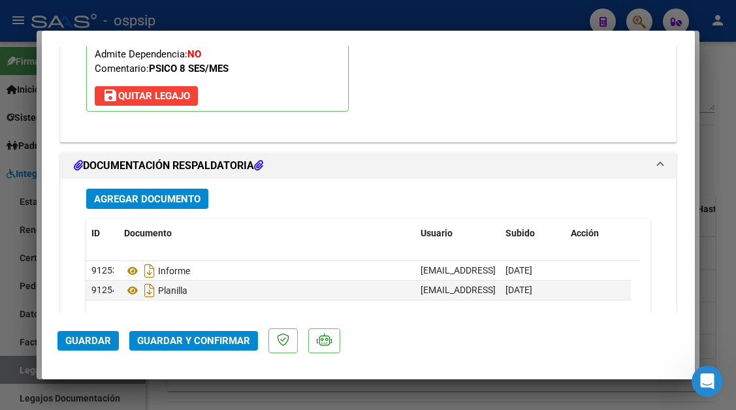
scroll to position [1567, 0]
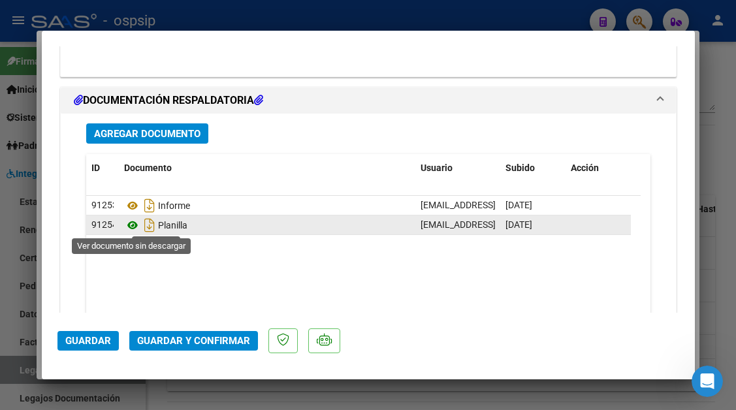
click at [128, 222] on icon at bounding box center [132, 225] width 17 height 16
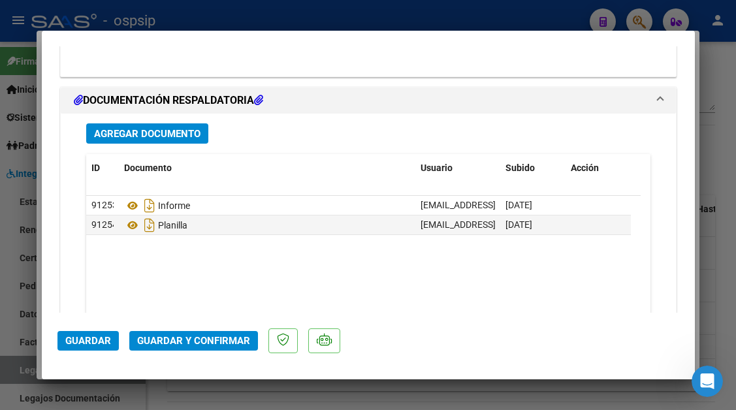
click at [159, 334] on button "Guardar y Confirmar" at bounding box center [193, 341] width 129 height 20
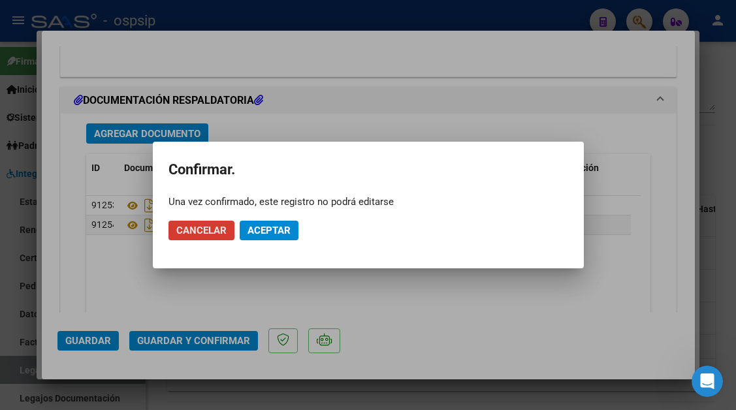
click at [280, 232] on span "Aceptar" at bounding box center [268, 231] width 43 height 12
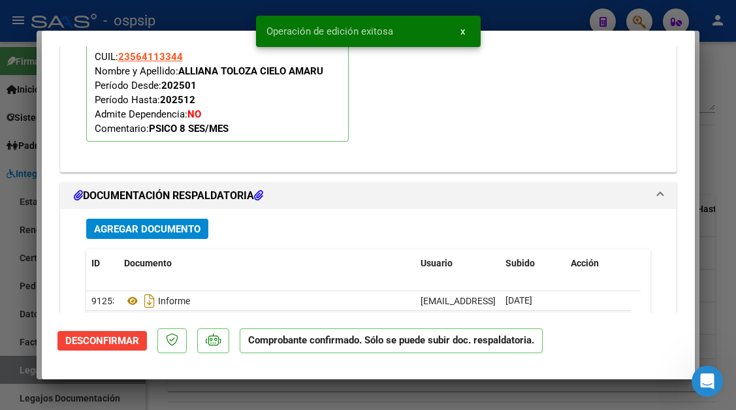
scroll to position [1318, 0]
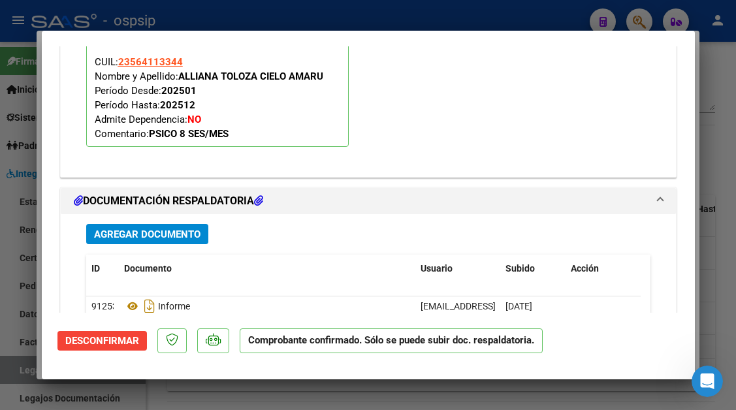
click at [21, 375] on div at bounding box center [368, 205] width 736 height 410
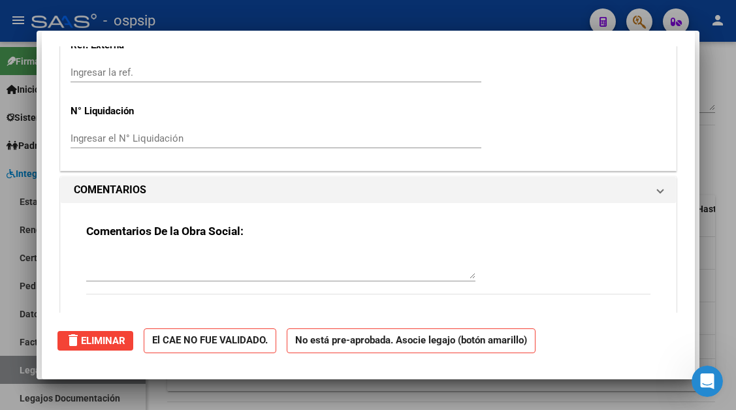
scroll to position [0, 0]
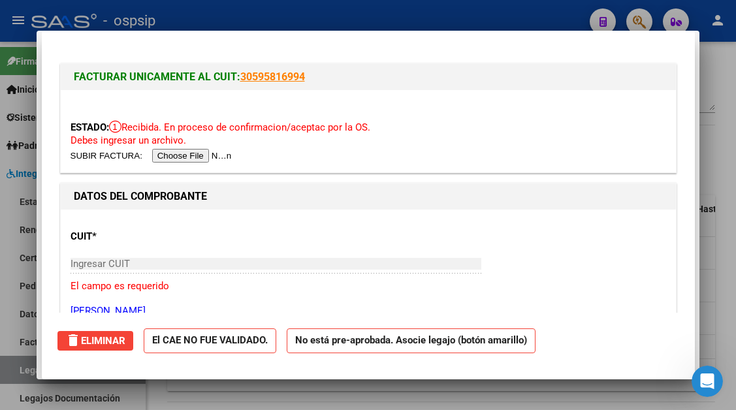
click at [21, 375] on div at bounding box center [368, 205] width 736 height 410
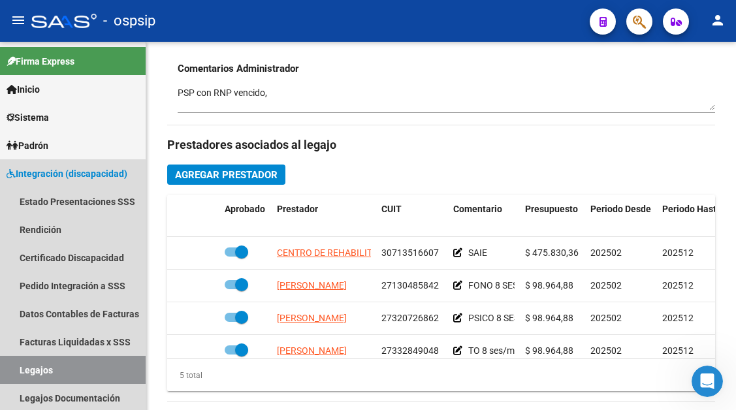
click at [21, 375] on link "Legajos" at bounding box center [73, 370] width 146 height 28
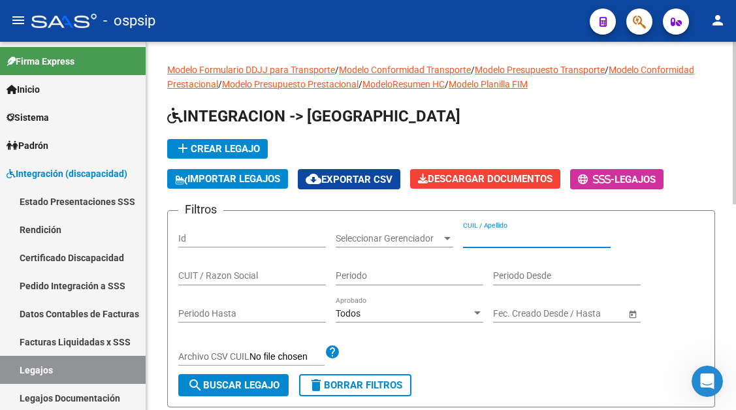
click at [479, 236] on input "CUIL / Apellido" at bounding box center [537, 238] width 148 height 11
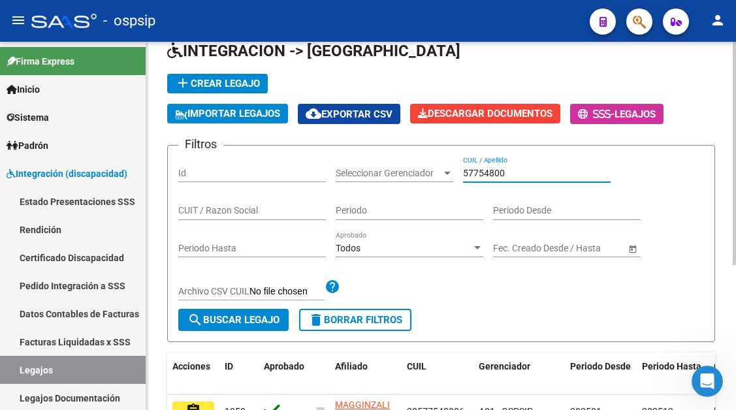
scroll to position [131, 0]
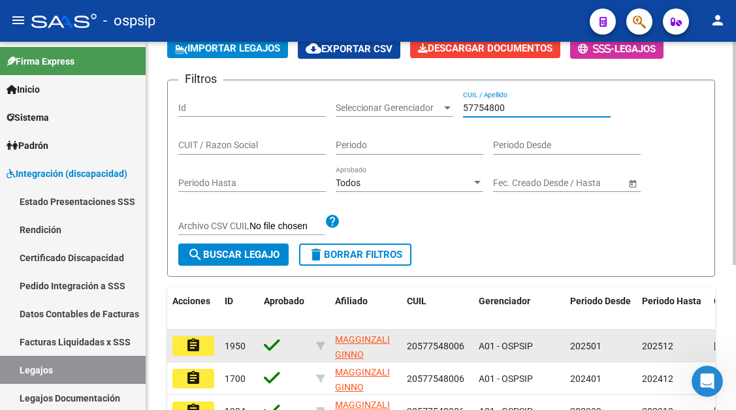
click at [198, 341] on mat-icon "assignment" at bounding box center [193, 346] width 16 height 16
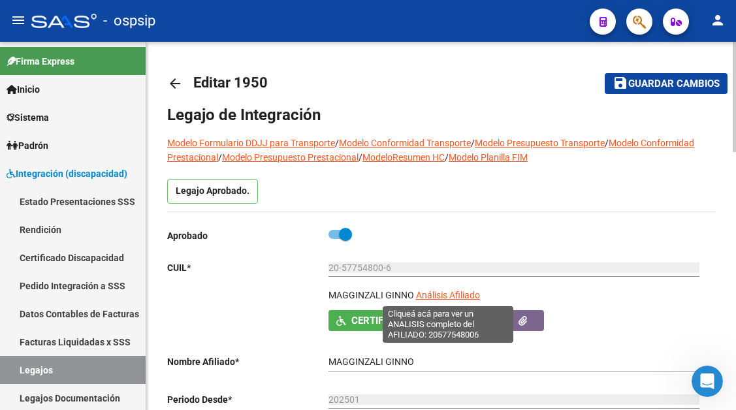
click at [464, 290] on span "Análisis Afiliado" at bounding box center [448, 295] width 64 height 10
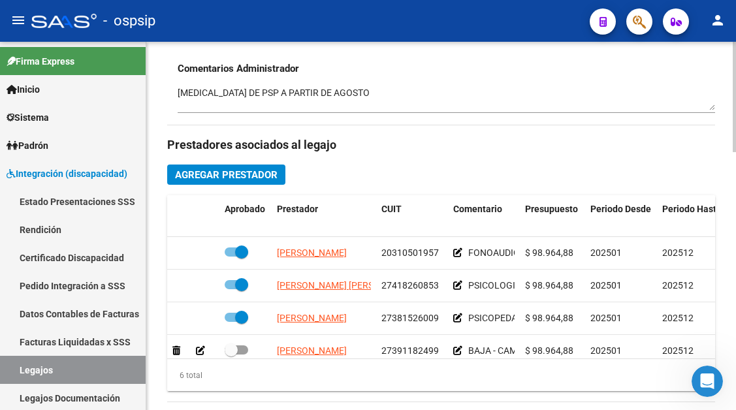
scroll to position [588, 0]
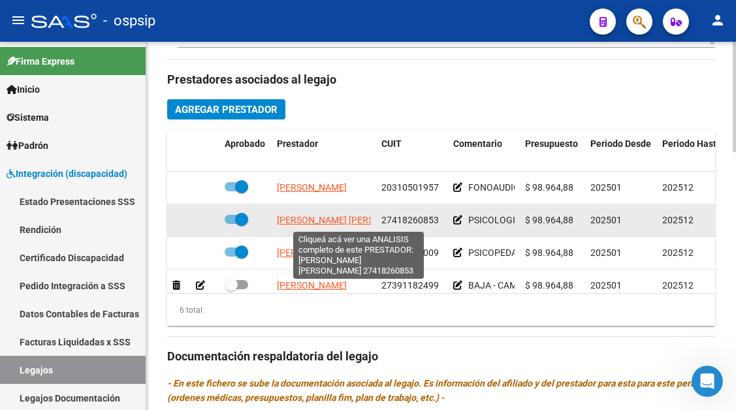
click at [314, 222] on span "UBEDA MONTE NEGRO MAYRA DAIANA" at bounding box center [348, 220] width 142 height 10
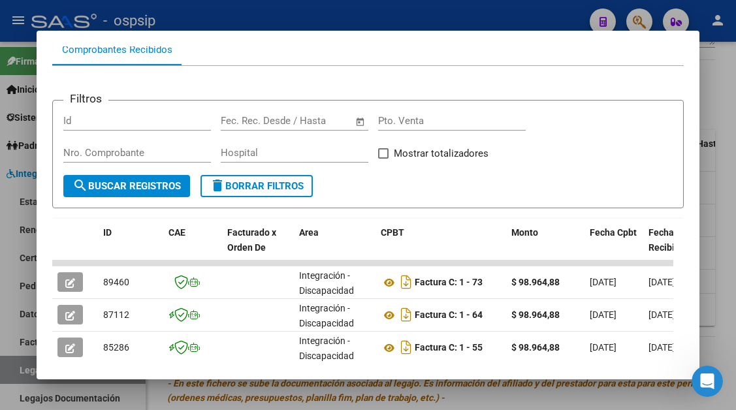
scroll to position [190, 0]
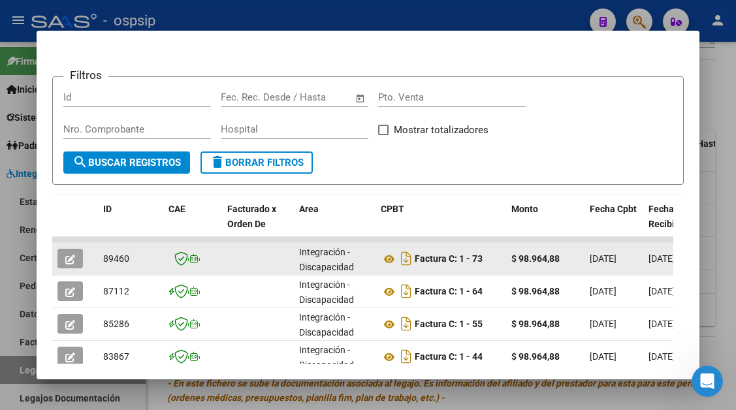
click at [72, 251] on button "button" at bounding box center [69, 259] width 25 height 20
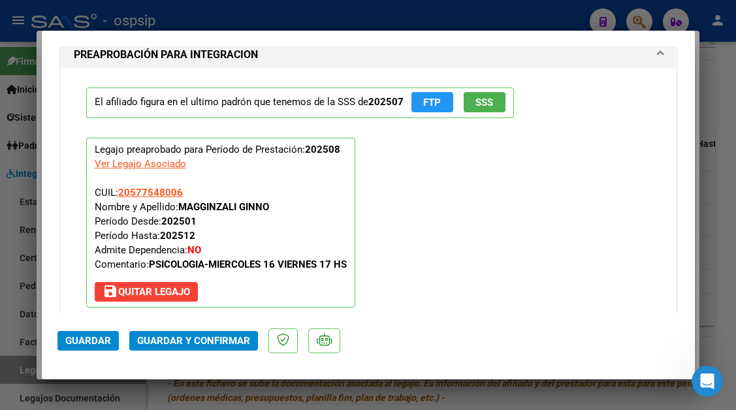
scroll to position [1567, 0]
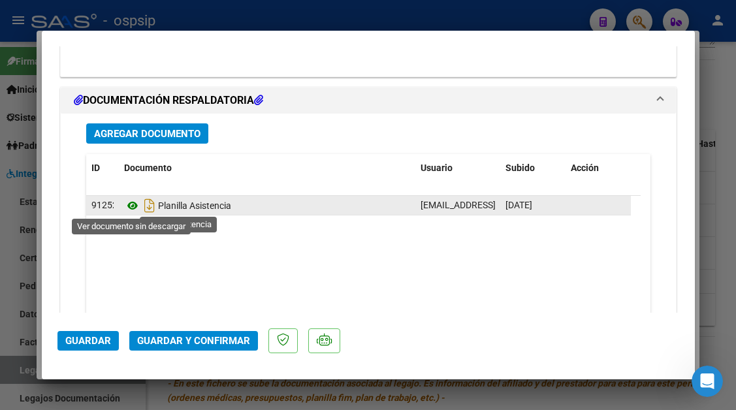
click at [129, 206] on icon at bounding box center [132, 206] width 17 height 16
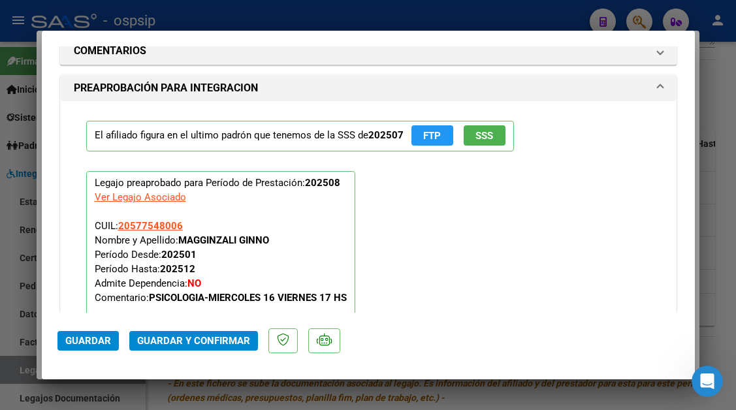
scroll to position [1240, 0]
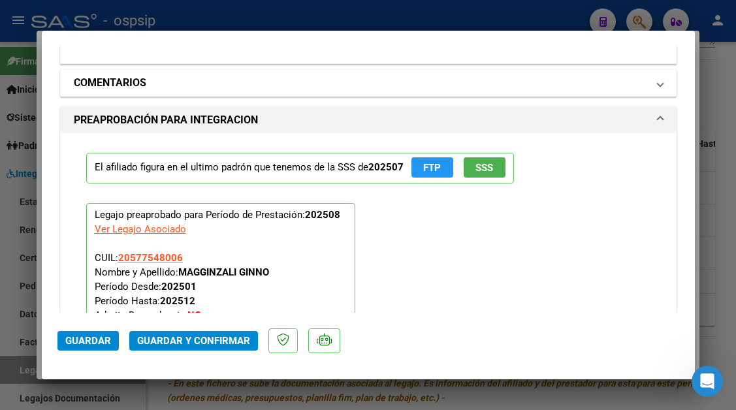
click at [644, 88] on span "COMENTARIOS" at bounding box center [366, 83] width 584 height 16
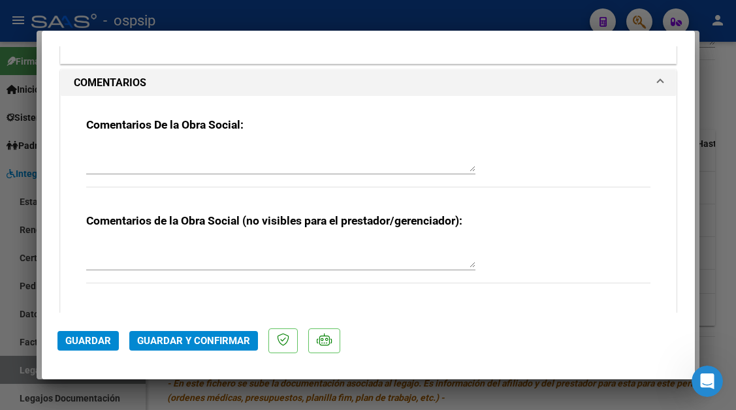
click at [324, 153] on textarea at bounding box center [280, 159] width 389 height 26
click at [206, 332] on button "Guardar y Confirmar" at bounding box center [193, 341] width 129 height 20
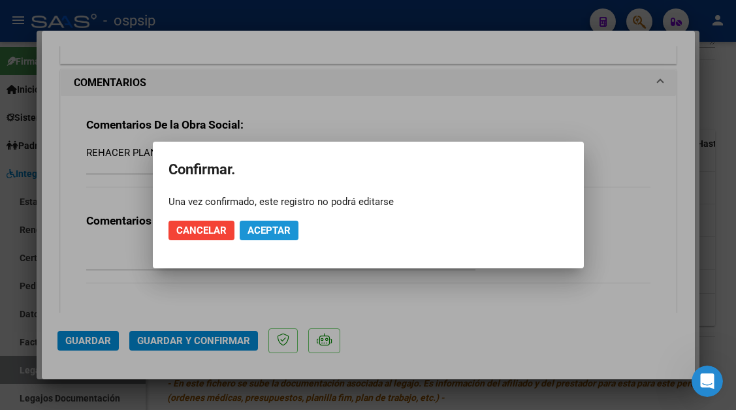
click at [262, 234] on span "Aceptar" at bounding box center [268, 231] width 43 height 12
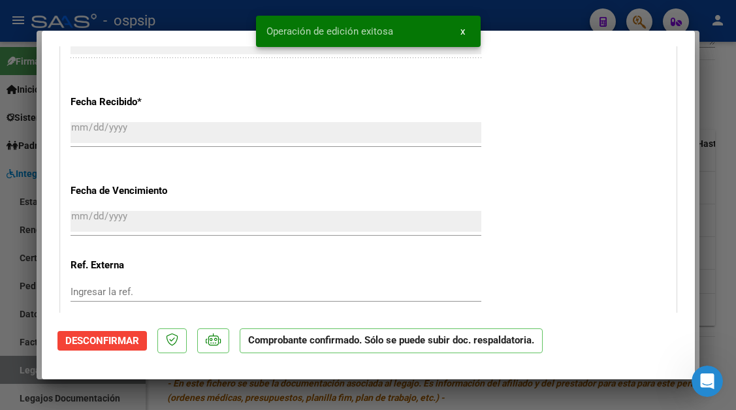
scroll to position [0, 0]
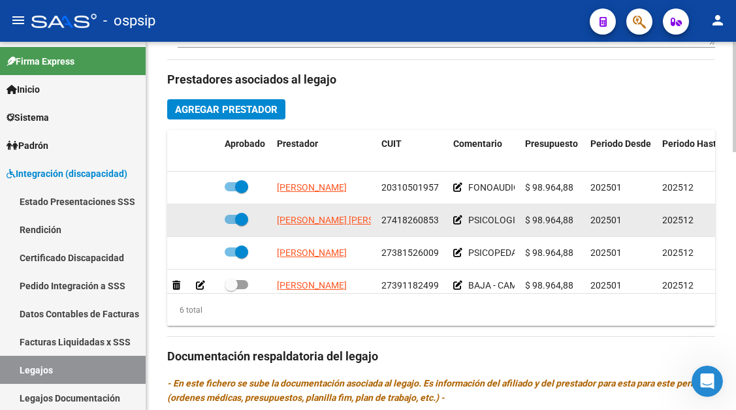
click at [306, 235] on datatable-body-cell "UBEDA MONTE NEGRO MAYRA DAIANA" at bounding box center [324, 220] width 104 height 32
click at [307, 227] on app-link-go-to "UBEDA MONTE NEGRO MAYRA DAIANA" at bounding box center [348, 220] width 142 height 15
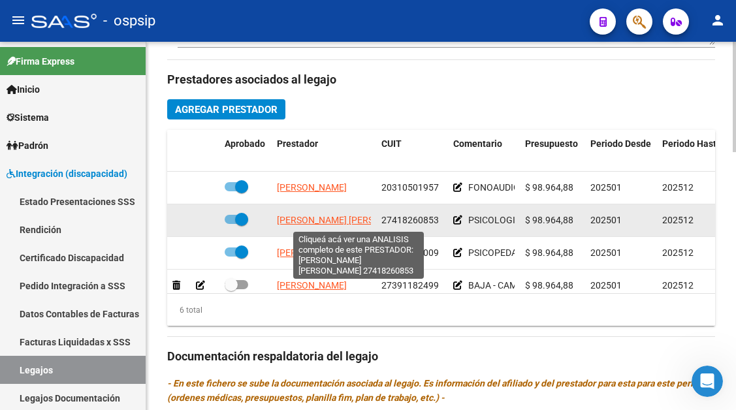
click at [307, 215] on span "UBEDA MONTE NEGRO MAYRA DAIANA" at bounding box center [348, 220] width 142 height 10
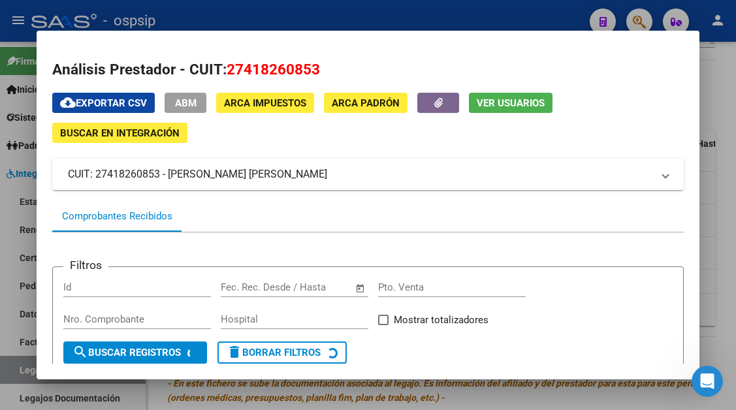
click at [499, 114] on div "cloud_download Exportar CSV ABM ARCA Impuestos ARCA Padrón Ver Usuarios Buscar …" at bounding box center [367, 118] width 631 height 50
click at [497, 102] on span "Ver Usuarios" at bounding box center [511, 103] width 68 height 12
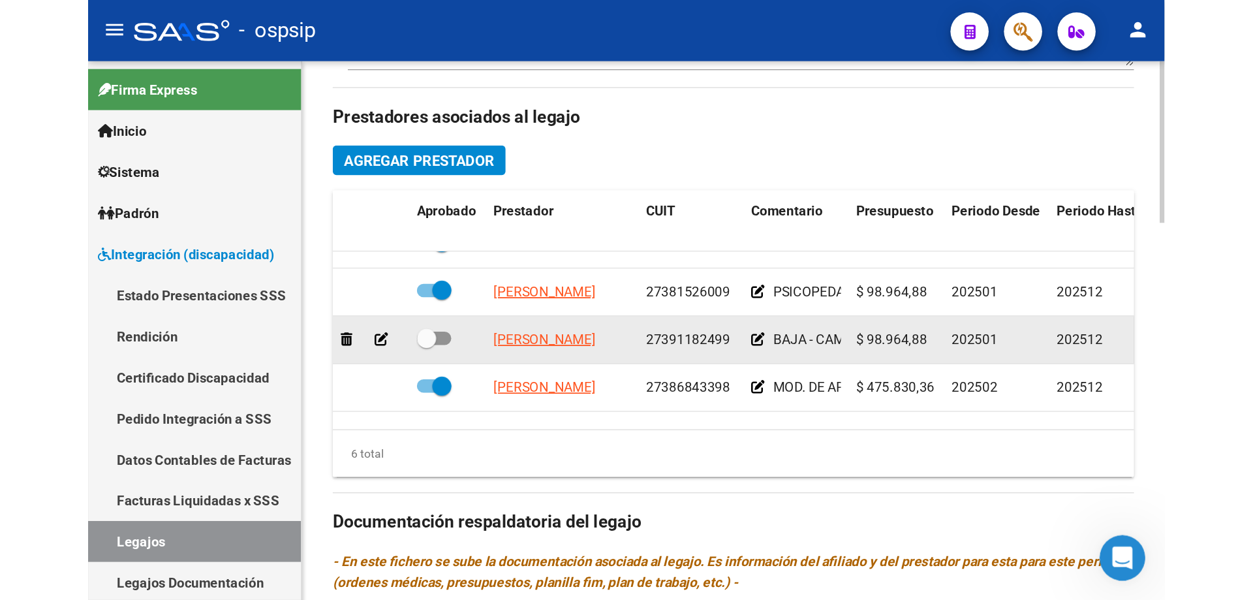
scroll to position [24, 0]
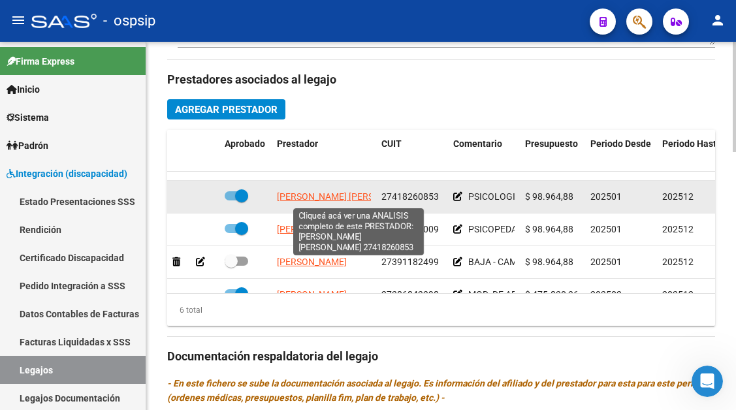
click at [295, 196] on span "UBEDA MONTE NEGRO MAYRA DAIANA" at bounding box center [348, 196] width 142 height 10
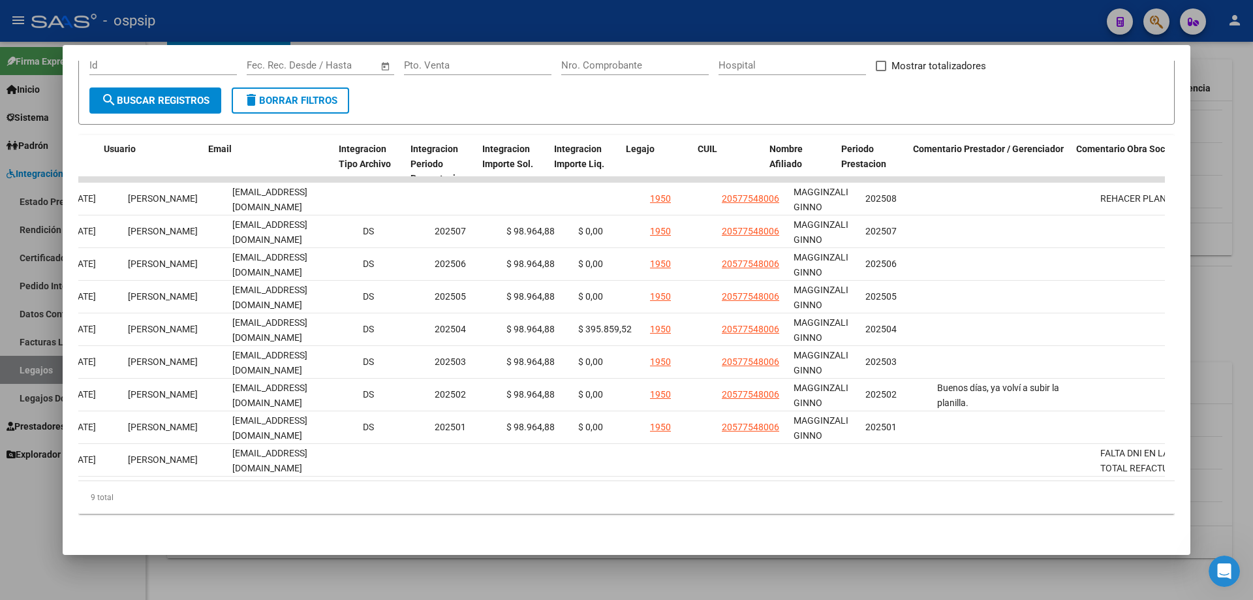
scroll to position [0, 1527]
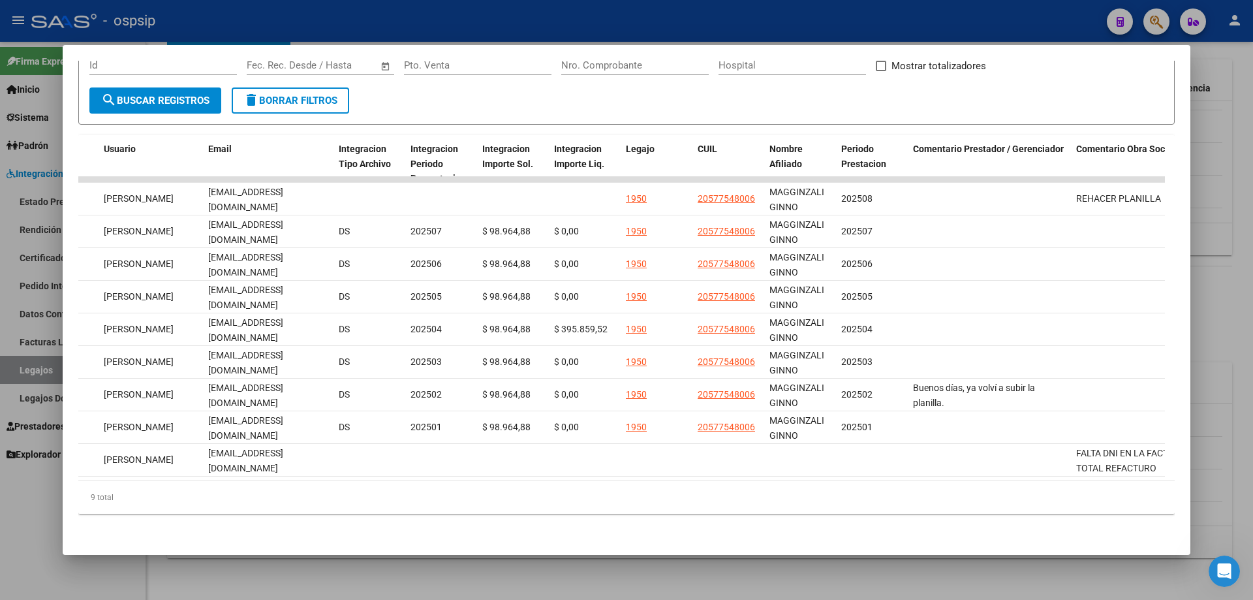
drag, startPoint x: 455, startPoint y: 471, endPoint x: 1034, endPoint y: 519, distance: 581.1
click at [735, 409] on div "Filtros Id Fecha inicio – Fecha fin Fec. Rec. Desde / Hasta Pto. Venta Nro. Com…" at bounding box center [626, 267] width 1097 height 514
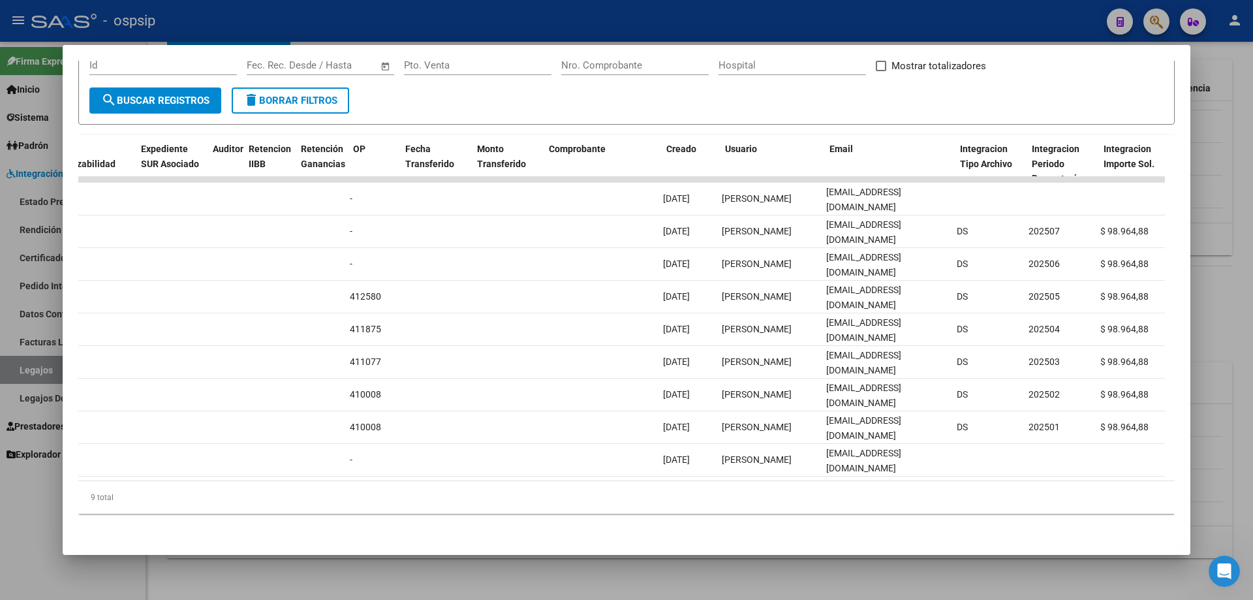
scroll to position [0, 905]
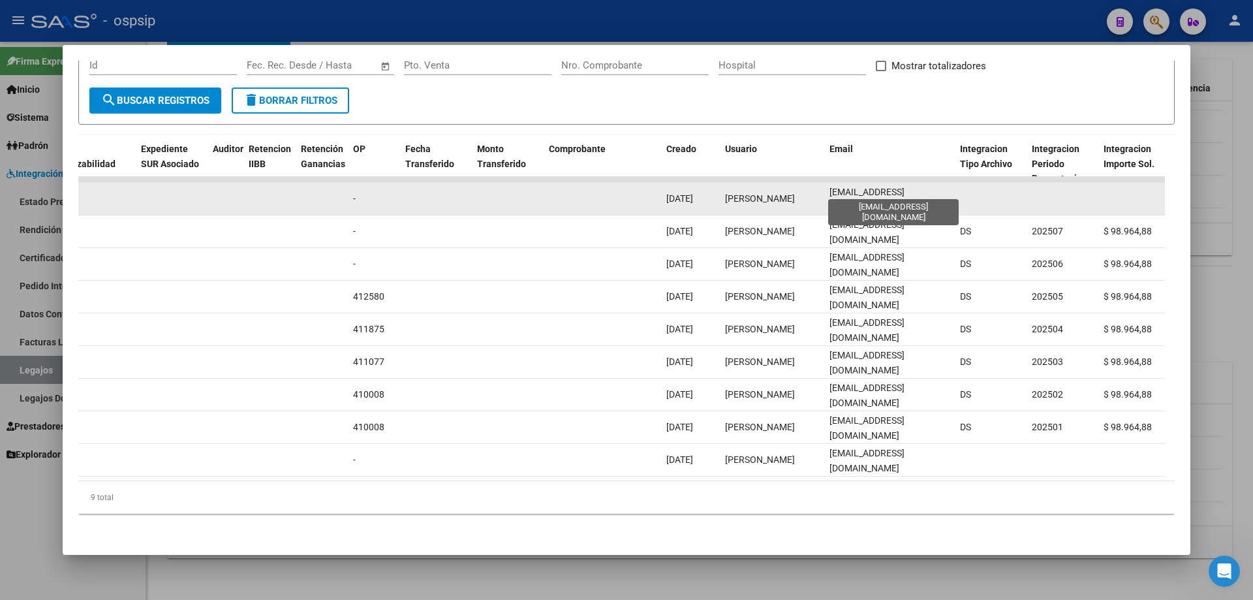
click at [735, 187] on span "idear.educacion@gmail.com" at bounding box center [867, 199] width 75 height 25
copy span "idear.educacion@gmail.com"
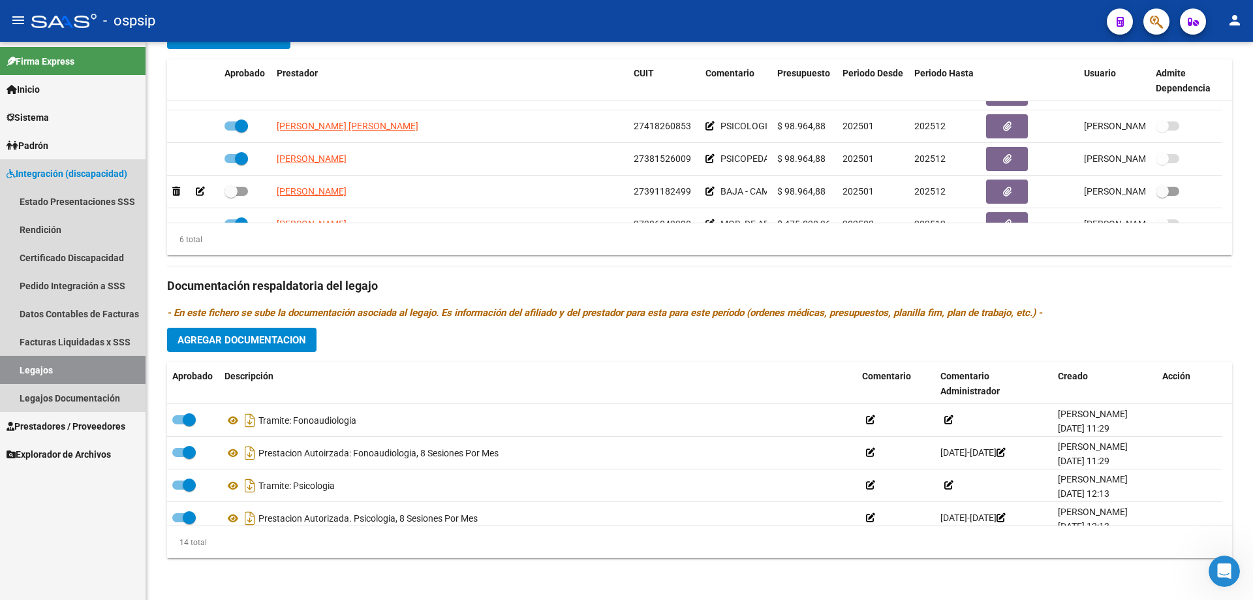
click at [36, 366] on link "Legajos" at bounding box center [73, 370] width 146 height 28
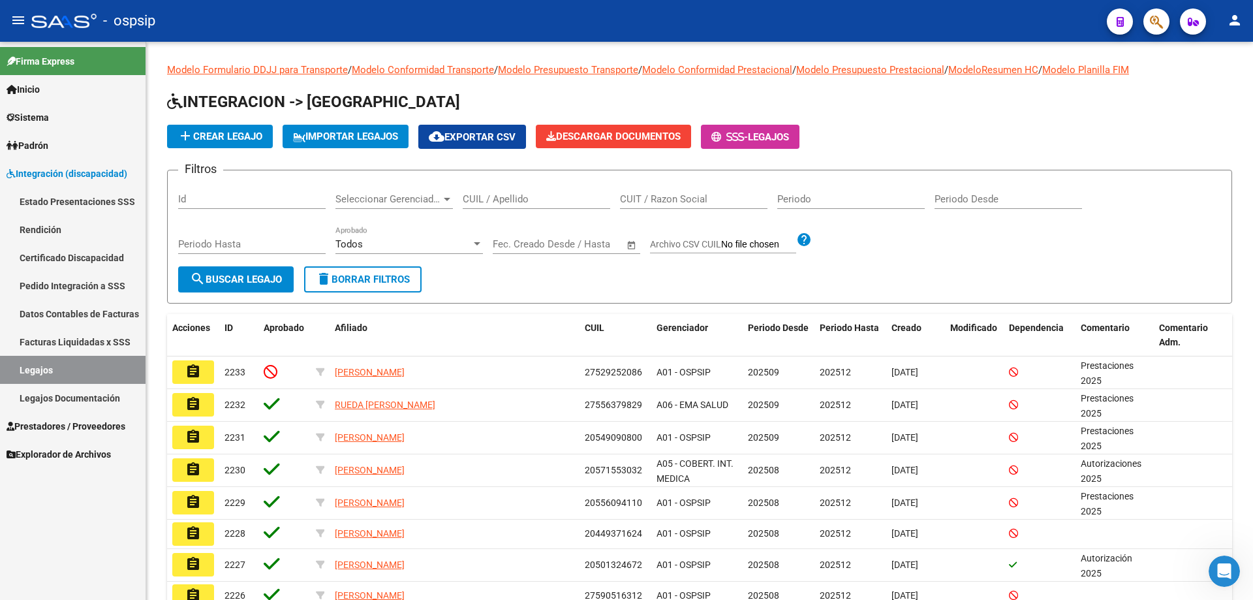
click at [36, 366] on link "Legajos" at bounding box center [73, 370] width 146 height 28
click at [478, 203] on input "CUIL / Apellido" at bounding box center [537, 199] width 148 height 12
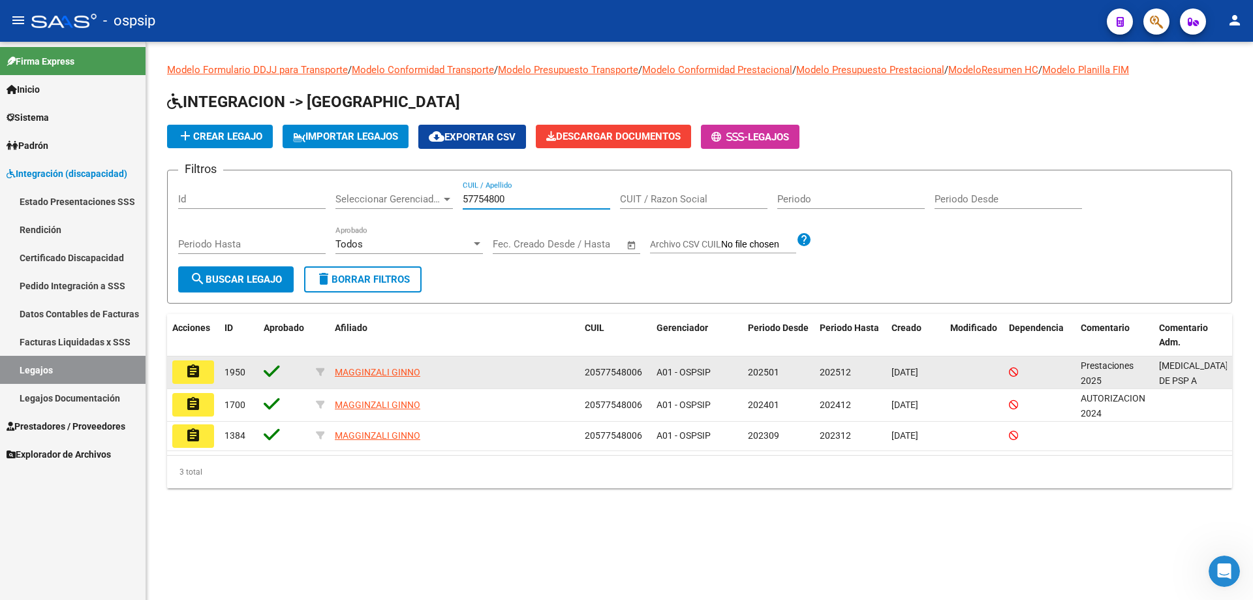
click at [197, 370] on mat-icon "assignment" at bounding box center [193, 372] width 16 height 16
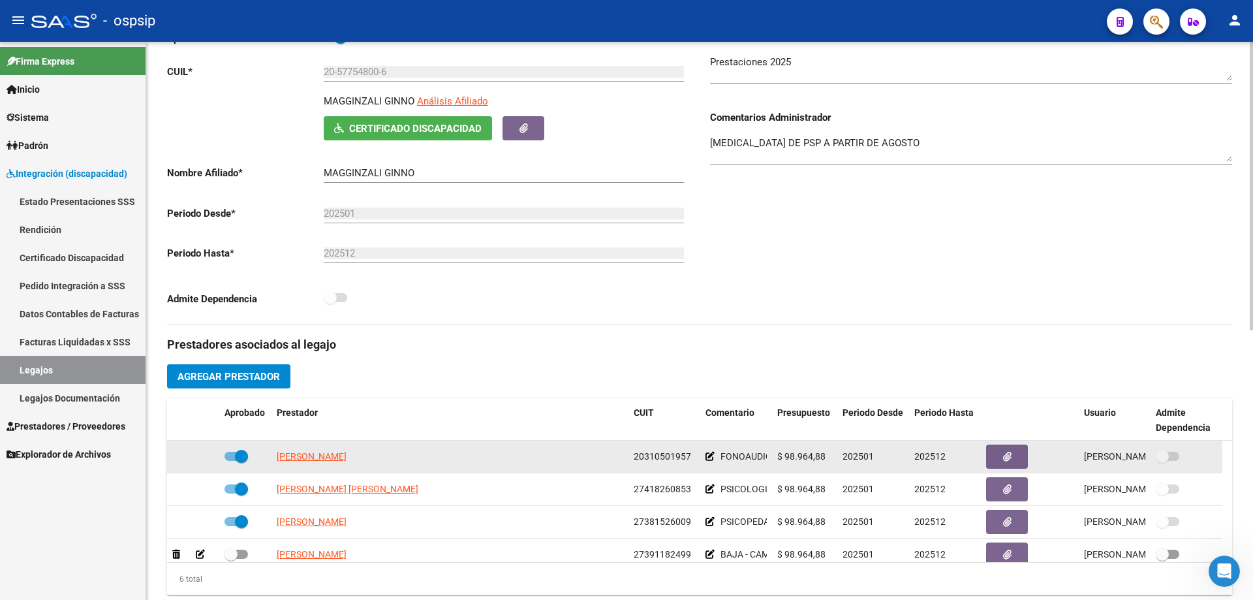
scroll to position [196, 0]
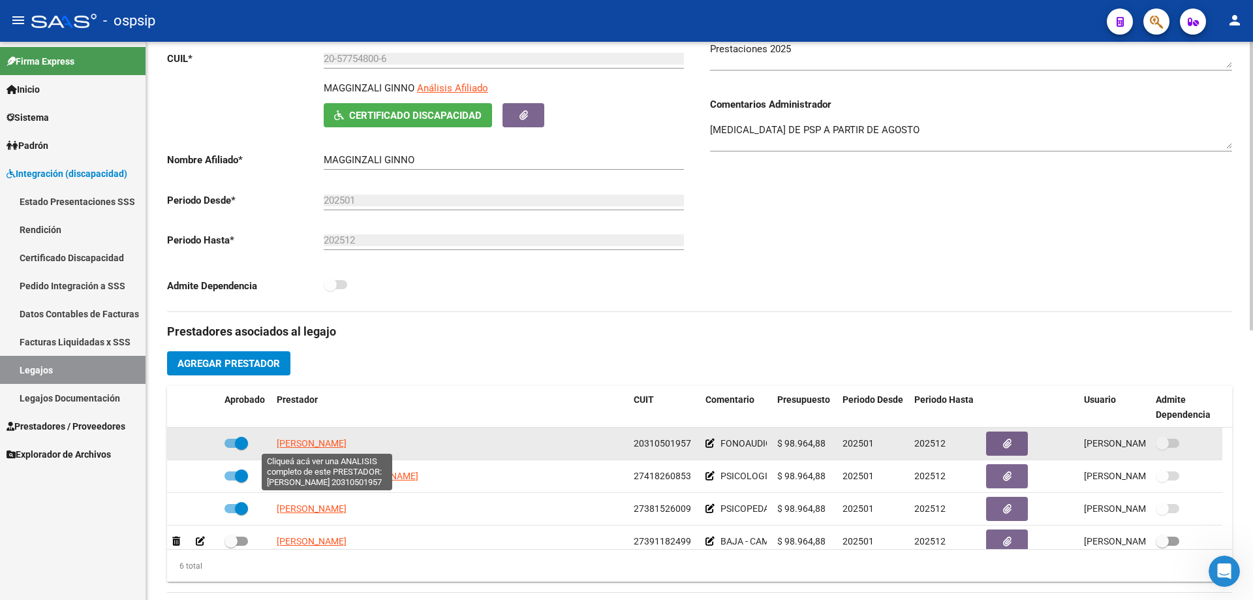
click at [338, 409] on span "RUCCO DAMIAN ANIBAL" at bounding box center [312, 443] width 70 height 10
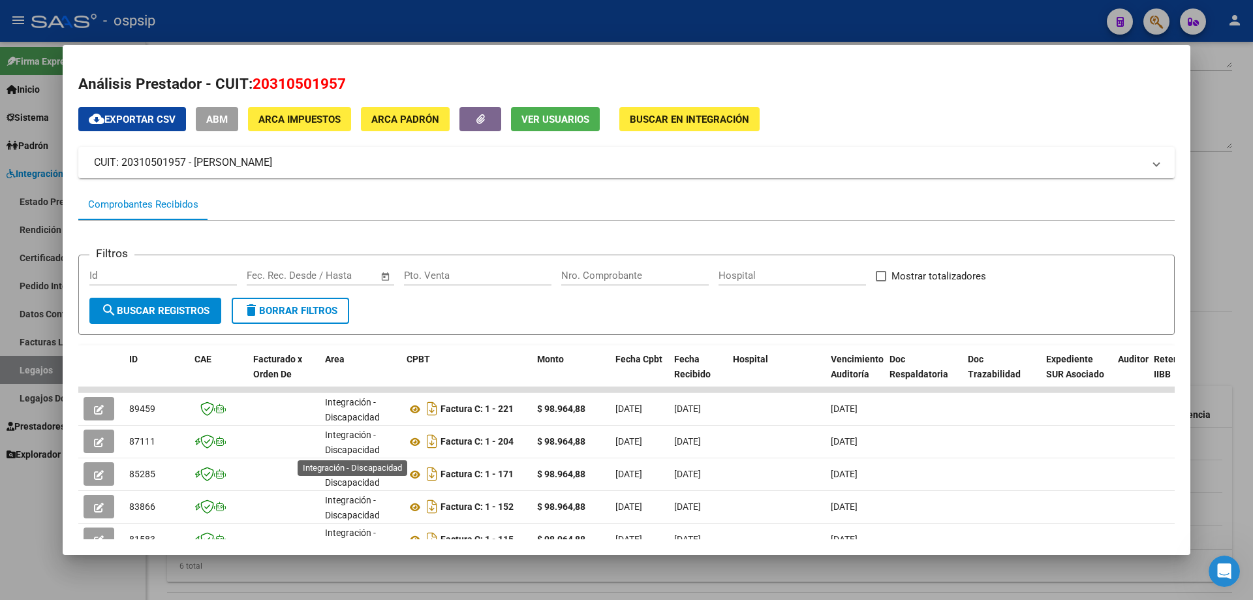
scroll to position [3, 0]
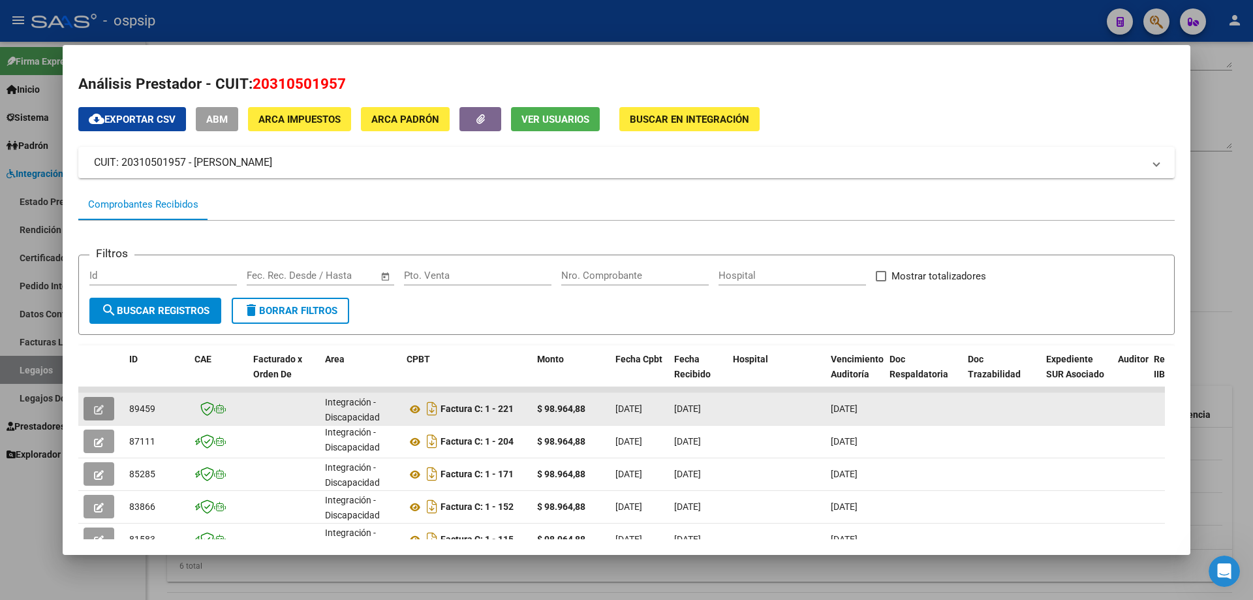
click at [97, 407] on icon "button" at bounding box center [99, 410] width 10 height 10
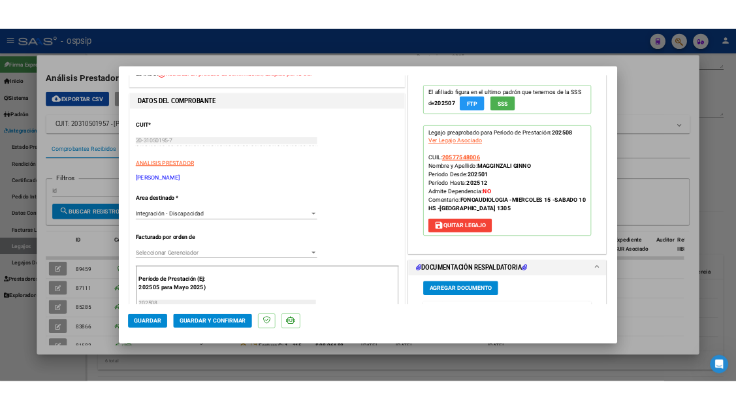
scroll to position [196, 0]
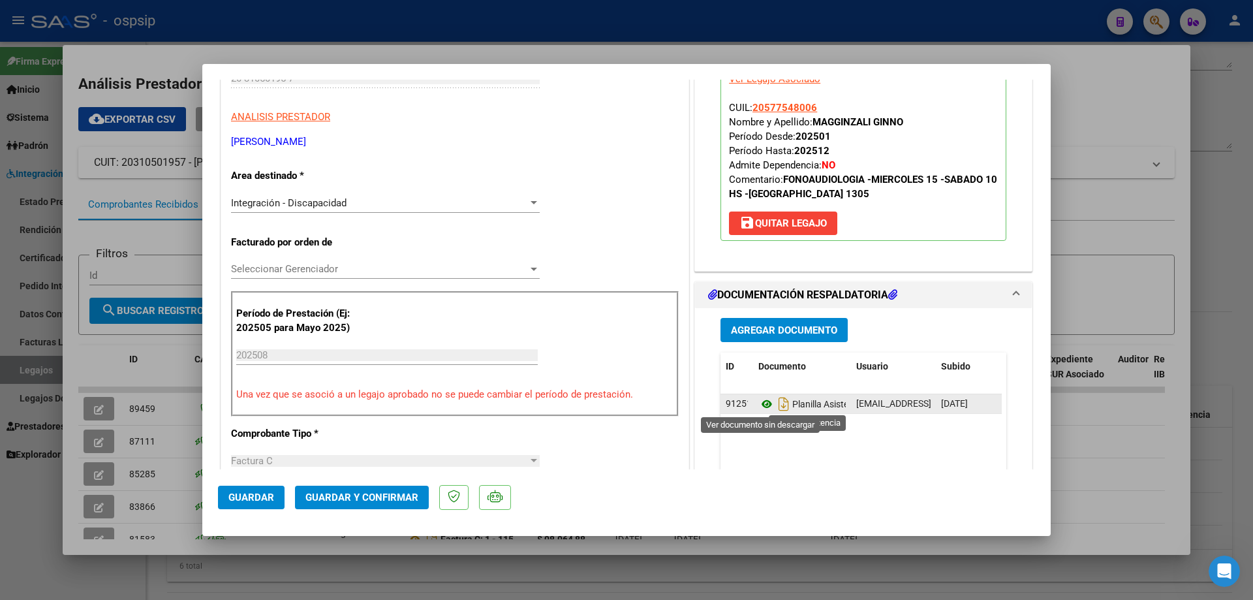
click at [735, 408] on icon at bounding box center [767, 404] width 17 height 16
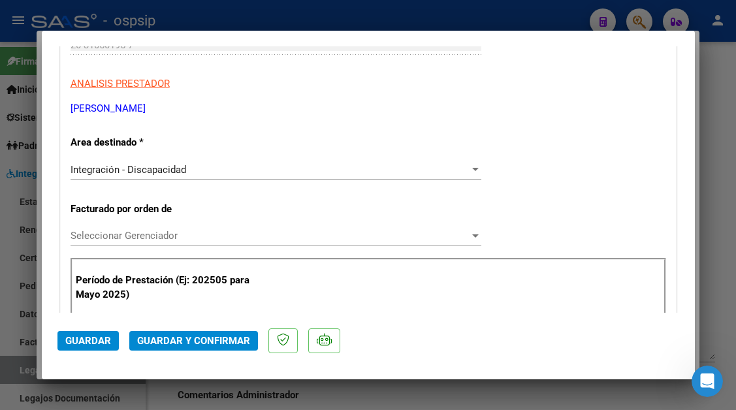
scroll to position [200, 0]
click at [174, 345] on span "Guardar y Confirmar" at bounding box center [193, 341] width 113 height 12
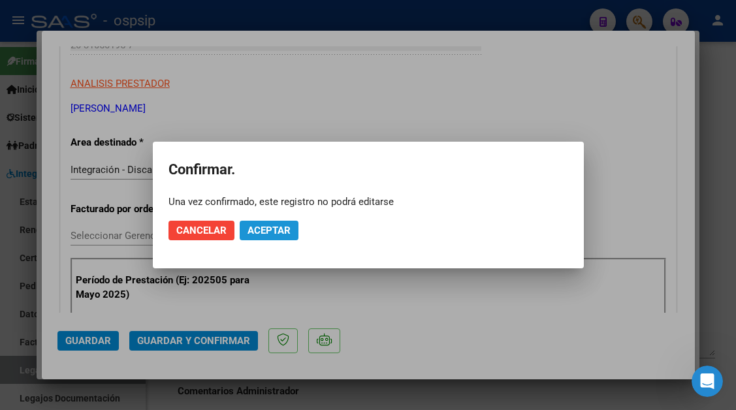
click at [277, 225] on span "Aceptar" at bounding box center [268, 231] width 43 height 12
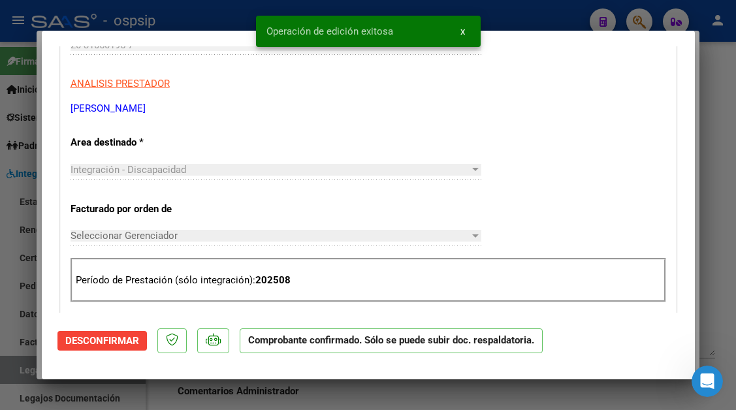
click at [19, 369] on div at bounding box center [368, 205] width 736 height 410
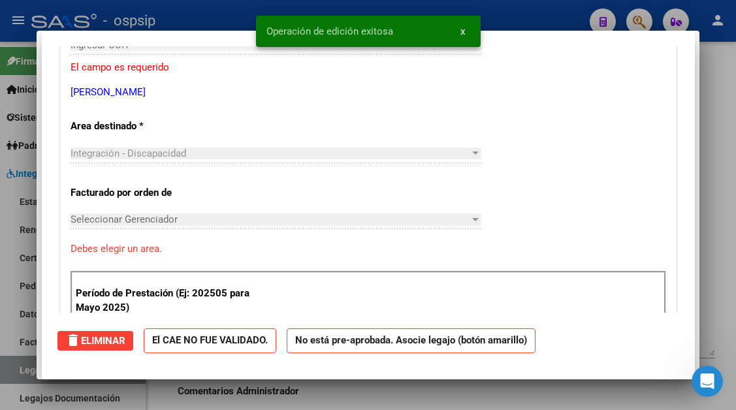
scroll to position [243, 0]
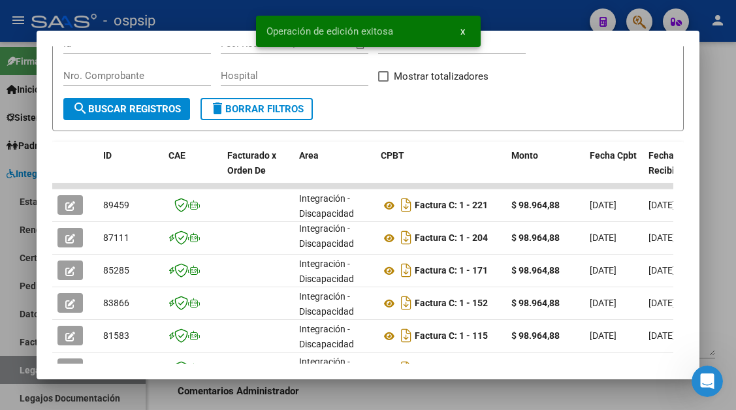
click at [19, 369] on div at bounding box center [368, 205] width 736 height 410
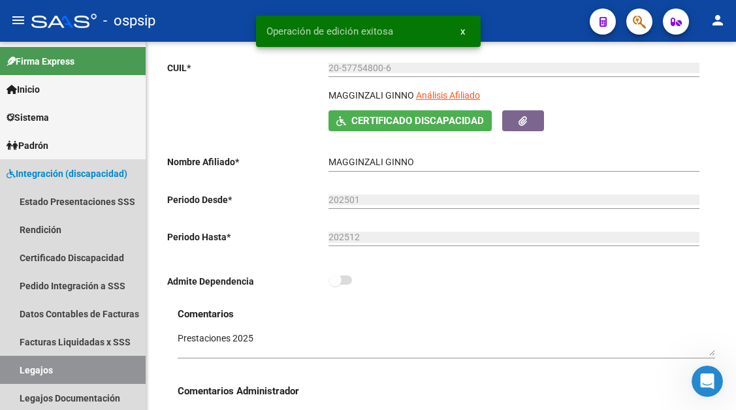
click at [19, 369] on link "Legajos" at bounding box center [73, 370] width 146 height 28
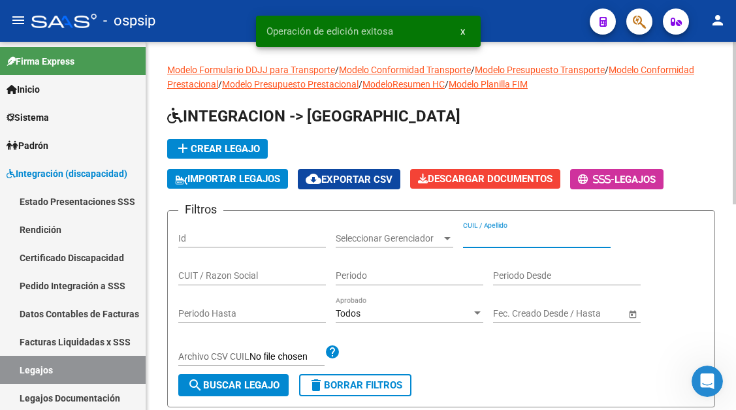
click at [484, 243] on input "CUIL / Apellido" at bounding box center [537, 238] width 148 height 11
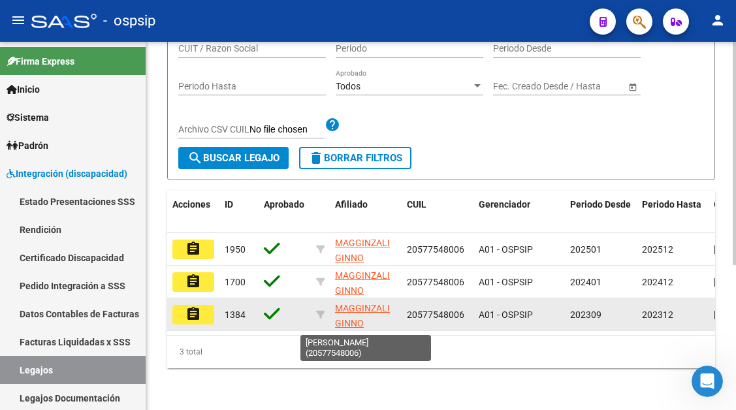
scroll to position [238, 0]
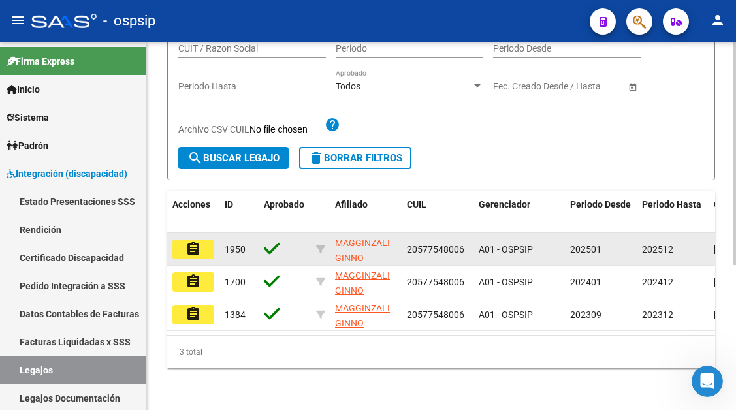
click at [183, 247] on button "assignment" at bounding box center [193, 250] width 42 height 20
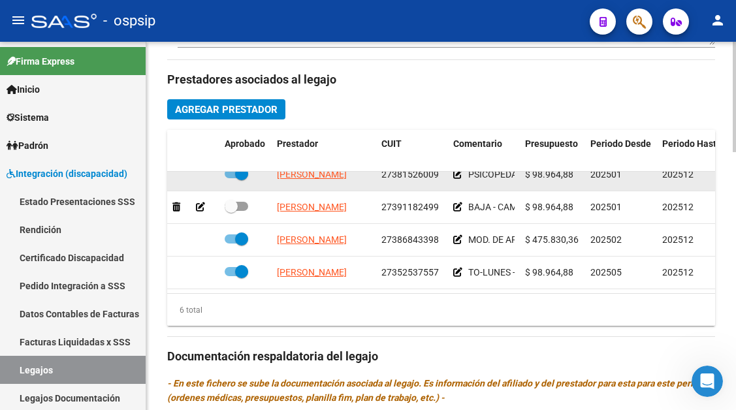
scroll to position [89, 0]
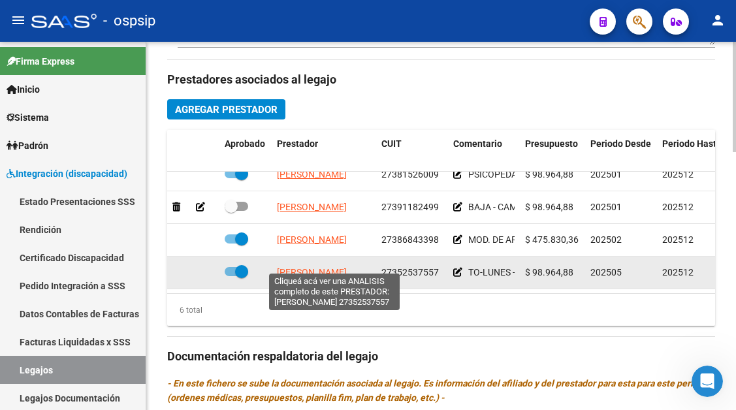
click at [292, 267] on span "CARDOZO JENNIFER BELEN" at bounding box center [312, 272] width 70 height 10
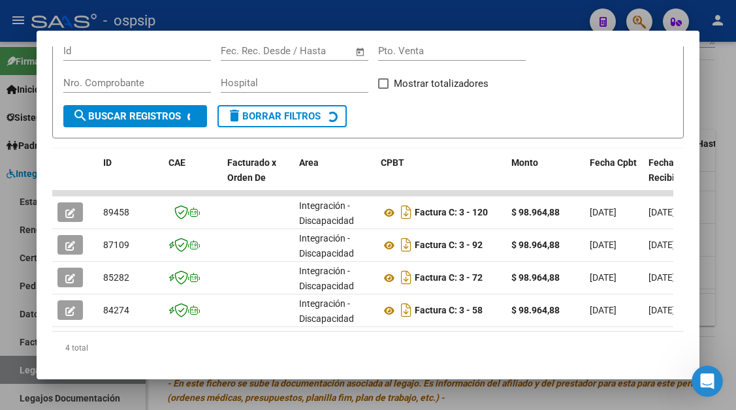
scroll to position [255, 0]
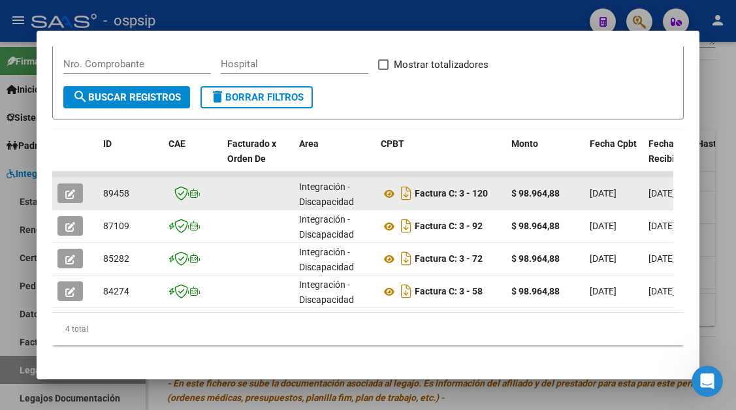
click at [67, 194] on icon "button" at bounding box center [70, 194] width 10 height 10
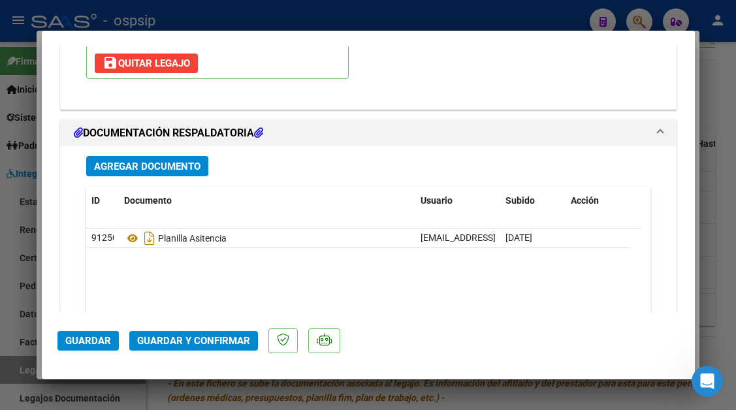
scroll to position [1567, 0]
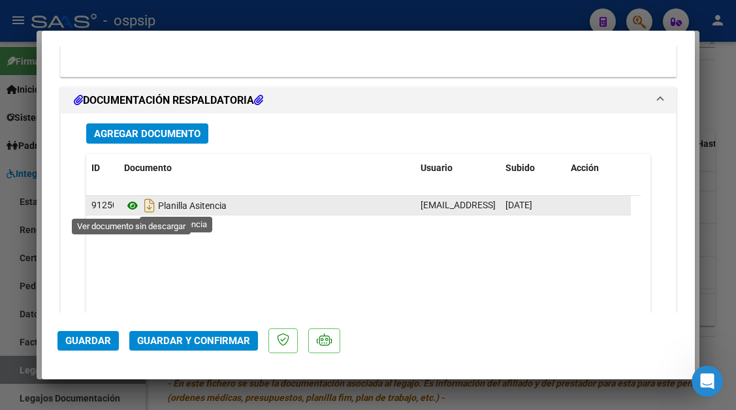
click at [131, 206] on icon at bounding box center [132, 206] width 17 height 16
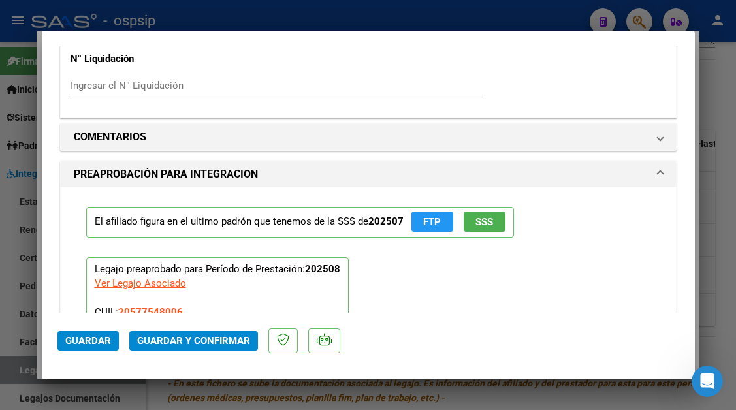
scroll to position [1175, 0]
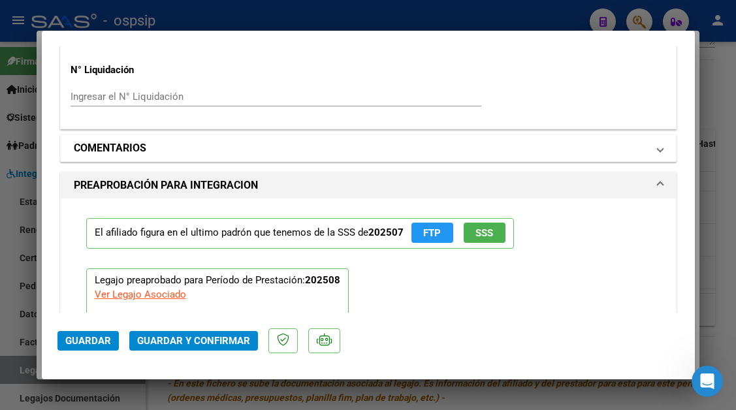
click at [644, 149] on span "COMENTARIOS" at bounding box center [366, 148] width 584 height 16
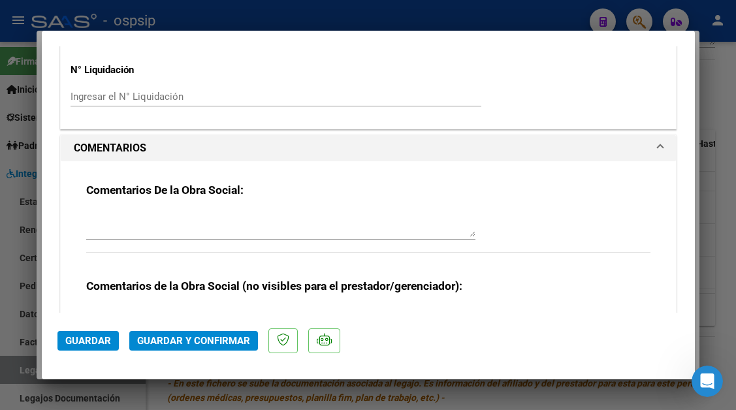
click at [300, 212] on textarea at bounding box center [280, 224] width 389 height 26
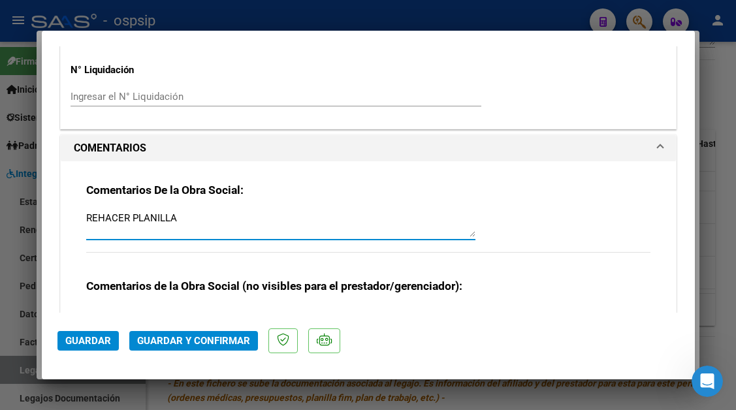
click at [89, 334] on button "Guardar" at bounding box center [87, 341] width 61 height 20
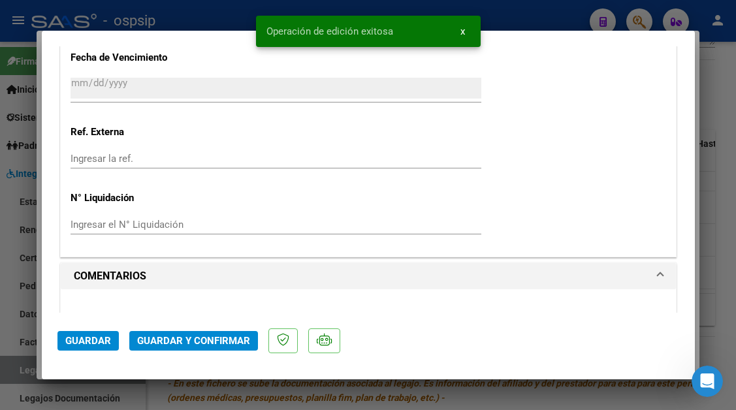
scroll to position [1044, 0]
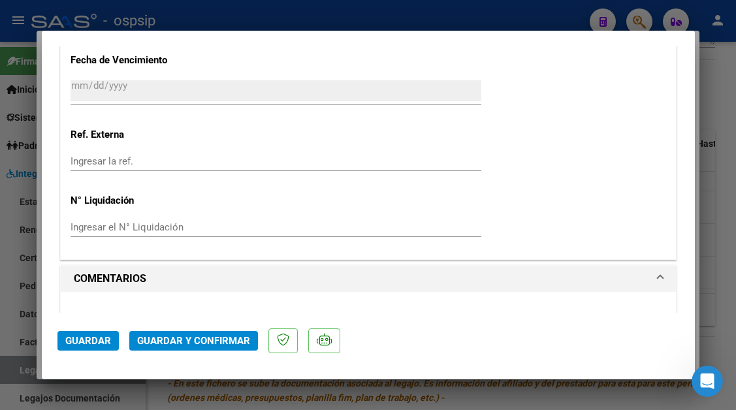
click at [14, 374] on div at bounding box center [368, 205] width 736 height 410
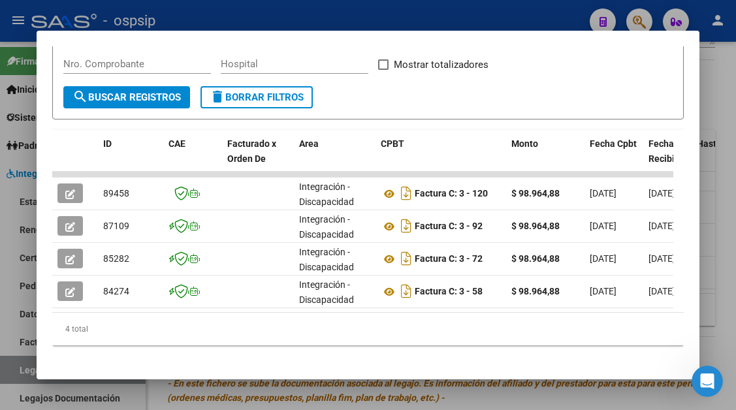
click at [14, 374] on div at bounding box center [368, 205] width 736 height 410
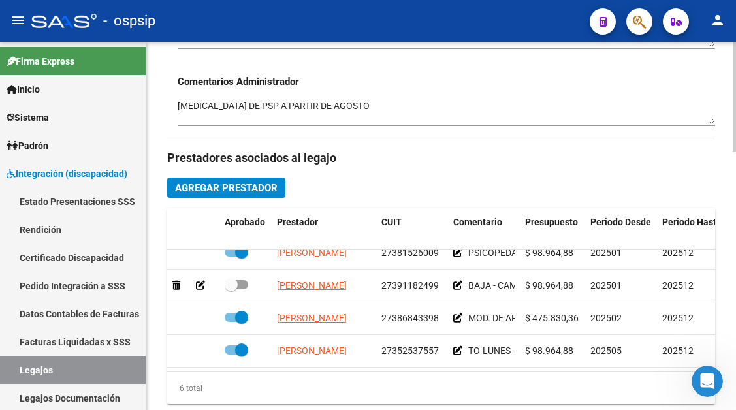
scroll to position [522, 0]
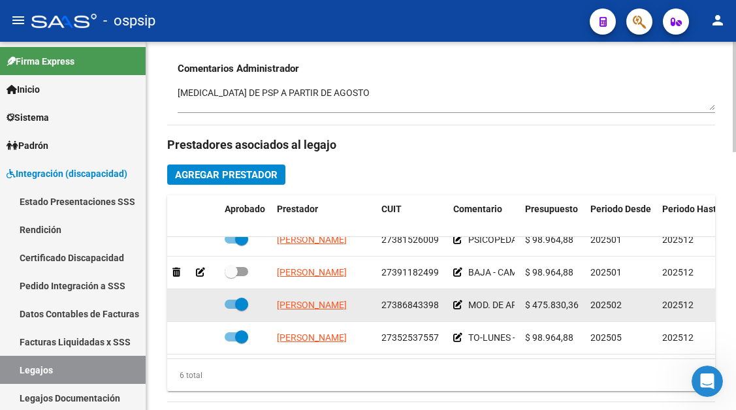
click at [324, 302] on app-link-go-to "BUSTELO MARIA BELEN" at bounding box center [312, 305] width 70 height 15
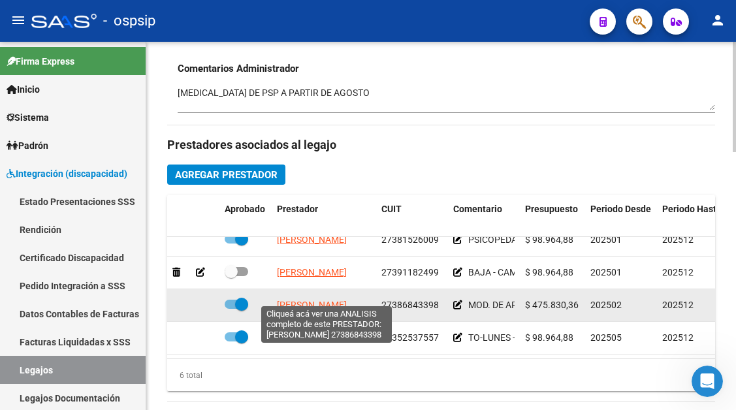
click at [324, 300] on span "BUSTELO MARIA BELEN" at bounding box center [312, 305] width 70 height 10
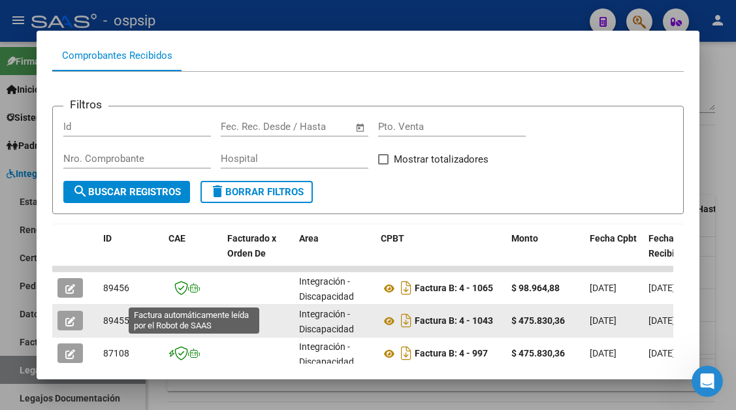
scroll to position [190, 0]
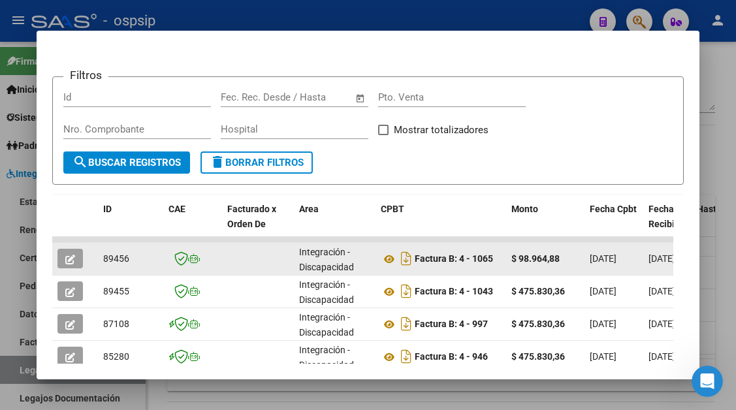
click at [65, 255] on icon "button" at bounding box center [70, 260] width 10 height 10
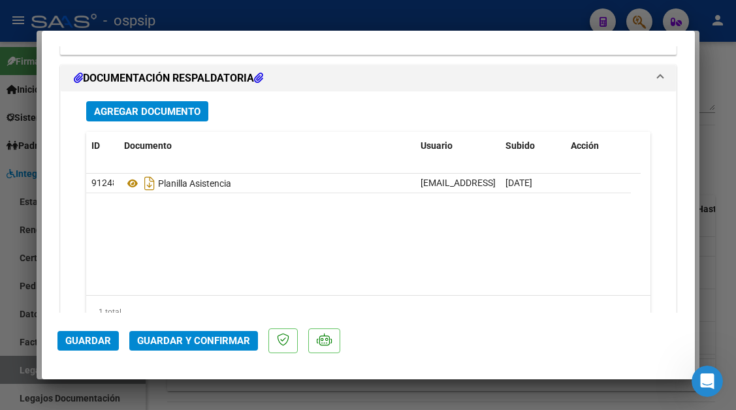
scroll to position [1592, 0]
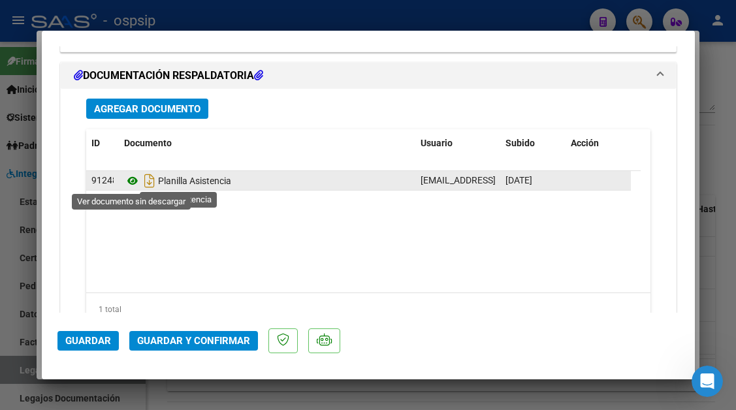
click at [135, 185] on icon at bounding box center [132, 181] width 17 height 16
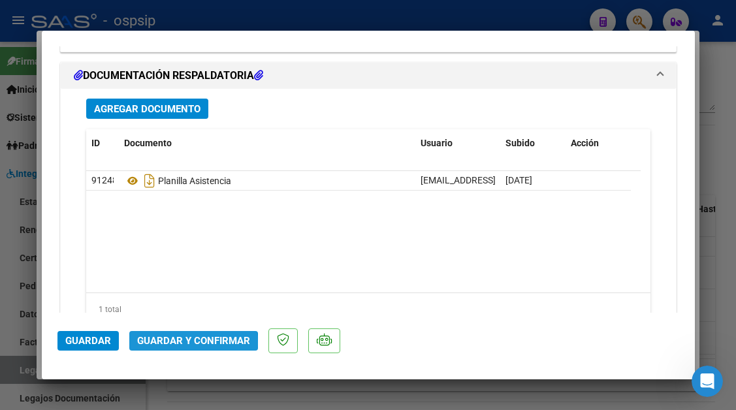
click at [181, 343] on span "Guardar y Confirmar" at bounding box center [193, 341] width 113 height 12
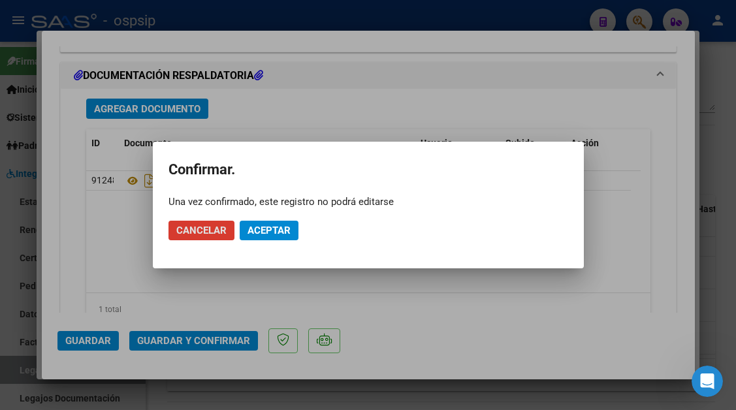
click at [246, 229] on button "Aceptar" at bounding box center [269, 231] width 59 height 20
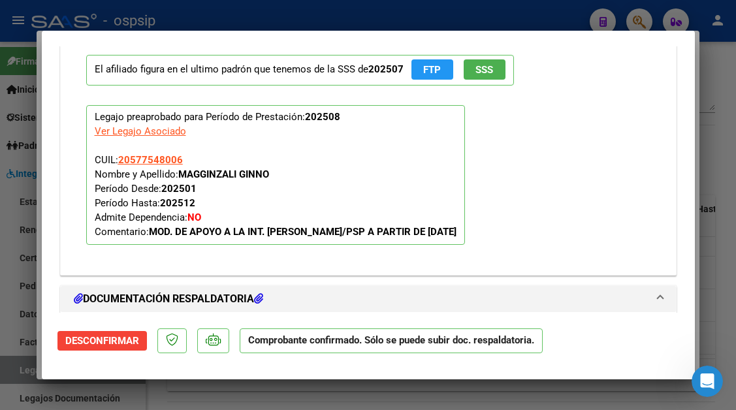
scroll to position [1212, 0]
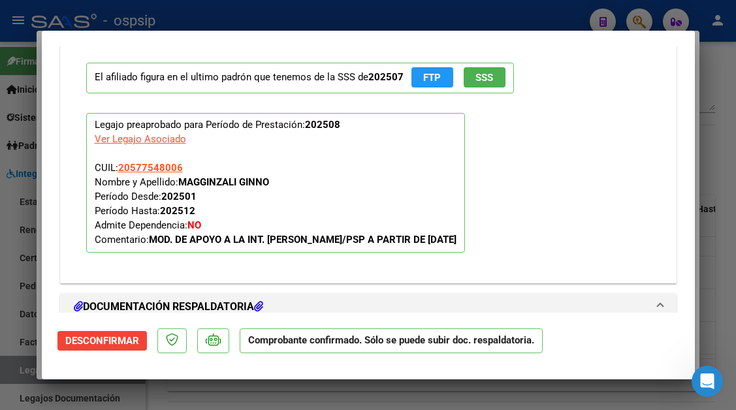
click at [16, 367] on div at bounding box center [368, 205] width 736 height 410
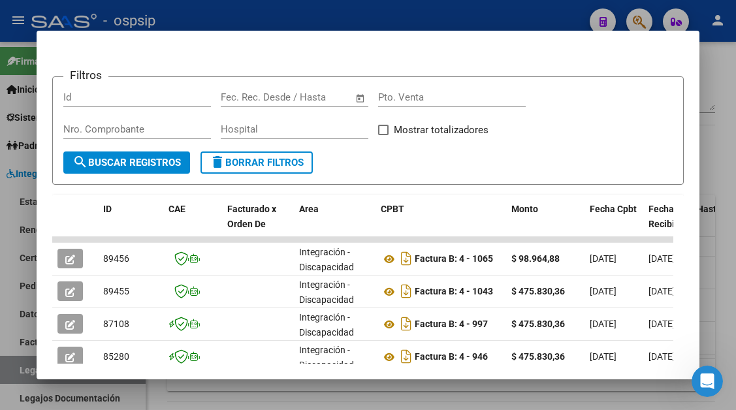
click at [18, 371] on div at bounding box center [368, 205] width 736 height 410
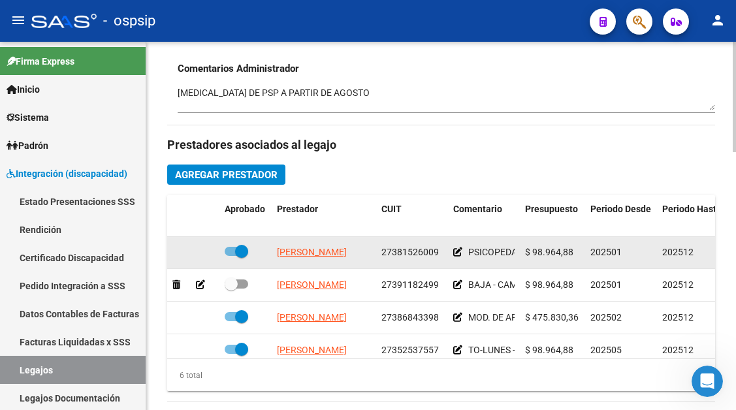
scroll to position [89, 0]
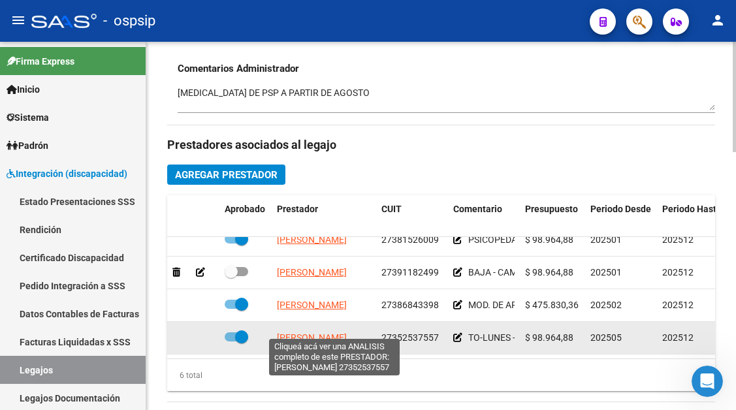
click at [298, 332] on span "CARDOZO JENNIFER BELEN" at bounding box center [312, 337] width 70 height 10
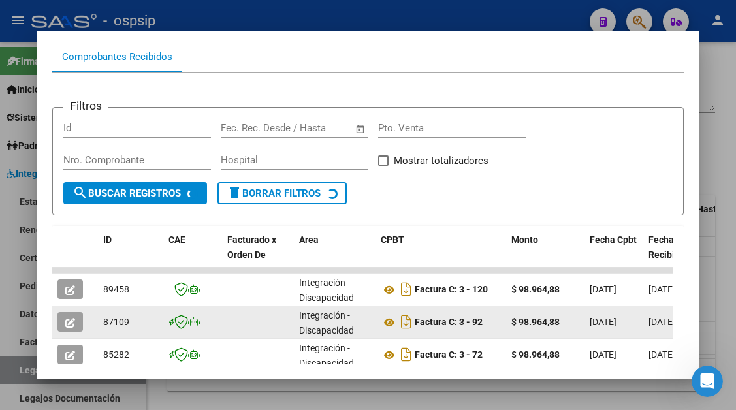
scroll to position [190, 0]
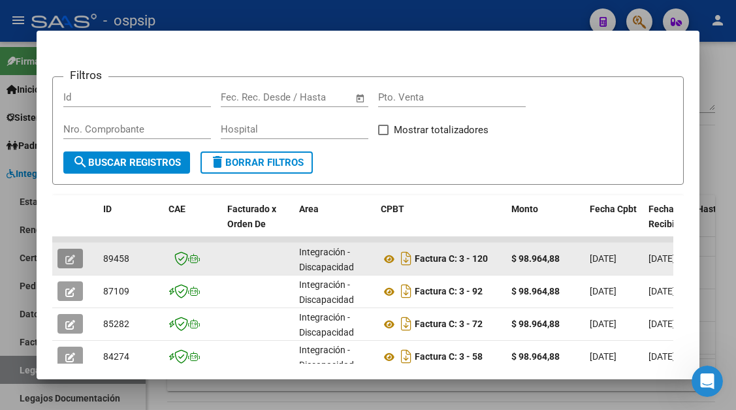
click at [64, 260] on button "button" at bounding box center [69, 259] width 25 height 20
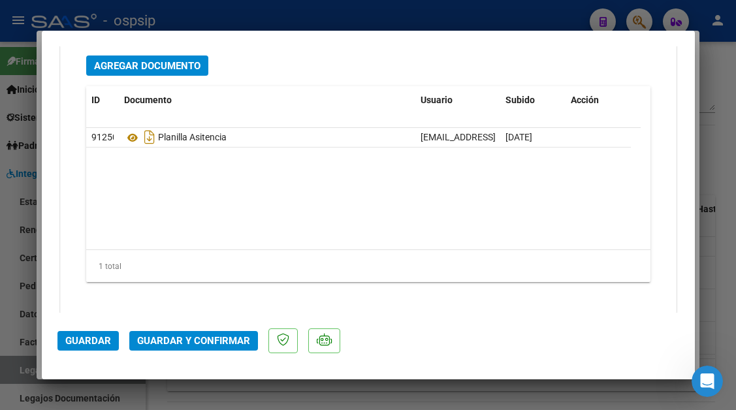
scroll to position [1867, 0]
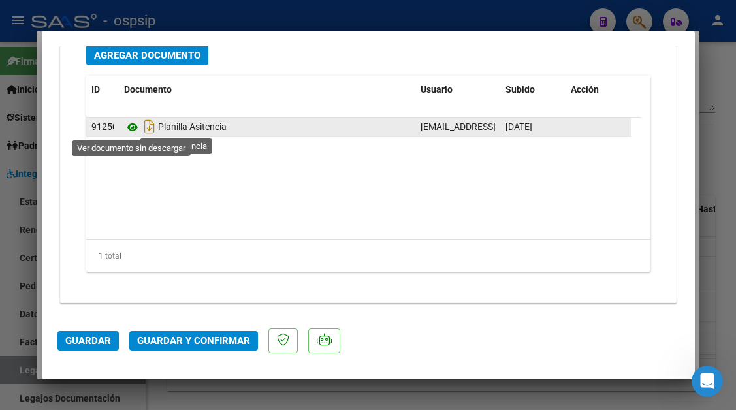
click at [128, 127] on icon at bounding box center [132, 127] width 17 height 16
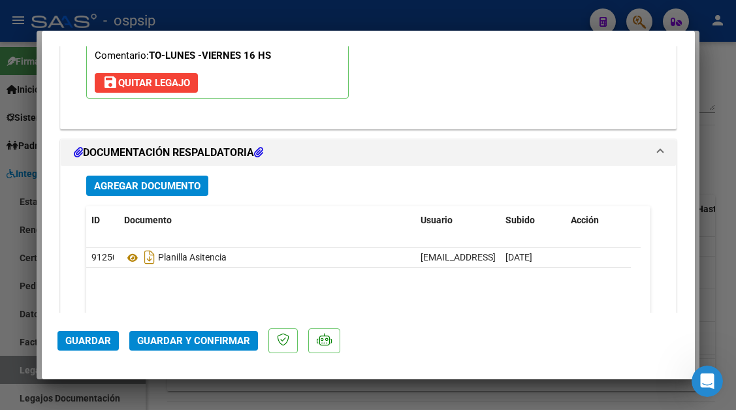
scroll to position [0, 0]
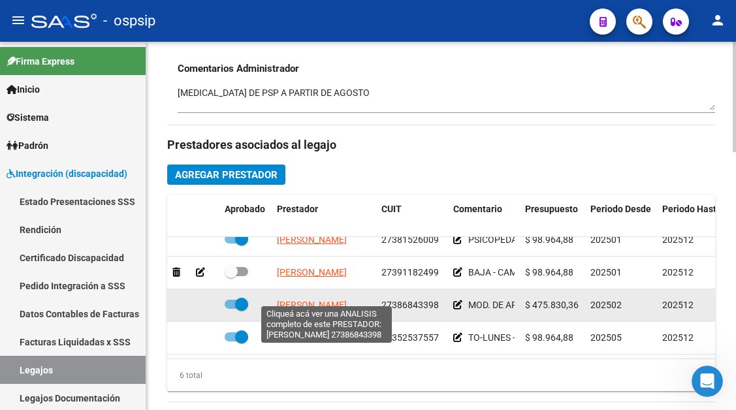
click at [333, 300] on span "BUSTELO MARIA BELEN" at bounding box center [312, 305] width 70 height 10
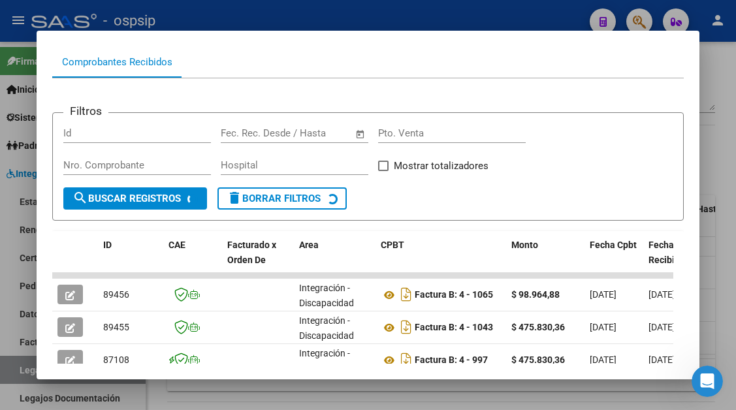
scroll to position [350, 0]
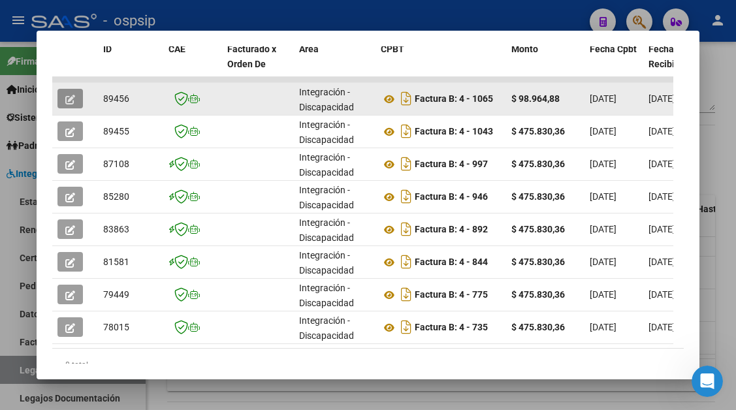
click at [63, 102] on button "button" at bounding box center [69, 99] width 25 height 20
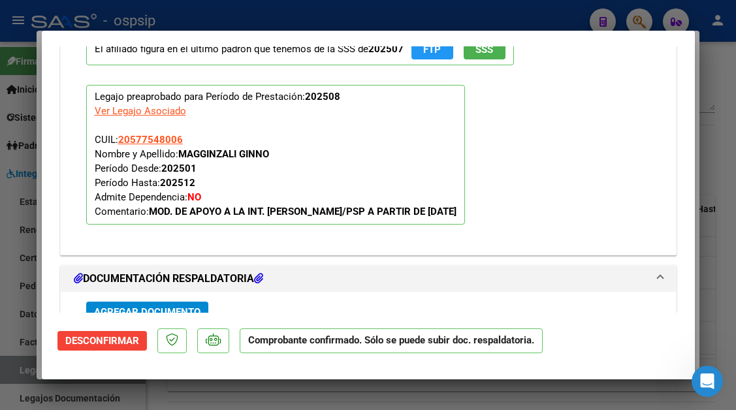
scroll to position [1436, 0]
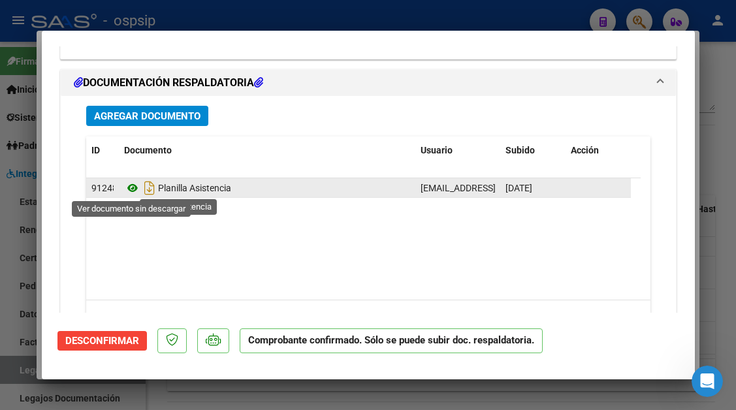
click at [131, 189] on icon at bounding box center [132, 188] width 17 height 16
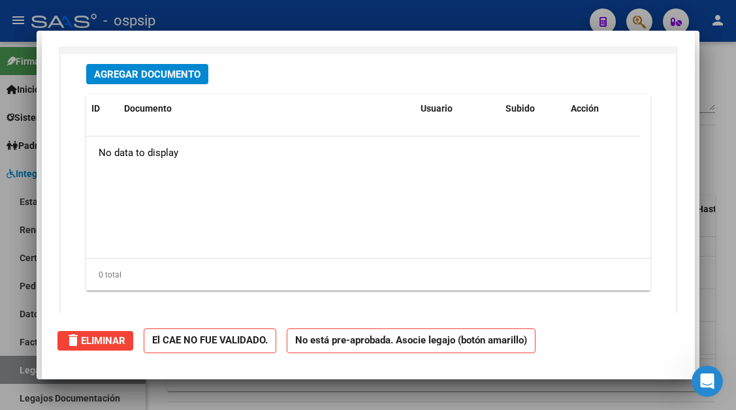
scroll to position [0, 0]
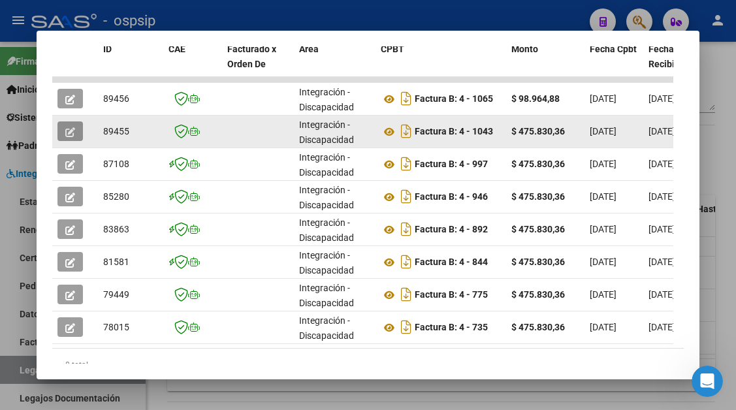
click at [67, 131] on icon "button" at bounding box center [70, 132] width 10 height 10
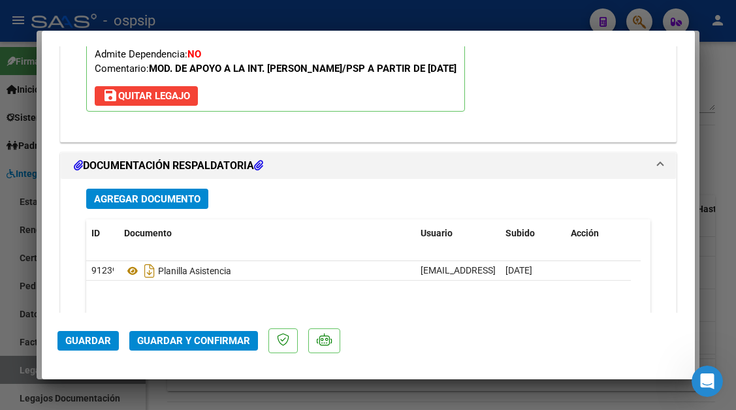
scroll to position [1632, 0]
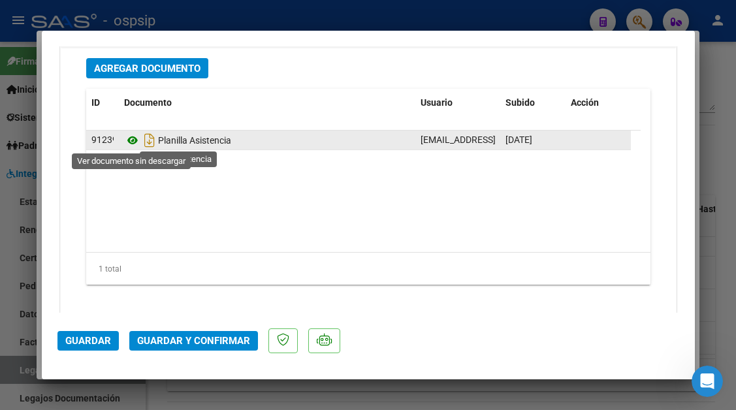
click at [133, 142] on icon at bounding box center [132, 141] width 17 height 16
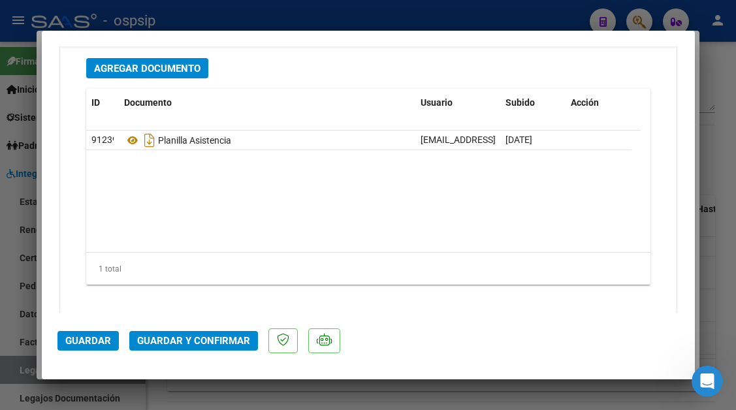
click at [209, 339] on span "Guardar y Confirmar" at bounding box center [193, 341] width 113 height 12
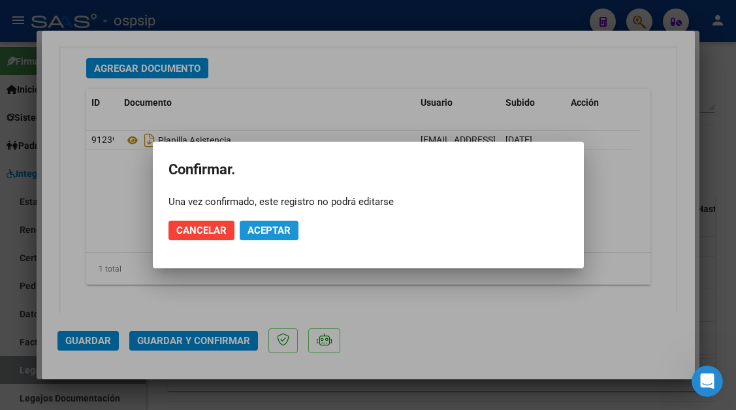
click at [288, 230] on span "Aceptar" at bounding box center [268, 231] width 43 height 12
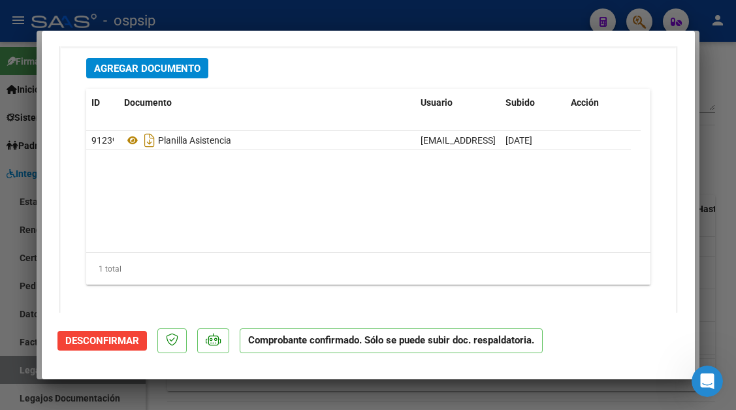
click at [18, 368] on div at bounding box center [368, 205] width 736 height 410
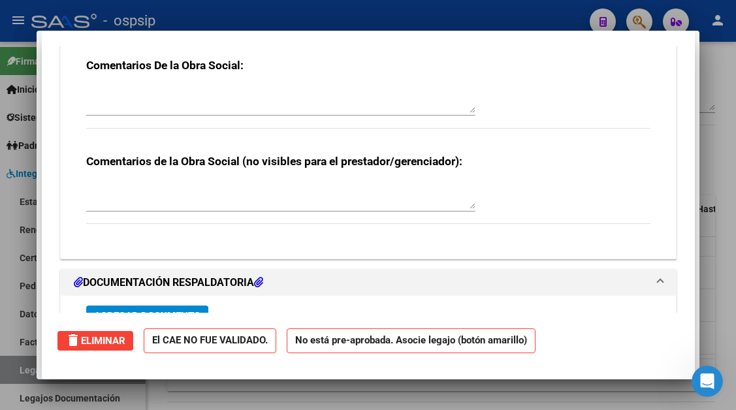
scroll to position [0, 0]
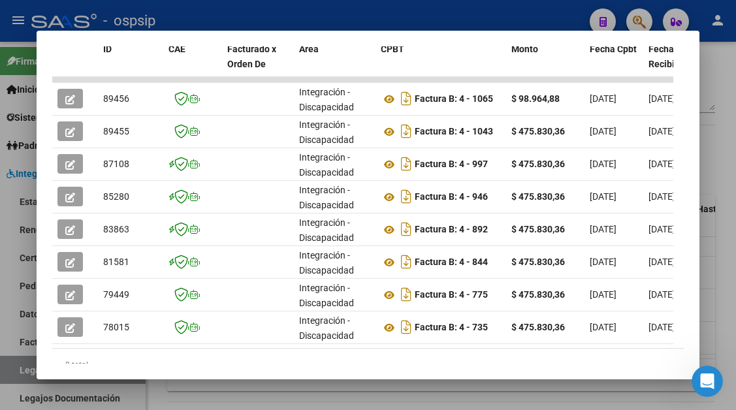
click at [18, 368] on div at bounding box center [368, 205] width 736 height 410
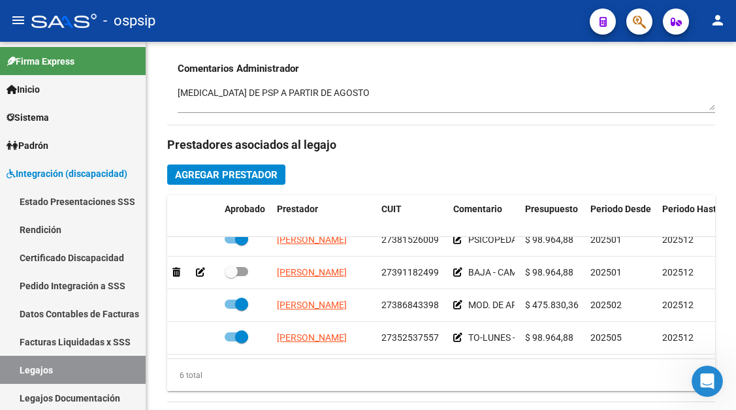
click at [18, 368] on link "Legajos" at bounding box center [73, 370] width 146 height 28
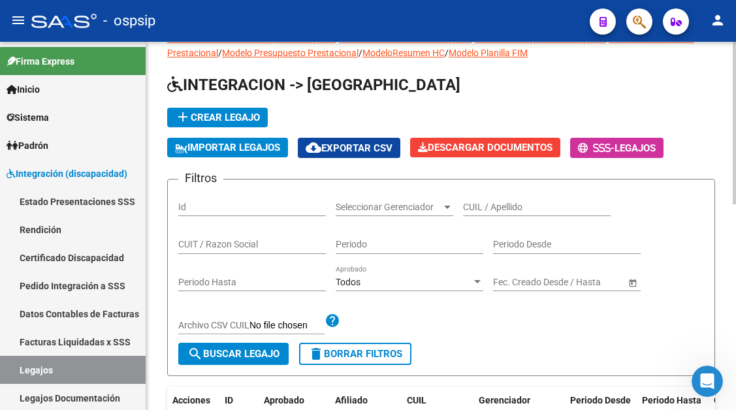
scroll to position [10, 0]
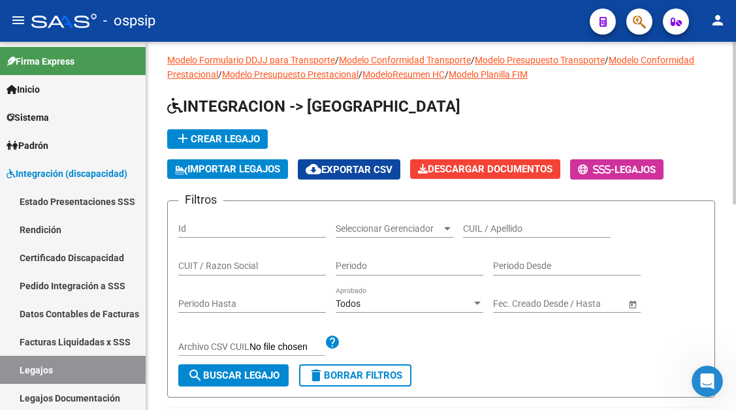
click at [480, 227] on input "CUIL / Apellido" at bounding box center [537, 228] width 148 height 11
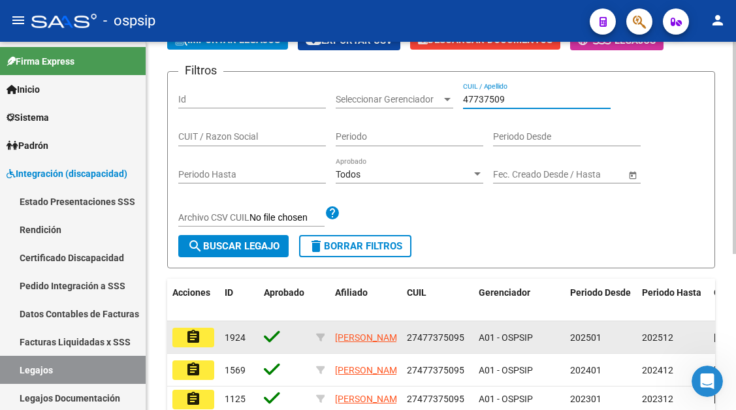
scroll to position [206, 0]
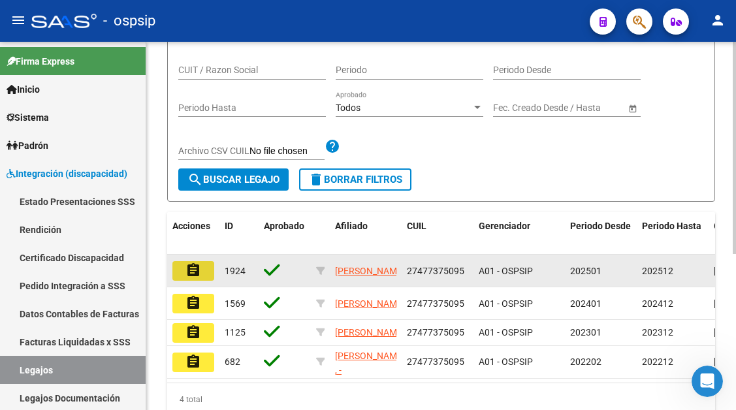
click at [189, 273] on mat-icon "assignment" at bounding box center [193, 270] width 16 height 16
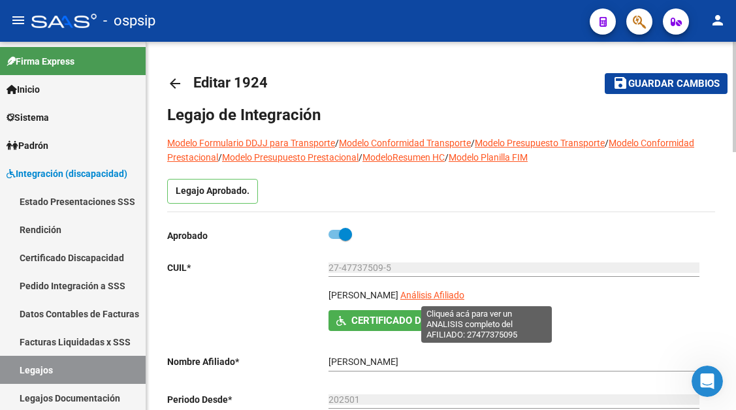
click at [464, 294] on span "Análisis Afiliado" at bounding box center [432, 295] width 64 height 10
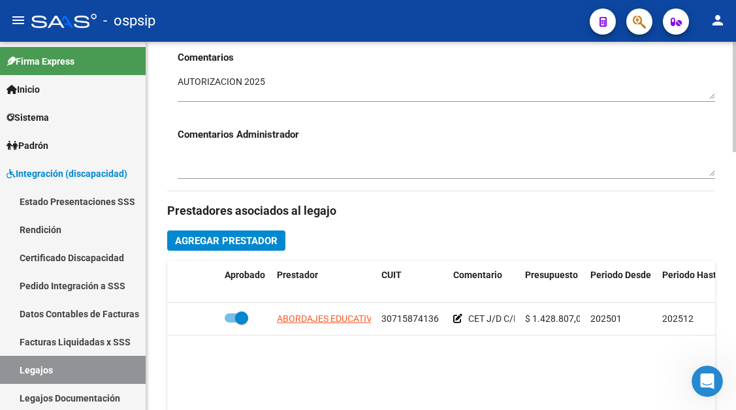
scroll to position [457, 0]
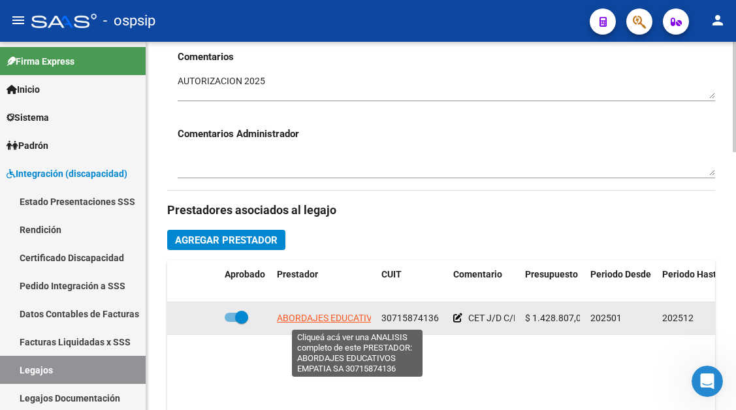
click at [345, 318] on span "ABORDAJES EDUCATIVOS EMPATIA SA" at bounding box center [356, 318] width 159 height 10
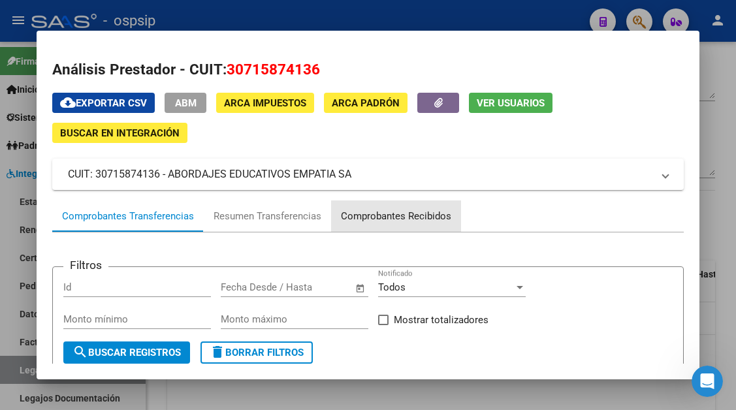
click at [409, 224] on div "Comprobantes Recibidos" at bounding box center [396, 215] width 130 height 31
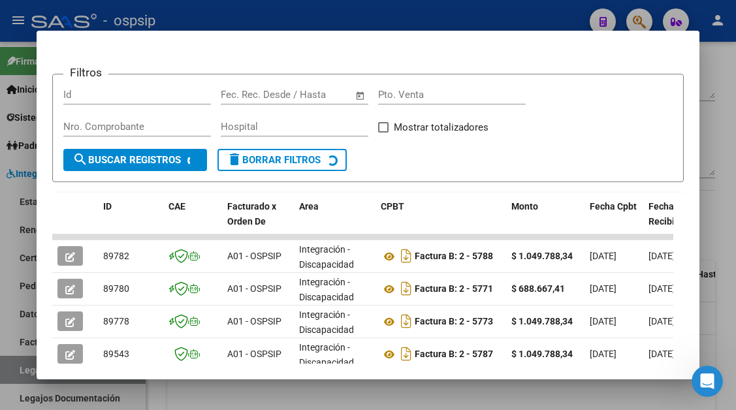
scroll to position [255, 0]
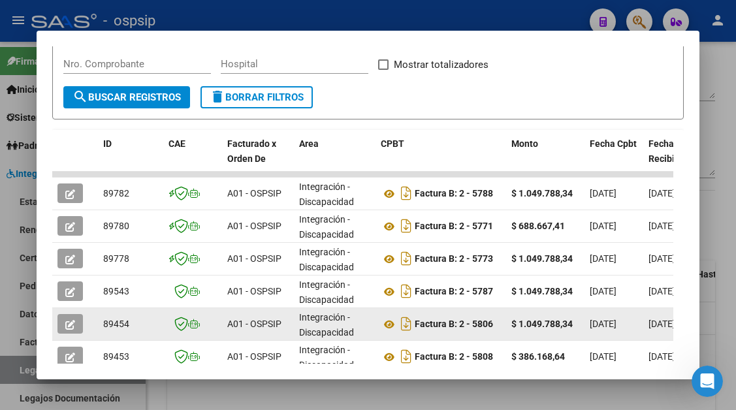
click at [66, 330] on button "button" at bounding box center [69, 324] width 25 height 20
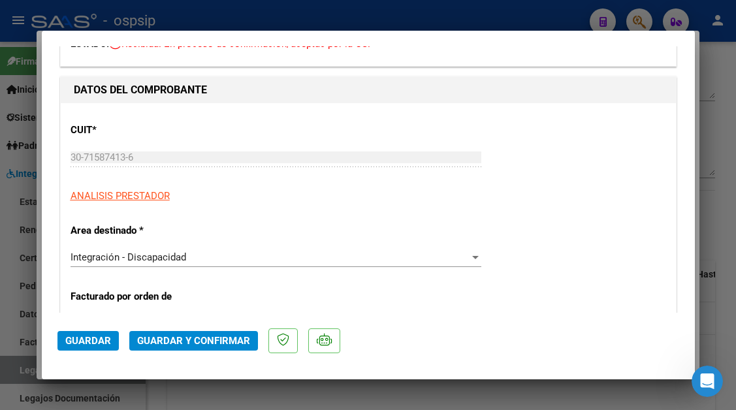
scroll to position [196, 0]
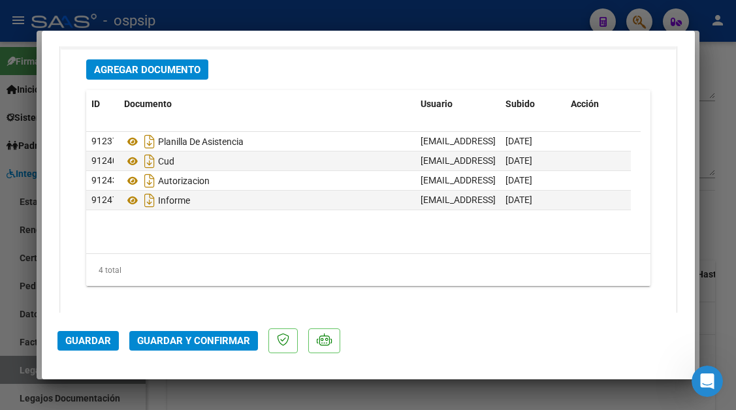
scroll to position [1632, 0]
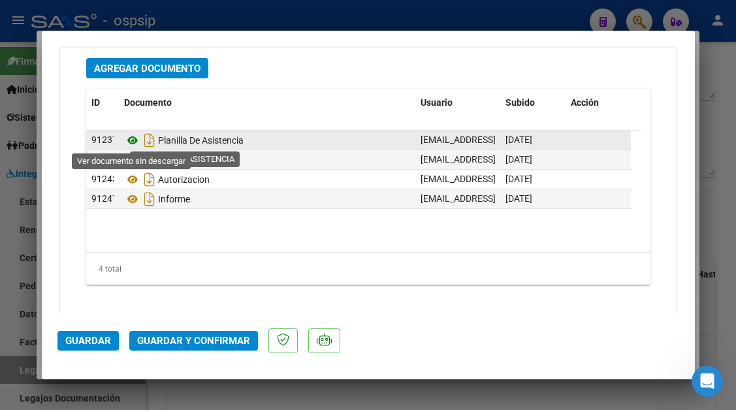
click at [129, 138] on icon at bounding box center [132, 141] width 17 height 16
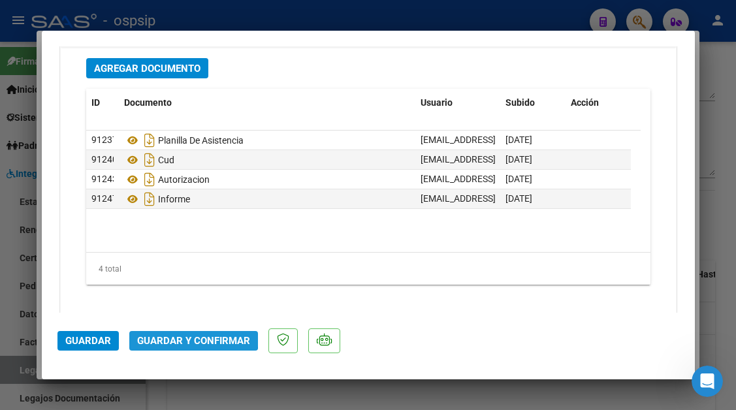
click at [176, 331] on button "Guardar y Confirmar" at bounding box center [193, 341] width 129 height 20
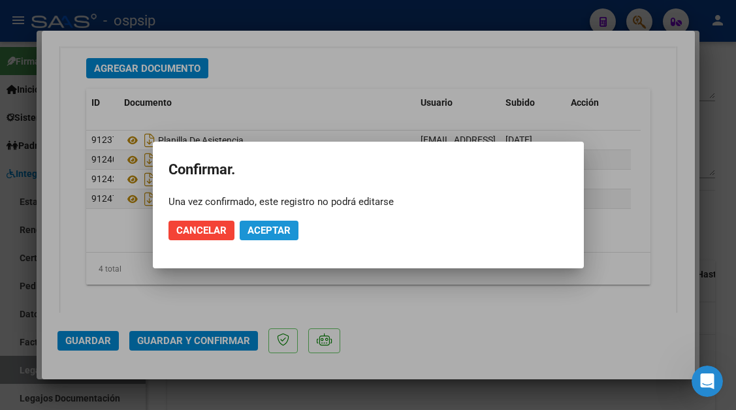
click at [268, 231] on span "Aceptar" at bounding box center [268, 231] width 43 height 12
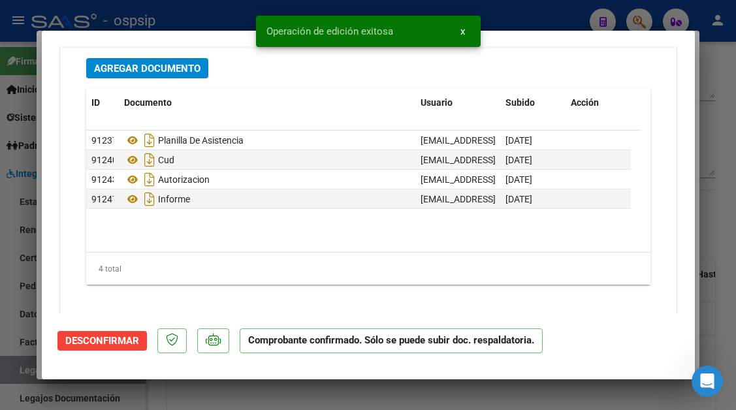
click at [23, 363] on div at bounding box center [368, 205] width 736 height 410
type input "$ 0,00"
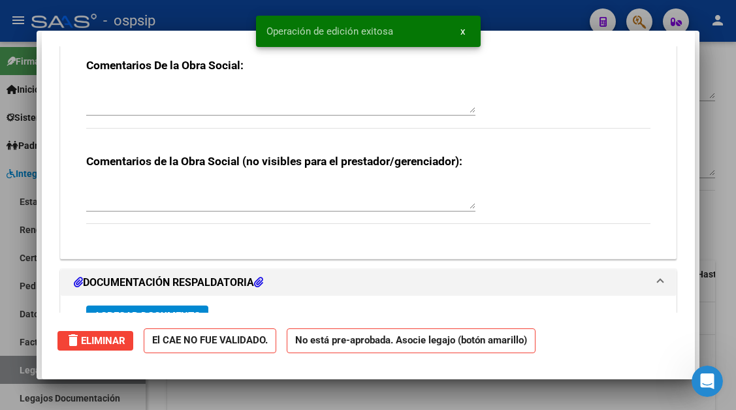
scroll to position [0, 0]
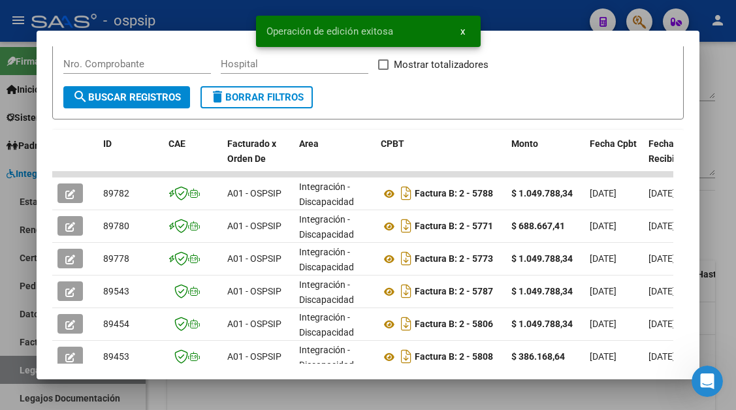
click at [23, 363] on div at bounding box center [368, 205] width 736 height 410
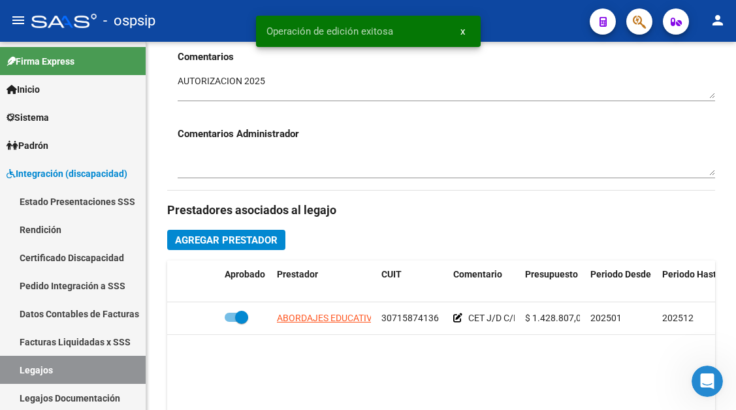
click at [23, 363] on link "Legajos" at bounding box center [73, 370] width 146 height 28
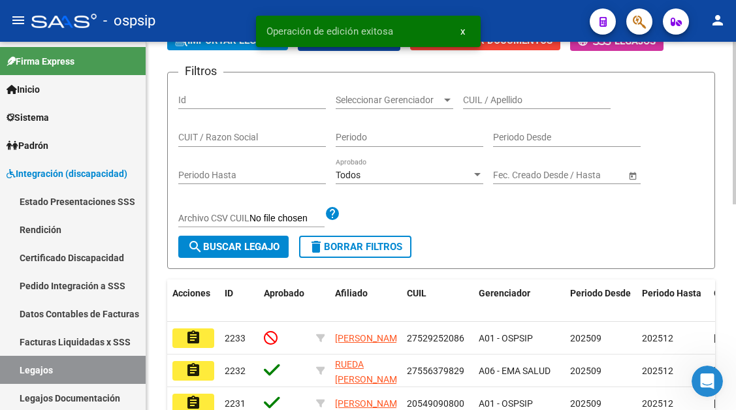
scroll to position [65, 0]
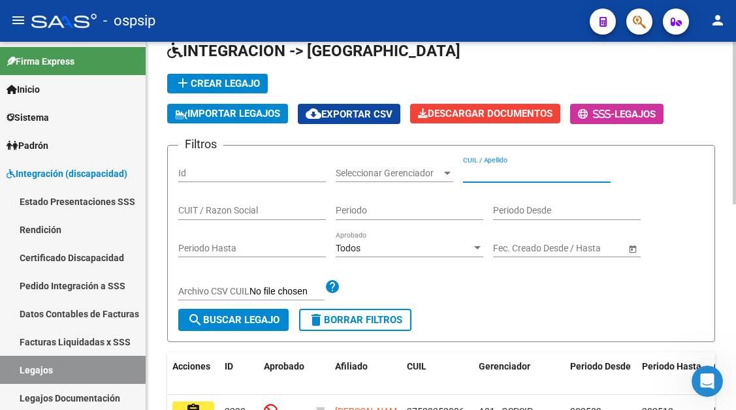
click at [491, 177] on input "CUIL / Apellido" at bounding box center [537, 173] width 148 height 11
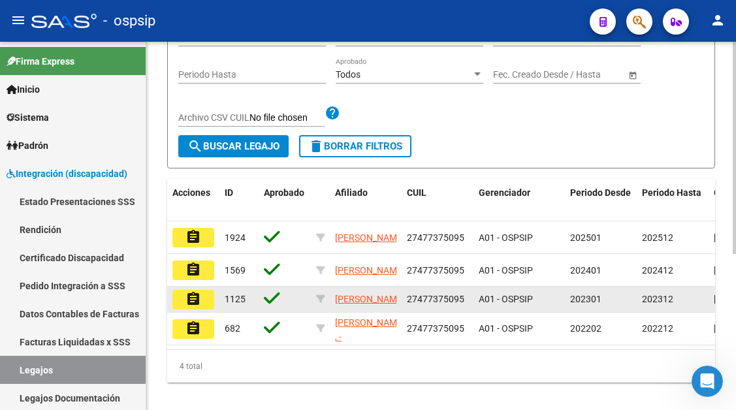
scroll to position [261, 0]
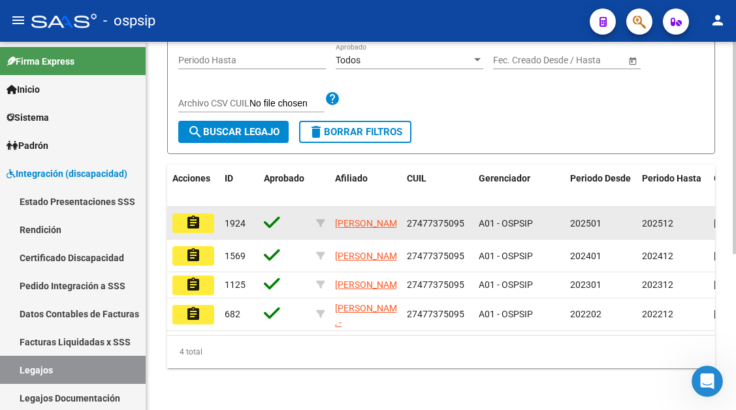
type input "47737509"
click at [196, 220] on mat-icon "assignment" at bounding box center [193, 223] width 16 height 16
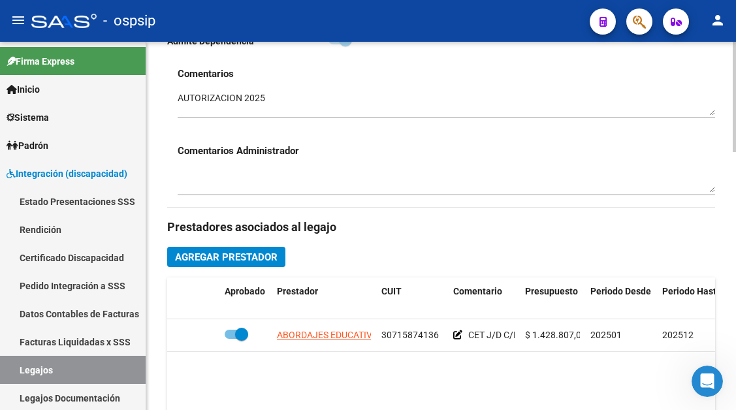
scroll to position [522, 0]
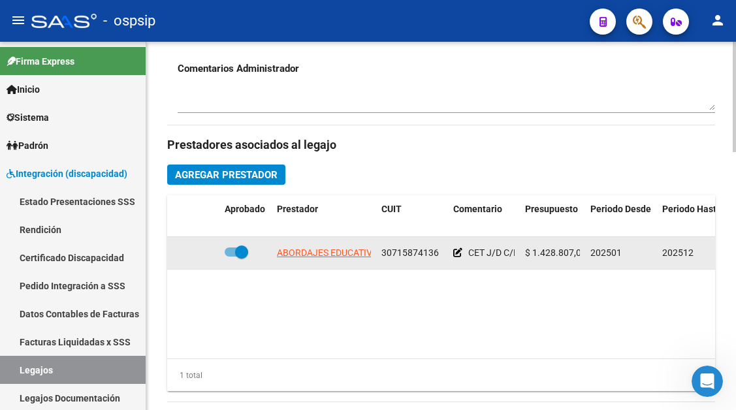
click at [351, 259] on app-link-go-to "ABORDAJES EDUCATIVOS EMPATIA SA" at bounding box center [356, 252] width 159 height 15
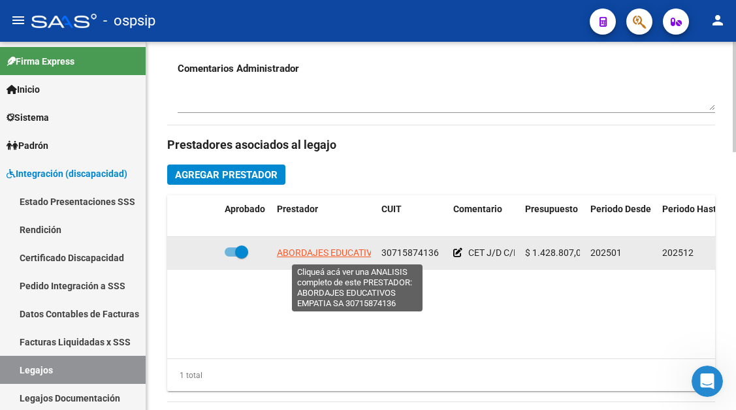
click at [346, 253] on span "ABORDAJES EDUCATIVOS EMPATIA SA" at bounding box center [356, 252] width 159 height 10
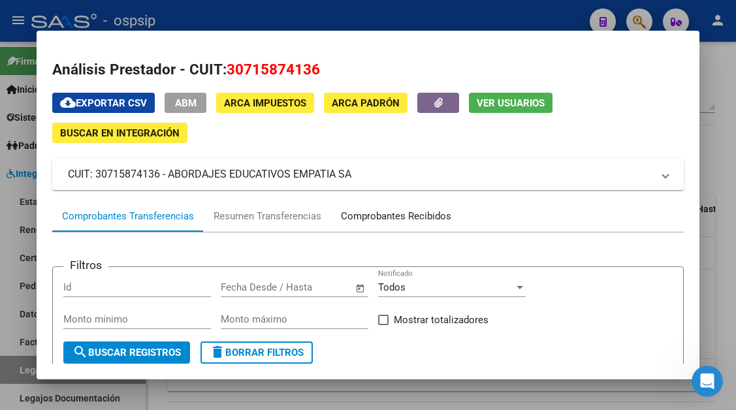
click at [413, 215] on div "Comprobantes Recibidos" at bounding box center [396, 216] width 110 height 15
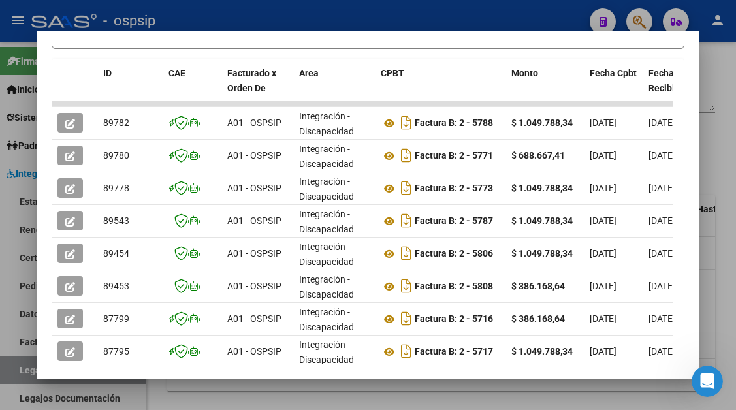
scroll to position [326, 0]
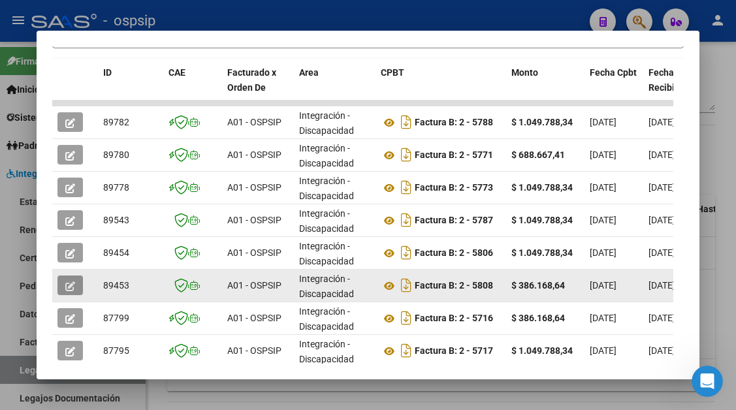
click at [63, 284] on button "button" at bounding box center [69, 285] width 25 height 20
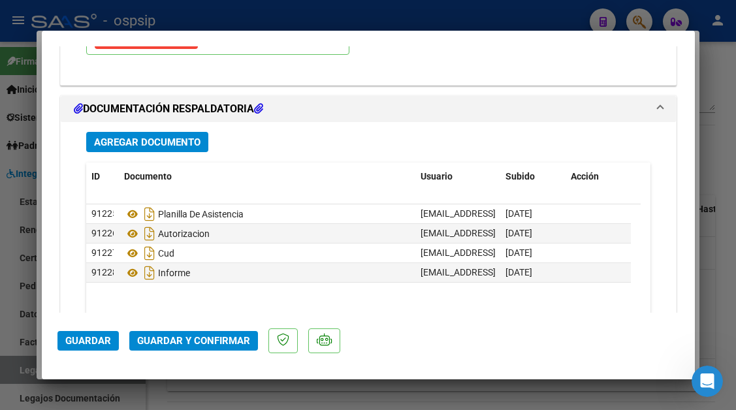
scroll to position [1632, 0]
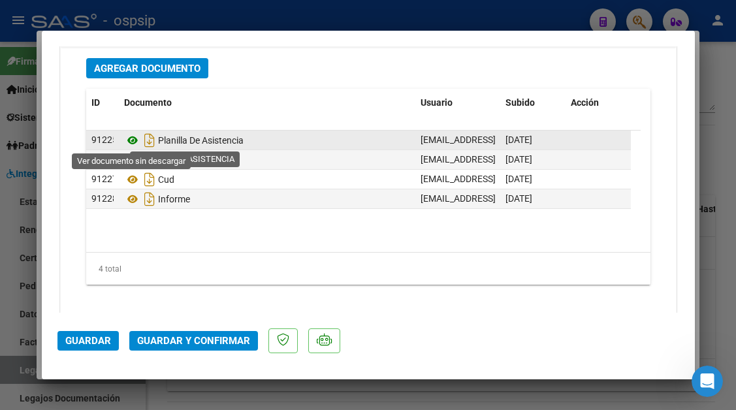
click at [135, 140] on icon at bounding box center [132, 141] width 17 height 16
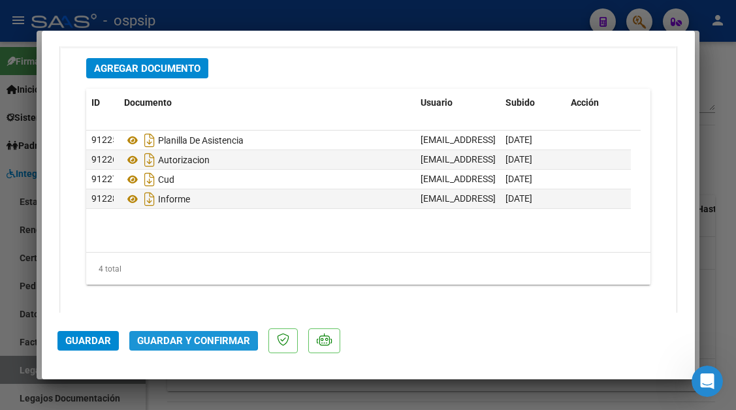
click at [178, 333] on button "Guardar y Confirmar" at bounding box center [193, 341] width 129 height 20
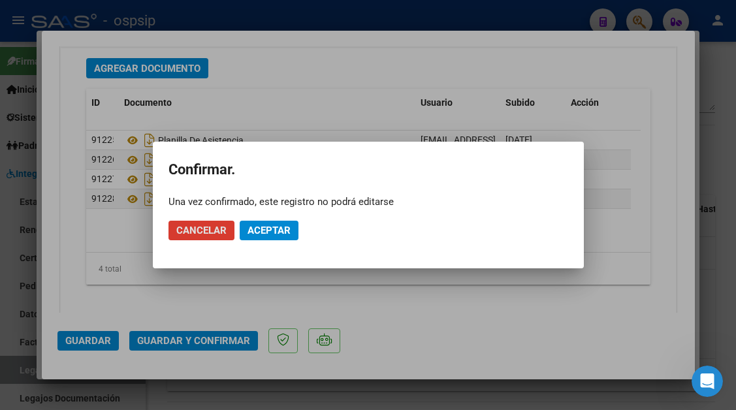
click at [260, 228] on span "Aceptar" at bounding box center [268, 231] width 43 height 12
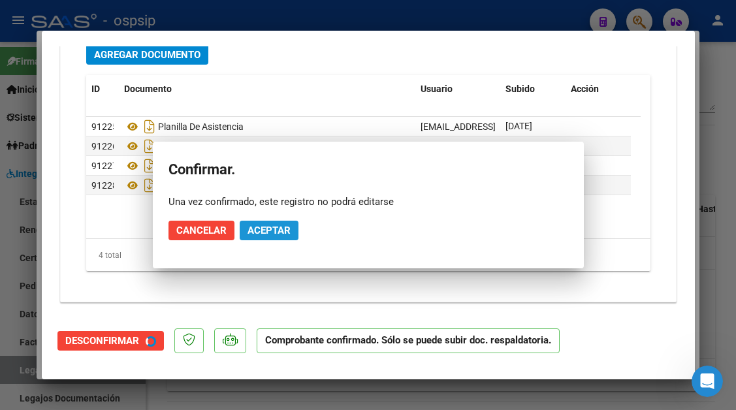
scroll to position [1484, 0]
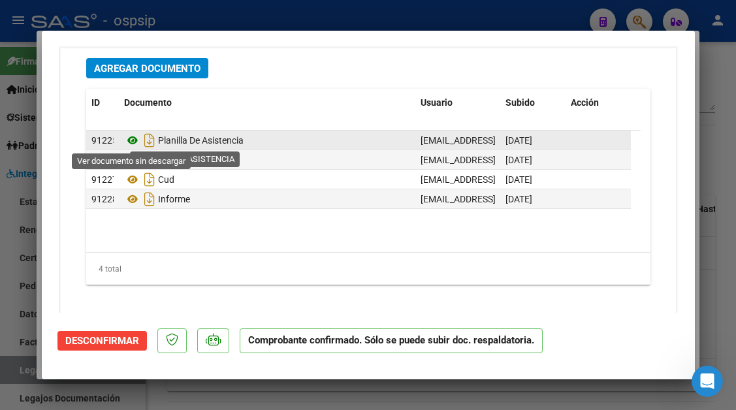
click at [129, 142] on icon at bounding box center [132, 141] width 17 height 16
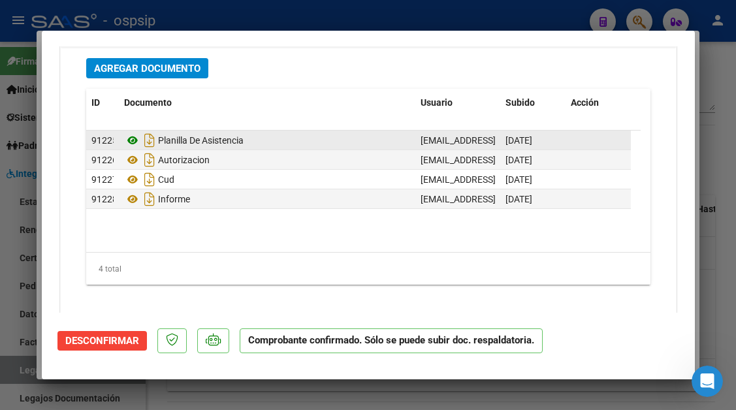
type input "$ 0,00"
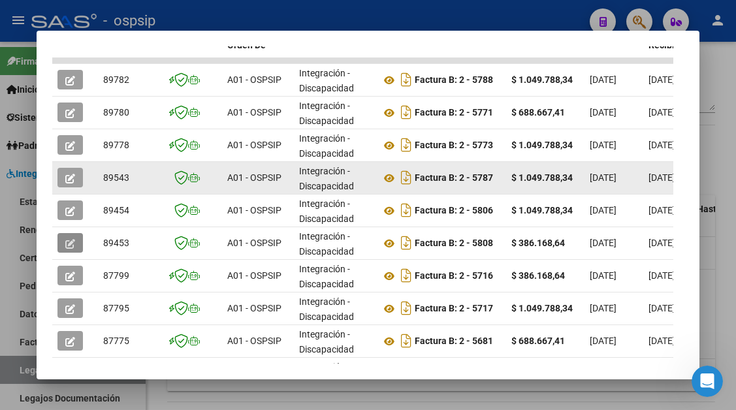
scroll to position [392, 0]
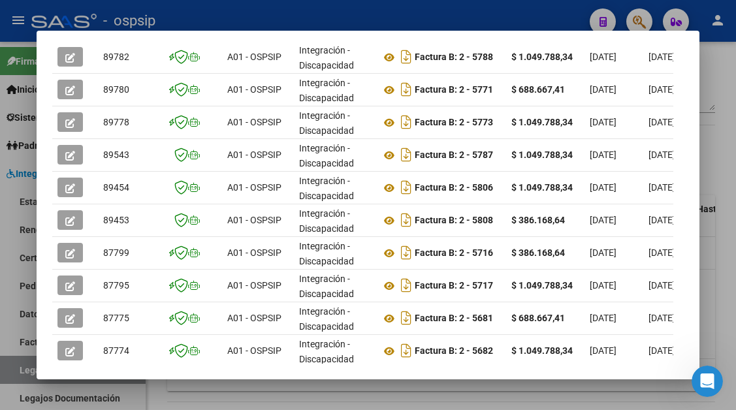
click at [23, 363] on div at bounding box center [368, 205] width 736 height 410
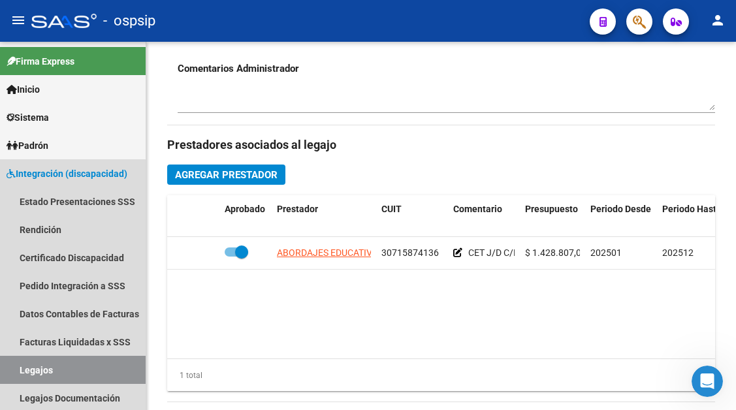
click at [23, 363] on link "Legajos" at bounding box center [73, 370] width 146 height 28
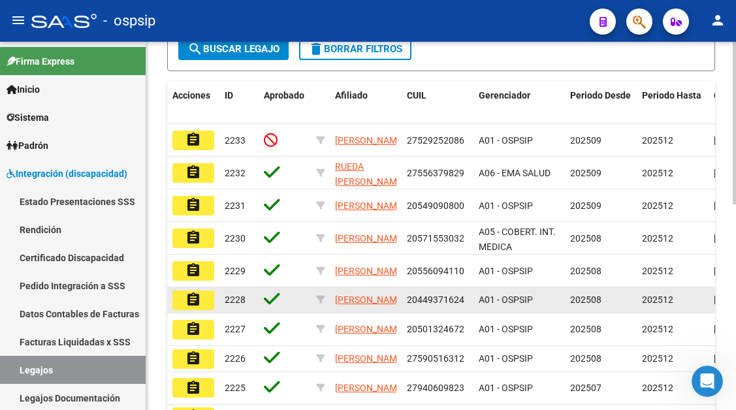
scroll to position [271, 0]
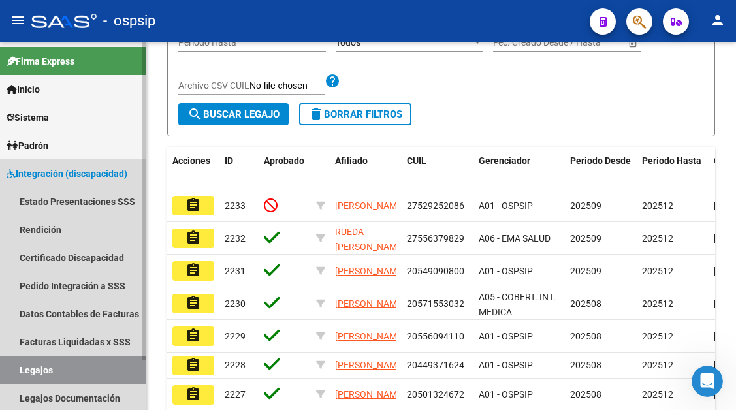
click at [39, 371] on link "Legajos" at bounding box center [73, 370] width 146 height 28
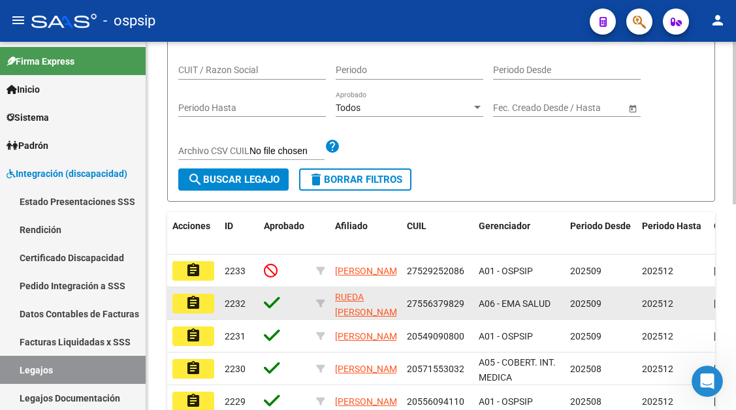
scroll to position [140, 0]
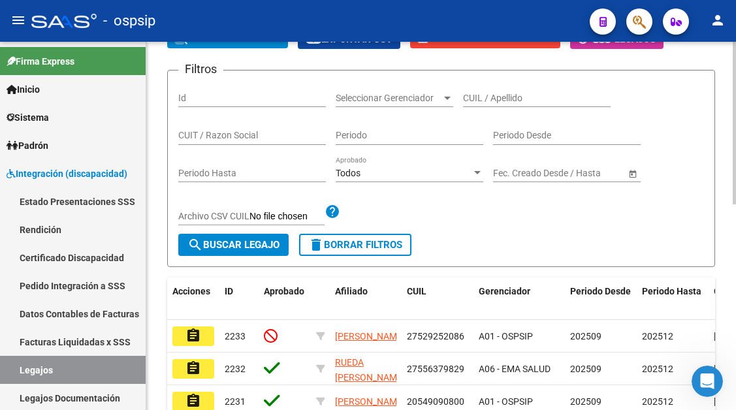
click at [470, 97] on input "CUIL / Apellido" at bounding box center [537, 98] width 148 height 11
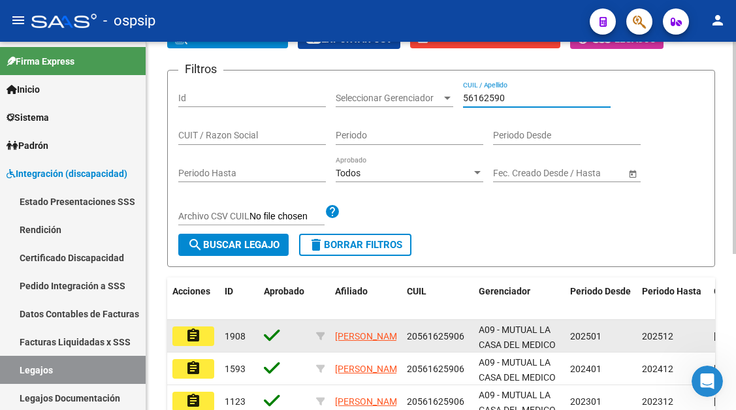
type input "56162590"
click at [198, 336] on mat-icon "assignment" at bounding box center [193, 336] width 16 height 16
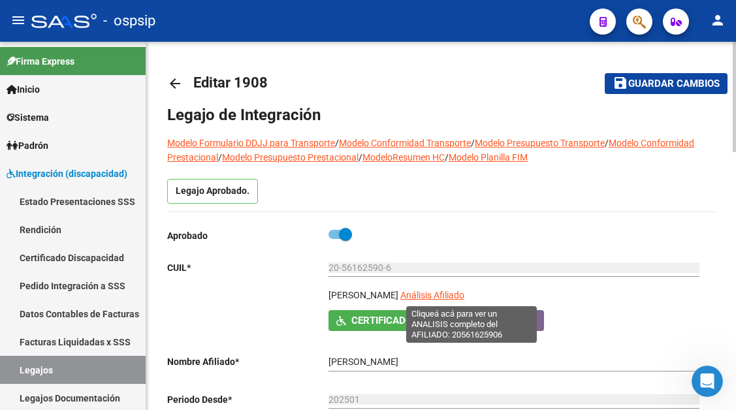
click at [464, 294] on span "Análisis Afiliado" at bounding box center [432, 295] width 64 height 10
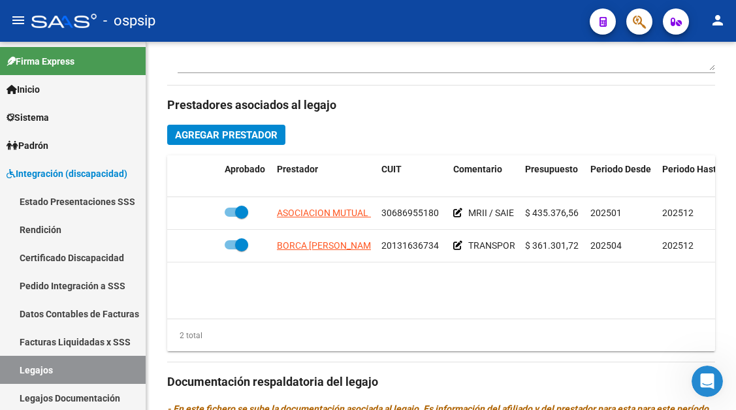
scroll to position [653, 0]
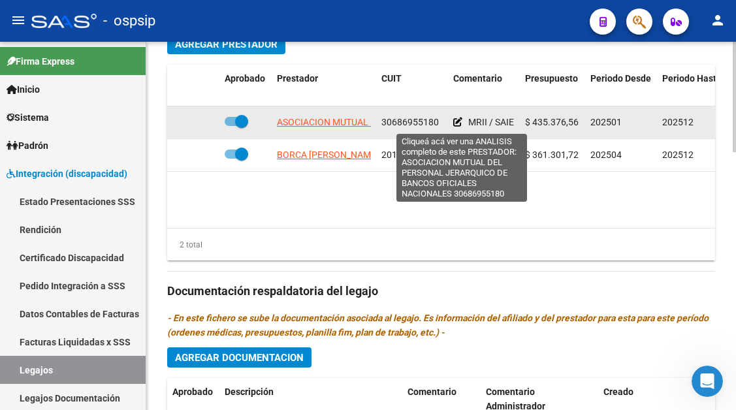
click at [308, 119] on span "ASOCIACION MUTUAL DEL PERSONAL JERARQUICO DE BANCOS OFICIALES NACIONALES" at bounding box center [462, 122] width 370 height 10
type textarea "30686955180"
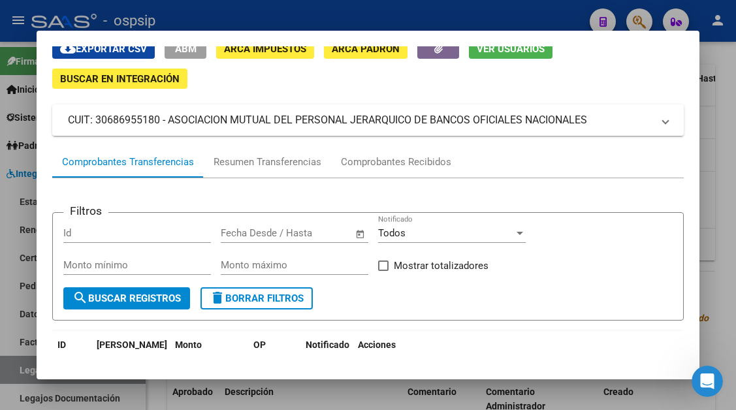
scroll to position [65, 0]
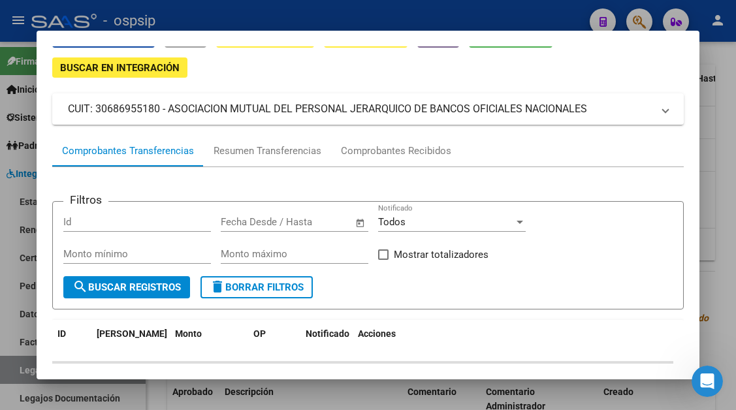
click at [371, 212] on span "Open calendar" at bounding box center [359, 222] width 31 height 31
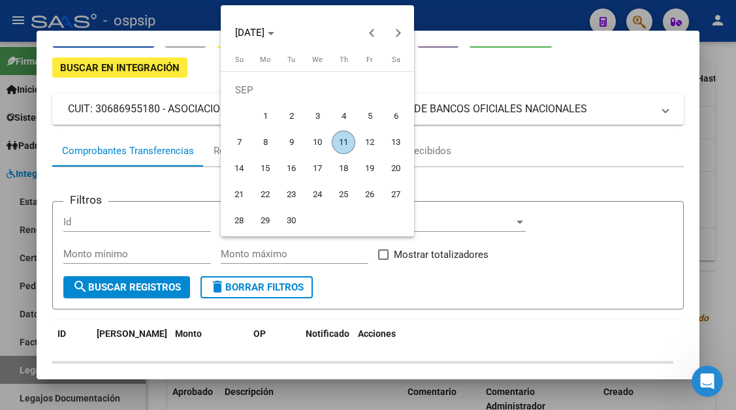
click at [428, 151] on div at bounding box center [368, 205] width 736 height 410
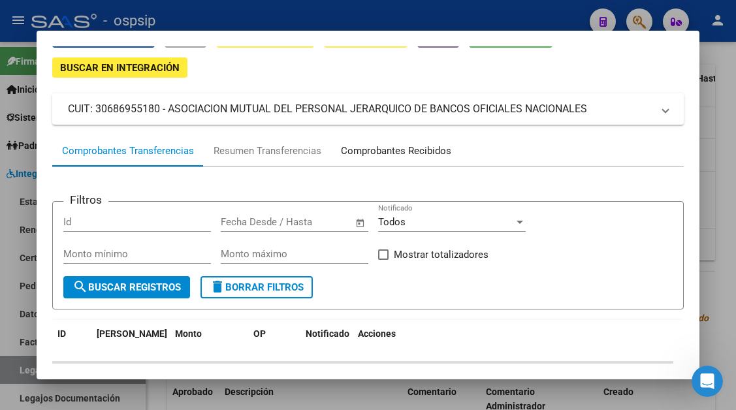
click at [420, 155] on div "Comprobantes Recibidos" at bounding box center [396, 151] width 110 height 15
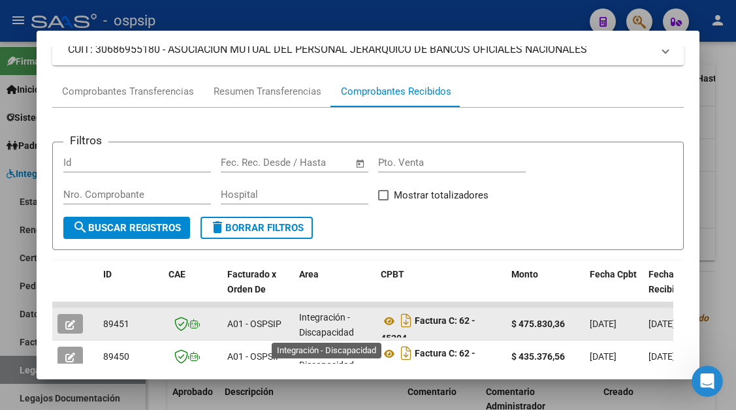
scroll to position [3, 0]
click at [67, 324] on icon "button" at bounding box center [70, 325] width 10 height 10
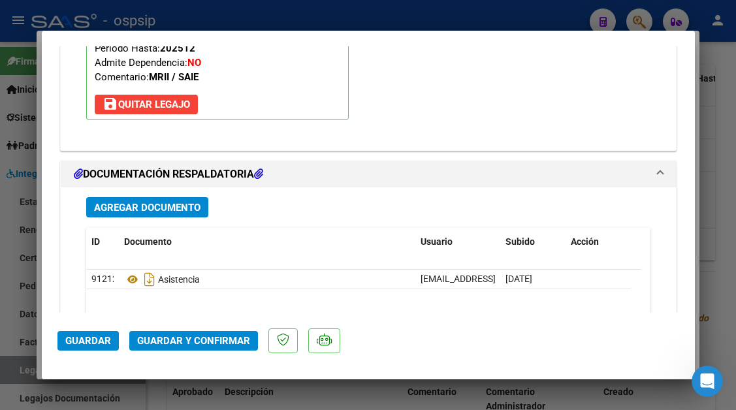
scroll to position [1567, 0]
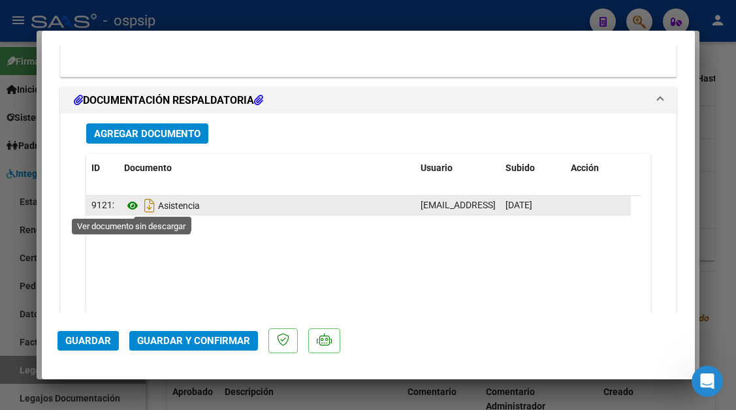
click at [138, 208] on icon at bounding box center [132, 206] width 17 height 16
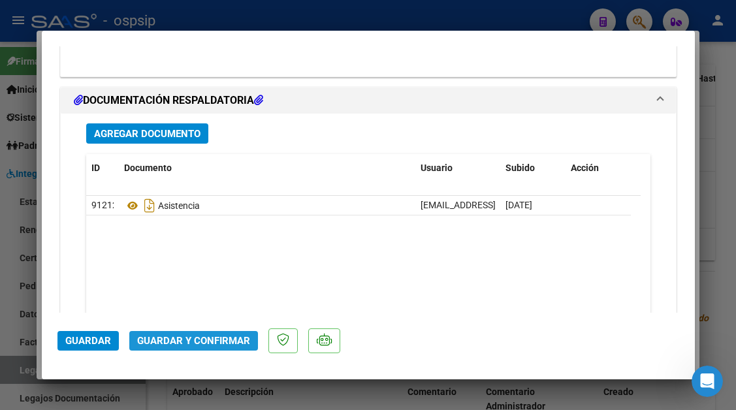
click at [197, 341] on span "Guardar y Confirmar" at bounding box center [193, 341] width 113 height 12
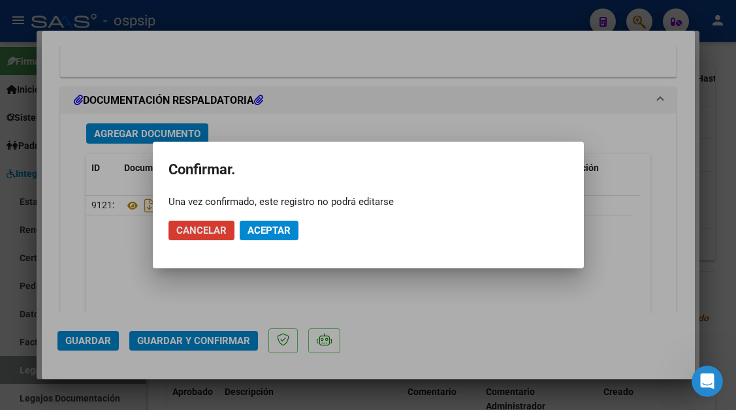
click at [255, 231] on span "Aceptar" at bounding box center [268, 231] width 43 height 12
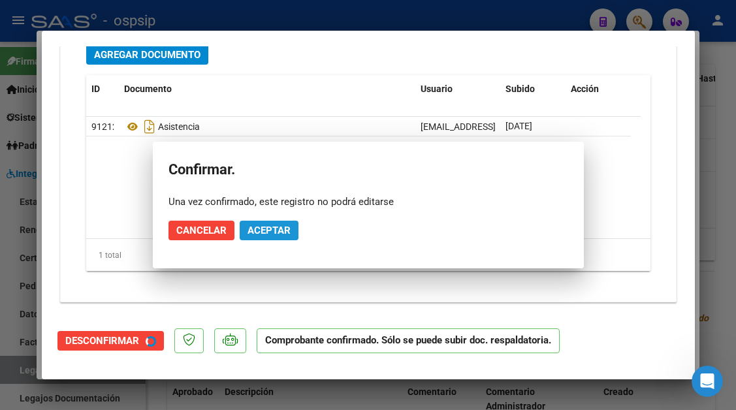
scroll to position [1449, 0]
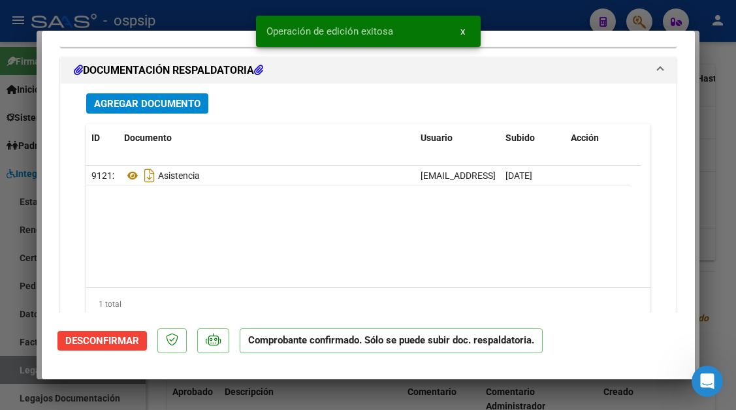
click at [8, 373] on div at bounding box center [368, 205] width 736 height 410
type input "$ 0,00"
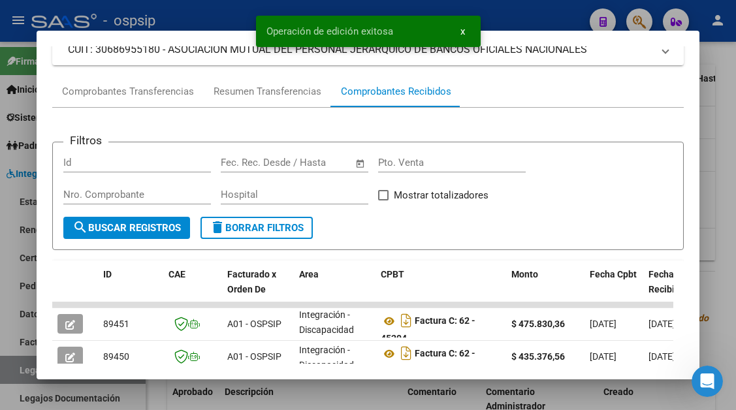
click at [8, 373] on div at bounding box center [368, 205] width 736 height 410
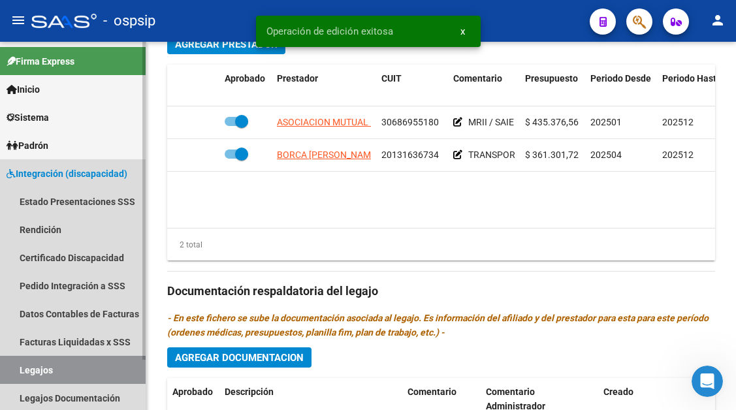
click at [14, 373] on link "Legajos" at bounding box center [73, 370] width 146 height 28
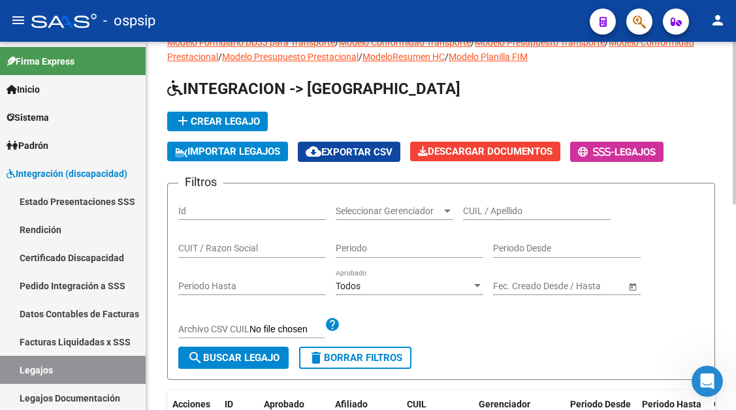
scroll to position [10, 0]
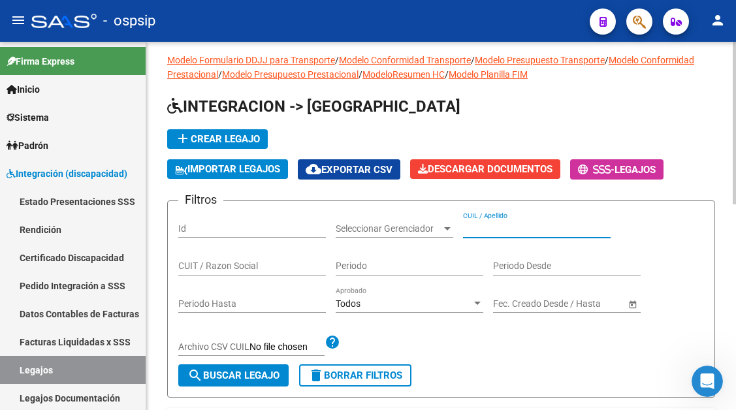
click at [463, 223] on input "CUIL / Apellido" at bounding box center [537, 228] width 148 height 11
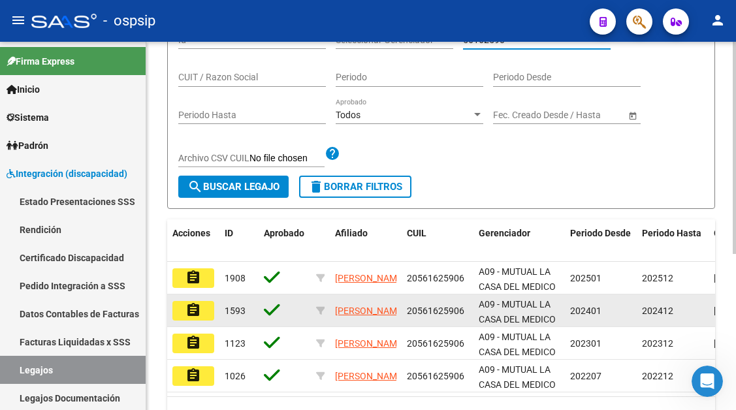
scroll to position [206, 0]
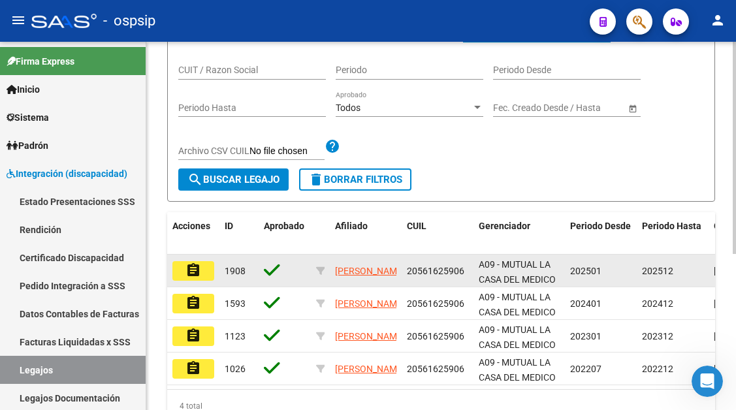
type input "56162590"
click at [207, 275] on button "assignment" at bounding box center [193, 271] width 42 height 20
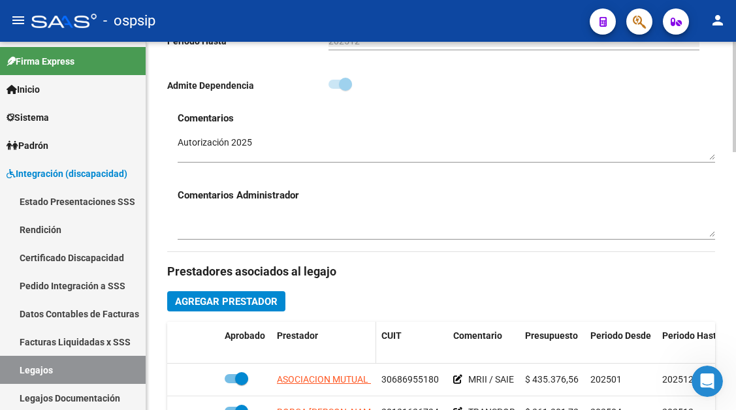
scroll to position [522, 0]
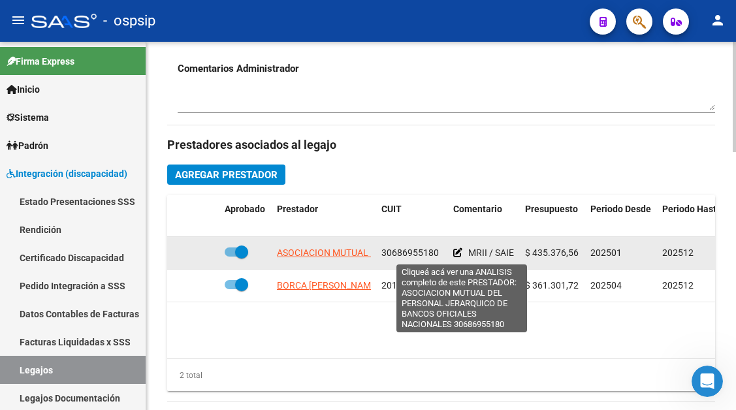
click at [338, 251] on span "ASOCIACION MUTUAL DEL PERSONAL JERARQUICO DE BANCOS OFICIALES NACIONALES" at bounding box center [462, 252] width 370 height 10
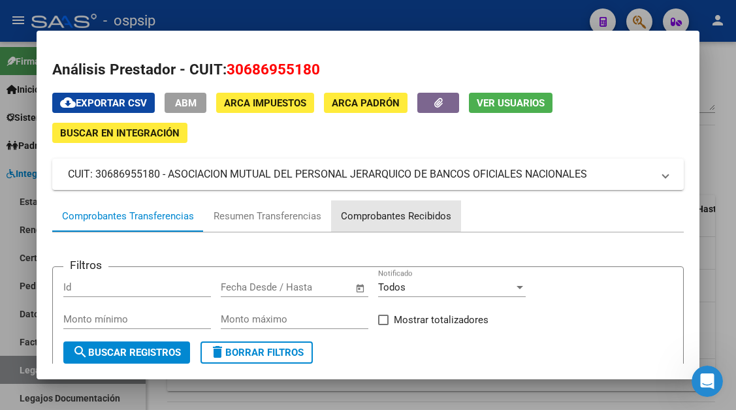
click at [376, 213] on div "Comprobantes Recibidos" at bounding box center [396, 216] width 110 height 15
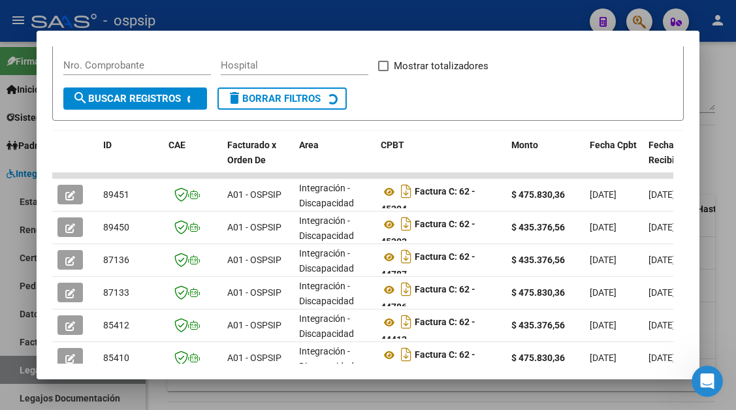
scroll to position [255, 0]
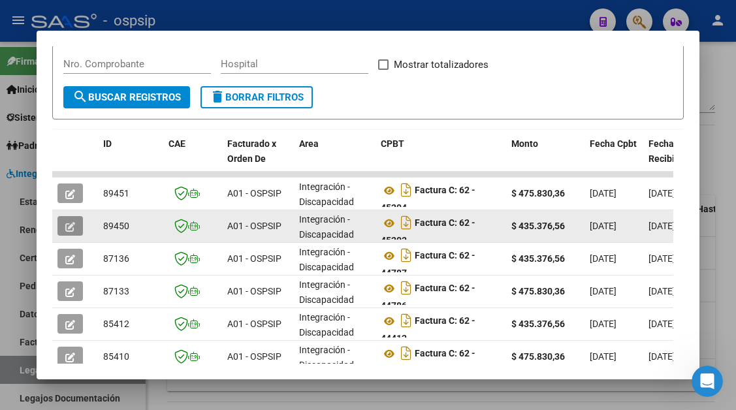
click at [76, 221] on button "button" at bounding box center [69, 226] width 25 height 20
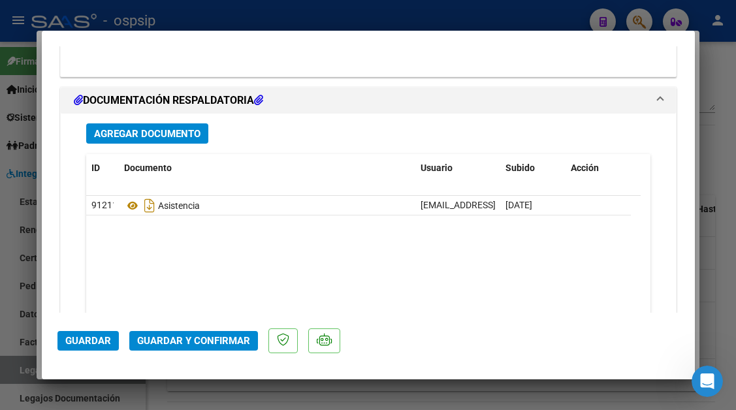
scroll to position [1632, 0]
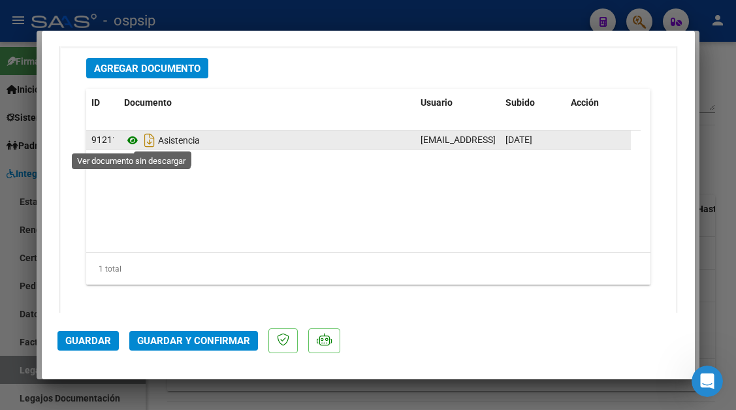
click at [133, 138] on icon at bounding box center [132, 141] width 17 height 16
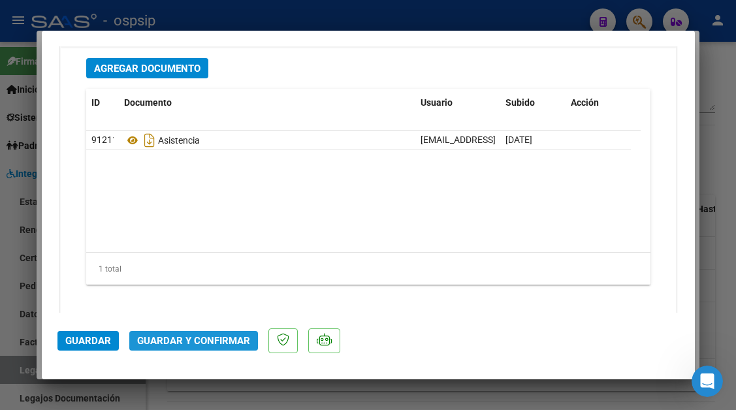
click at [197, 345] on span "Guardar y Confirmar" at bounding box center [193, 341] width 113 height 12
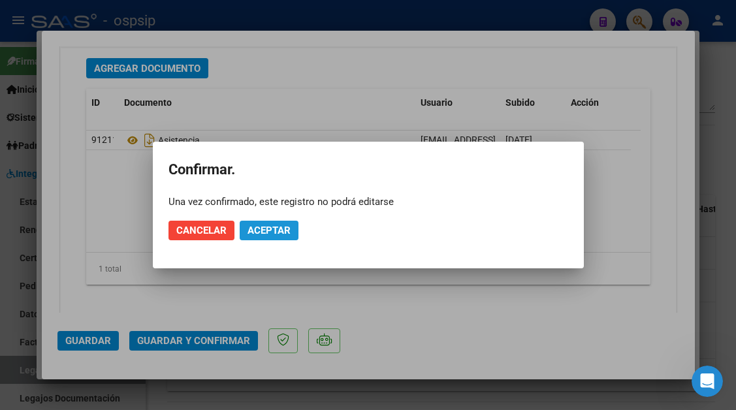
click at [277, 230] on span "Aceptar" at bounding box center [268, 231] width 43 height 12
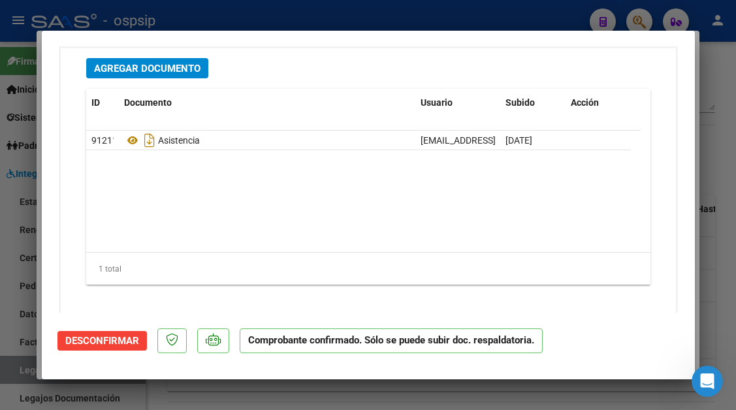
click at [21, 368] on div at bounding box center [368, 205] width 736 height 410
type input "$ 0,00"
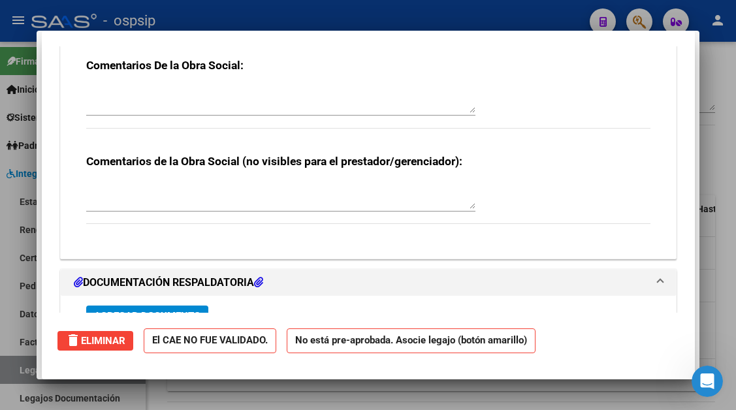
scroll to position [0, 0]
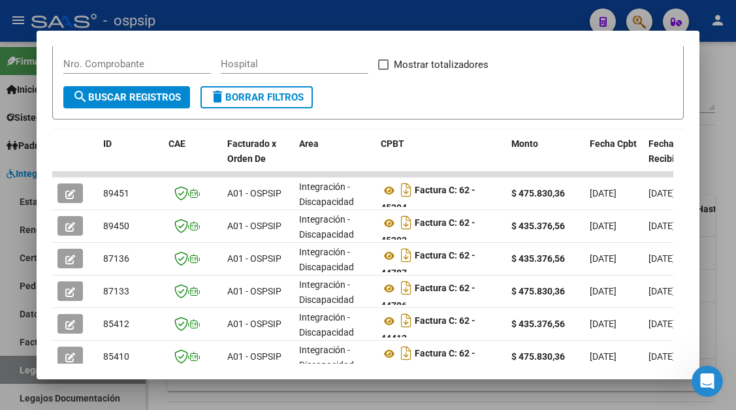
click at [21, 368] on div at bounding box center [368, 205] width 736 height 410
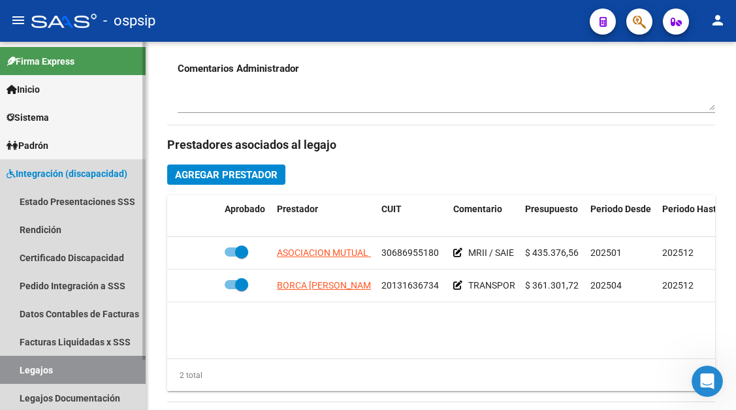
click at [39, 368] on link "Legajos" at bounding box center [73, 370] width 146 height 28
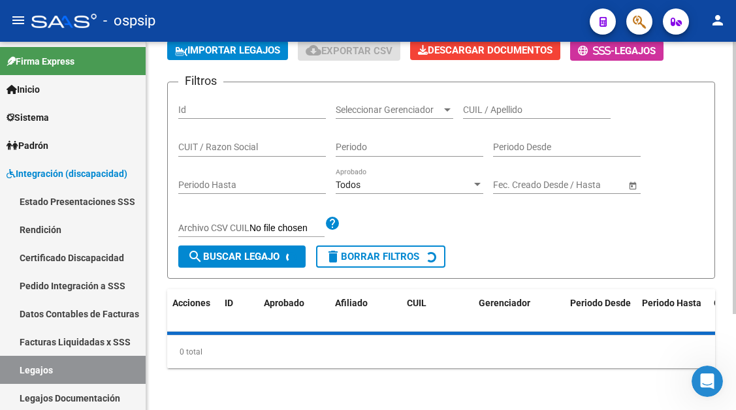
scroll to position [64, 0]
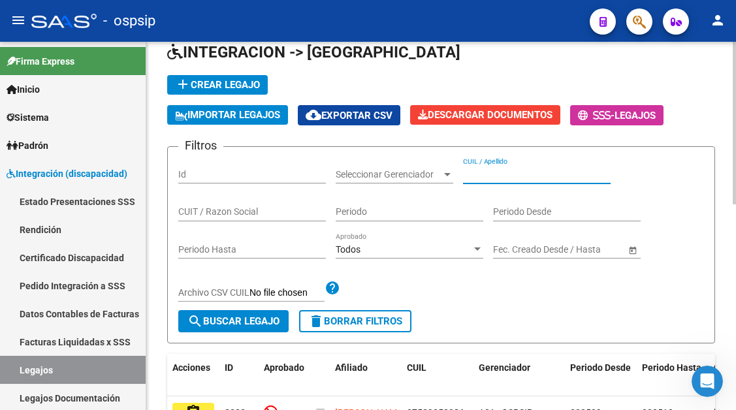
click at [482, 176] on input "CUIL / Apellido" at bounding box center [537, 174] width 148 height 11
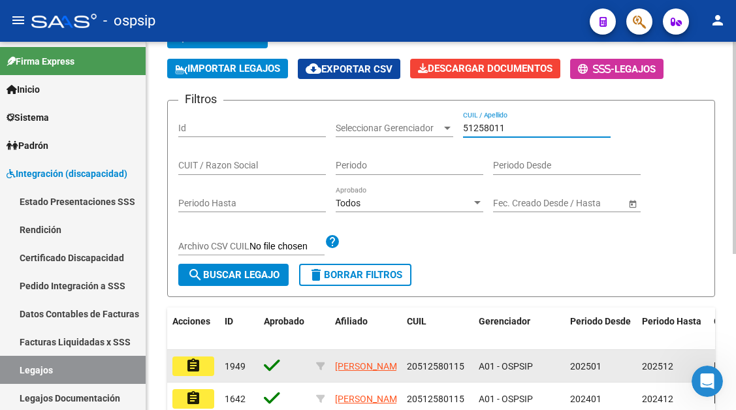
scroll to position [129, 0]
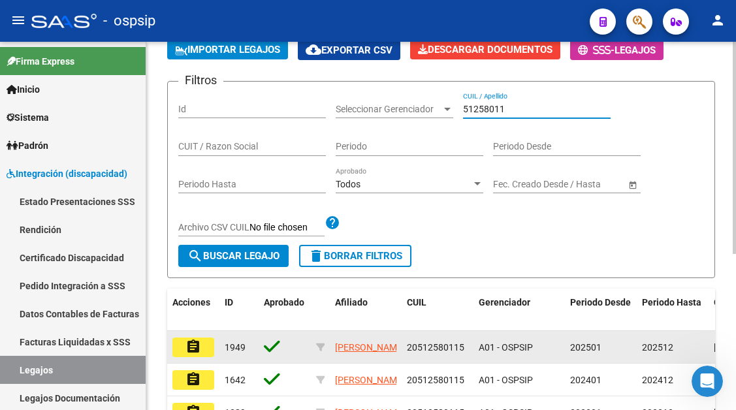
type input "51258011"
click at [199, 349] on mat-icon "assignment" at bounding box center [193, 347] width 16 height 16
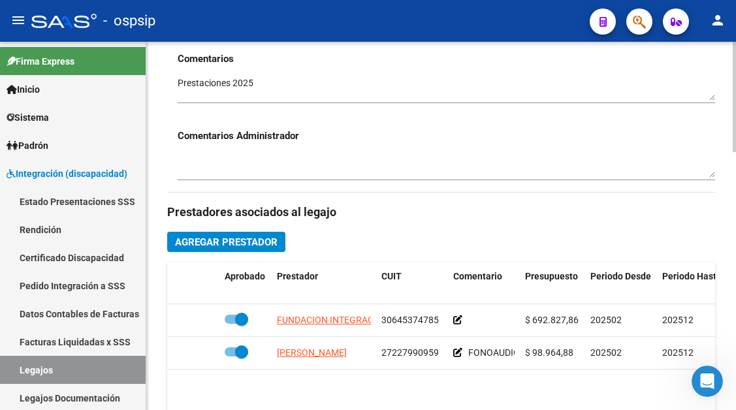
scroll to position [522, 0]
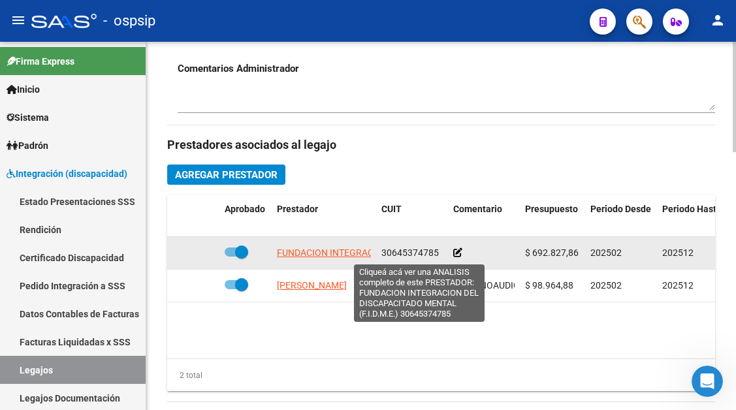
click at [321, 250] on span "FUNDACION INTEGRACION DEL DISCAPACITADO MENTAL (F.I.D.M.E.)" at bounding box center [419, 252] width 284 height 10
type textarea "30645374785"
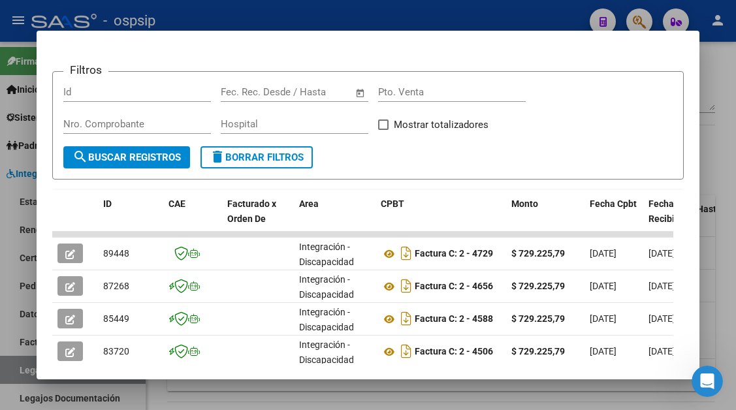
scroll to position [196, 0]
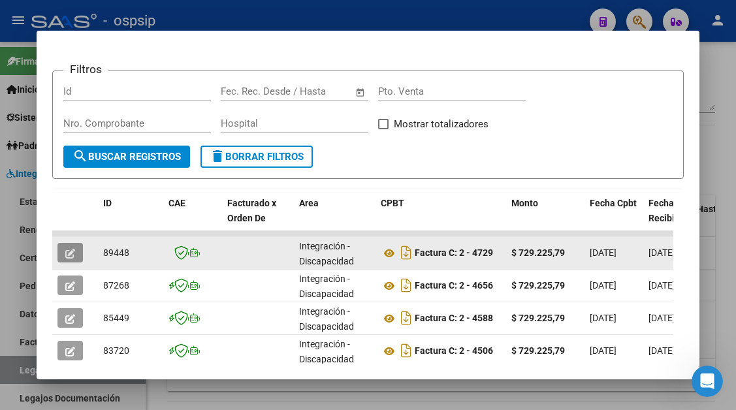
click at [67, 252] on icon "button" at bounding box center [70, 254] width 10 height 10
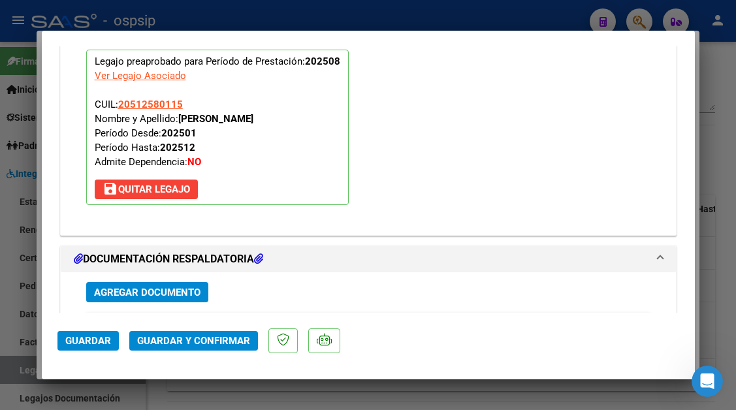
scroll to position [1526, 0]
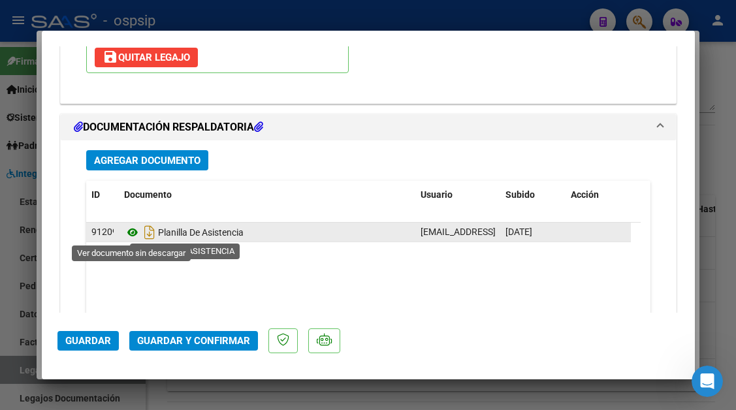
click at [127, 230] on icon at bounding box center [132, 233] width 17 height 16
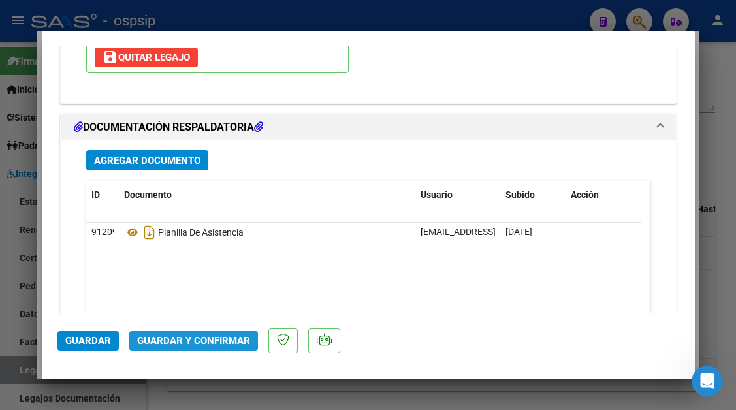
click at [170, 333] on button "Guardar y Confirmar" at bounding box center [193, 341] width 129 height 20
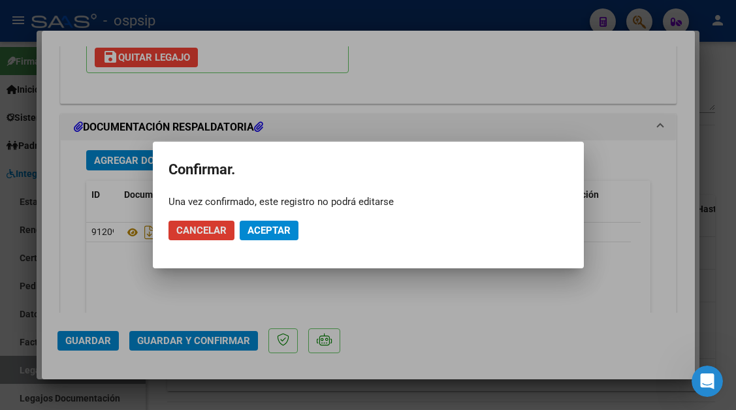
click at [259, 227] on span "Aceptar" at bounding box center [268, 231] width 43 height 12
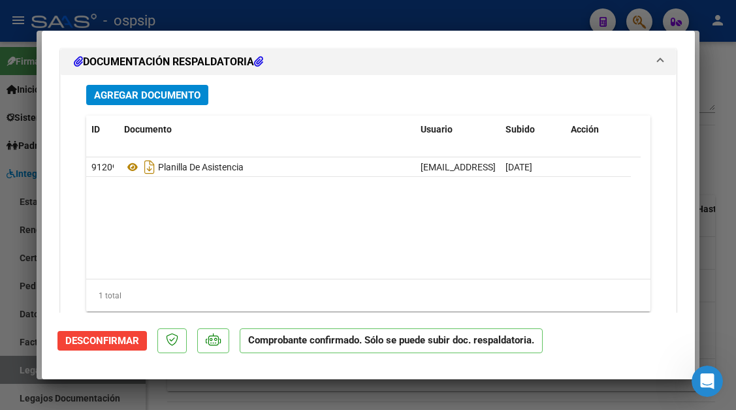
scroll to position [1473, 0]
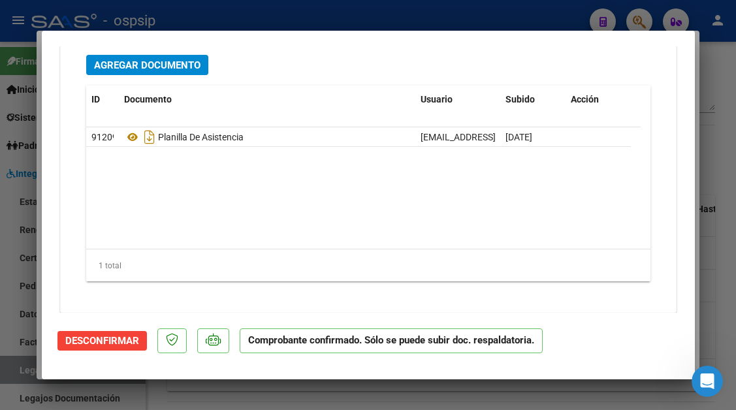
click at [24, 373] on div at bounding box center [368, 205] width 736 height 410
type input "$ 0,00"
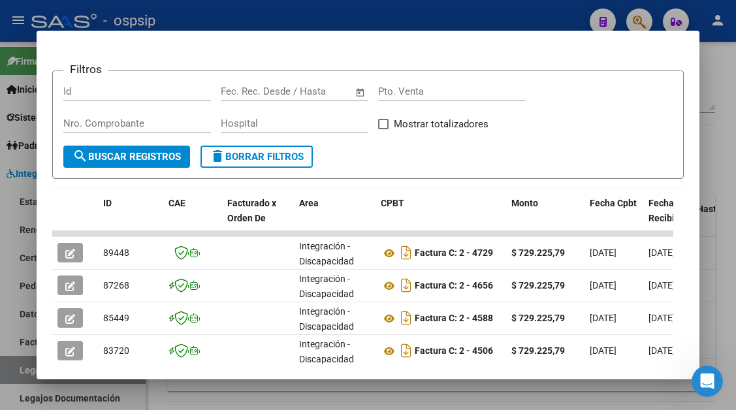
click at [24, 373] on div at bounding box center [368, 205] width 736 height 410
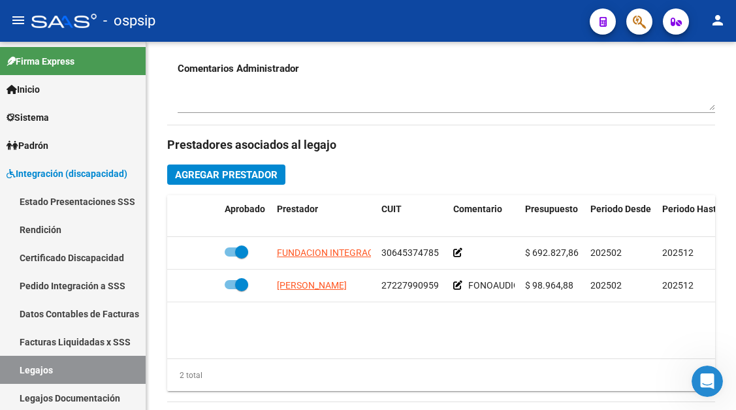
click at [24, 373] on link "Legajos" at bounding box center [73, 370] width 146 height 28
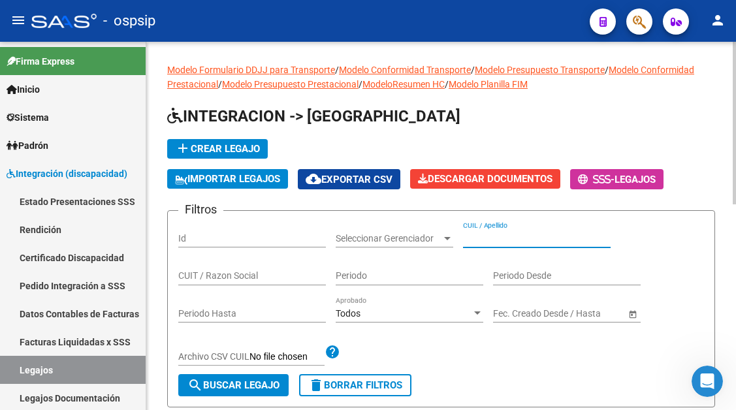
click at [492, 234] on input "CUIL / Apellido" at bounding box center [537, 238] width 148 height 11
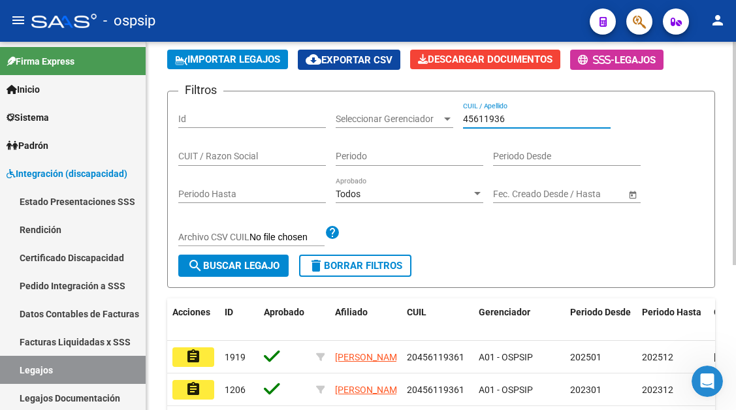
scroll to position [238, 0]
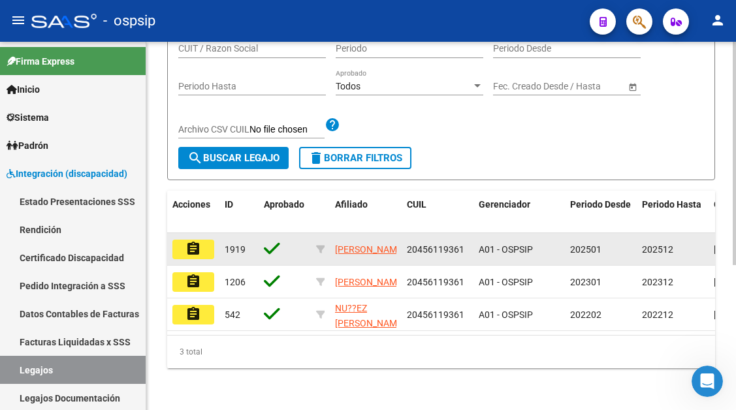
type input "45611936"
click at [191, 241] on mat-icon "assignment" at bounding box center [193, 249] width 16 height 16
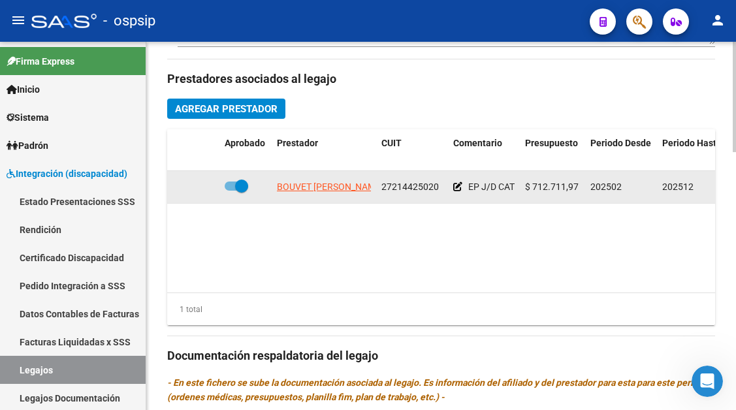
scroll to position [653, 0]
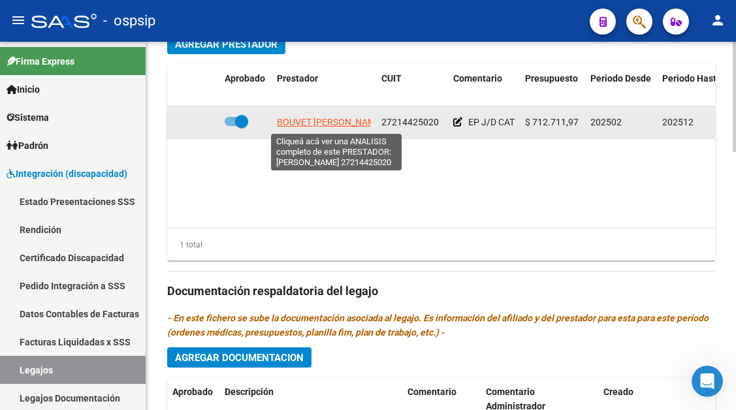
click at [328, 119] on span "BOUVET LIA MARIA NATALIA" at bounding box center [330, 122] width 106 height 10
type textarea "27214425020"
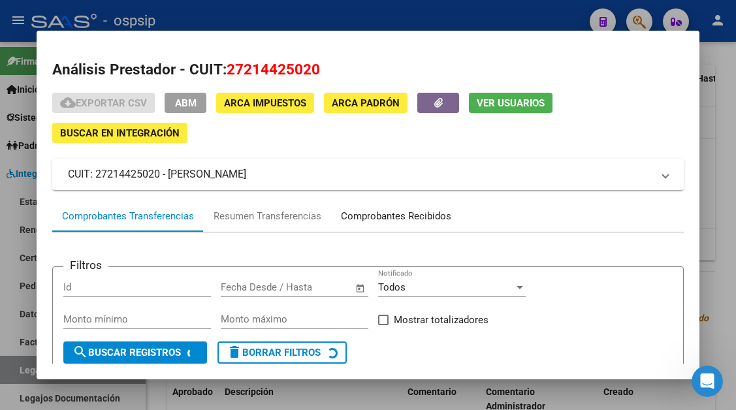
click at [407, 225] on div "Comprobantes Recibidos" at bounding box center [396, 215] width 130 height 31
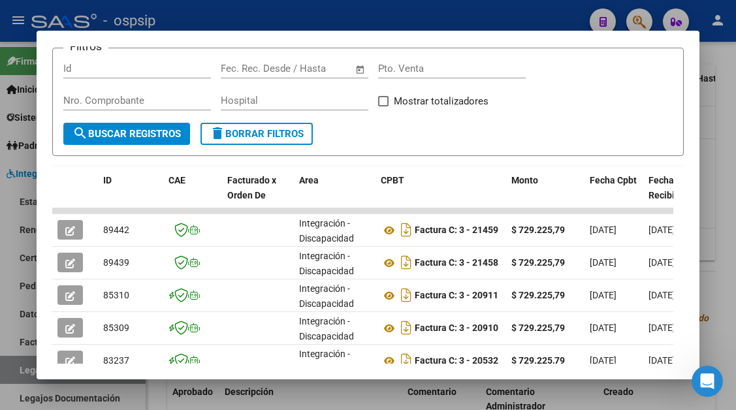
scroll to position [219, 0]
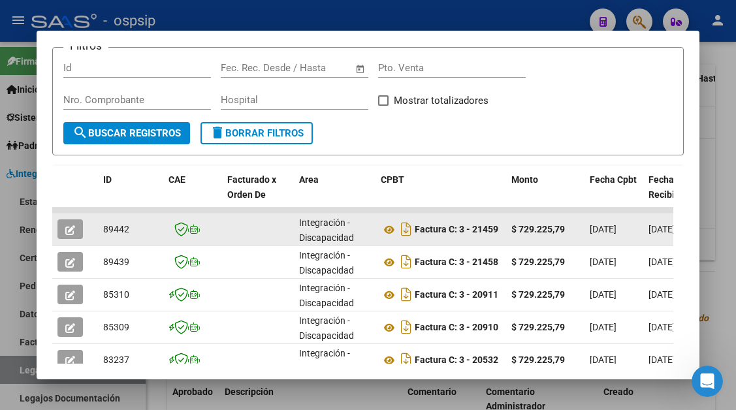
click at [65, 225] on icon "button" at bounding box center [70, 230] width 10 height 10
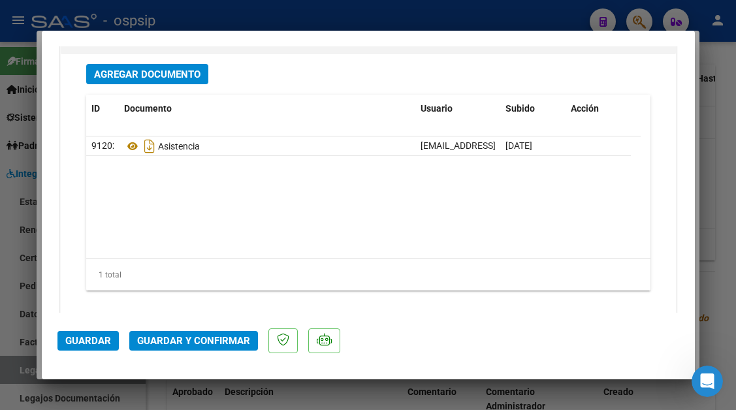
scroll to position [1645, 0]
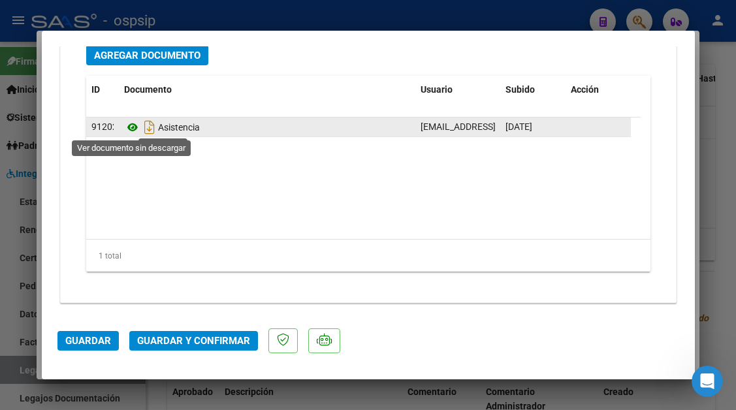
click at [135, 132] on icon at bounding box center [132, 127] width 17 height 16
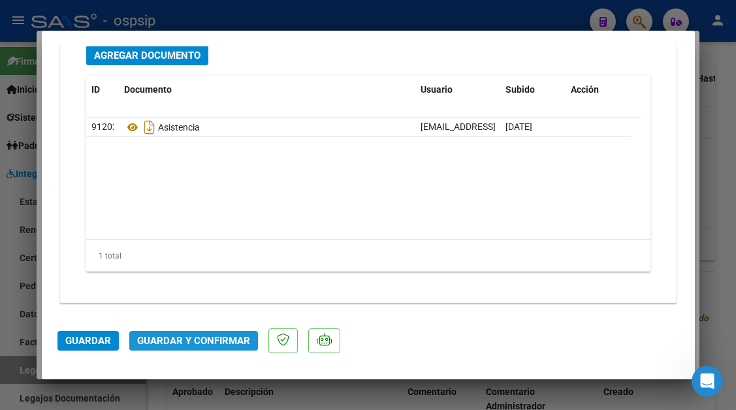
click at [201, 337] on span "Guardar y Confirmar" at bounding box center [193, 341] width 113 height 12
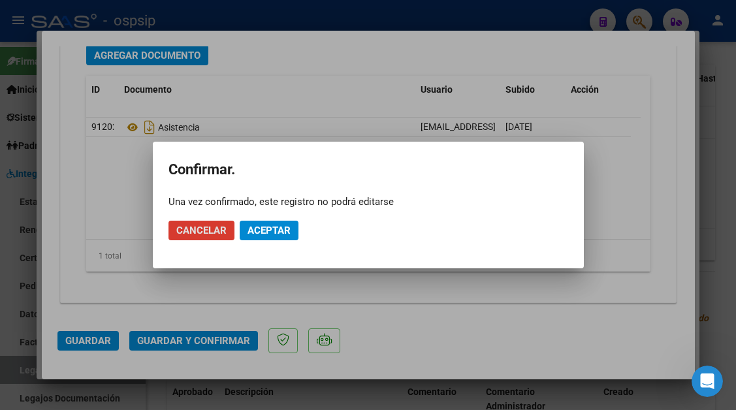
click at [274, 234] on span "Aceptar" at bounding box center [268, 231] width 43 height 12
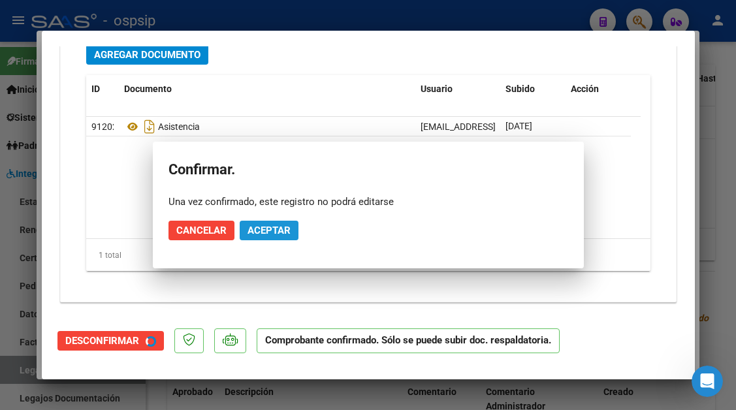
scroll to position [1497, 0]
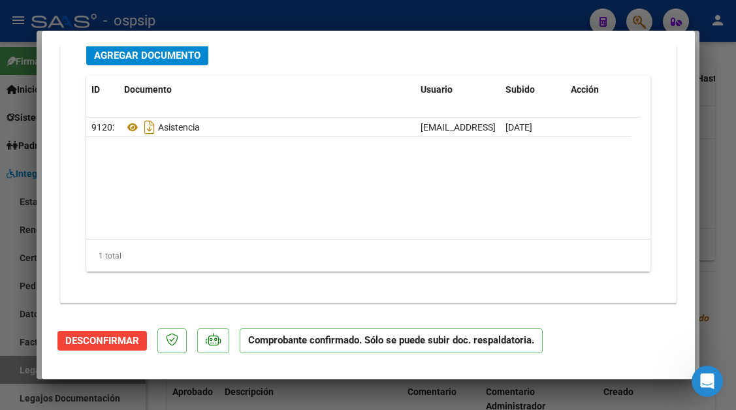
click at [20, 373] on div at bounding box center [368, 205] width 736 height 410
type input "$ 0,00"
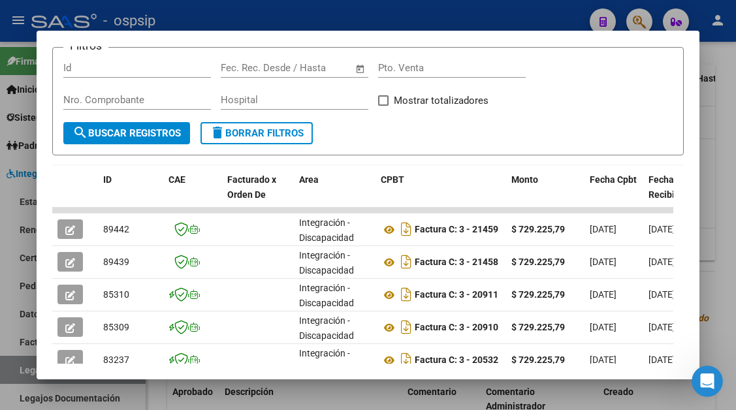
click at [20, 373] on div at bounding box center [368, 205] width 736 height 410
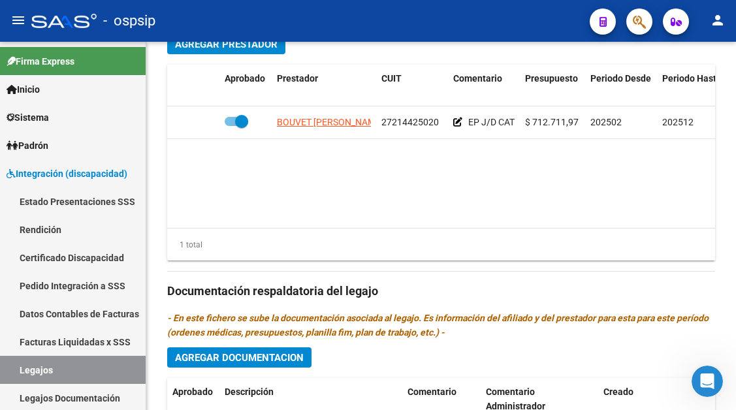
click at [20, 373] on link "Legajos" at bounding box center [73, 370] width 146 height 28
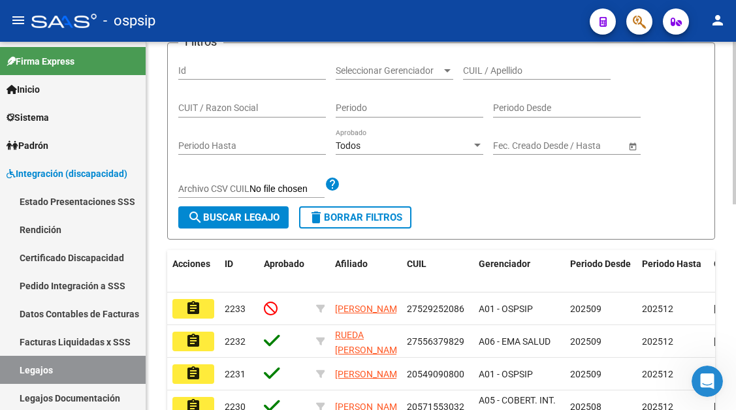
scroll to position [140, 0]
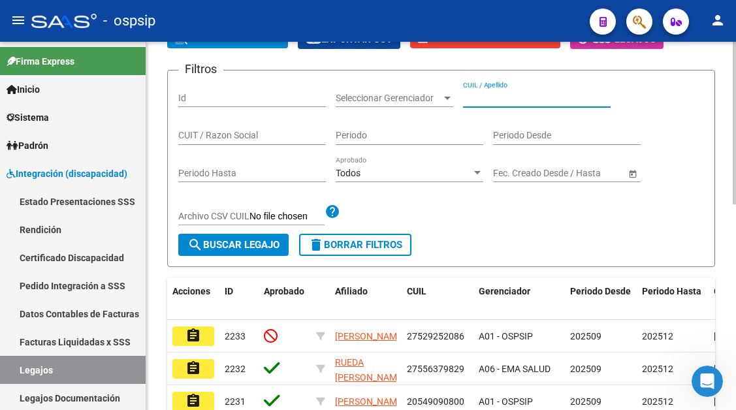
click at [484, 99] on input "CUIL / Apellido" at bounding box center [537, 98] width 148 height 11
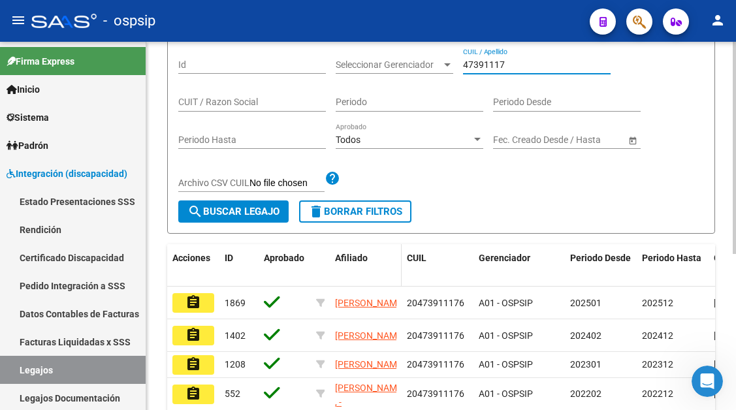
scroll to position [206, 0]
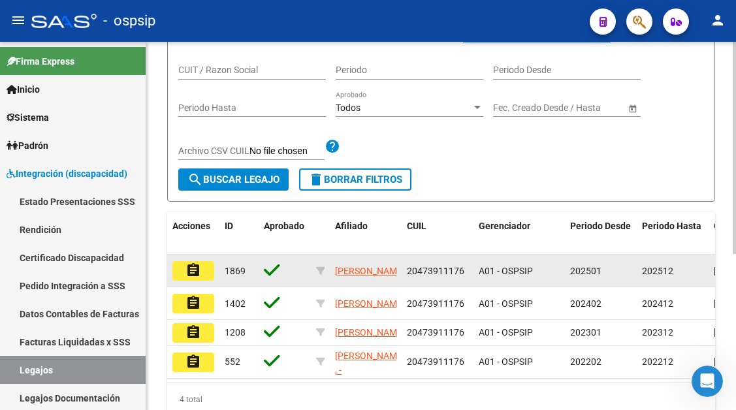
type input "47391117"
click at [205, 281] on button "assignment" at bounding box center [193, 271] width 42 height 20
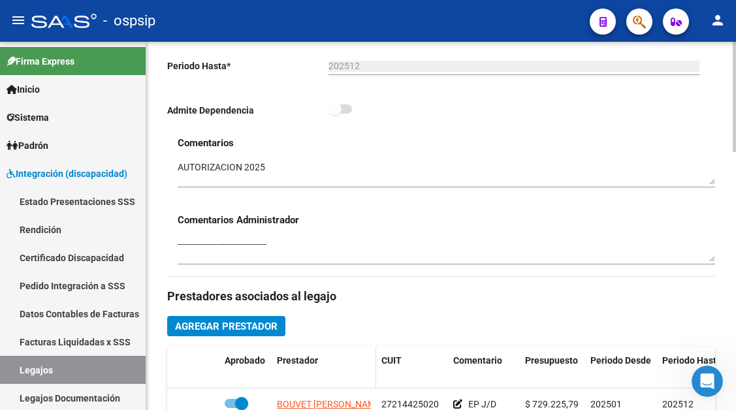
scroll to position [457, 0]
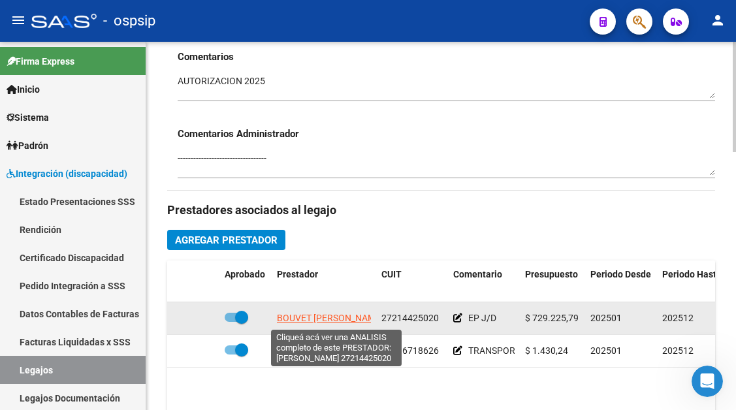
click at [300, 322] on span "BOUVET LIA MARIA NATALIA" at bounding box center [330, 318] width 106 height 10
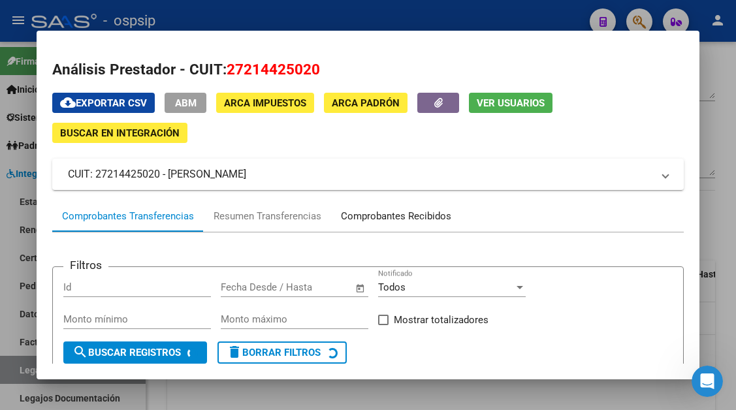
click at [377, 217] on div "Comprobantes Recibidos" at bounding box center [396, 216] width 110 height 15
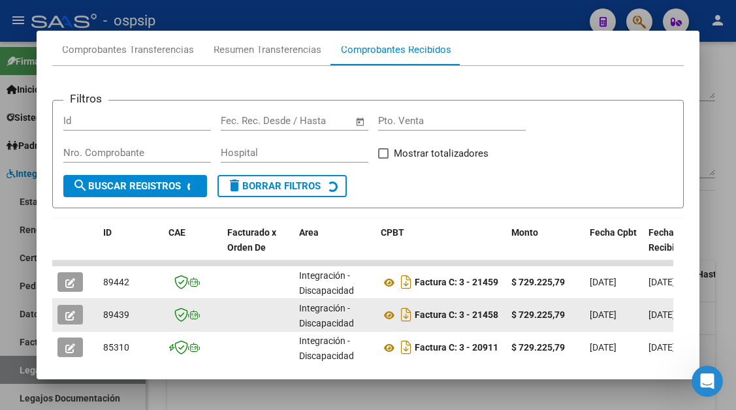
scroll to position [190, 0]
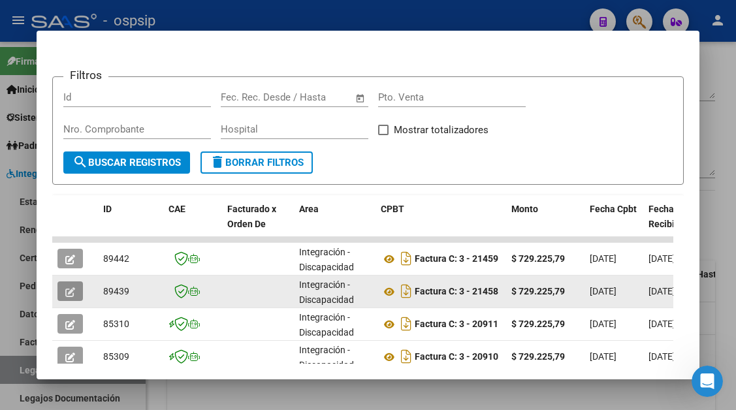
click at [81, 287] on button "button" at bounding box center [69, 291] width 25 height 20
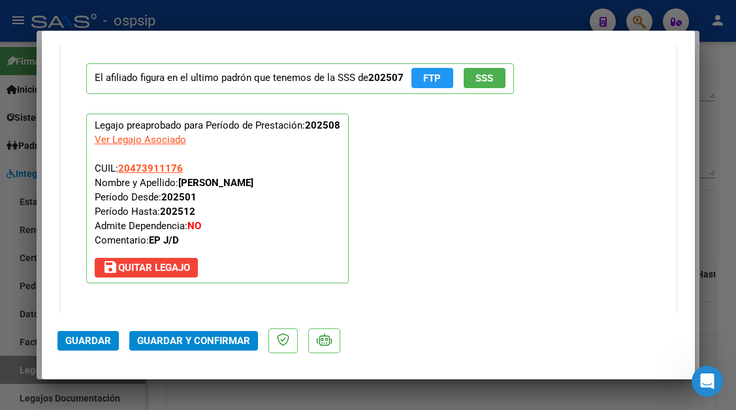
scroll to position [1526, 0]
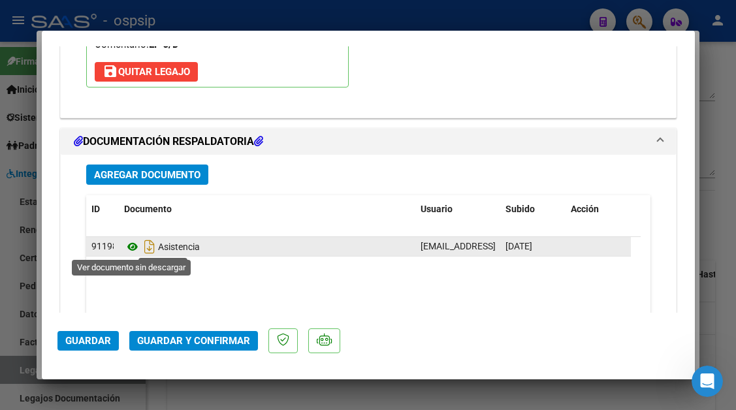
click at [133, 246] on icon at bounding box center [132, 247] width 17 height 16
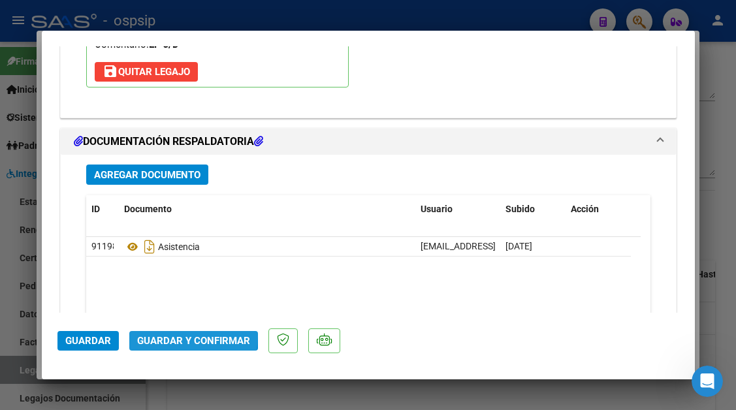
click at [160, 334] on button "Guardar y Confirmar" at bounding box center [193, 341] width 129 height 20
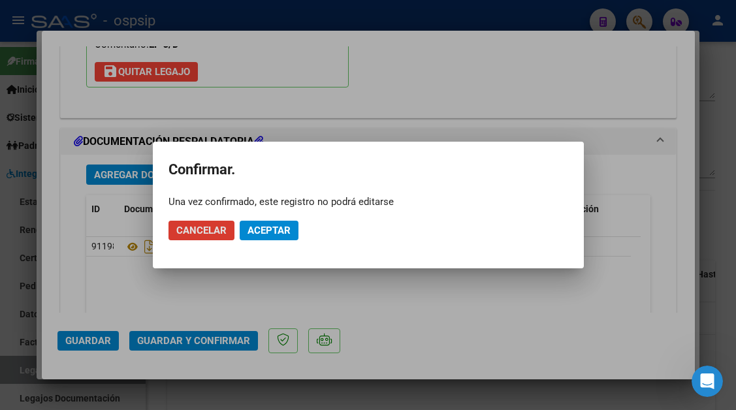
click at [260, 212] on mat-dialog-actions "Cancelar Aceptar" at bounding box center [368, 230] width 400 height 44
click at [261, 234] on span "Aceptar" at bounding box center [268, 231] width 43 height 12
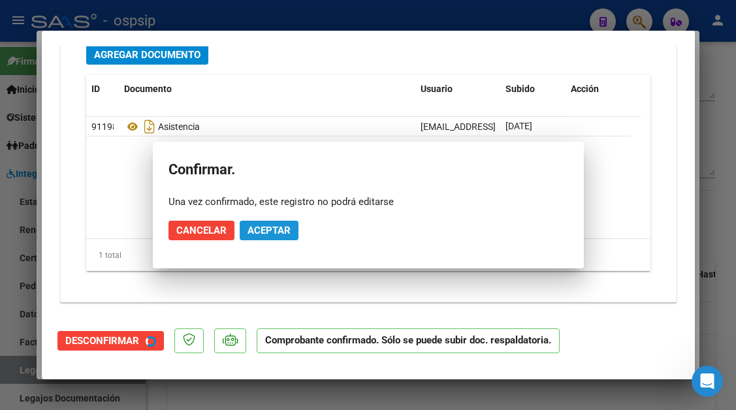
scroll to position [1407, 0]
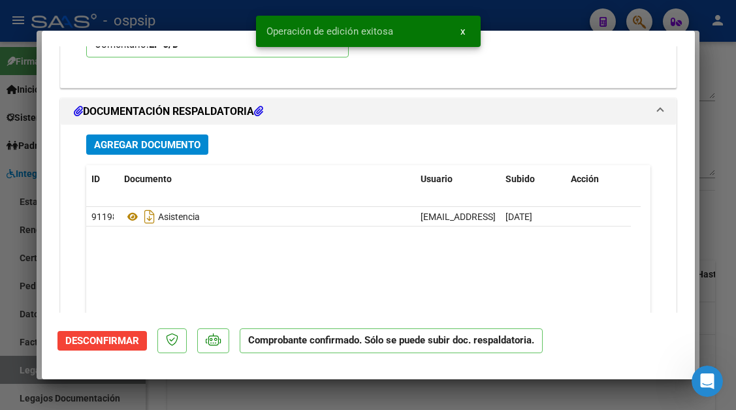
click at [19, 366] on div at bounding box center [368, 205] width 736 height 410
type input "$ 0,00"
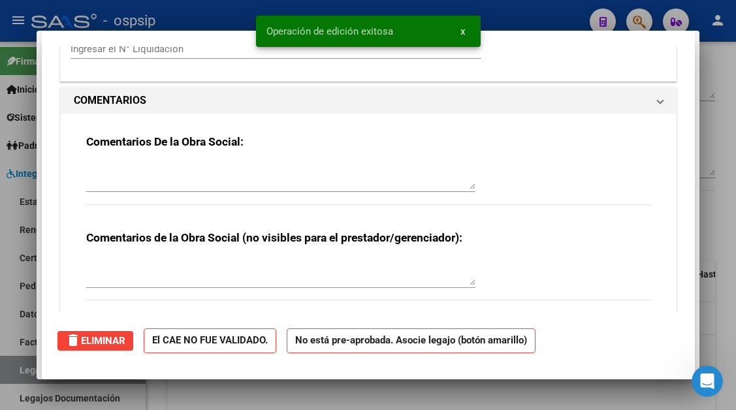
scroll to position [0, 0]
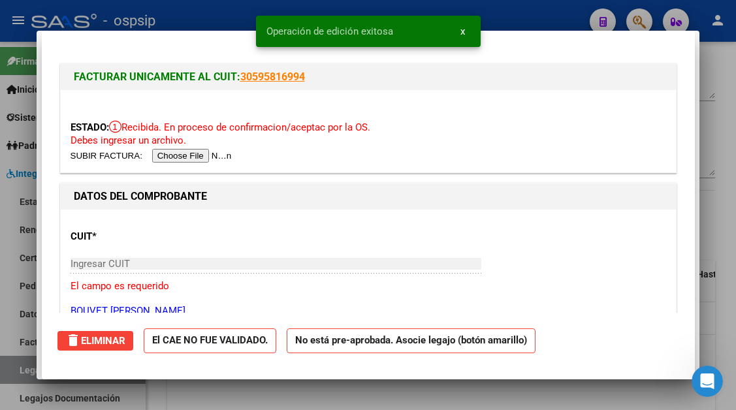
click at [19, 366] on div at bounding box center [368, 205] width 736 height 410
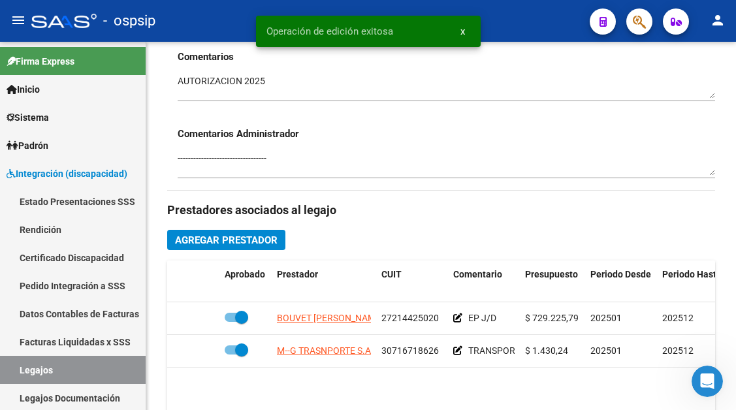
click at [19, 366] on link "Legajos" at bounding box center [73, 370] width 146 height 28
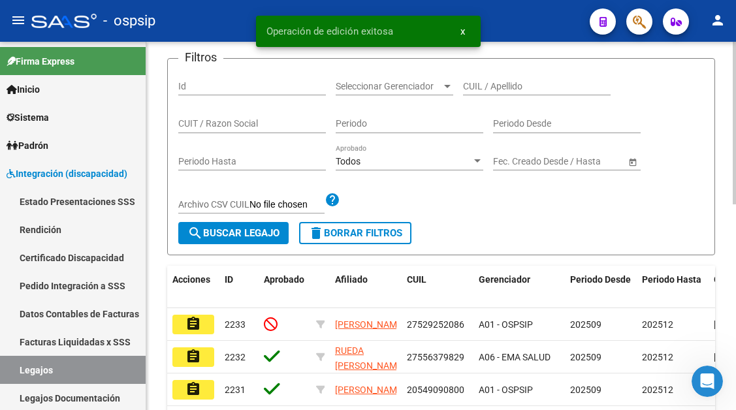
scroll to position [131, 0]
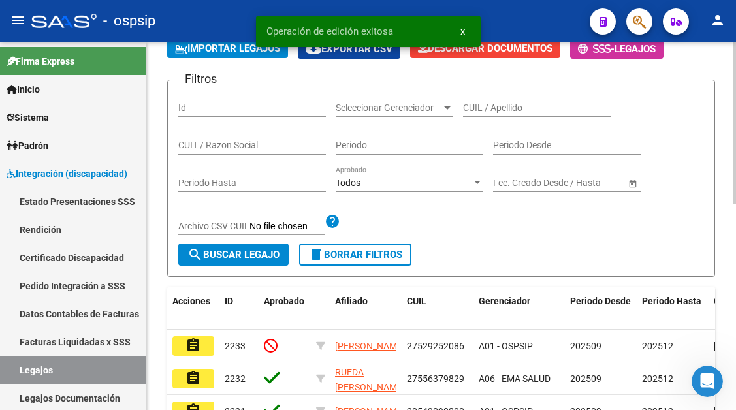
click at [487, 101] on div "CUIL / Apellido" at bounding box center [537, 104] width 148 height 26
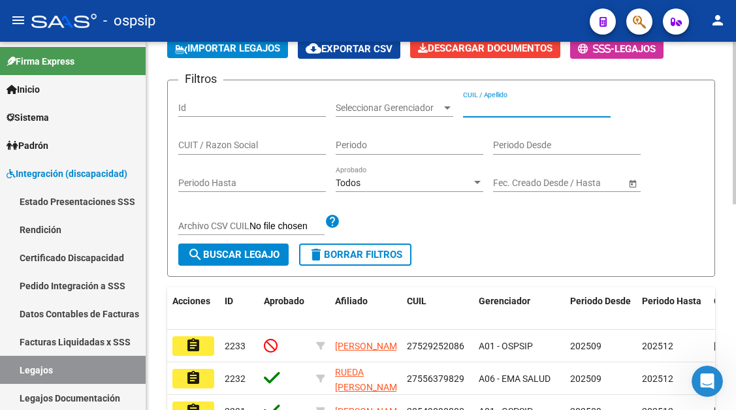
click at [485, 105] on input "CUIL / Apellido" at bounding box center [537, 107] width 148 height 11
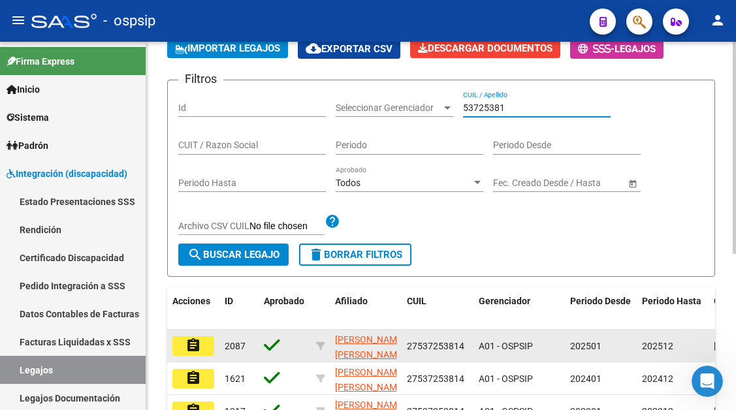
type input "53725381"
click at [193, 339] on mat-icon "assignment" at bounding box center [193, 346] width 16 height 16
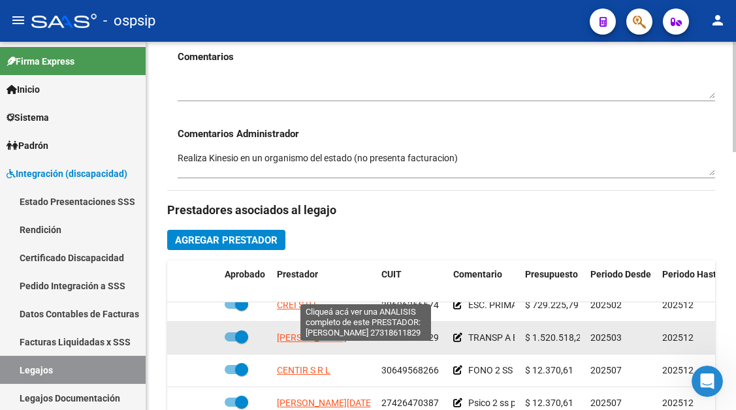
scroll to position [24, 0]
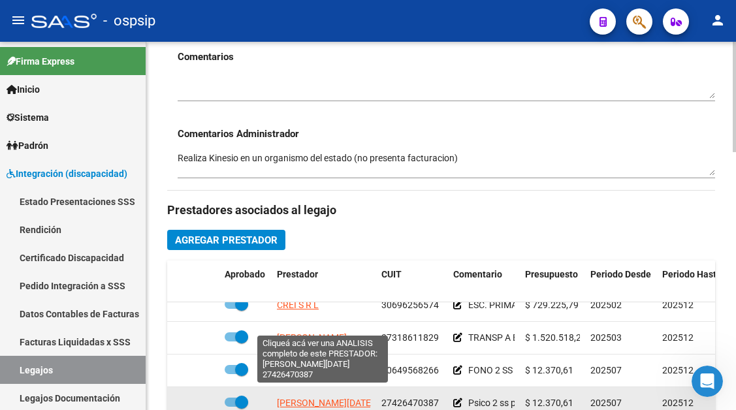
click at [298, 398] on span "MENCIA LUCIA BELEN" at bounding box center [325, 403] width 97 height 10
type textarea "27426470387"
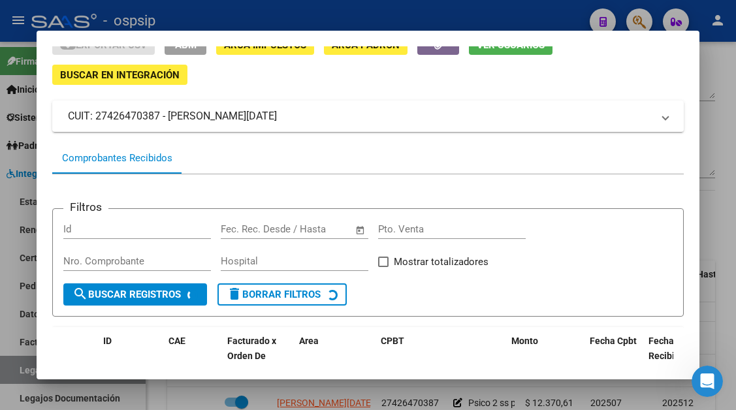
scroll to position [125, 0]
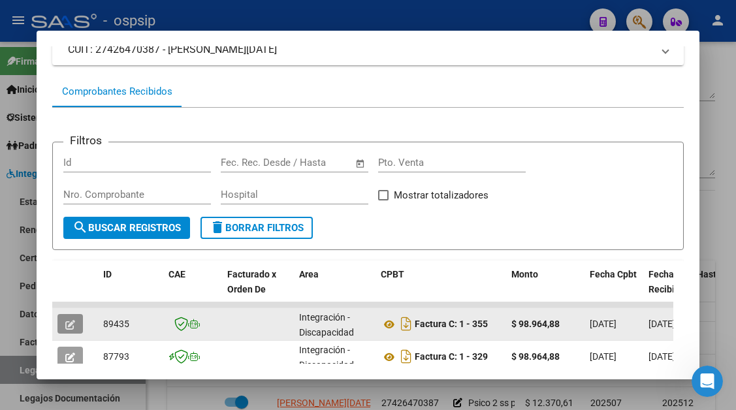
click at [71, 321] on icon "button" at bounding box center [70, 325] width 10 height 10
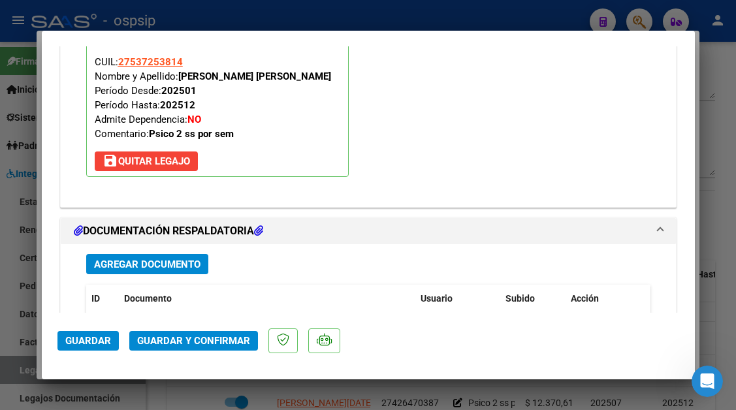
scroll to position [1632, 0]
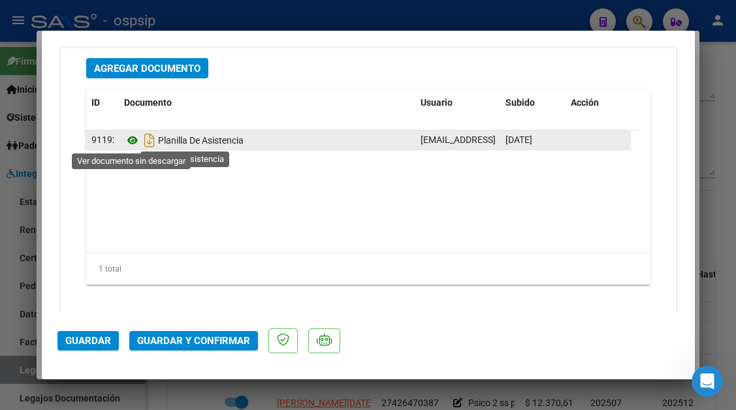
click at [137, 138] on icon at bounding box center [132, 141] width 17 height 16
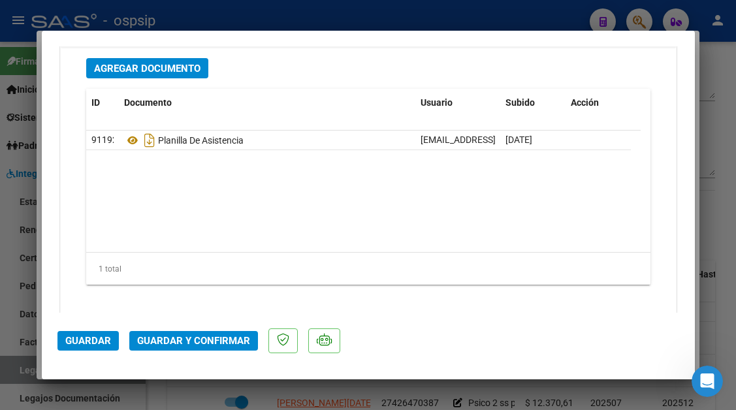
click at [172, 336] on span "Guardar y Confirmar" at bounding box center [193, 341] width 113 height 12
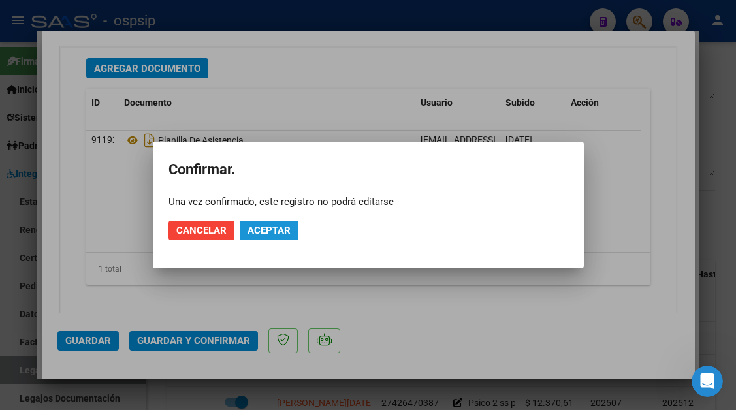
click at [273, 230] on span "Aceptar" at bounding box center [268, 231] width 43 height 12
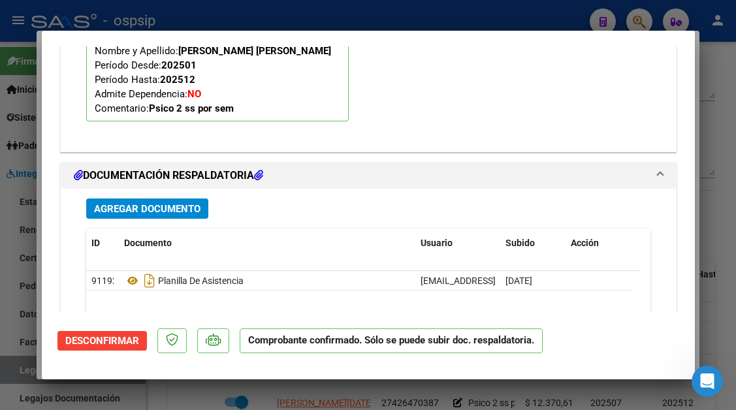
scroll to position [1419, 0]
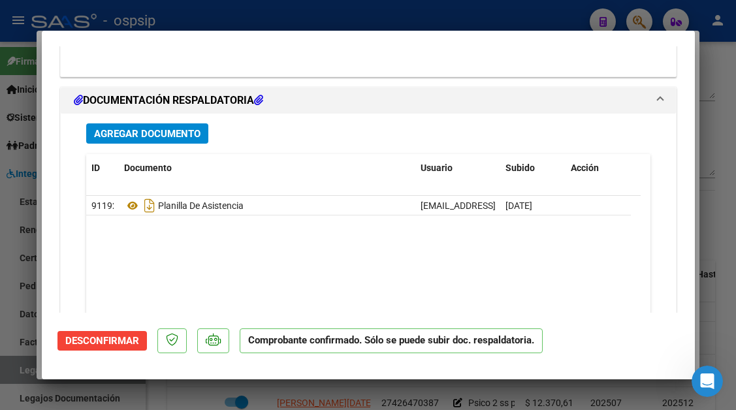
click at [23, 366] on div at bounding box center [368, 205] width 736 height 410
type input "$ 0,00"
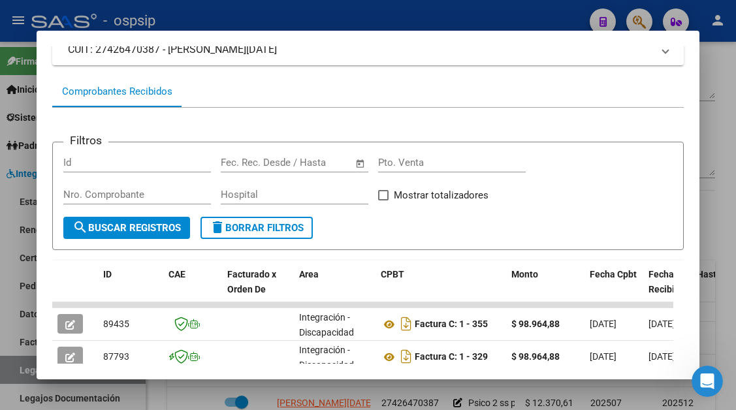
click at [23, 366] on div at bounding box center [368, 205] width 736 height 410
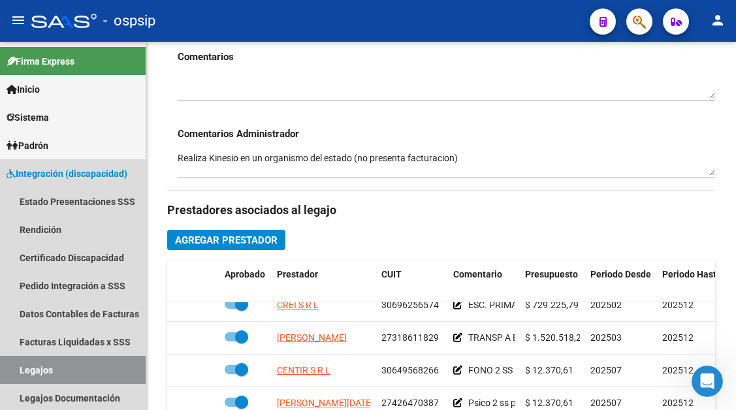
click at [23, 366] on link "Legajos" at bounding box center [73, 370] width 146 height 28
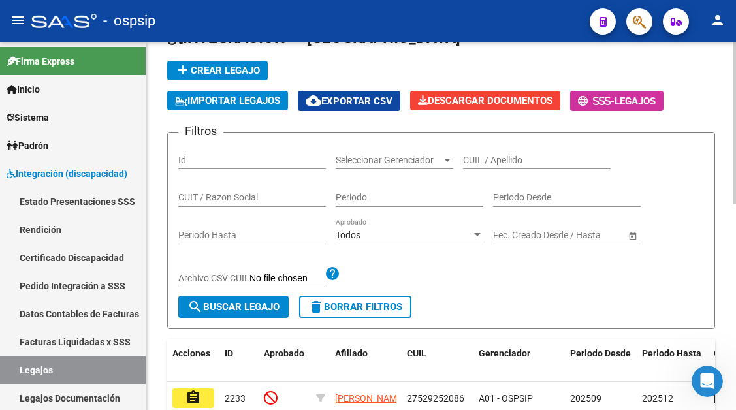
scroll to position [65, 0]
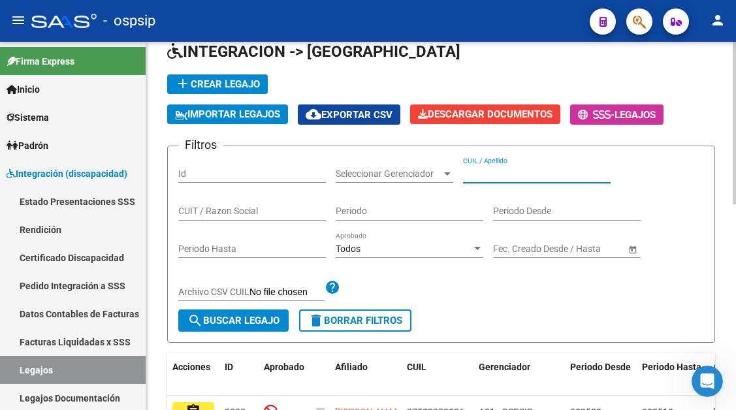
click at [472, 175] on input "CUIL / Apellido" at bounding box center [537, 173] width 148 height 11
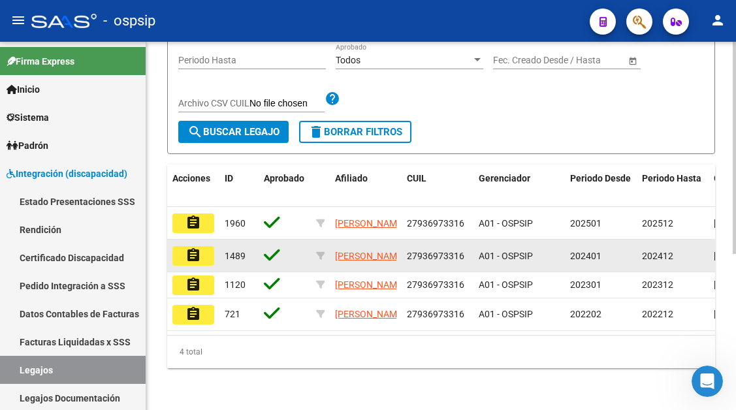
scroll to position [260, 0]
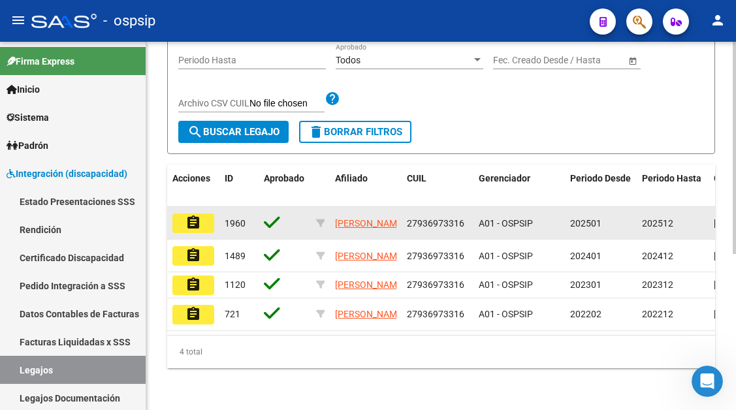
type input "93697331"
click at [189, 217] on mat-icon "assignment" at bounding box center [193, 223] width 16 height 16
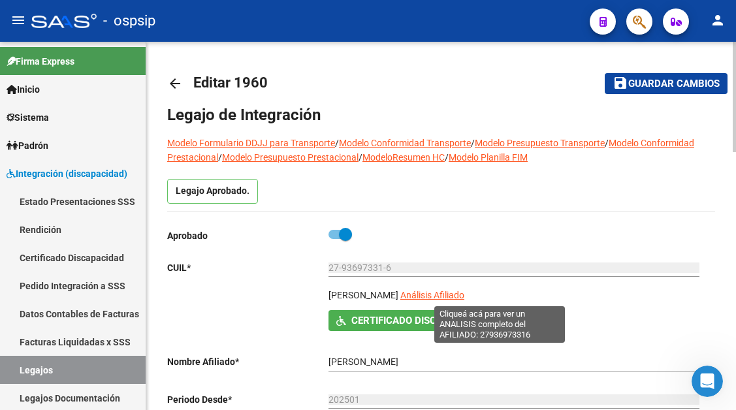
click at [464, 298] on span "Análisis Afiliado" at bounding box center [432, 295] width 64 height 10
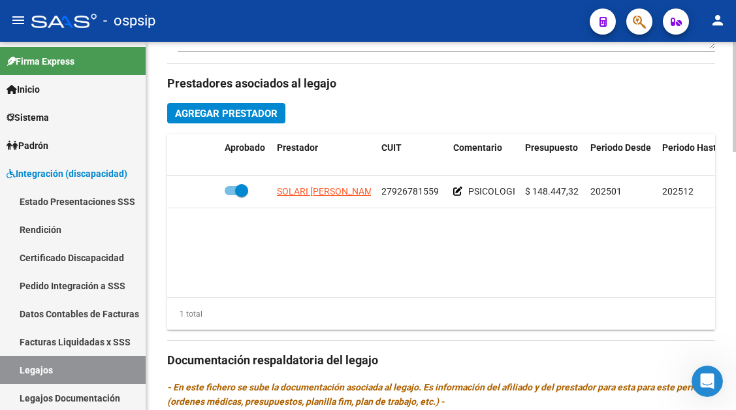
scroll to position [588, 0]
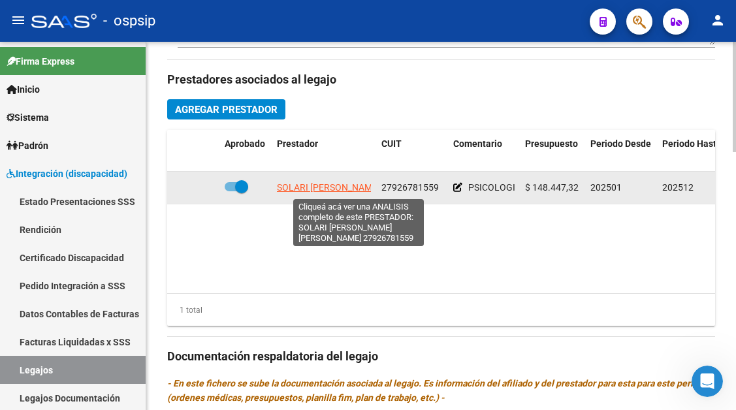
click at [314, 193] on span "SOLARI CARDOZO MARIA DEL ROSARIO" at bounding box center [364, 187] width 175 height 10
type textarea "27926781559"
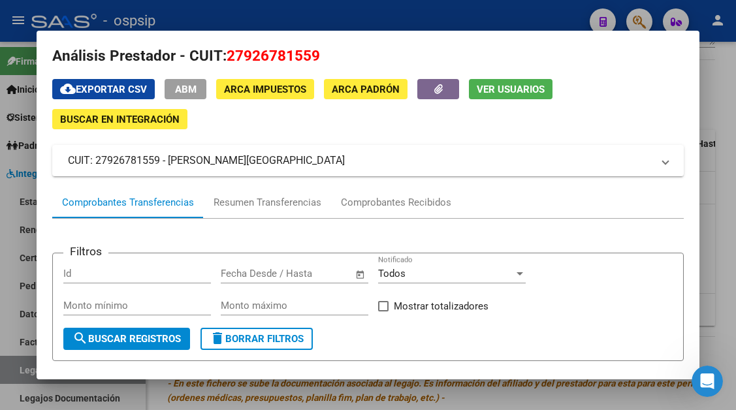
scroll to position [6, 0]
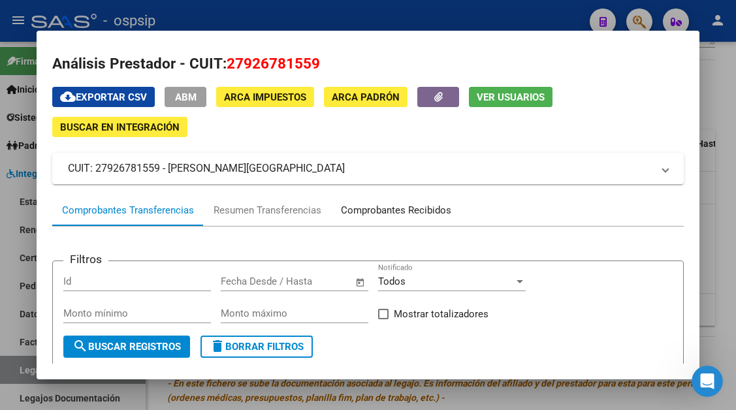
click at [363, 212] on div "Comprobantes Recibidos" at bounding box center [396, 210] width 110 height 15
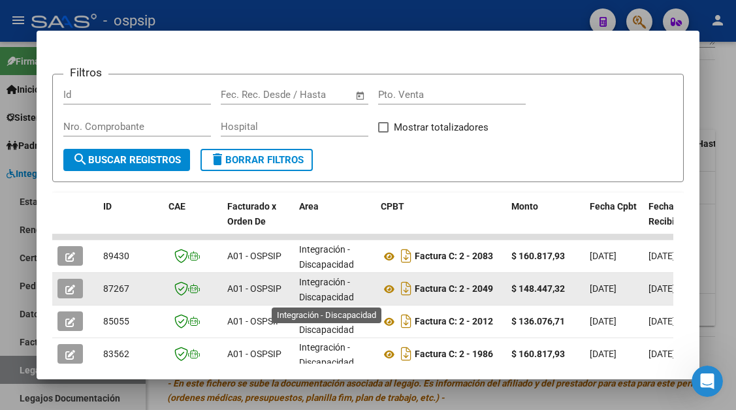
scroll to position [255, 0]
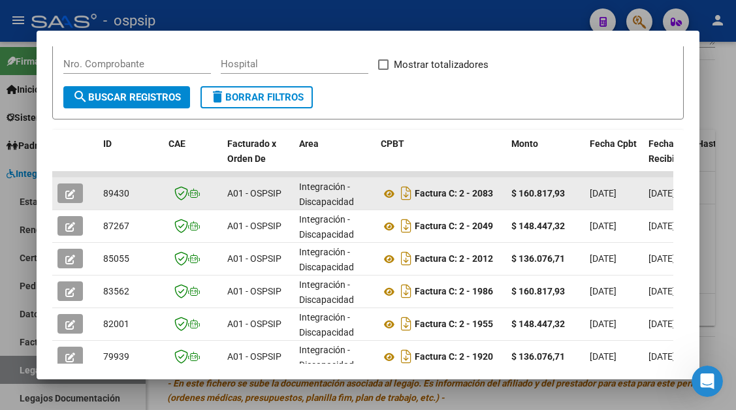
click at [78, 195] on button "button" at bounding box center [69, 193] width 25 height 20
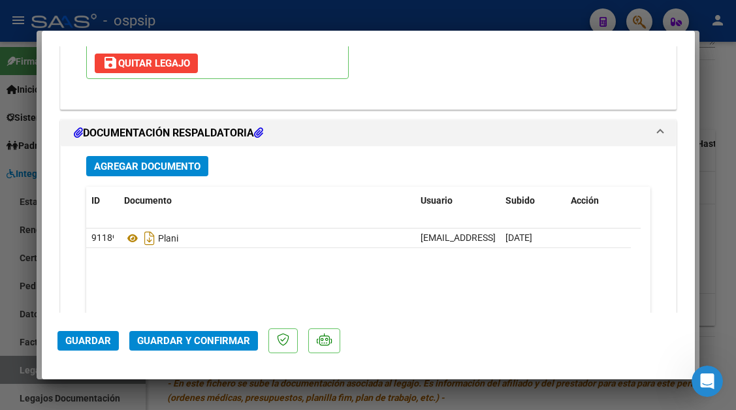
scroll to position [1567, 0]
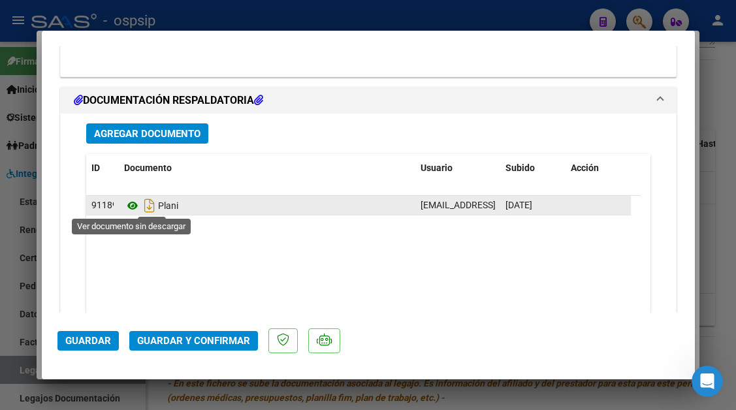
click at [134, 206] on icon at bounding box center [132, 206] width 17 height 16
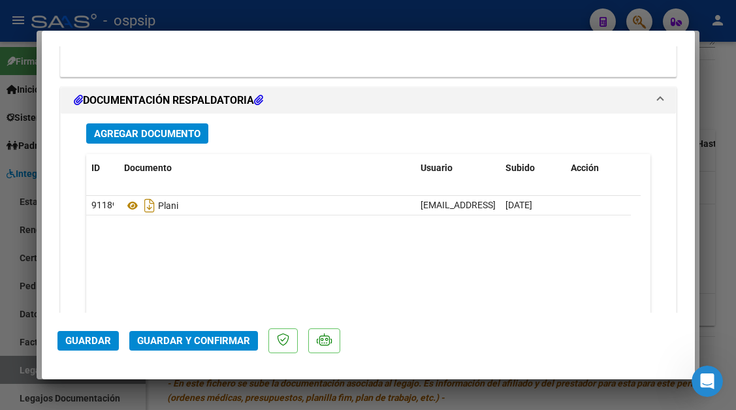
click at [181, 338] on span "Guardar y Confirmar" at bounding box center [193, 341] width 113 height 12
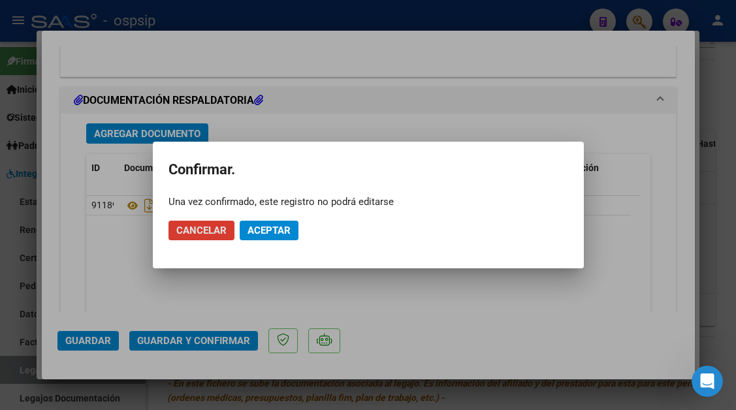
click at [249, 229] on span "Aceptar" at bounding box center [268, 231] width 43 height 12
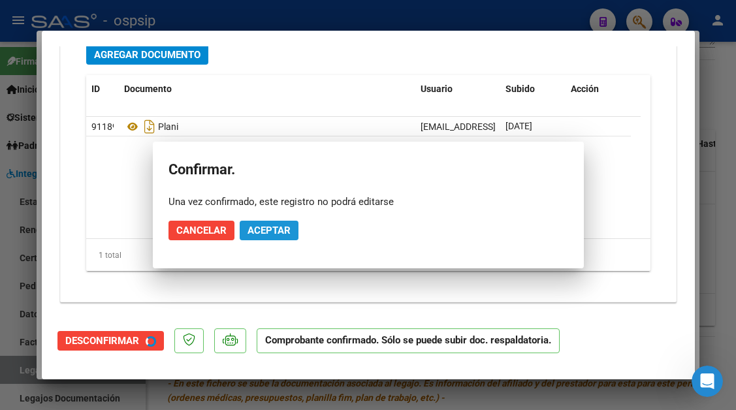
scroll to position [1449, 0]
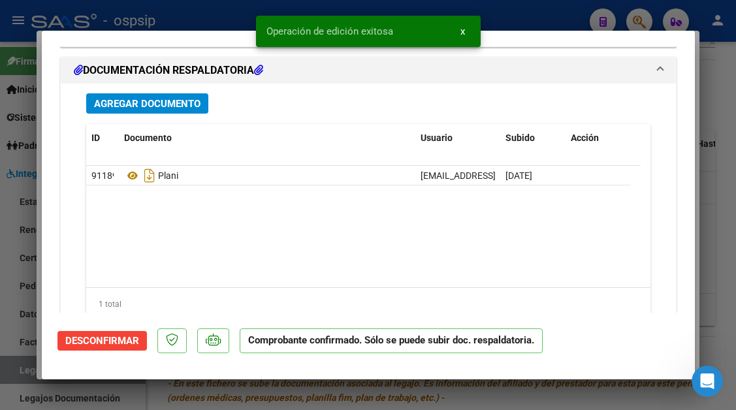
click at [2, 381] on div at bounding box center [368, 205] width 736 height 410
type input "$ 0,00"
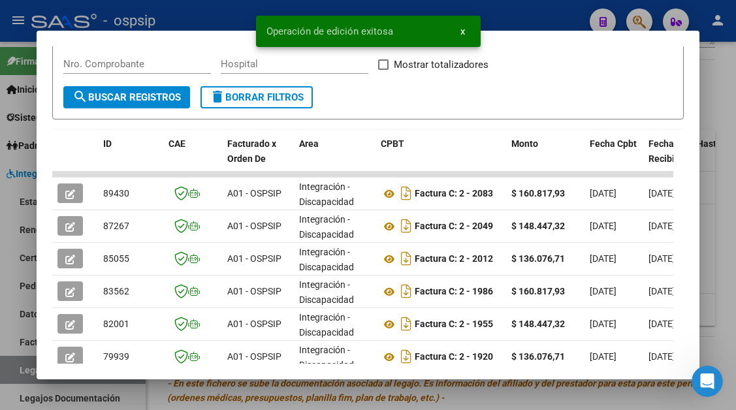
click at [2, 381] on div at bounding box center [368, 205] width 736 height 410
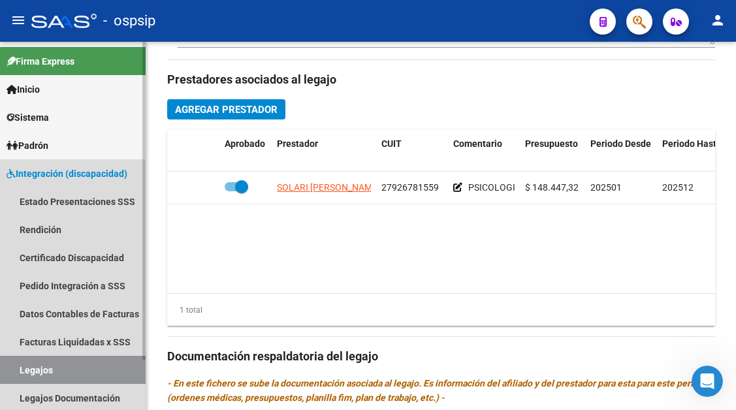
click at [43, 372] on link "Legajos" at bounding box center [73, 370] width 146 height 28
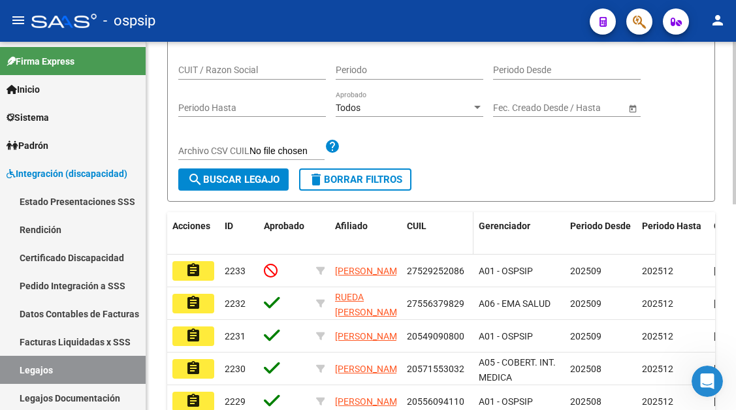
scroll to position [140, 0]
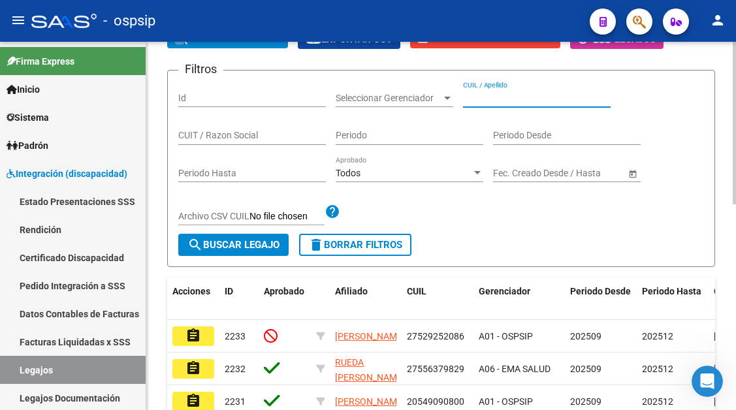
click at [484, 94] on input "CUIL / Apellido" at bounding box center [537, 98] width 148 height 11
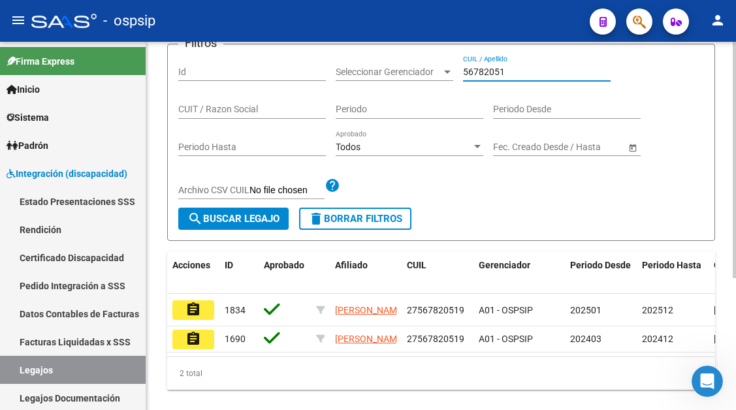
scroll to position [206, 0]
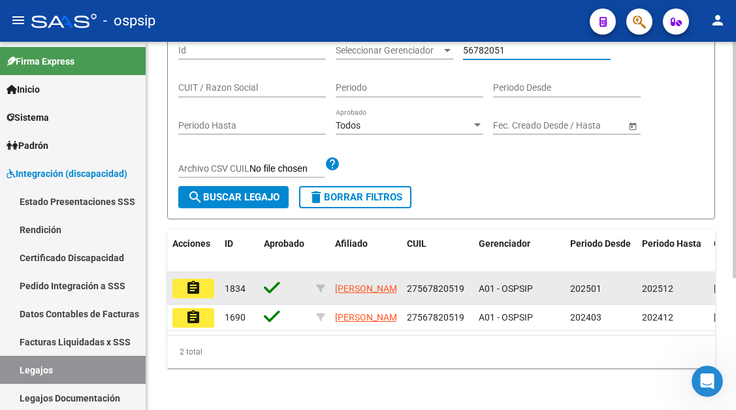
type input "56782051"
click at [187, 280] on mat-icon "assignment" at bounding box center [193, 288] width 16 height 16
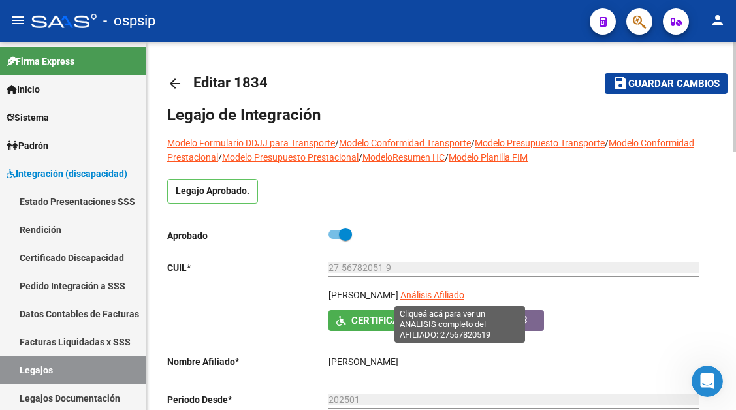
click at [438, 295] on span "Análisis Afiliado" at bounding box center [432, 295] width 64 height 10
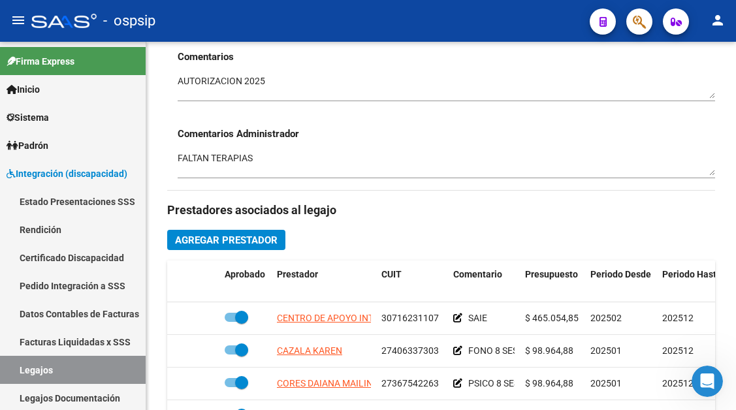
scroll to position [522, 0]
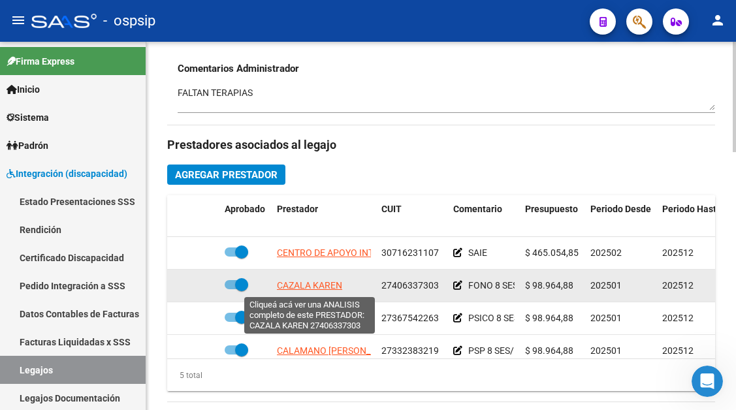
click at [329, 285] on span "CAZALA KAREN" at bounding box center [309, 285] width 65 height 10
type textarea "27406337303"
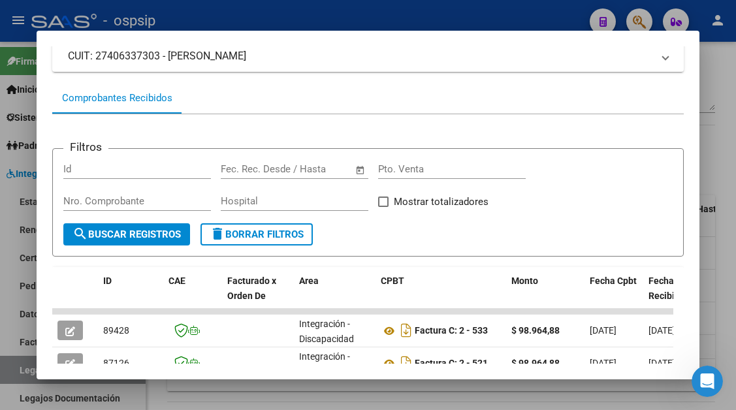
scroll to position [326, 0]
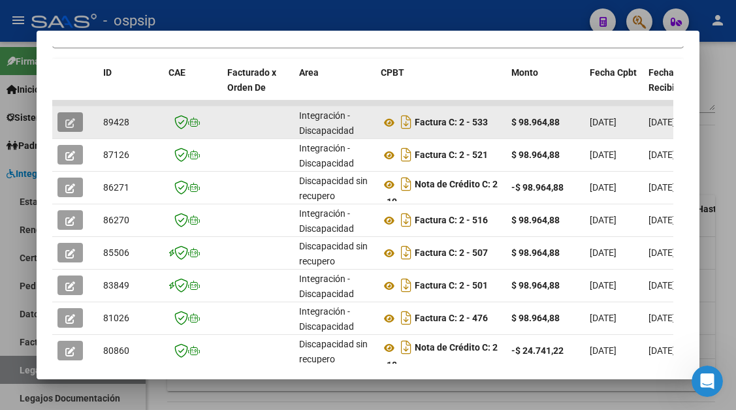
click at [79, 118] on button "button" at bounding box center [69, 122] width 25 height 20
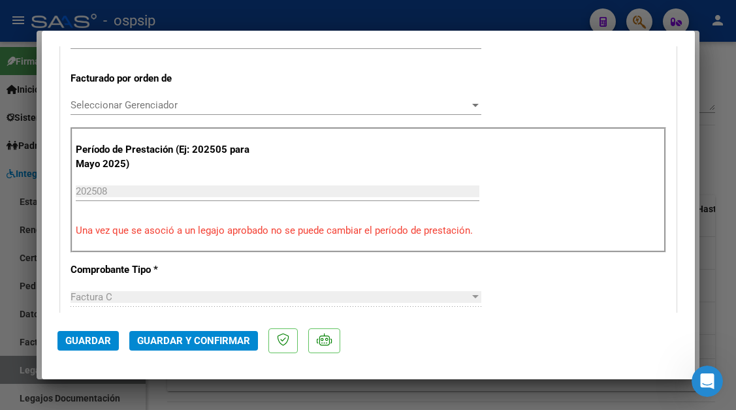
click at [22, 371] on div at bounding box center [368, 205] width 736 height 410
type input "$ 0,00"
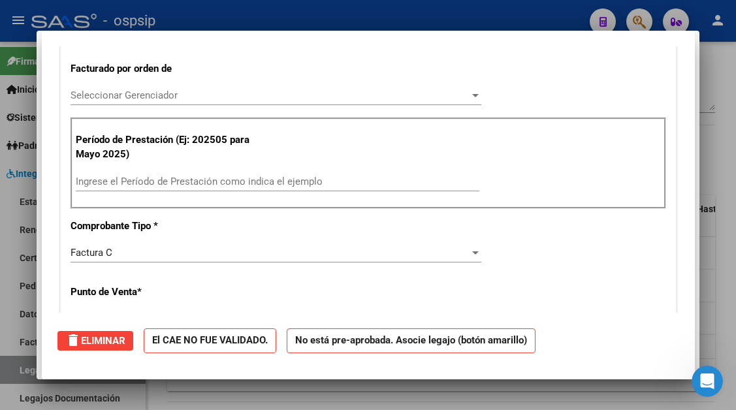
scroll to position [0, 0]
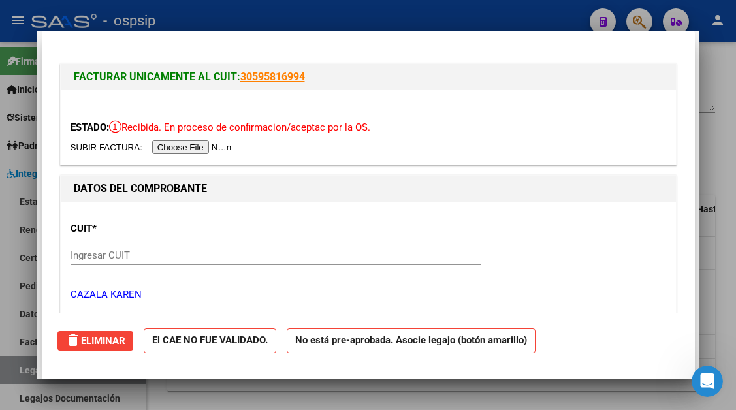
click at [22, 371] on div at bounding box center [368, 205] width 736 height 410
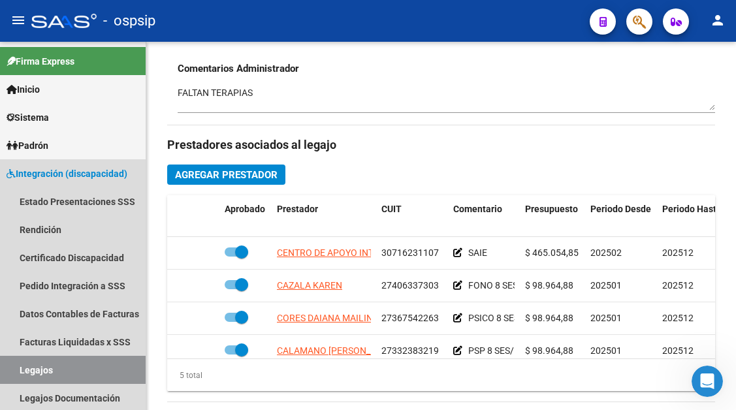
click at [22, 371] on link "Legajos" at bounding box center [73, 370] width 146 height 28
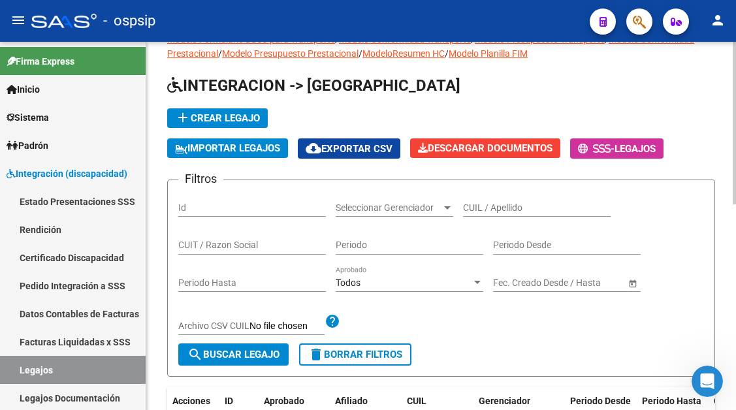
scroll to position [10, 0]
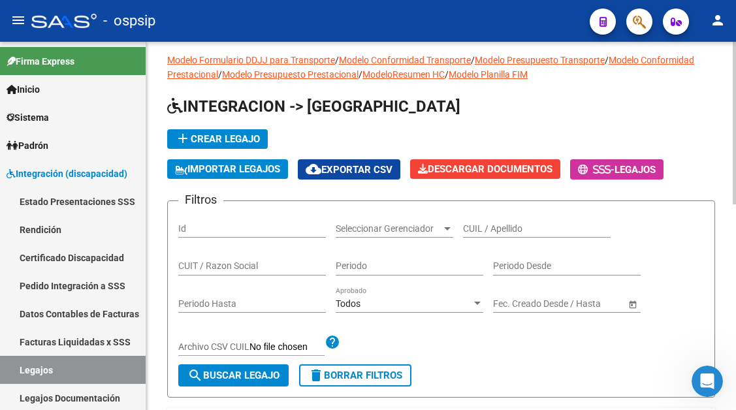
click at [484, 221] on div "CUIL / Apellido" at bounding box center [537, 225] width 148 height 26
click at [484, 230] on input "CUIL / Apellido" at bounding box center [537, 228] width 148 height 11
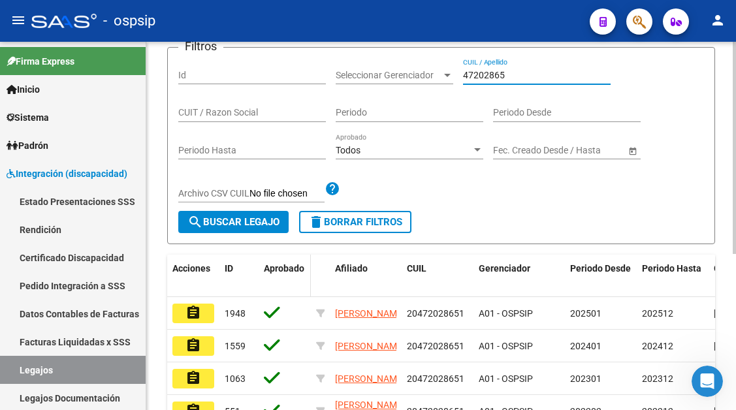
scroll to position [206, 0]
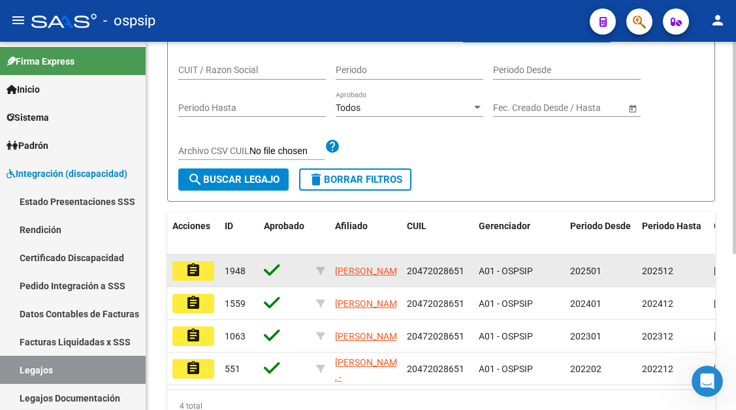
type input "47202865"
click at [199, 276] on mat-icon "assignment" at bounding box center [193, 270] width 16 height 16
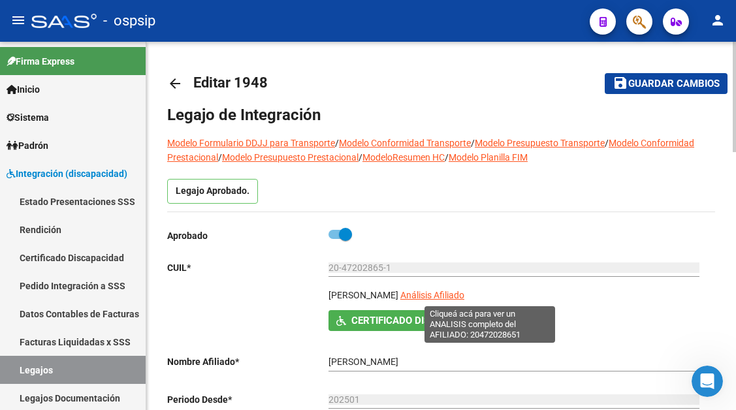
click at [464, 294] on span "Análisis Afiliado" at bounding box center [432, 295] width 64 height 10
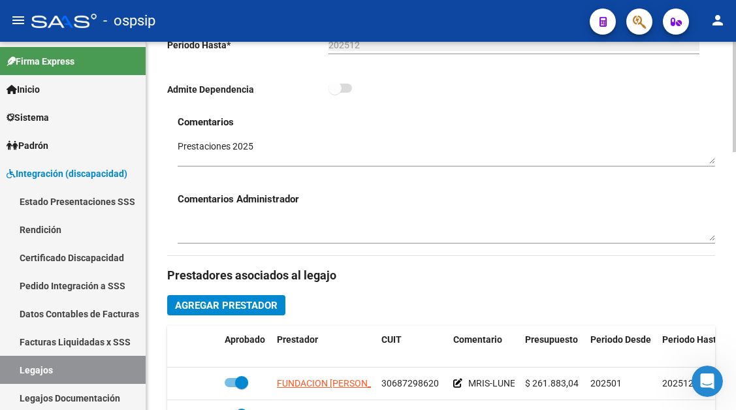
scroll to position [522, 0]
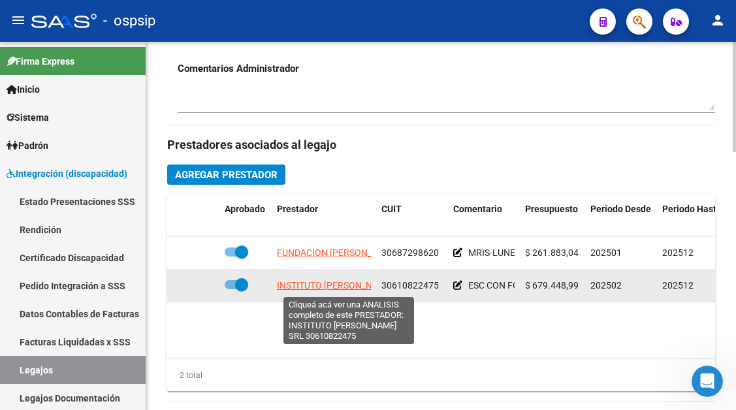
click at [306, 290] on span "INSTITUTO PRINGLE MORGAN SRL" at bounding box center [344, 285] width 135 height 10
type textarea "30610822475"
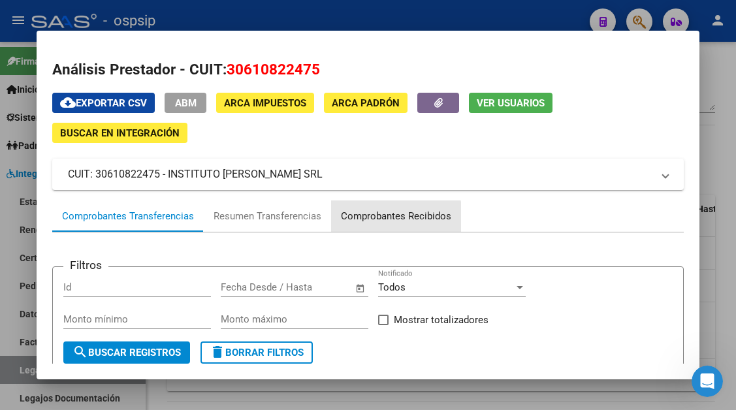
click at [354, 228] on div "Comprobantes Recibidos" at bounding box center [396, 215] width 130 height 31
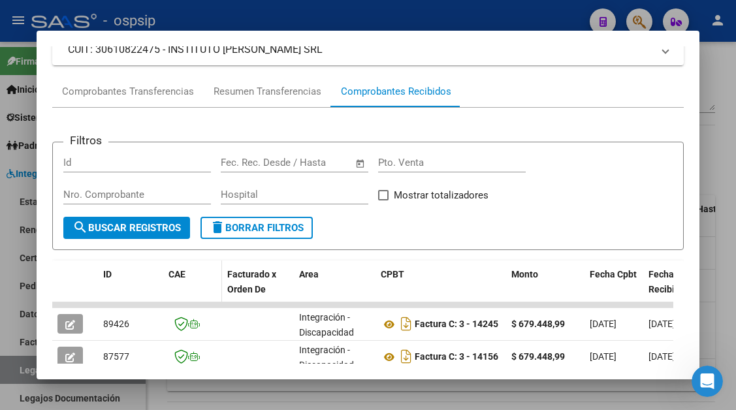
scroll to position [190, 0]
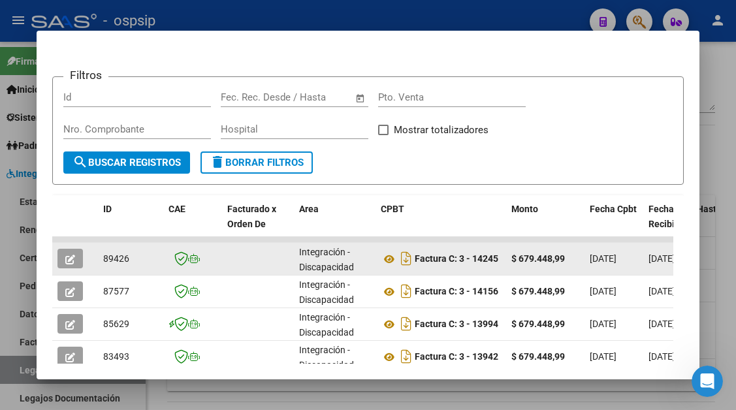
click at [69, 259] on icon "button" at bounding box center [70, 260] width 10 height 10
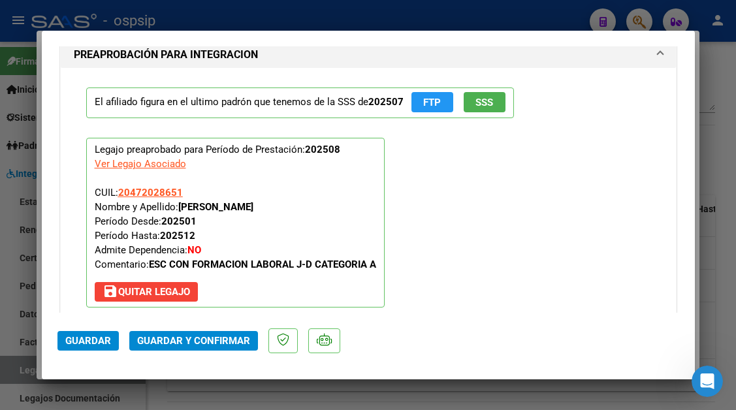
scroll to position [1567, 0]
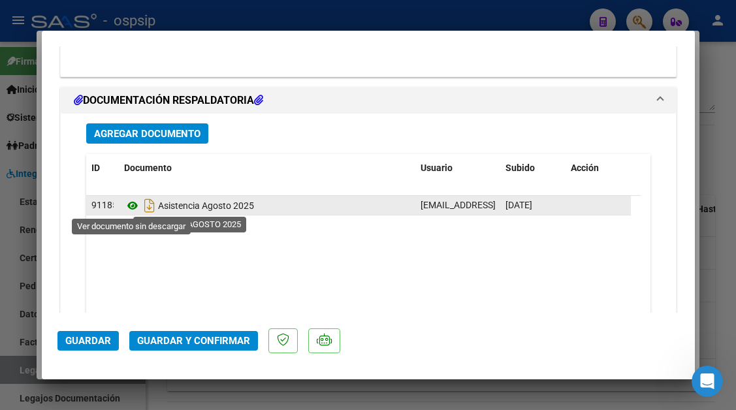
click at [138, 208] on icon at bounding box center [132, 206] width 17 height 16
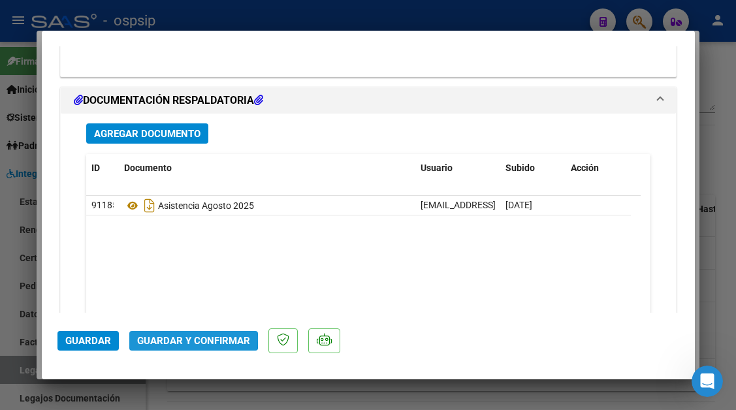
click at [184, 339] on span "Guardar y Confirmar" at bounding box center [193, 341] width 113 height 12
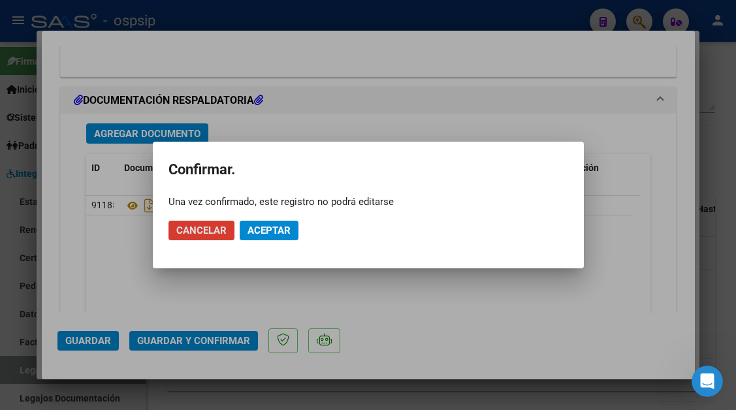
click at [250, 227] on span "Aceptar" at bounding box center [268, 231] width 43 height 12
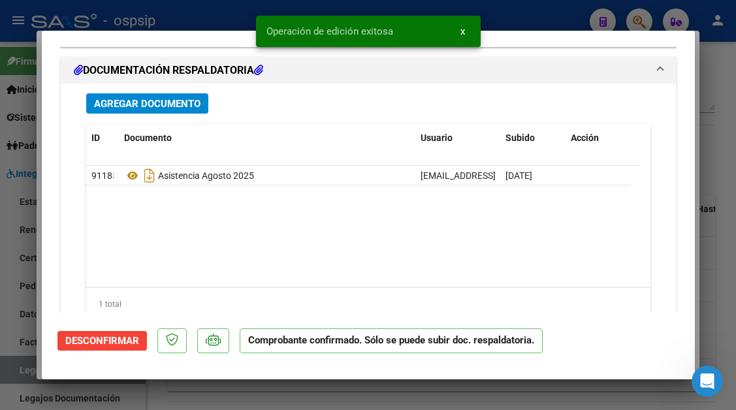
scroll to position [1497, 0]
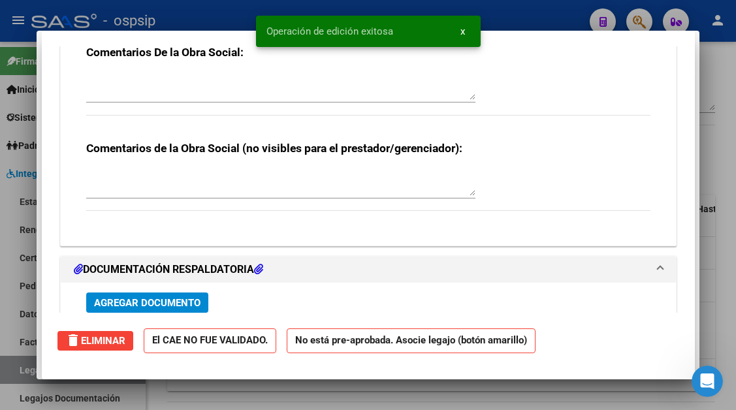
type input "$ 0,00"
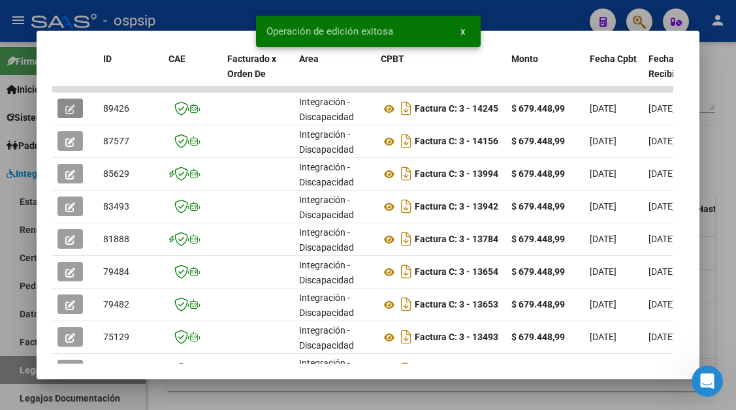
scroll to position [321, 0]
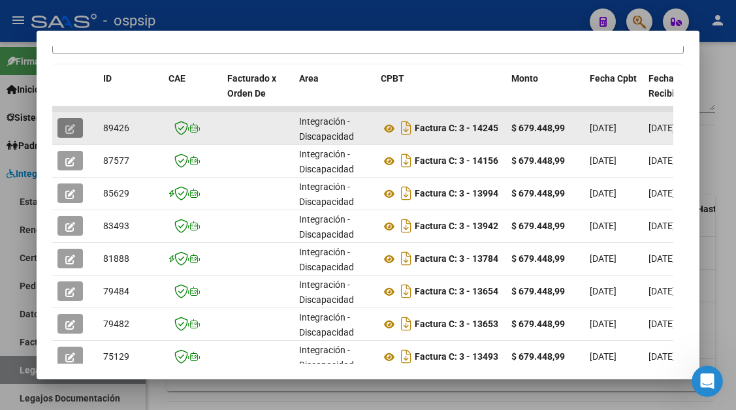
click at [75, 125] on icon "button" at bounding box center [70, 129] width 10 height 10
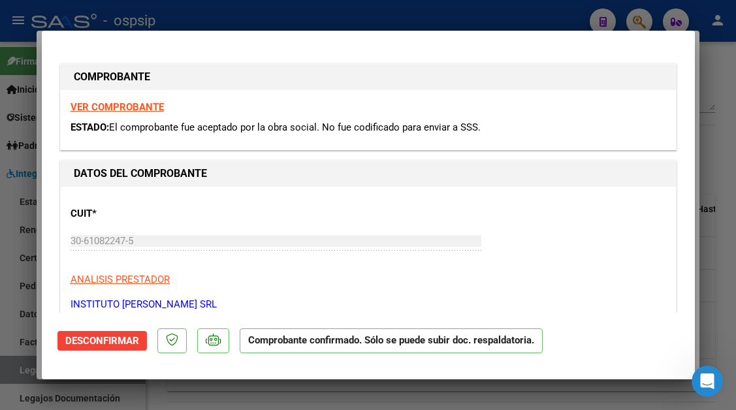
click at [30, 373] on div at bounding box center [368, 205] width 736 height 410
type input "$ 0,00"
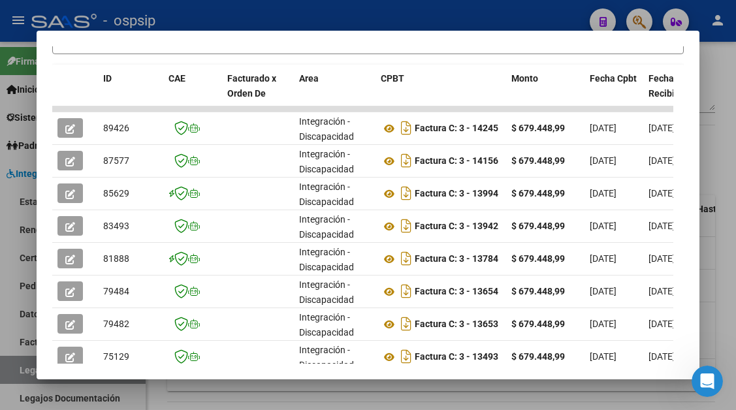
click at [7, 373] on div at bounding box center [368, 205] width 736 height 410
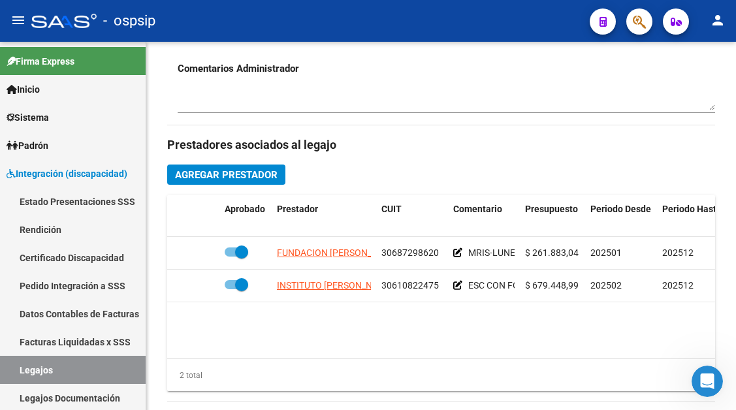
click at [7, 373] on link "Legajos" at bounding box center [73, 370] width 146 height 28
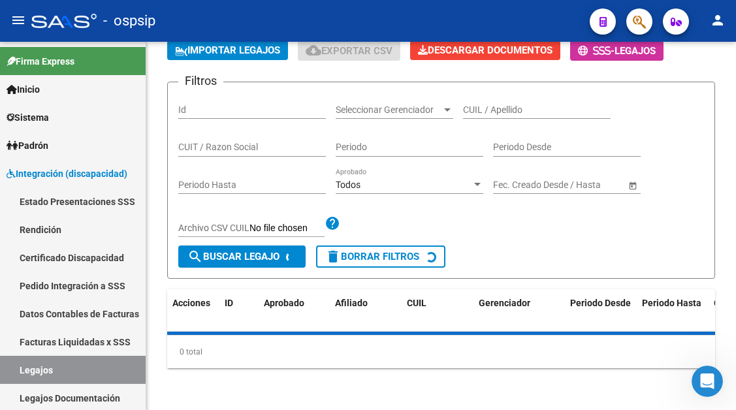
scroll to position [467, 0]
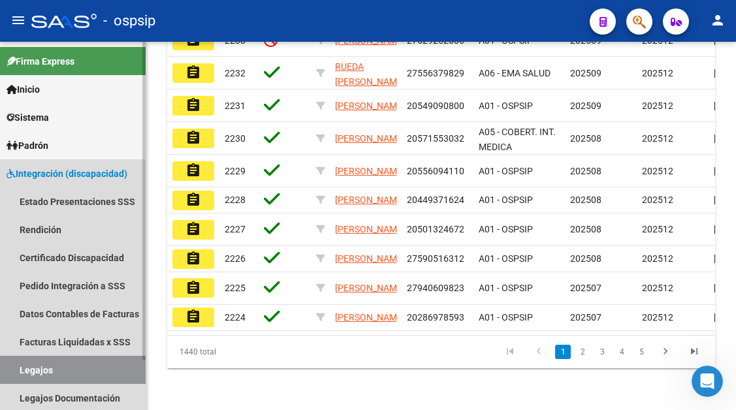
click at [57, 365] on link "Legajos" at bounding box center [73, 370] width 146 height 28
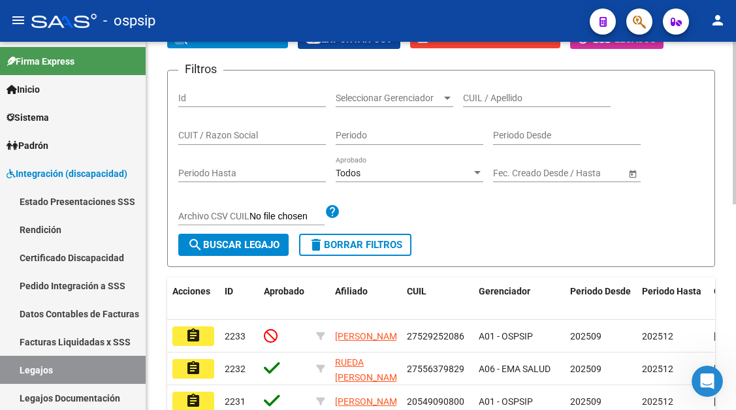
scroll to position [75, 0]
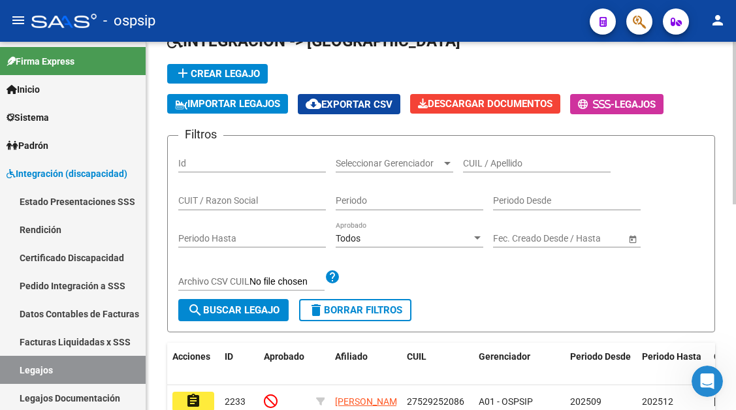
click at [472, 167] on input "CUIL / Apellido" at bounding box center [537, 163] width 148 height 11
type input "8"
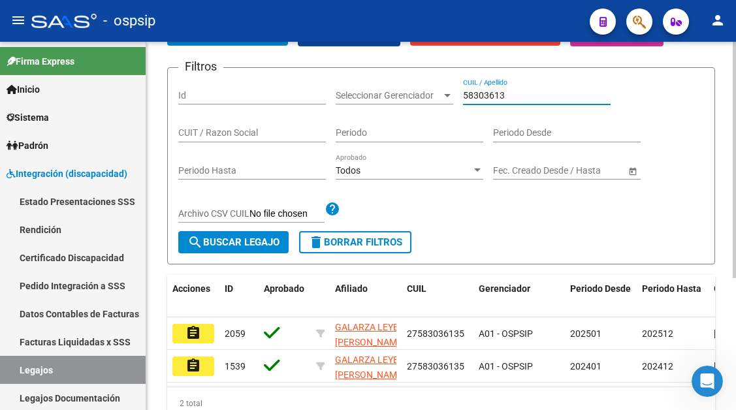
scroll to position [206, 0]
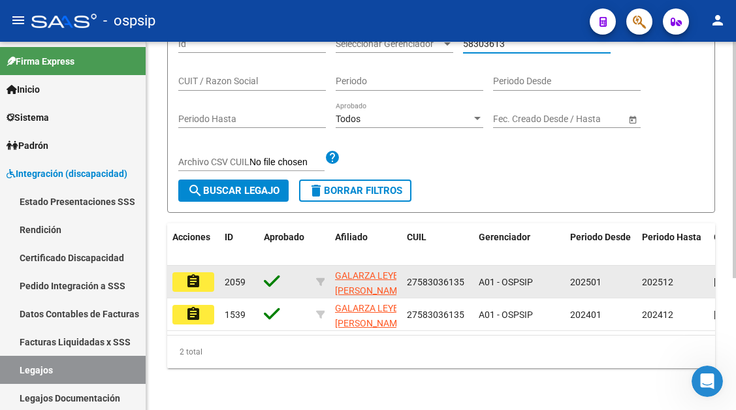
type input "58303613"
click at [195, 275] on mat-icon "assignment" at bounding box center [193, 282] width 16 height 16
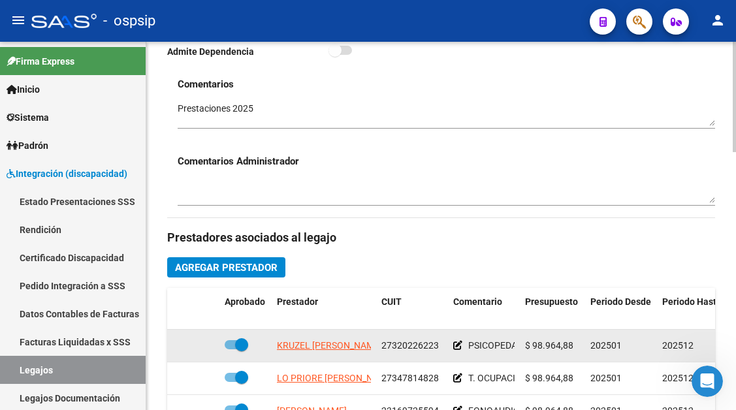
scroll to position [457, 0]
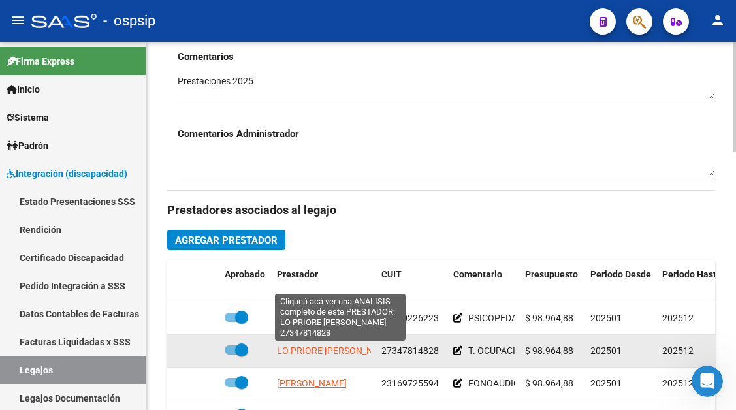
click at [333, 353] on span "LO PRIORE FLORENCIA GISELA" at bounding box center [336, 350] width 118 height 10
type textarea "27347814828"
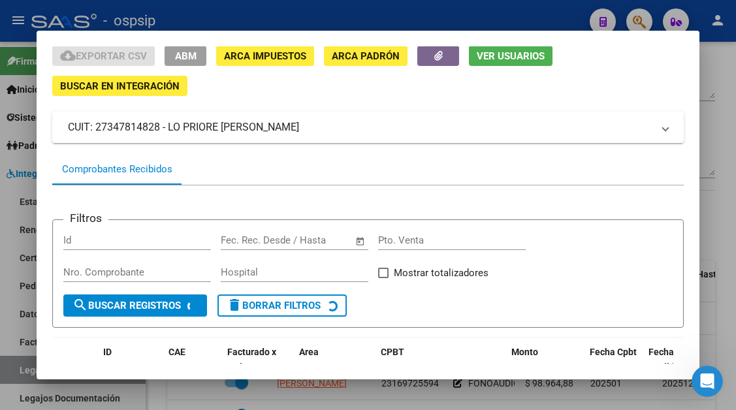
scroll to position [125, 0]
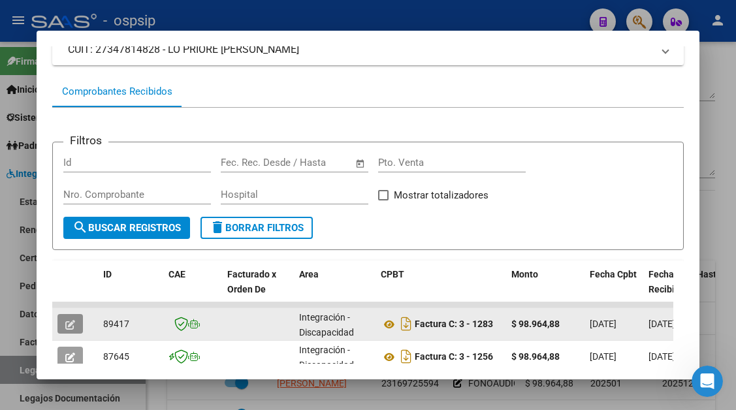
click at [64, 322] on button "button" at bounding box center [69, 324] width 25 height 20
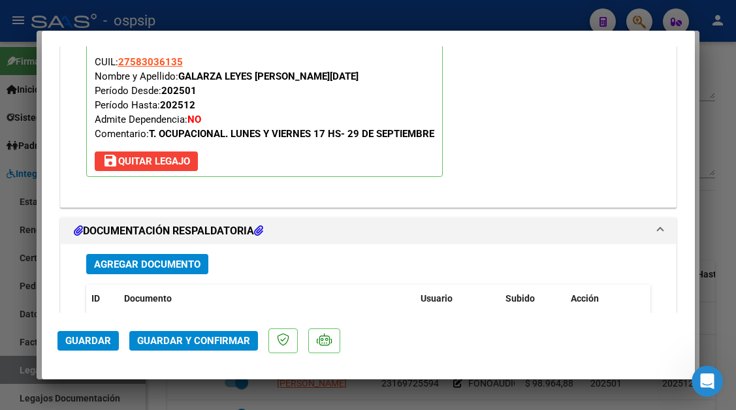
scroll to position [1632, 0]
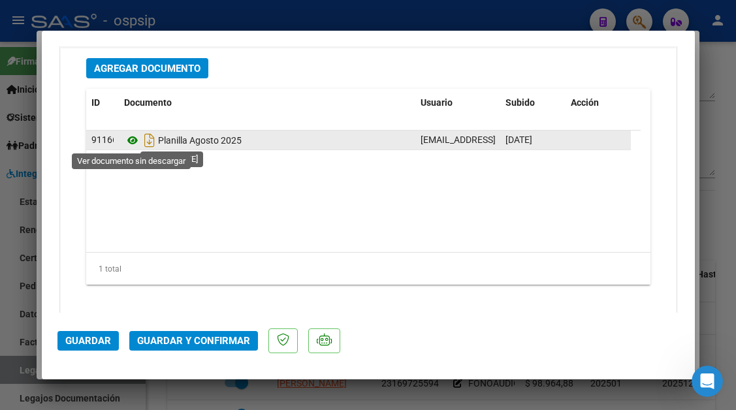
click at [134, 138] on icon at bounding box center [132, 141] width 17 height 16
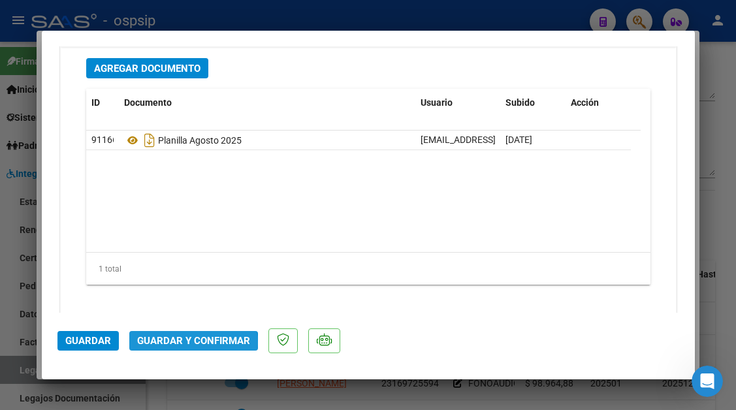
click at [190, 343] on span "Guardar y Confirmar" at bounding box center [193, 341] width 113 height 12
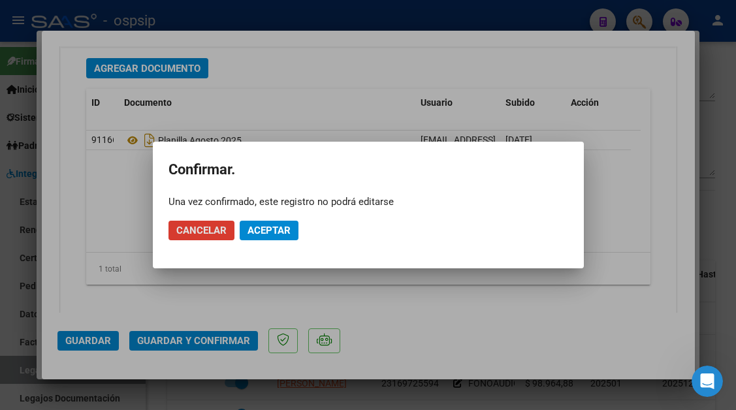
click at [267, 225] on span "Aceptar" at bounding box center [268, 231] width 43 height 12
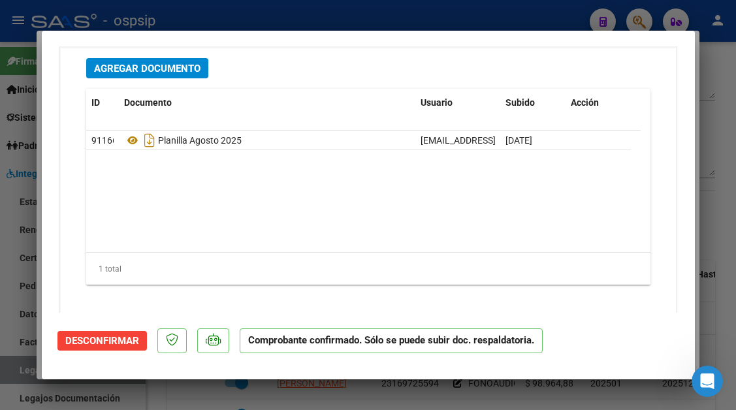
click at [3, 375] on div at bounding box center [368, 205] width 736 height 410
type input "$ 0,00"
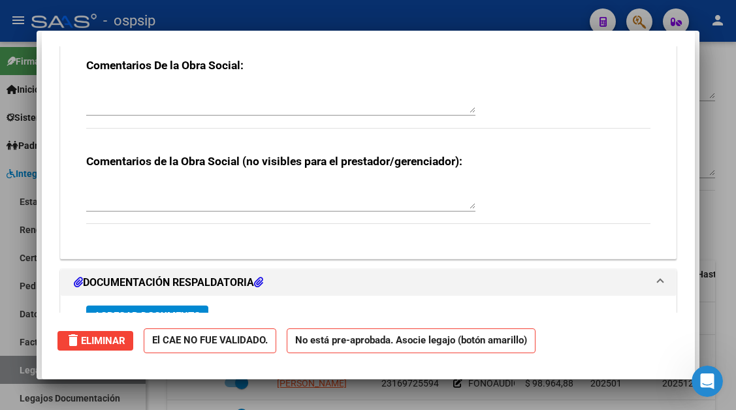
scroll to position [0, 0]
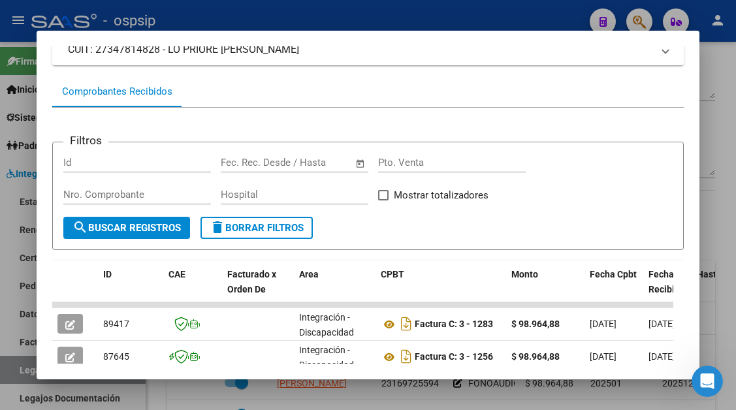
click at [20, 375] on div at bounding box center [368, 205] width 736 height 410
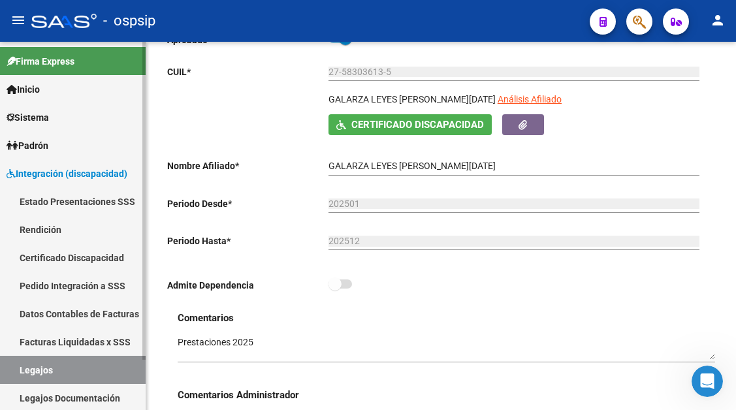
click at [101, 377] on link "Legajos" at bounding box center [73, 370] width 146 height 28
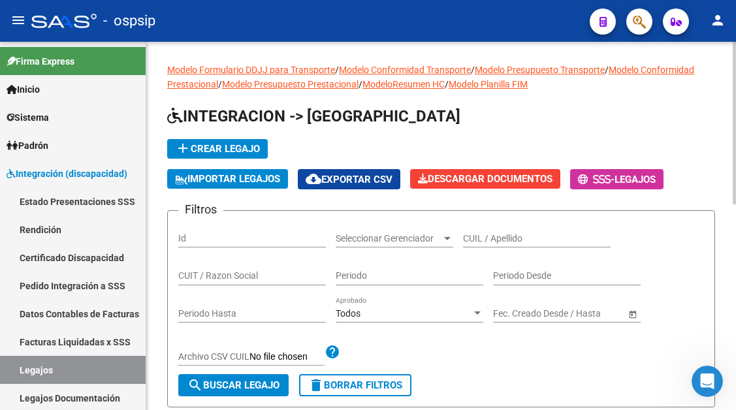
click at [470, 233] on input "CUIL / Apellido" at bounding box center [537, 238] width 148 height 11
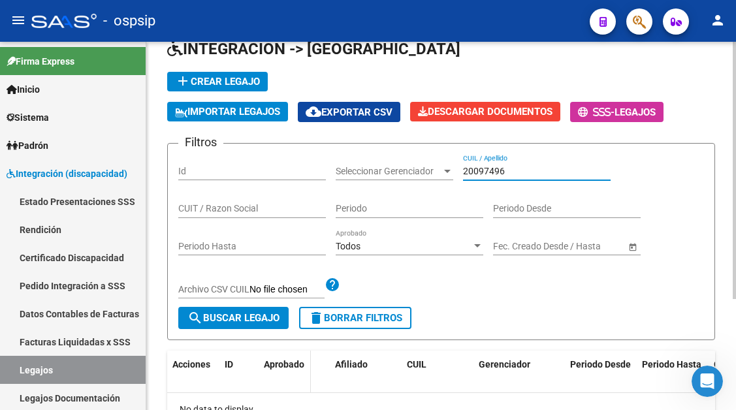
scroll to position [159, 0]
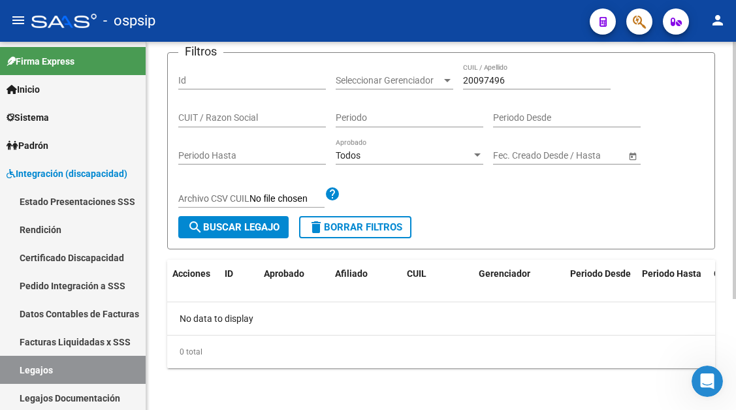
click at [503, 86] on div "20097496 CUIL / Apellido" at bounding box center [537, 76] width 148 height 26
click at [504, 79] on input "20097496" at bounding box center [537, 80] width 148 height 11
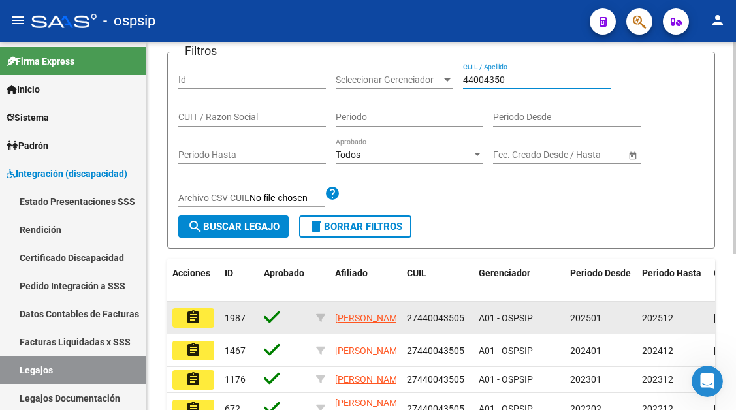
type input "44004350"
click at [186, 313] on mat-icon "assignment" at bounding box center [193, 317] width 16 height 16
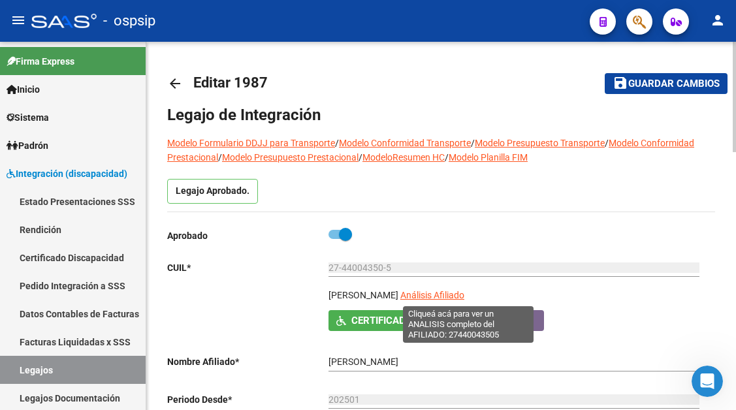
click at [464, 294] on span "Análisis Afiliado" at bounding box center [432, 295] width 64 height 10
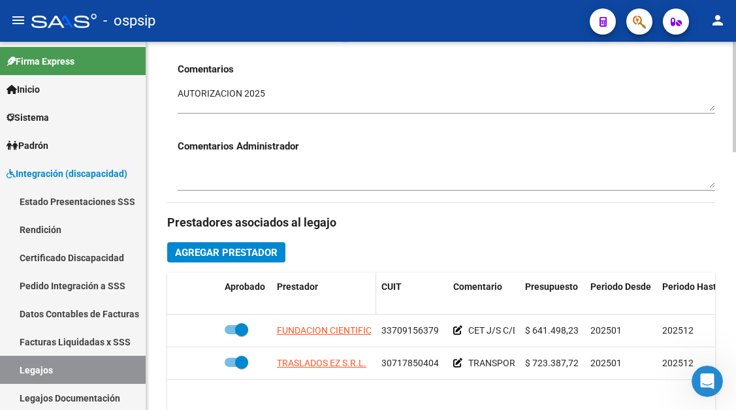
scroll to position [457, 0]
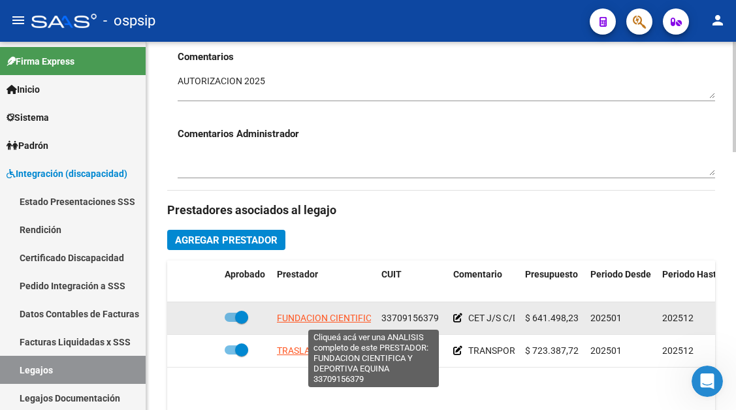
click at [326, 323] on span "FUNDACION CIENTIFICA Y DEPORTIVA EQUINA" at bounding box center [373, 318] width 192 height 10
type textarea "33709156379"
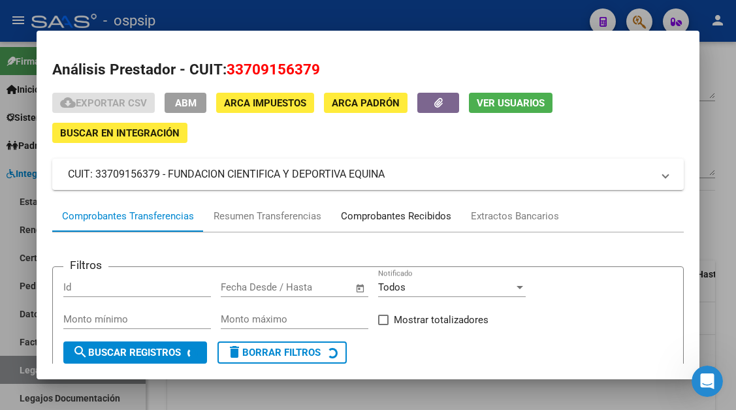
click at [354, 219] on div "Comprobantes Recibidos" at bounding box center [396, 216] width 110 height 15
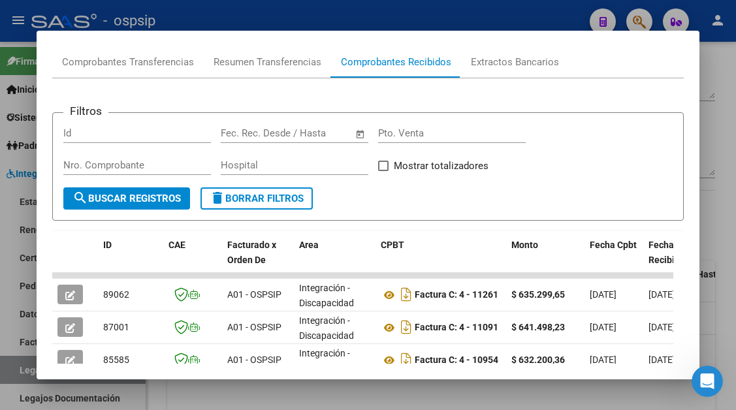
scroll to position [219, 0]
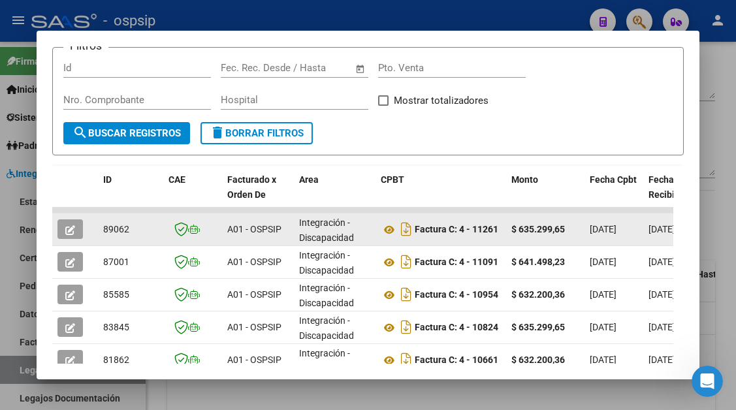
click at [65, 229] on button "button" at bounding box center [69, 229] width 25 height 20
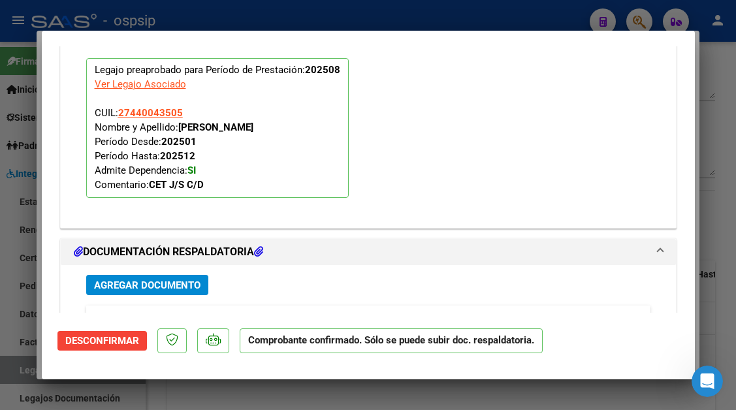
scroll to position [1501, 0]
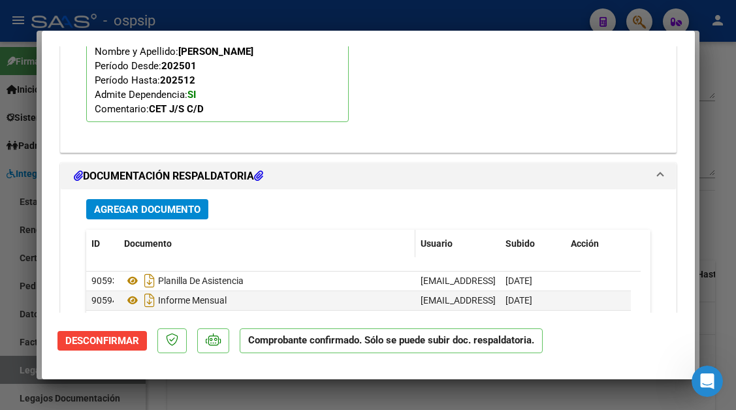
type input "$ 0,00"
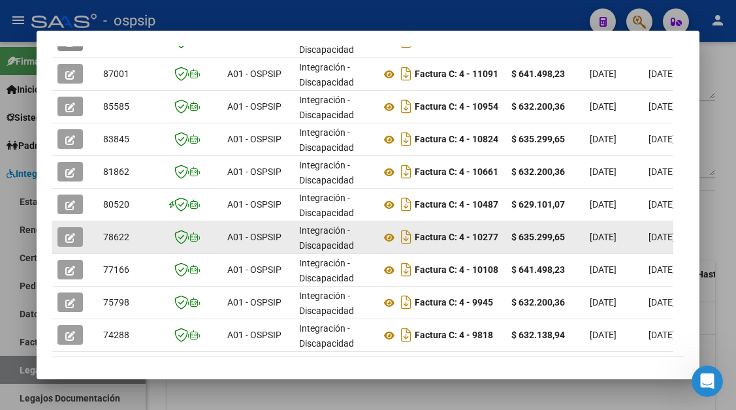
scroll to position [415, 0]
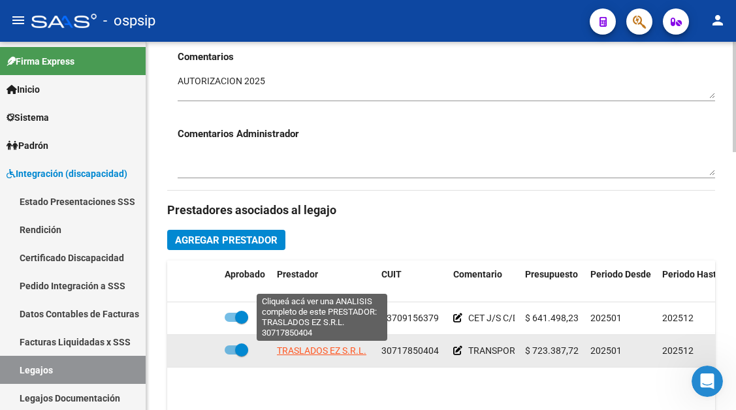
click at [315, 353] on span "TRASLADOS EZ S.R.L." at bounding box center [321, 350] width 89 height 10
type textarea "30717850404"
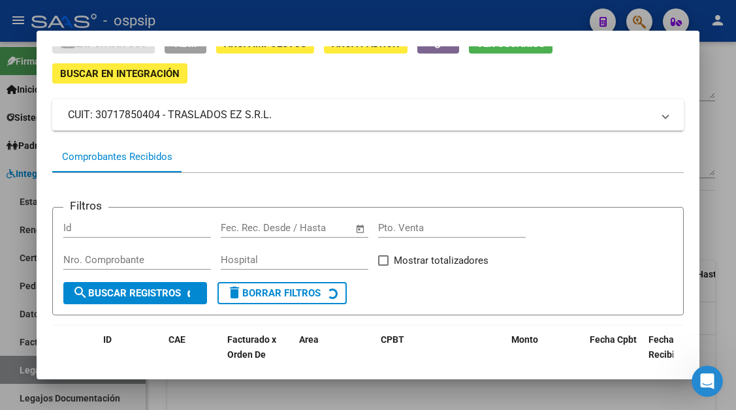
scroll to position [125, 0]
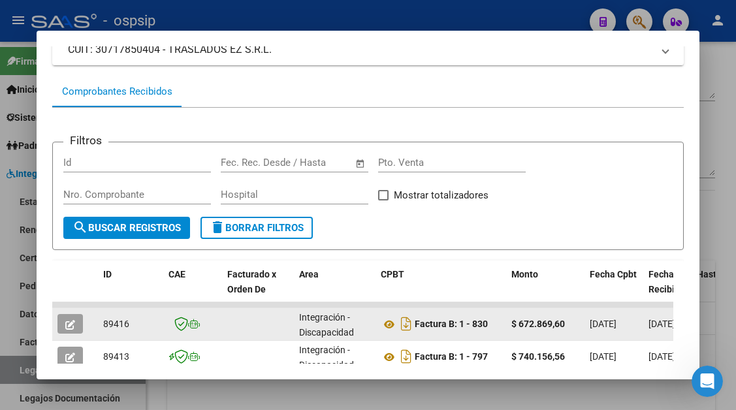
click at [83, 324] on button "button" at bounding box center [69, 324] width 25 height 20
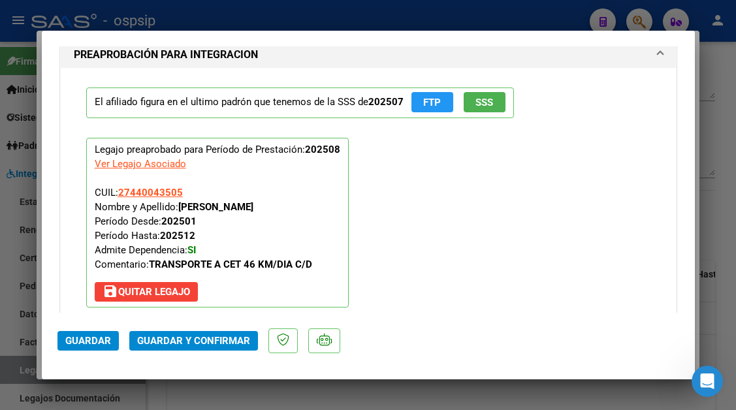
scroll to position [1567, 0]
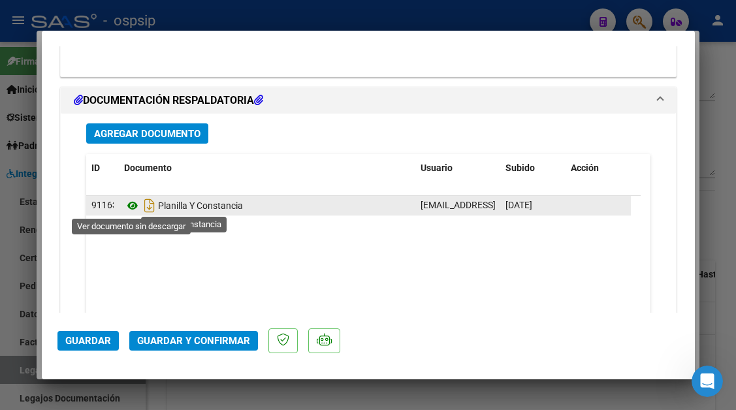
click at [129, 200] on icon at bounding box center [132, 206] width 17 height 16
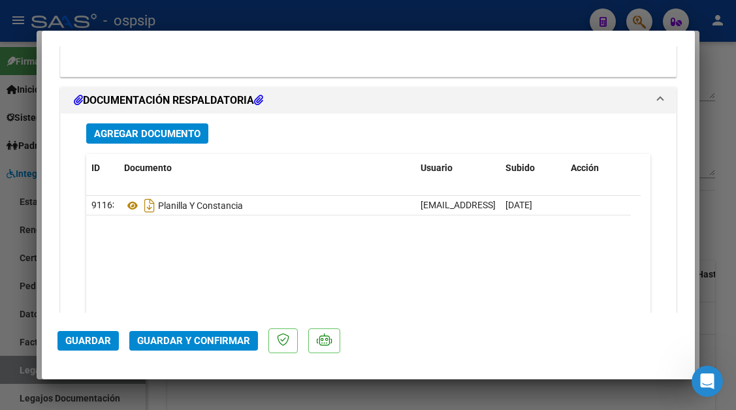
type input "$ 0,00"
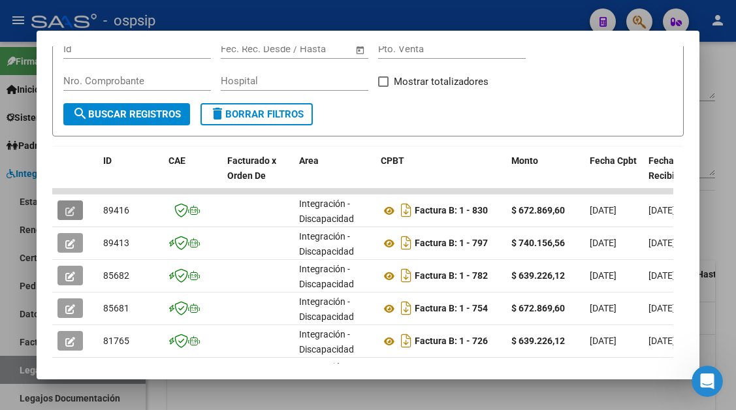
scroll to position [255, 0]
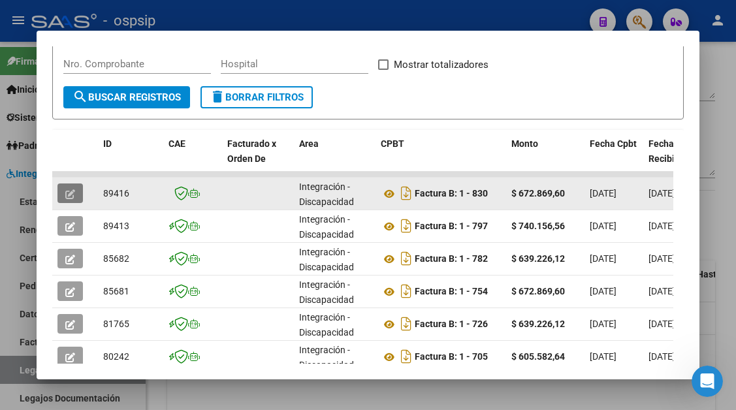
click at [74, 196] on icon "button" at bounding box center [70, 194] width 10 height 10
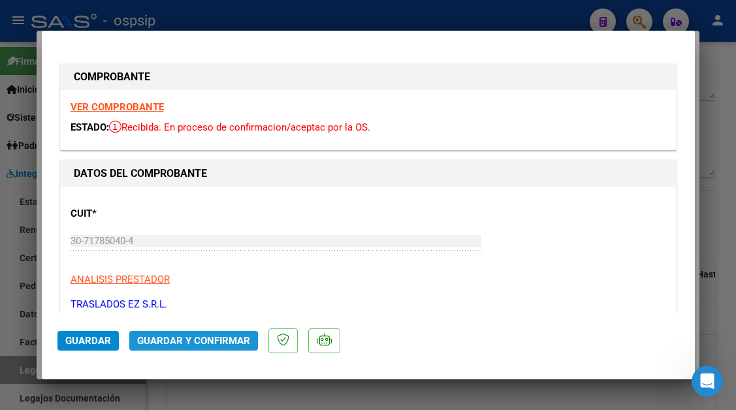
click at [172, 345] on span "Guardar y Confirmar" at bounding box center [193, 341] width 113 height 12
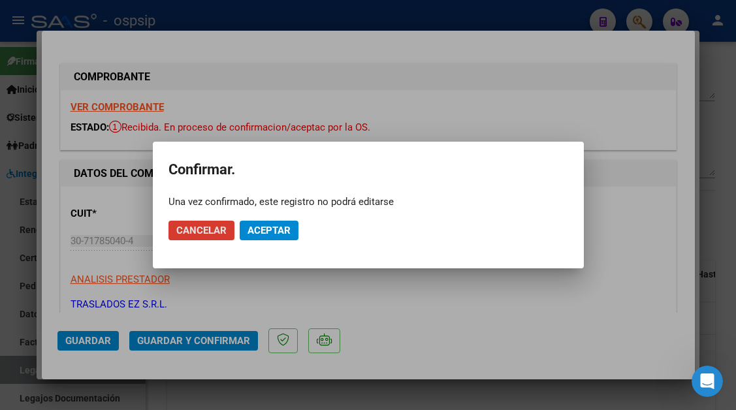
click at [269, 231] on span "Aceptar" at bounding box center [268, 231] width 43 height 12
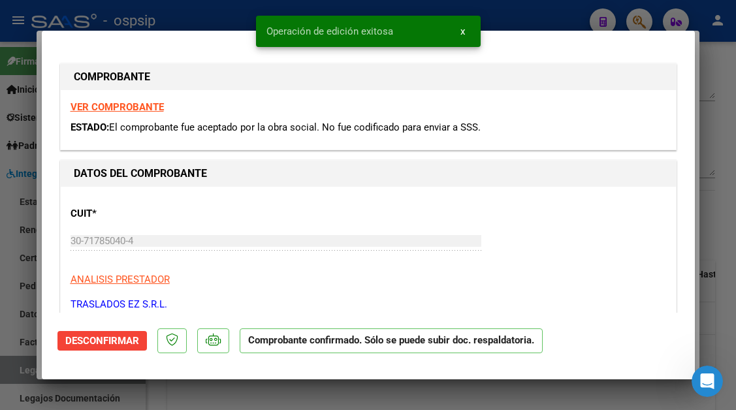
scroll to position [196, 0]
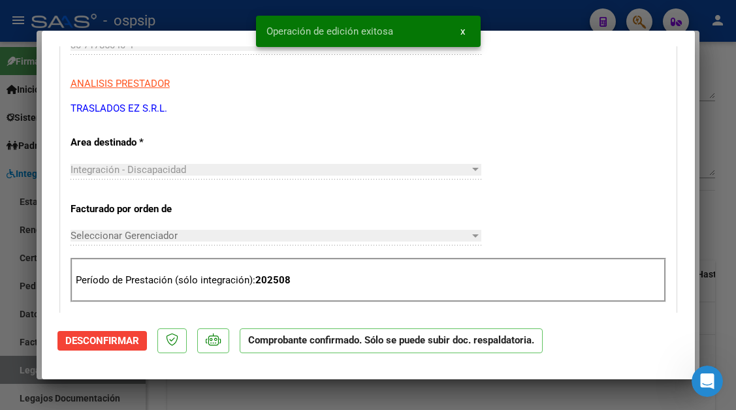
type input "$ 0,00"
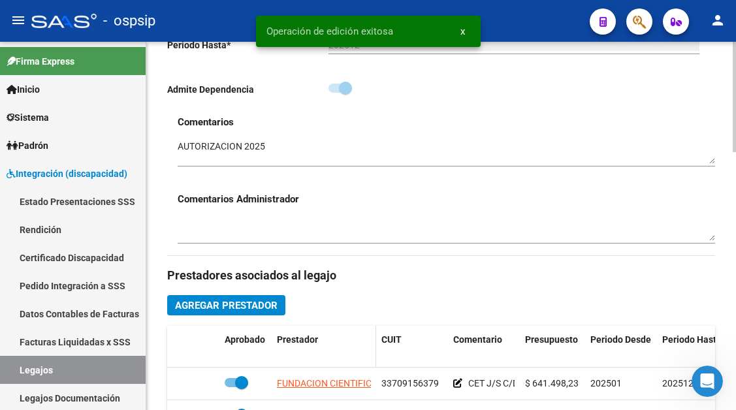
scroll to position [588, 0]
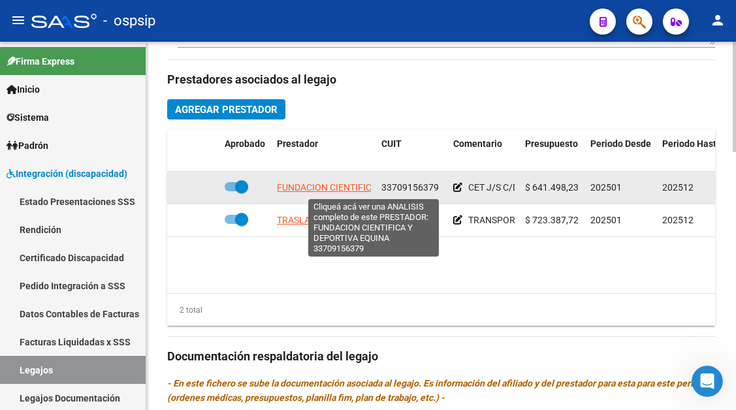
click at [326, 187] on span "FUNDACION CIENTIFICA Y DEPORTIVA EQUINA" at bounding box center [373, 187] width 192 height 10
type textarea "33709156379"
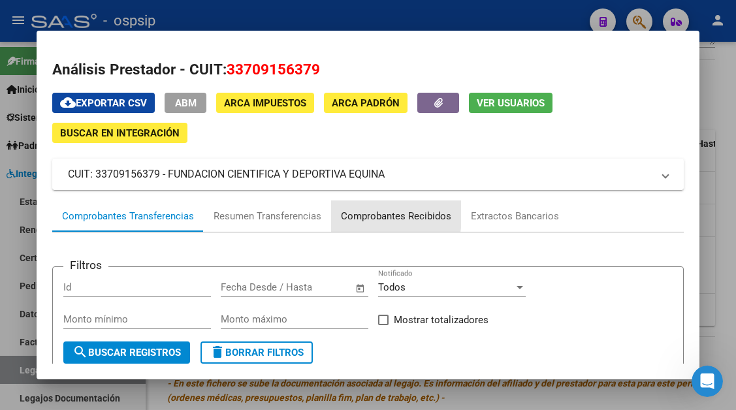
click at [366, 213] on div "Comprobantes Recibidos" at bounding box center [396, 216] width 110 height 15
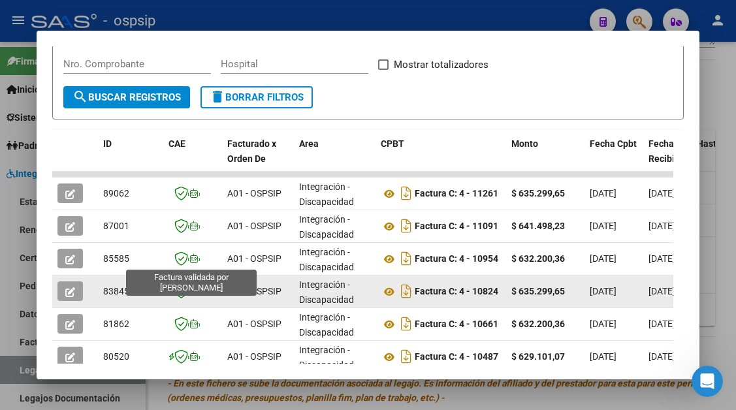
scroll to position [386, 0]
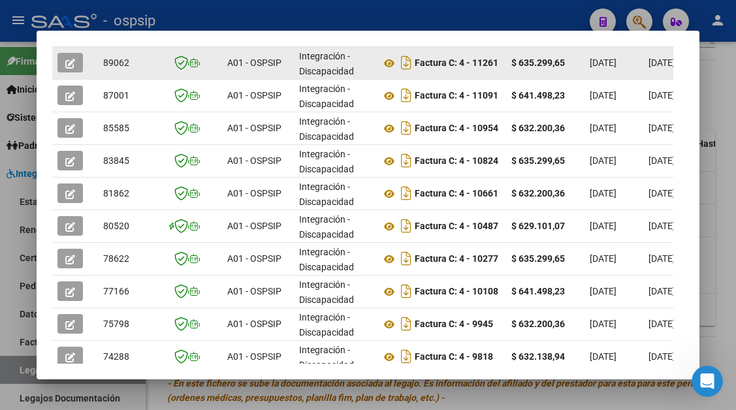
click at [66, 61] on icon "button" at bounding box center [70, 64] width 10 height 10
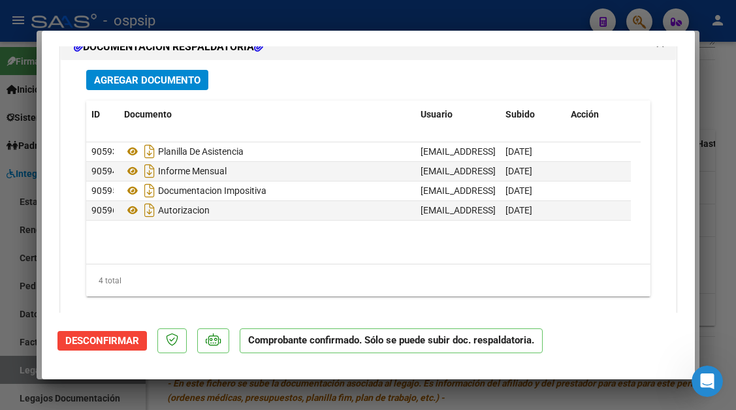
scroll to position [1632, 0]
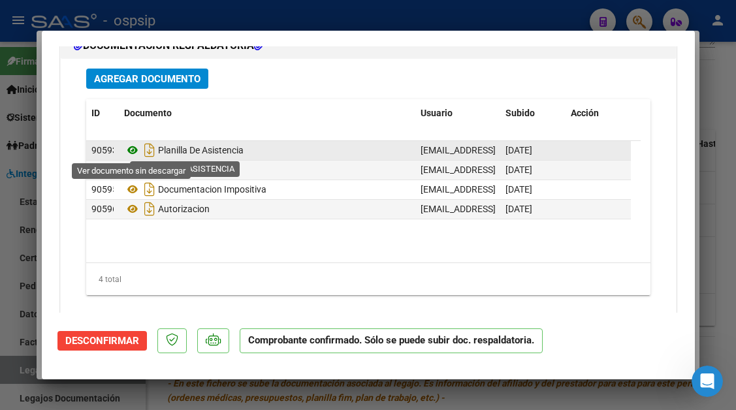
click at [137, 152] on icon at bounding box center [132, 150] width 17 height 16
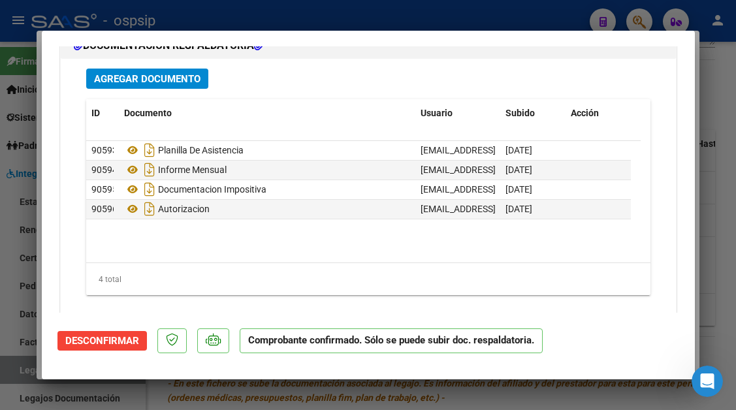
click at [18, 372] on div at bounding box center [368, 205] width 736 height 410
type input "$ 0,00"
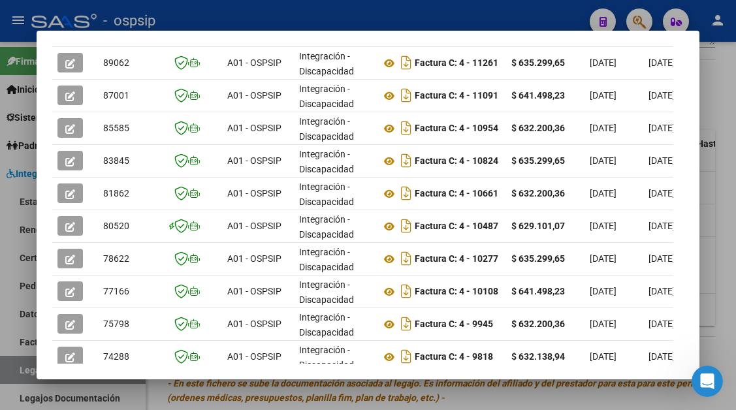
click at [18, 372] on div at bounding box center [368, 205] width 736 height 410
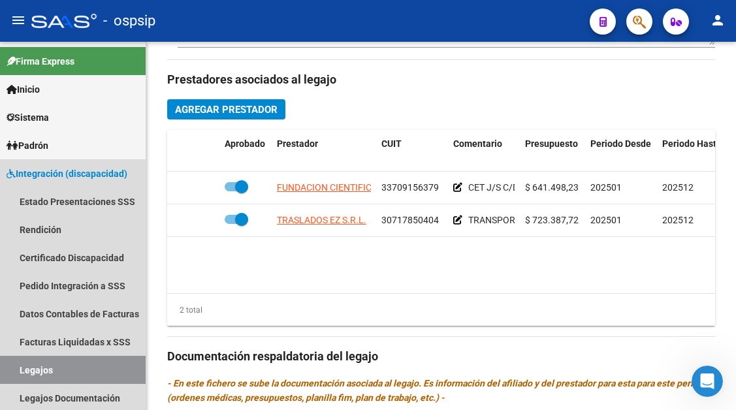
click at [18, 372] on link "Legajos" at bounding box center [73, 370] width 146 height 28
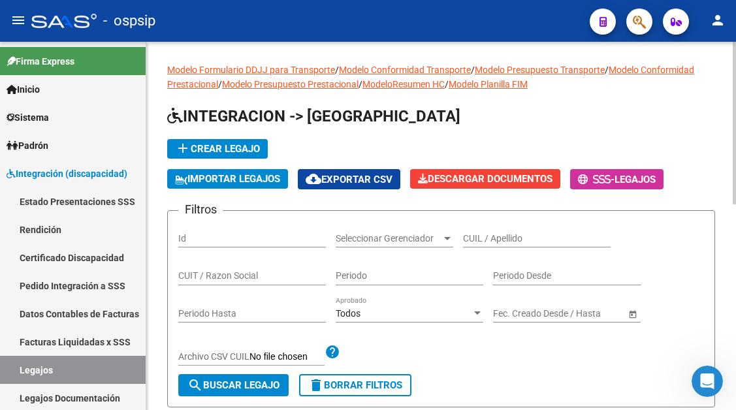
click at [495, 235] on input "CUIL / Apellido" at bounding box center [537, 238] width 148 height 11
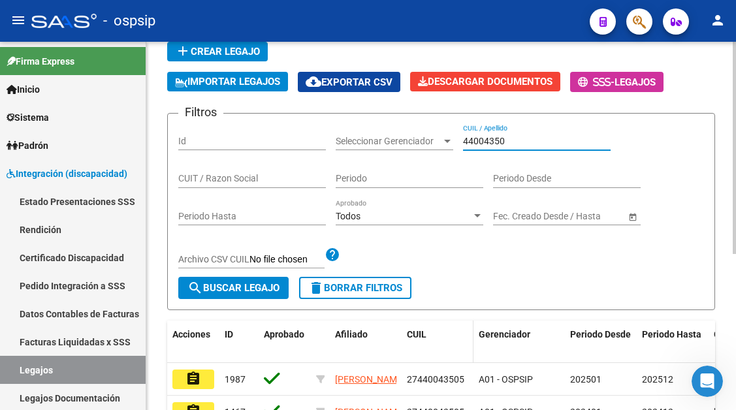
scroll to position [196, 0]
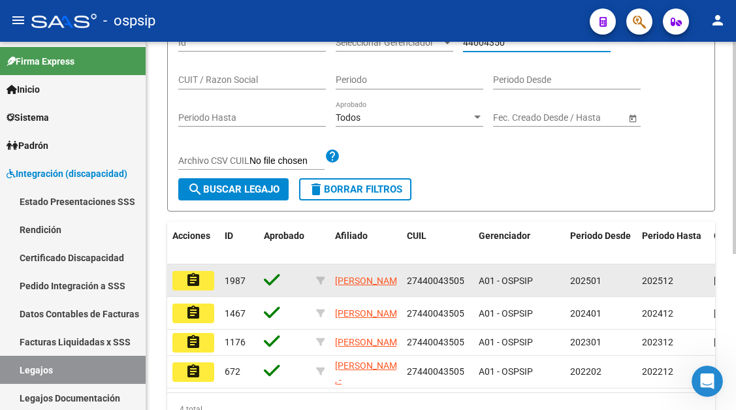
type input "44004350"
click at [206, 295] on datatable-body-cell "assignment" at bounding box center [193, 280] width 52 height 32
click at [202, 289] on button "assignment" at bounding box center [193, 281] width 42 height 20
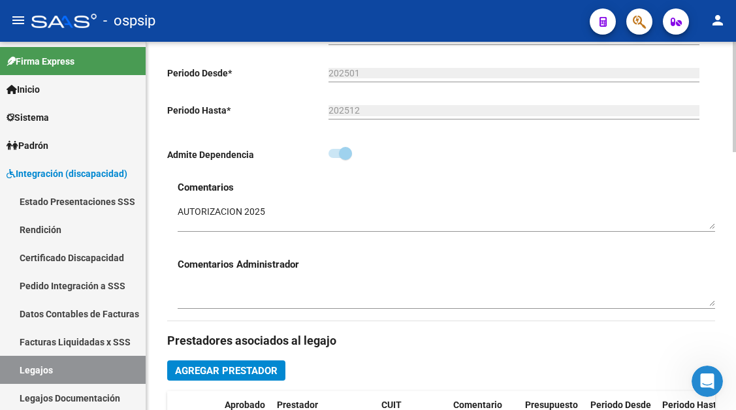
scroll to position [522, 0]
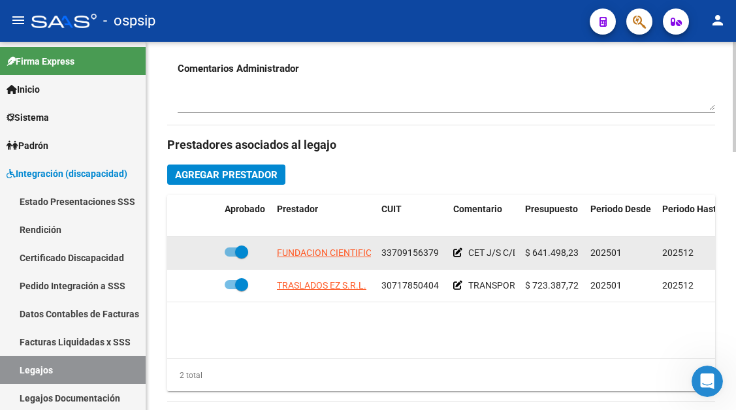
click at [334, 264] on datatable-body-cell "FUNDACION CIENTIFICA Y DEPORTIVA EQUINA" at bounding box center [324, 253] width 104 height 32
click at [334, 260] on app-link-go-to "FUNDACION CIENTIFICA Y DEPORTIVA EQUINA" at bounding box center [373, 252] width 192 height 15
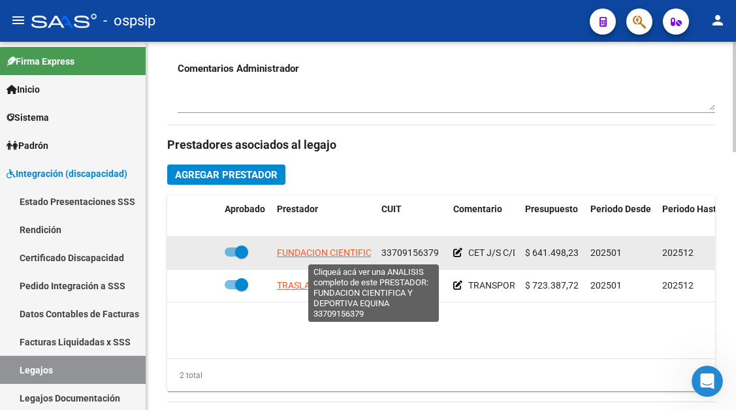
click at [334, 249] on span "FUNDACION CIENTIFICA Y DEPORTIVA EQUINA" at bounding box center [373, 252] width 192 height 10
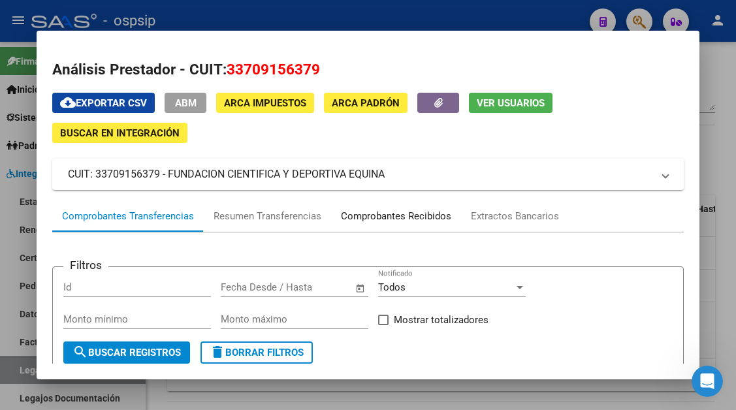
click at [386, 217] on div "Comprobantes Recibidos" at bounding box center [396, 216] width 110 height 15
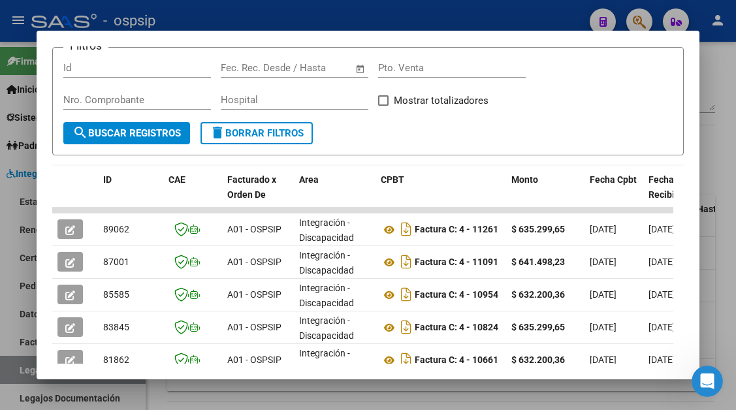
scroll to position [255, 0]
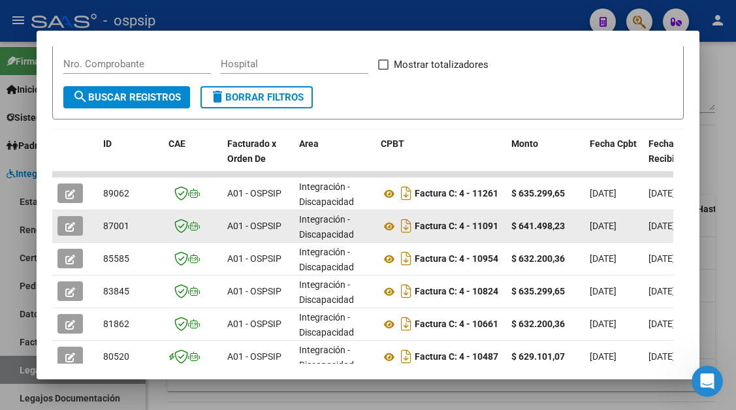
click at [65, 224] on icon "button" at bounding box center [70, 227] width 10 height 10
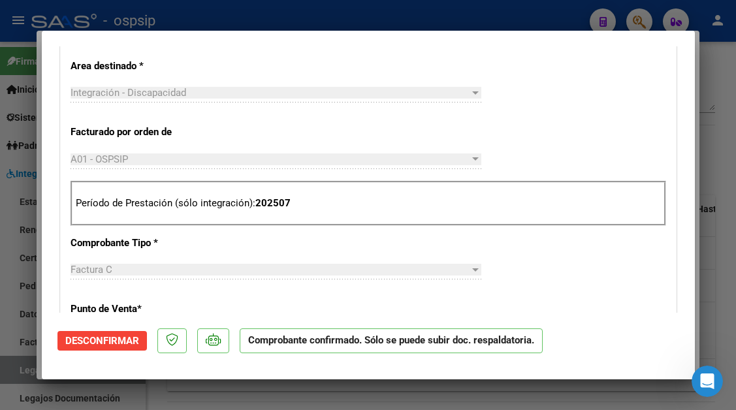
scroll to position [505, 0]
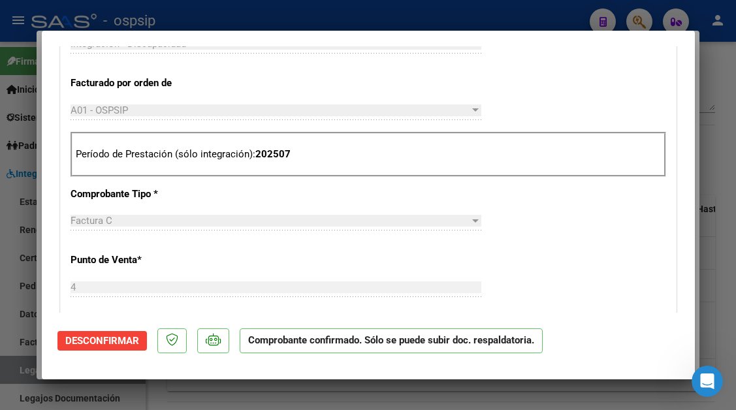
type input "$ 0,00"
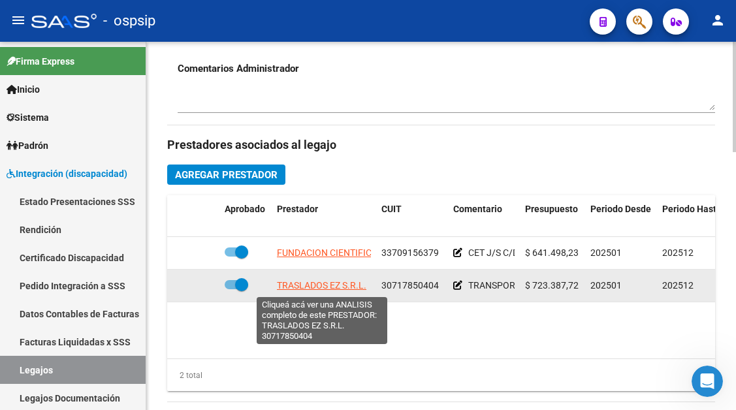
click at [318, 286] on span "TRASLADOS EZ S.R.L." at bounding box center [321, 285] width 89 height 10
type textarea "30717850404"
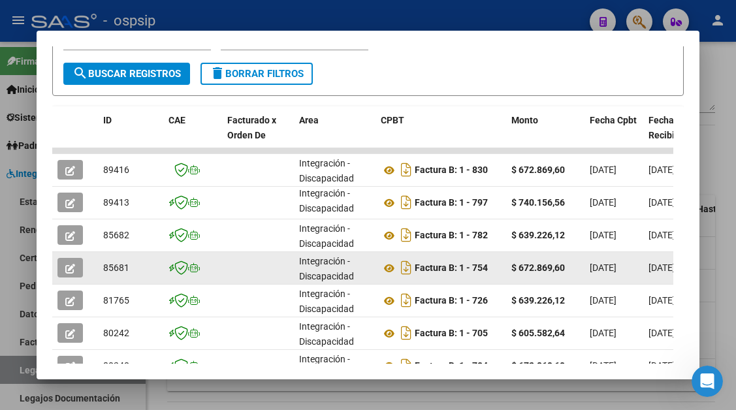
scroll to position [255, 0]
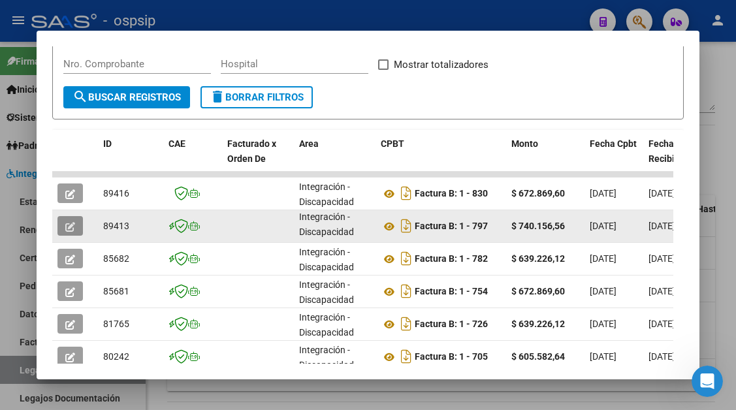
click at [73, 227] on icon "button" at bounding box center [70, 227] width 10 height 10
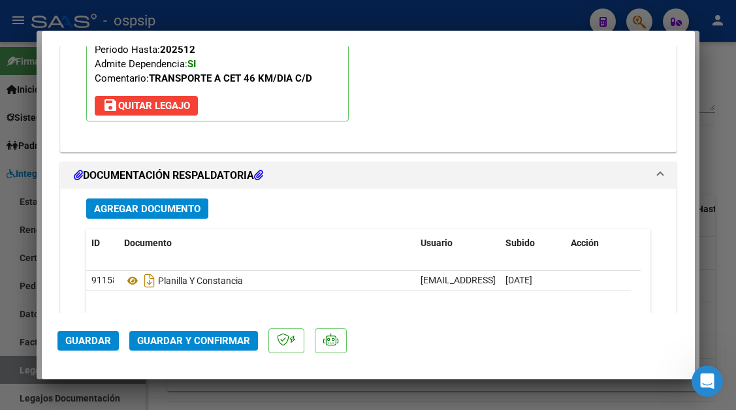
scroll to position [1501, 0]
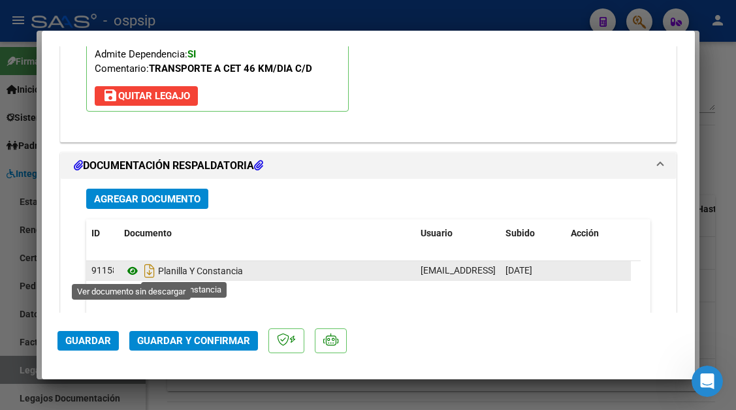
click at [125, 274] on icon at bounding box center [132, 271] width 17 height 16
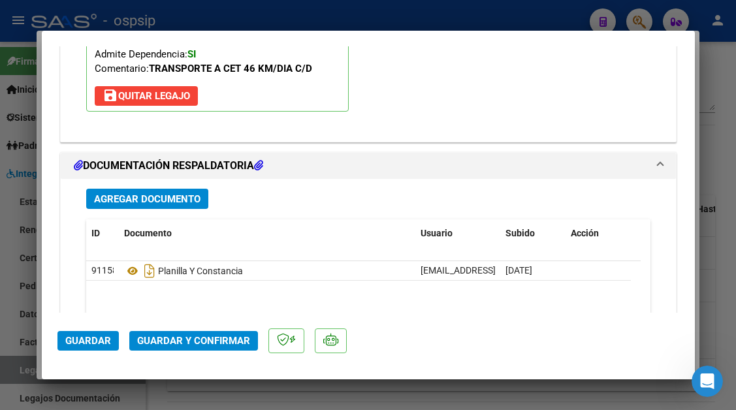
click at [203, 341] on span "Guardar y Confirmar" at bounding box center [193, 341] width 113 height 12
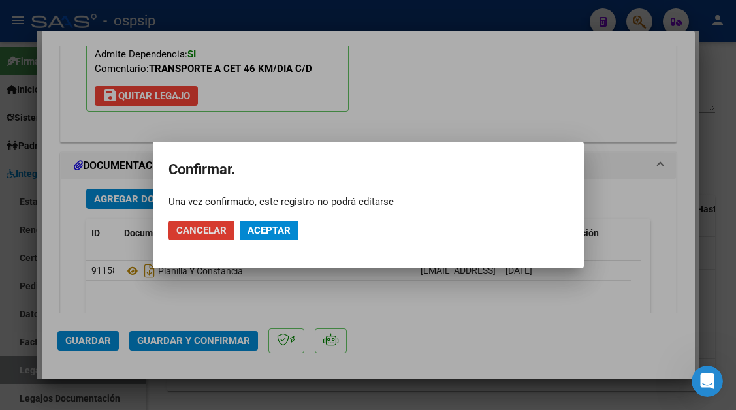
click at [268, 235] on span "Aceptar" at bounding box center [268, 231] width 43 height 12
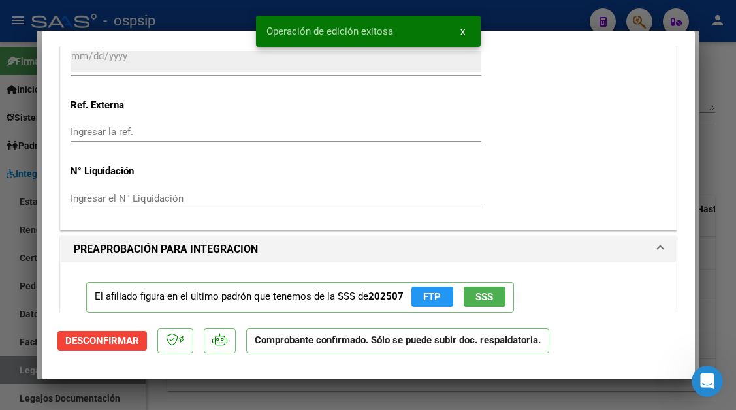
type input "$ 0,00"
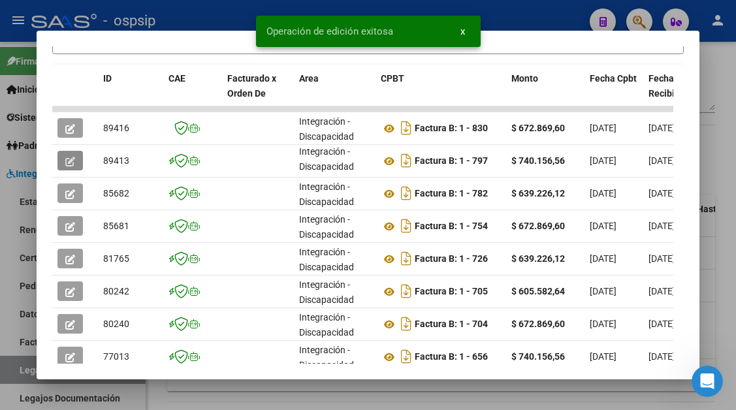
scroll to position [386, 0]
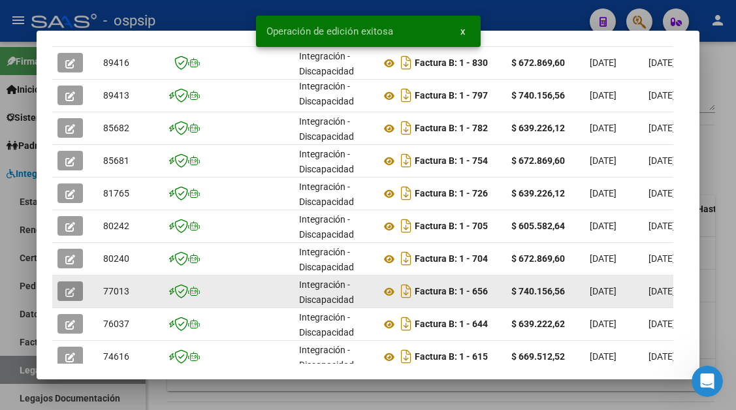
click at [61, 288] on button "button" at bounding box center [69, 291] width 25 height 20
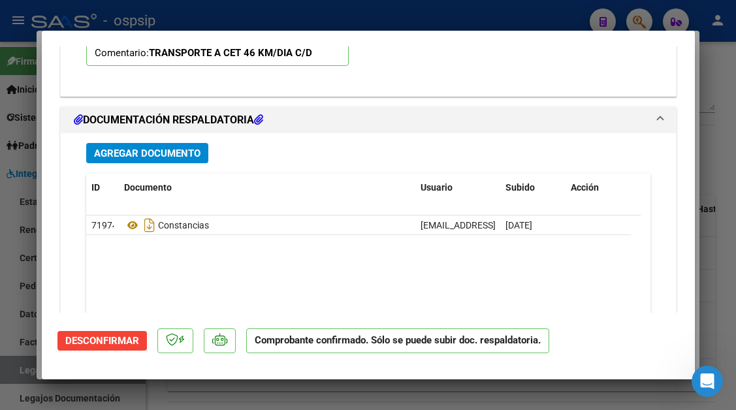
scroll to position [1697, 0]
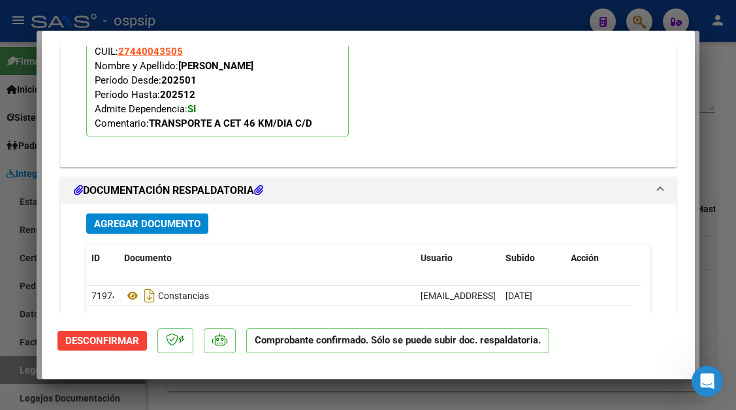
type input "$ 0,00"
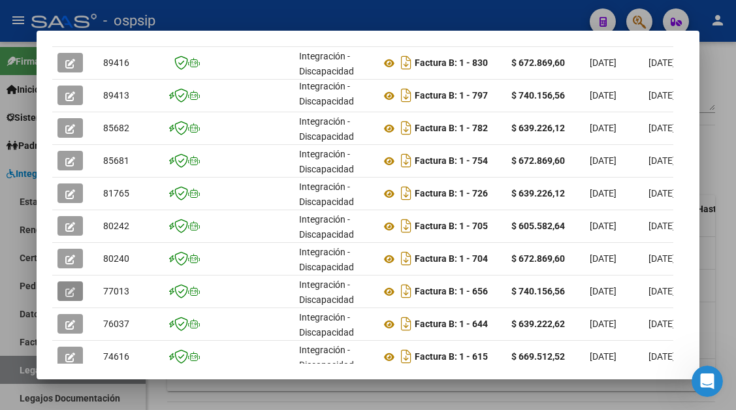
click at [31, 363] on div at bounding box center [368, 205] width 736 height 410
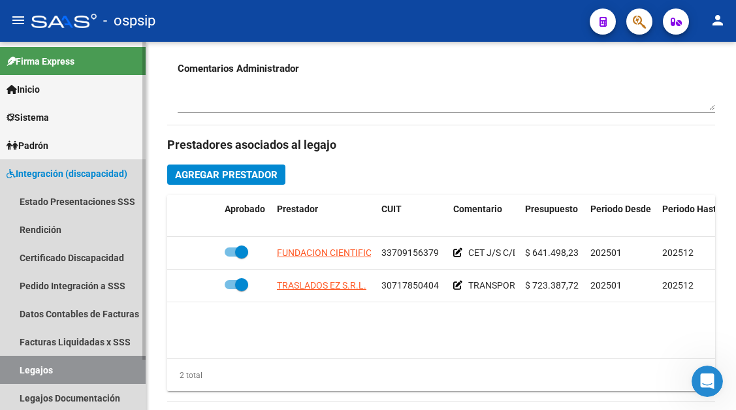
click at [13, 373] on link "Legajos" at bounding box center [73, 370] width 146 height 28
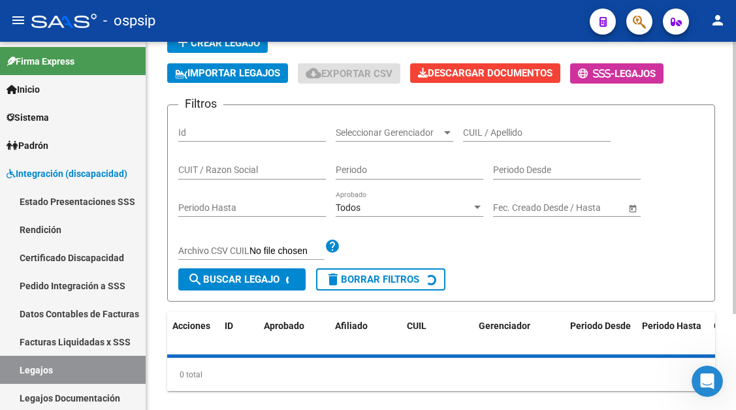
scroll to position [64, 0]
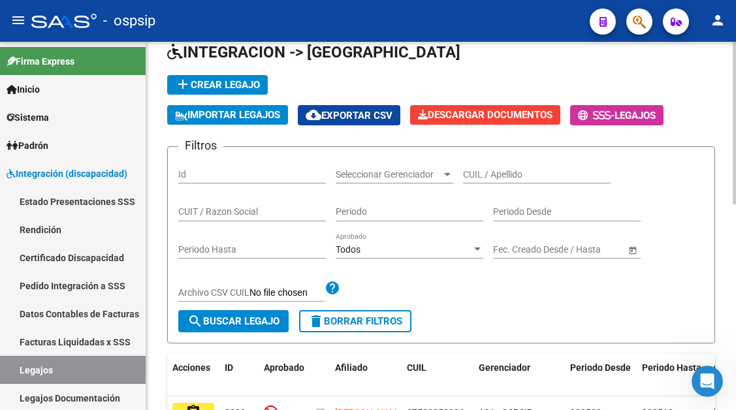
click at [486, 172] on input "CUIL / Apellido" at bounding box center [537, 174] width 148 height 11
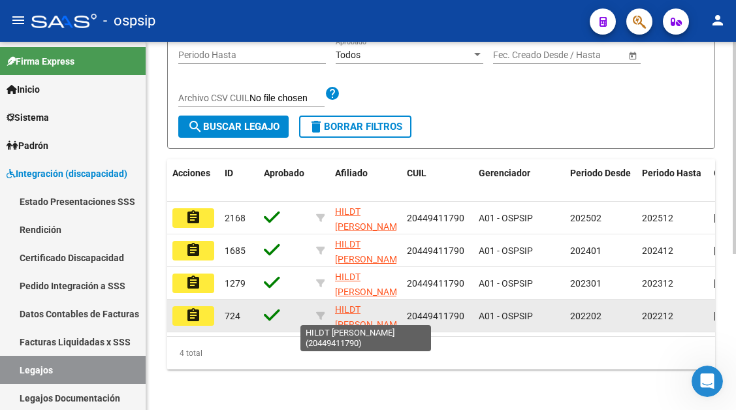
scroll to position [260, 0]
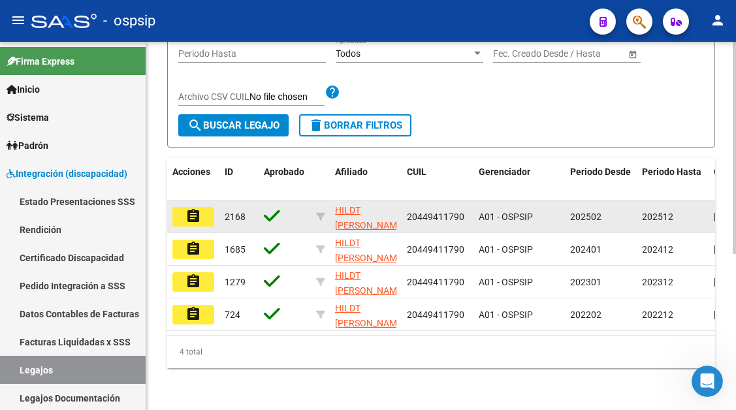
type input "[PERSON_NAME]"
click at [190, 219] on mat-icon "assignment" at bounding box center [193, 216] width 16 height 16
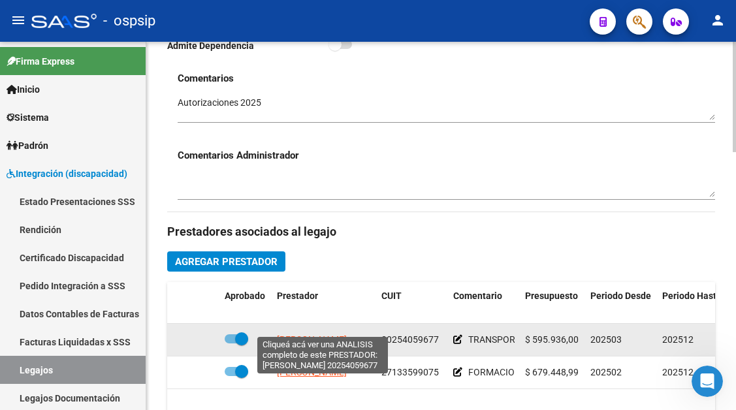
scroll to position [457, 0]
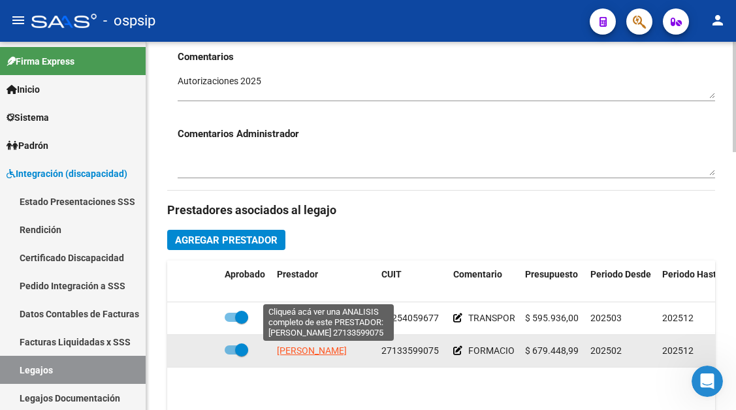
click at [335, 350] on span "[PERSON_NAME] [PERSON_NAME]" at bounding box center [312, 350] width 70 height 10
type textarea "27133599075"
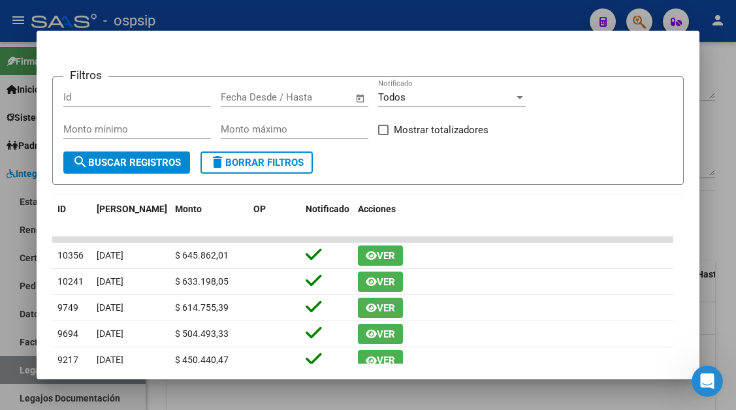
scroll to position [125, 0]
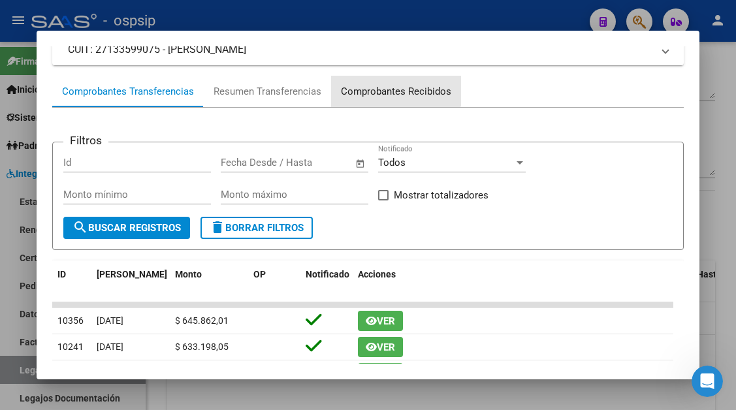
click at [388, 84] on div "Comprobantes Recibidos" at bounding box center [396, 91] width 130 height 31
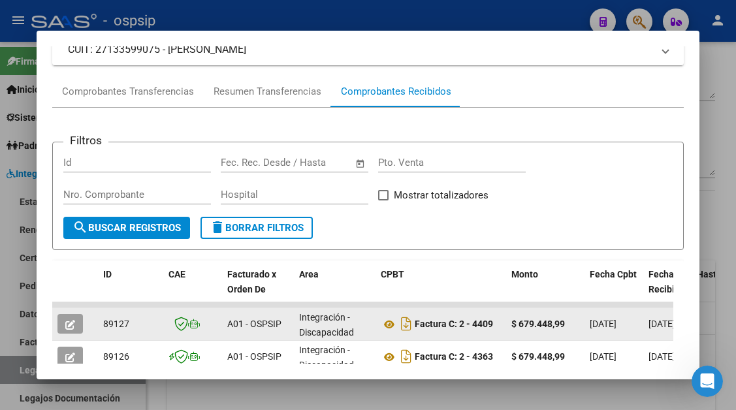
click at [65, 321] on icon "button" at bounding box center [70, 325] width 10 height 10
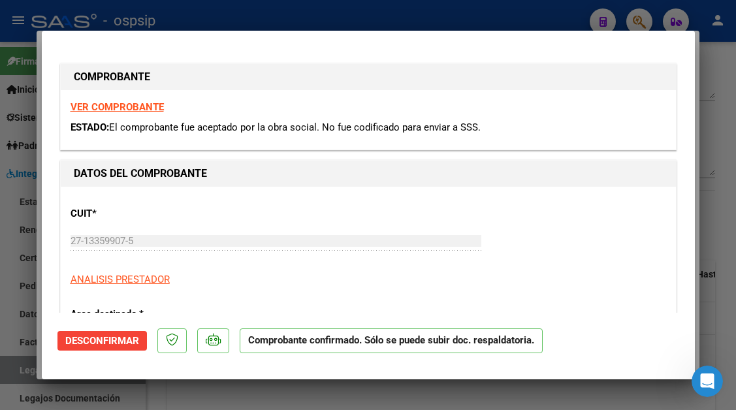
type input "$ 0,00"
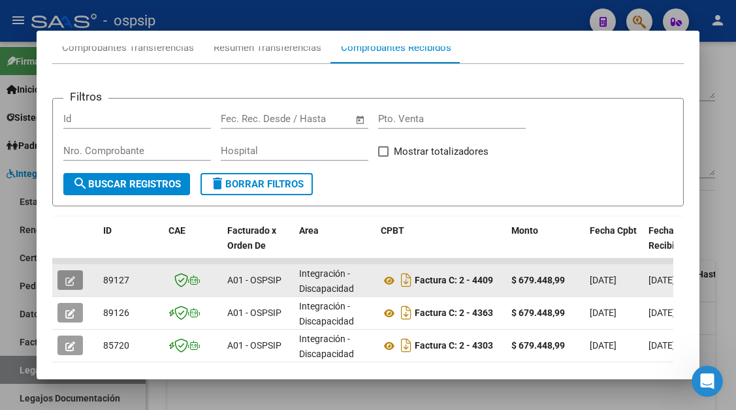
scroll to position [190, 0]
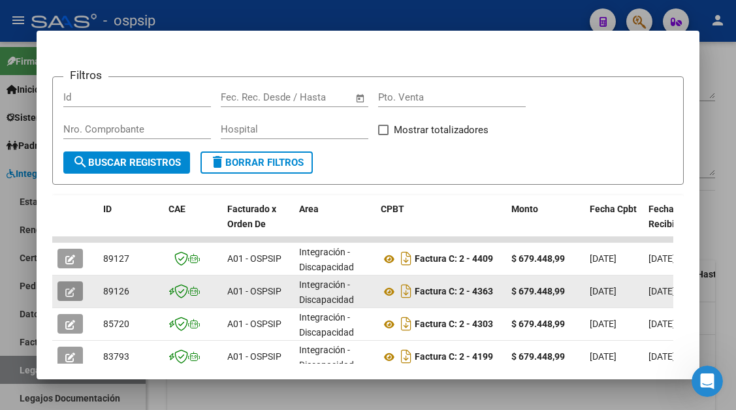
click at [66, 293] on icon "button" at bounding box center [70, 292] width 10 height 10
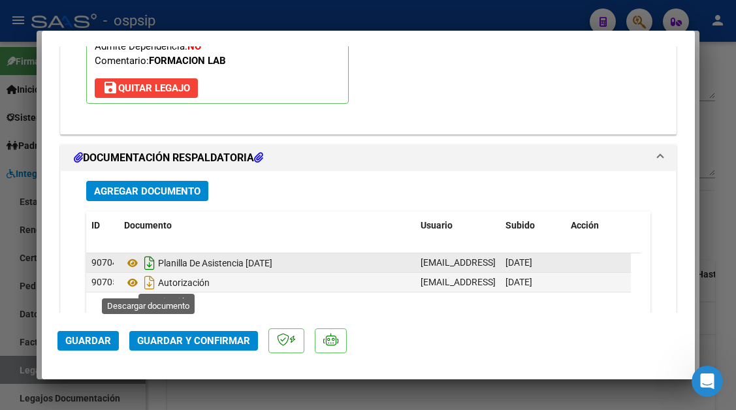
scroll to position [1567, 0]
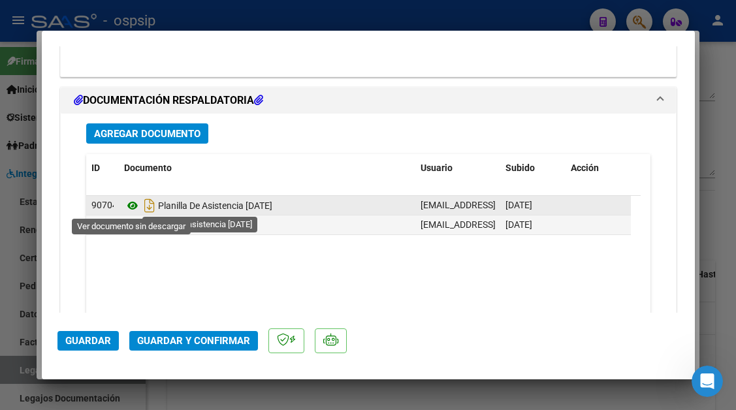
click at [131, 202] on icon at bounding box center [132, 206] width 17 height 16
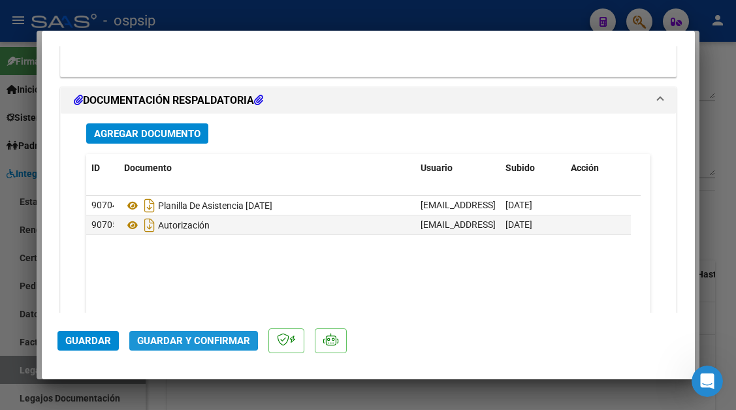
click at [188, 336] on span "Guardar y Confirmar" at bounding box center [193, 341] width 113 height 12
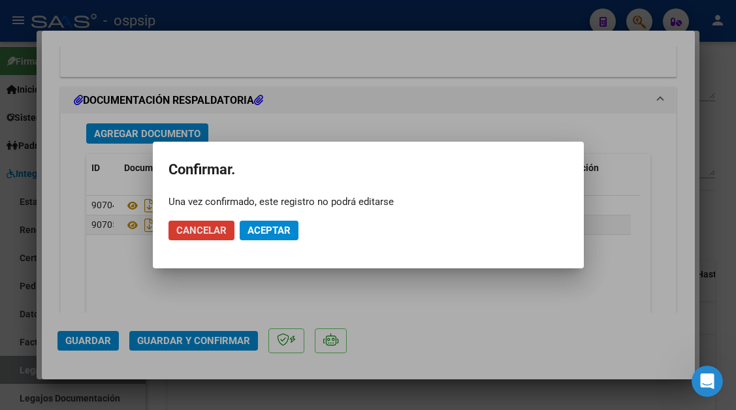
click at [255, 243] on mat-dialog-actions "Cancelar Aceptar" at bounding box center [368, 230] width 400 height 44
click at [256, 237] on button "Aceptar" at bounding box center [269, 231] width 59 height 20
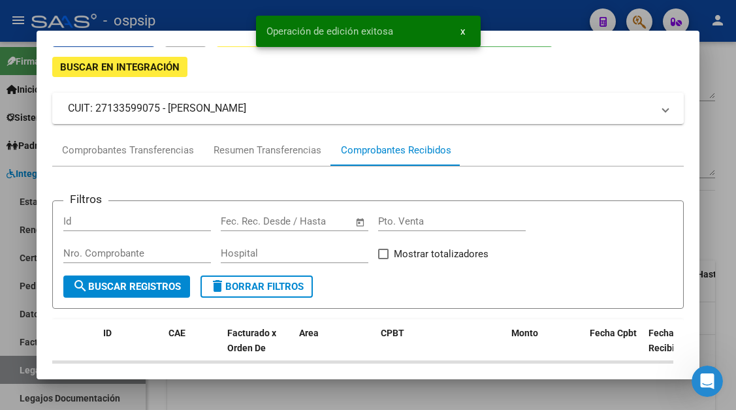
scroll to position [196, 0]
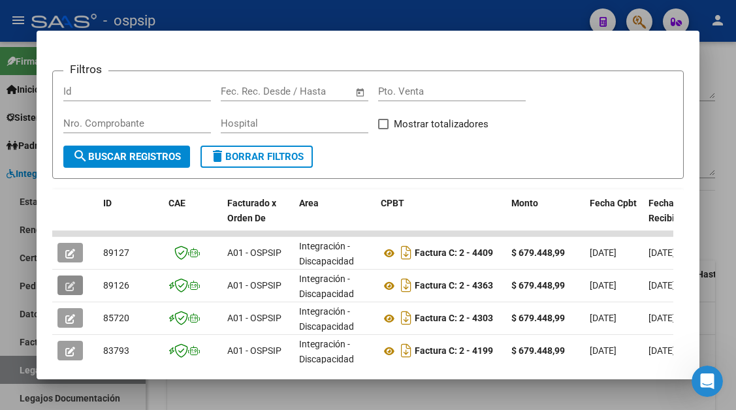
click at [35, 372] on div at bounding box center [368, 205] width 736 height 410
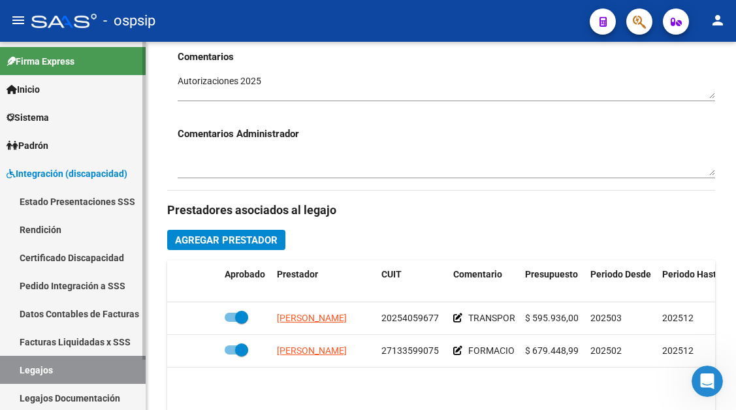
click at [30, 372] on link "Legajos" at bounding box center [73, 370] width 146 height 28
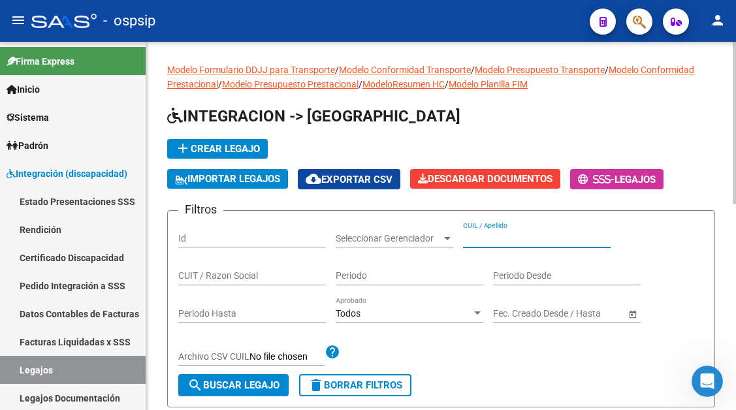
click at [485, 242] on input "CUIL / Apellido" at bounding box center [537, 238] width 148 height 11
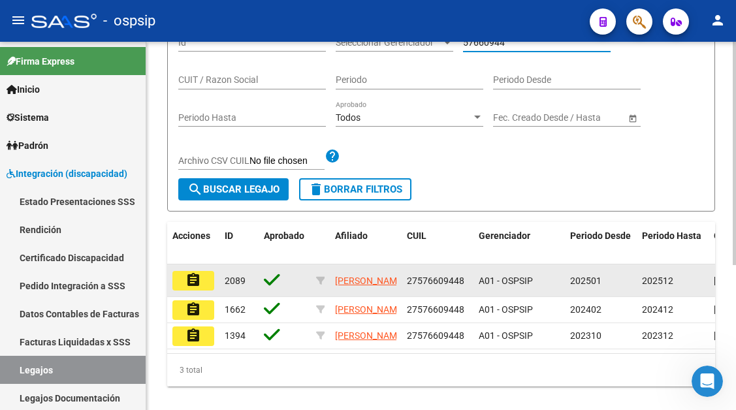
click at [199, 283] on mat-icon "assignment" at bounding box center [193, 280] width 16 height 16
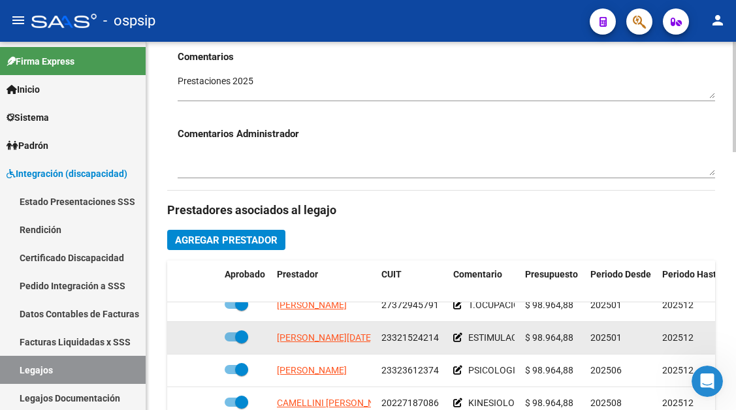
scroll to position [24, 0]
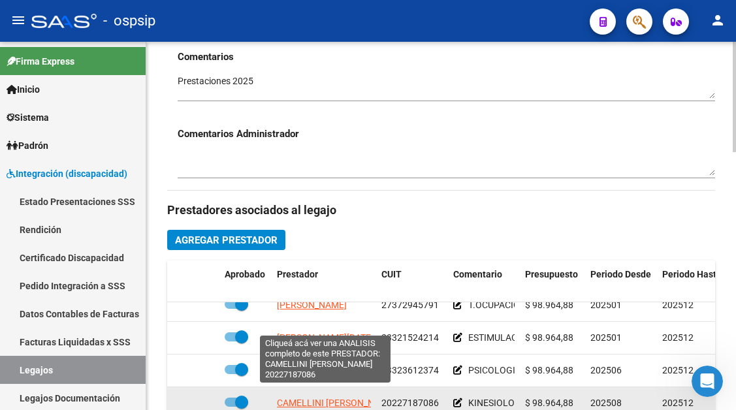
click at [321, 398] on span "[PERSON_NAME] [PERSON_NAME]" at bounding box center [336, 403] width 119 height 10
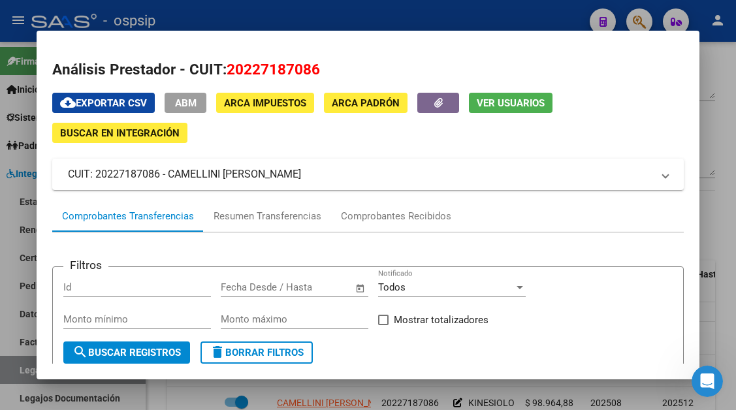
scroll to position [65, 0]
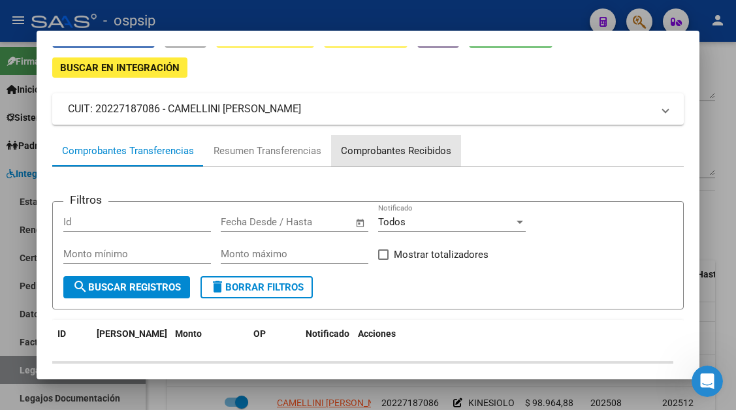
click at [375, 148] on div "Comprobantes Recibidos" at bounding box center [396, 151] width 110 height 15
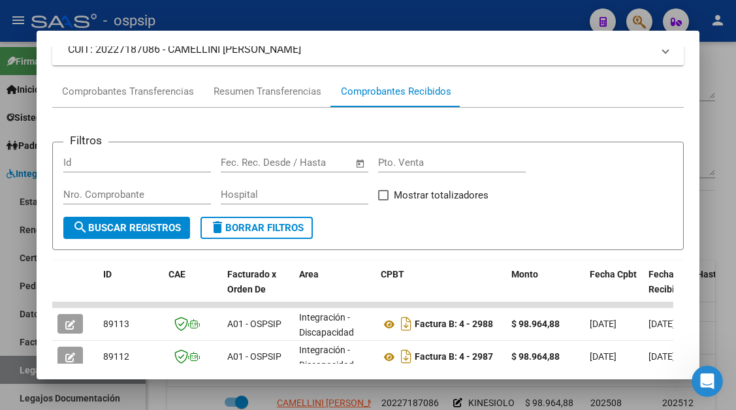
scroll to position [190, 0]
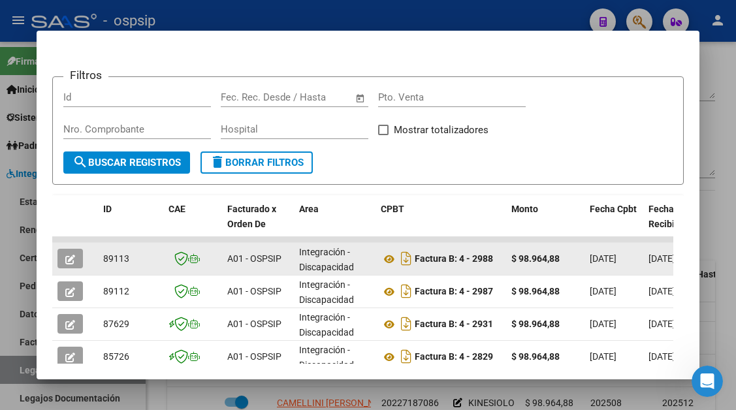
click at [66, 256] on icon "button" at bounding box center [70, 260] width 10 height 10
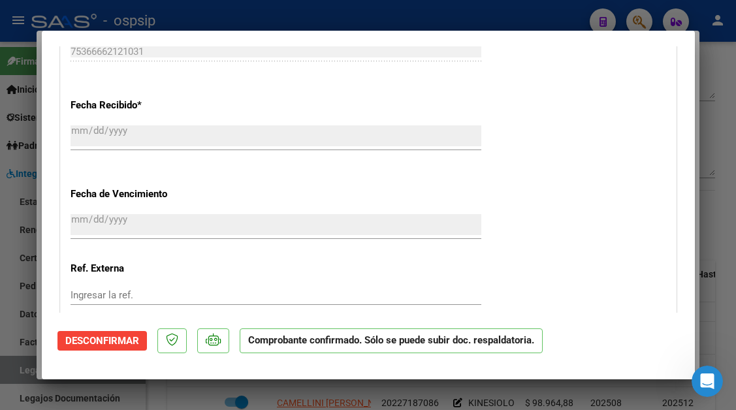
scroll to position [1004, 0]
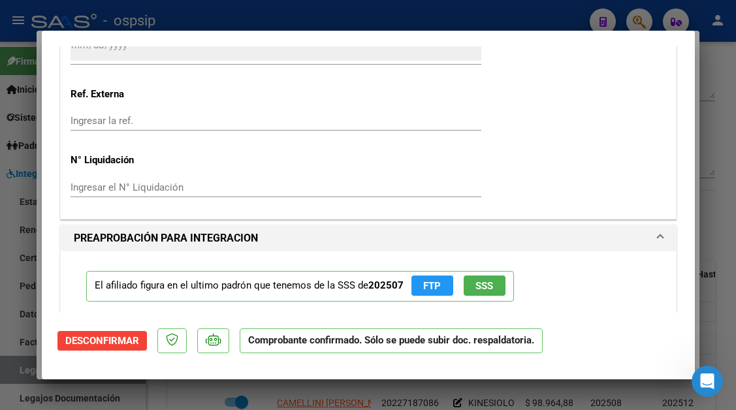
click at [11, 368] on div at bounding box center [368, 205] width 736 height 410
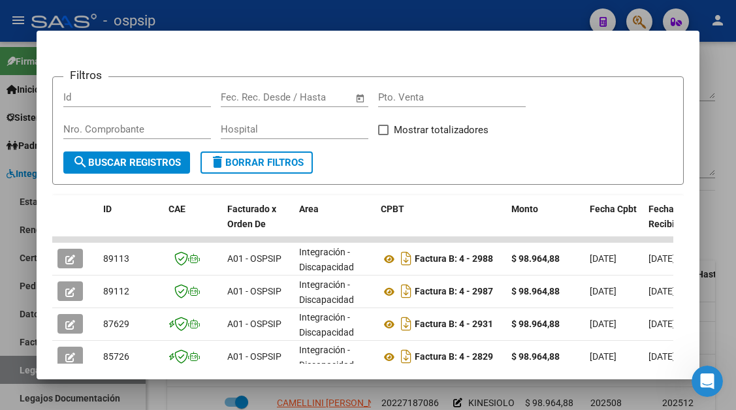
click at [11, 368] on div at bounding box center [368, 205] width 736 height 410
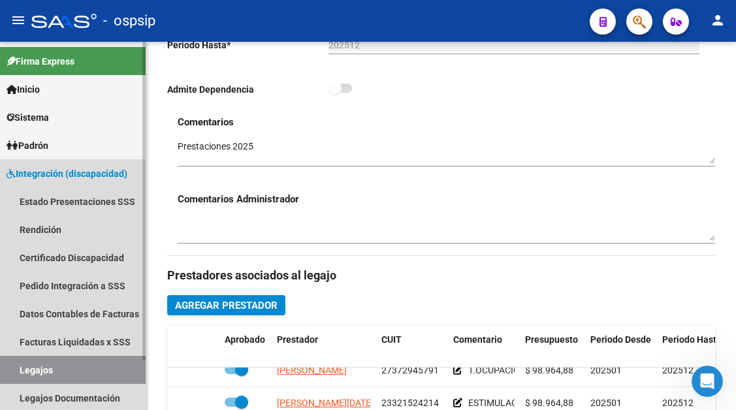
click at [52, 368] on link "Legajos" at bounding box center [73, 370] width 146 height 28
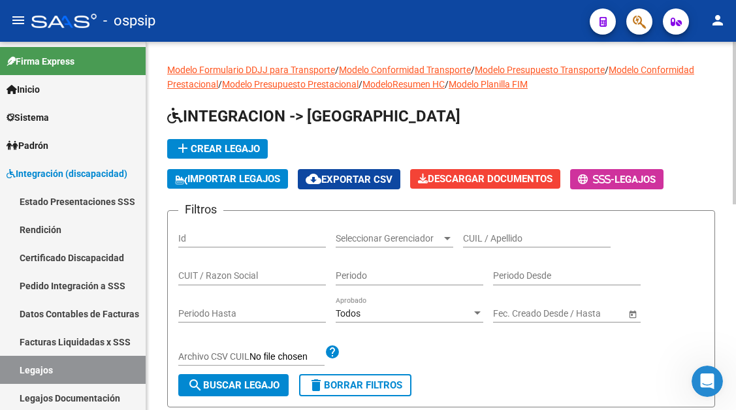
click at [489, 236] on input "CUIL / Apellido" at bounding box center [537, 238] width 148 height 11
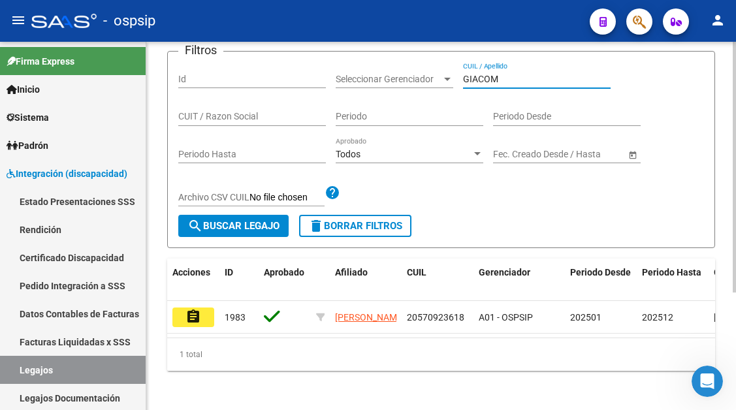
scroll to position [173, 0]
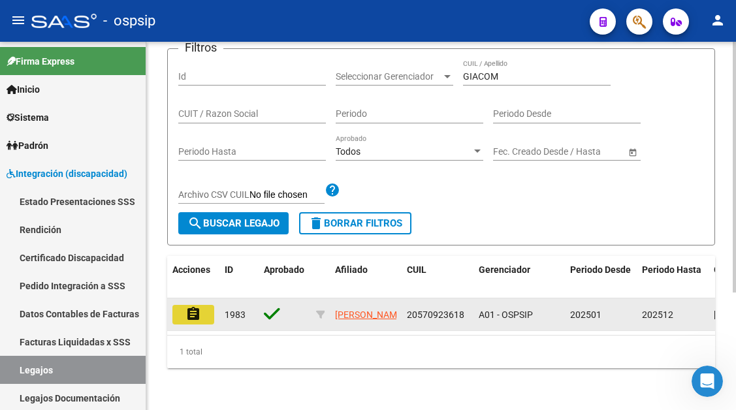
click at [204, 305] on button "assignment" at bounding box center [193, 315] width 42 height 20
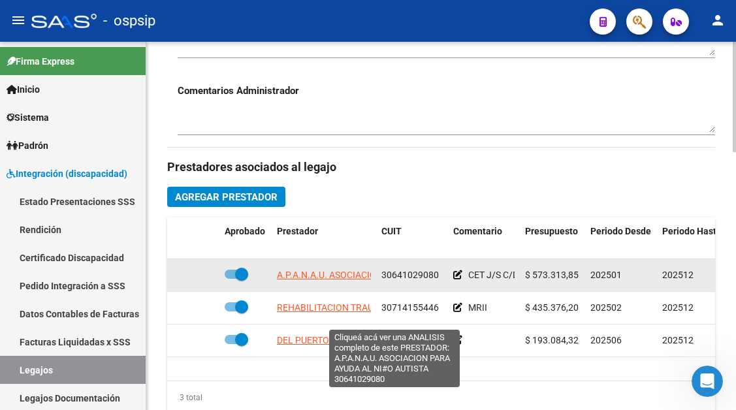
scroll to position [522, 0]
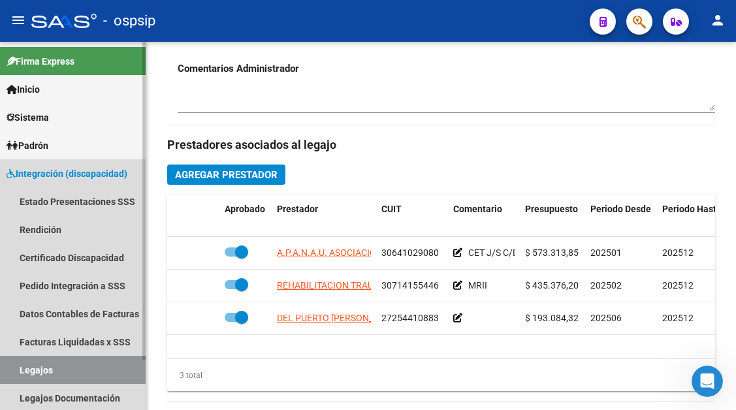
click at [52, 375] on link "Legajos" at bounding box center [73, 370] width 146 height 28
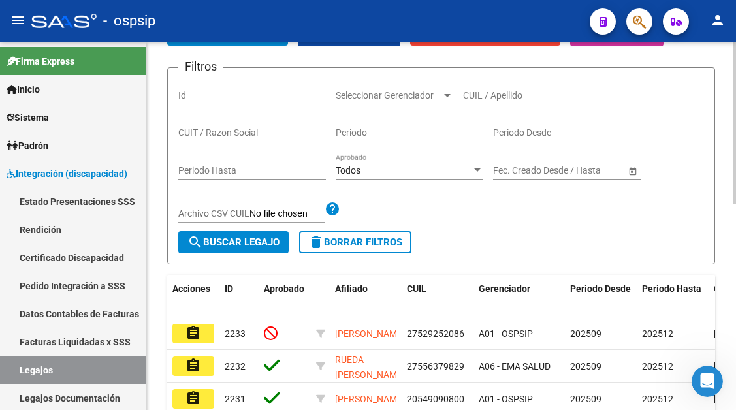
scroll to position [140, 0]
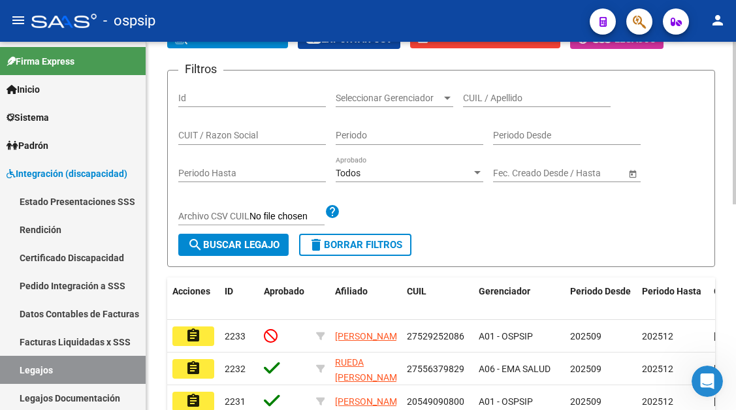
click at [481, 95] on input "CUIL / Apellido" at bounding box center [537, 98] width 148 height 11
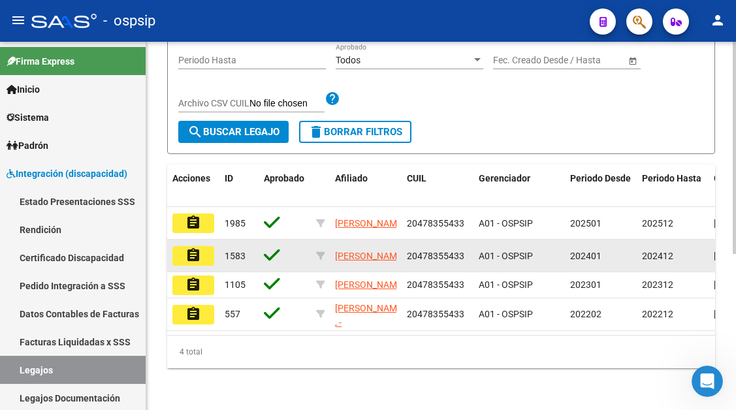
scroll to position [271, 0]
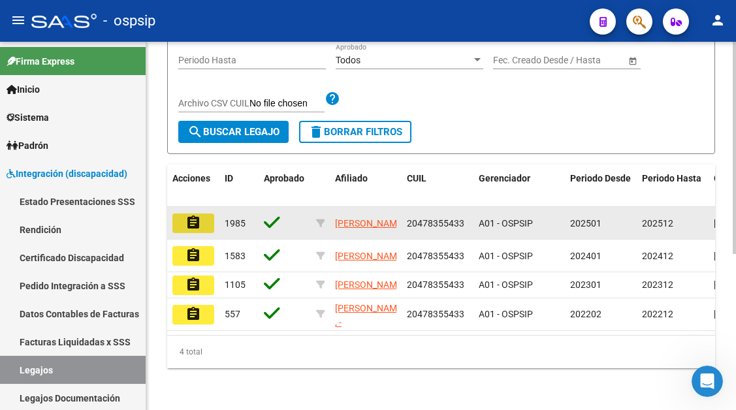
click at [202, 213] on button "assignment" at bounding box center [193, 223] width 42 height 20
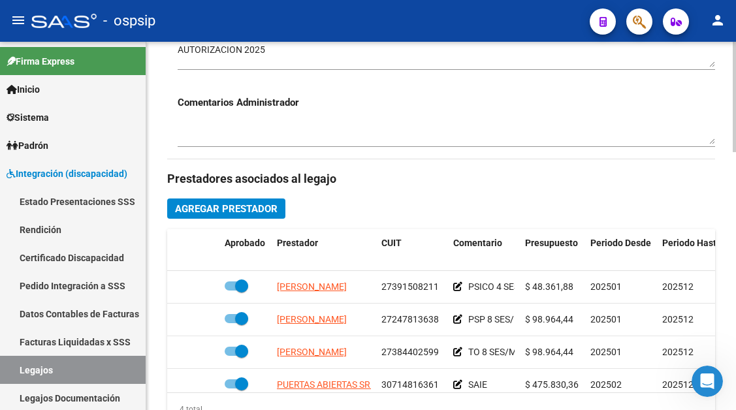
scroll to position [588, 0]
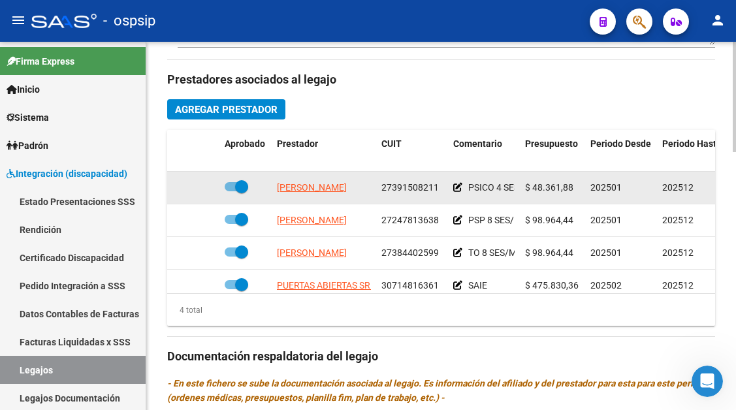
click at [316, 181] on app-link-go-to "ANTONUCCI ARIADNA SOFIA" at bounding box center [312, 187] width 70 height 15
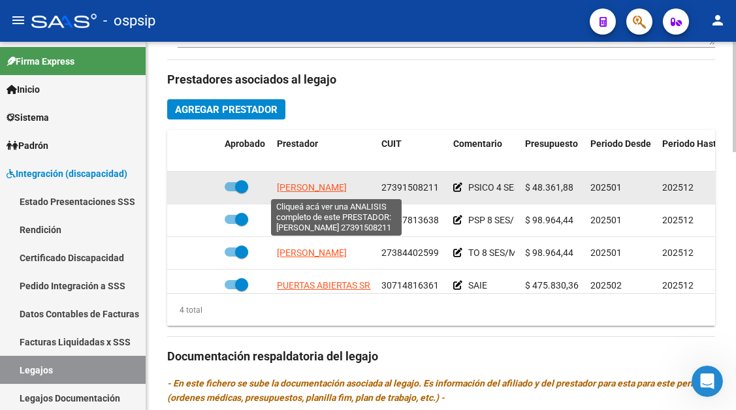
click at [316, 185] on span "ANTONUCCI ARIADNA SOFIA" at bounding box center [312, 187] width 70 height 10
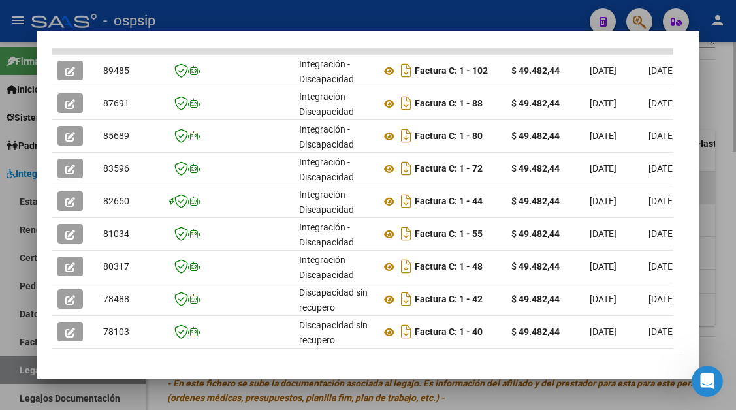
scroll to position [392, 0]
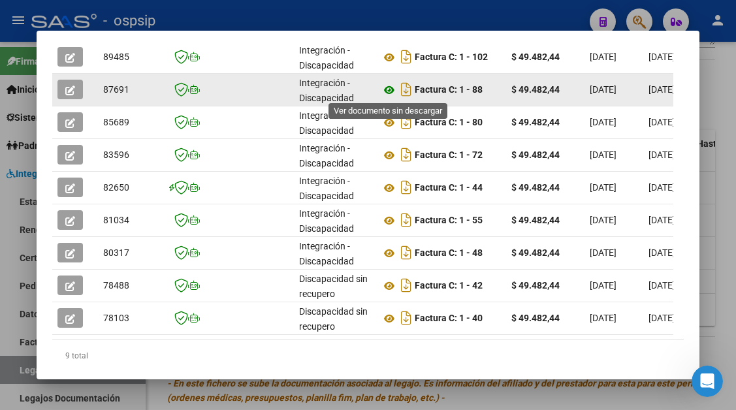
click at [394, 90] on icon at bounding box center [389, 90] width 17 height 16
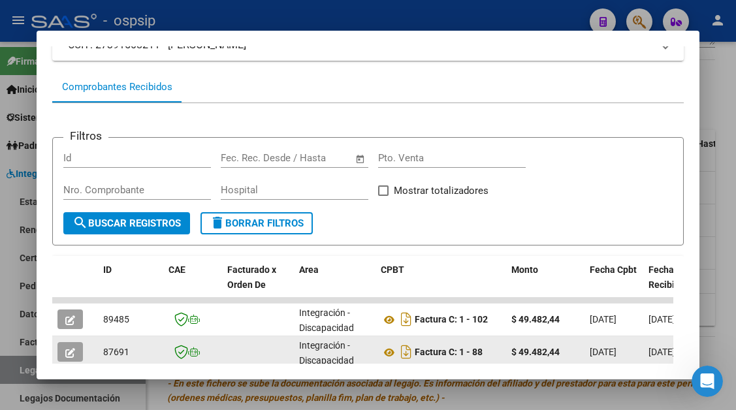
scroll to position [131, 0]
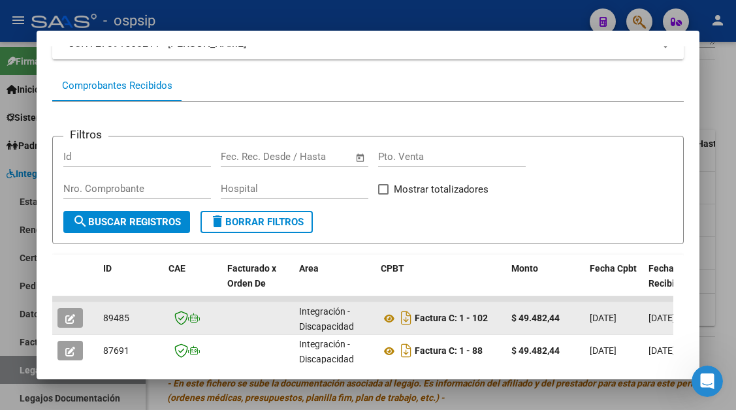
click at [66, 318] on icon "button" at bounding box center [70, 319] width 10 height 10
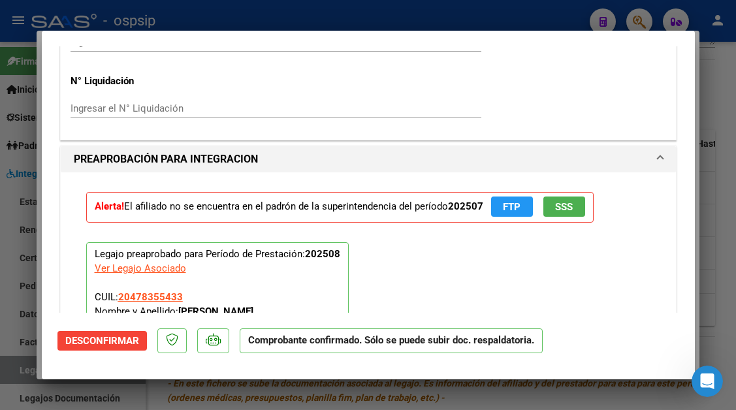
scroll to position [1135, 0]
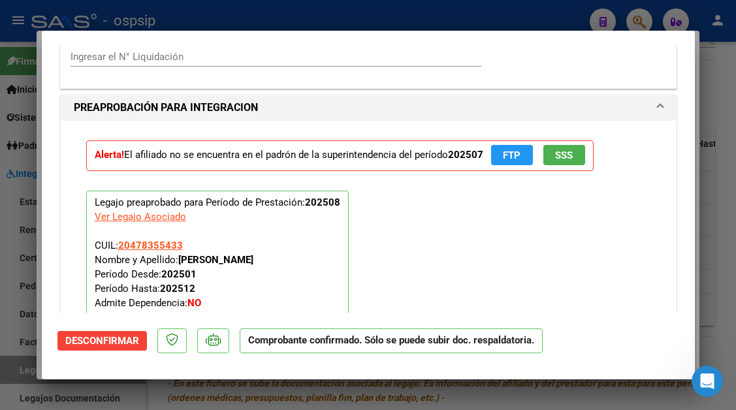
click at [113, 343] on span "Desconfirmar" at bounding box center [102, 341] width 74 height 12
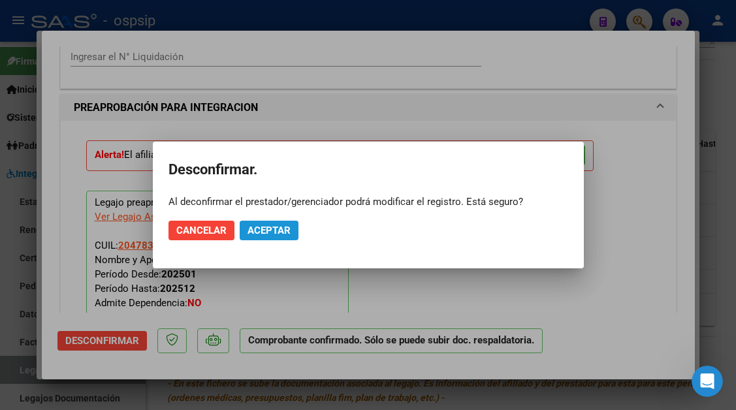
click at [270, 221] on button "Aceptar" at bounding box center [269, 231] width 59 height 20
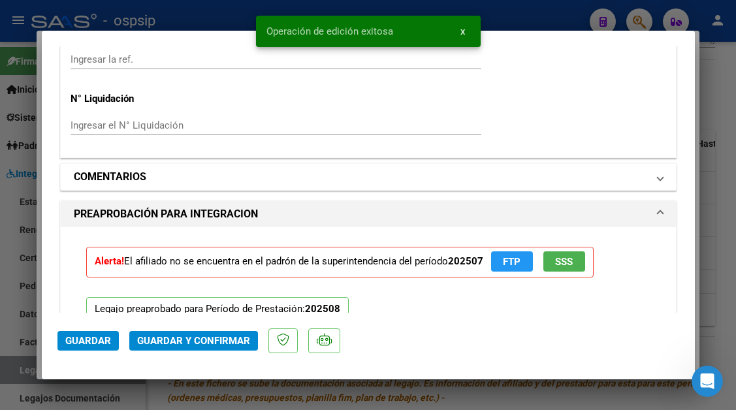
scroll to position [1123, 0]
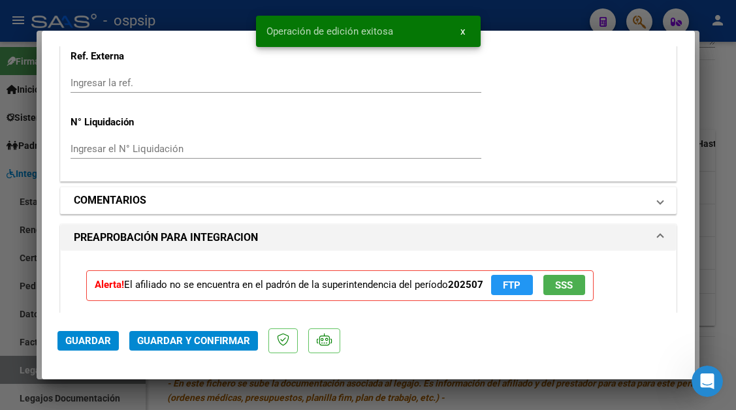
click at [657, 198] on span at bounding box center [659, 201] width 5 height 16
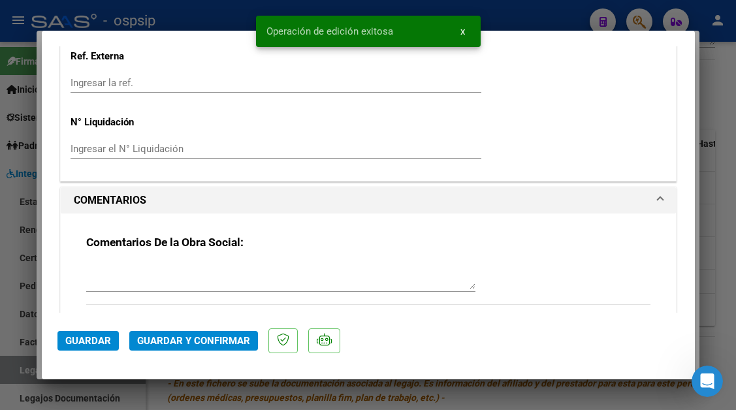
click at [174, 263] on textarea at bounding box center [280, 276] width 389 height 26
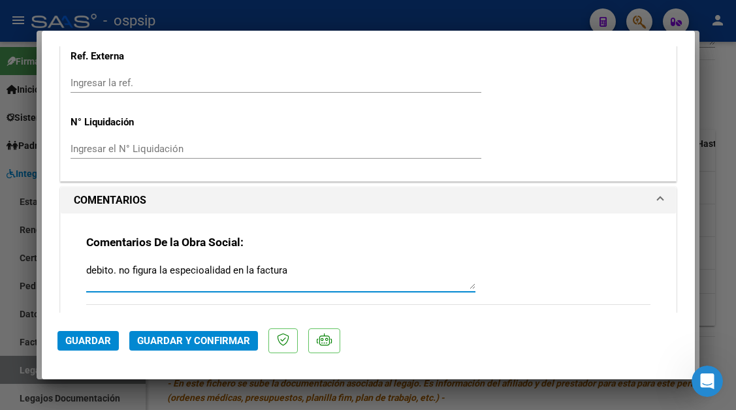
click at [200, 271] on textarea "debito. no figura la especioalidad en la factura" at bounding box center [280, 276] width 389 height 26
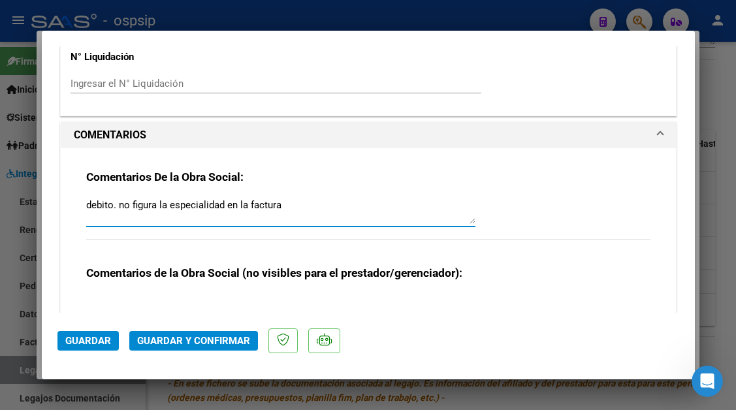
click at [172, 341] on span "Guardar y Confirmar" at bounding box center [193, 341] width 113 height 12
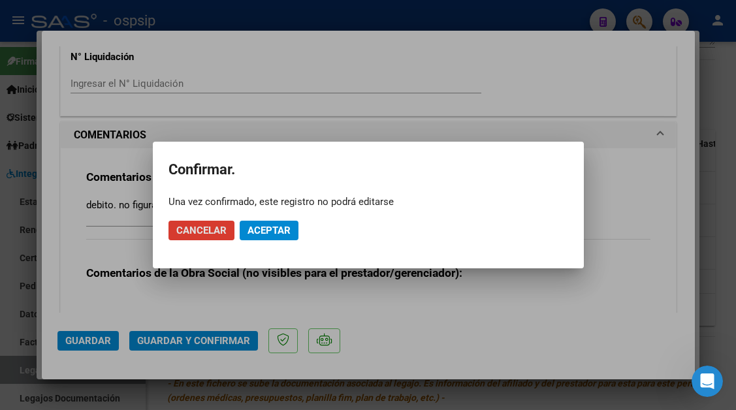
click at [262, 233] on span "Aceptar" at bounding box center [268, 231] width 43 height 12
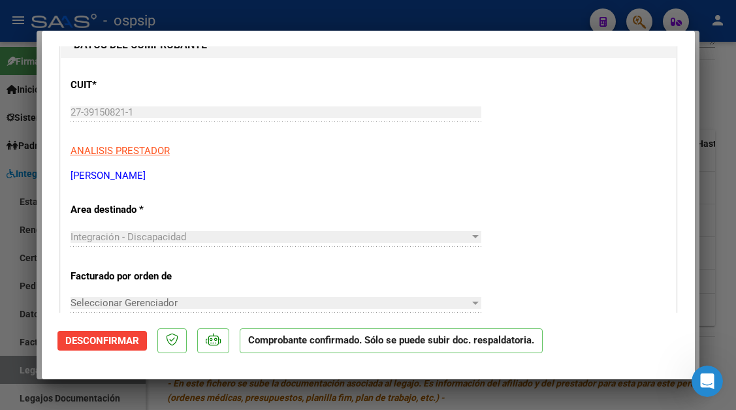
scroll to position [0, 0]
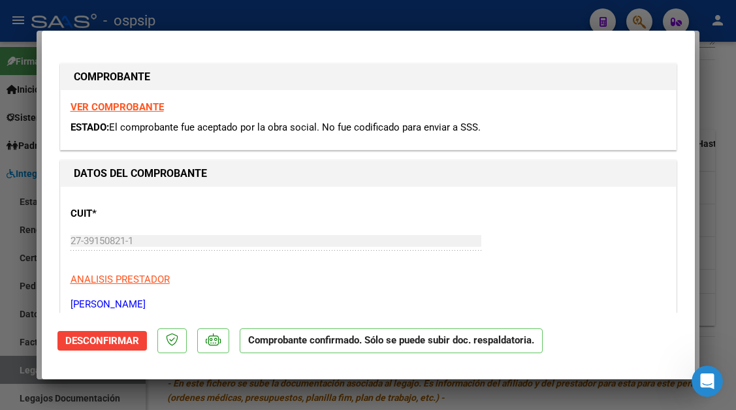
click at [12, 375] on div at bounding box center [368, 205] width 736 height 410
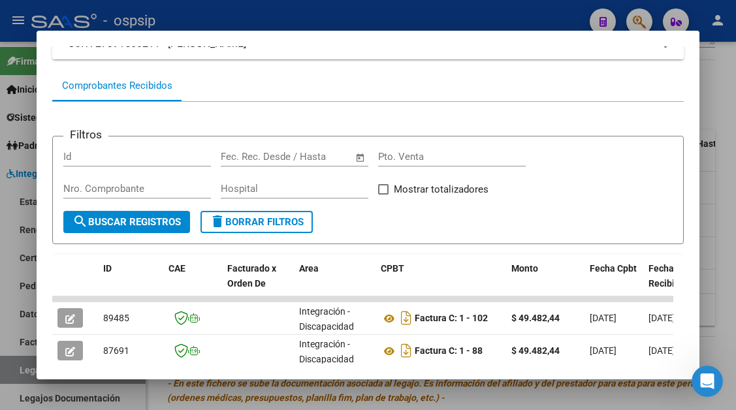
click at [12, 375] on div at bounding box center [368, 205] width 736 height 410
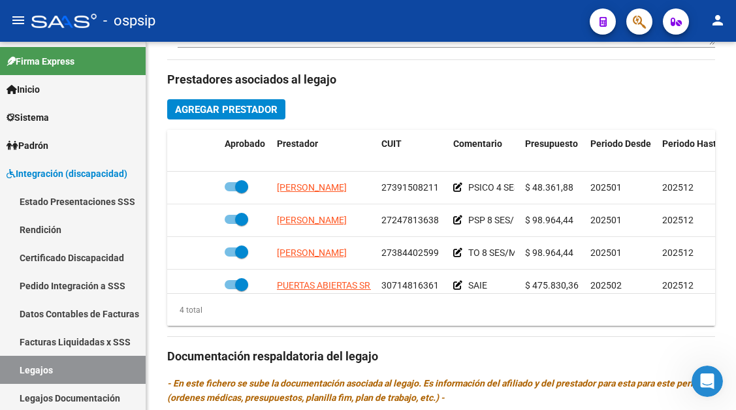
click at [12, 375] on link "Legajos" at bounding box center [73, 370] width 146 height 28
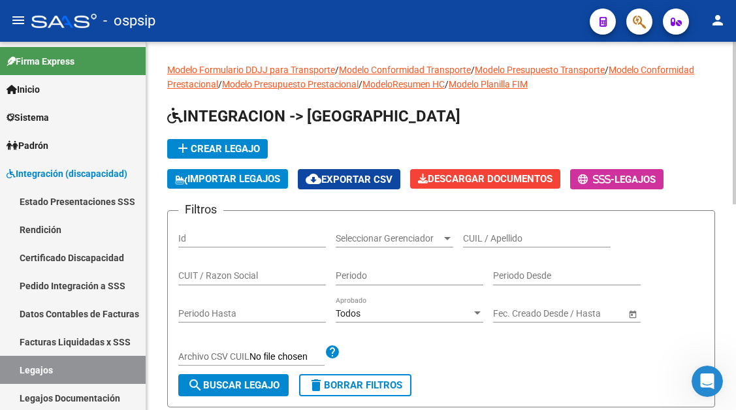
click at [508, 245] on div "CUIL / Apellido" at bounding box center [537, 234] width 148 height 26
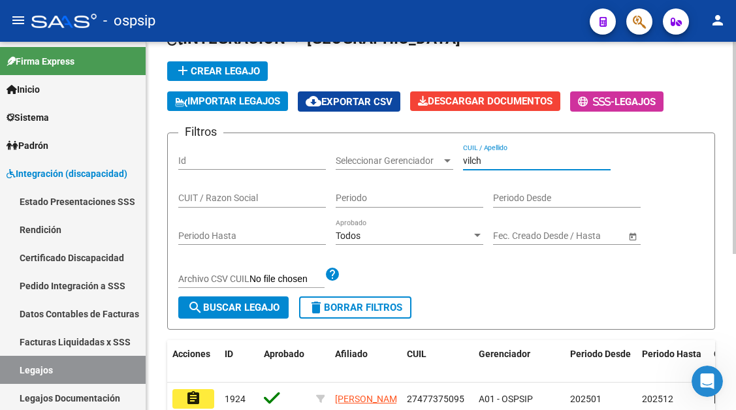
scroll to position [261, 0]
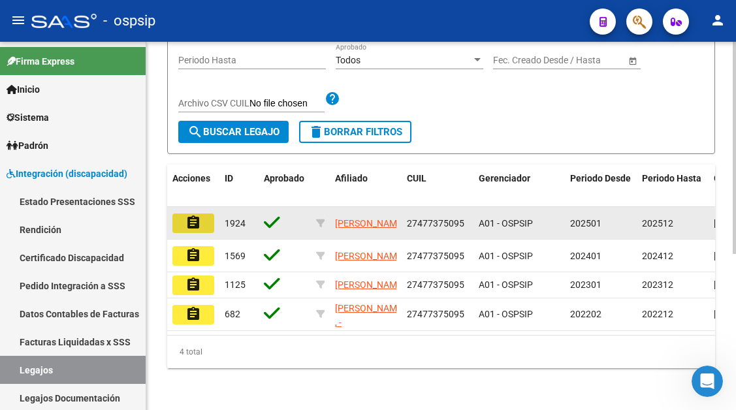
click at [191, 215] on mat-icon "assignment" at bounding box center [193, 223] width 16 height 16
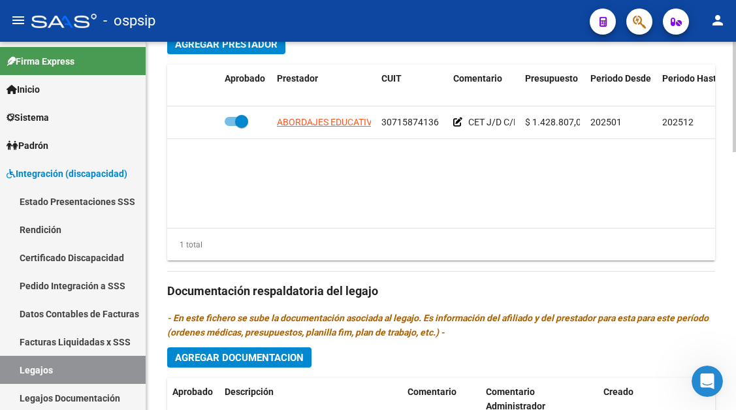
scroll to position [849, 0]
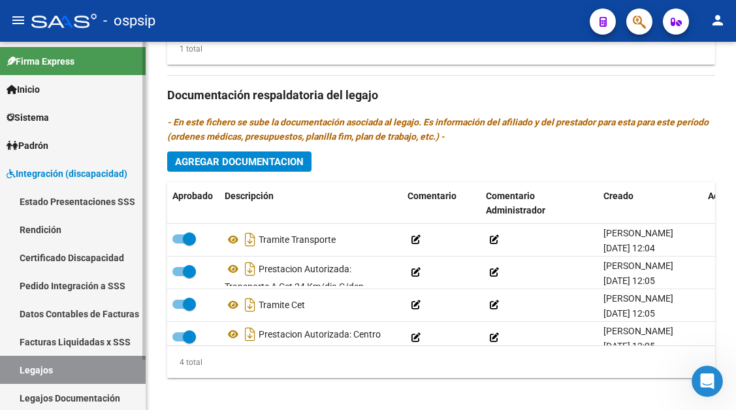
click at [85, 361] on link "Legajos" at bounding box center [73, 370] width 146 height 28
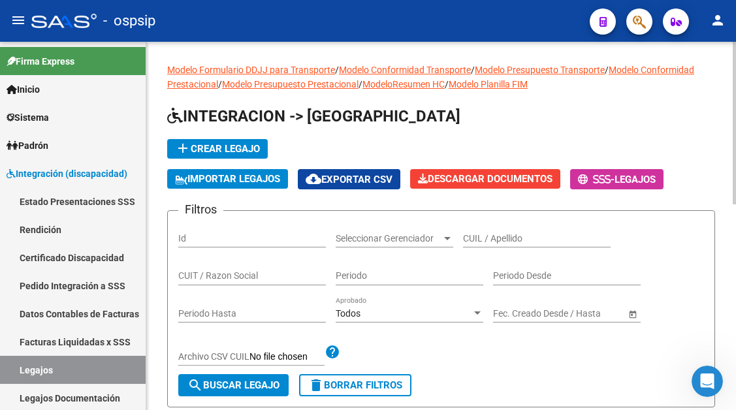
click at [480, 228] on div "CUIL / Apellido" at bounding box center [537, 234] width 148 height 26
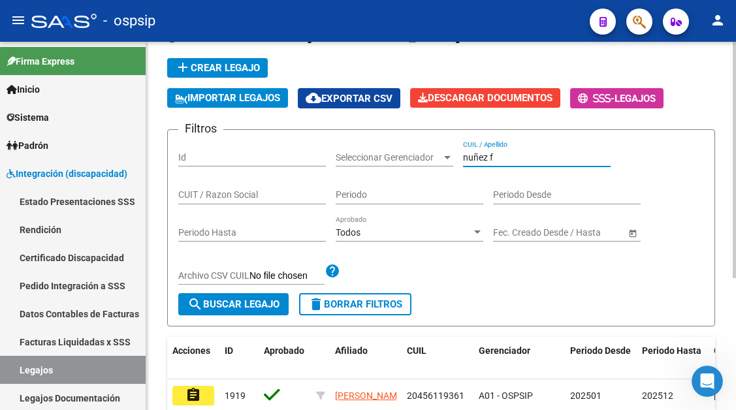
scroll to position [131, 0]
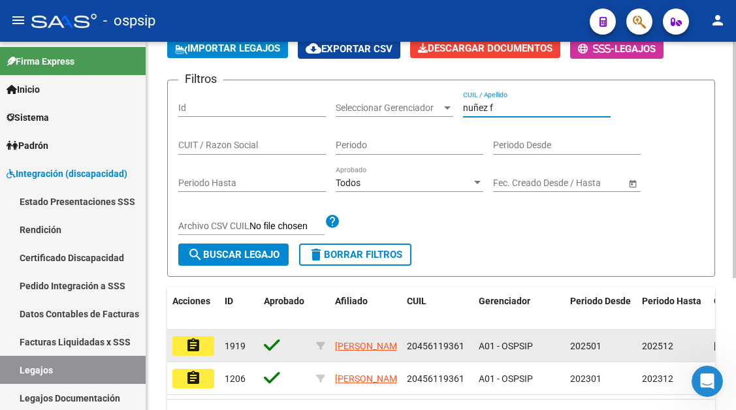
click at [189, 351] on mat-icon "assignment" at bounding box center [193, 346] width 16 height 16
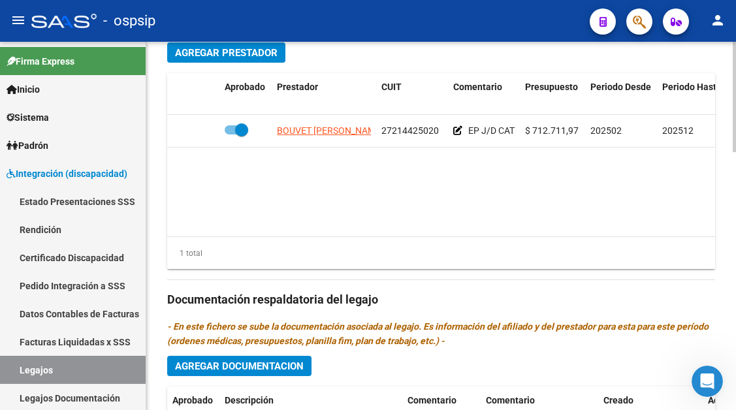
scroll to position [653, 0]
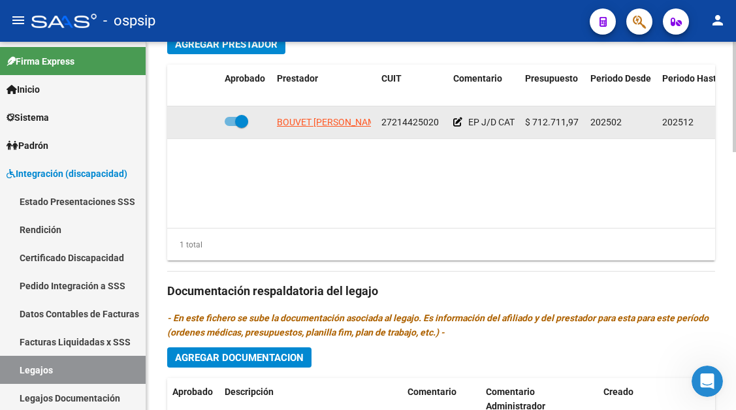
click at [336, 127] on span "BOUVET LIA MARIA NATALIA" at bounding box center [330, 122] width 106 height 10
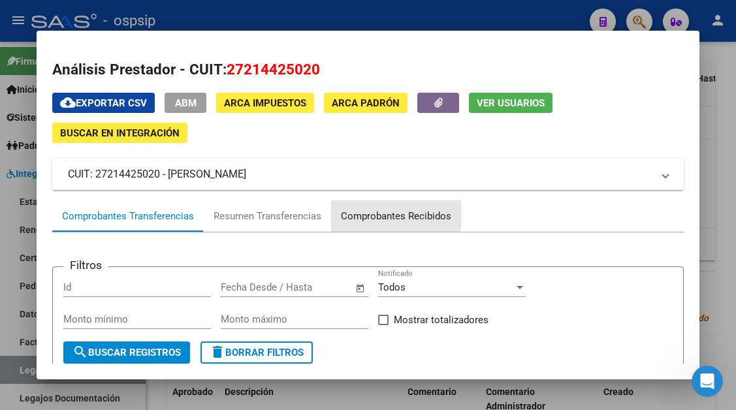
click at [354, 212] on div "Comprobantes Recibidos" at bounding box center [396, 216] width 110 height 15
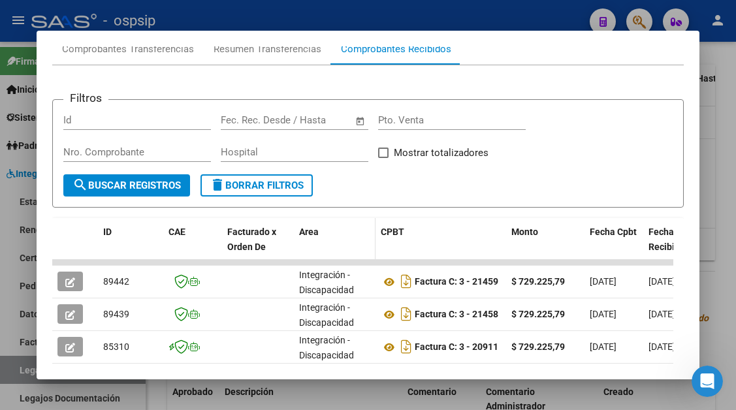
scroll to position [190, 0]
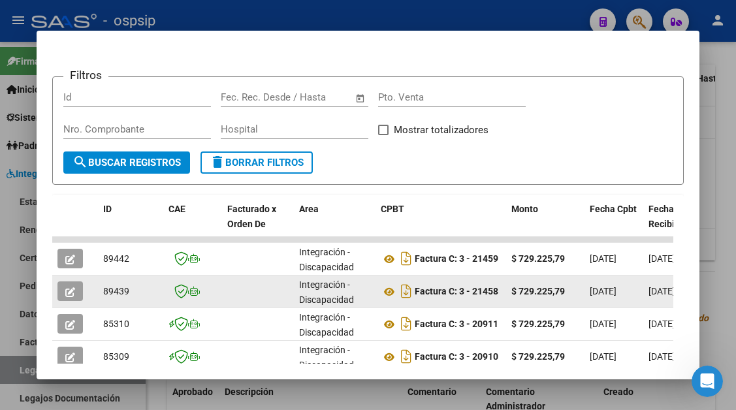
click at [71, 289] on icon "button" at bounding box center [70, 292] width 10 height 10
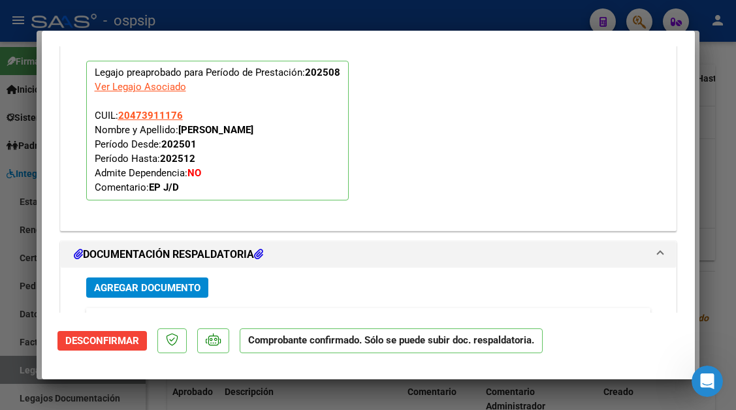
scroll to position [1497, 0]
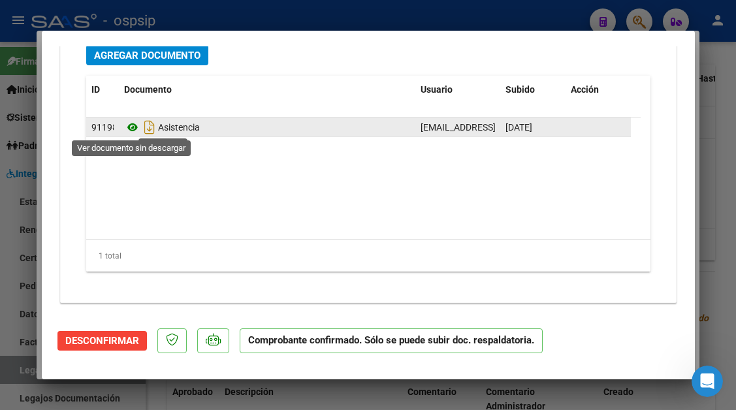
click at [131, 127] on icon at bounding box center [132, 127] width 17 height 16
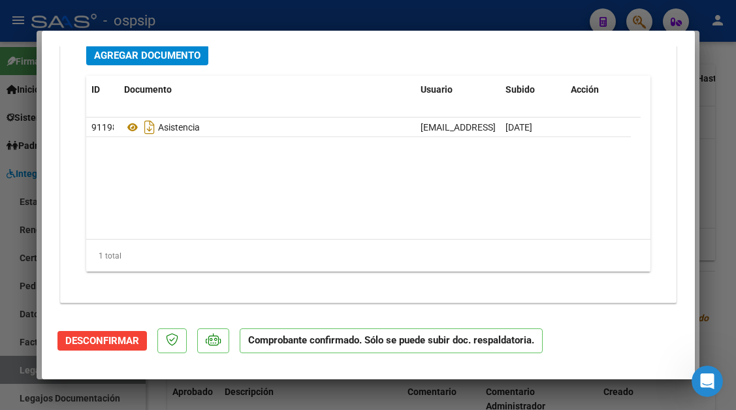
scroll to position [0, 0]
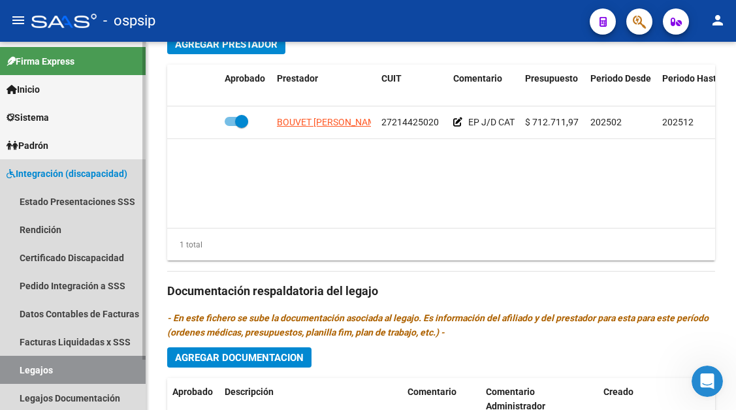
click at [50, 371] on link "Legajos" at bounding box center [73, 370] width 146 height 28
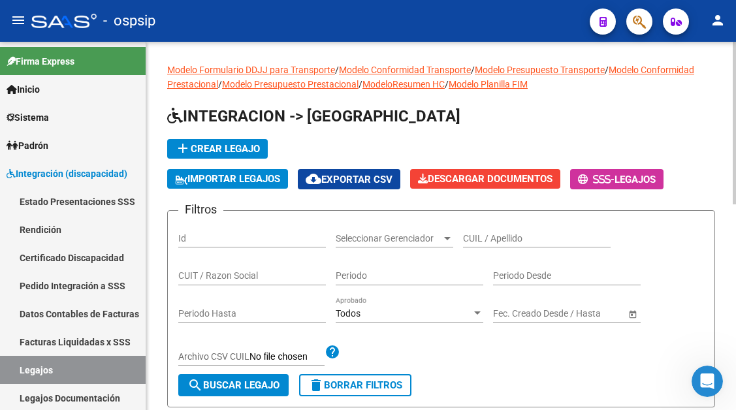
click at [490, 244] on div "CUIL / Apellido" at bounding box center [537, 234] width 148 height 26
click at [480, 238] on input "CUIL / Apellido" at bounding box center [537, 238] width 148 height 11
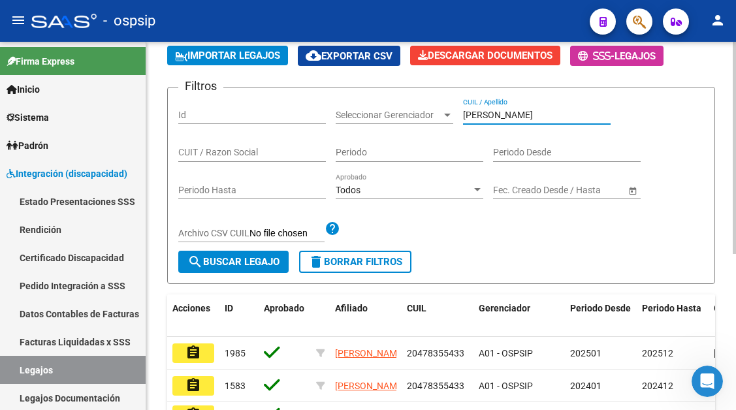
scroll to position [261, 0]
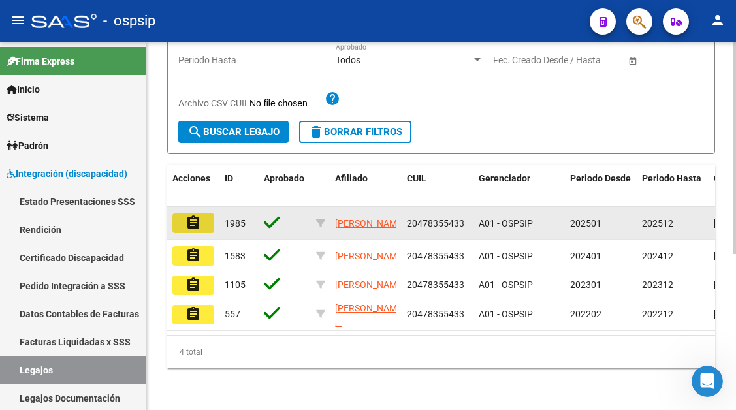
click at [208, 218] on button "assignment" at bounding box center [193, 223] width 42 height 20
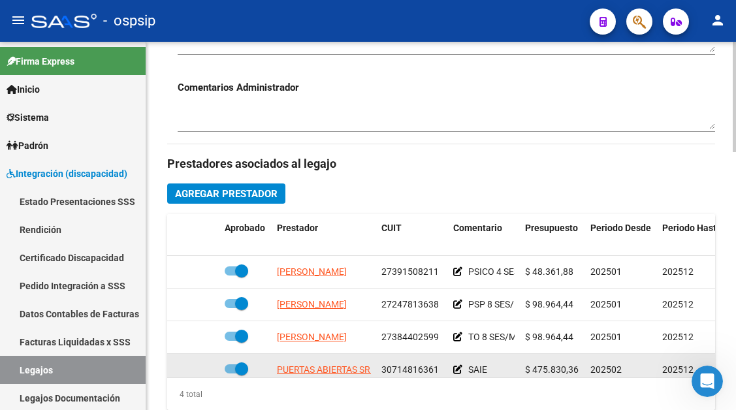
scroll to position [522, 0]
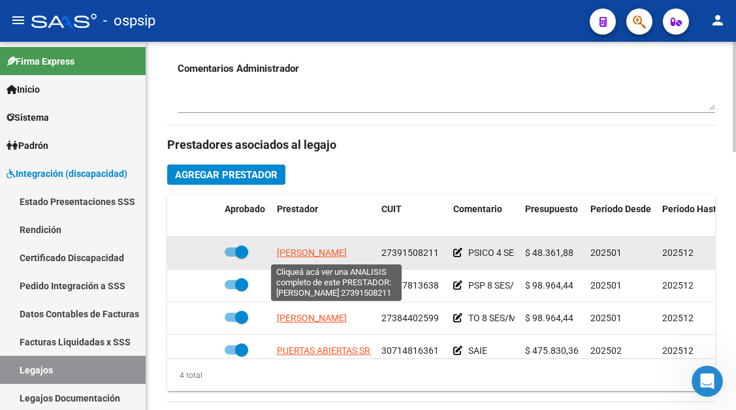
click at [347, 254] on span "ANTONUCCI ARIADNA SOFIA" at bounding box center [312, 252] width 70 height 10
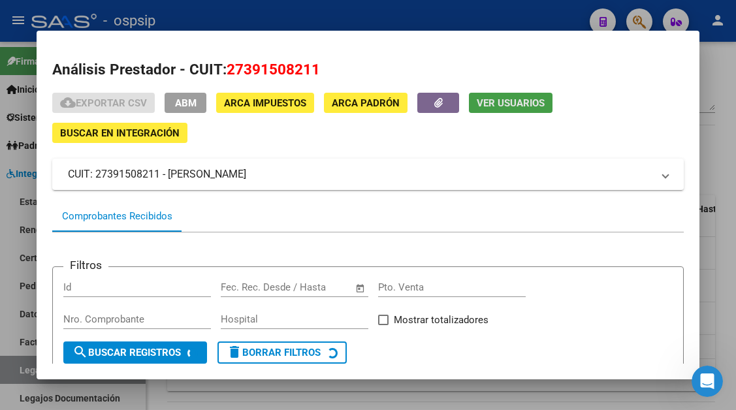
click at [489, 108] on span "Ver Usuarios" at bounding box center [511, 103] width 68 height 12
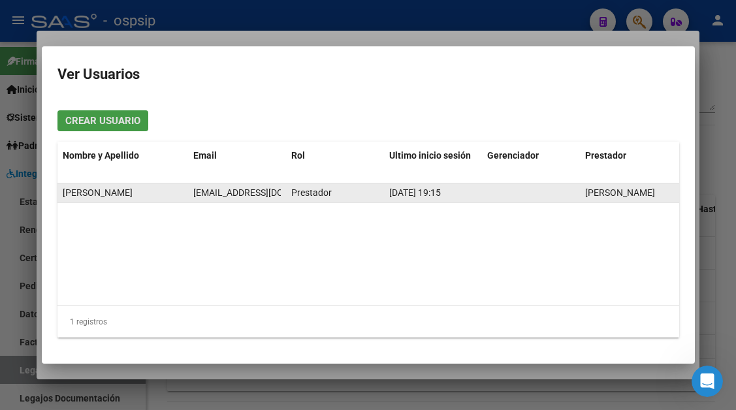
click at [221, 191] on span "lic.ariadnaantonucci@gmail.com" at bounding box center [265, 192] width 145 height 10
copy span "lic.ariadnaantonucci@gmail.com"
